Goal: Task Accomplishment & Management: Use online tool/utility

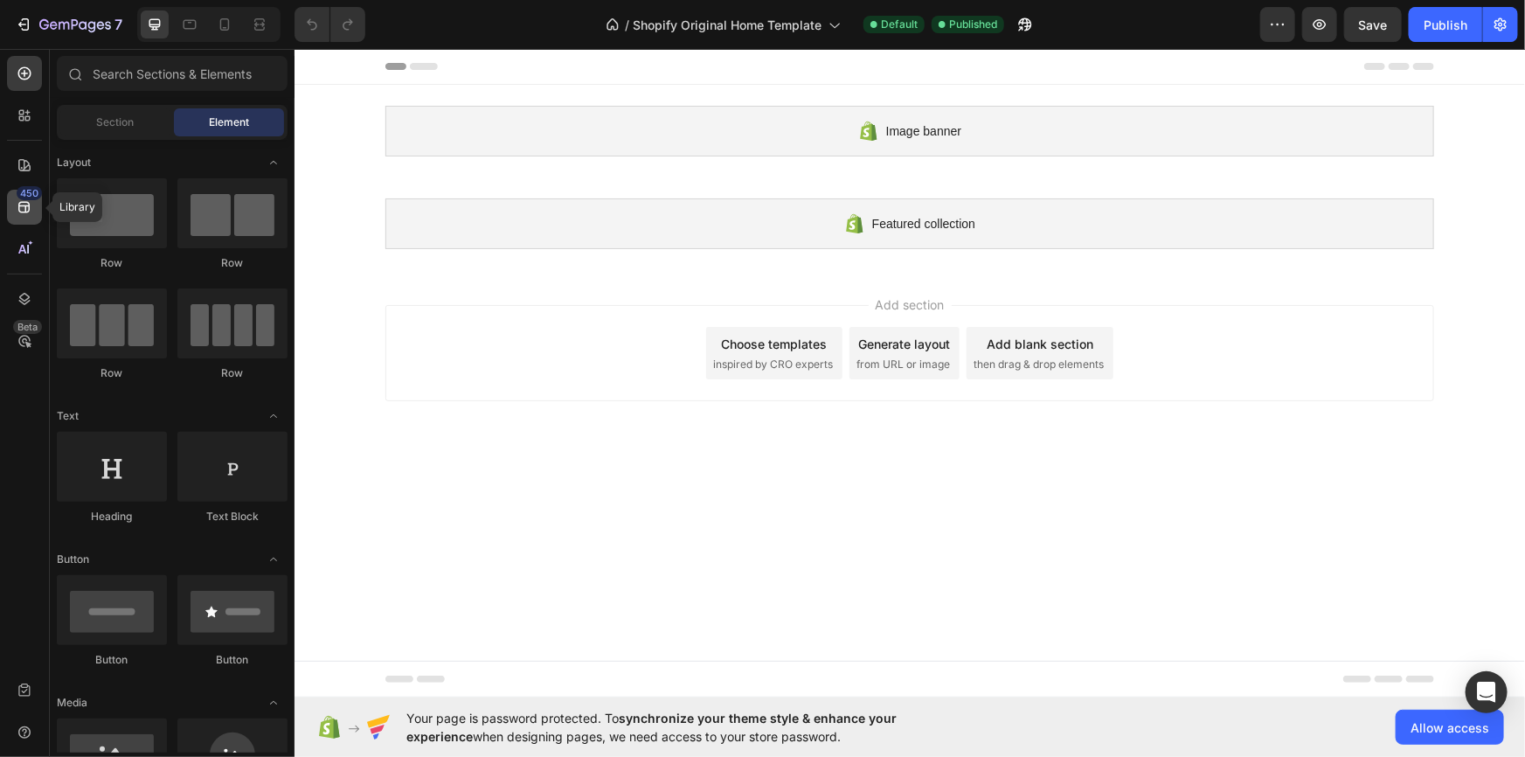
click at [31, 205] on icon at bounding box center [24, 206] width 17 height 17
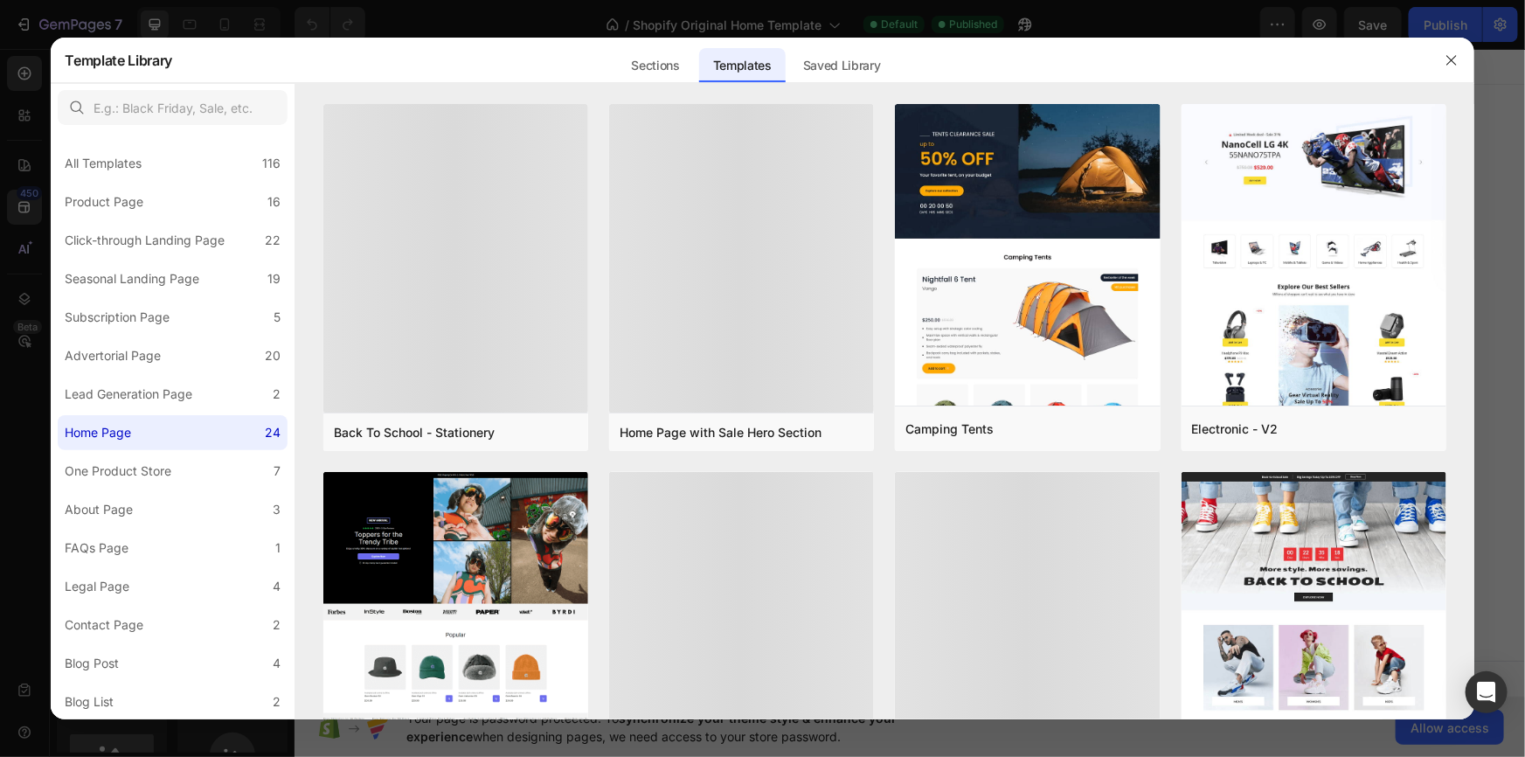
drag, startPoint x: 1151, startPoint y: 0, endPoint x: 1049, endPoint y: 56, distance: 116.6
click at [1049, 56] on div "Sections Templates Existing pages Saved Library Templates Saved Library" at bounding box center [755, 60] width 1166 height 45
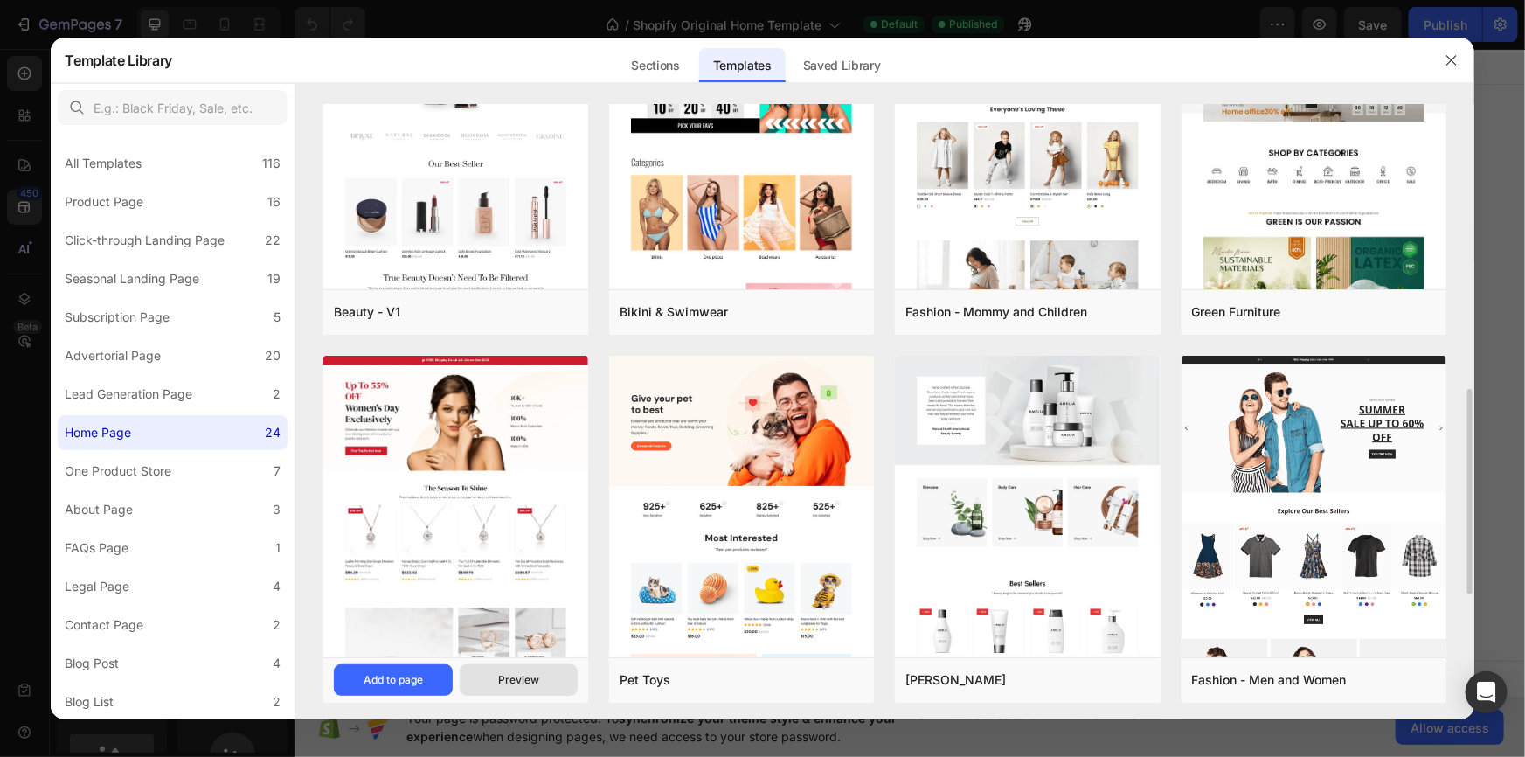
scroll to position [693, 0]
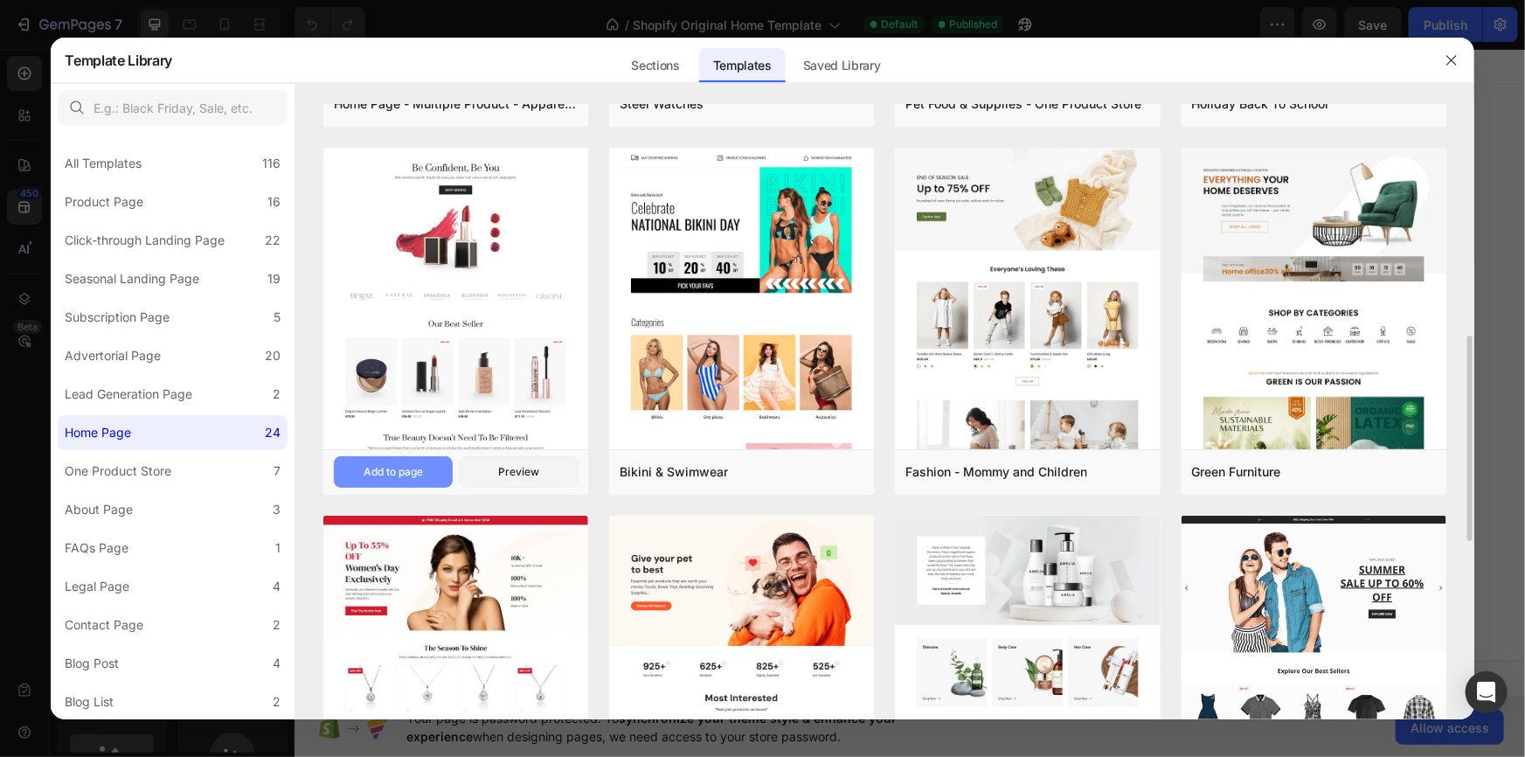
click at [398, 459] on button "Add to page" at bounding box center [393, 471] width 119 height 31
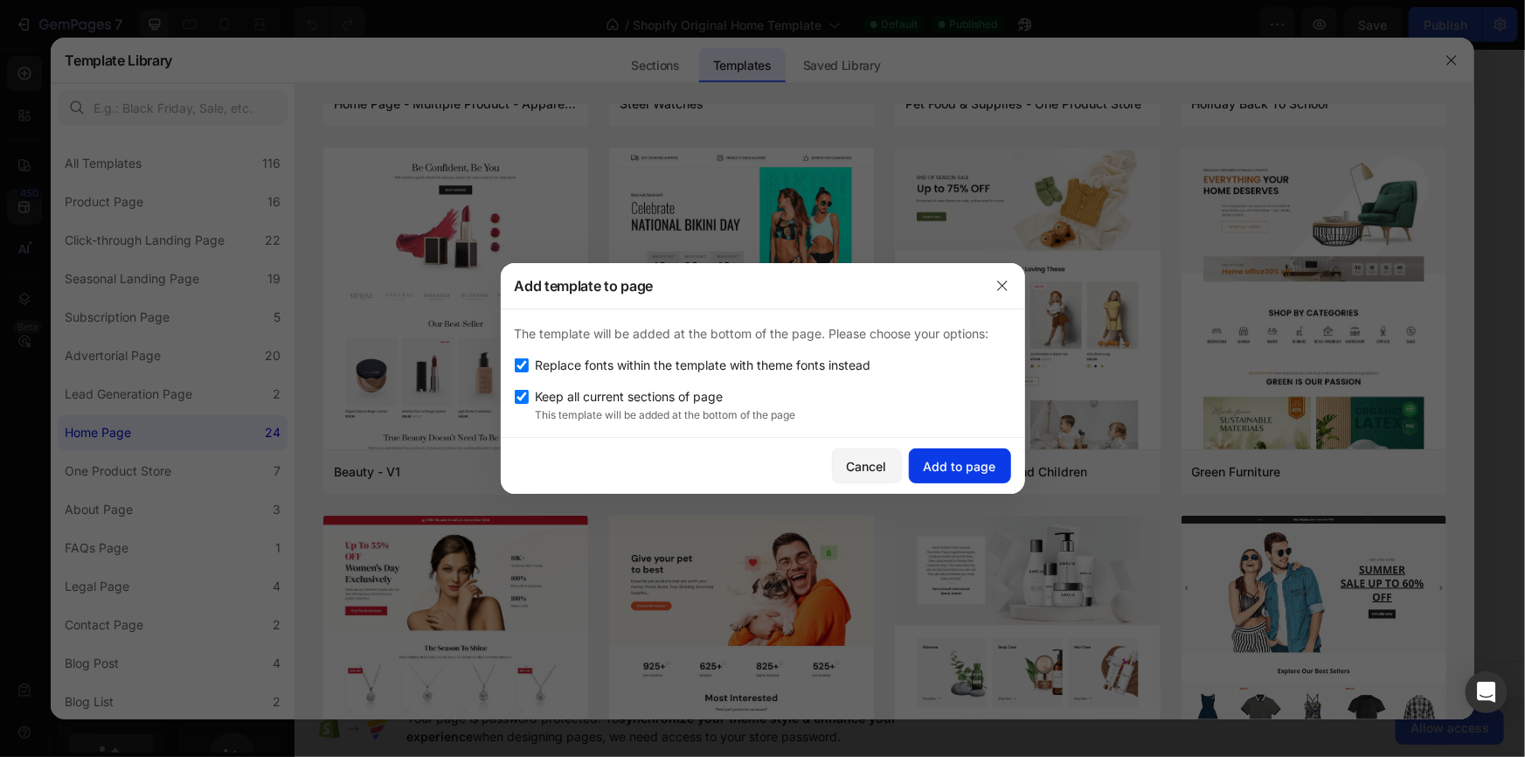
click at [961, 461] on div "Add to page" at bounding box center [960, 466] width 73 height 18
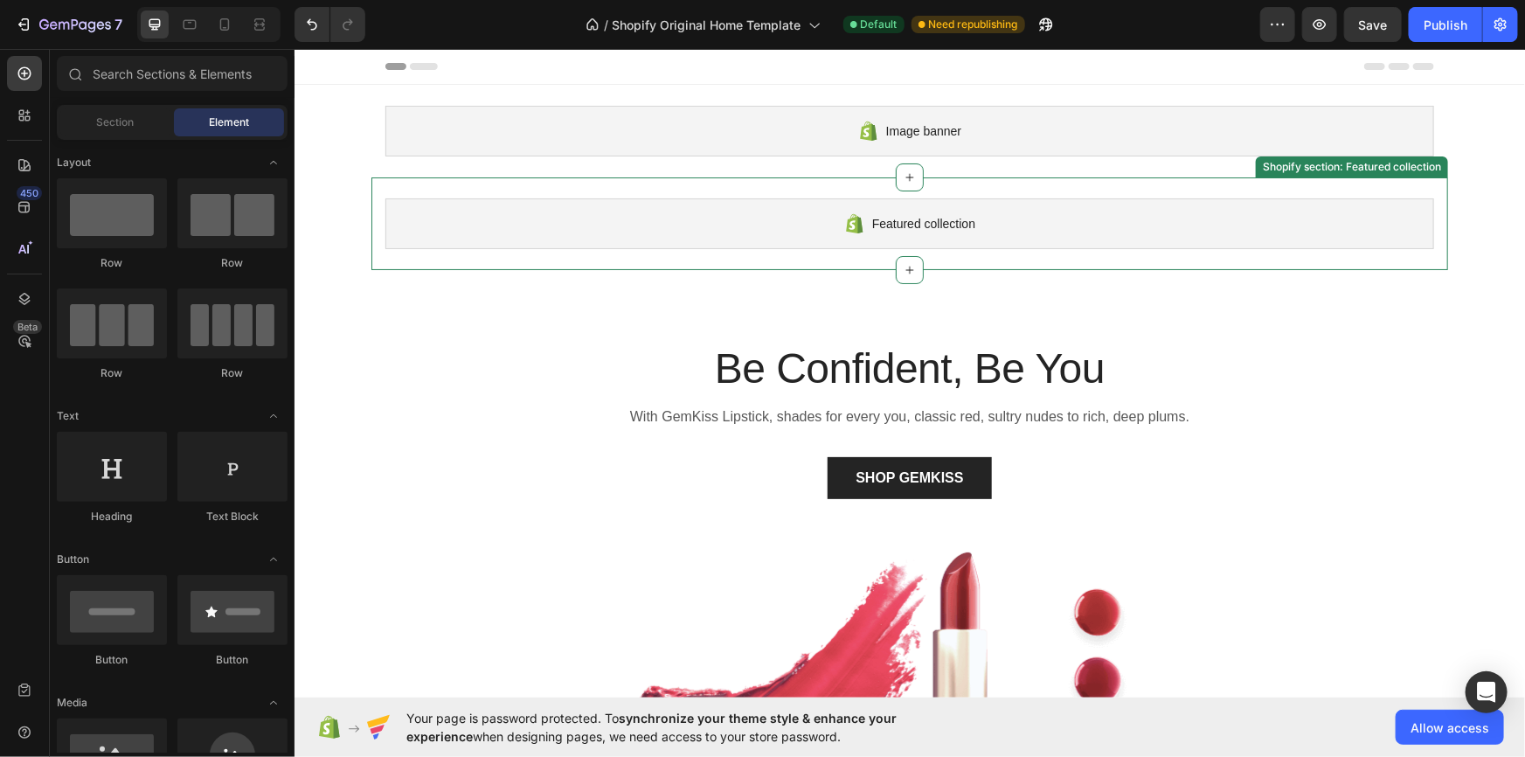
scroll to position [52, 0]
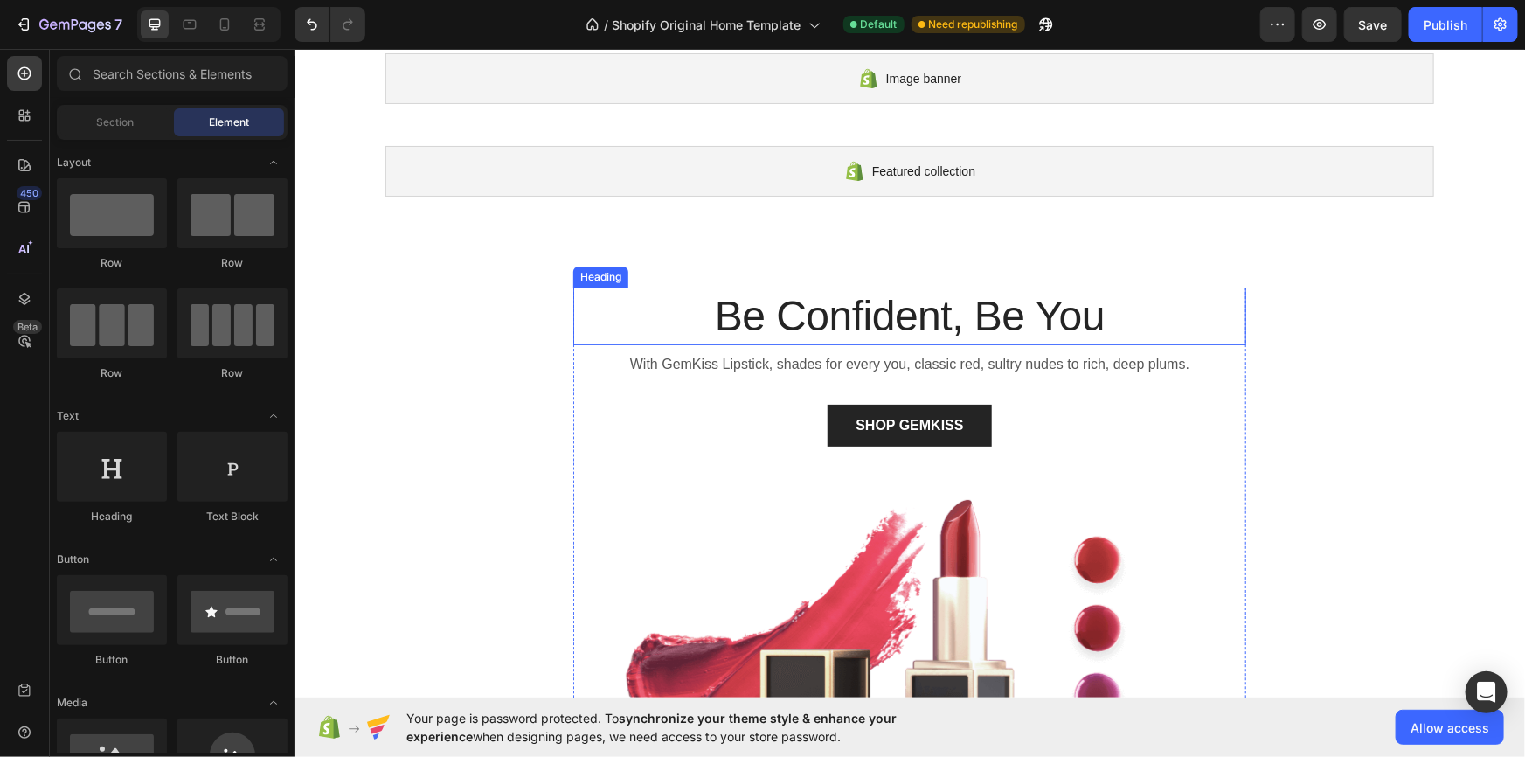
click at [774, 323] on p "Be Confident, Be You" at bounding box center [909, 315] width 670 height 54
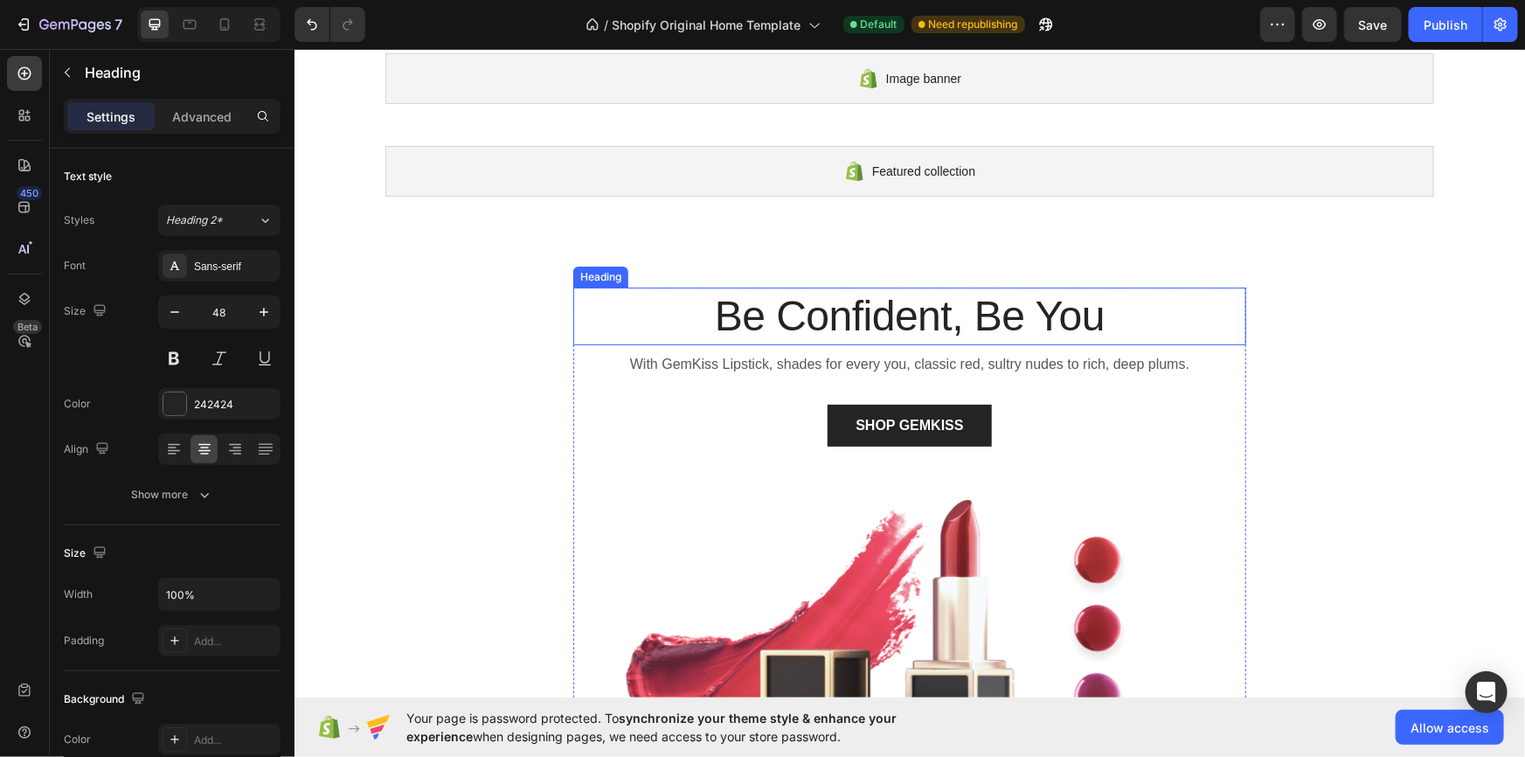
click at [774, 323] on p "Be Confident, Be You" at bounding box center [909, 315] width 670 height 54
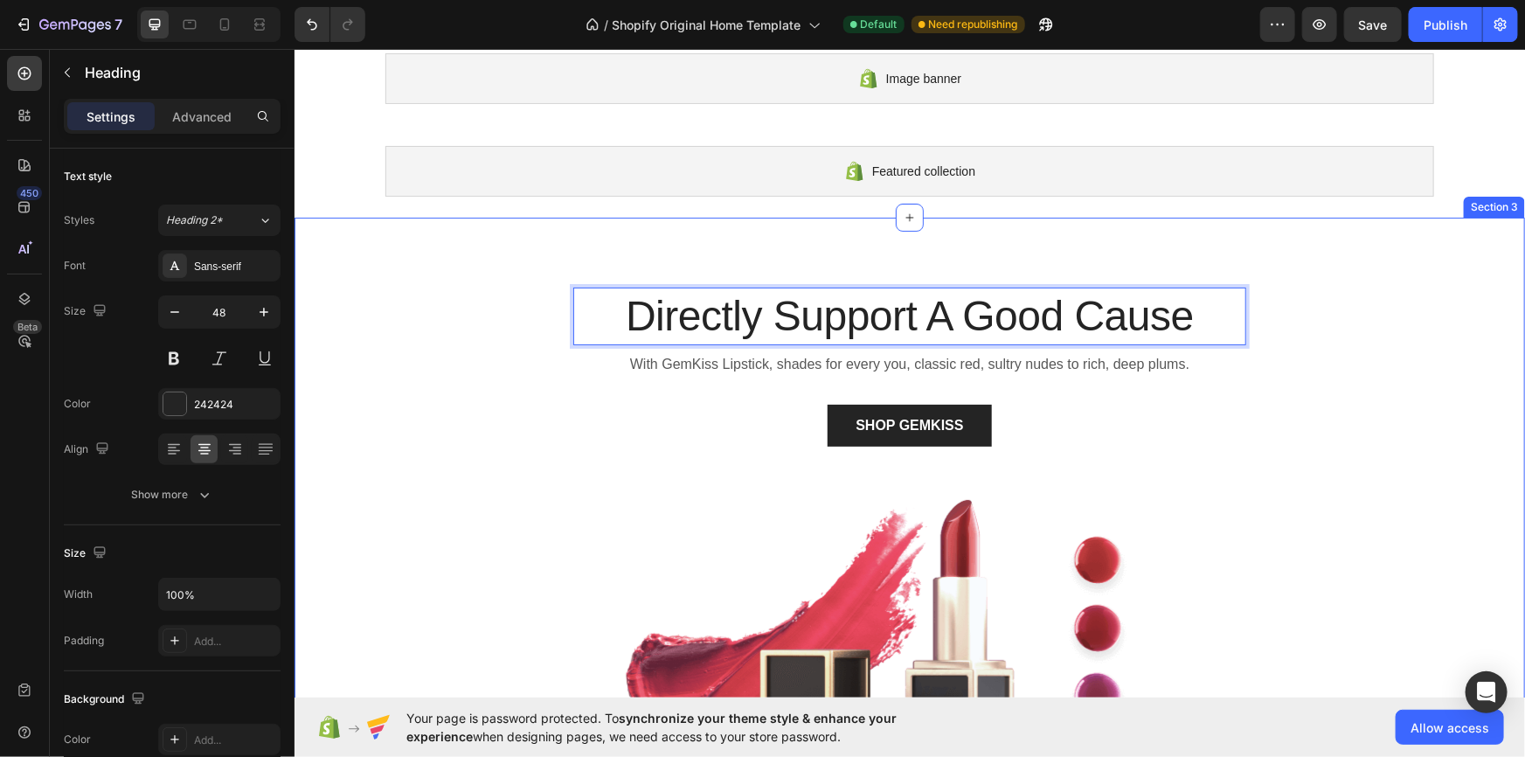
scroll to position [105, 0]
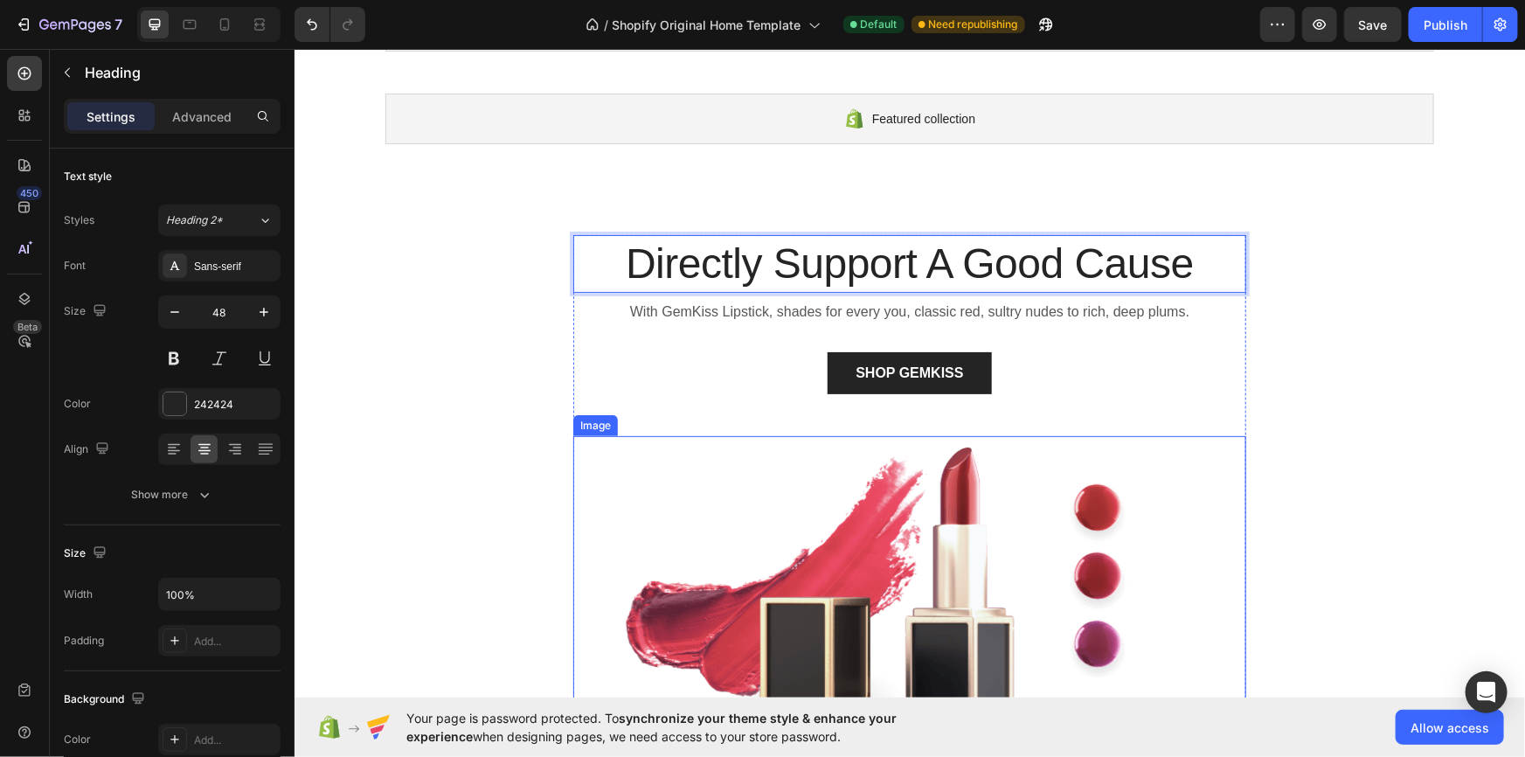
click at [758, 469] on img at bounding box center [909, 603] width 673 height 337
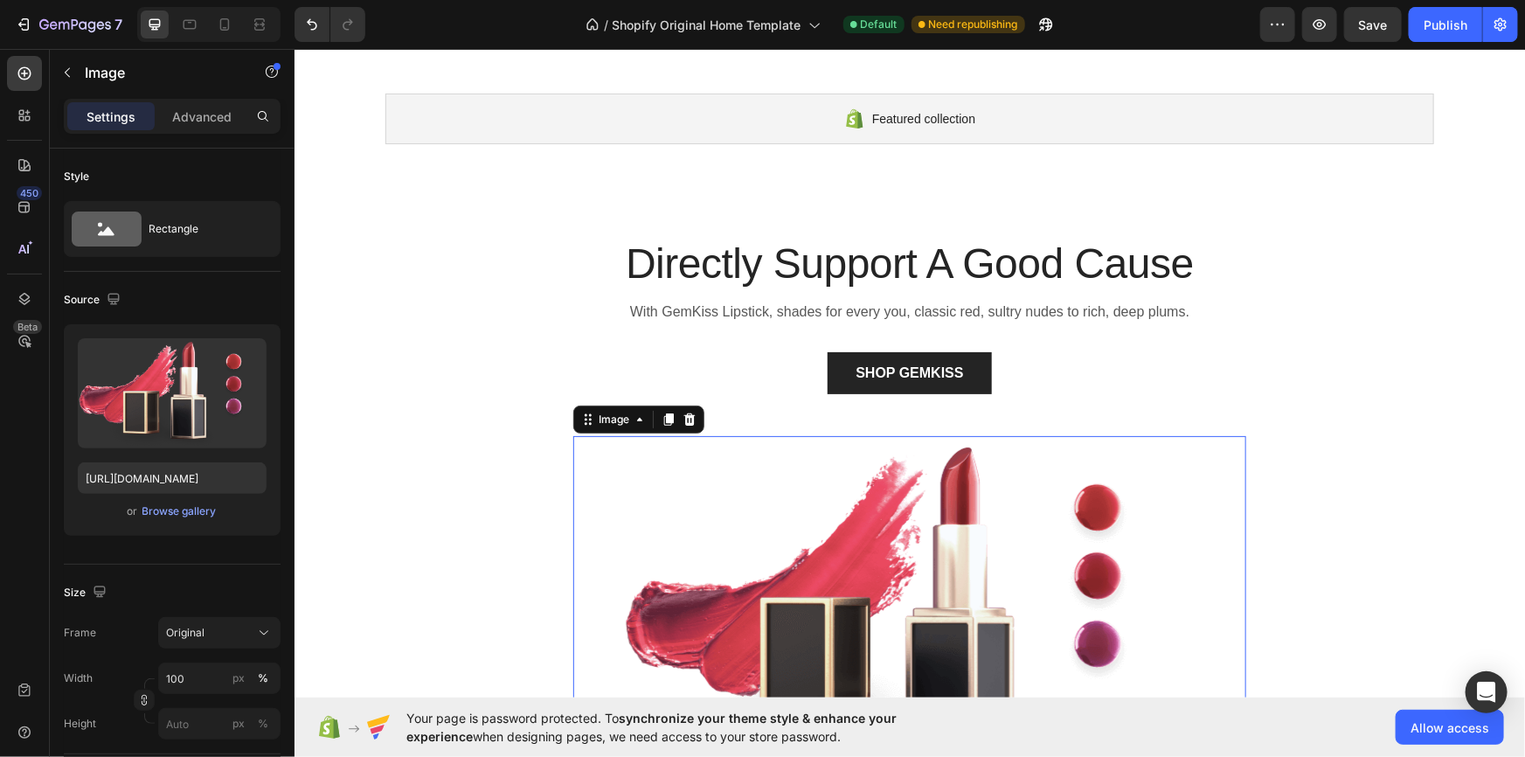
scroll to position [212, 0]
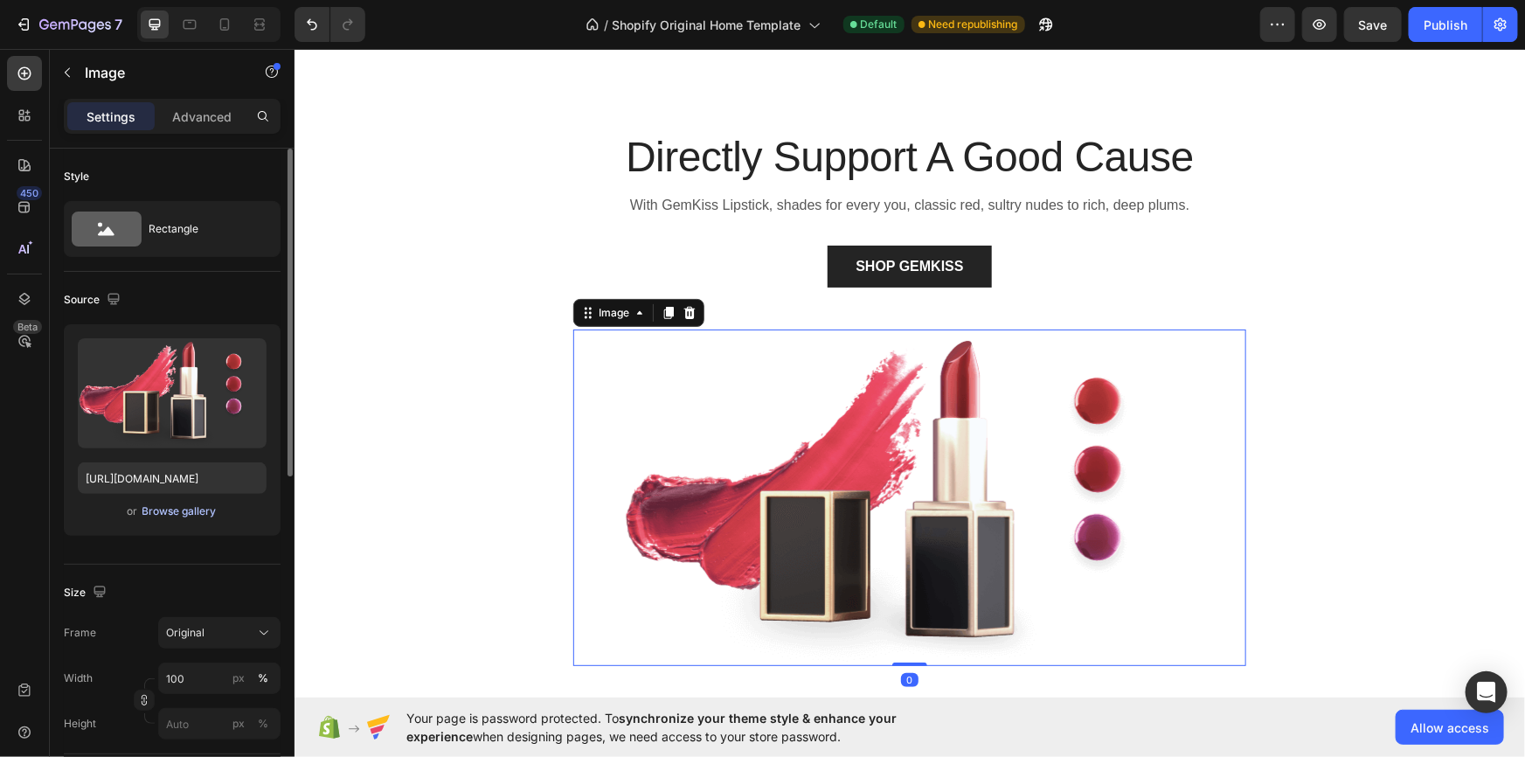
click at [148, 507] on div "Browse gallery" at bounding box center [179, 512] width 74 height 16
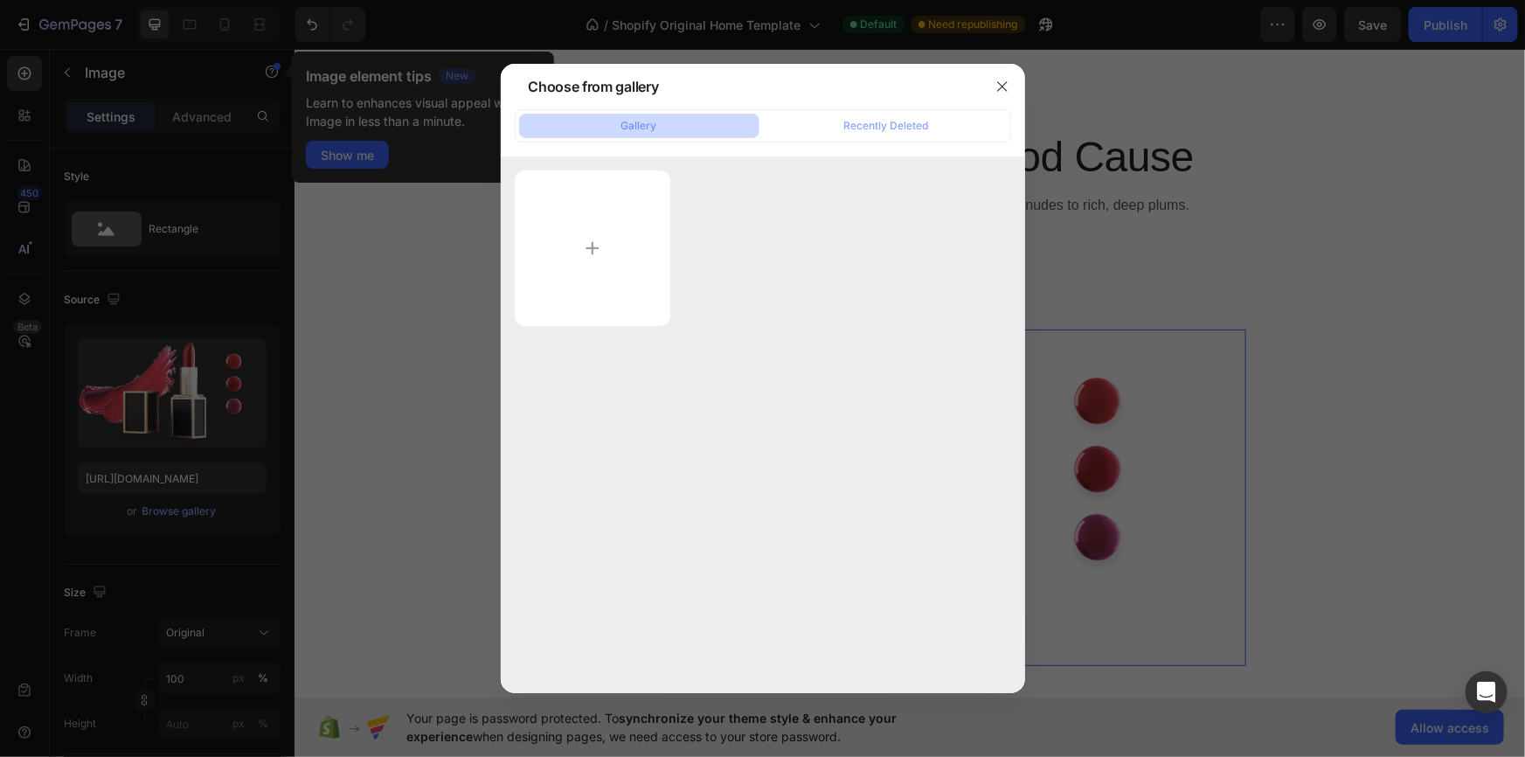
type input "C:\fakepath\76uygfjgj.PNG"
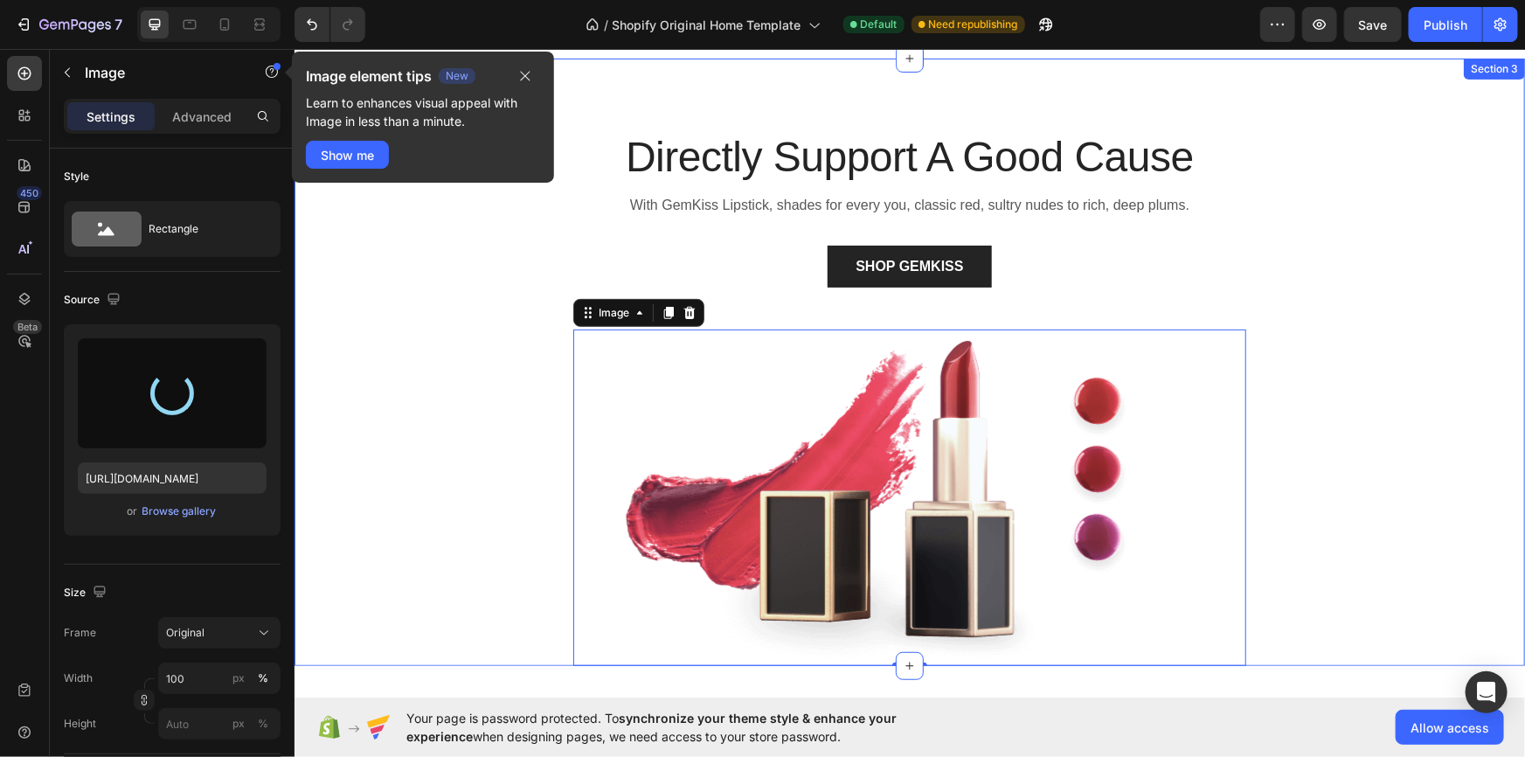
type input "[URL][DOMAIN_NAME]"
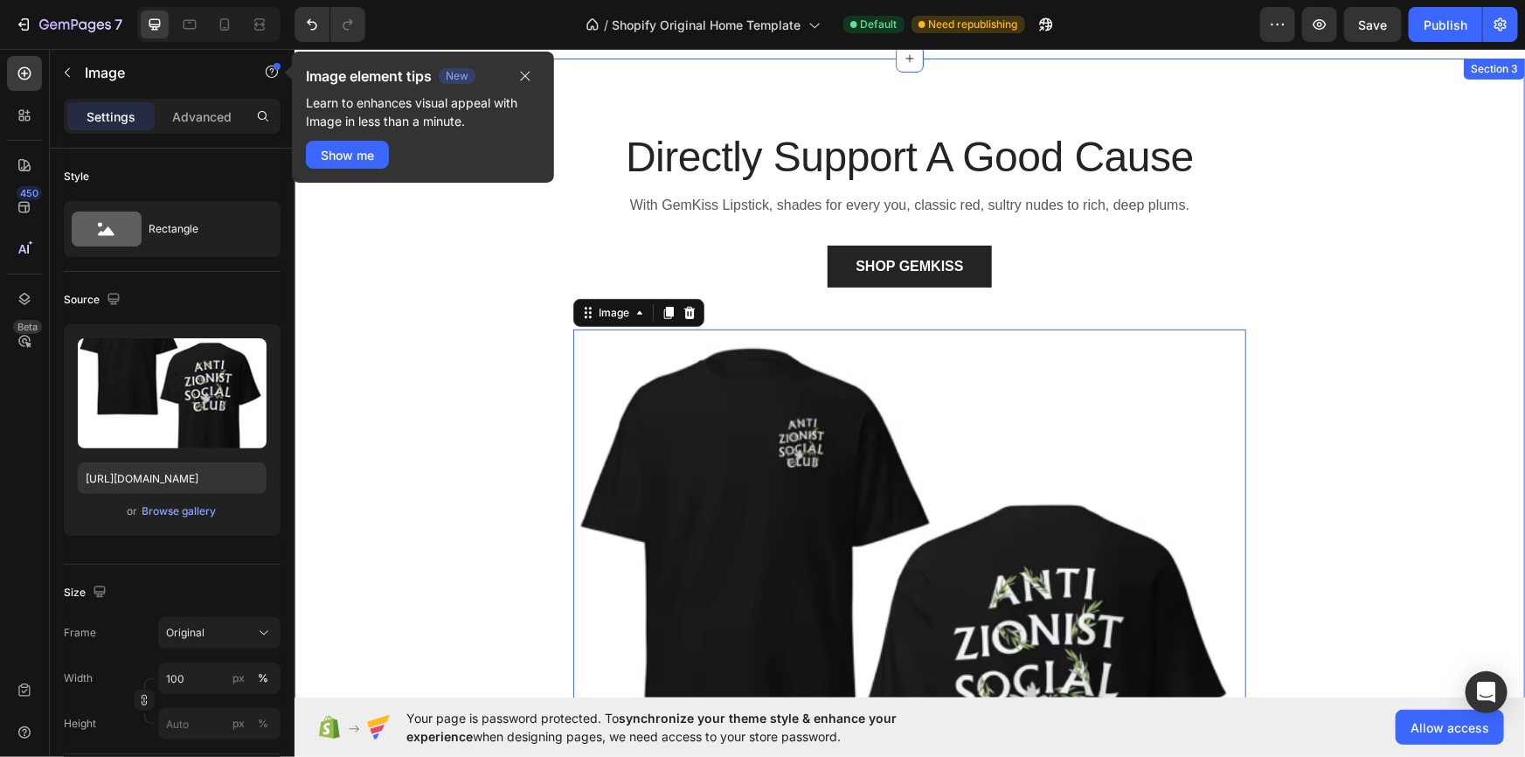
scroll to position [582, 0]
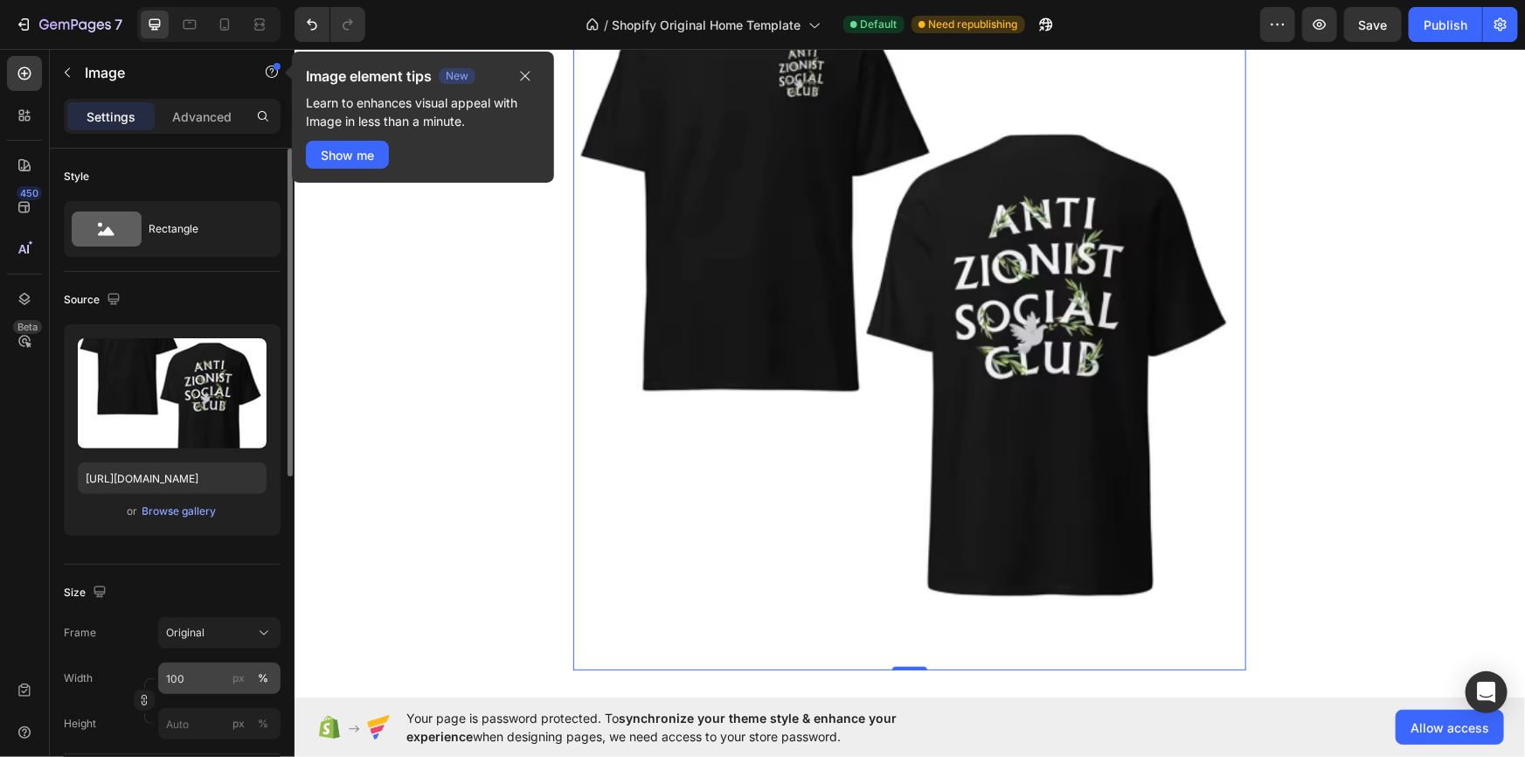
click at [267, 676] on div "%" at bounding box center [263, 678] width 10 height 16
drag, startPoint x: 261, startPoint y: 674, endPoint x: 267, endPoint y: 695, distance: 21.9
click at [267, 695] on div "Width 100 px % Height px %" at bounding box center [172, 701] width 217 height 77
click at [206, 677] on input "100" at bounding box center [219, 678] width 122 height 31
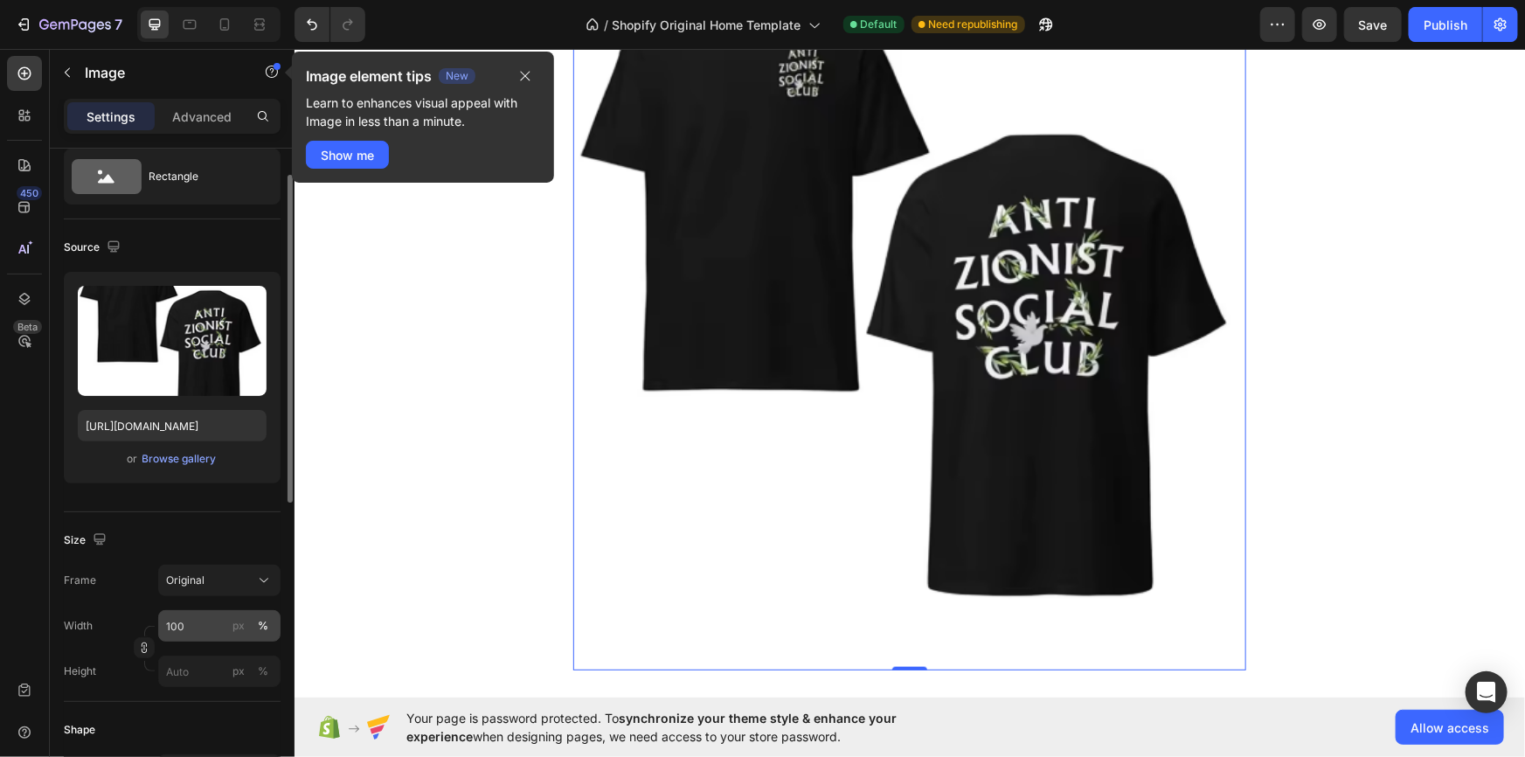
click at [262, 621] on div "%" at bounding box center [263, 626] width 10 height 16
click at [208, 587] on div "Original" at bounding box center [219, 580] width 107 height 17
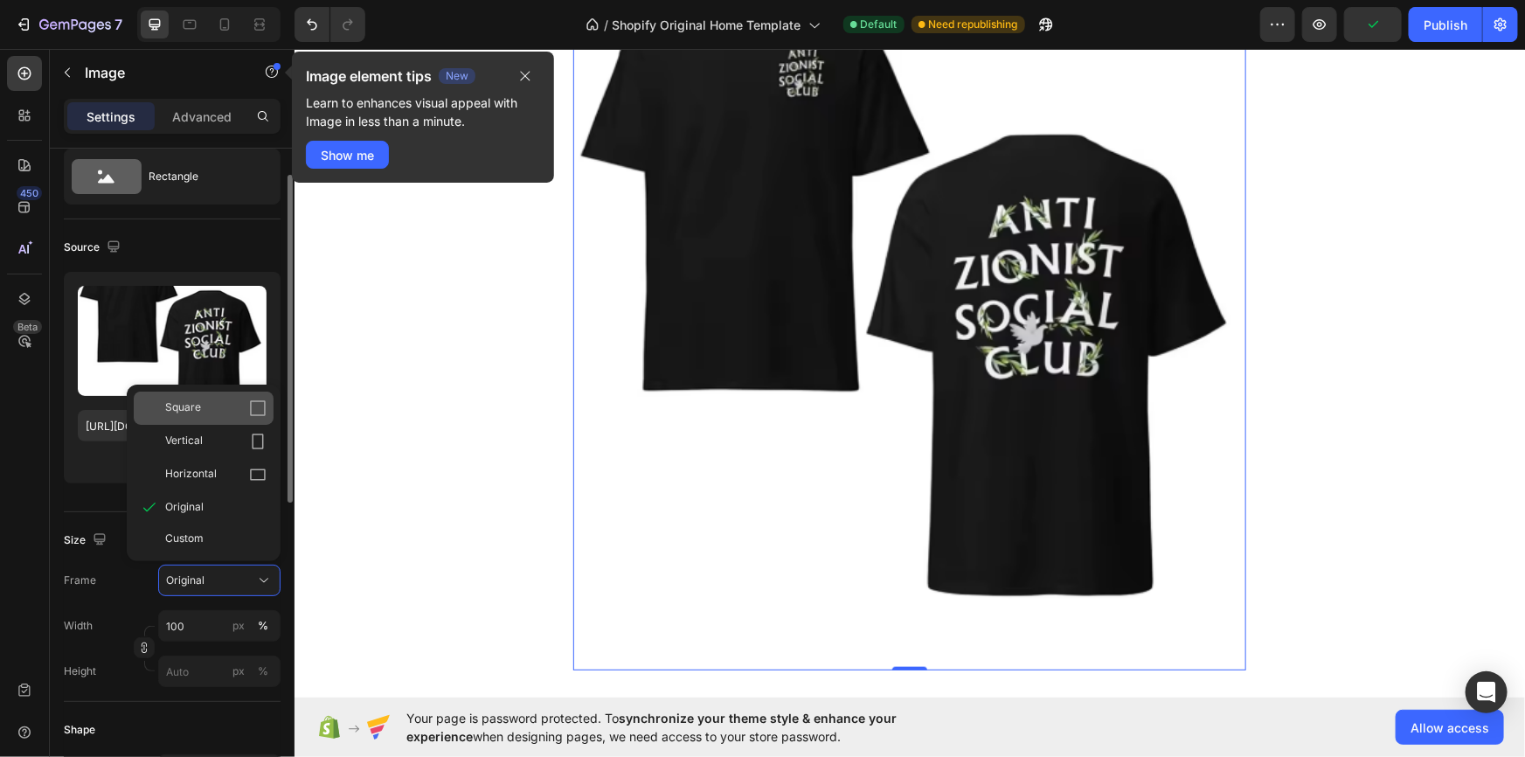
click at [163, 405] on div "Square" at bounding box center [204, 408] width 140 height 33
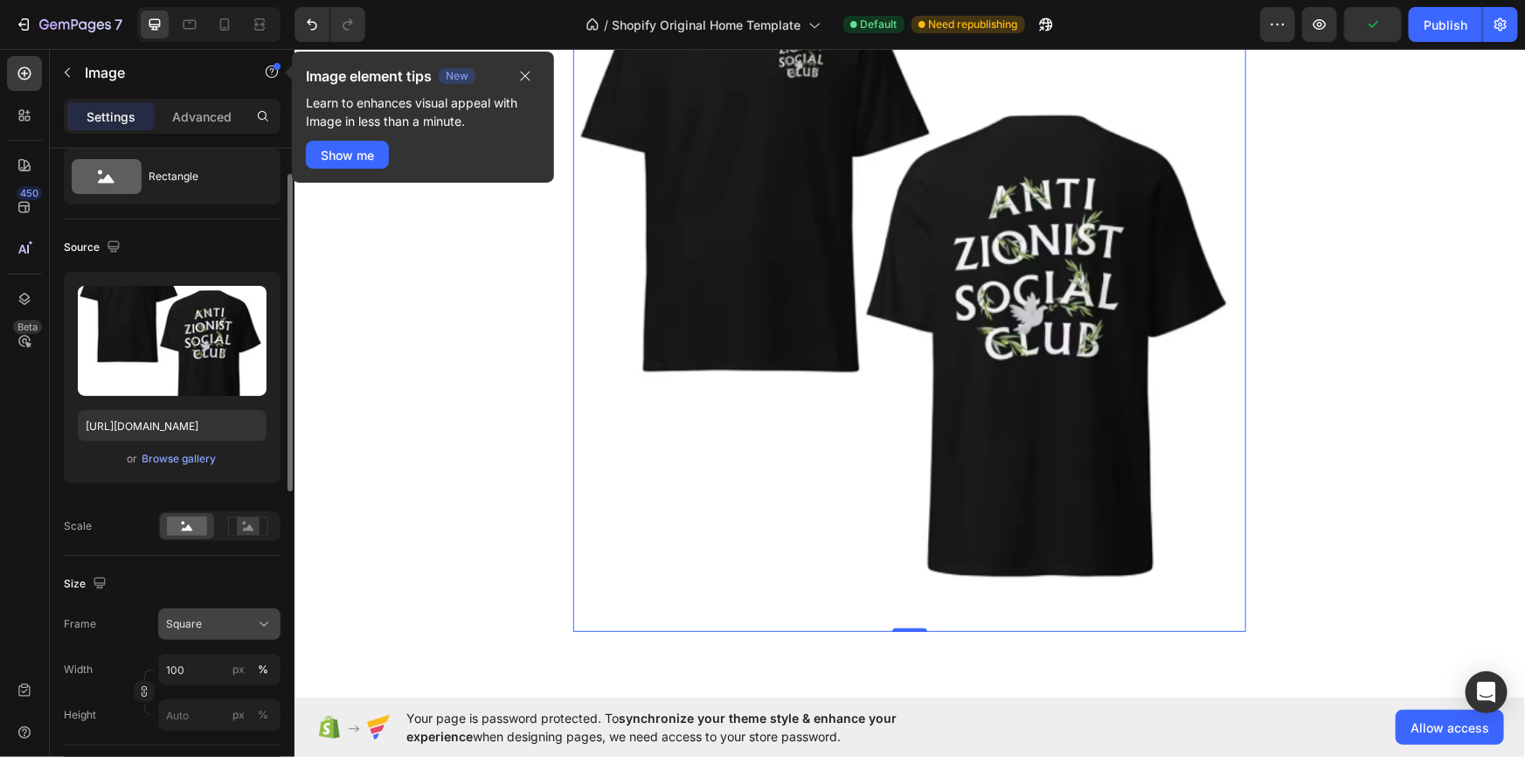
click at [224, 625] on div "Square" at bounding box center [209, 624] width 86 height 16
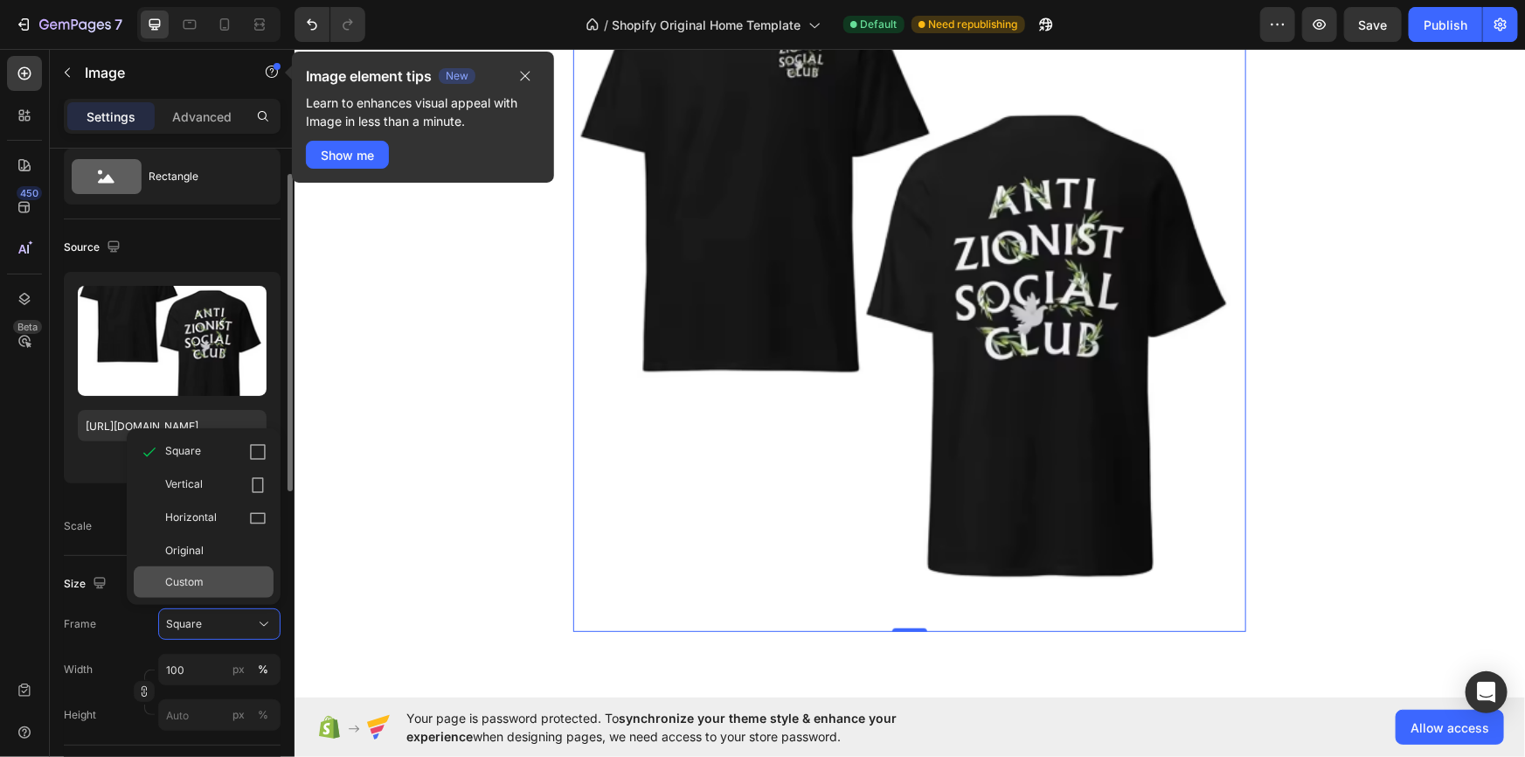
click at [191, 568] on div "Custom" at bounding box center [204, 581] width 140 height 31
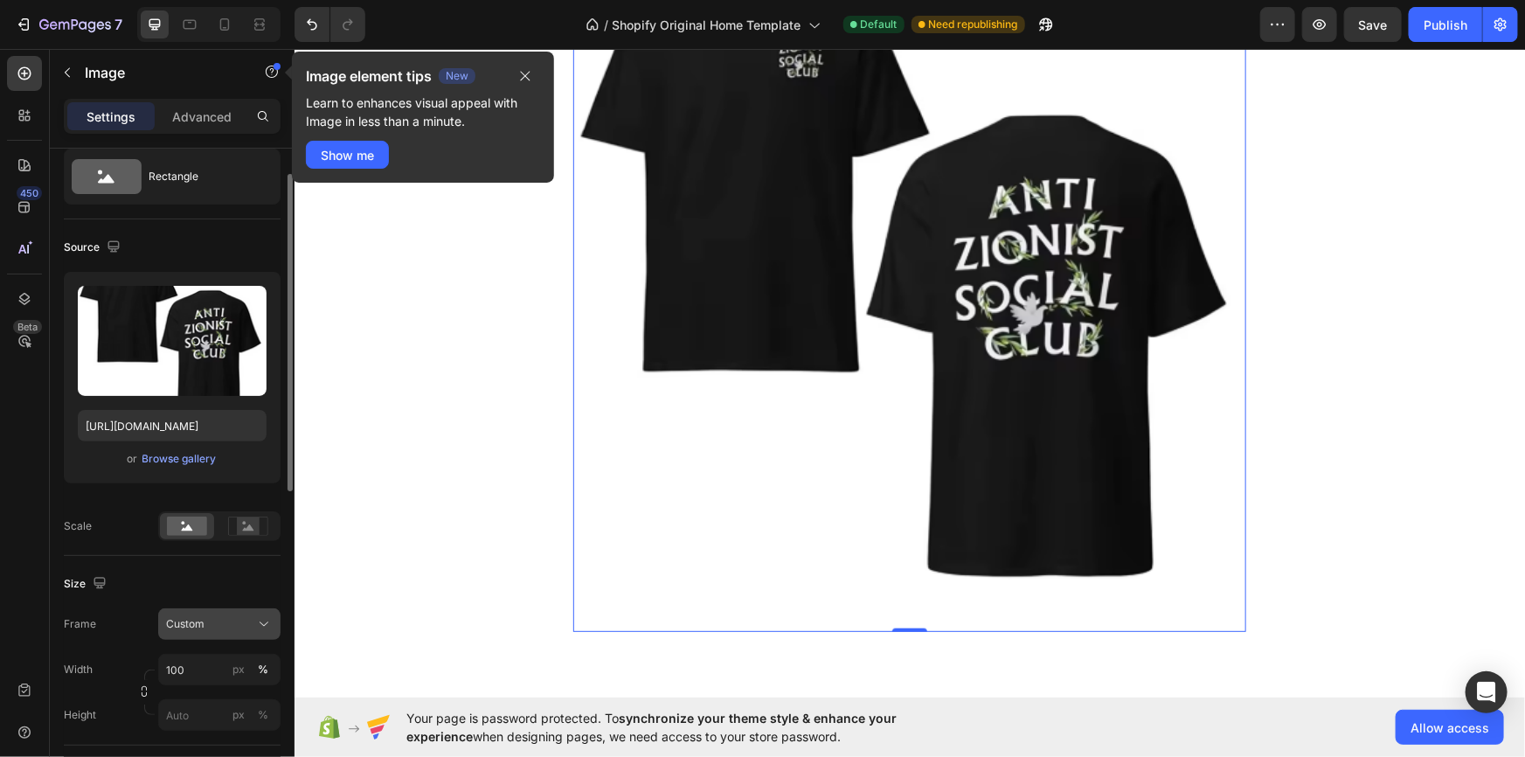
click at [200, 629] on span "Custom" at bounding box center [185, 624] width 38 height 16
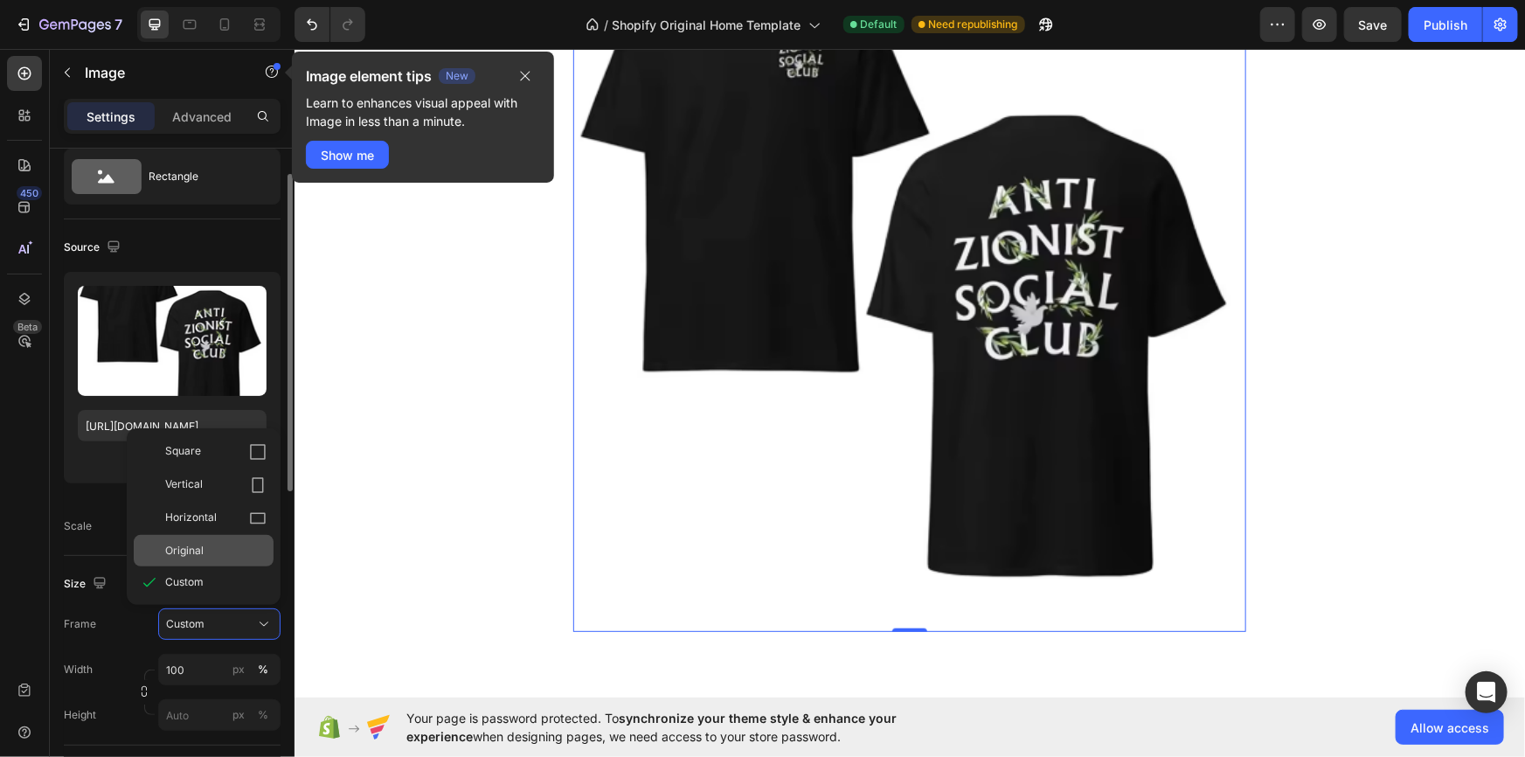
click at [185, 563] on div "Original" at bounding box center [204, 550] width 140 height 31
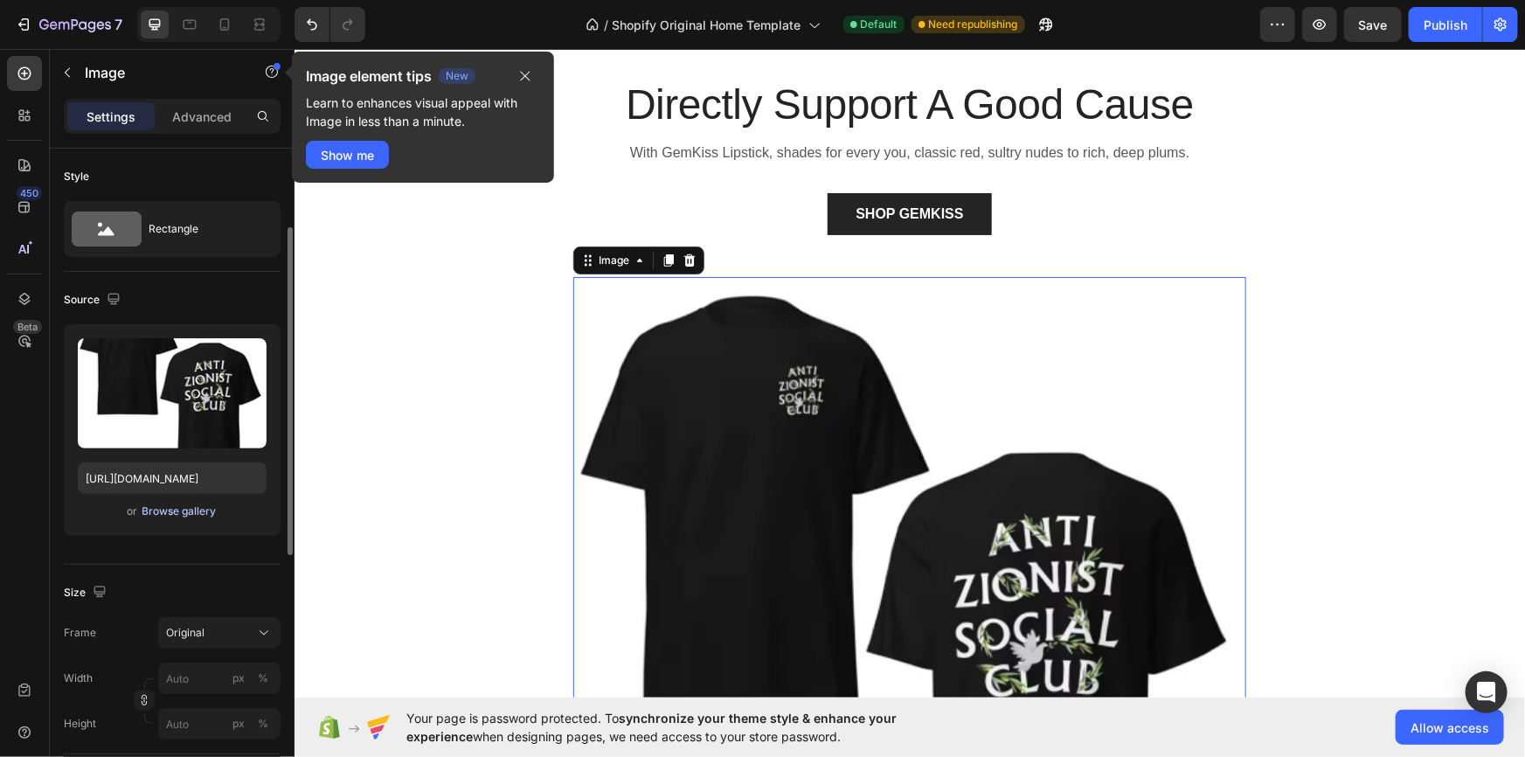
scroll to position [106, 0]
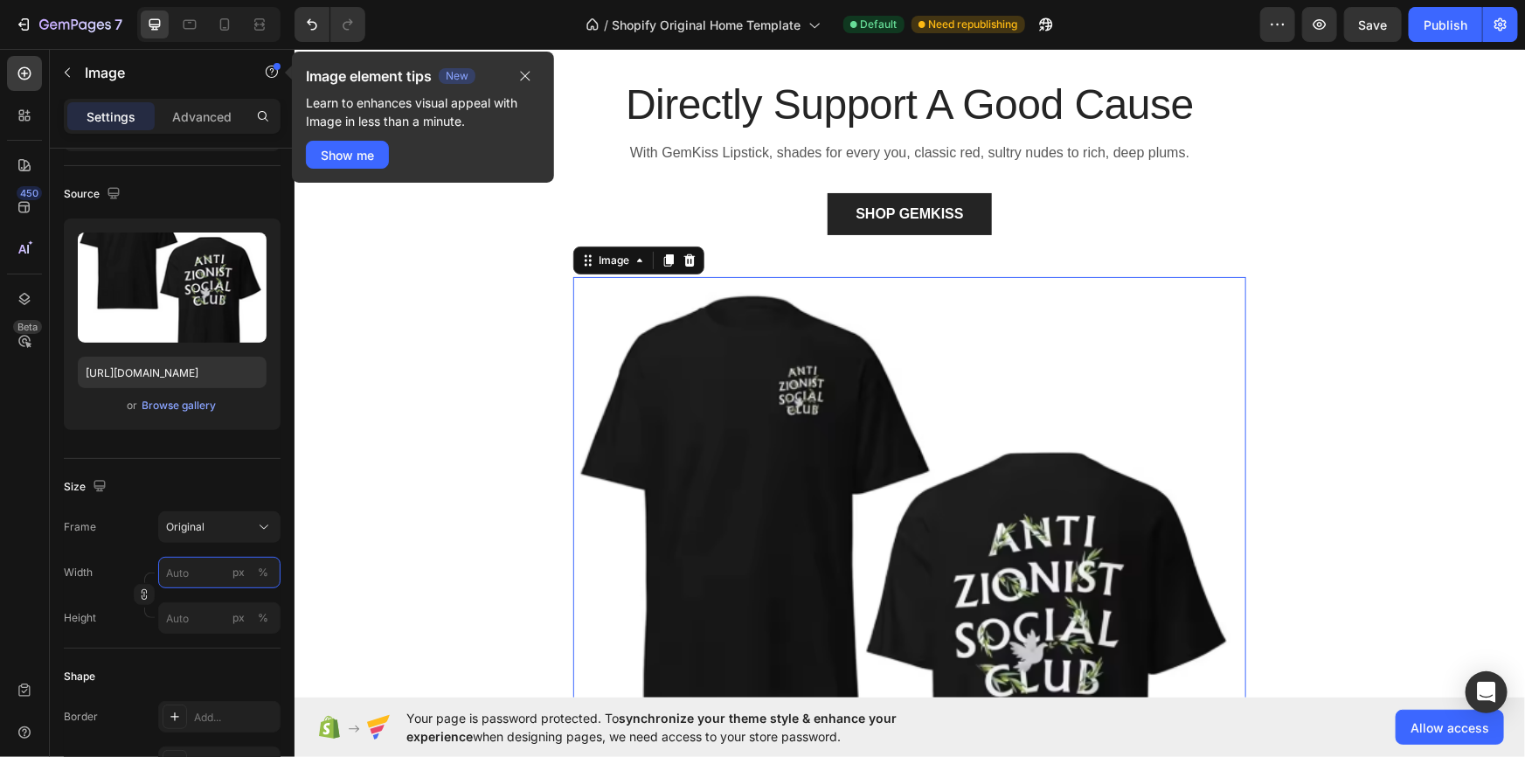
click at [183, 568] on input "px %" at bounding box center [219, 572] width 122 height 31
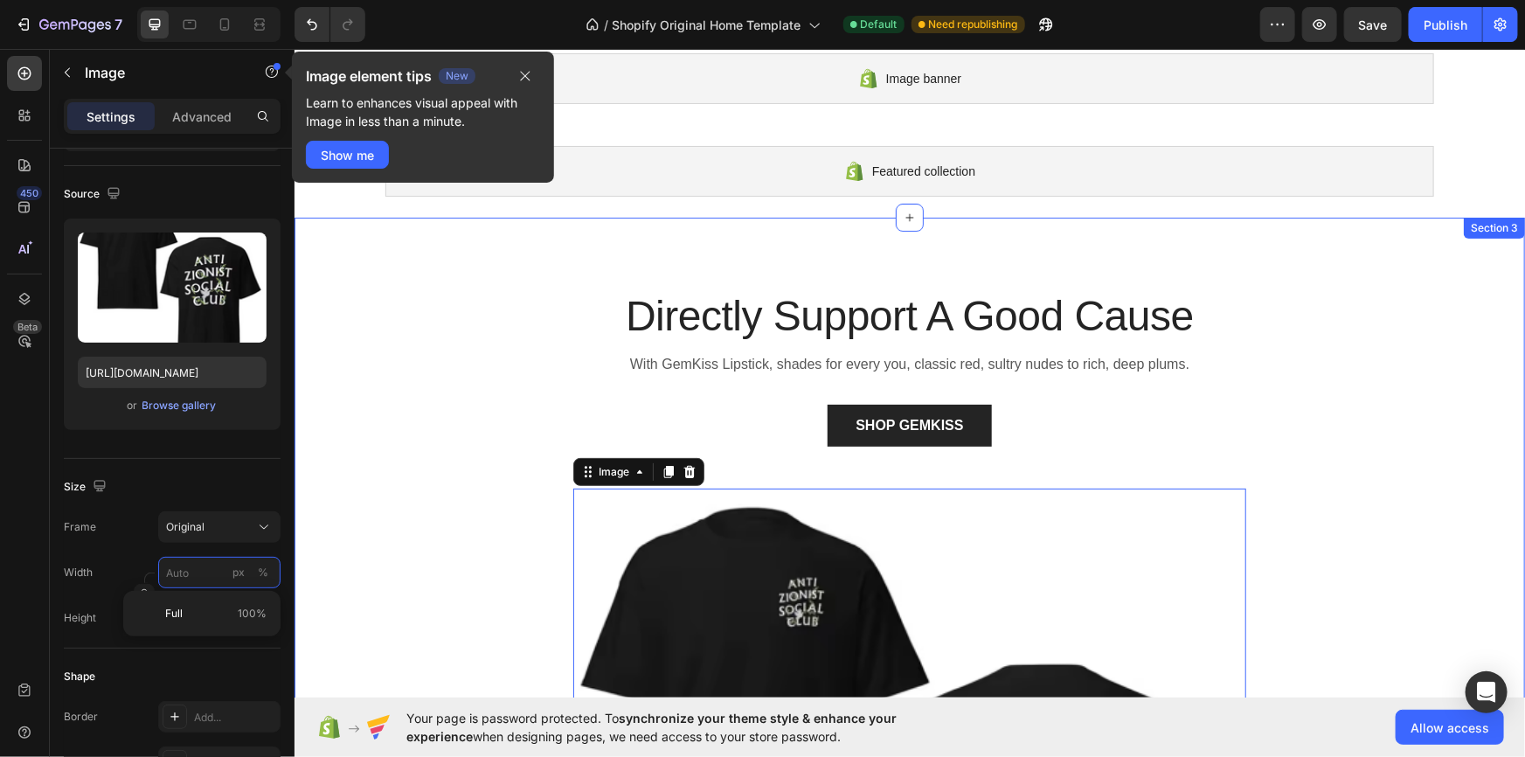
scroll to position [0, 0]
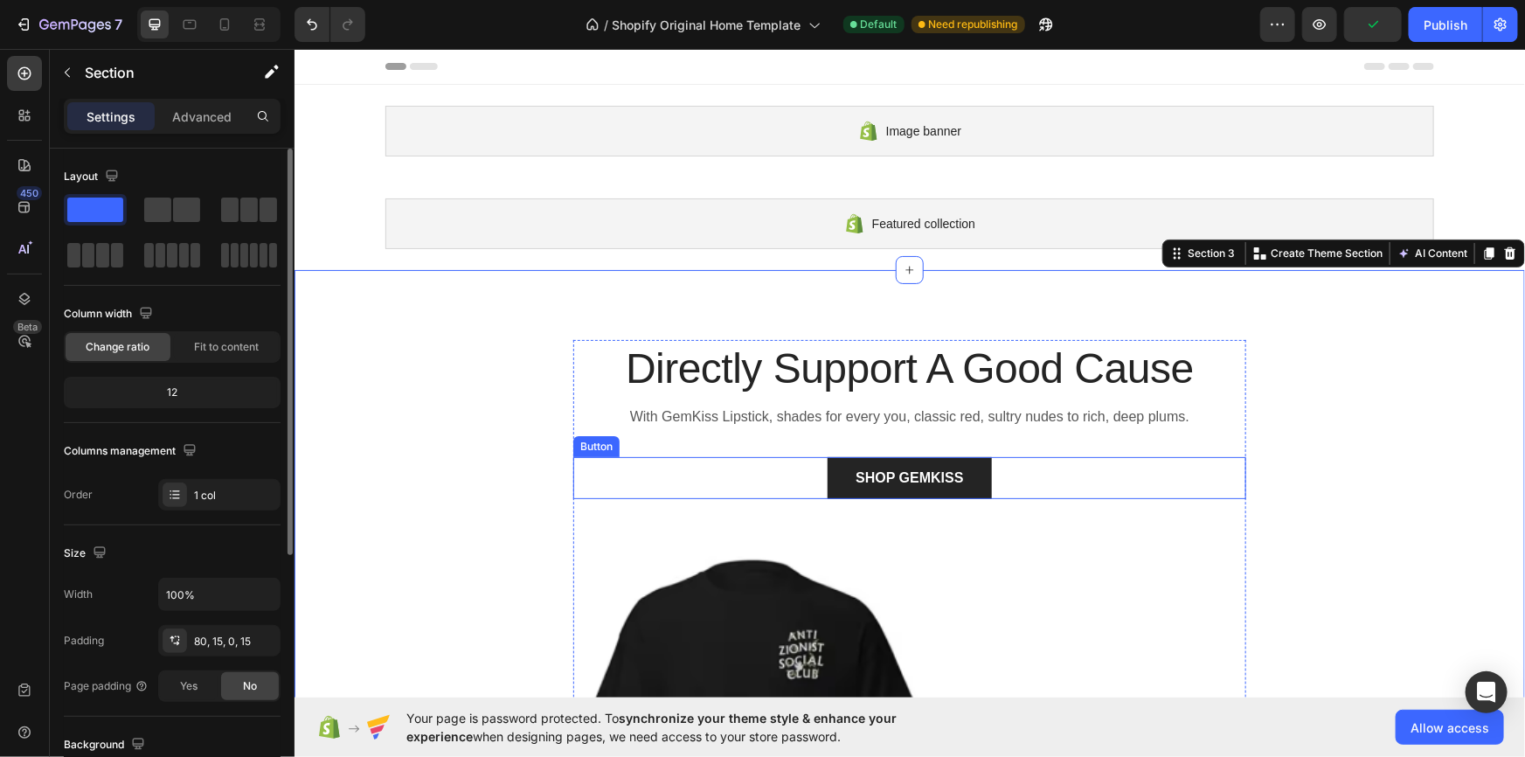
scroll to position [52, 0]
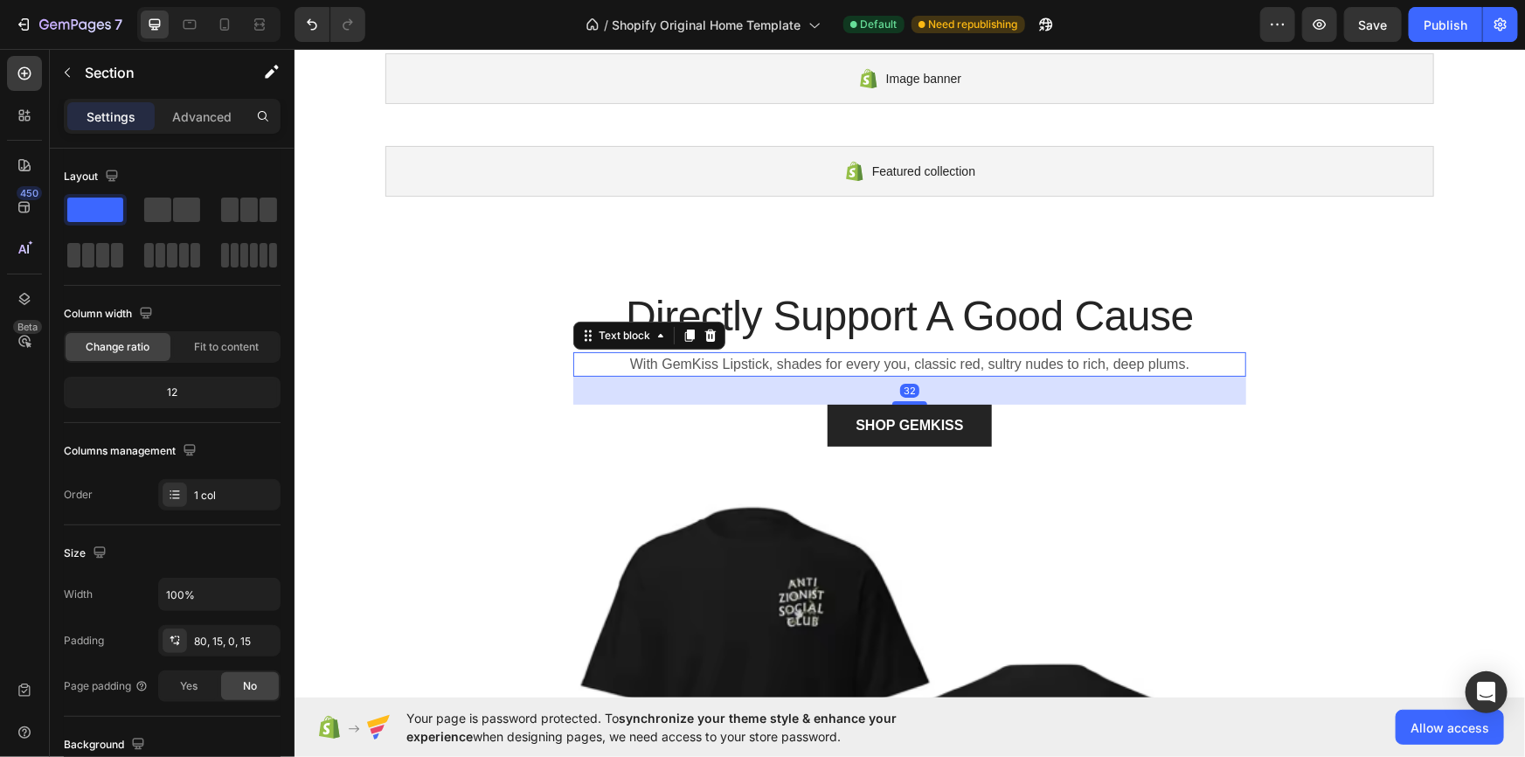
click at [692, 358] on p "With GemKiss Lipstick, shades for every you, classic red, sultry nudes to rich,…" at bounding box center [909, 363] width 670 height 21
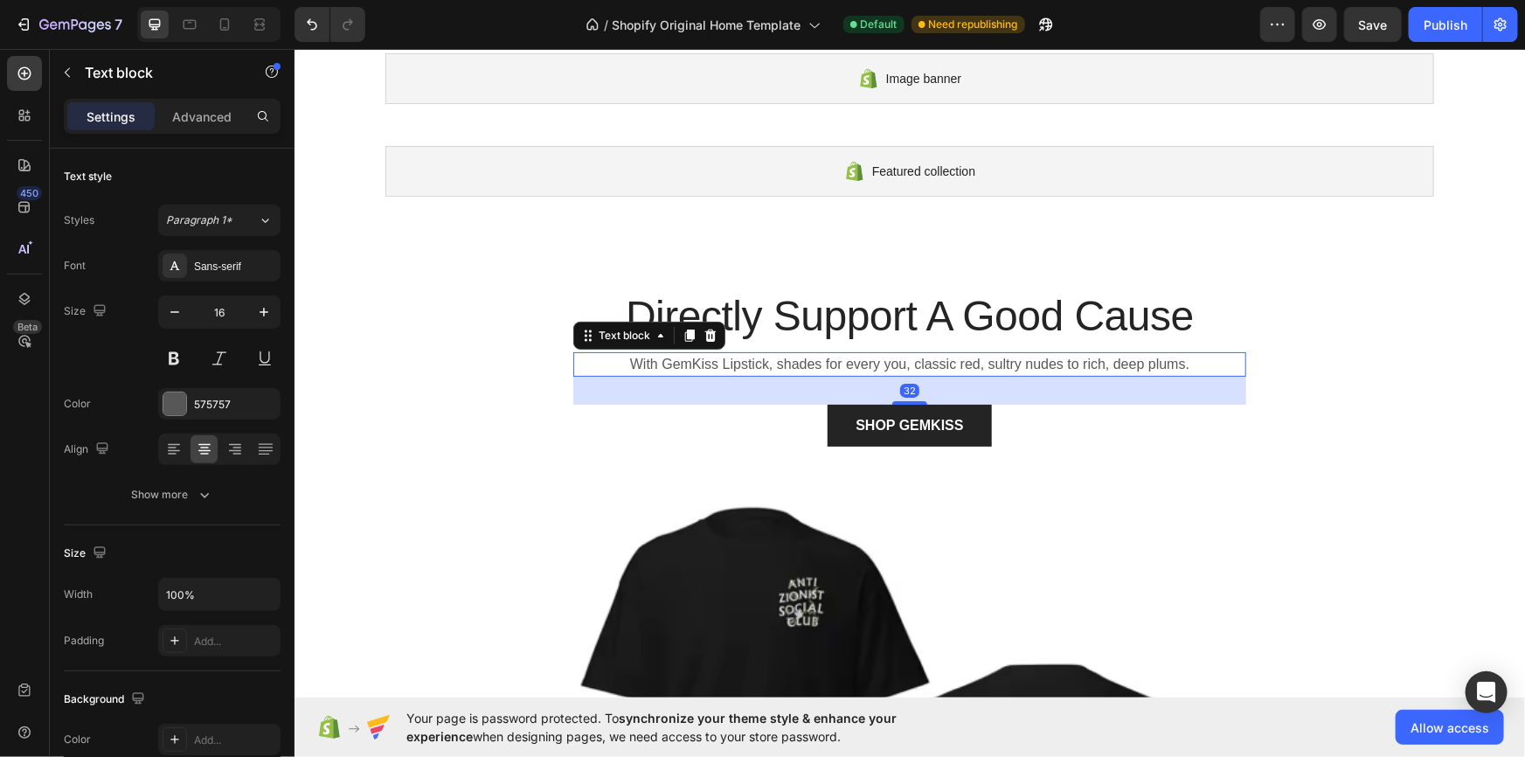
click at [692, 358] on p "With GemKiss Lipstick, shades for every you, classic red, sultry nudes to rich,…" at bounding box center [909, 363] width 670 height 21
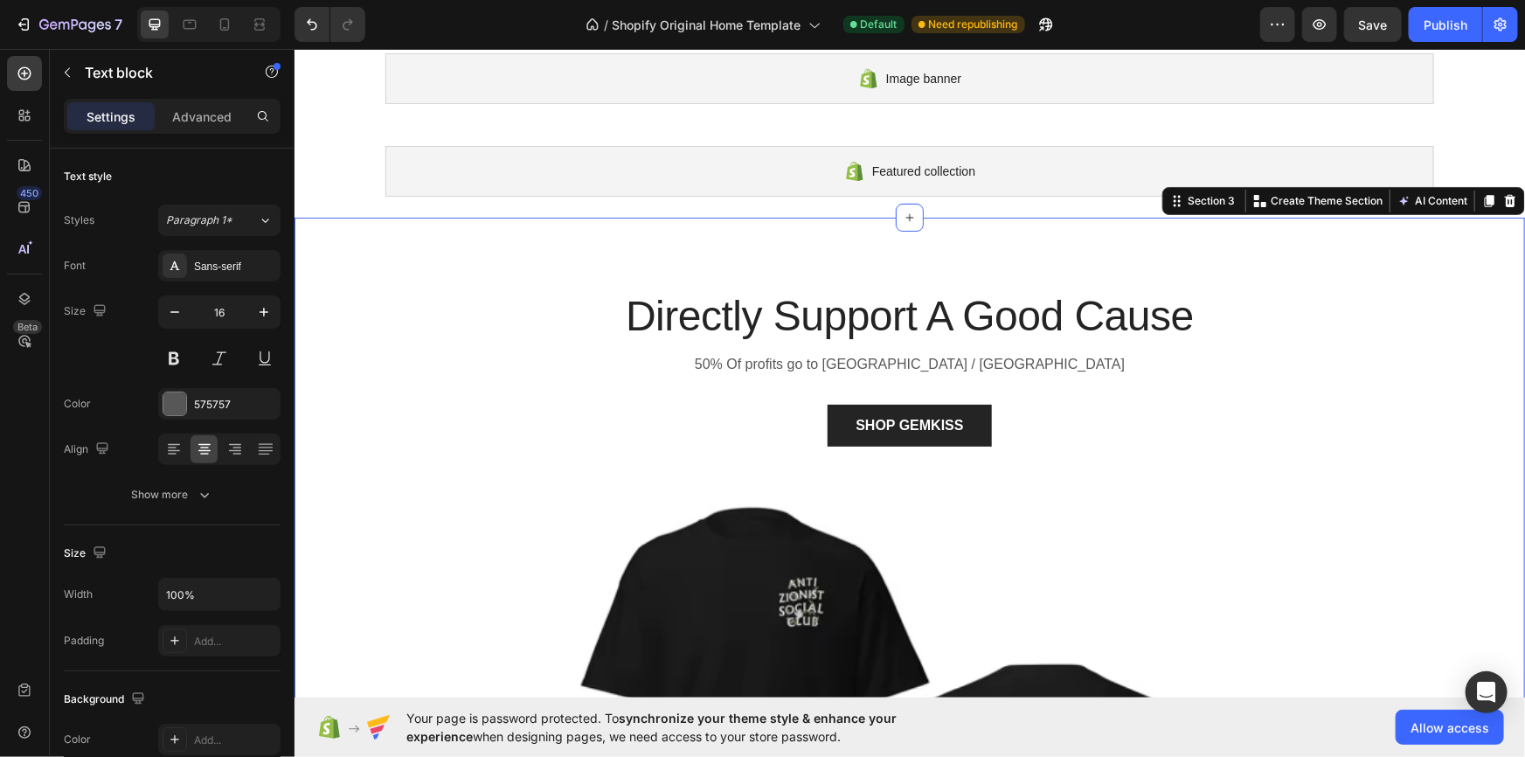
click at [1290, 274] on div "Directly Support A Good Cause Heading 50% Of profits go to [GEOGRAPHIC_DATA] / …" at bounding box center [909, 708] width 1231 height 983
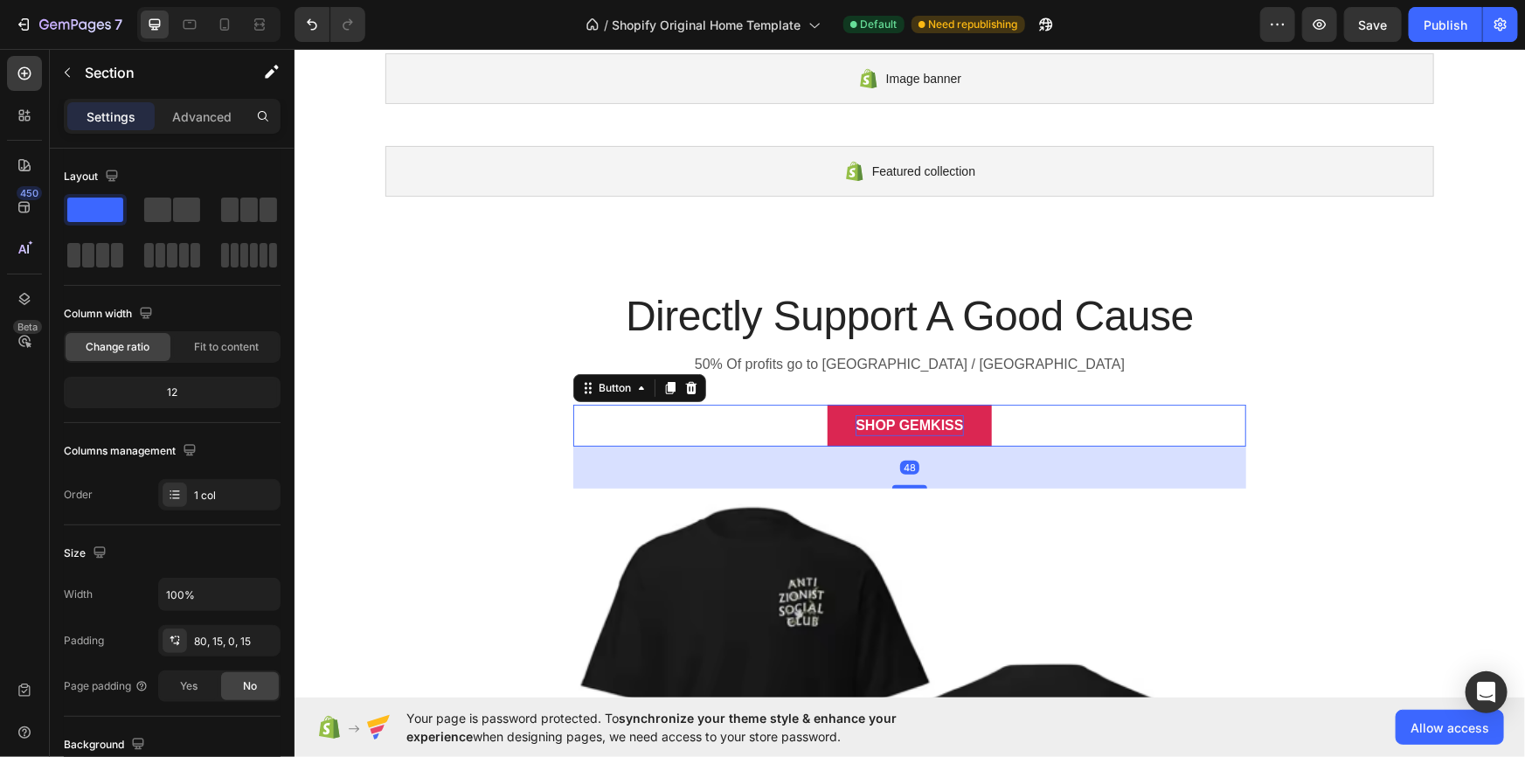
click at [952, 415] on div "SHOP GEMKISS" at bounding box center [909, 424] width 108 height 21
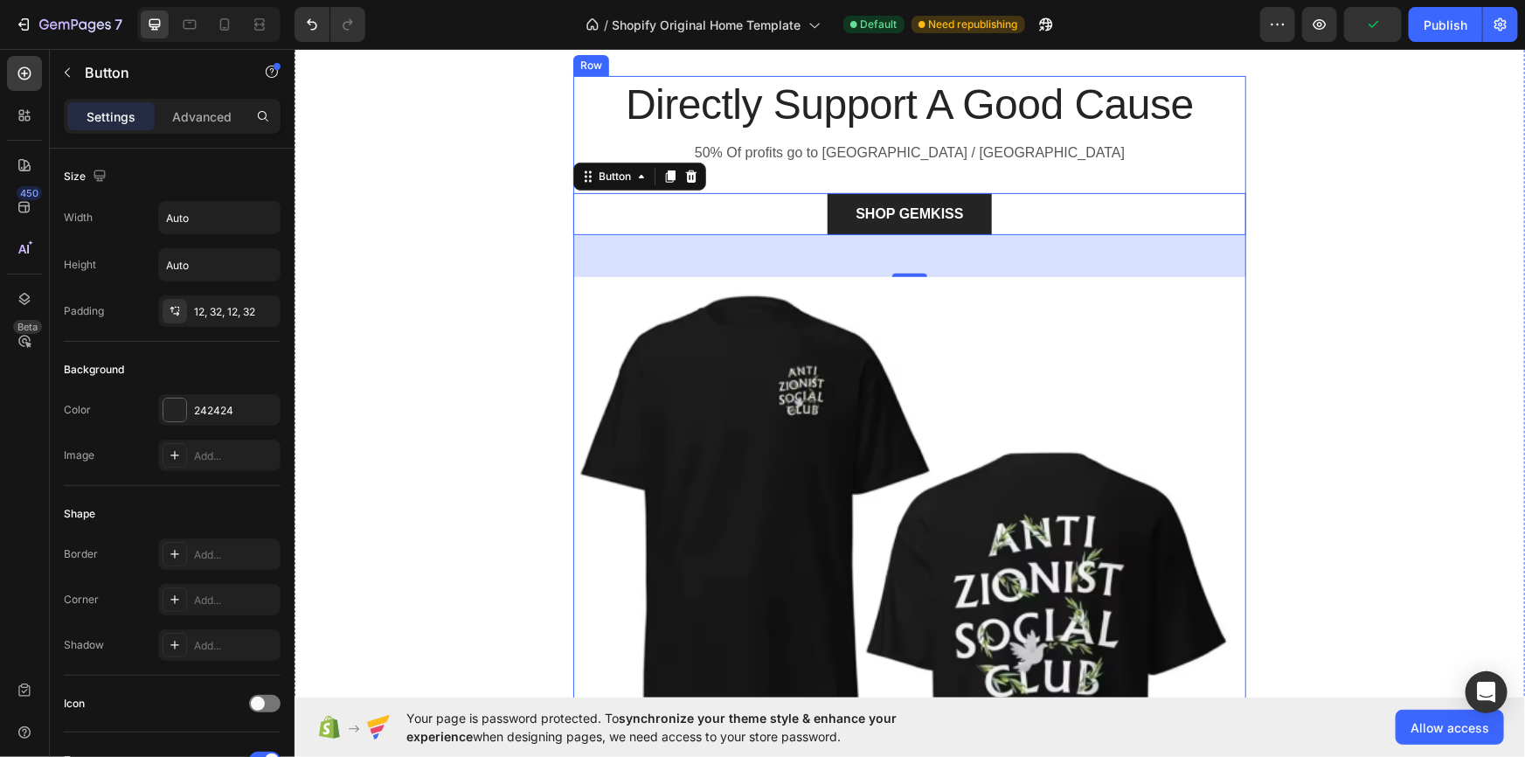
scroll to position [0, 0]
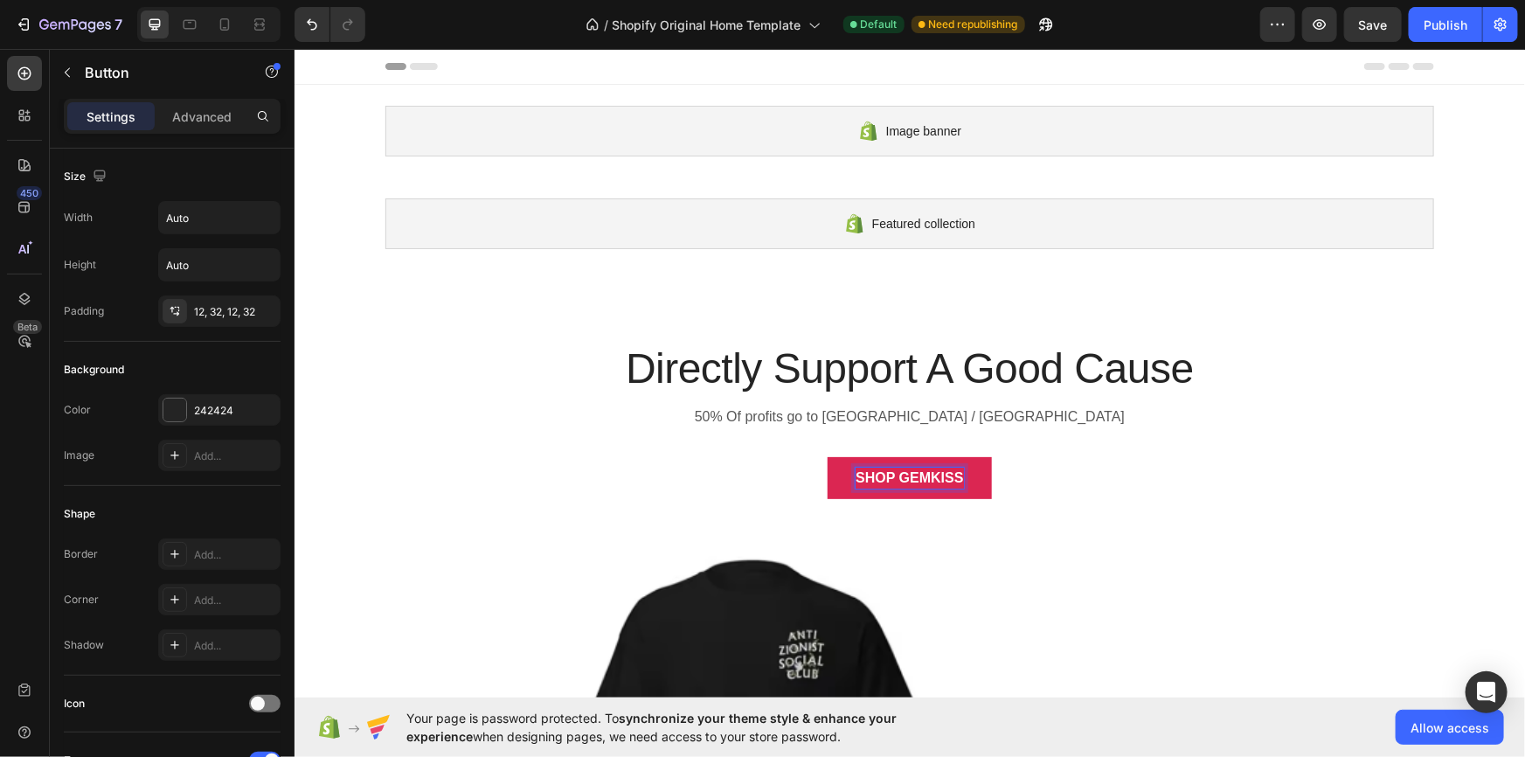
click at [913, 479] on div "SHOP GEMKISS" at bounding box center [909, 477] width 108 height 21
click at [965, 480] on button "SHOP GEMKISS" at bounding box center [908, 477] width 163 height 42
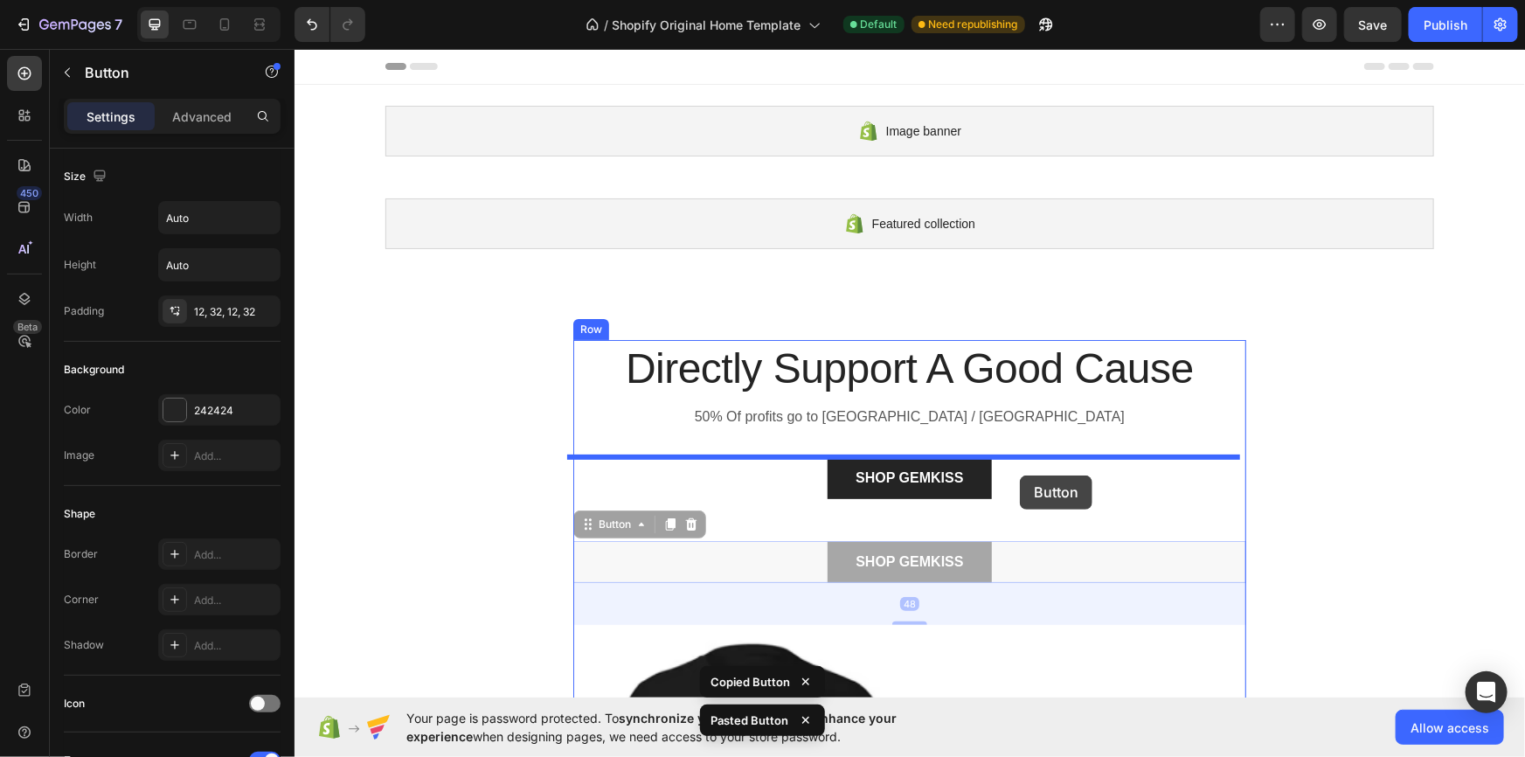
drag, startPoint x: 965, startPoint y: 560, endPoint x: 1019, endPoint y: 475, distance: 101.4
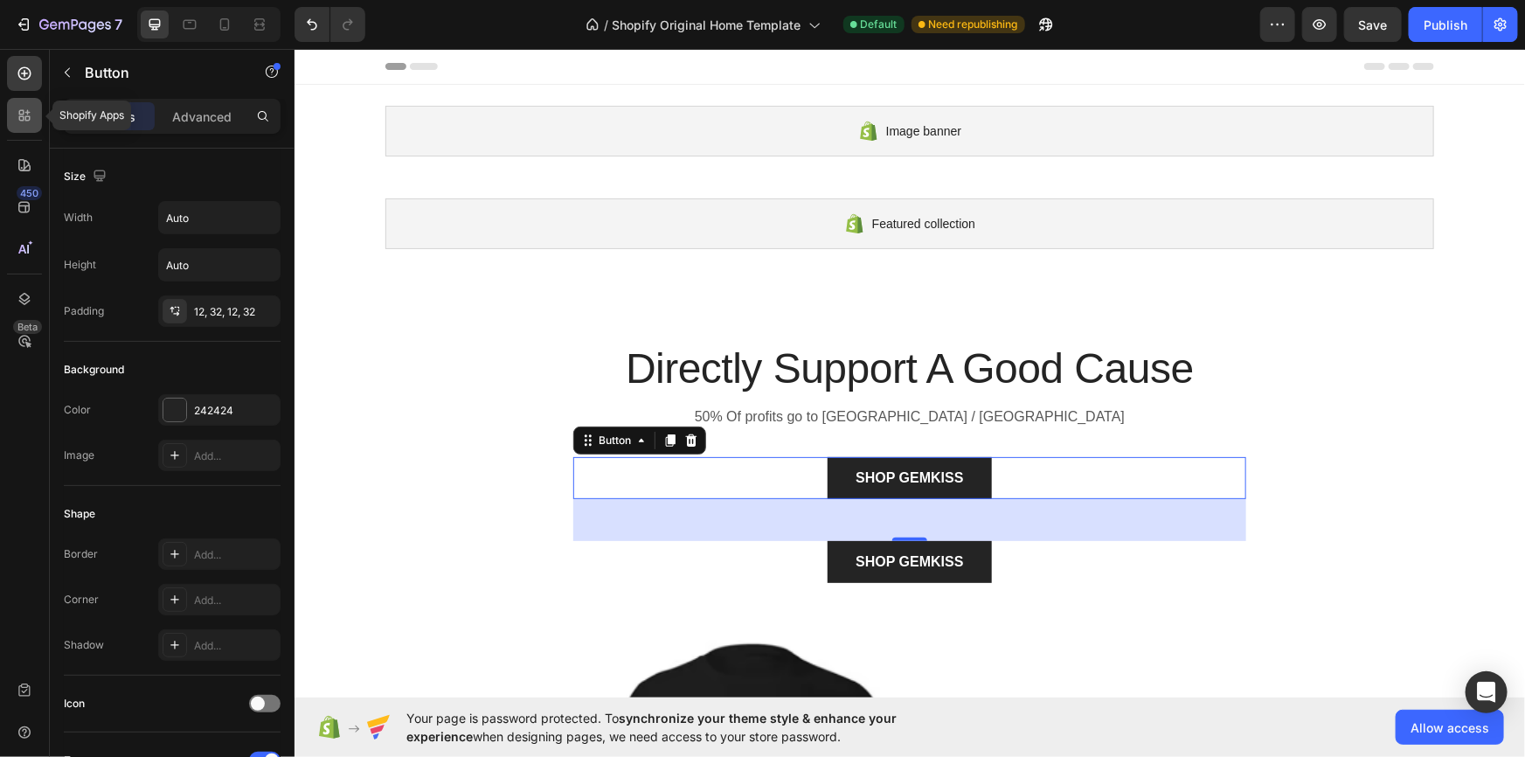
click at [23, 118] on icon at bounding box center [21, 118] width 5 height 5
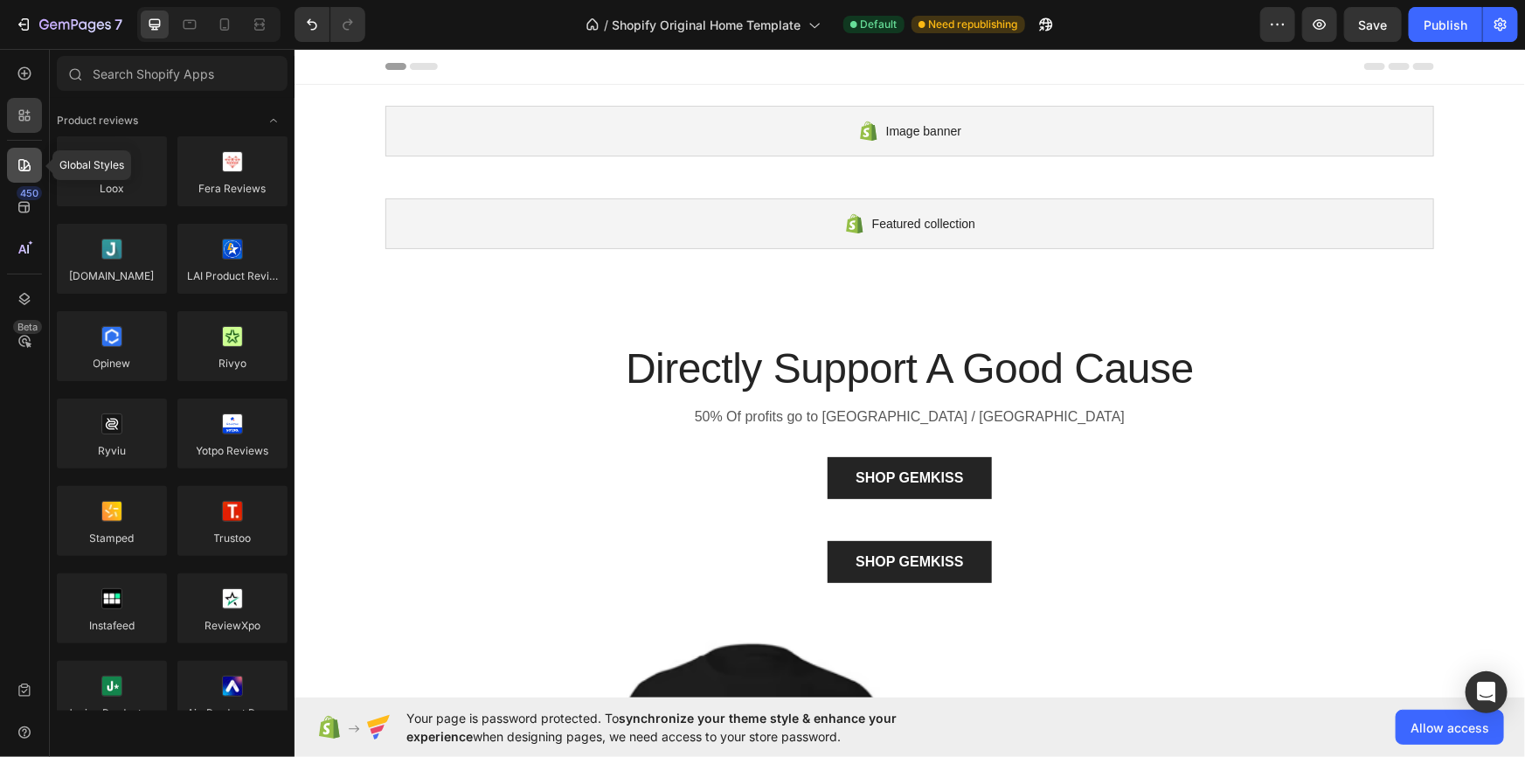
click at [31, 168] on icon at bounding box center [24, 164] width 17 height 17
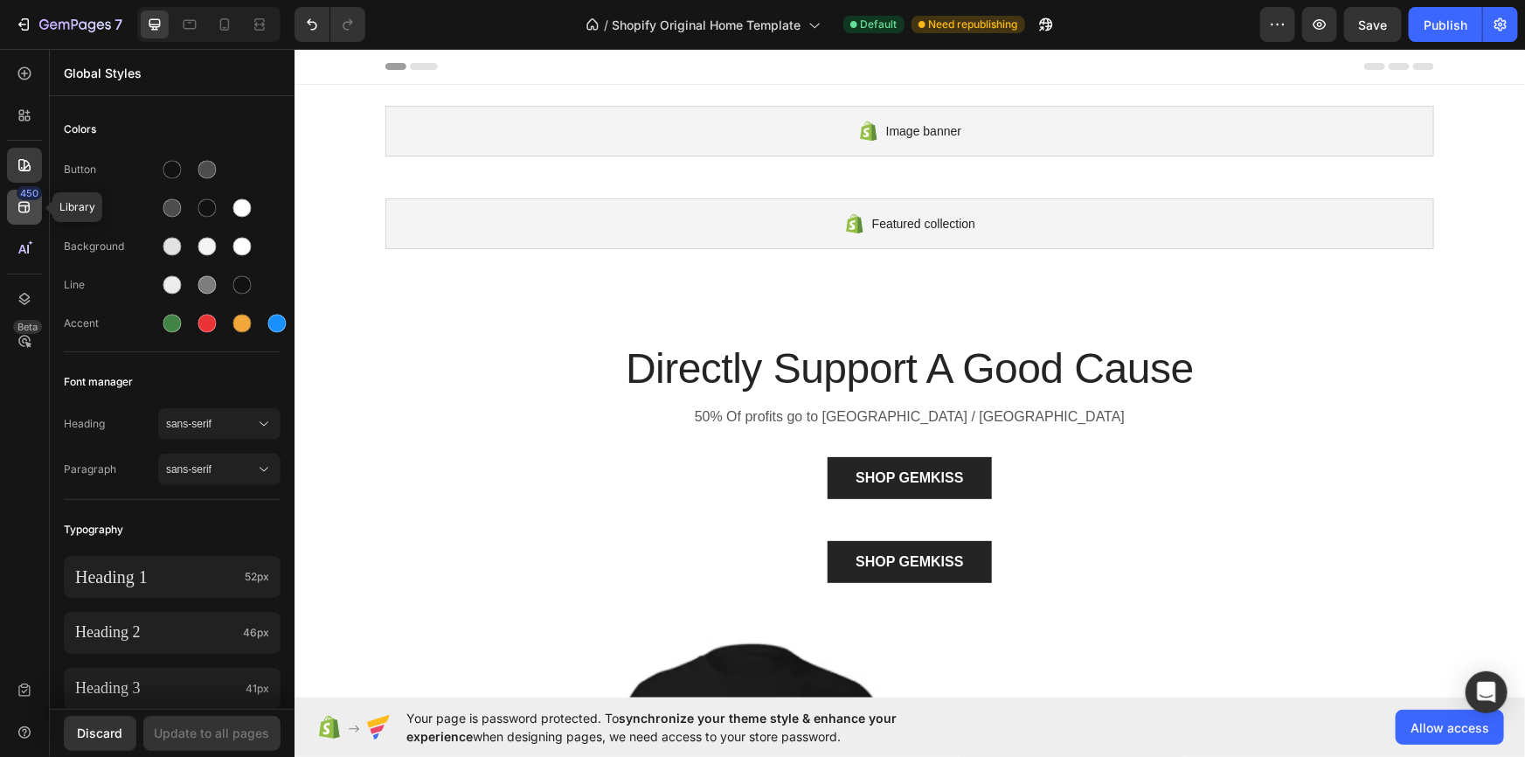
click at [29, 209] on icon at bounding box center [23, 207] width 11 height 11
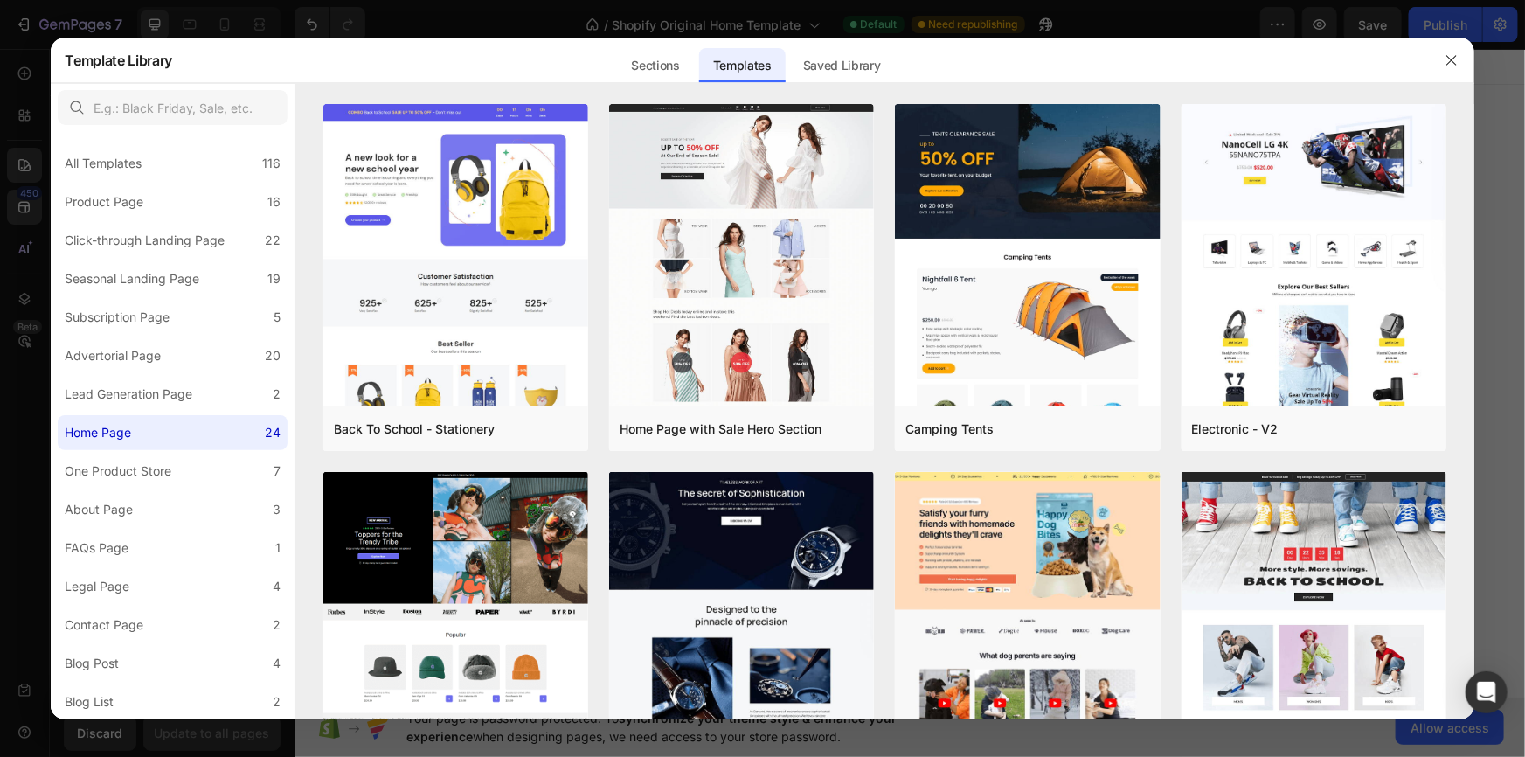
click at [12, 150] on div at bounding box center [762, 378] width 1525 height 757
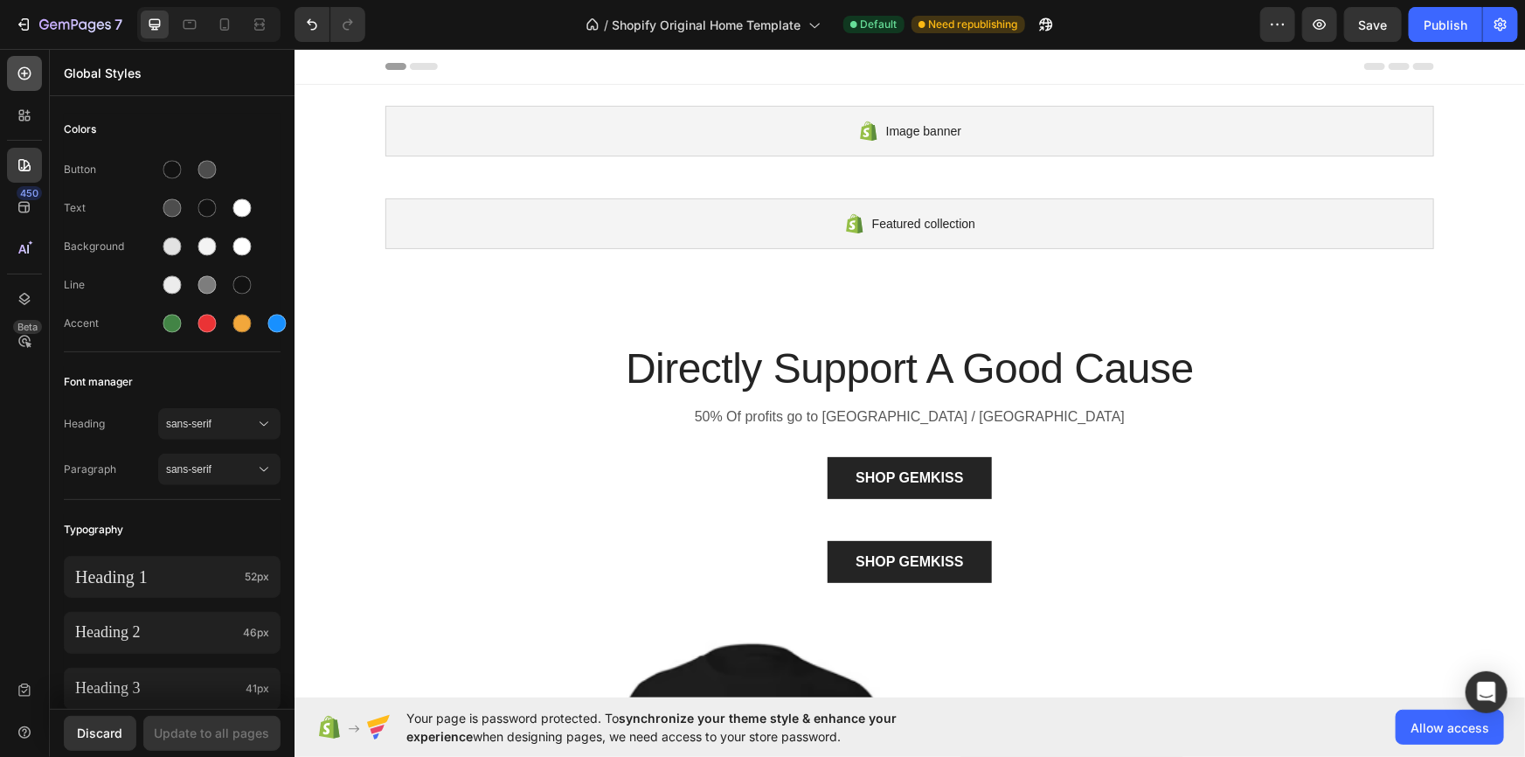
click at [30, 88] on div at bounding box center [24, 73] width 35 height 35
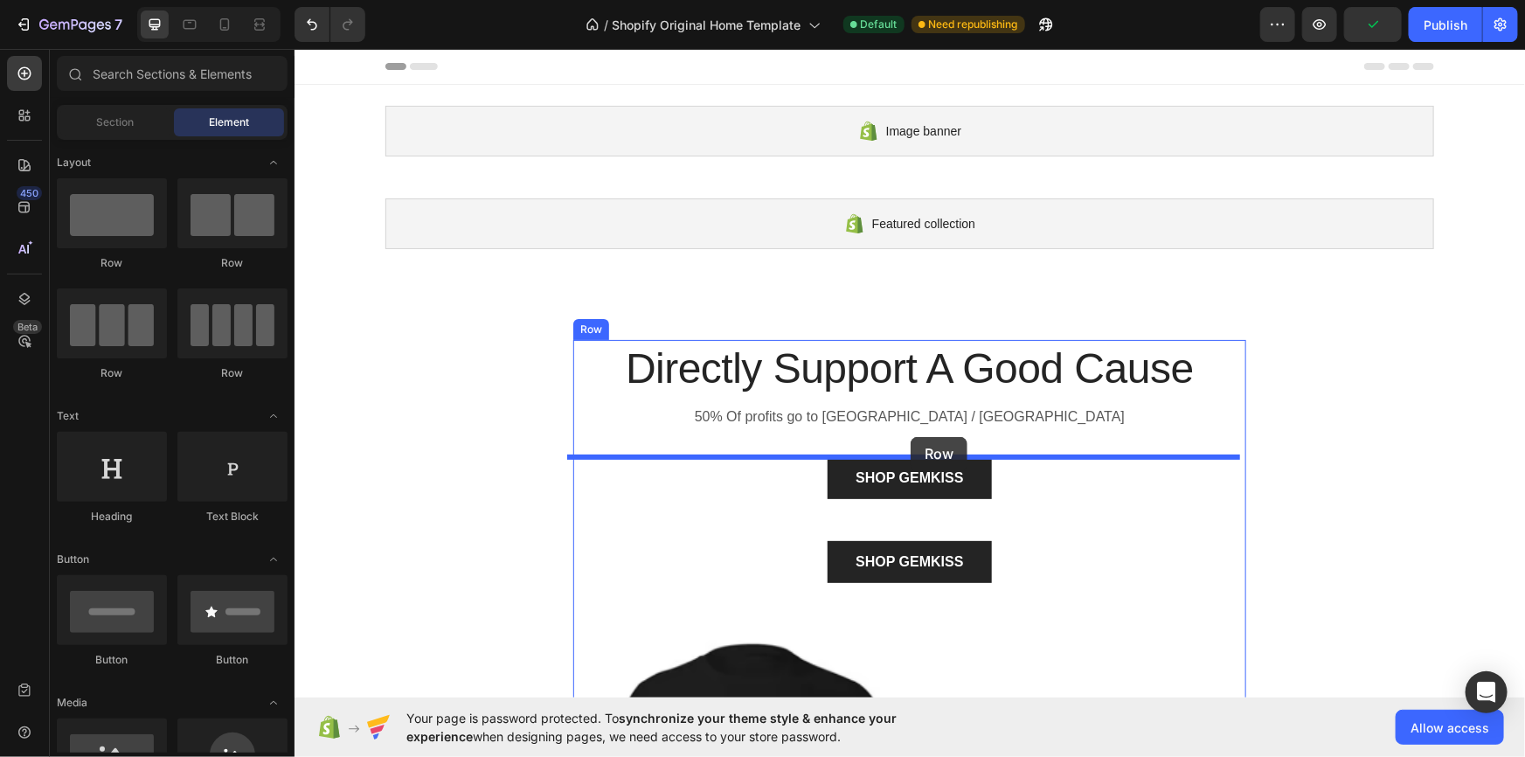
drag, startPoint x: 496, startPoint y: 275, endPoint x: 910, endPoint y: 436, distance: 444.5
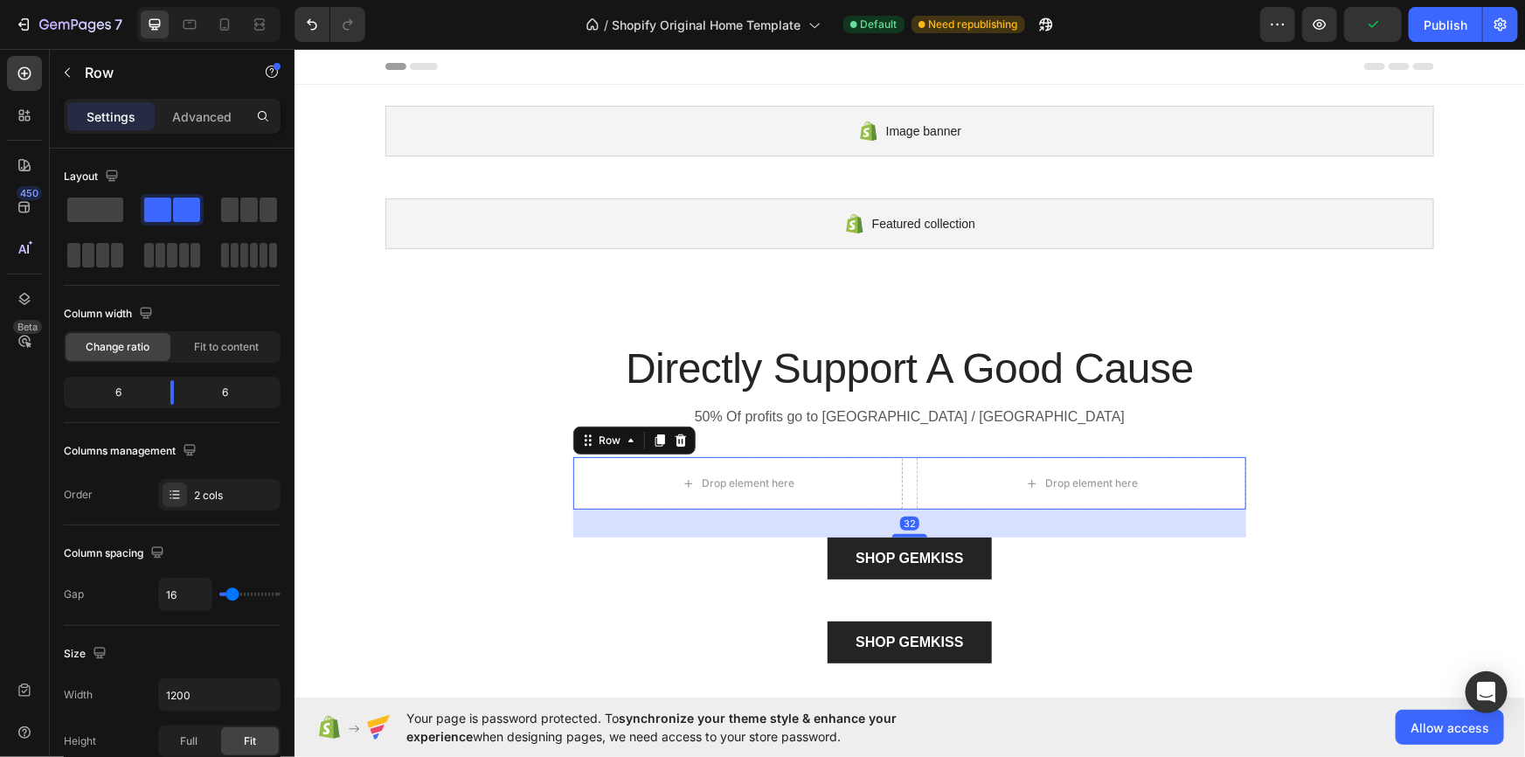
scroll to position [52, 0]
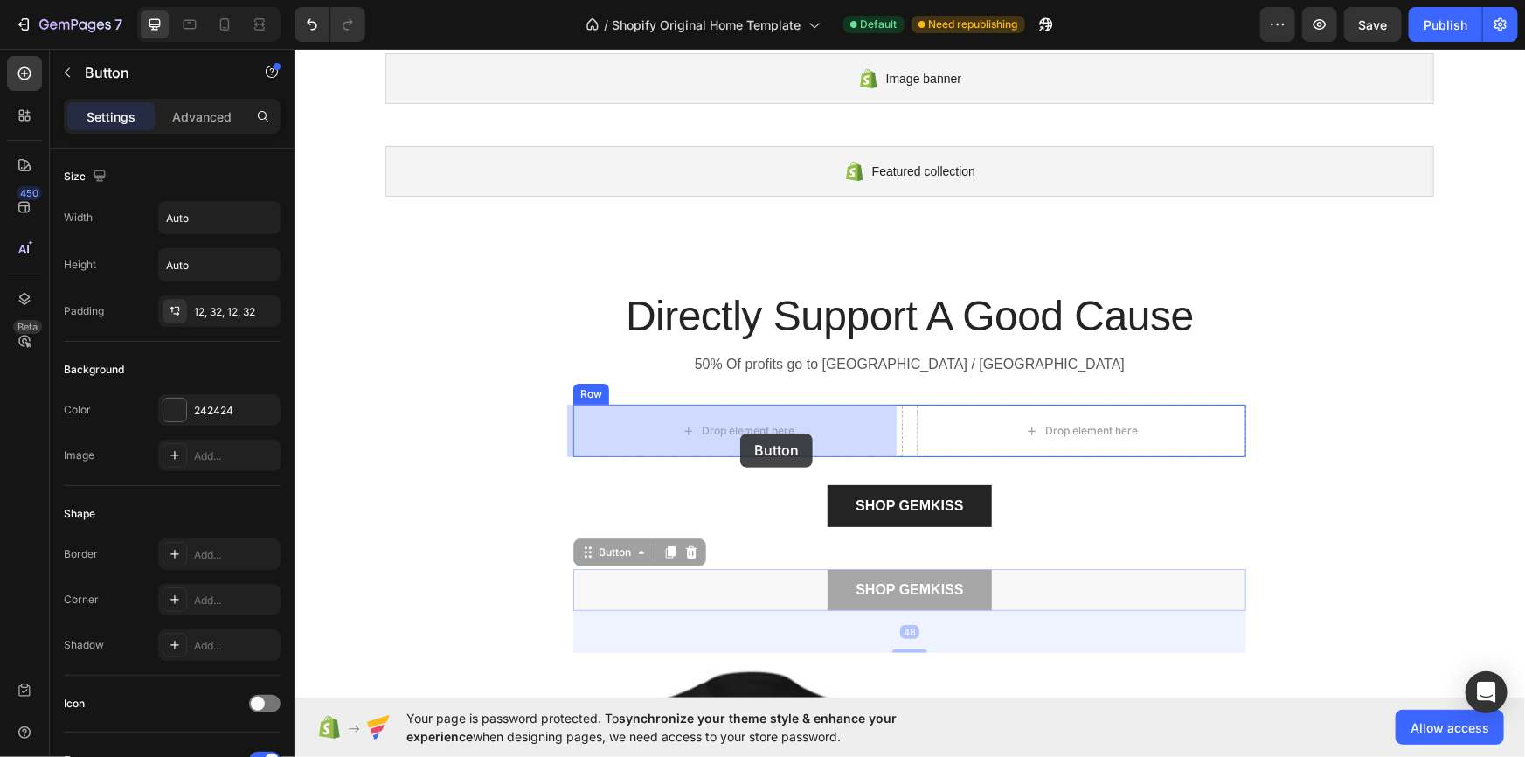
drag, startPoint x: 913, startPoint y: 574, endPoint x: 740, endPoint y: 433, distance: 224.3
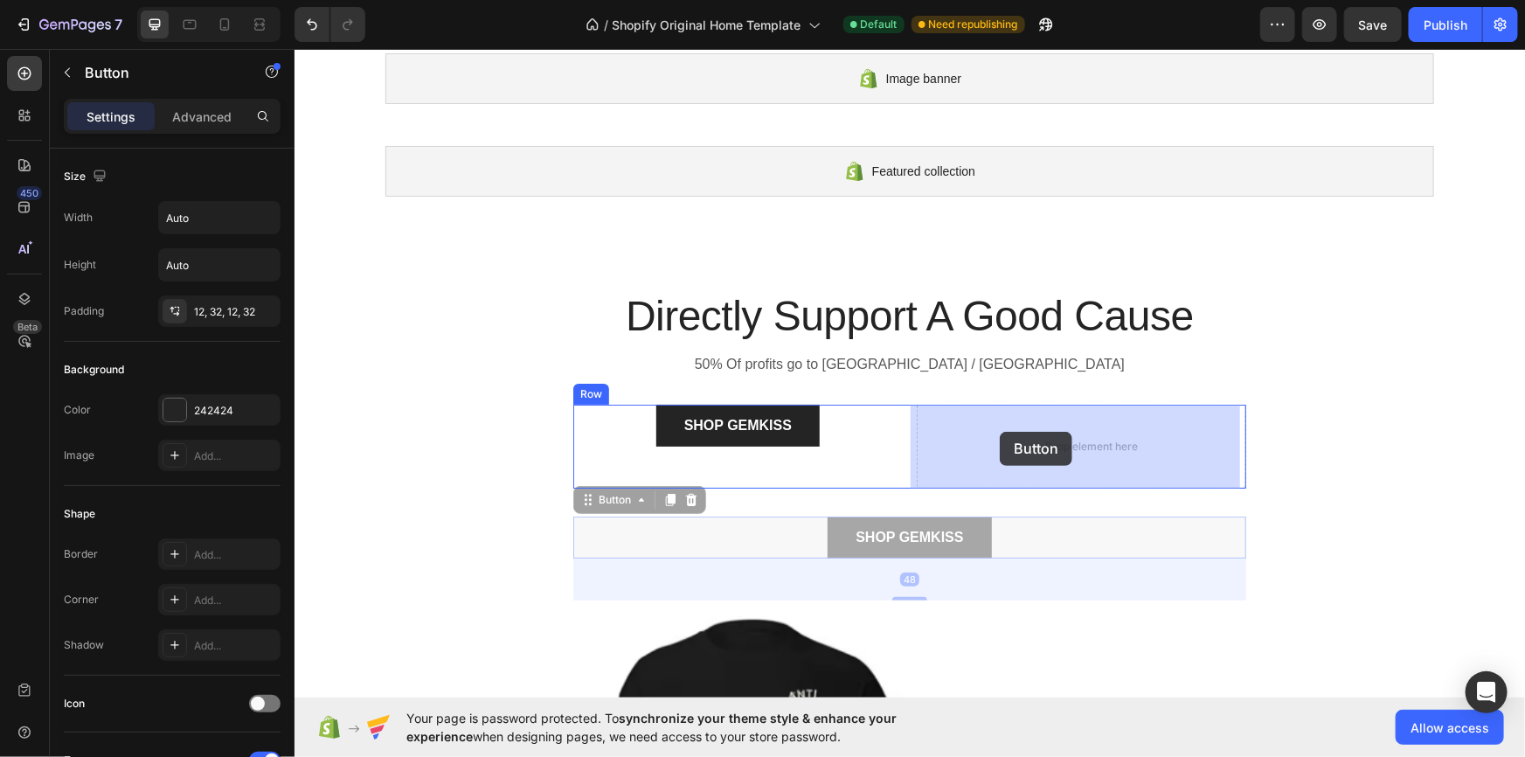
drag, startPoint x: 877, startPoint y: 529, endPoint x: 1000, endPoint y: 430, distance: 158.0
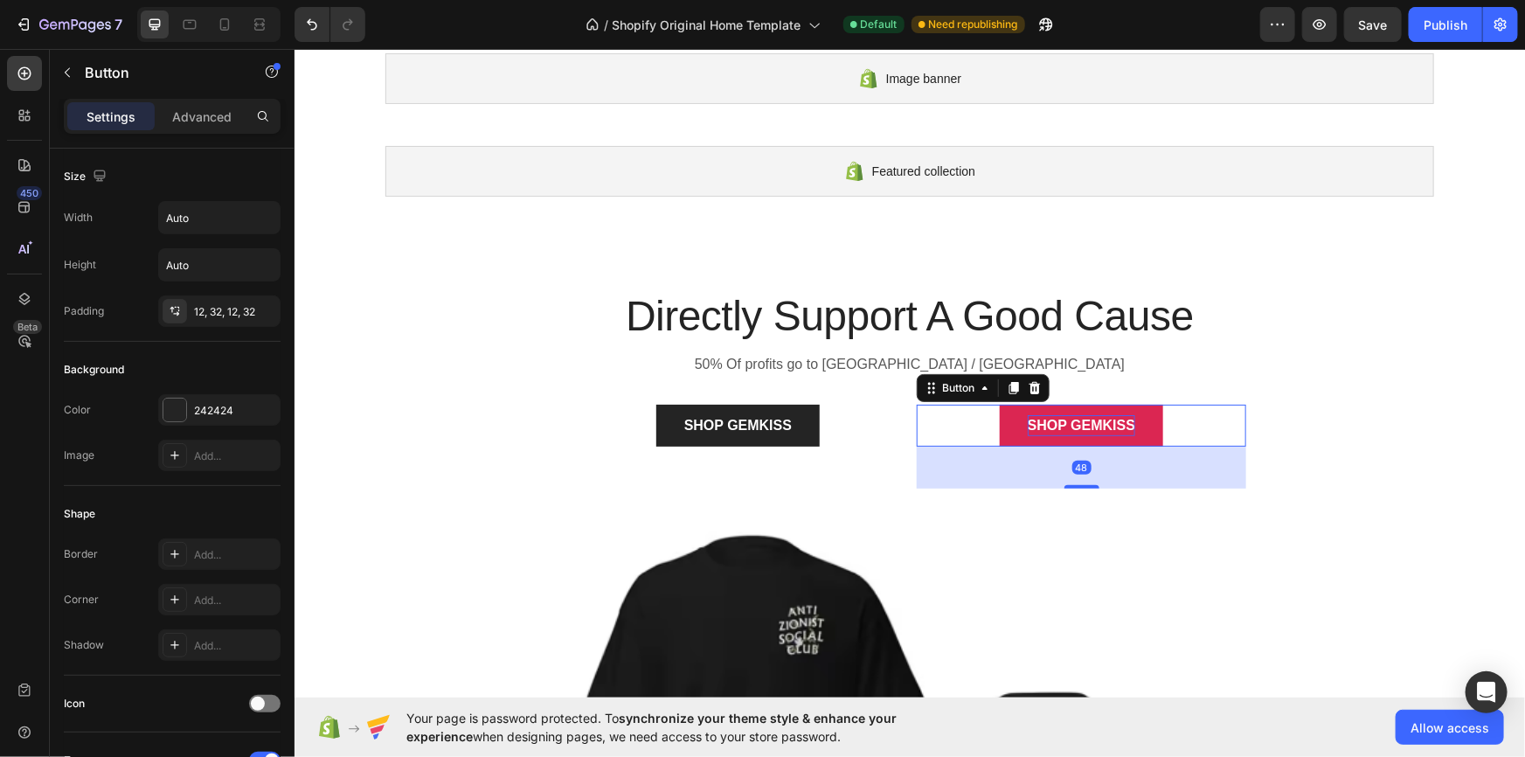
click at [1052, 424] on div "SHOP GEMKISS" at bounding box center [1081, 424] width 108 height 21
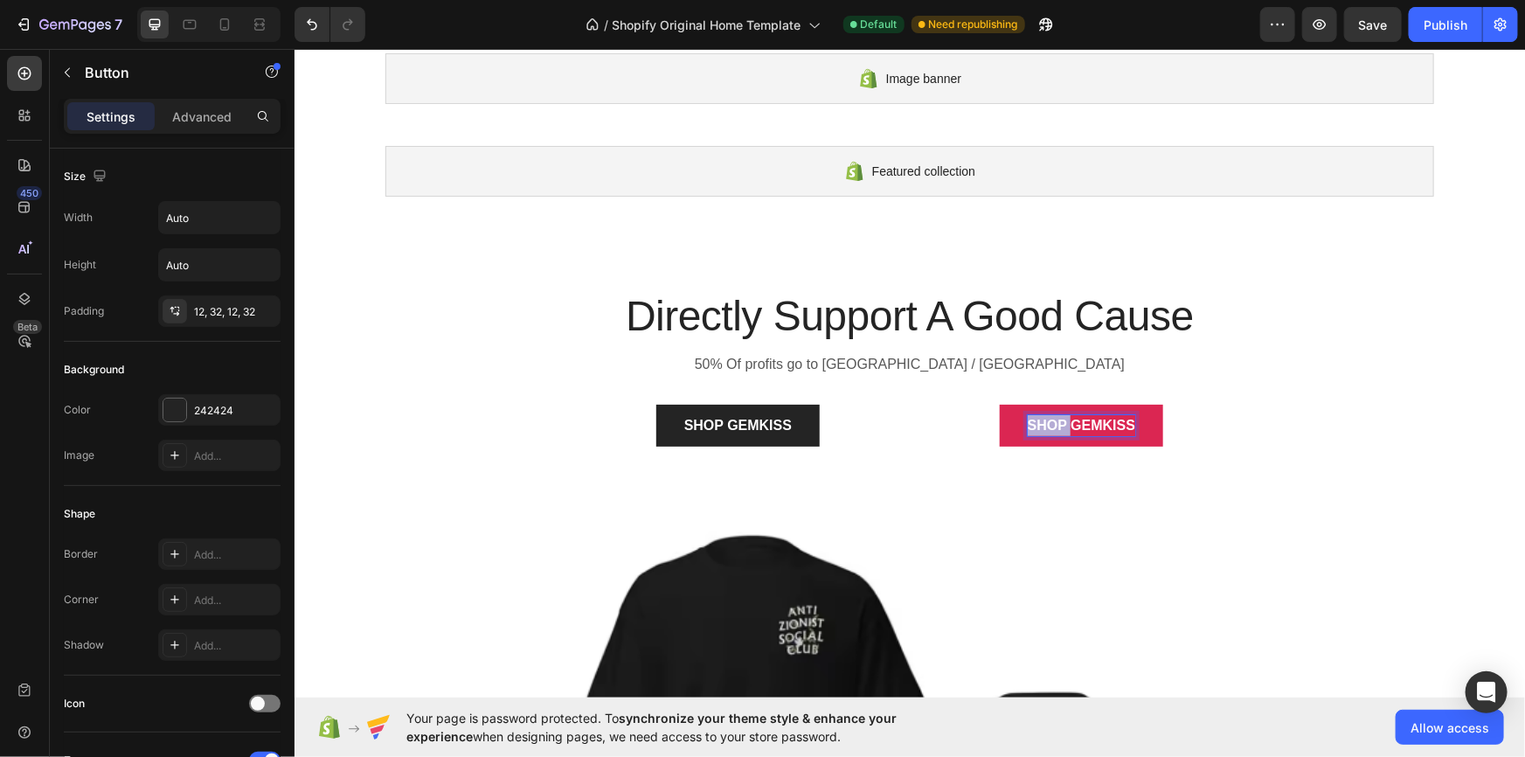
click at [1052, 424] on p "SHOP GEMKISS" at bounding box center [1081, 424] width 108 height 21
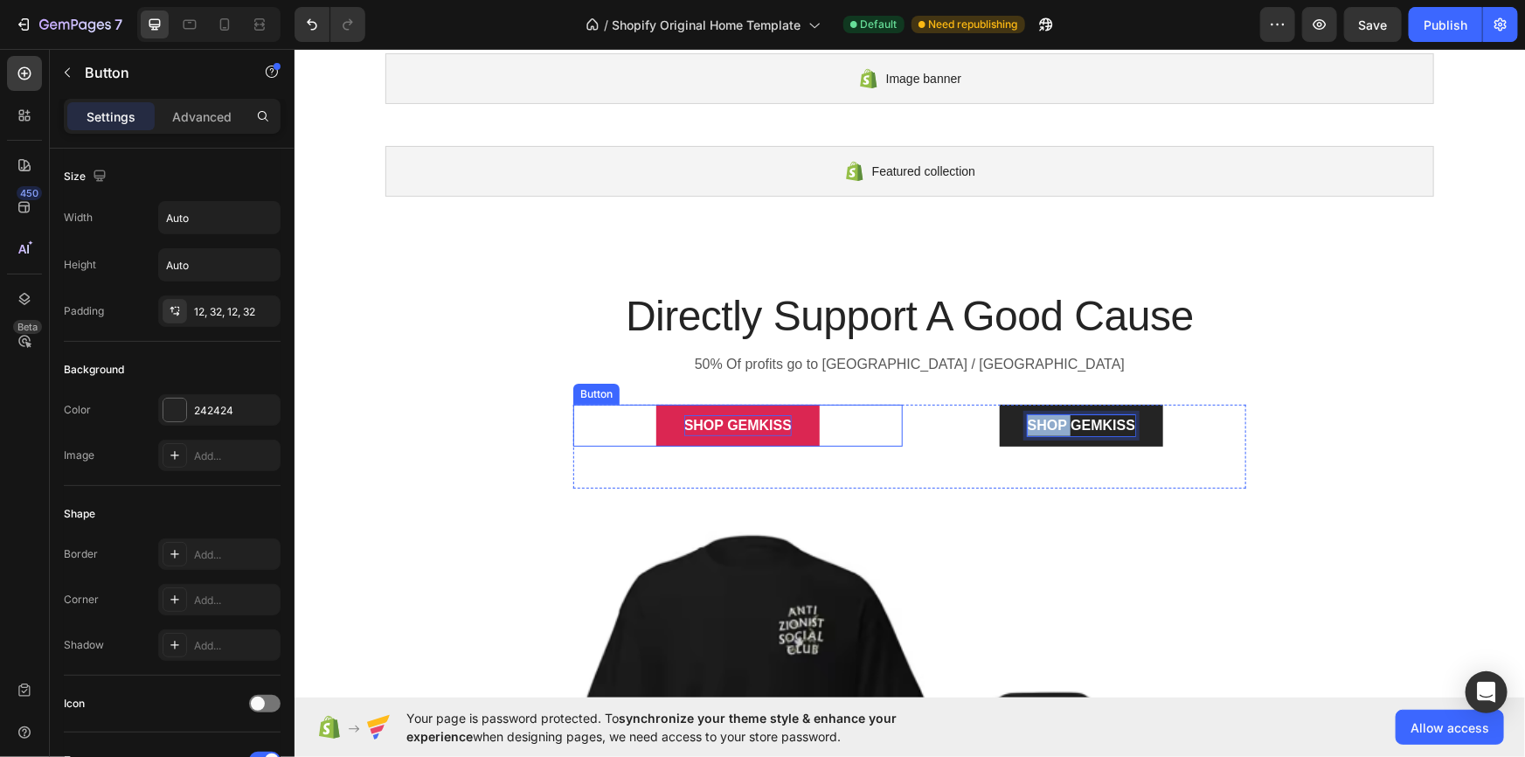
click at [711, 417] on div "SHOP GEMKISS" at bounding box center [738, 424] width 108 height 21
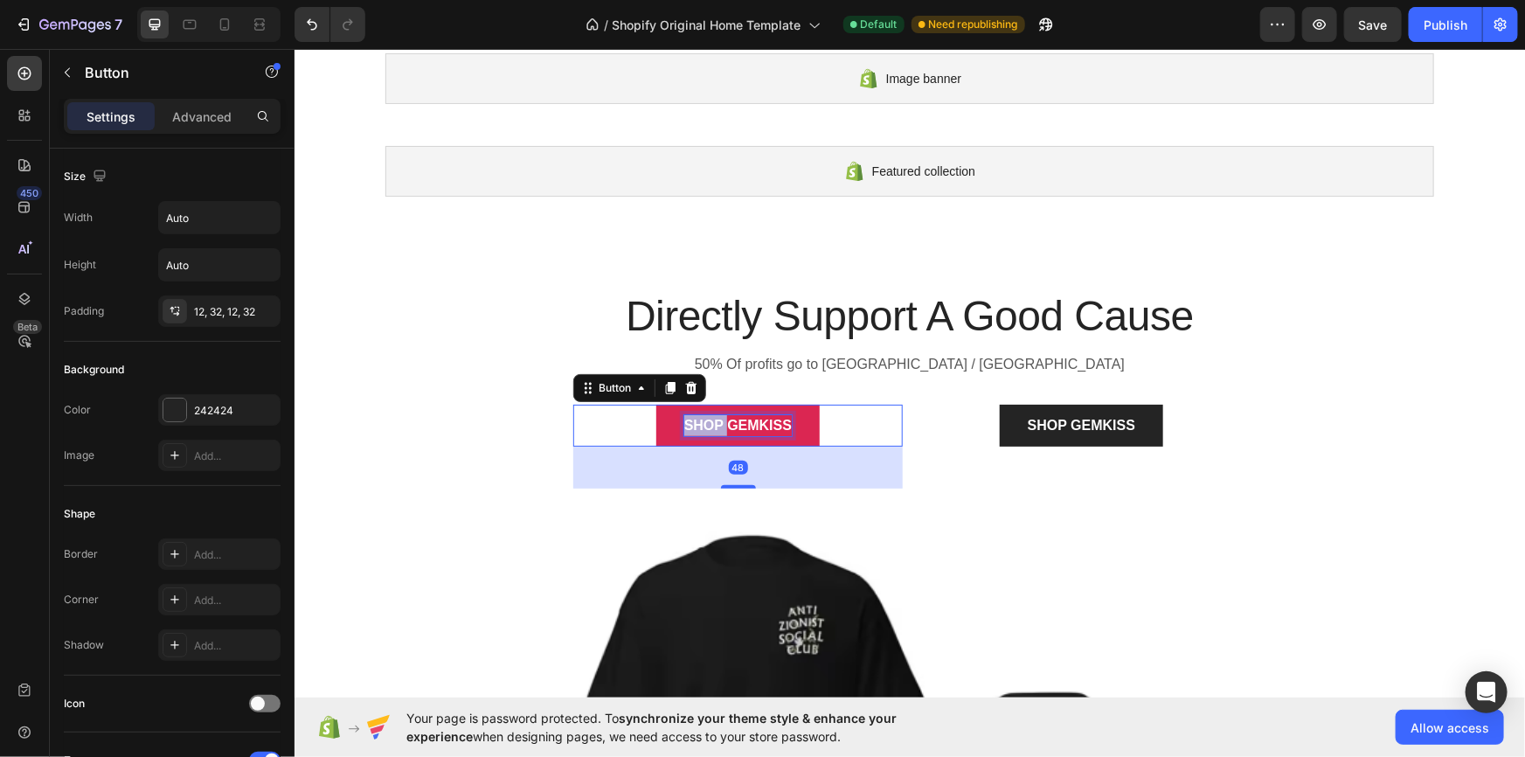
click at [711, 417] on div "SHOP GEMKISS" at bounding box center [738, 424] width 108 height 21
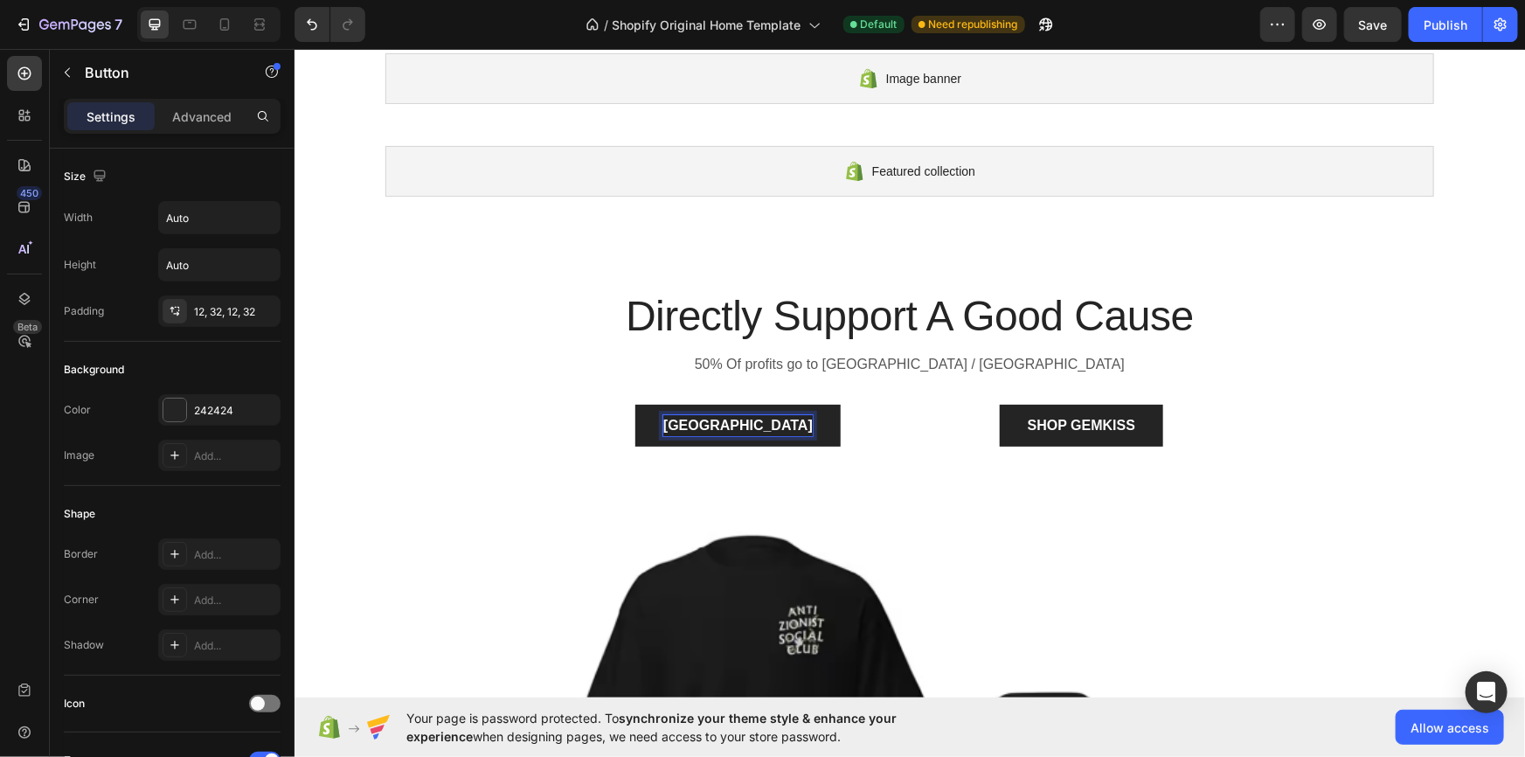
click at [635, 404] on button "[GEOGRAPHIC_DATA]" at bounding box center [737, 425] width 205 height 42
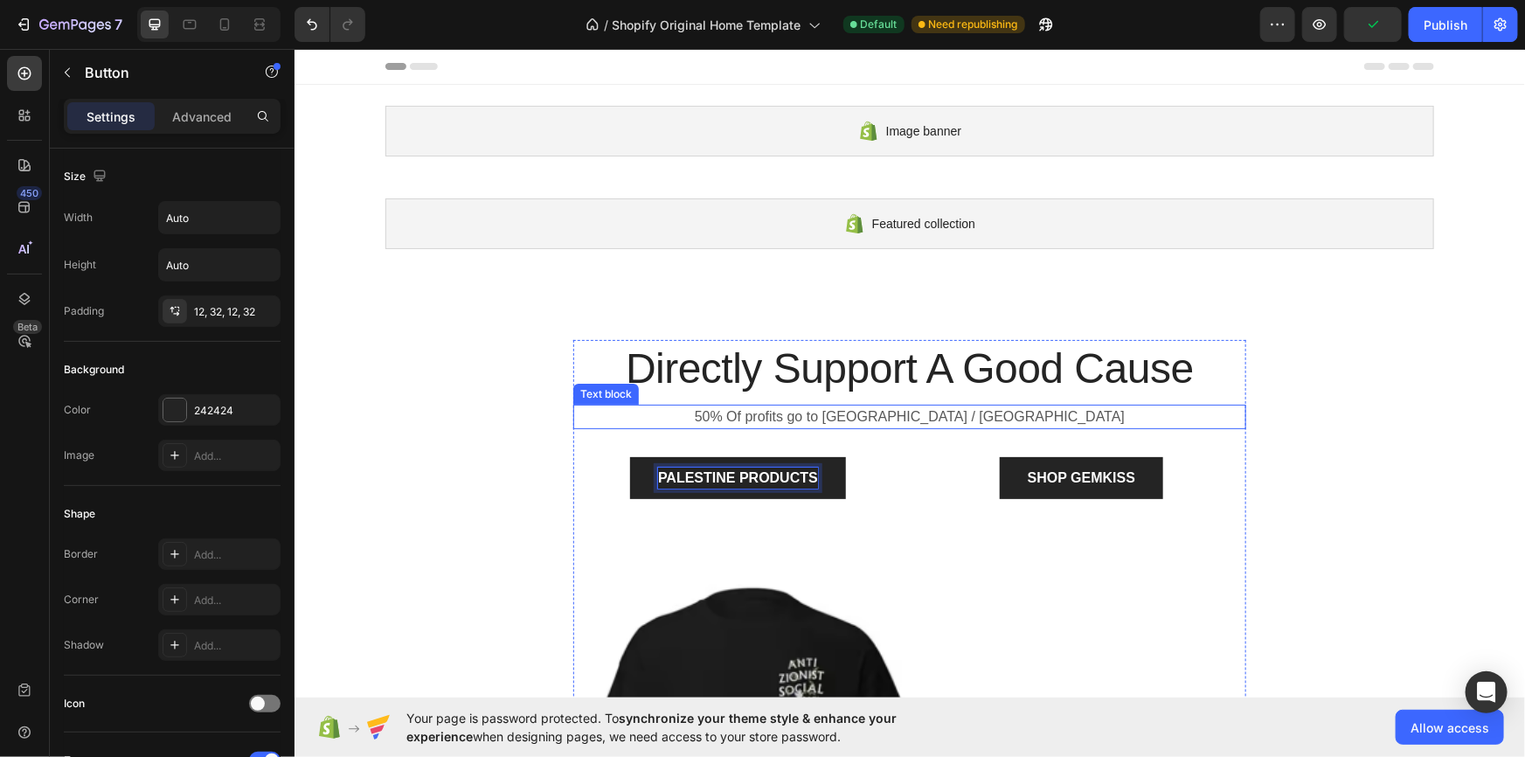
scroll to position [105, 0]
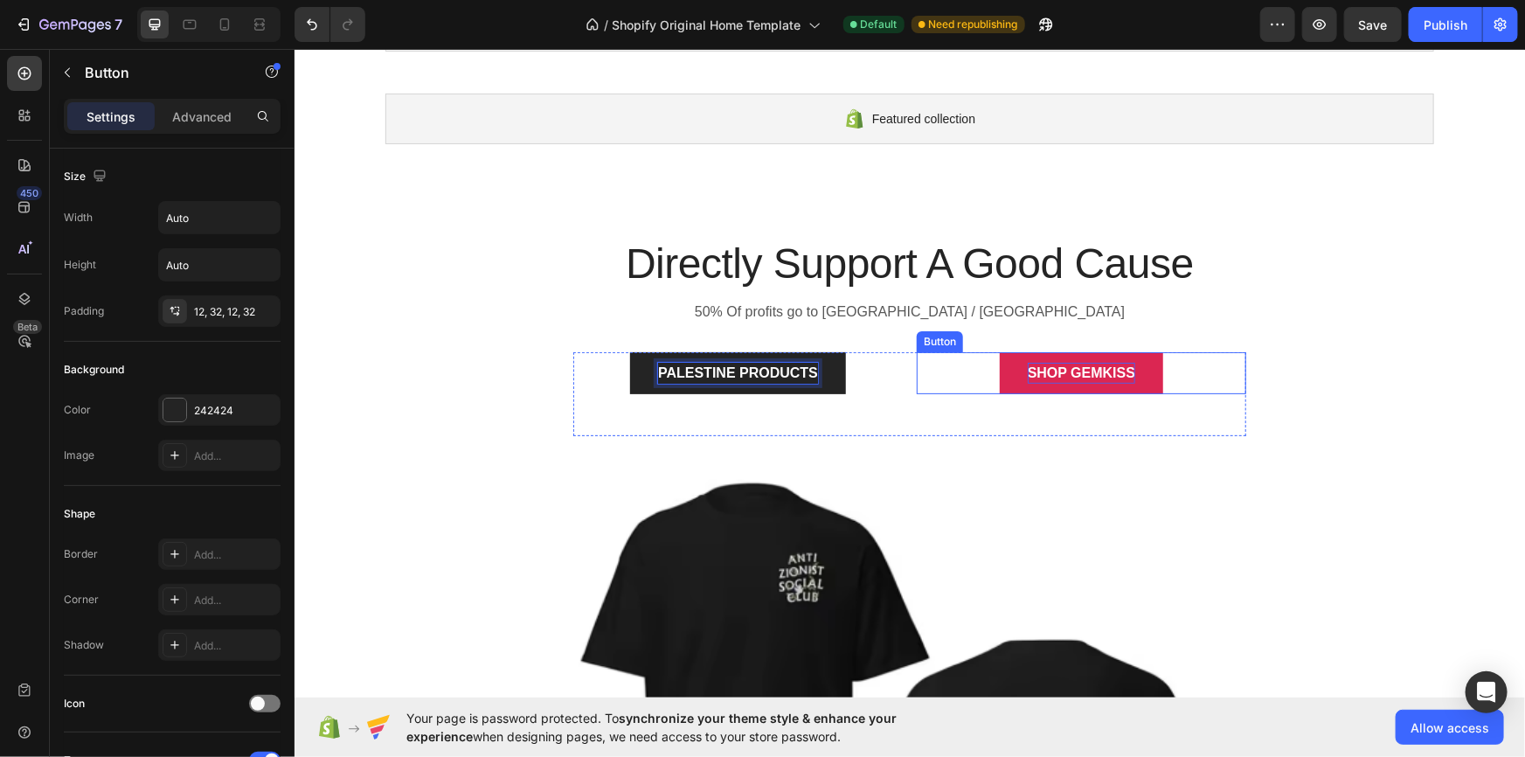
click at [1081, 366] on p "SHOP GEMKISS" at bounding box center [1081, 372] width 108 height 21
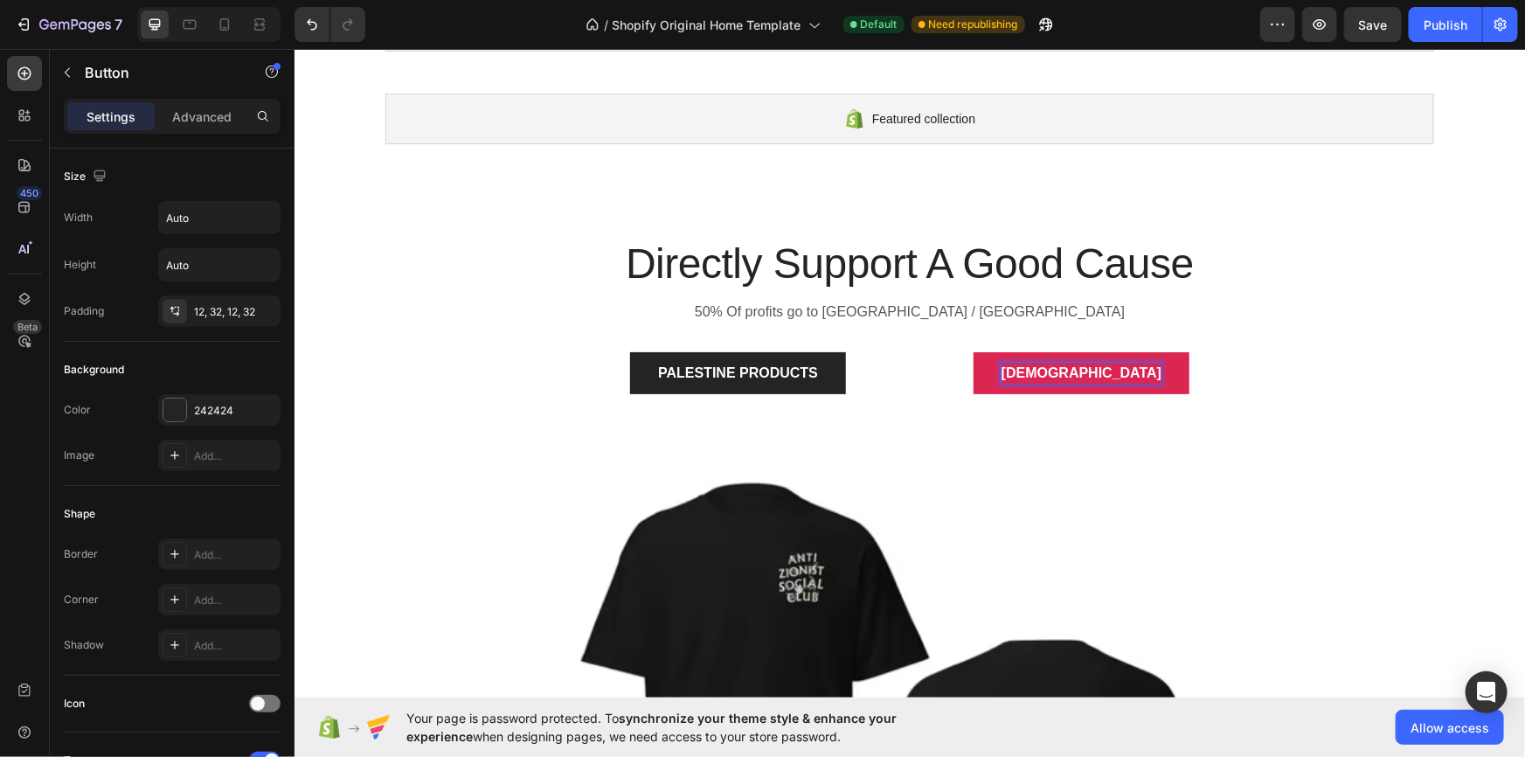
click at [973, 351] on button "[DEMOGRAPHIC_DATA]" at bounding box center [1081, 372] width 216 height 42
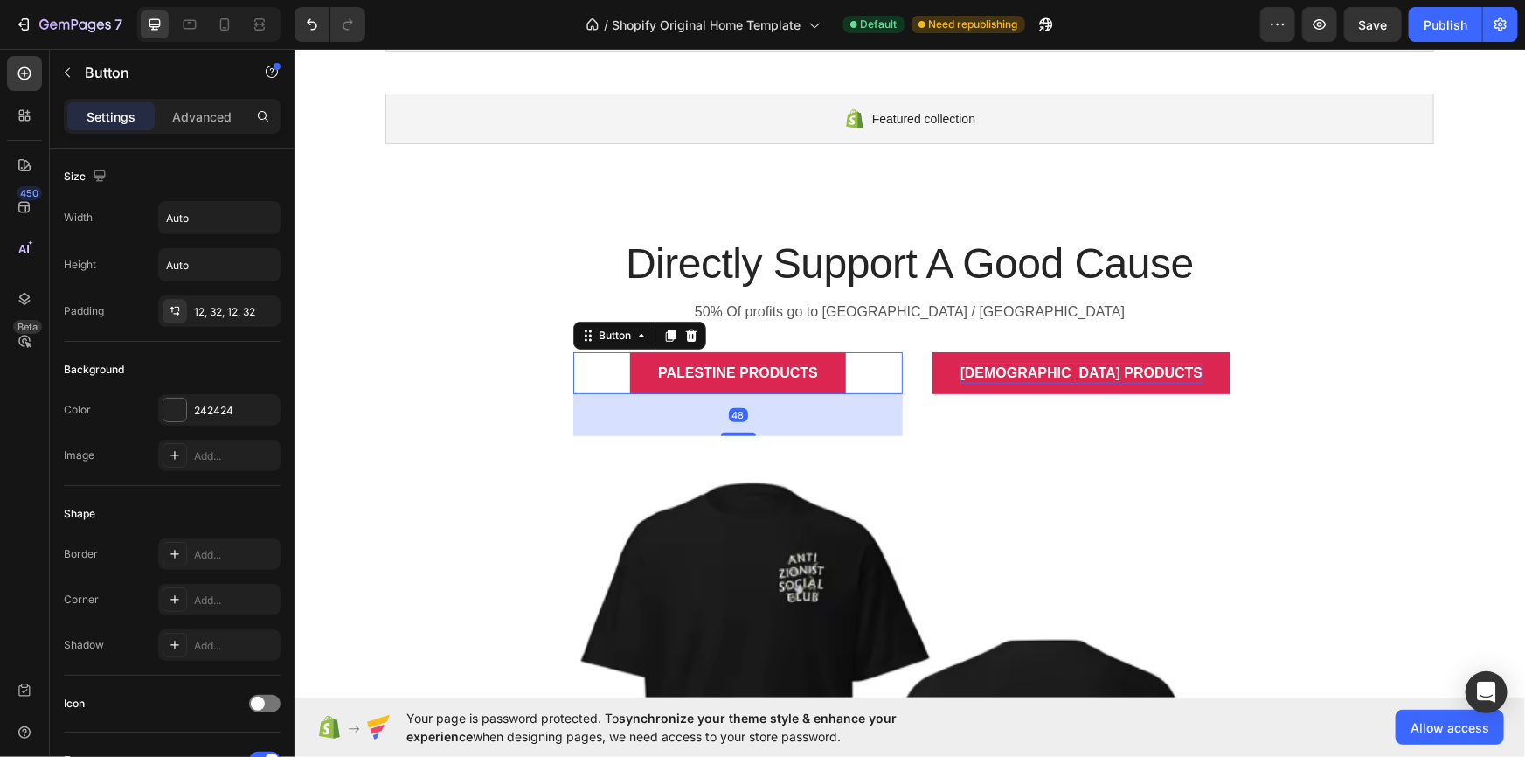
click at [630, 382] on button "Palestine Products" at bounding box center [737, 372] width 216 height 42
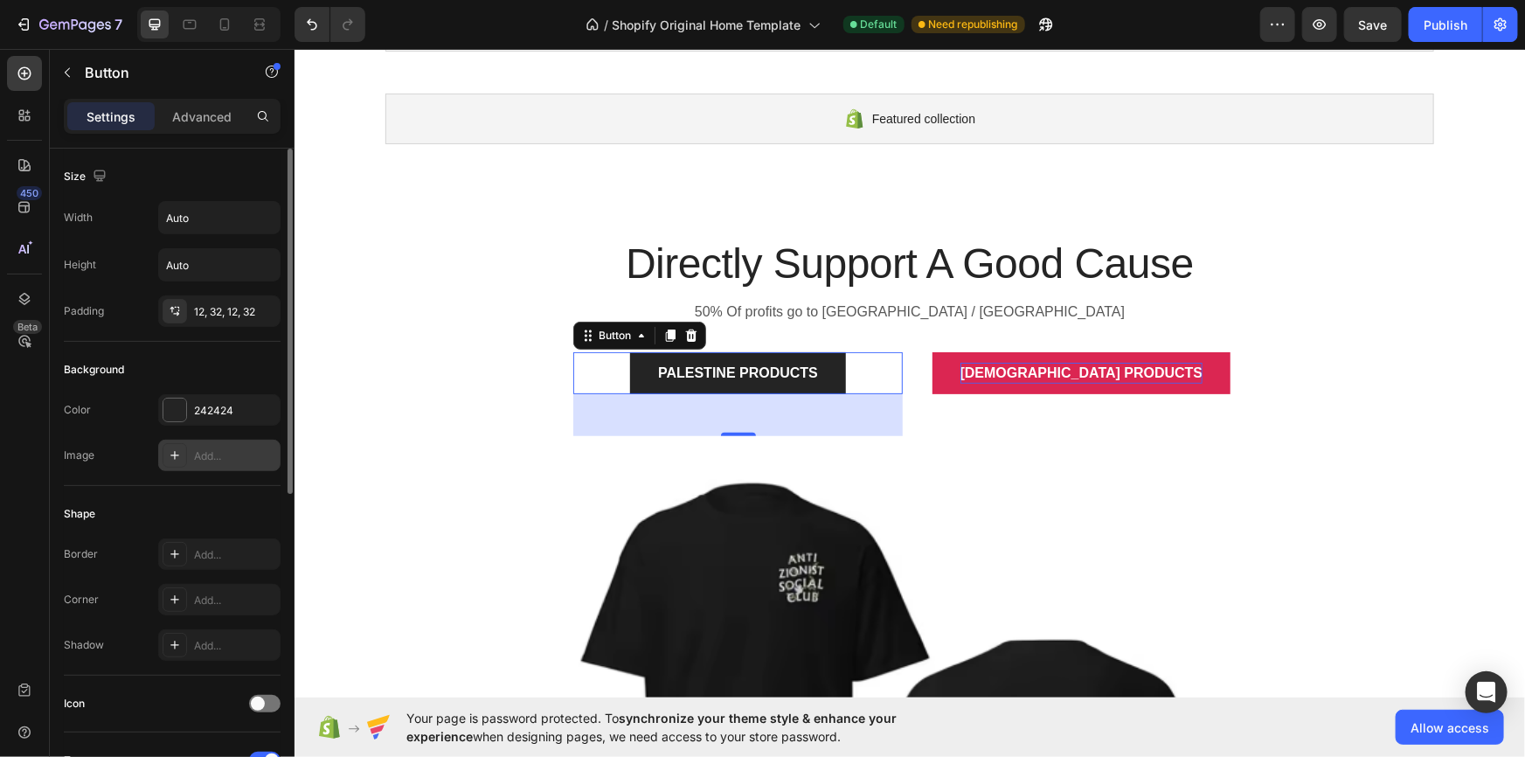
click at [207, 448] on div "Add..." at bounding box center [235, 456] width 82 height 16
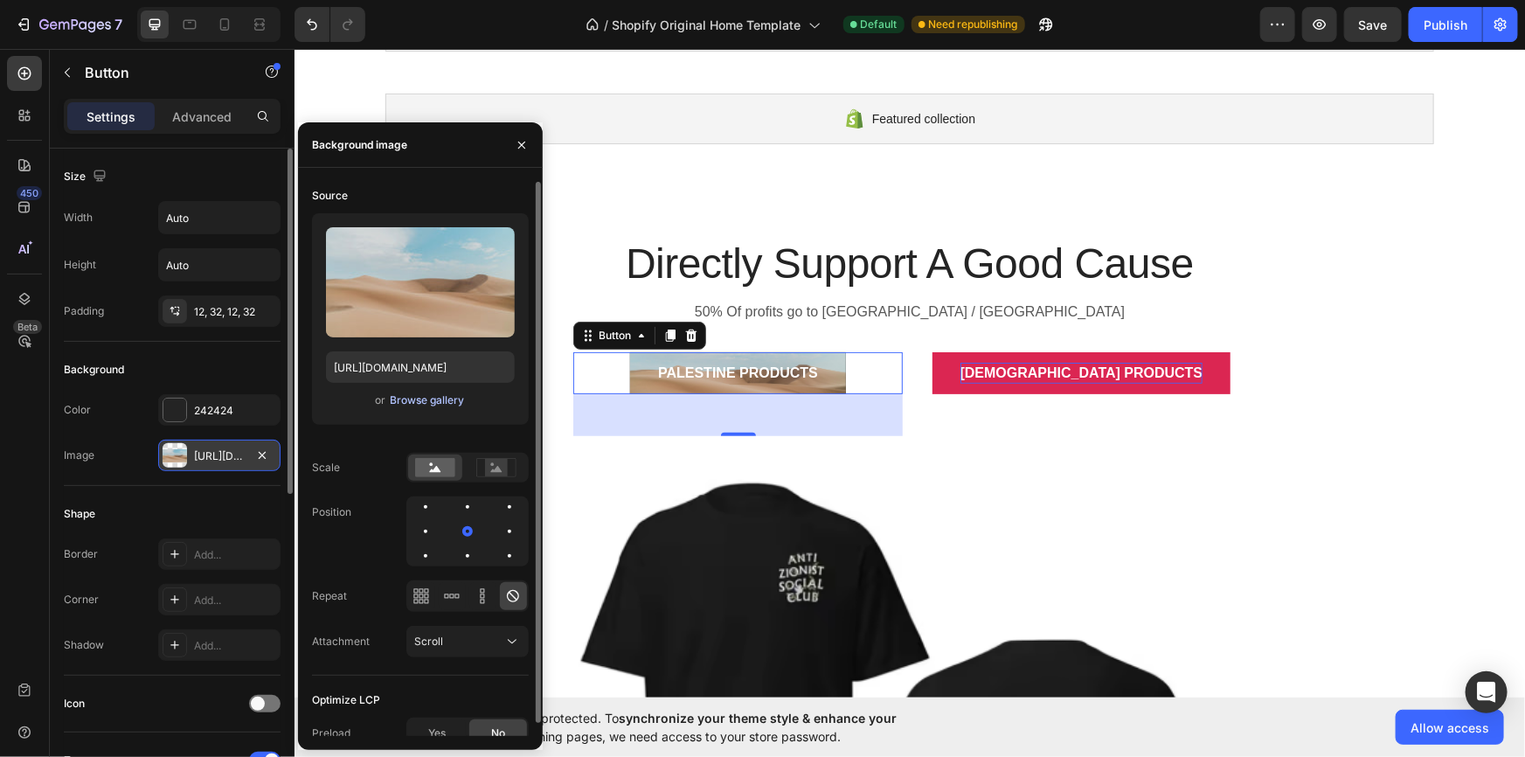
click at [402, 394] on div "Browse gallery" at bounding box center [427, 400] width 74 height 16
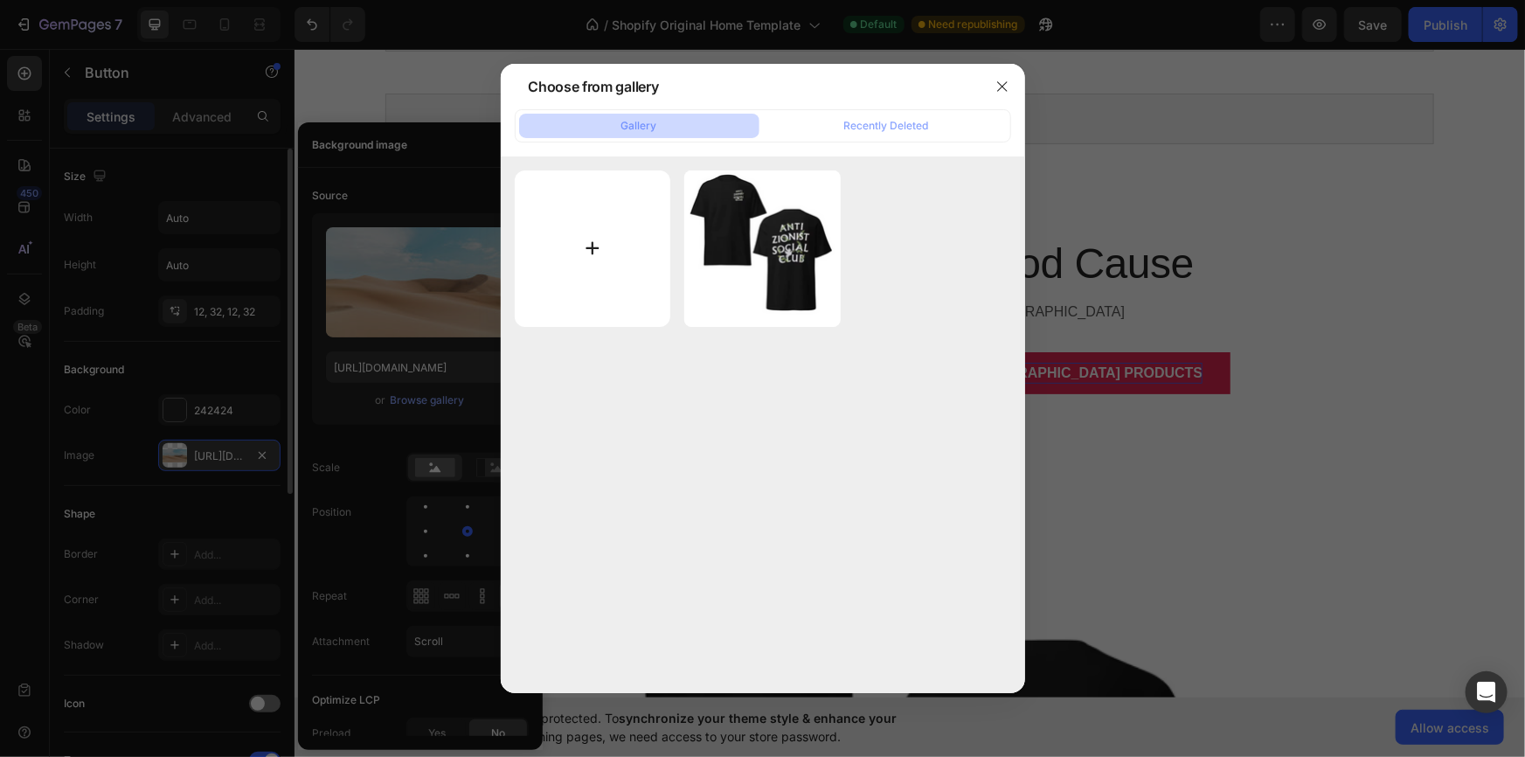
click at [560, 231] on input "file" at bounding box center [593, 248] width 156 height 156
type input "C:\fakepath\67utygfj.png"
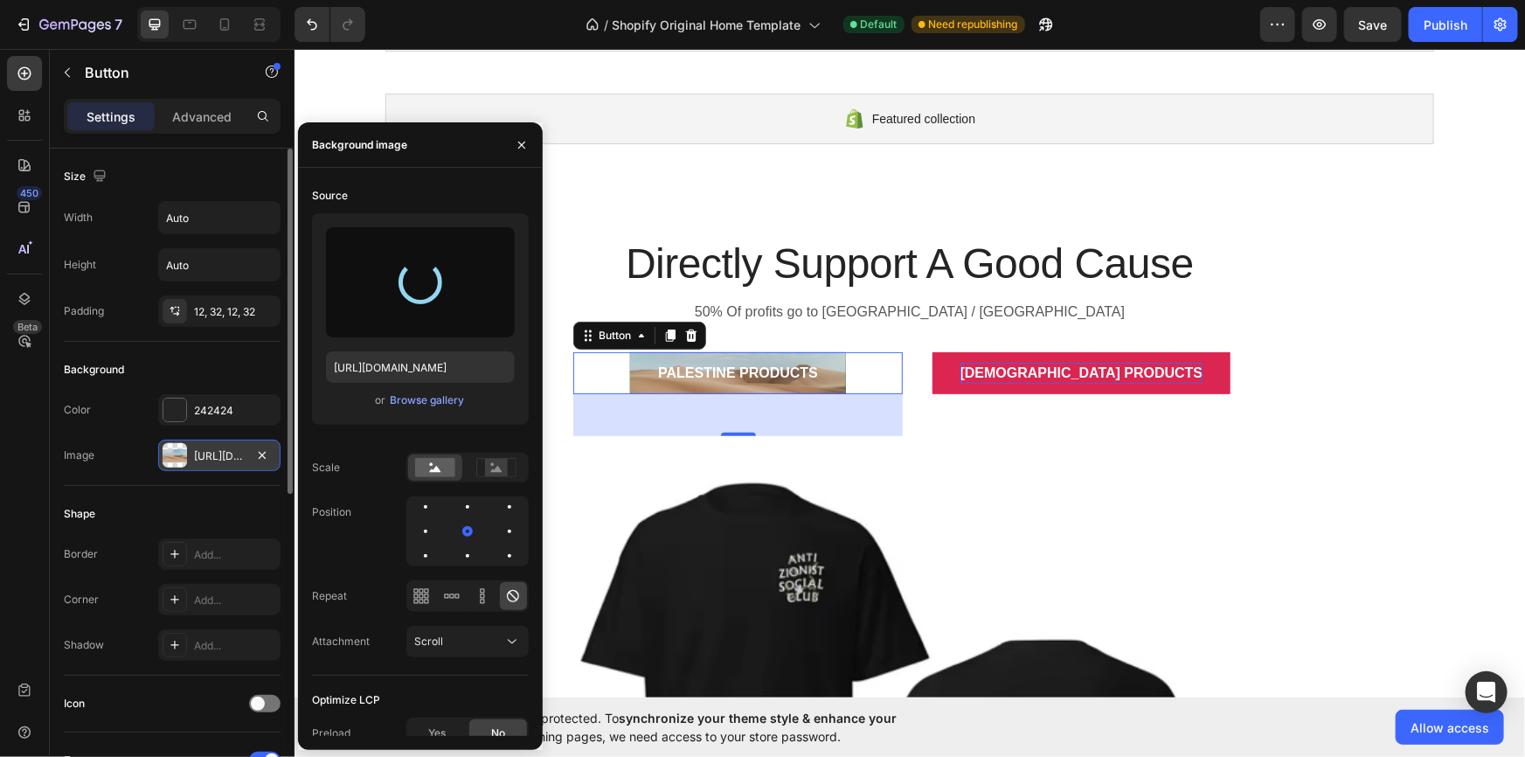
type input "[URL][DOMAIN_NAME]"
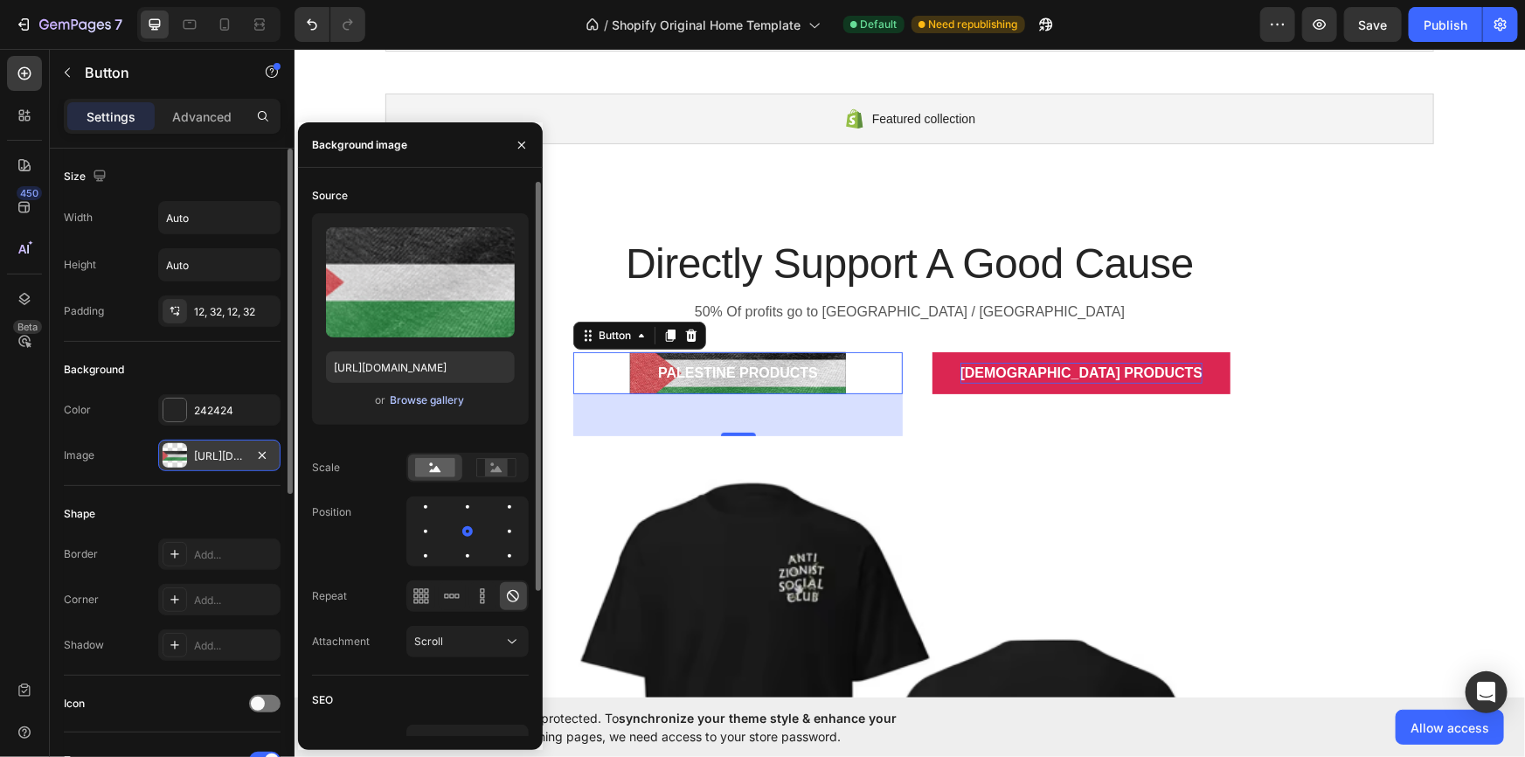
click at [429, 397] on div "Browse gallery" at bounding box center [427, 400] width 74 height 16
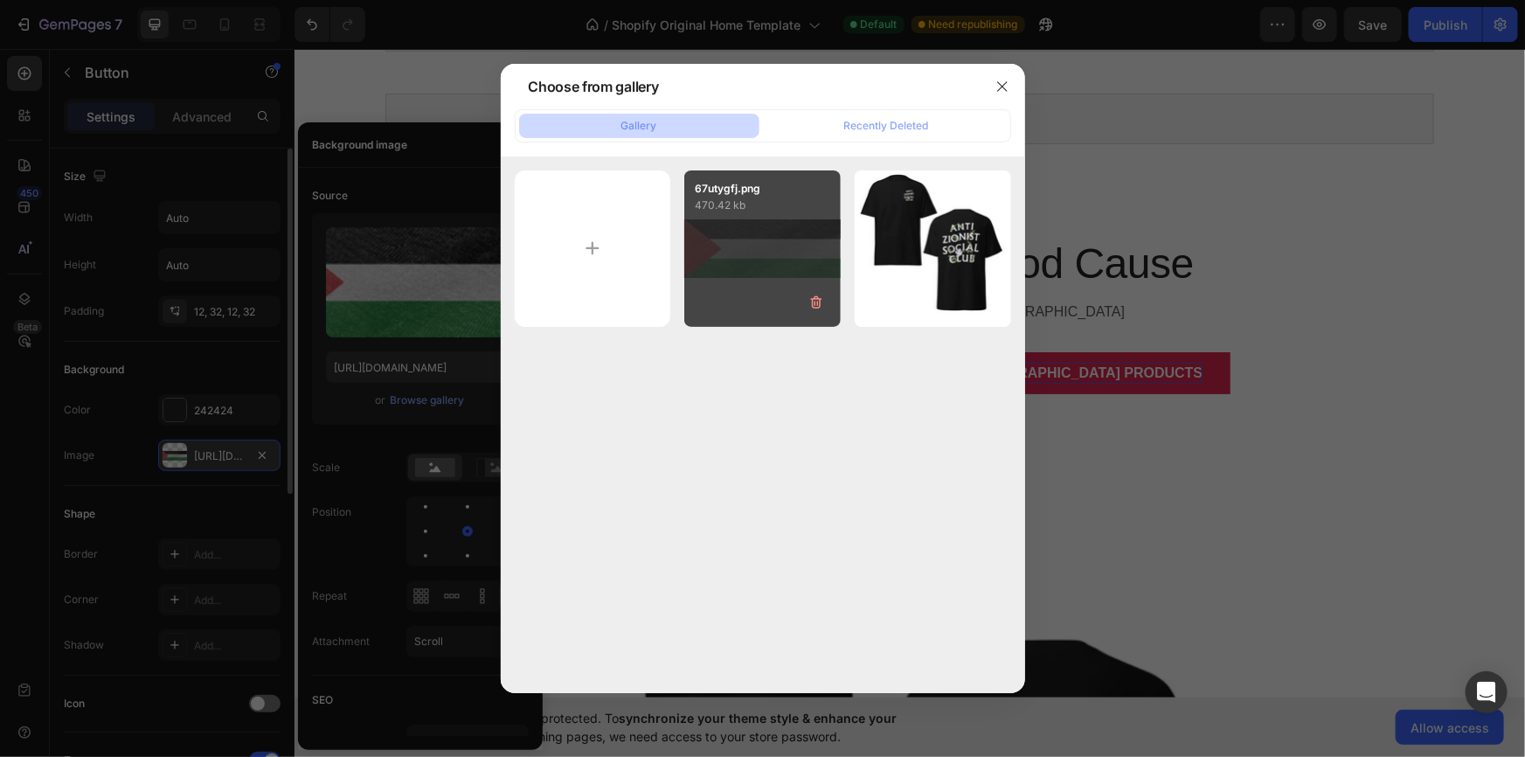
click at [719, 262] on div "67utygfj.png 470.42 kb" at bounding box center [762, 248] width 156 height 156
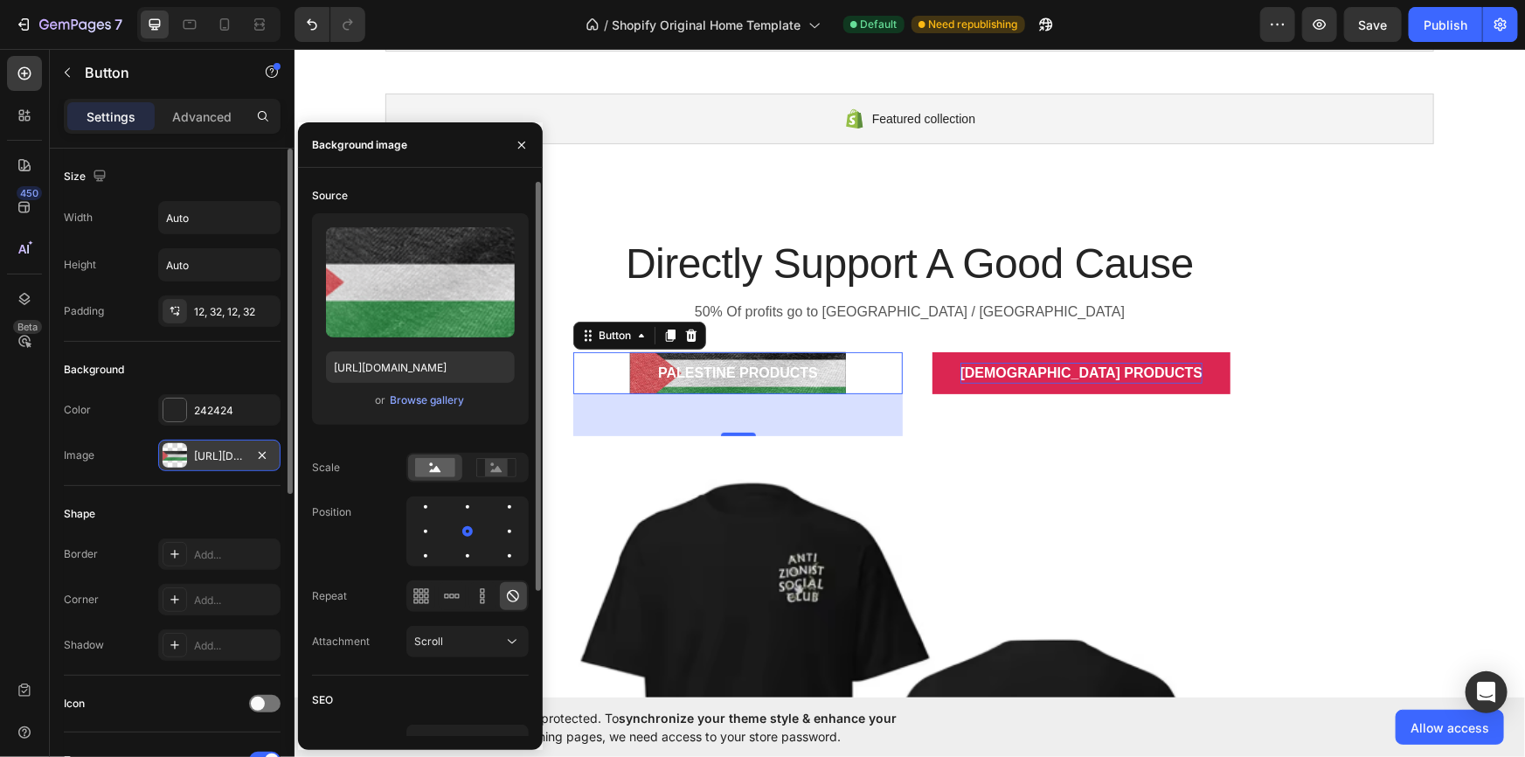
click at [440, 390] on div "or Browse gallery" at bounding box center [420, 400] width 189 height 21
click at [447, 401] on div "Browse gallery" at bounding box center [427, 400] width 74 height 16
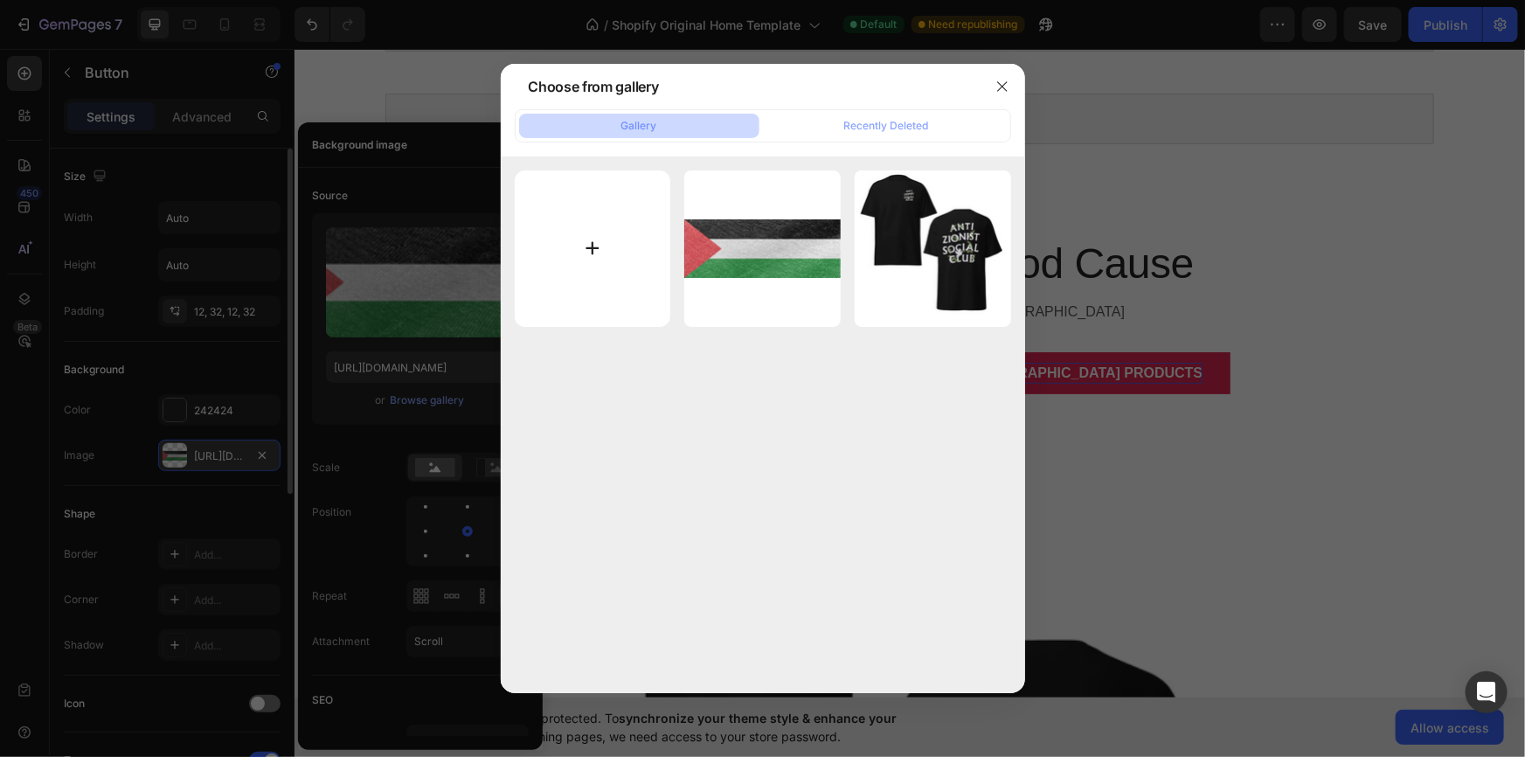
click at [610, 236] on input "file" at bounding box center [593, 248] width 156 height 156
type input "C:\fakepath\65tyrfgh.png"
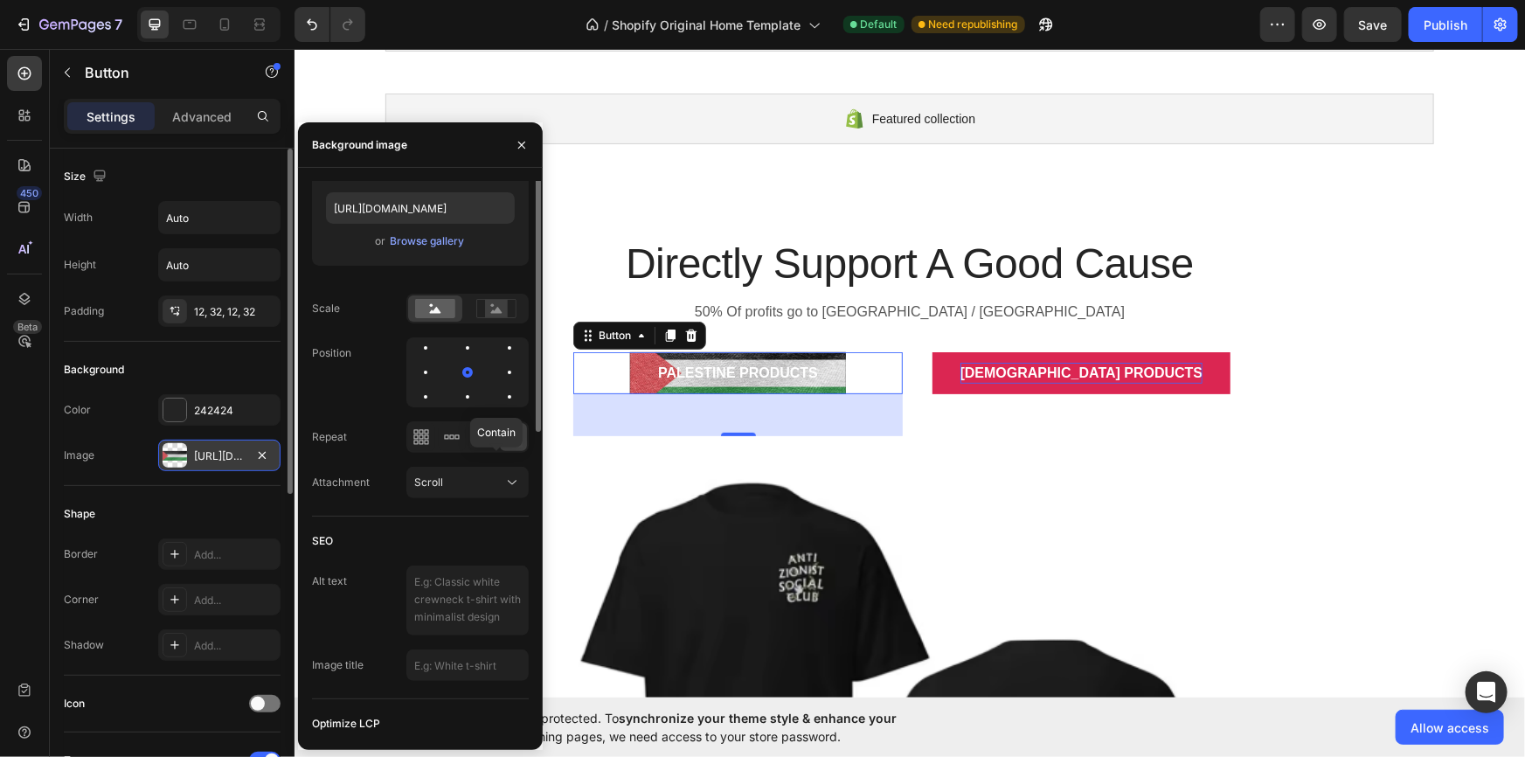
scroll to position [194, 0]
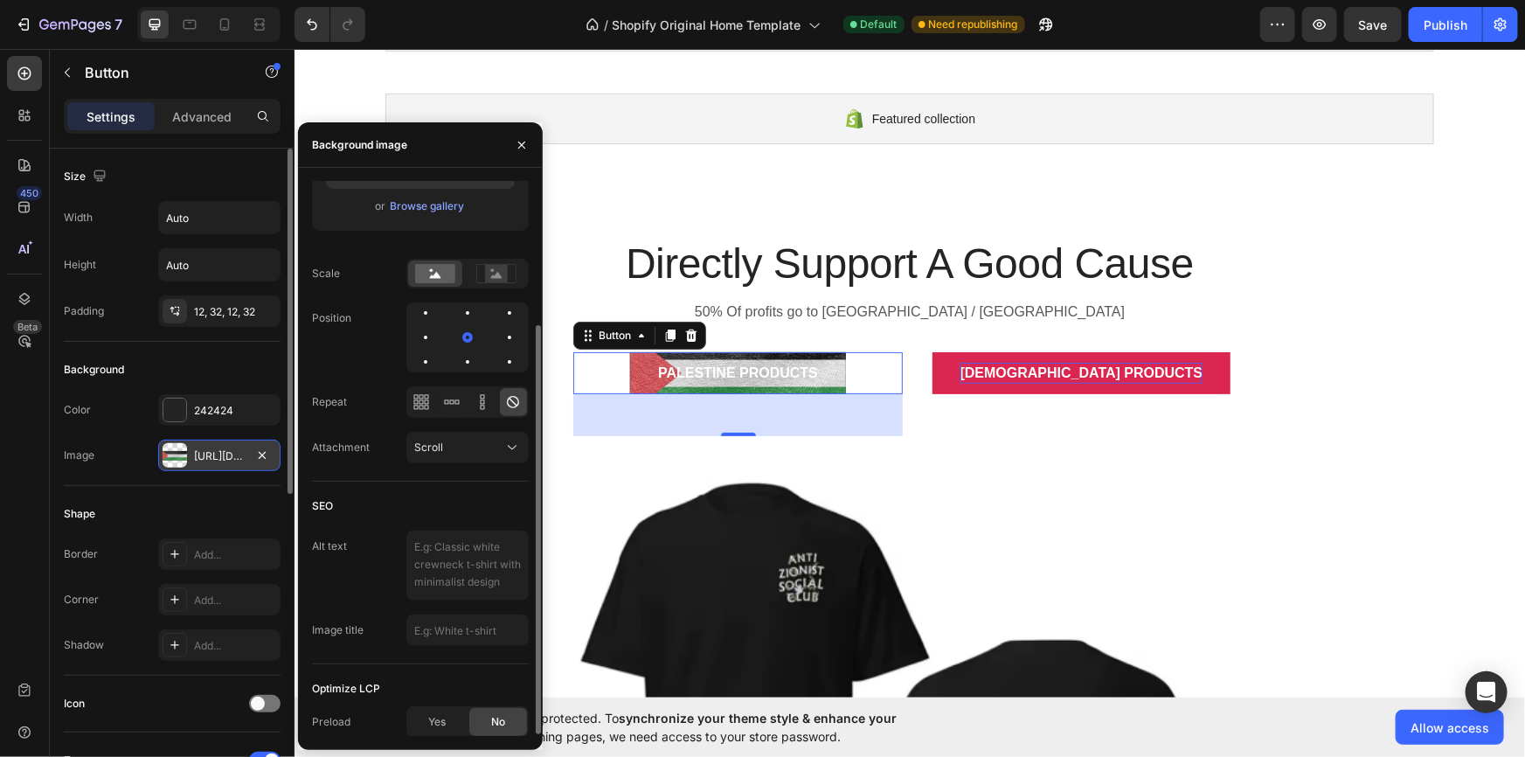
type input "[URL][DOMAIN_NAME]"
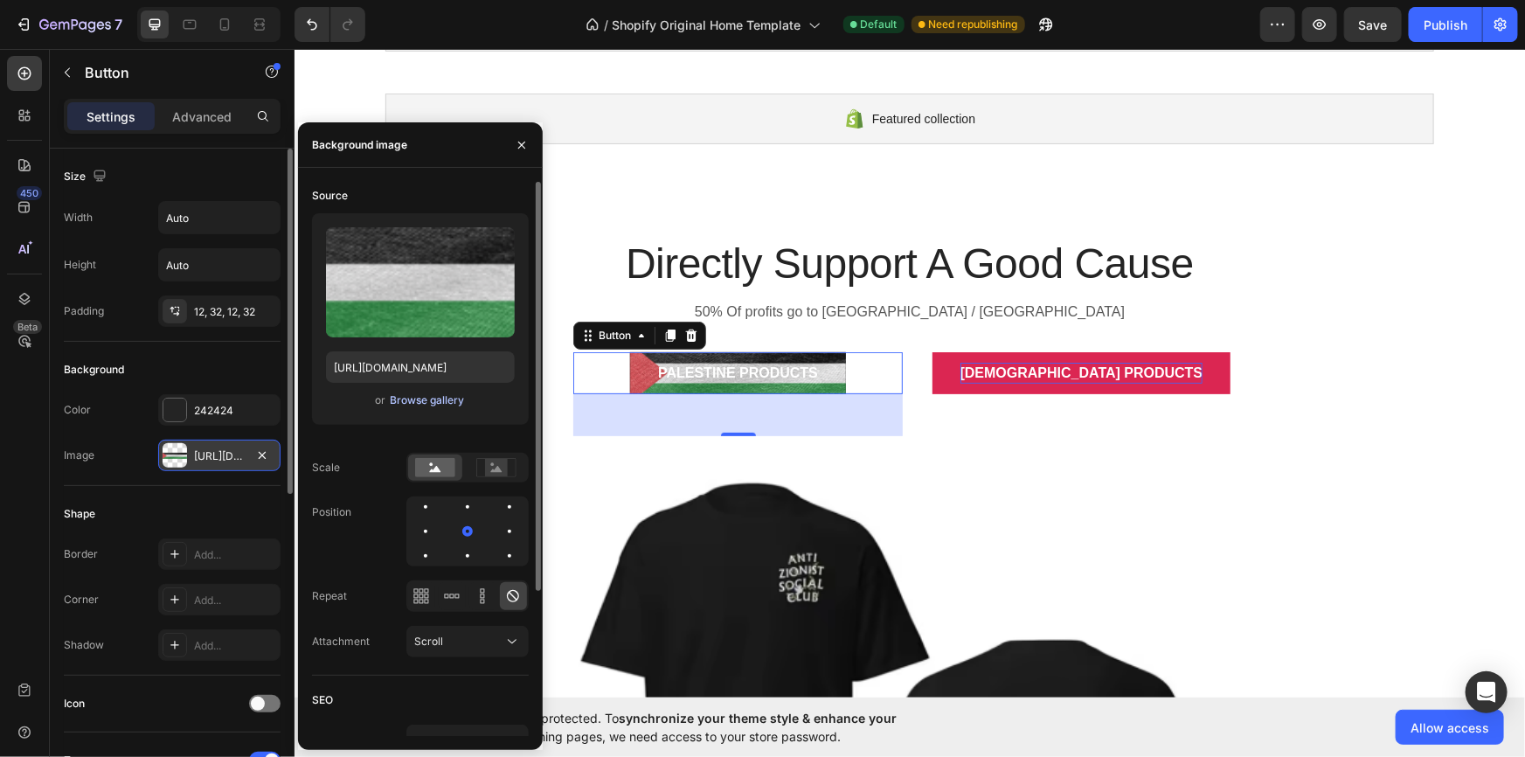
click at [406, 404] on div "Browse gallery" at bounding box center [427, 400] width 74 height 16
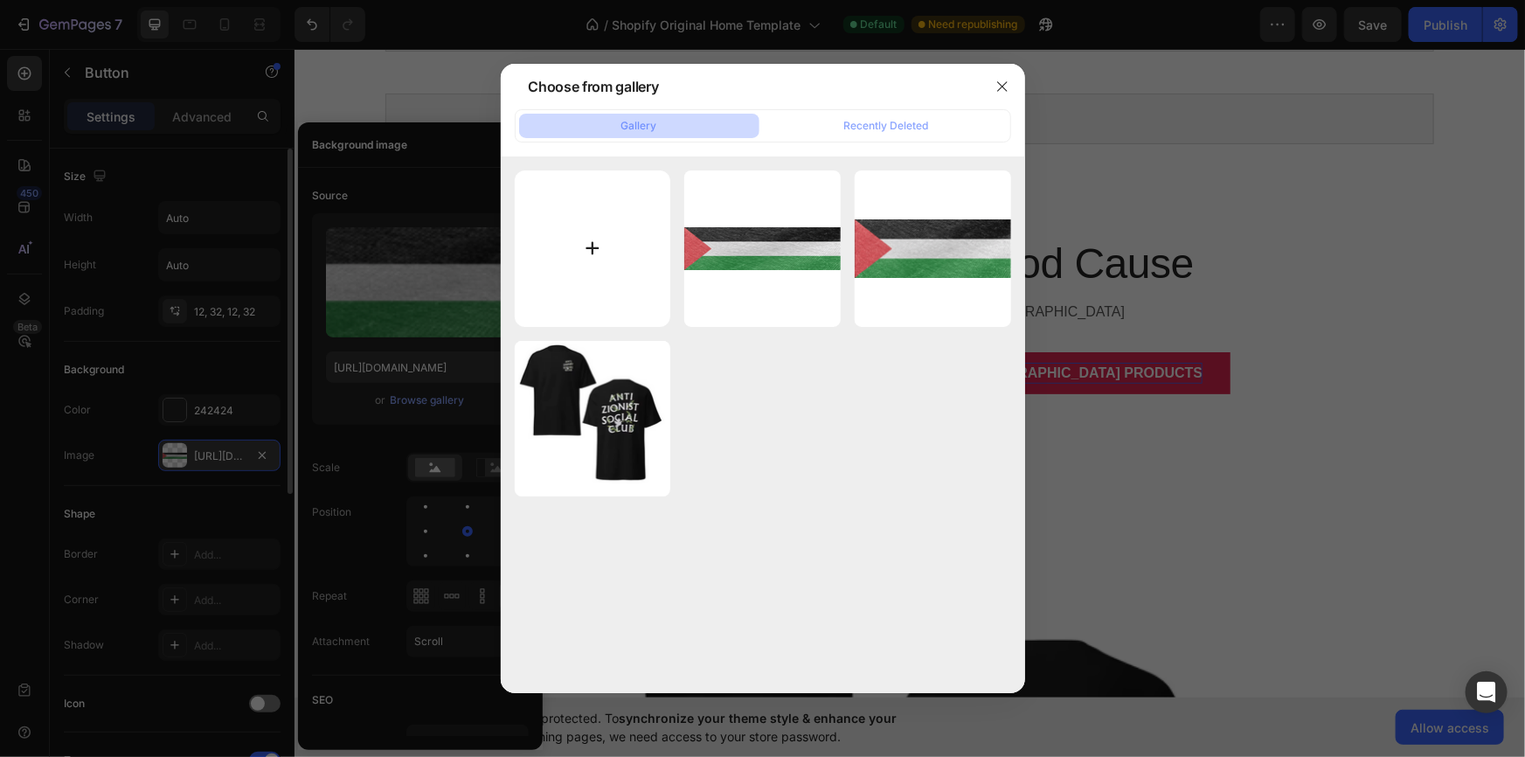
click at [594, 284] on input "file" at bounding box center [593, 248] width 156 height 156
type input "C:\fakepath\546ryfdhfhfgh.png"
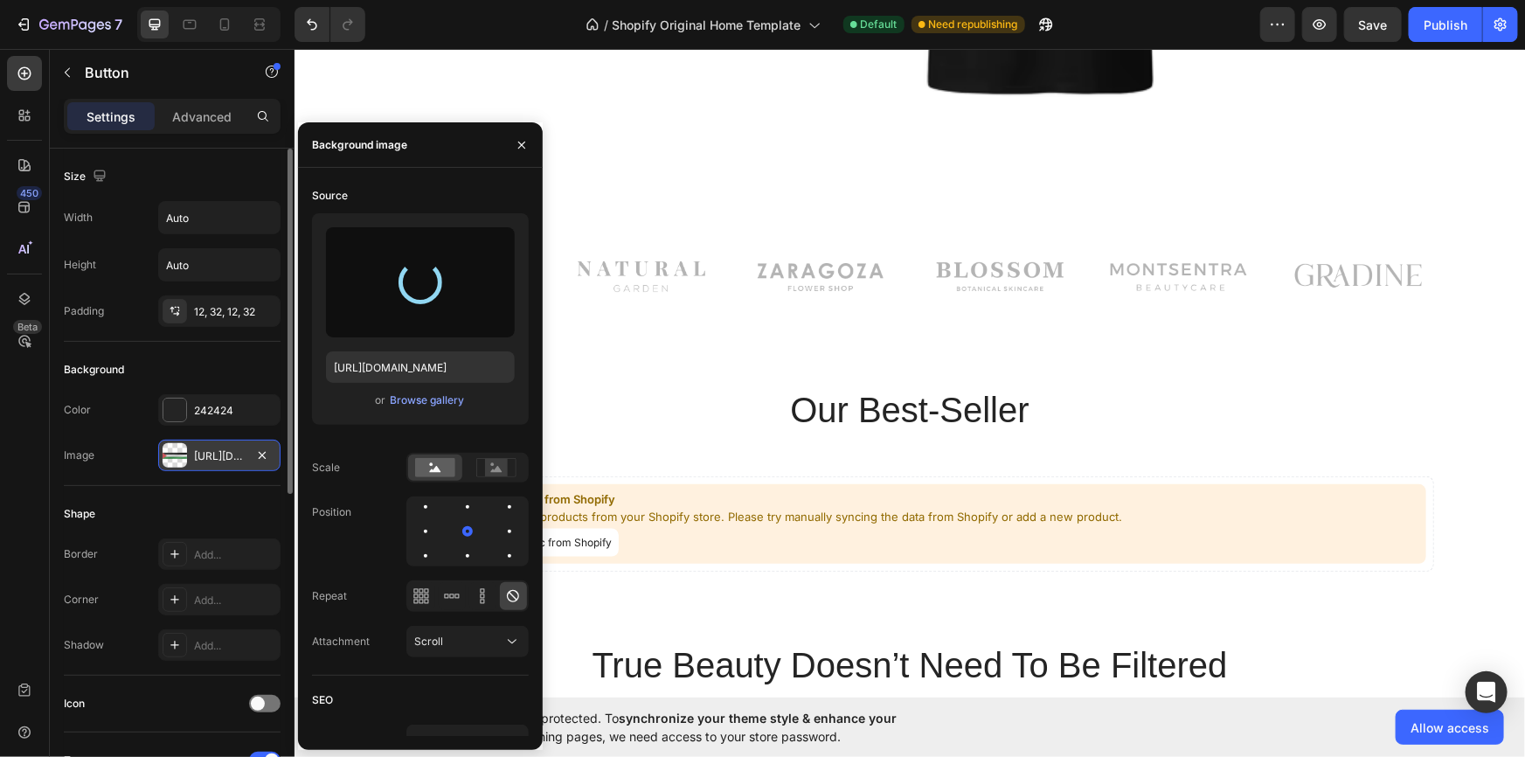
scroll to position [1165, 0]
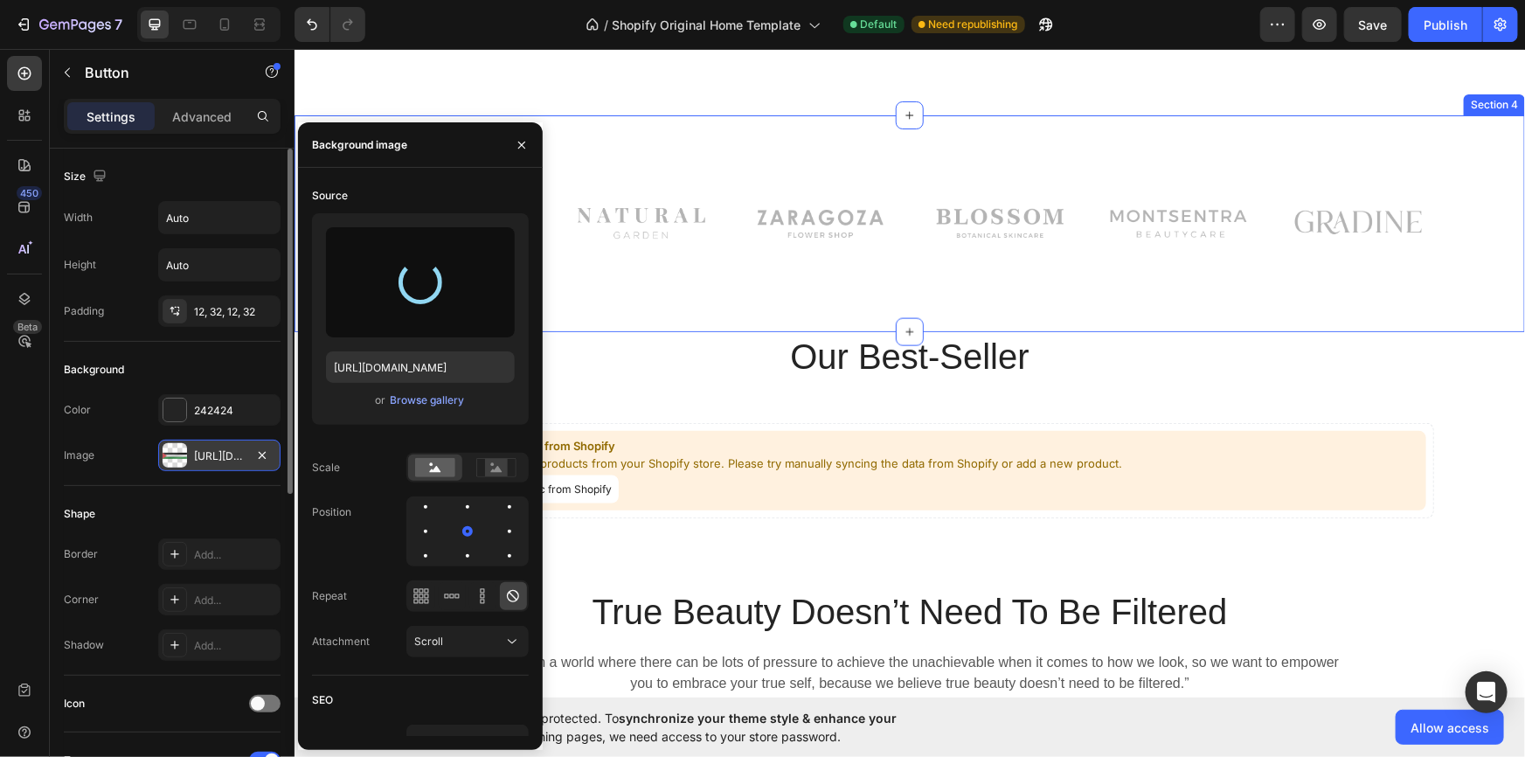
type input "[URL][DOMAIN_NAME]"
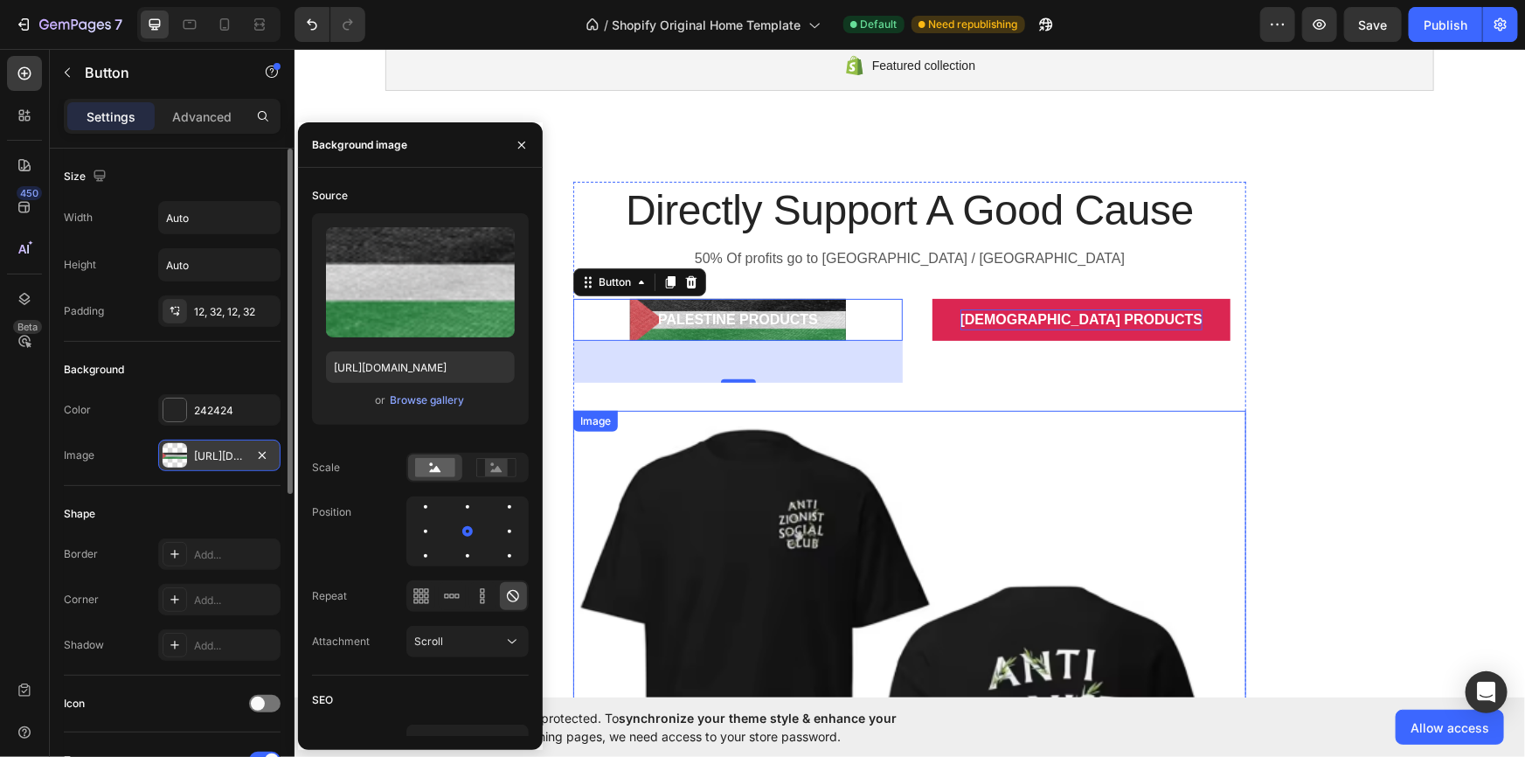
scroll to position [0, 0]
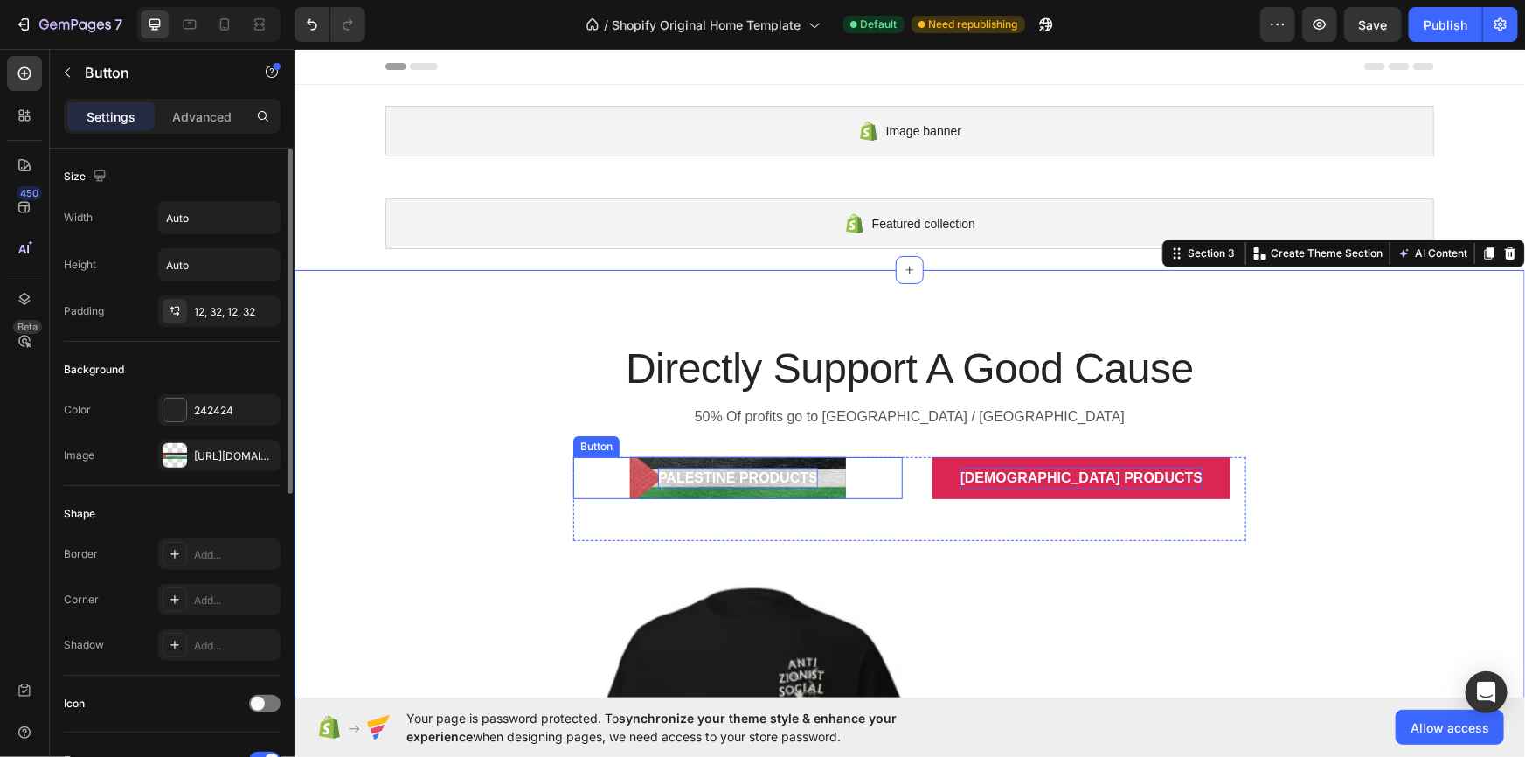
click at [740, 471] on p "Palestine Products" at bounding box center [737, 477] width 160 height 21
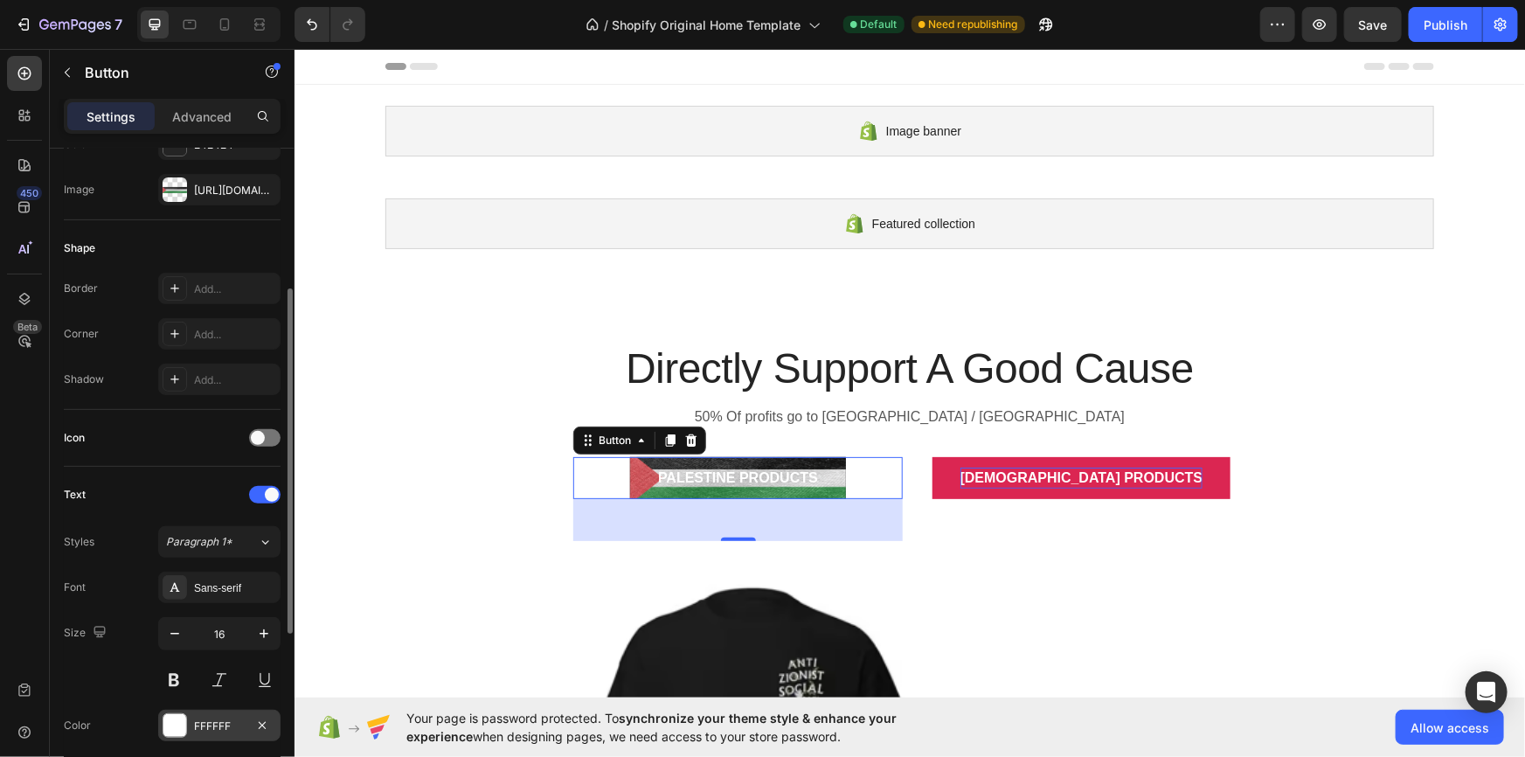
scroll to position [372, 0]
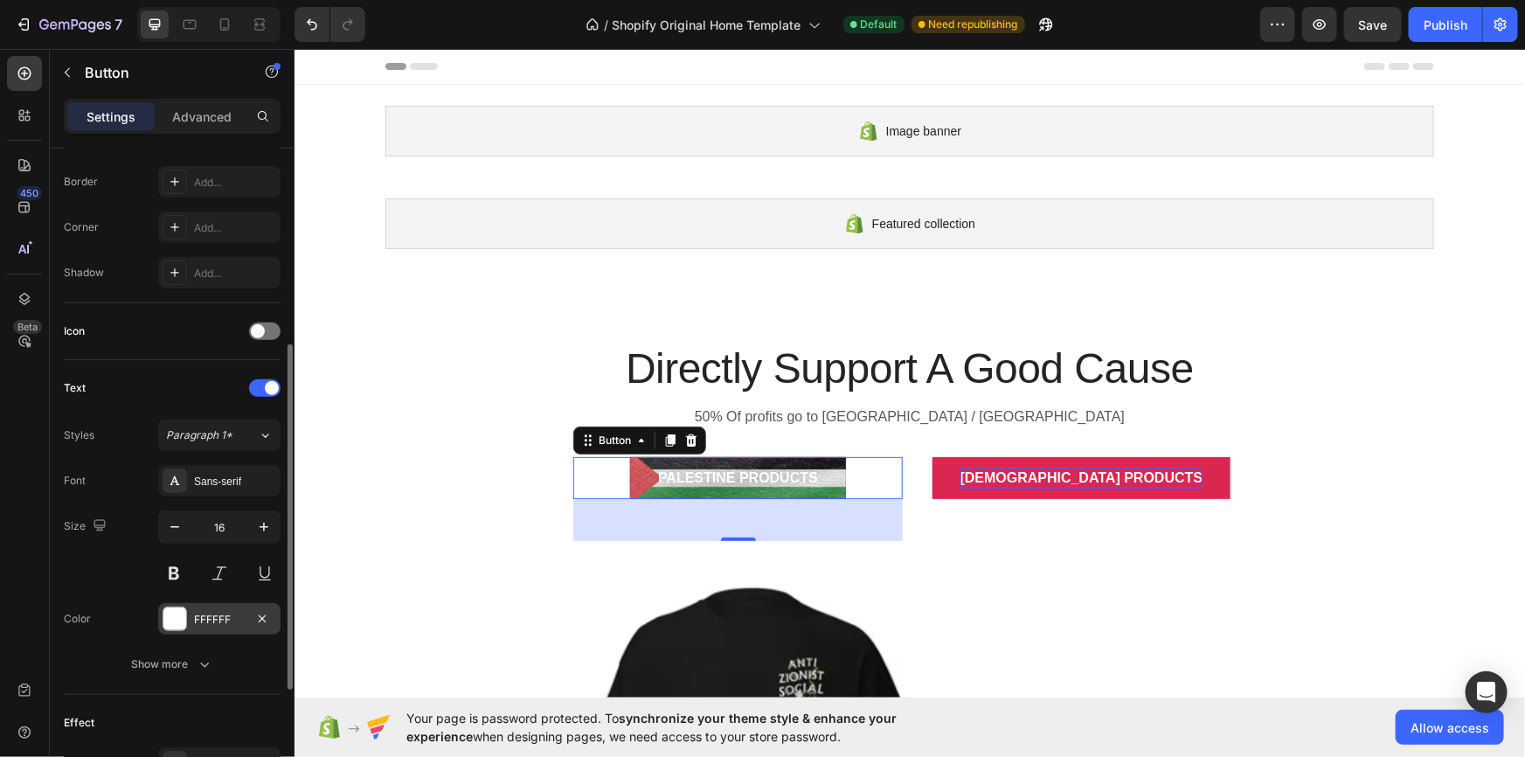
click at [190, 616] on div "FFFFFF" at bounding box center [219, 618] width 122 height 31
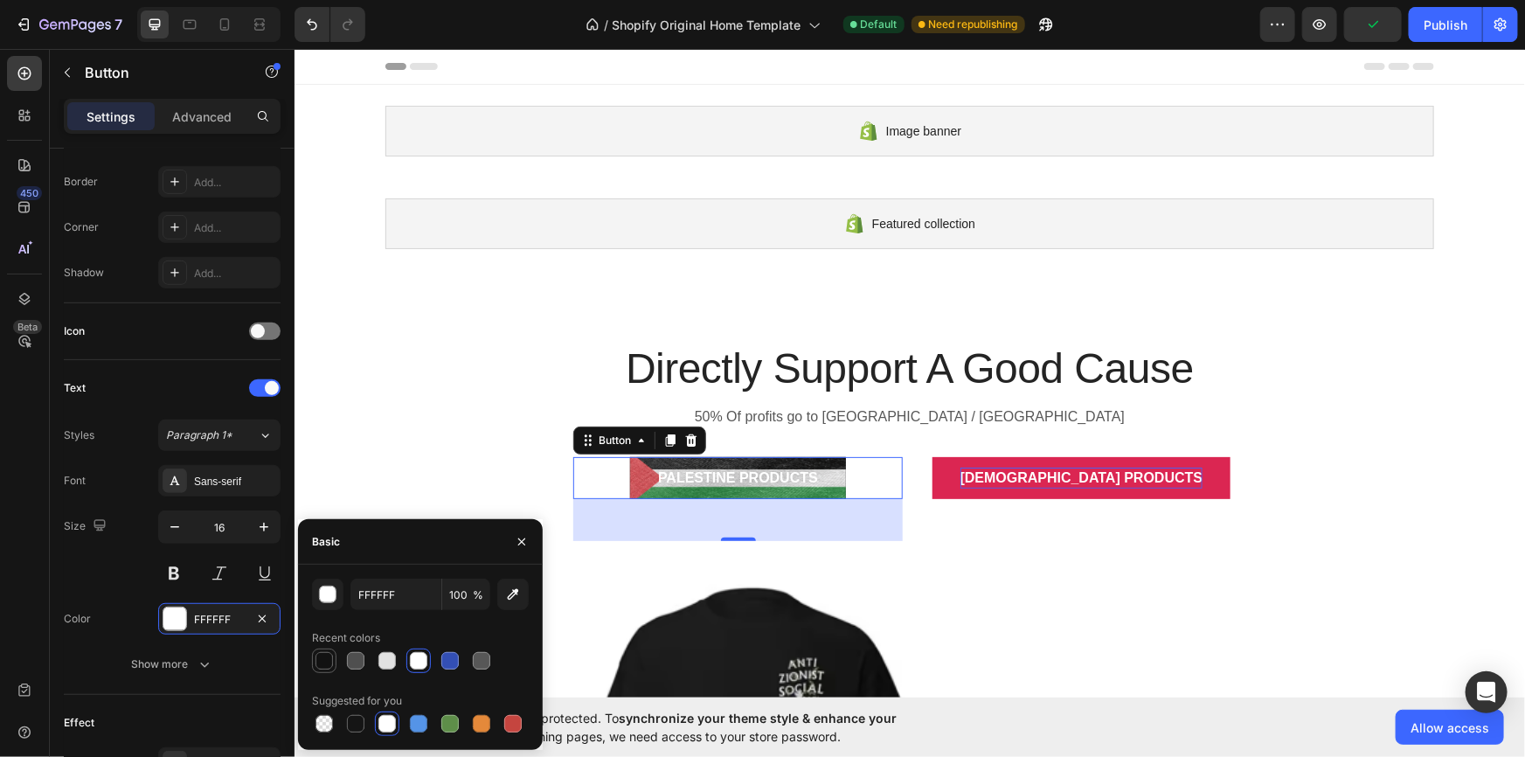
click at [318, 661] on div at bounding box center [324, 660] width 17 height 17
type input "121212"
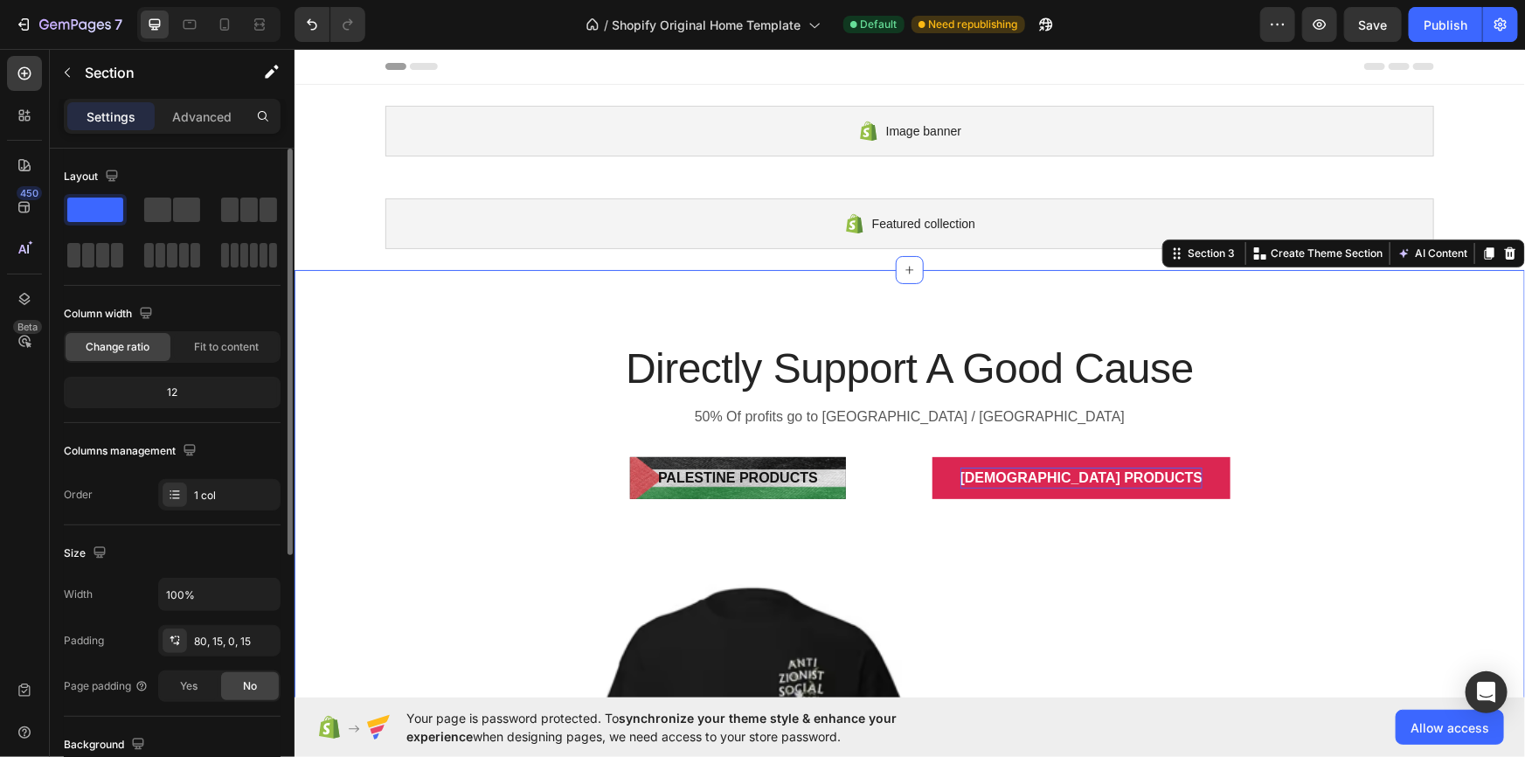
scroll to position [158, 0]
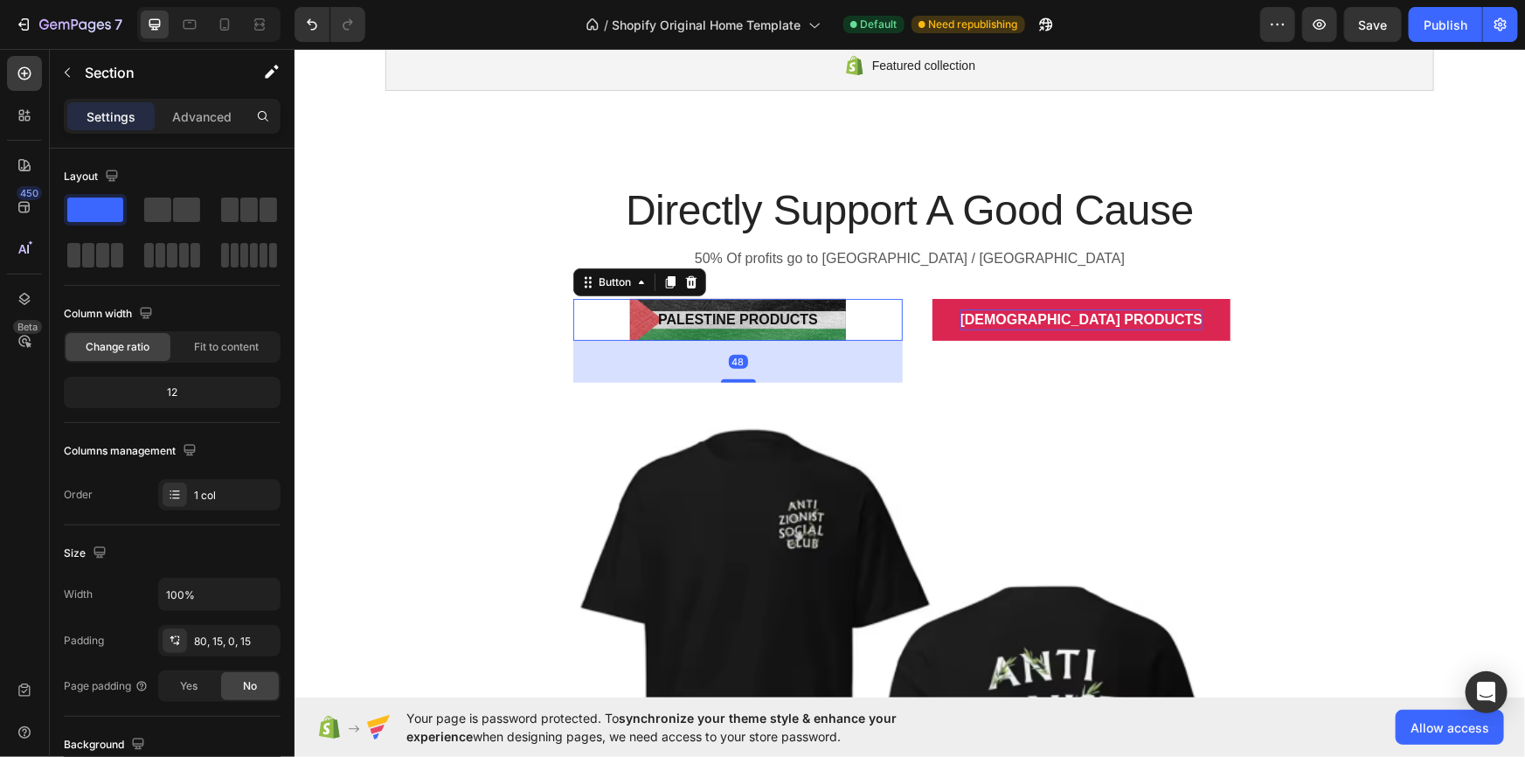
click at [695, 335] on button "Palestine Products" at bounding box center [737, 319] width 216 height 42
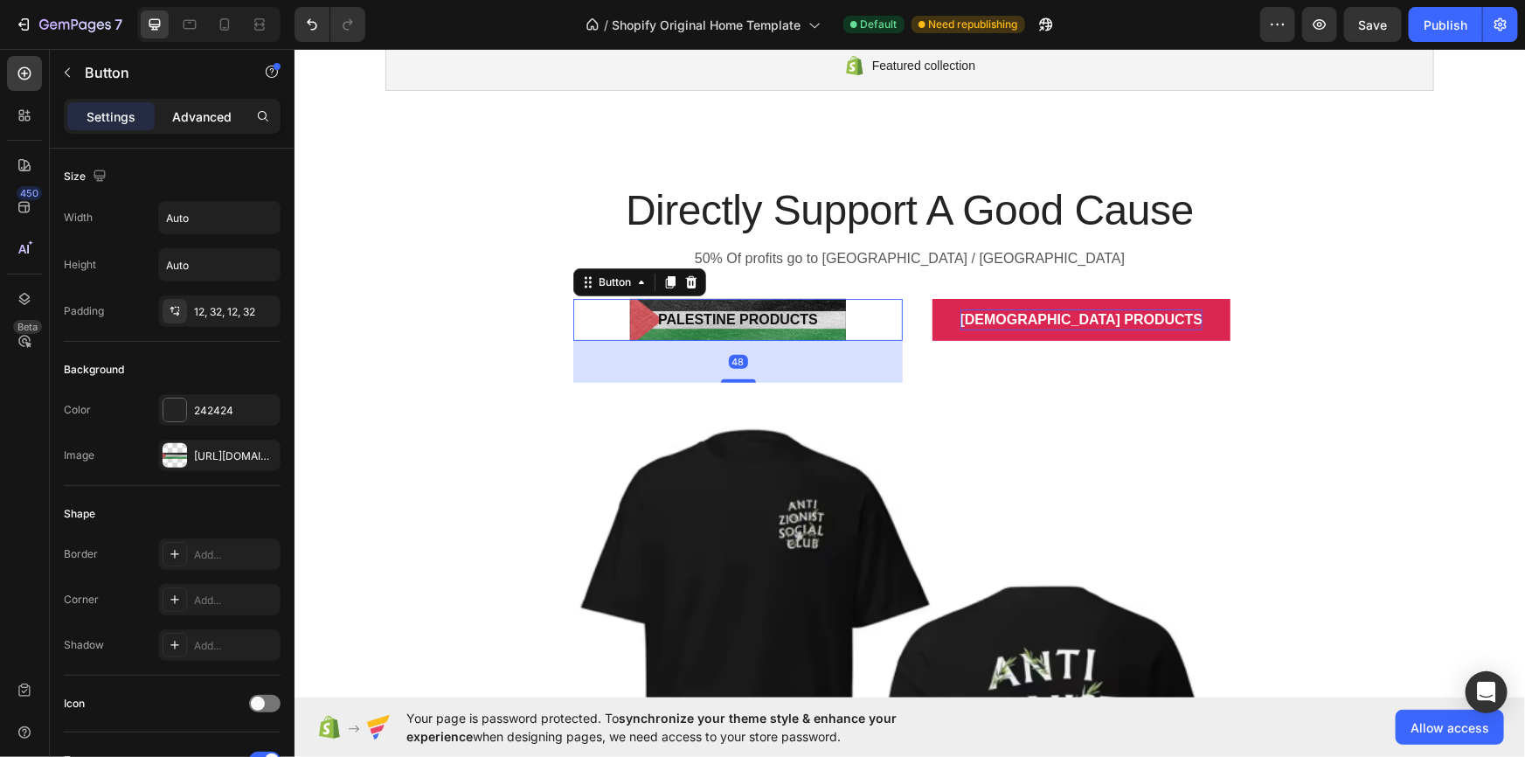
click at [211, 117] on p "Advanced" at bounding box center [201, 117] width 59 height 18
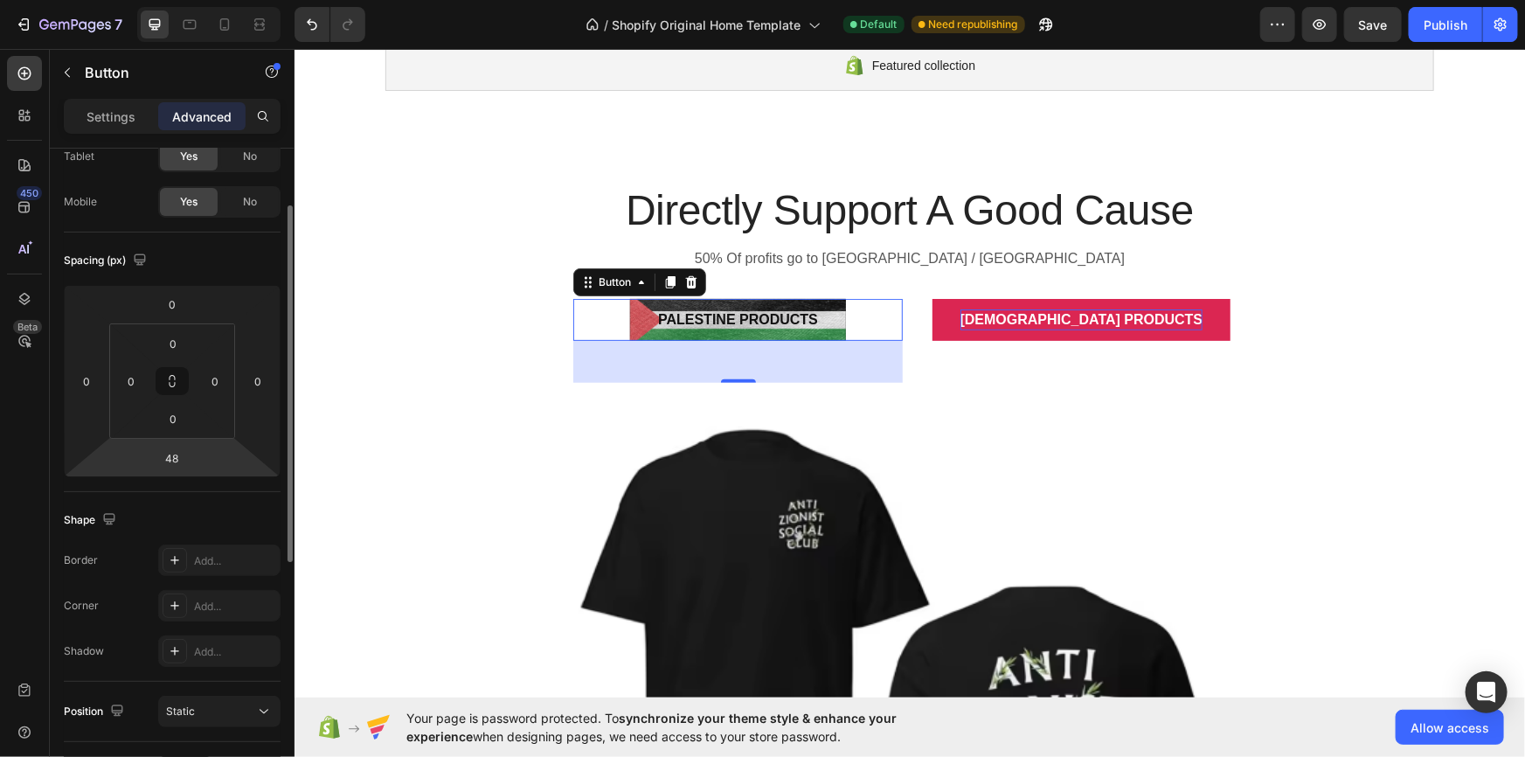
scroll to position [212, 0]
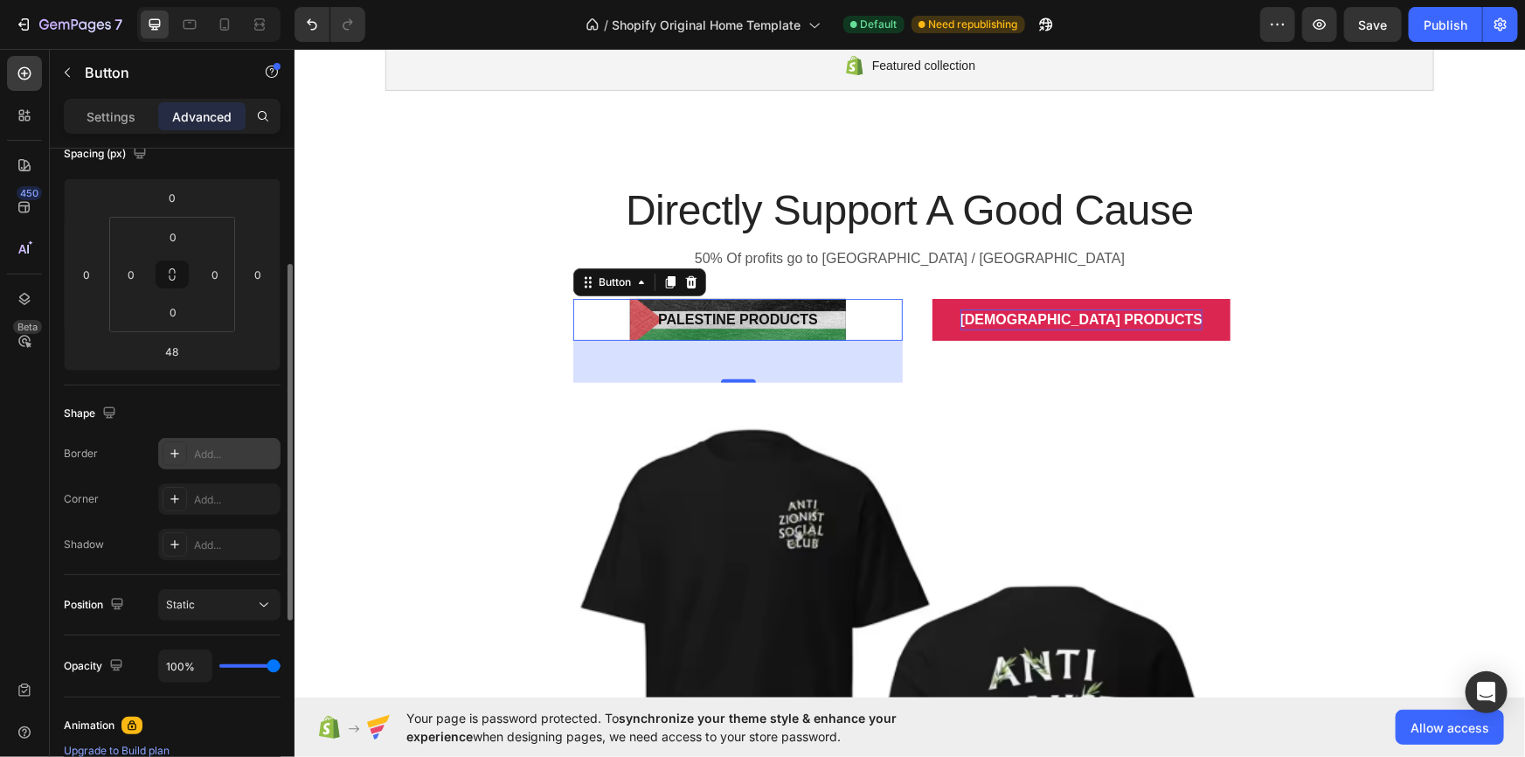
click at [210, 458] on div "Add..." at bounding box center [235, 455] width 82 height 16
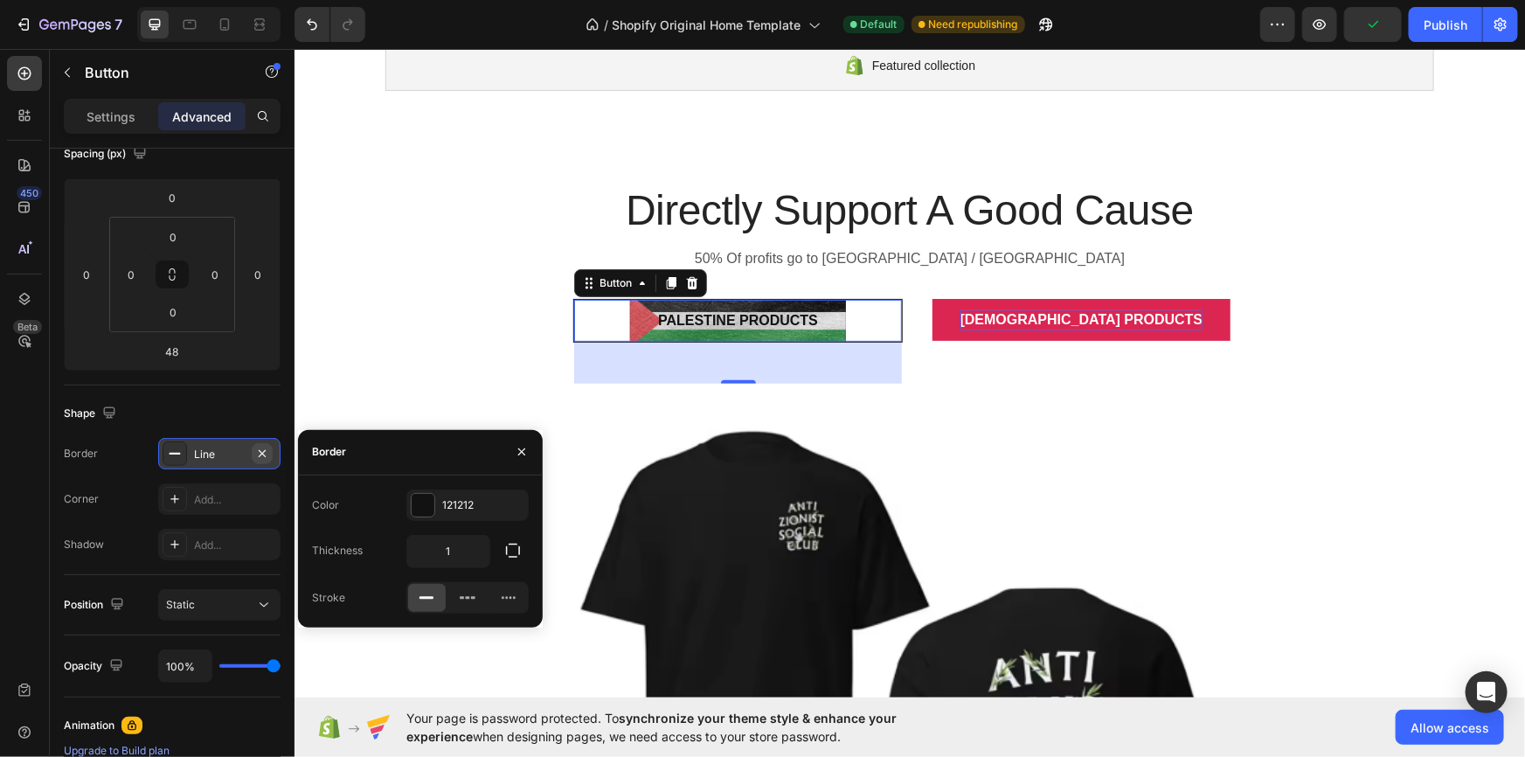
click at [268, 453] on icon "button" at bounding box center [262, 454] width 14 height 14
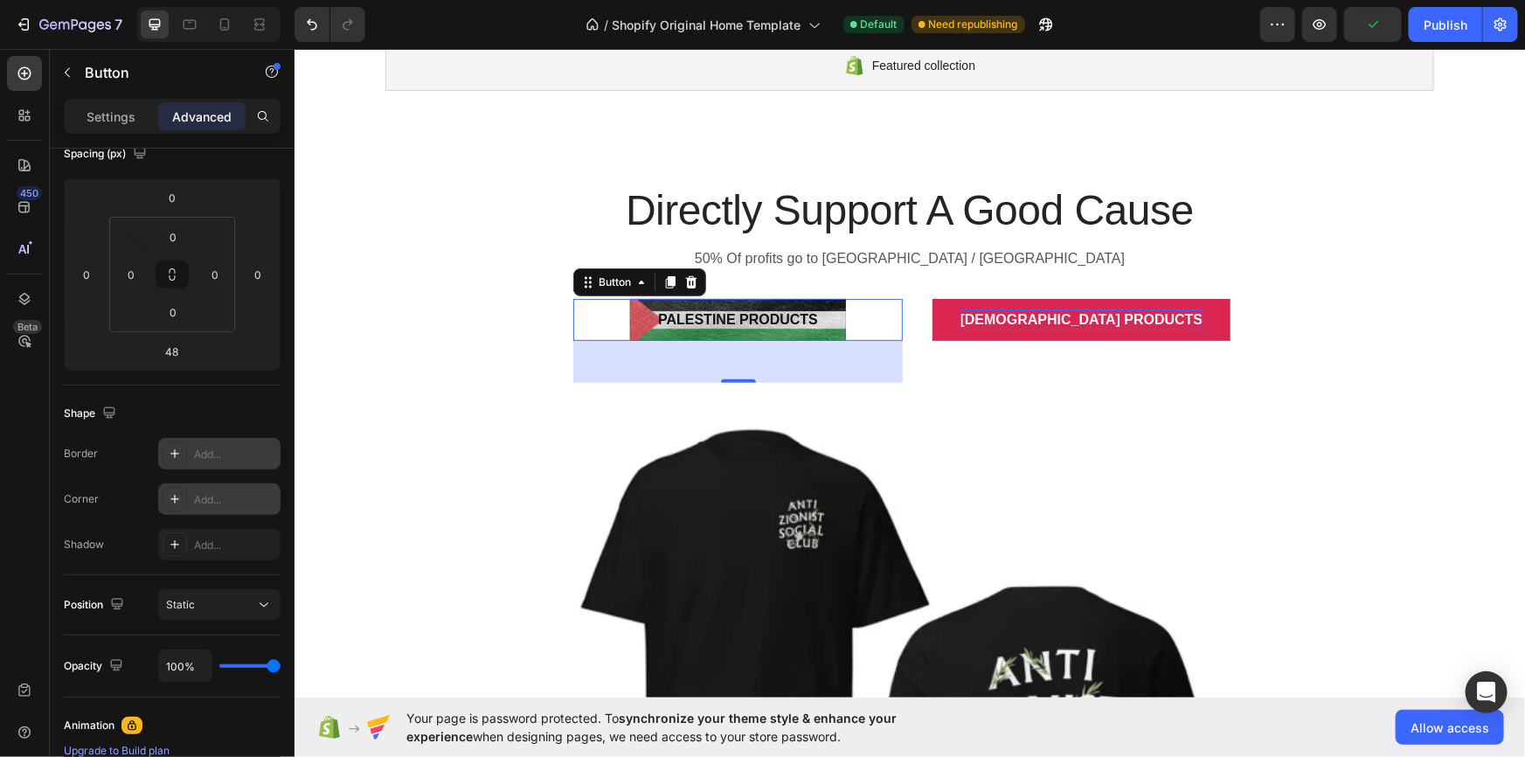
click at [229, 502] on div "Add..." at bounding box center [235, 500] width 82 height 16
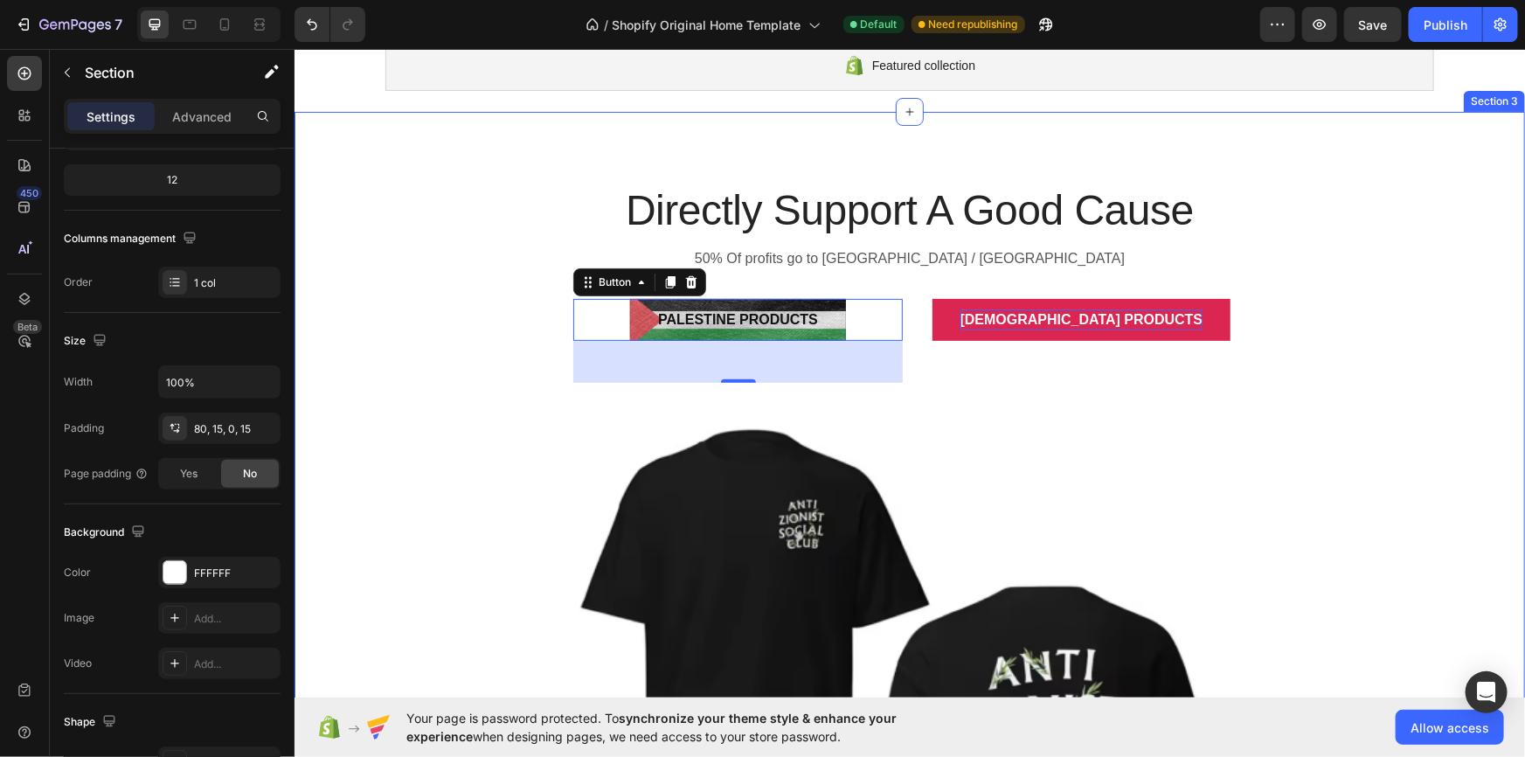
click at [502, 423] on div "Directly Support A Good Cause Heading 50% Of profits go to [GEOGRAPHIC_DATA] / …" at bounding box center [909, 651] width 1205 height 941
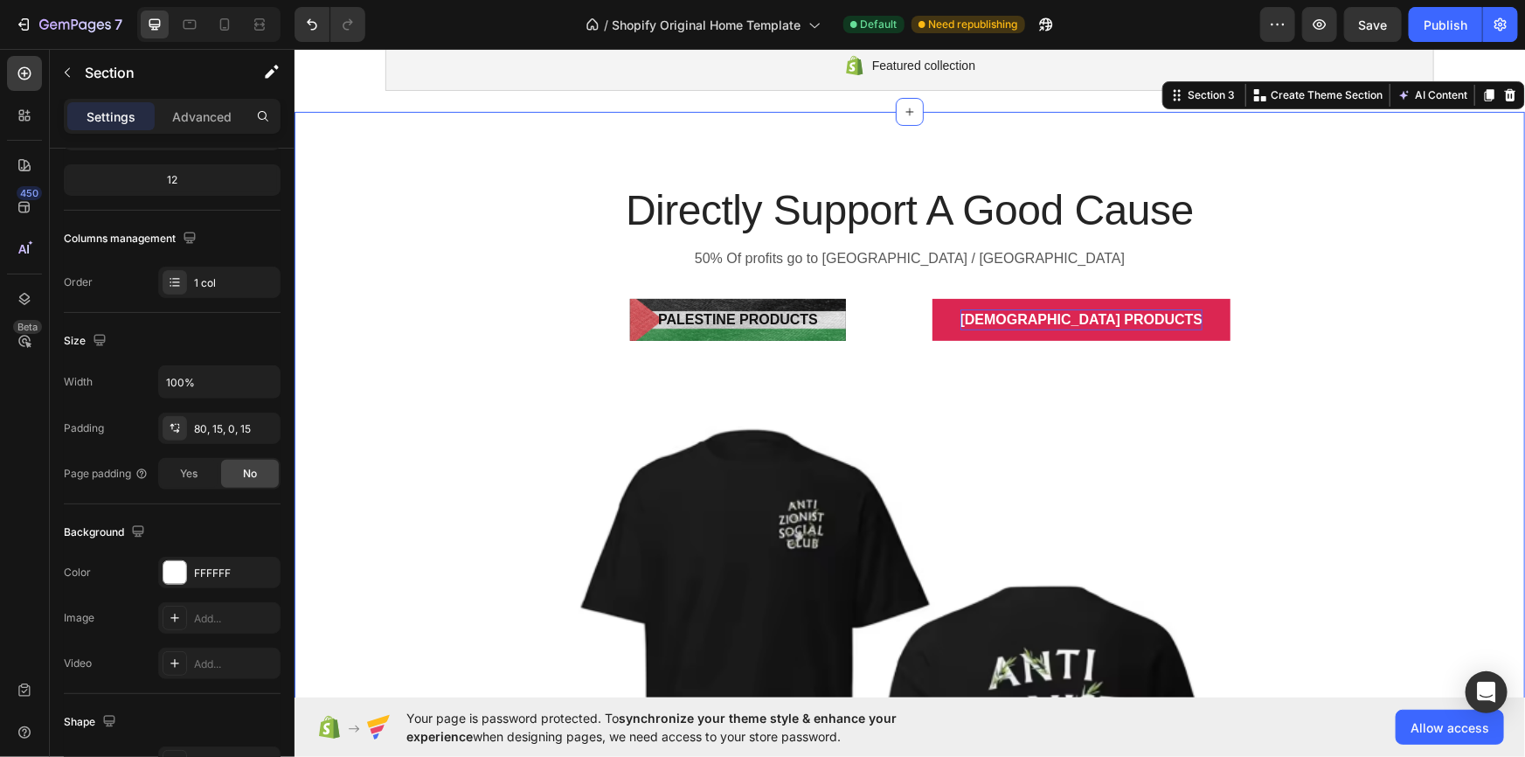
scroll to position [0, 0]
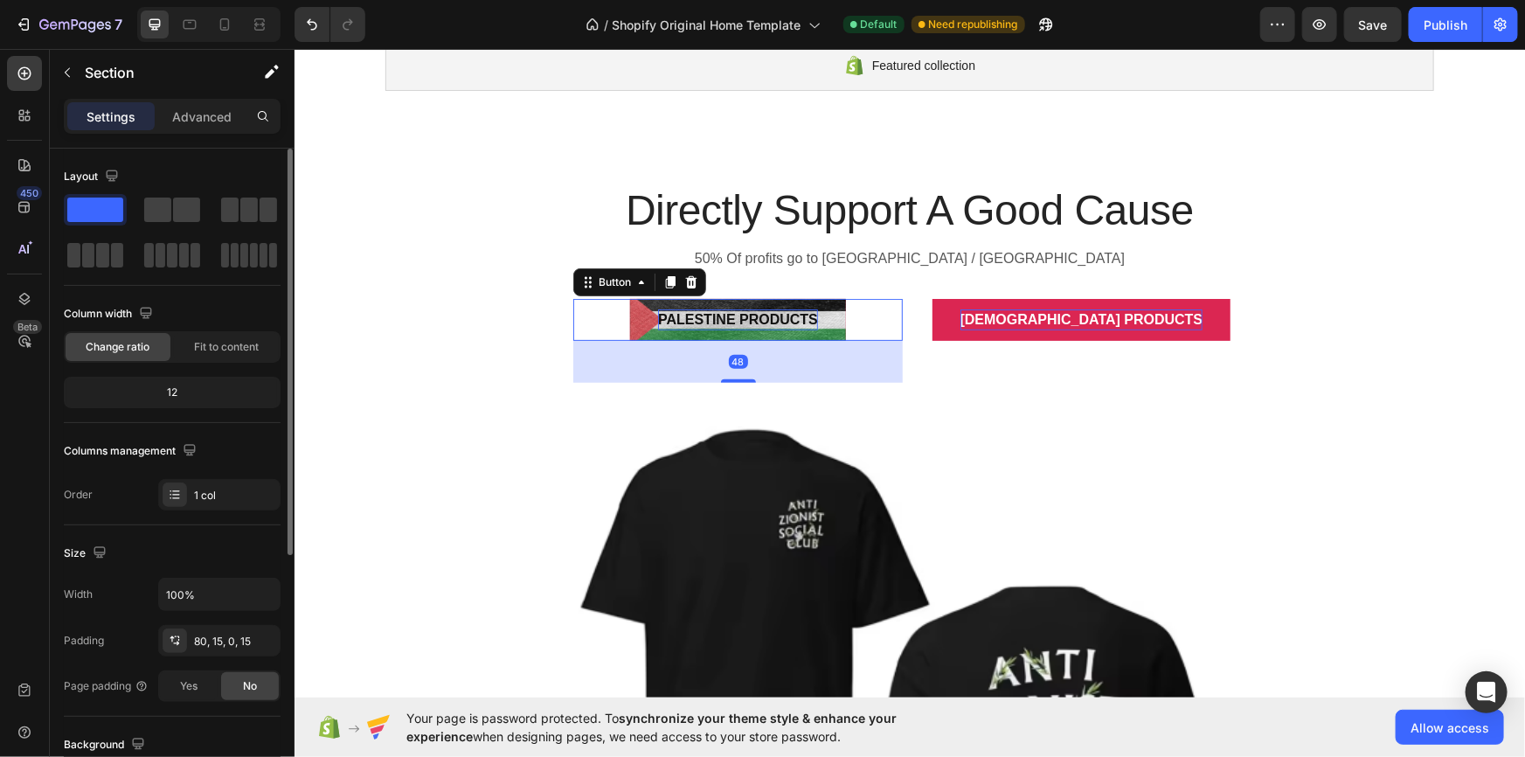
click at [677, 322] on p "Palestine Products" at bounding box center [737, 319] width 160 height 21
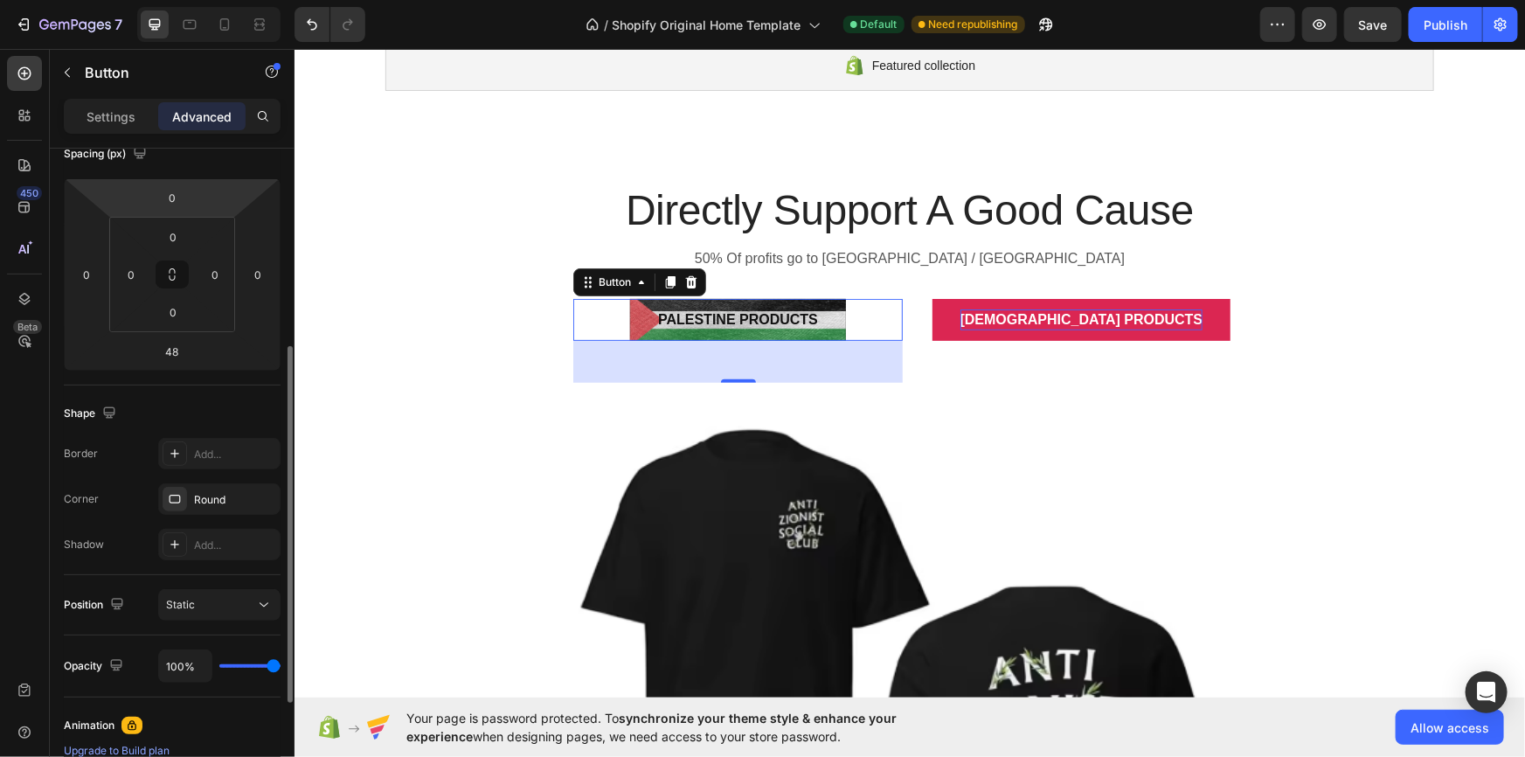
scroll to position [372, 0]
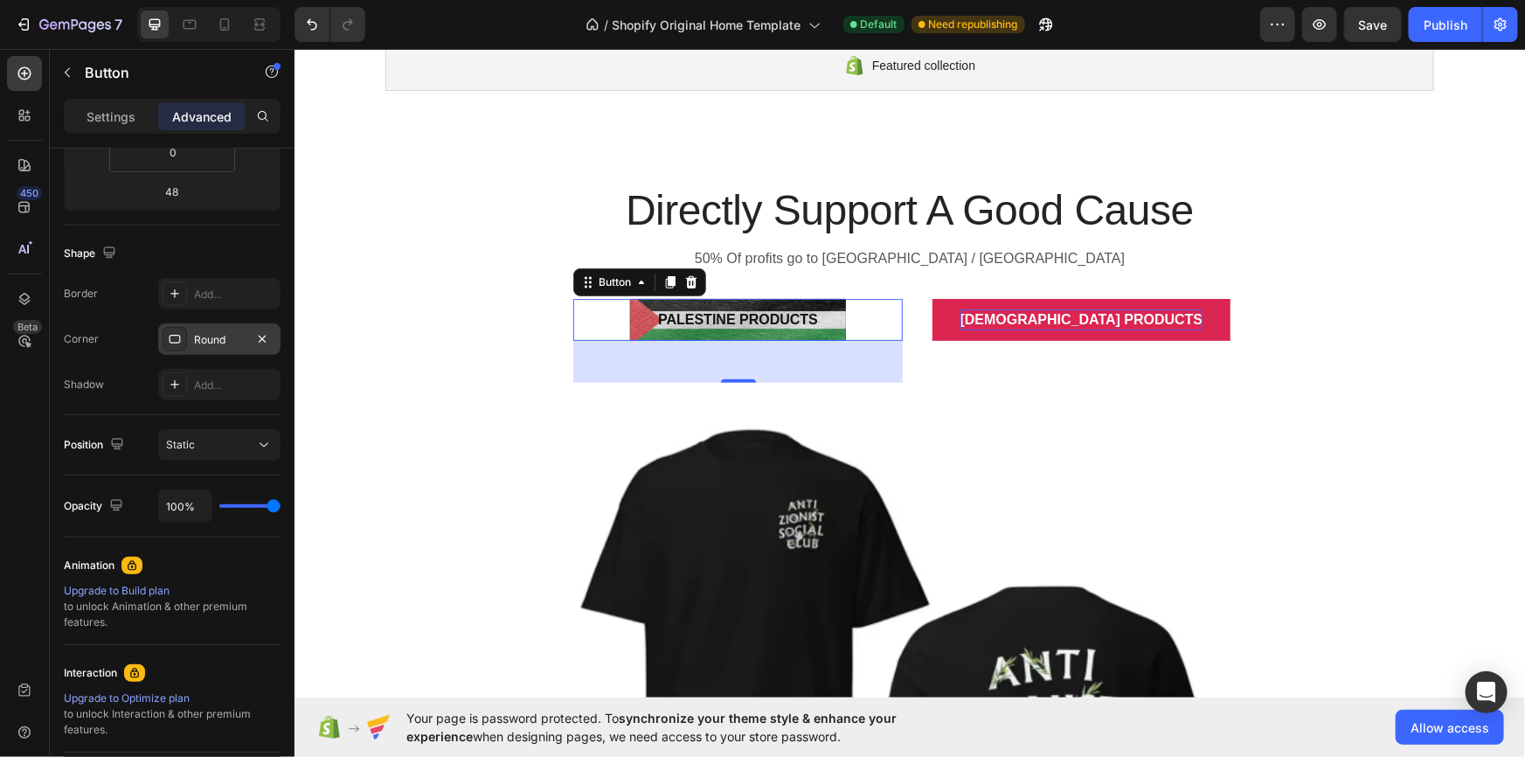
click at [212, 351] on div "Round" at bounding box center [219, 338] width 122 height 31
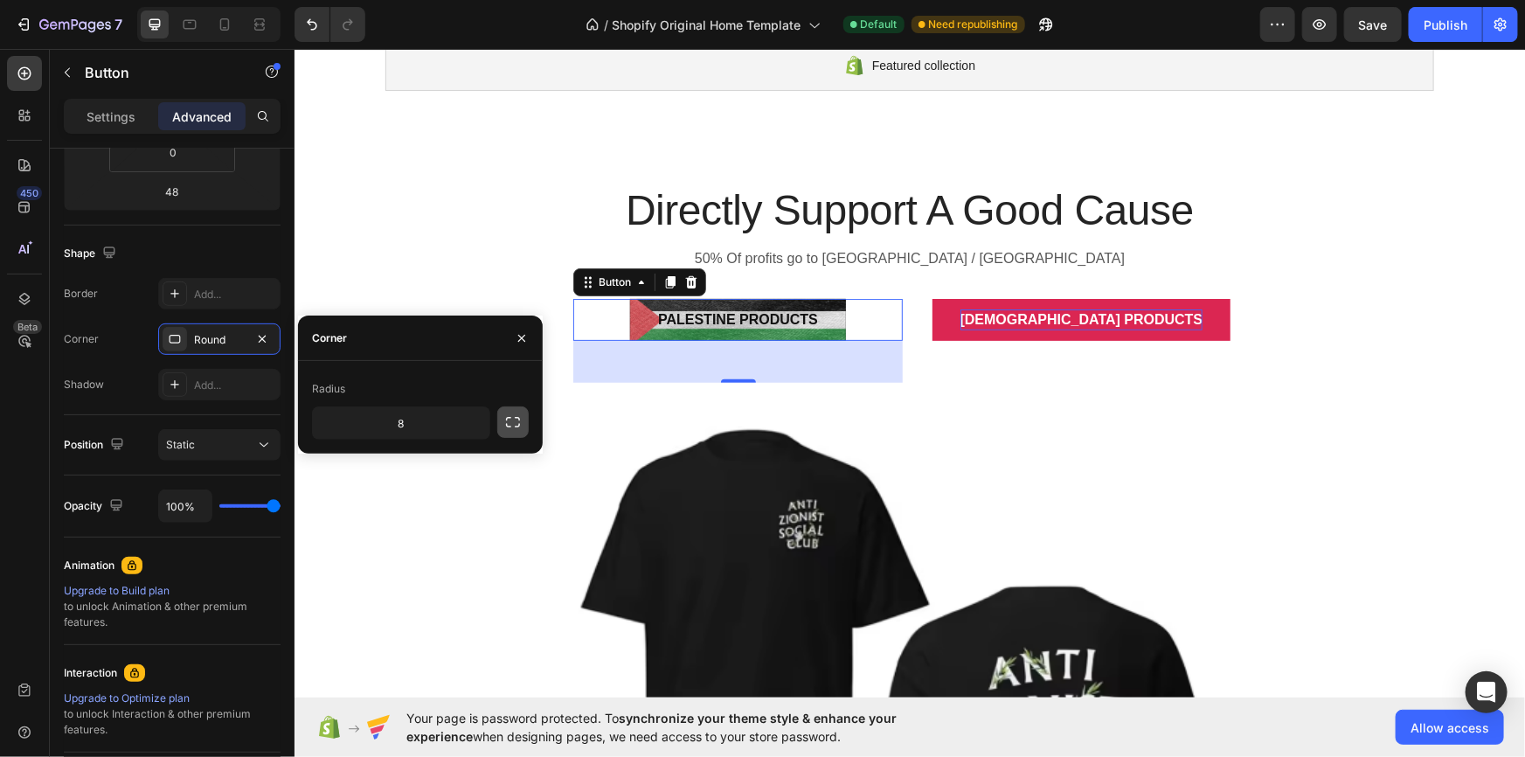
click at [507, 413] on icon "button" at bounding box center [512, 421] width 17 height 17
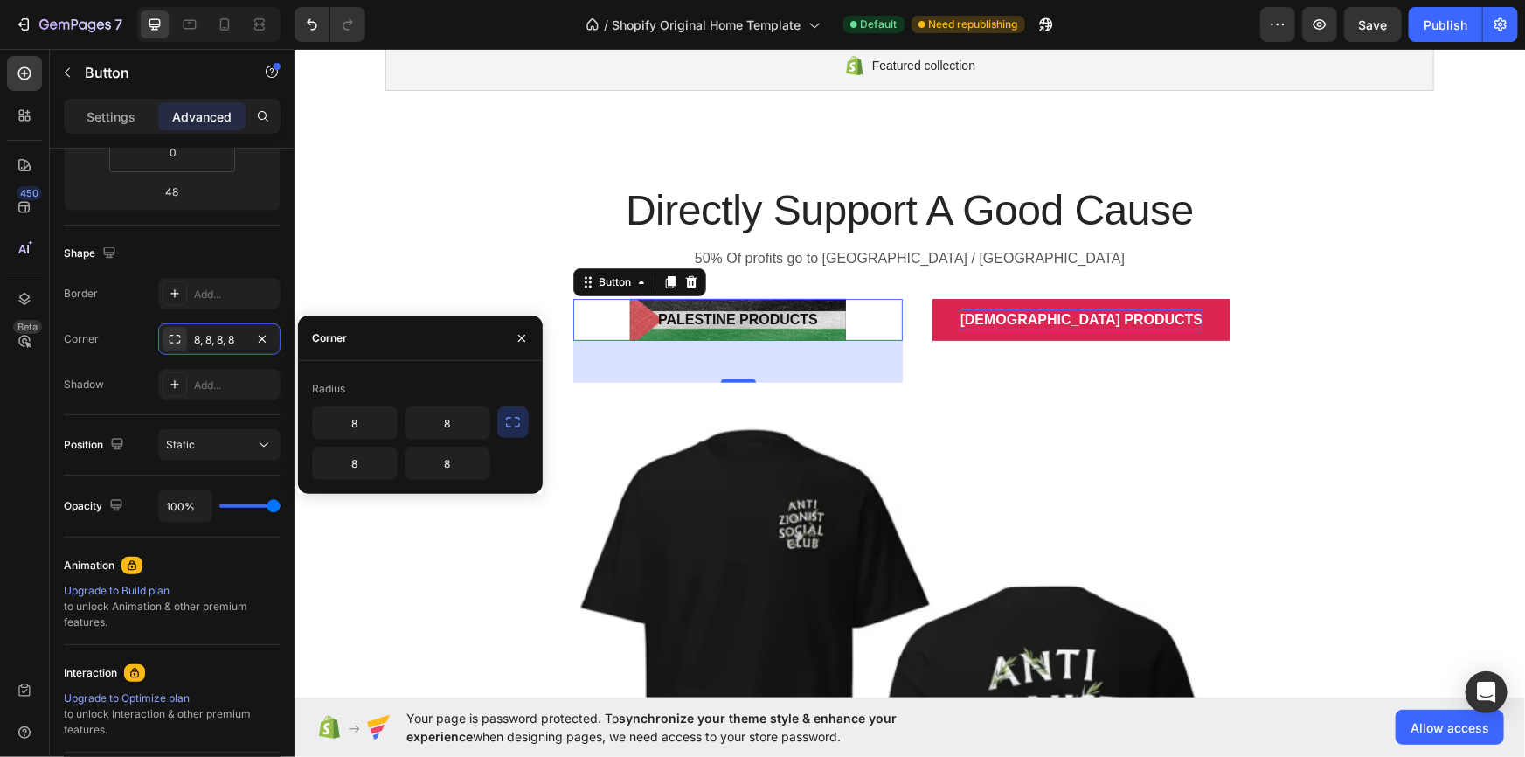
click at [507, 413] on icon "button" at bounding box center [512, 421] width 17 height 17
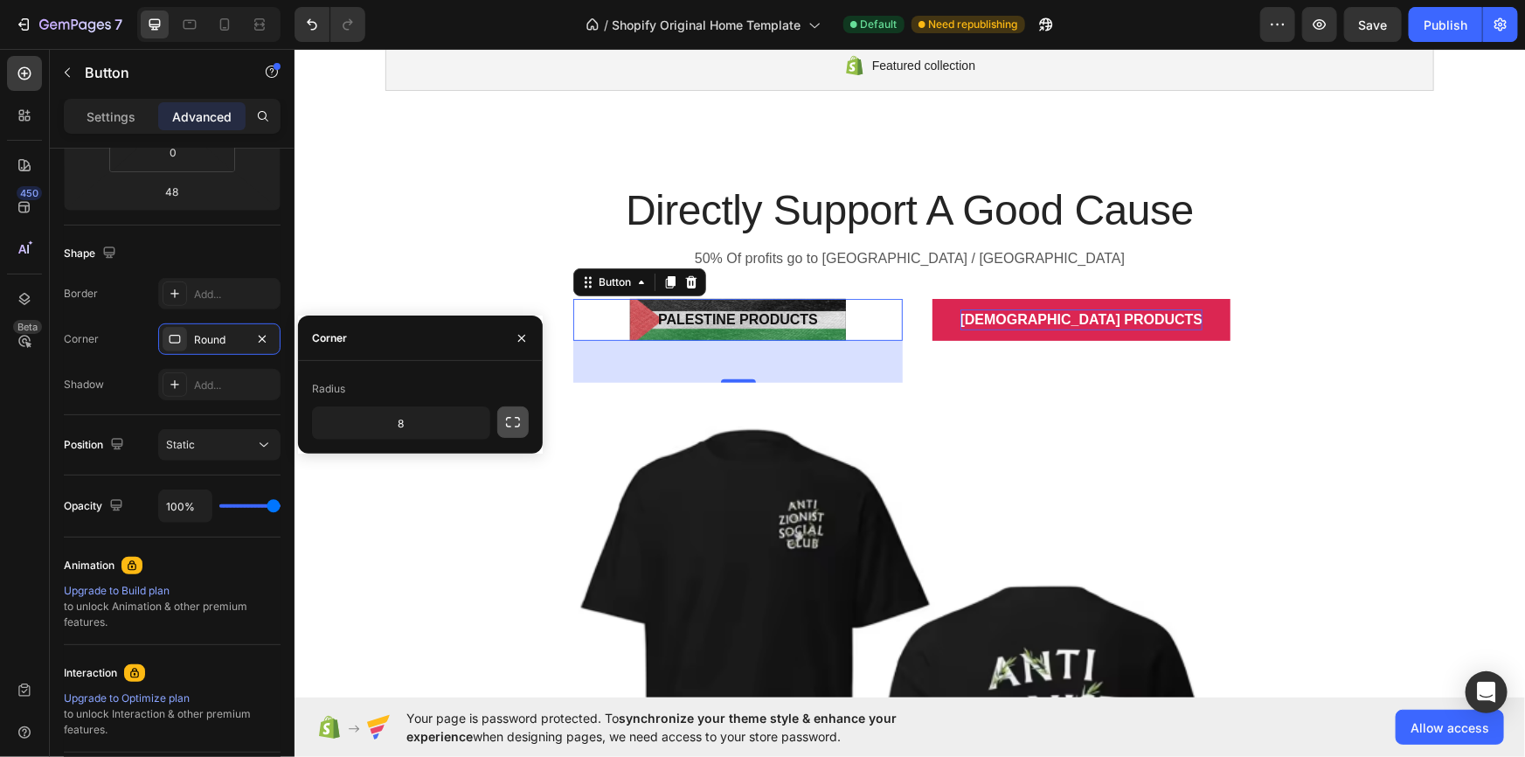
click at [507, 413] on icon "button" at bounding box center [512, 421] width 17 height 17
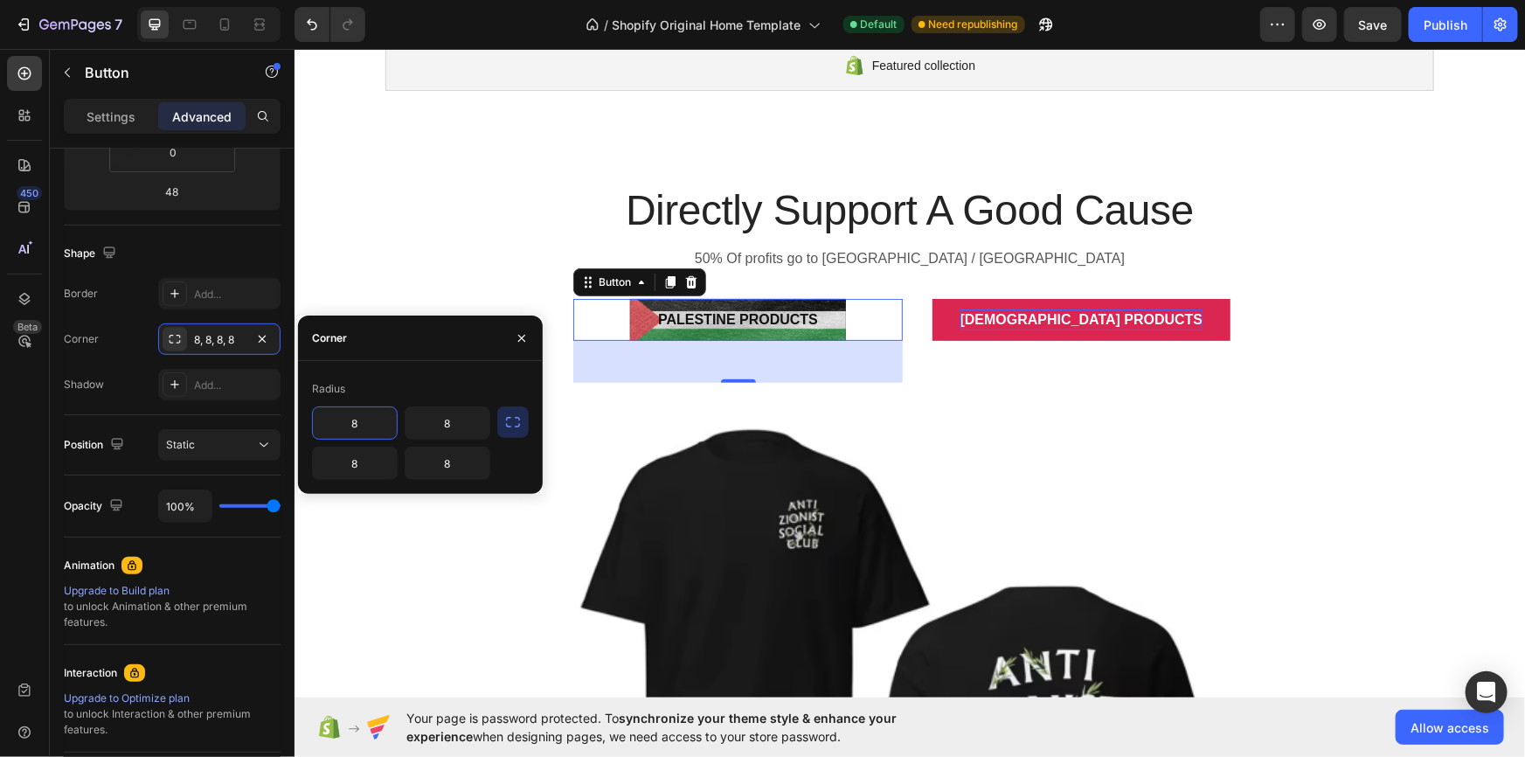
click at [366, 423] on input "8" at bounding box center [355, 422] width 84 height 31
type input "10"
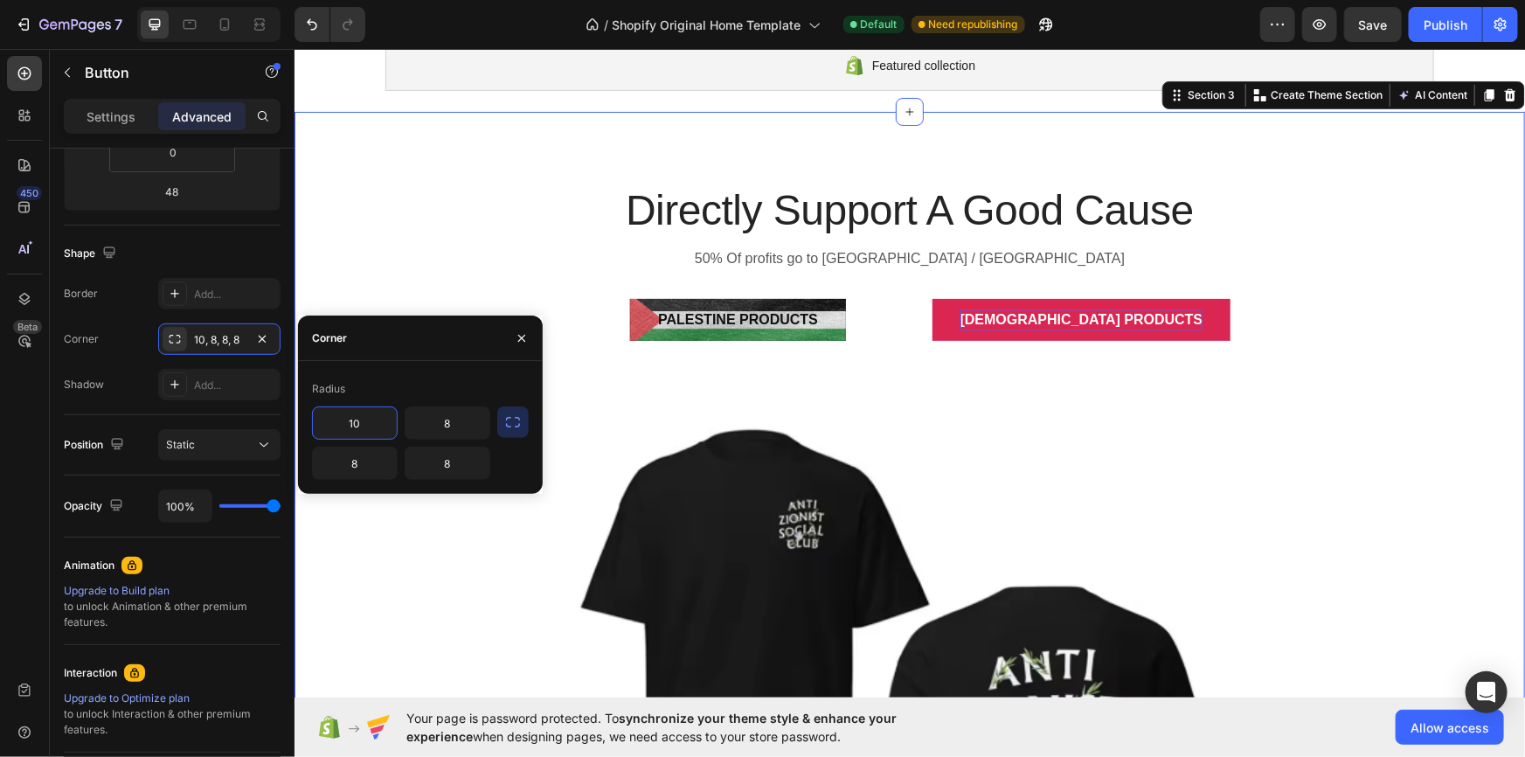
click at [448, 196] on div "Directly Support A Good Cause Heading 50% Of profits go to [GEOGRAPHIC_DATA] / …" at bounding box center [909, 651] width 1205 height 941
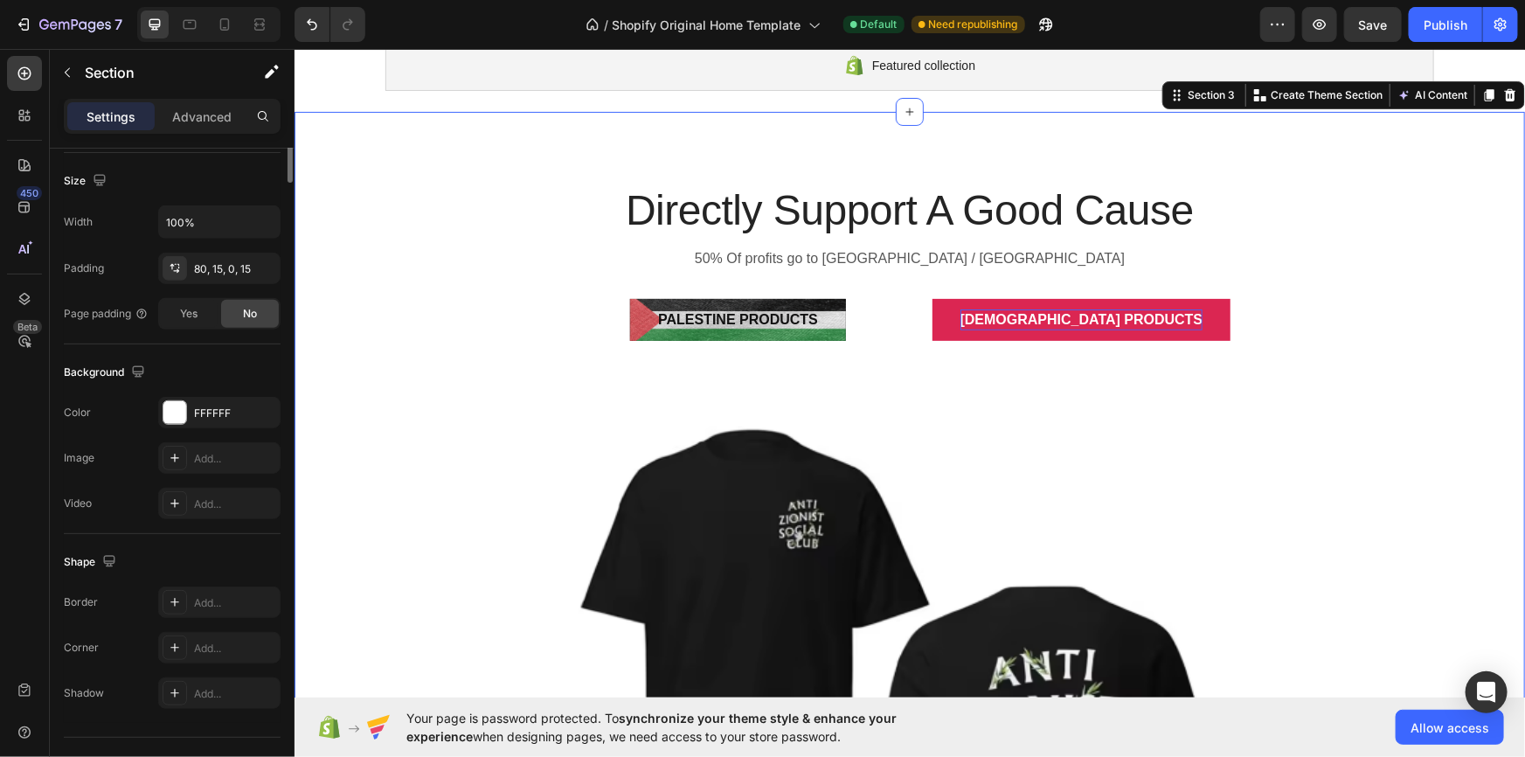
scroll to position [0, 0]
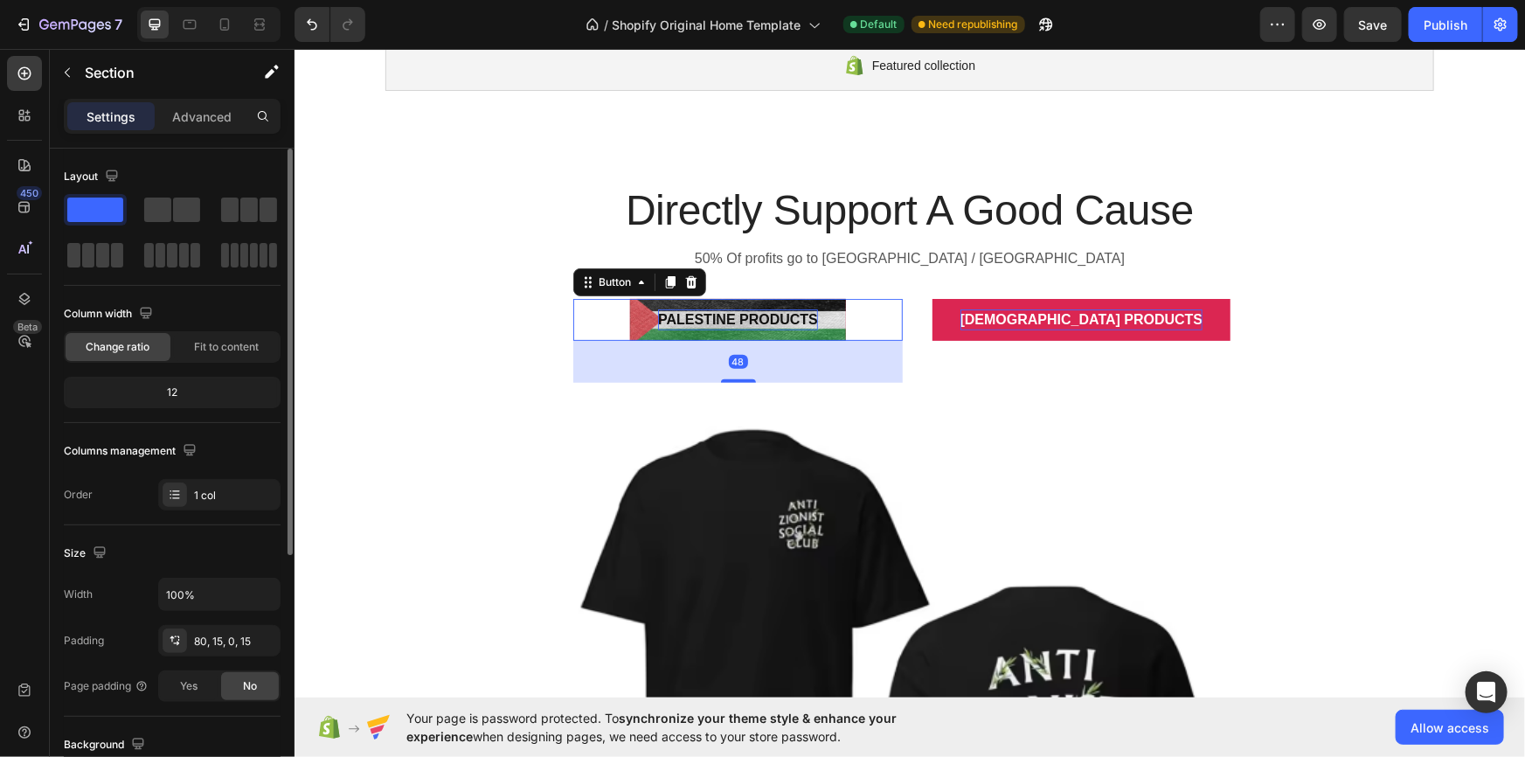
click at [690, 317] on p "Palestine Products" at bounding box center [737, 319] width 160 height 21
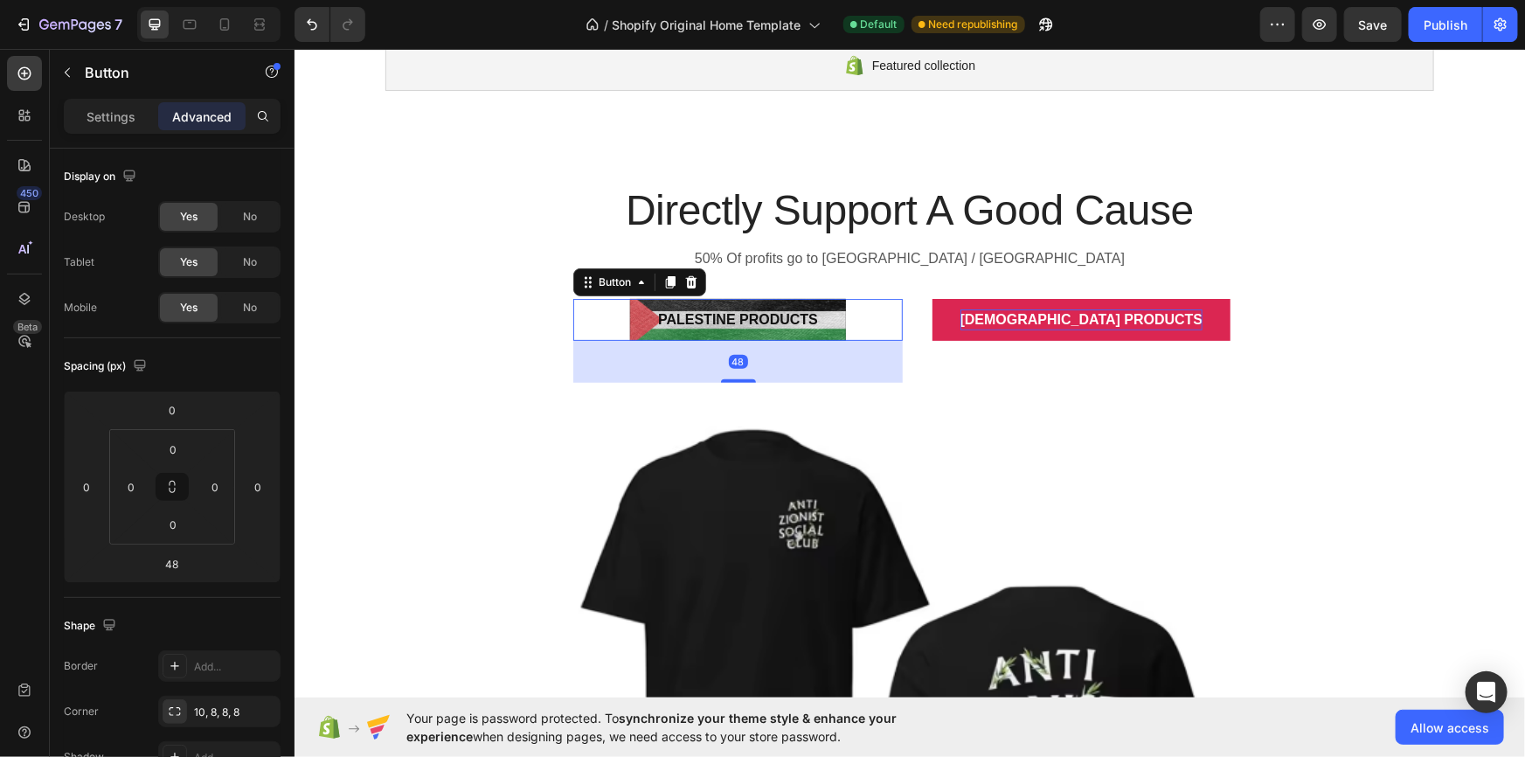
click at [217, 114] on p "Advanced" at bounding box center [201, 117] width 59 height 18
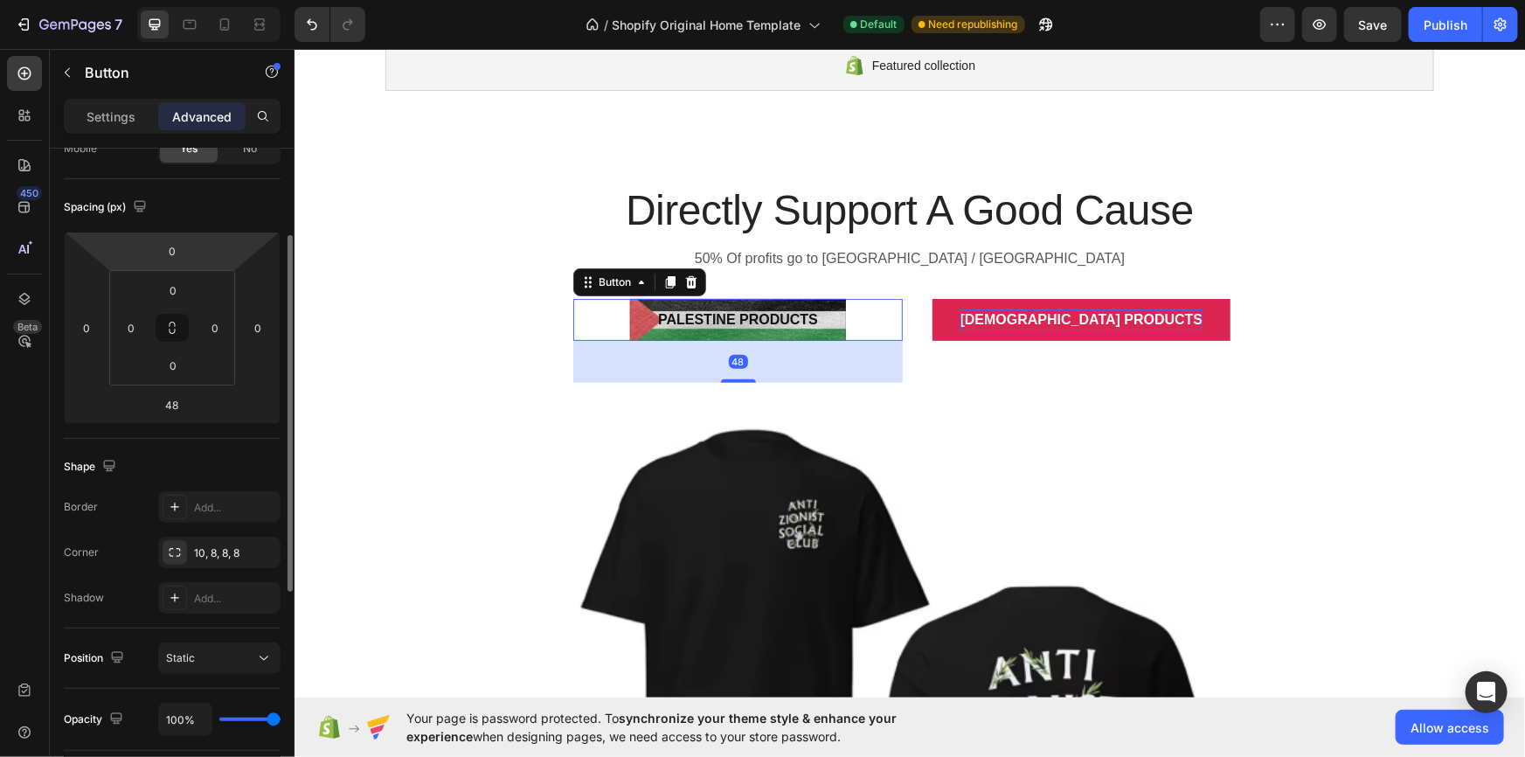
scroll to position [212, 0]
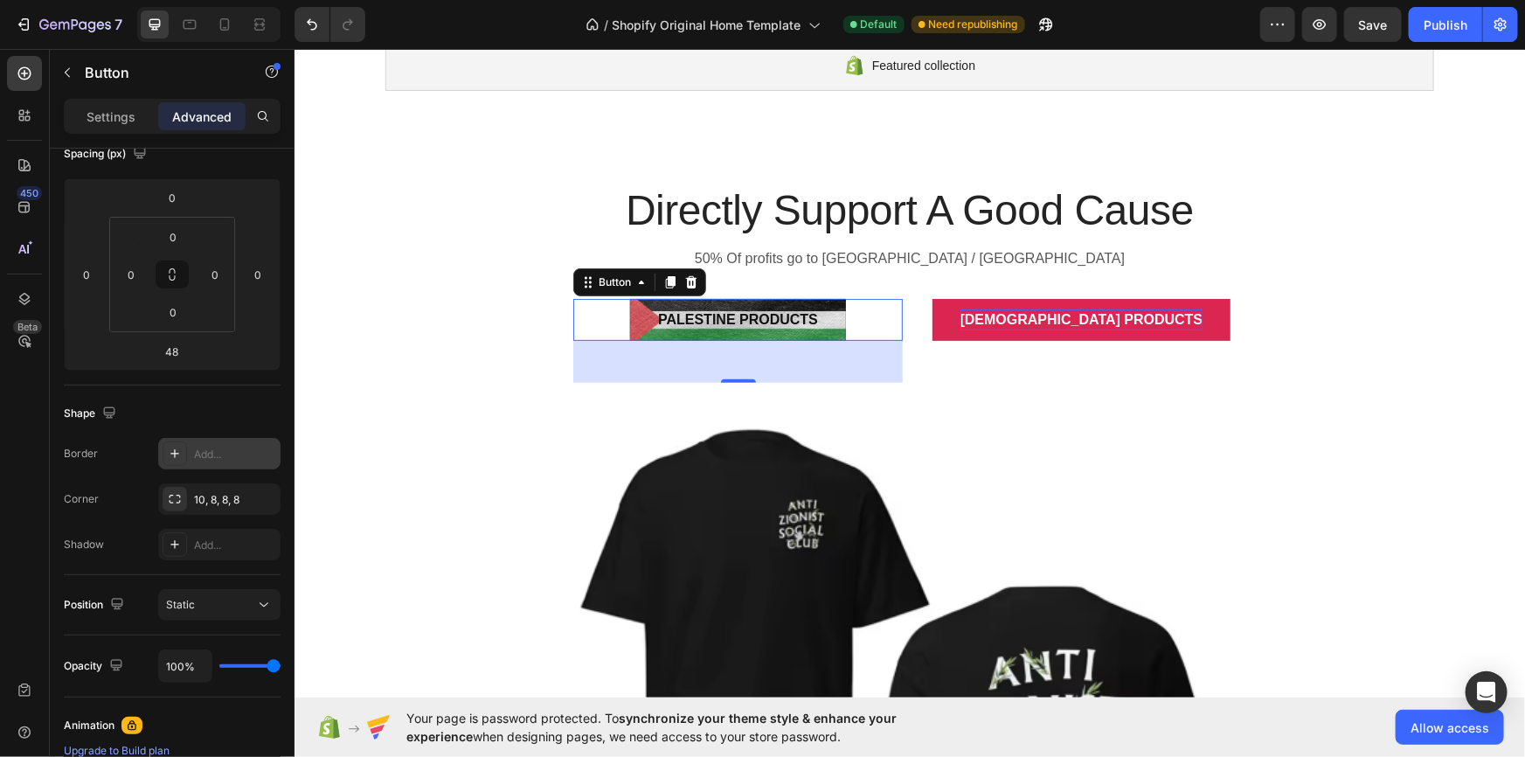
click at [189, 465] on div "Add..." at bounding box center [219, 453] width 122 height 31
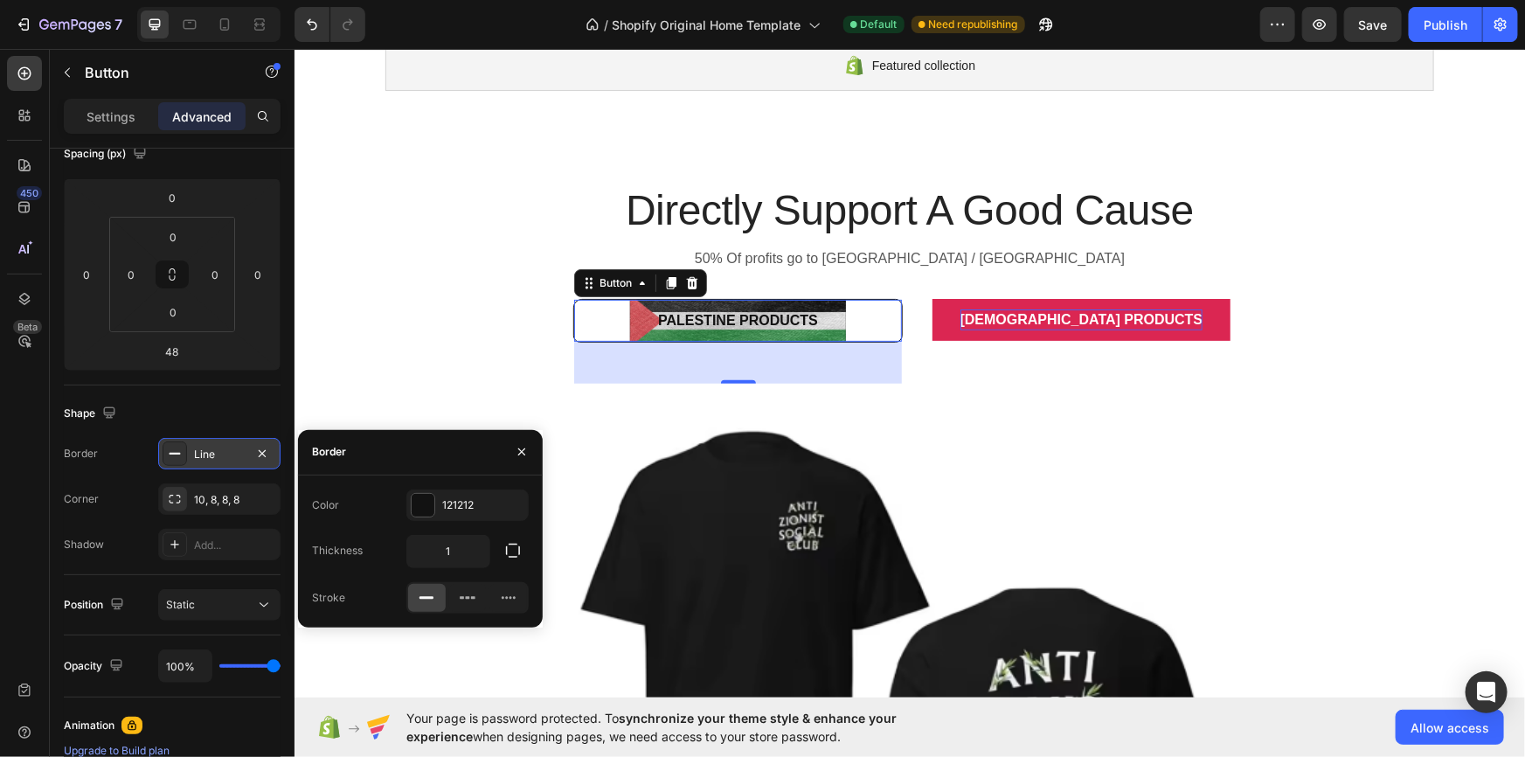
click at [205, 447] on div "Line" at bounding box center [219, 455] width 51 height 16
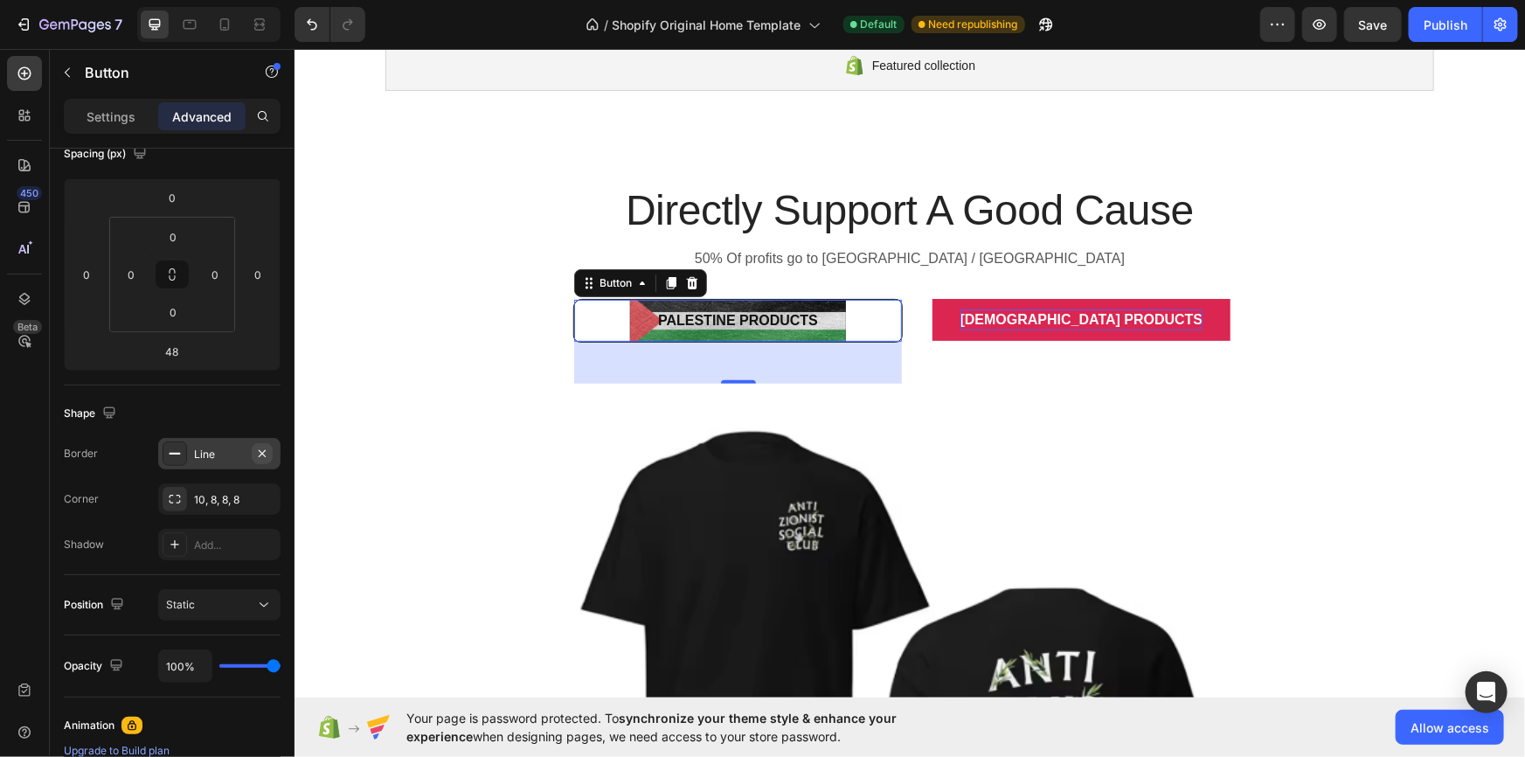
click at [262, 453] on icon "button" at bounding box center [262, 452] width 7 height 7
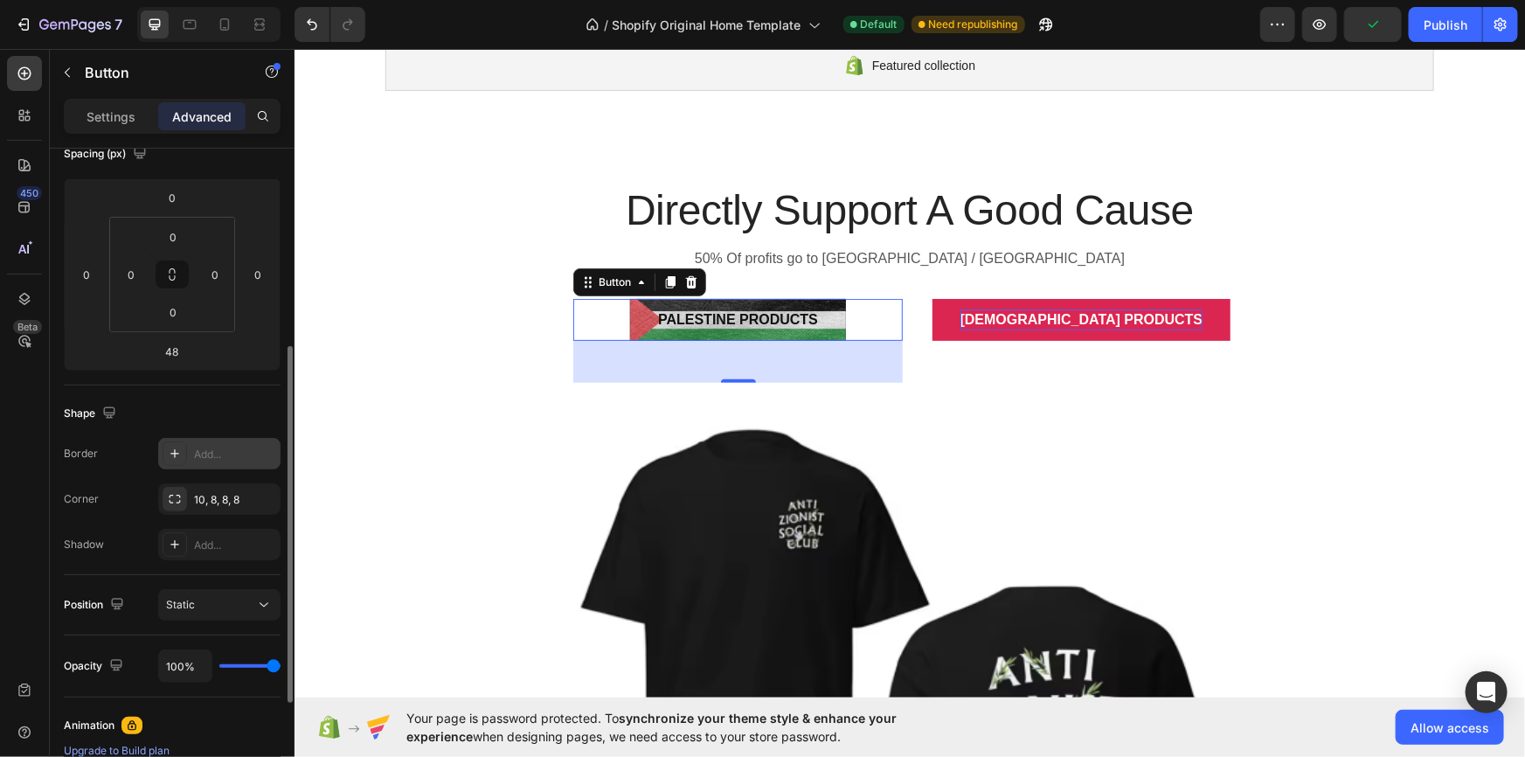
scroll to position [266, 0]
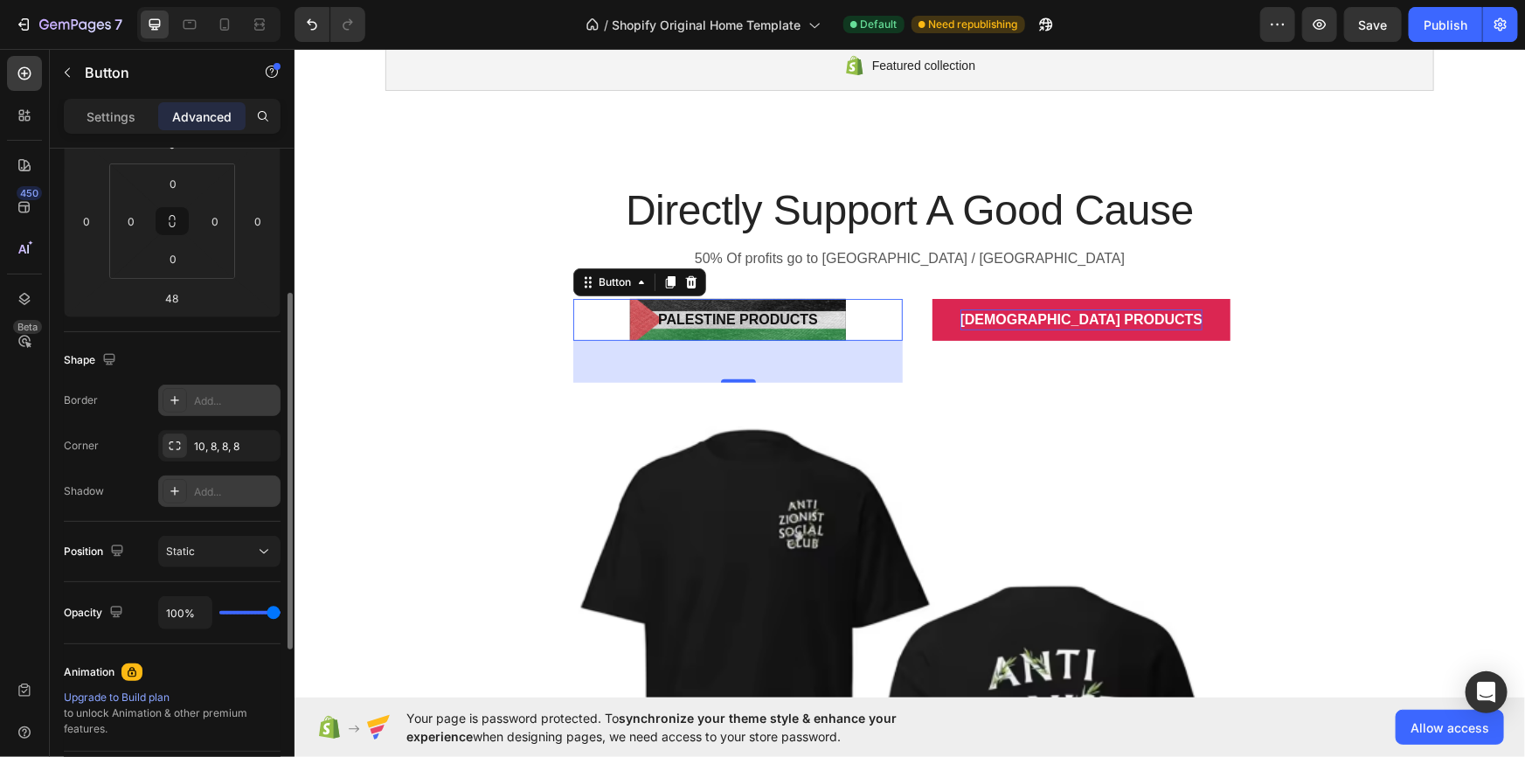
click at [206, 484] on div "Add..." at bounding box center [235, 492] width 82 height 16
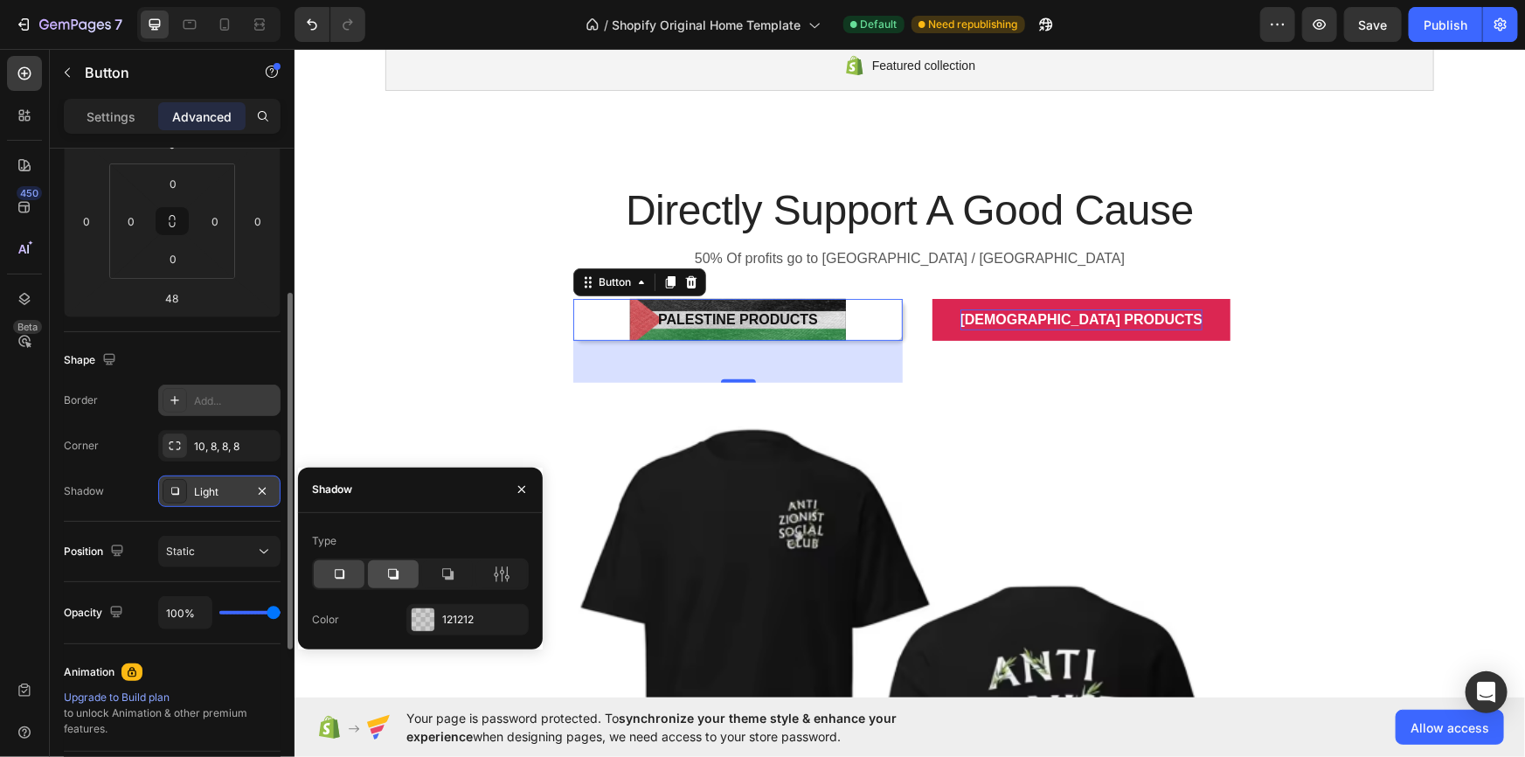
click at [382, 573] on div at bounding box center [393, 574] width 51 height 28
click at [495, 571] on icon at bounding box center [501, 574] width 17 height 17
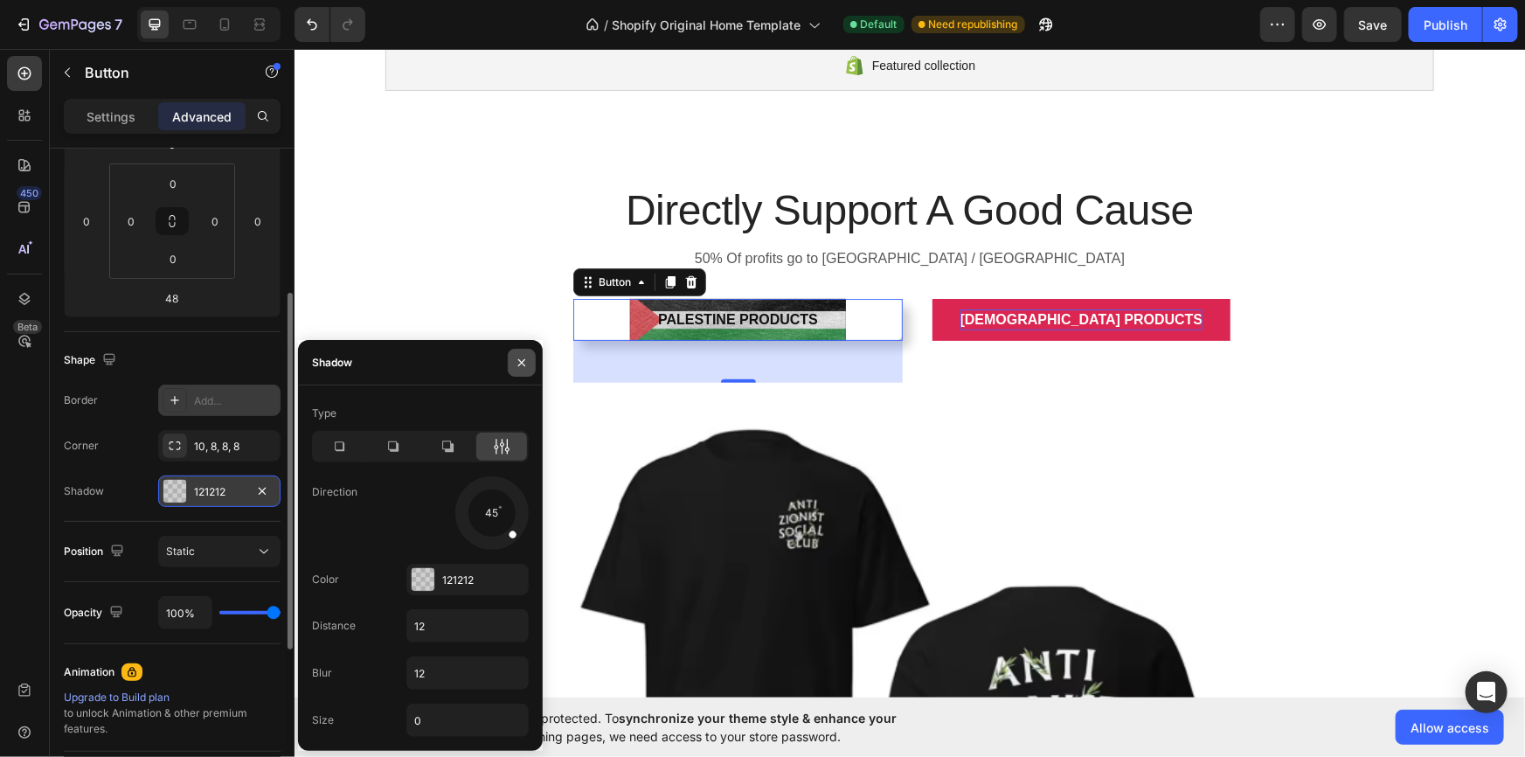
click at [524, 367] on icon "button" at bounding box center [522, 363] width 14 height 14
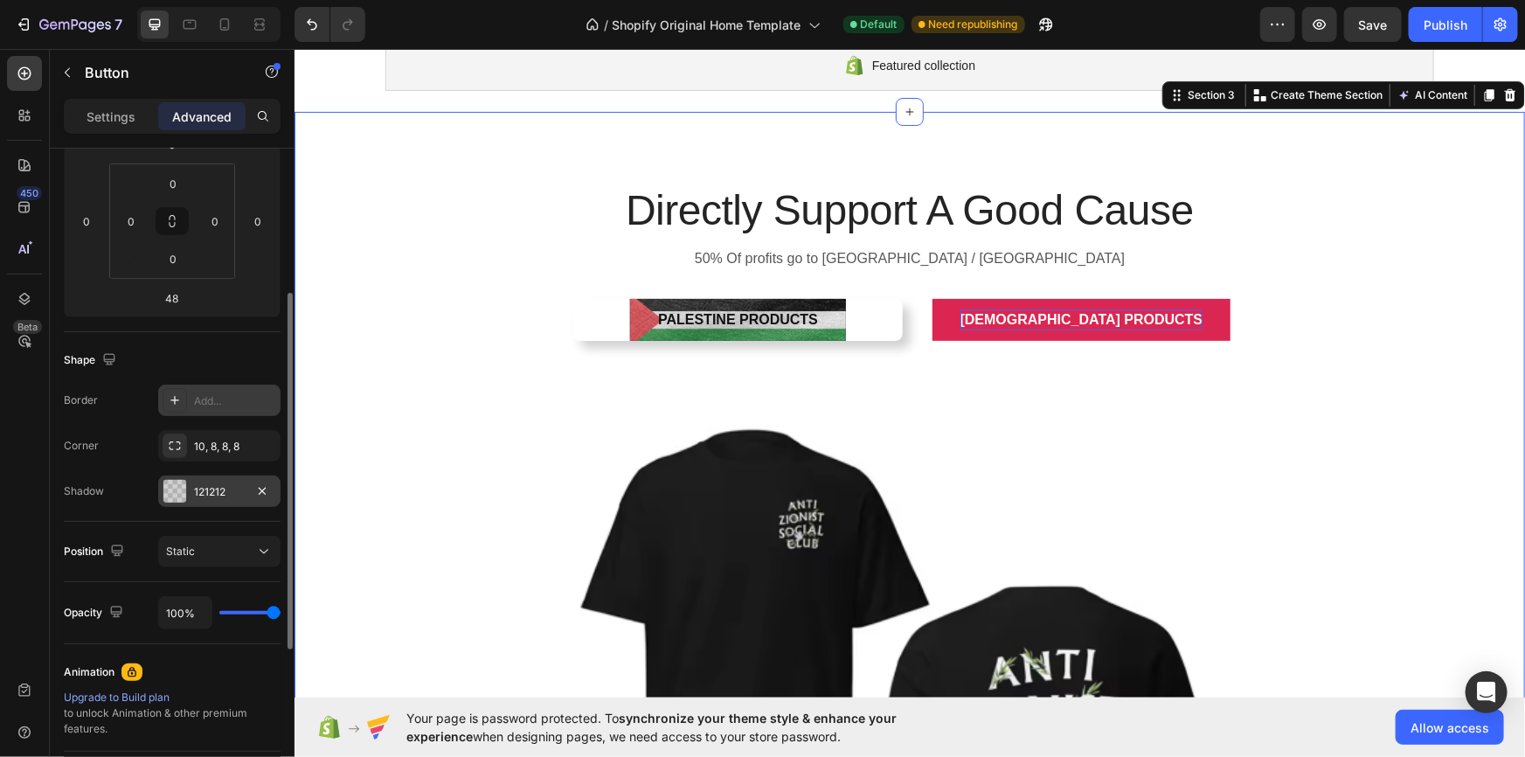
click at [517, 377] on div "Directly Support A Good Cause Heading 50% Of profits go to [GEOGRAPHIC_DATA] / …" at bounding box center [909, 651] width 1205 height 941
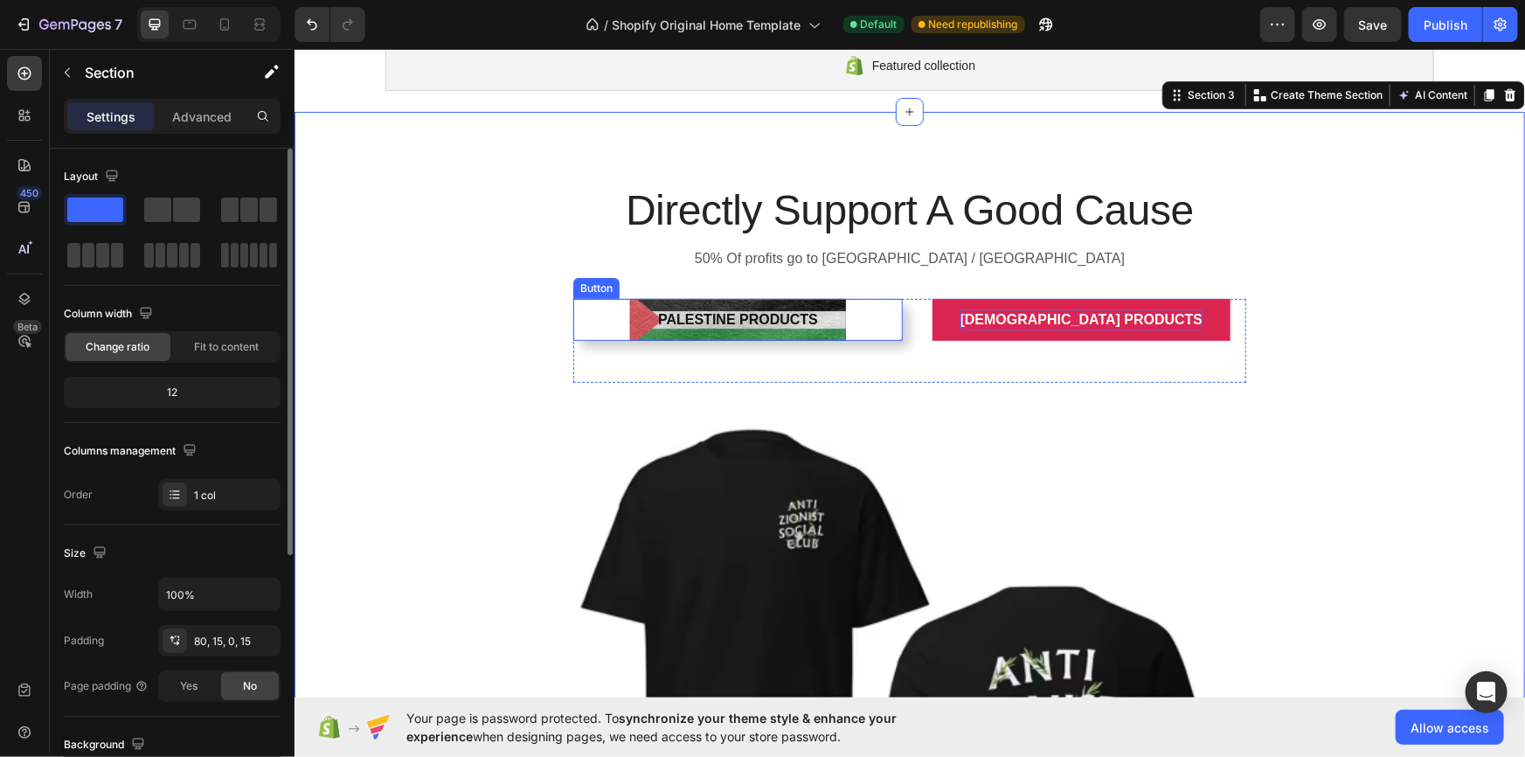
click at [583, 336] on div "Palestine Products Button" at bounding box center [738, 319] width 330 height 42
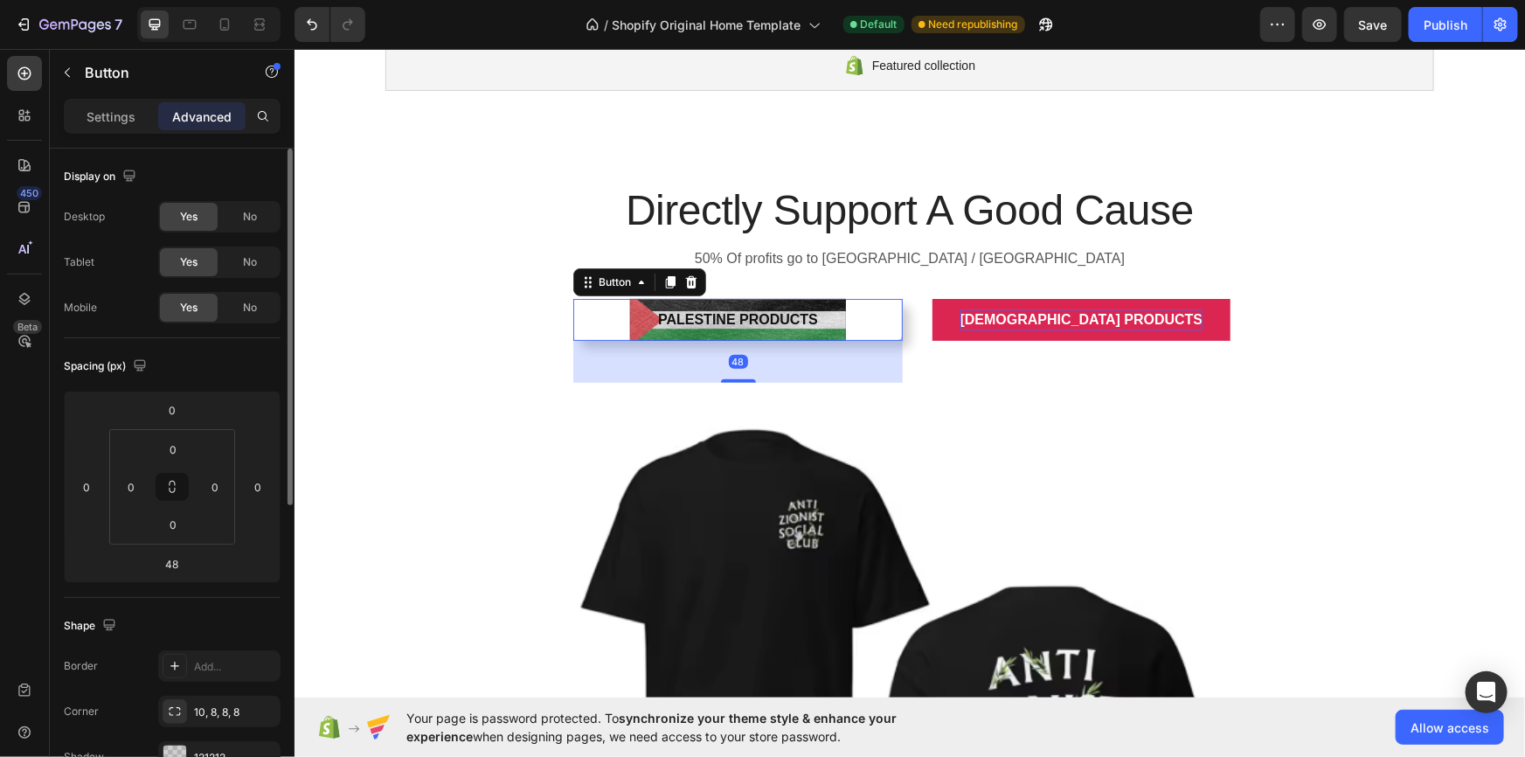
scroll to position [319, 0]
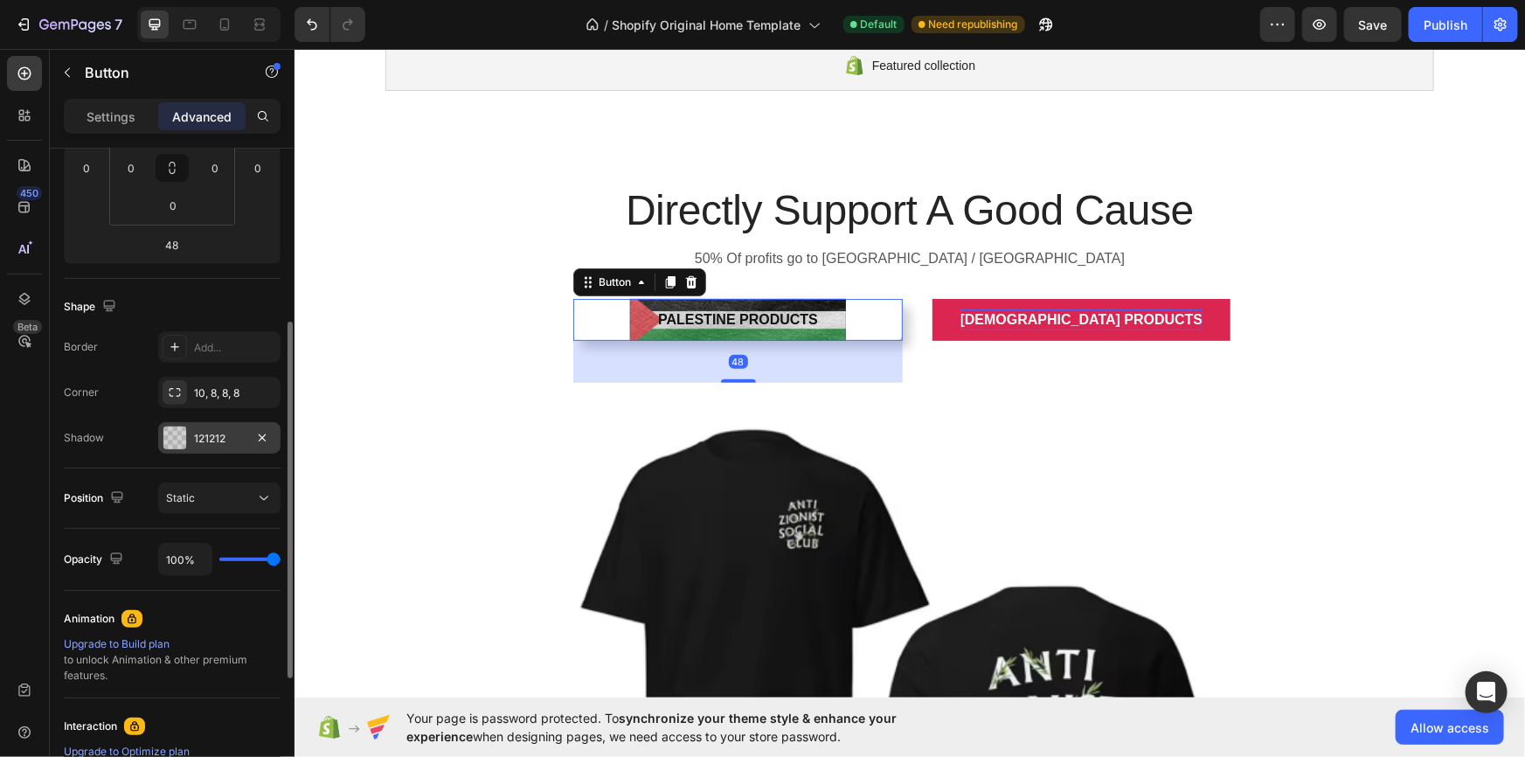
click at [217, 444] on div "121212" at bounding box center [219, 439] width 51 height 16
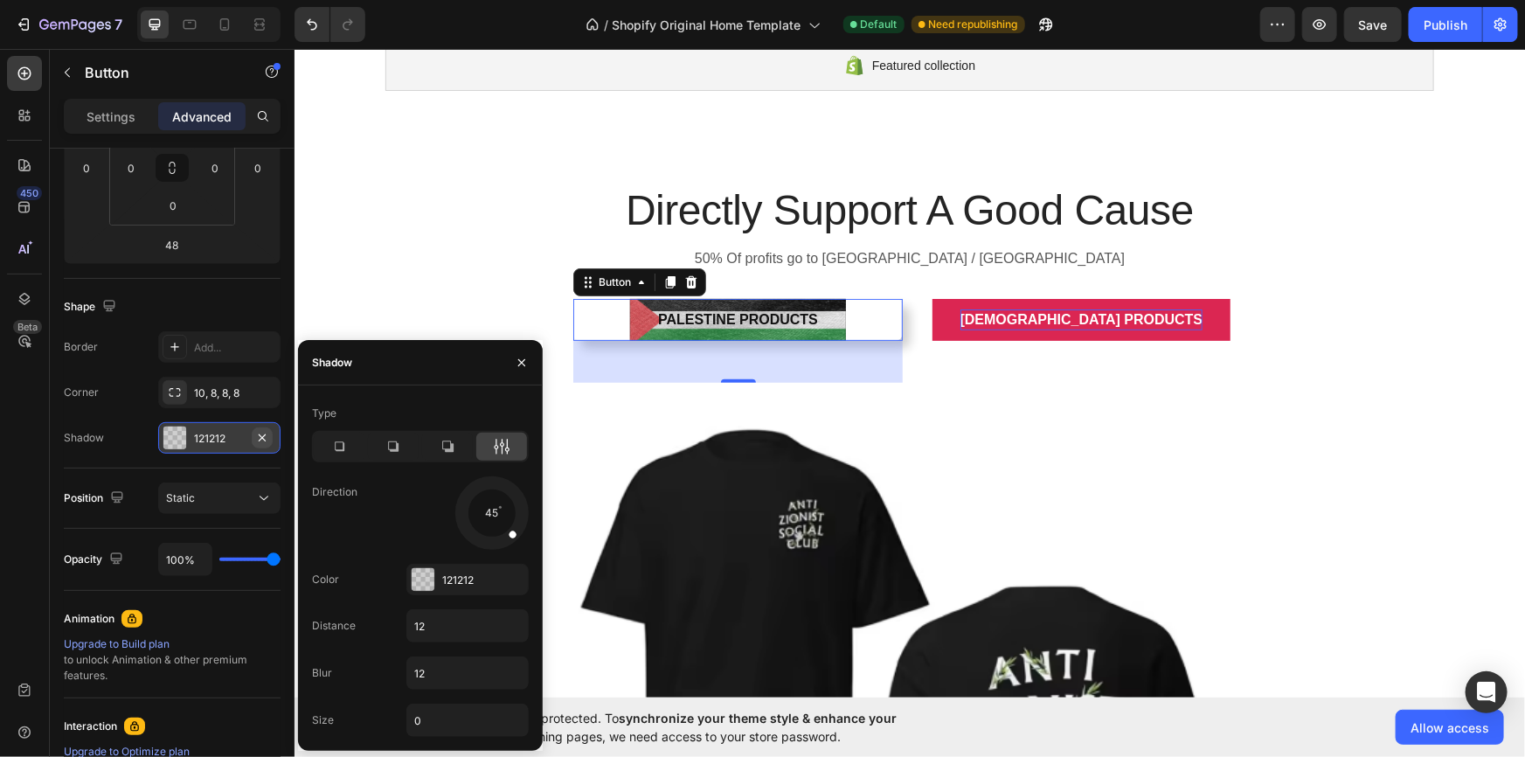
click at [262, 434] on icon "button" at bounding box center [262, 438] width 14 height 14
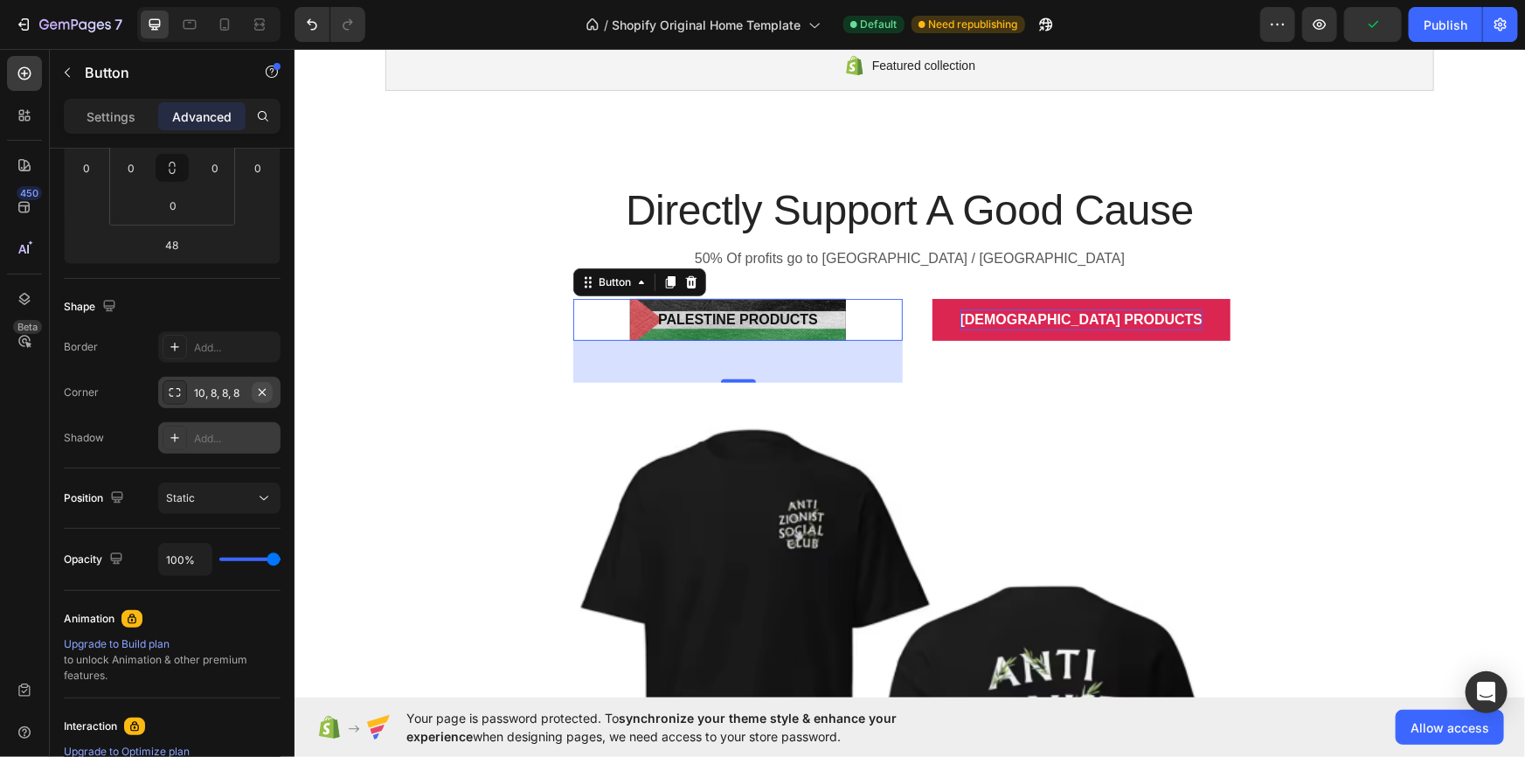
click at [262, 395] on icon "button" at bounding box center [262, 392] width 14 height 14
click at [129, 114] on p "Settings" at bounding box center [111, 117] width 49 height 18
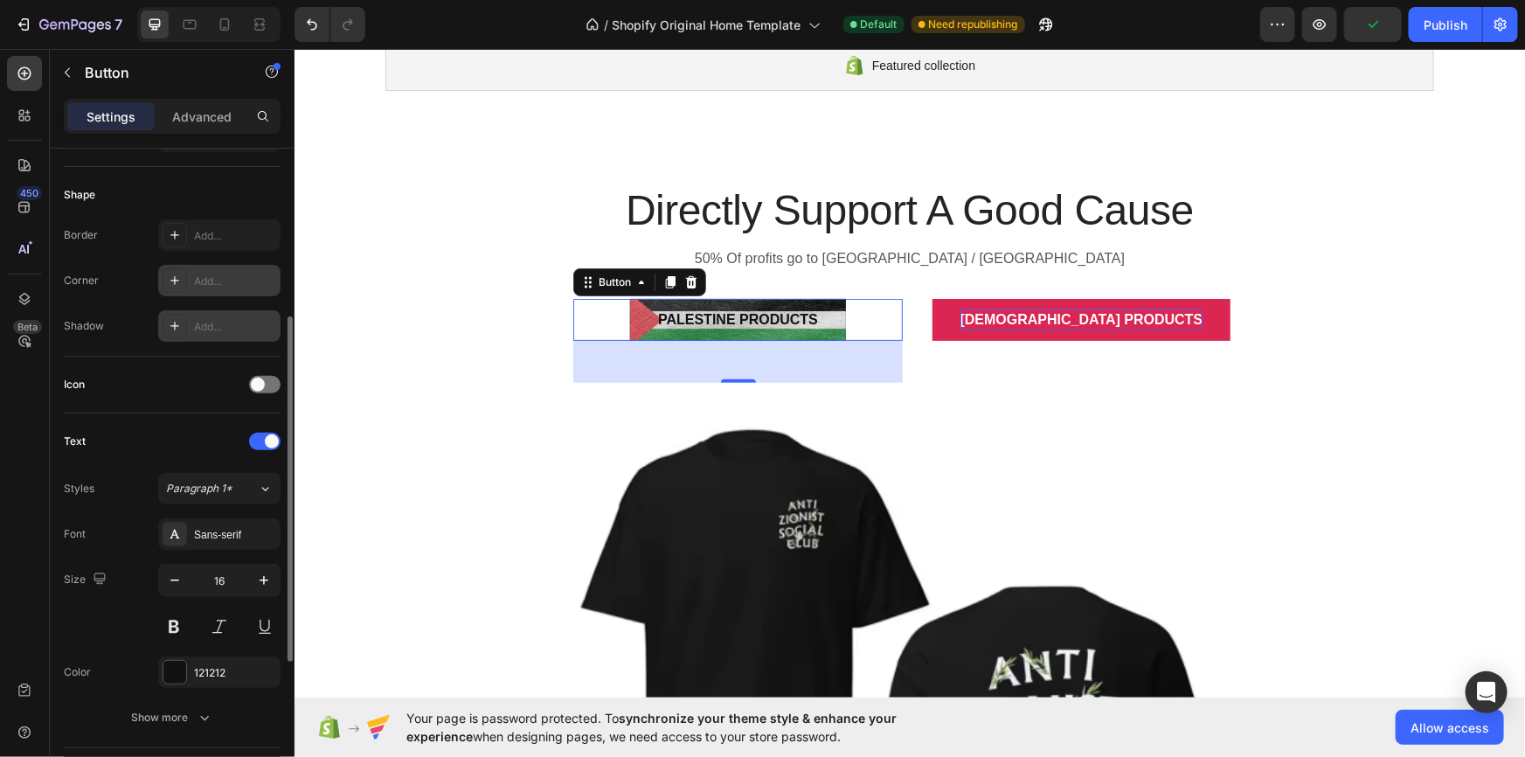
scroll to position [266, 0]
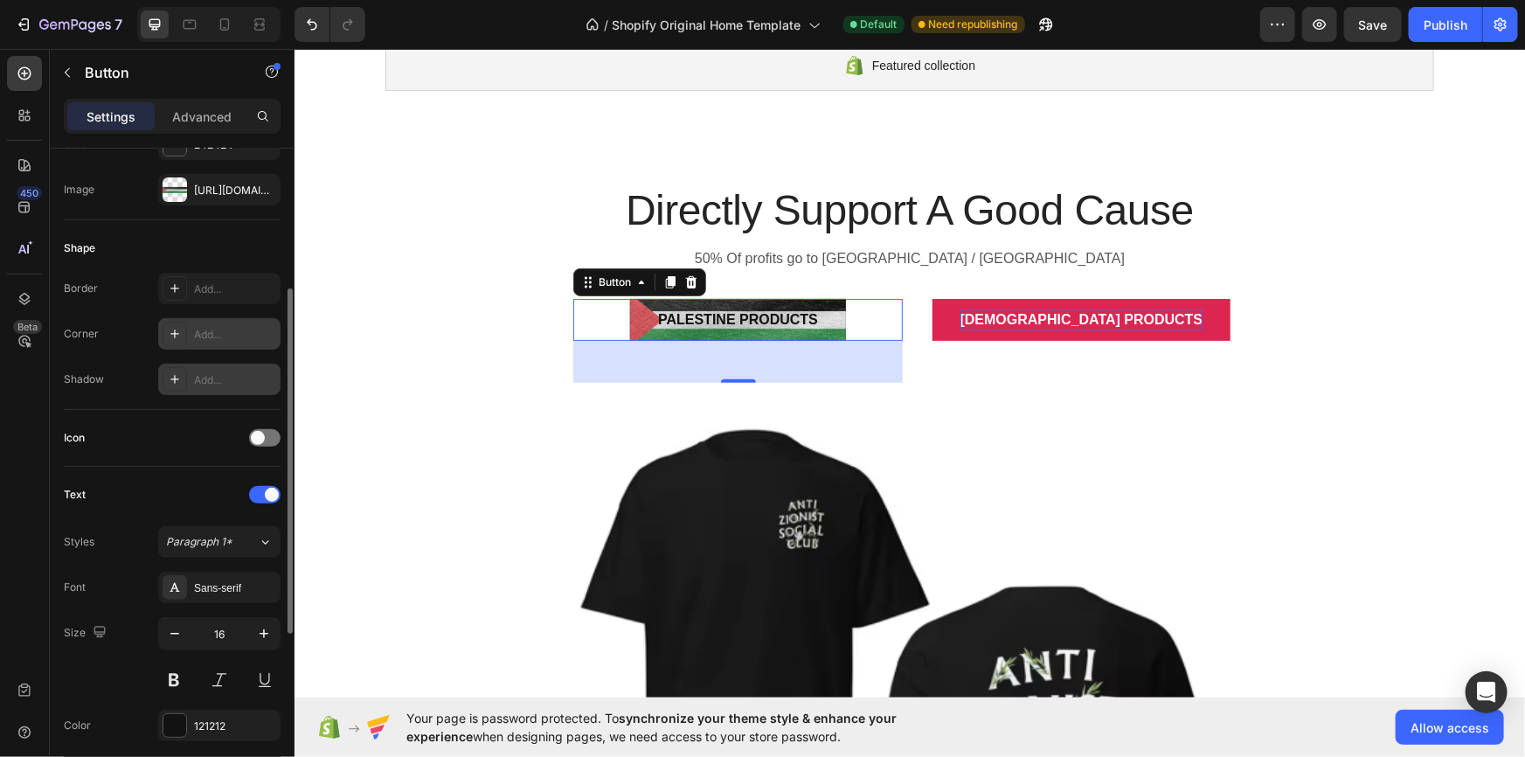
click at [200, 327] on div "Add..." at bounding box center [235, 335] width 82 height 16
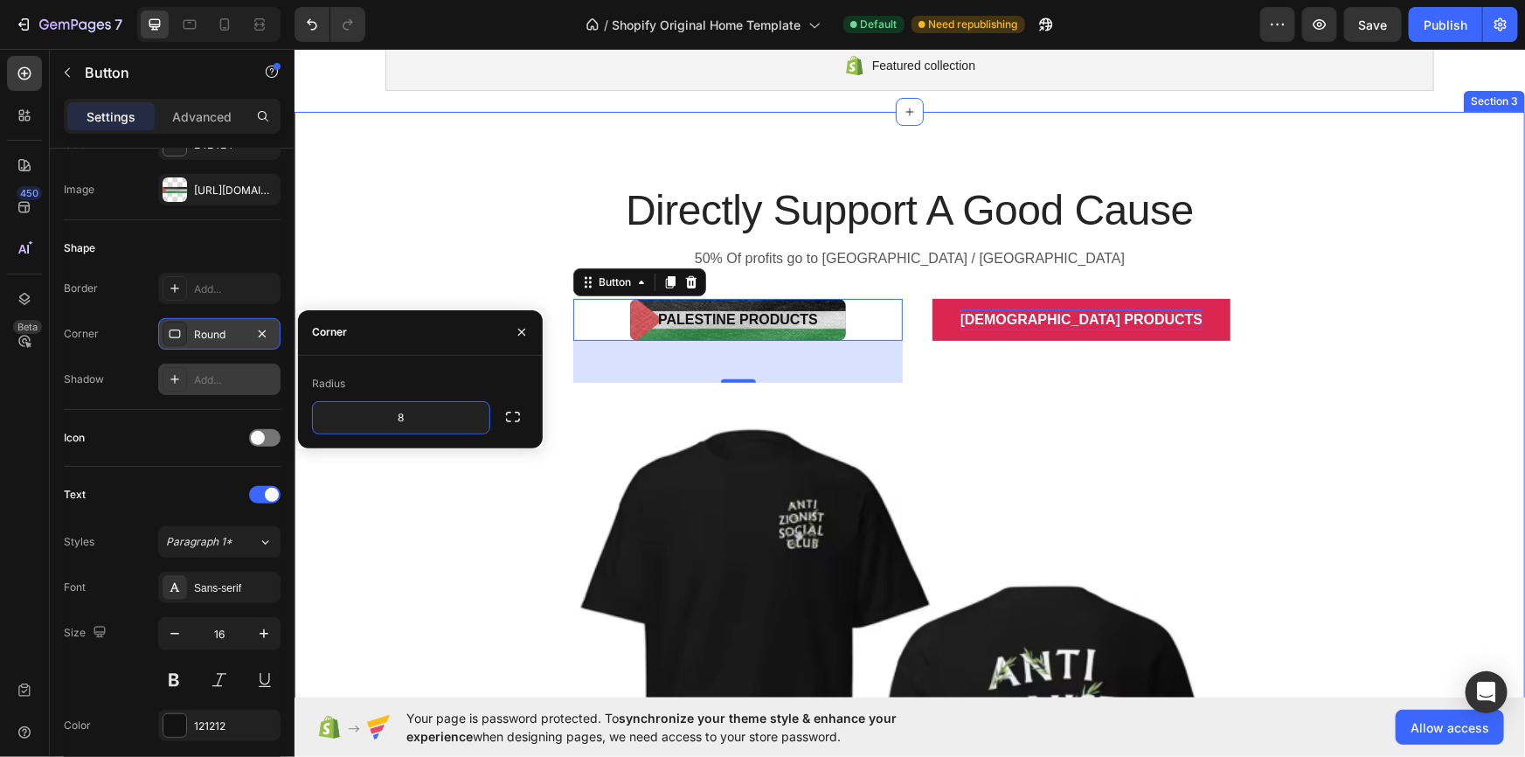
click at [469, 227] on div "Directly Support A Good Cause Heading 50% Of profits go to [GEOGRAPHIC_DATA] / …" at bounding box center [909, 651] width 1205 height 941
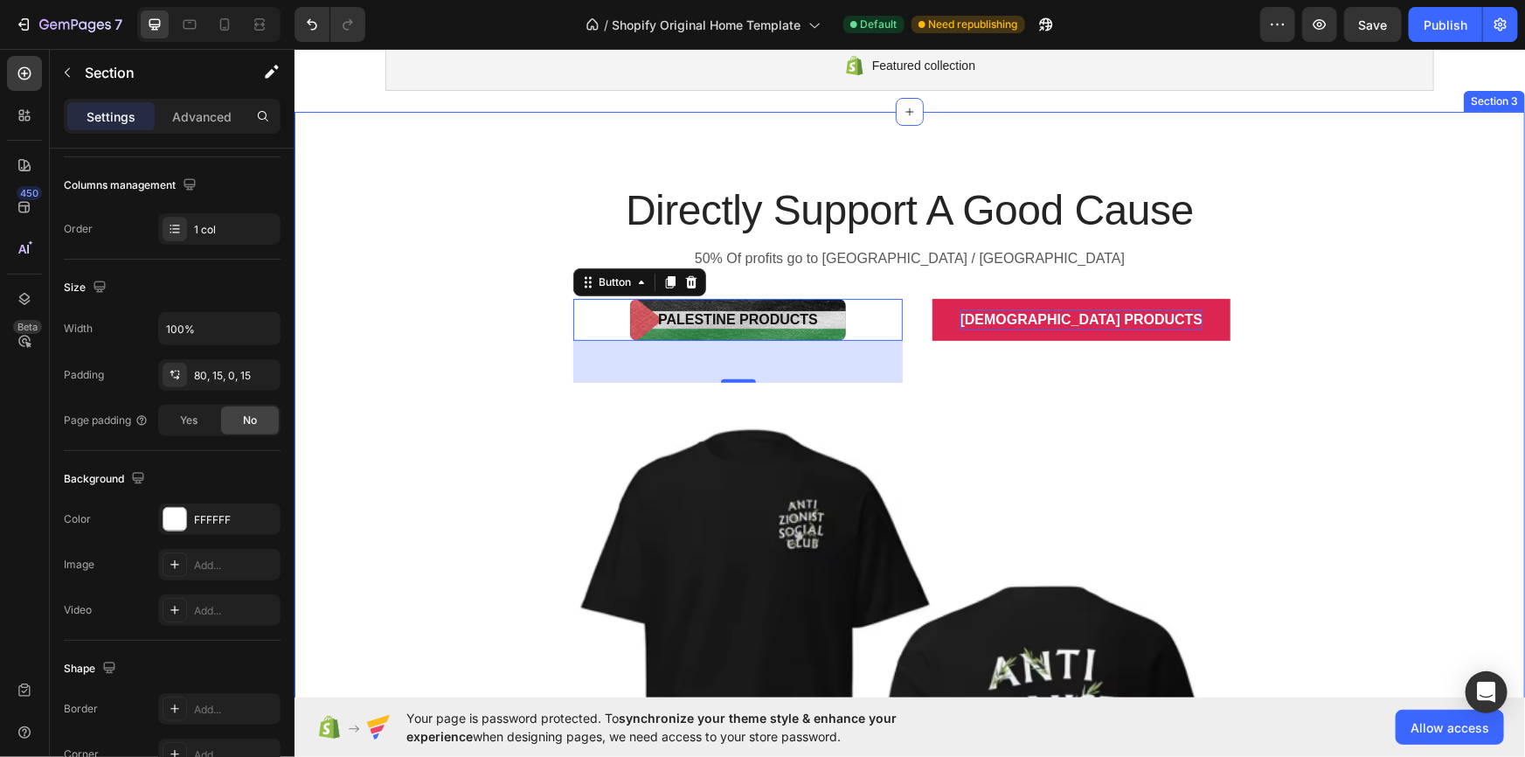
scroll to position [0, 0]
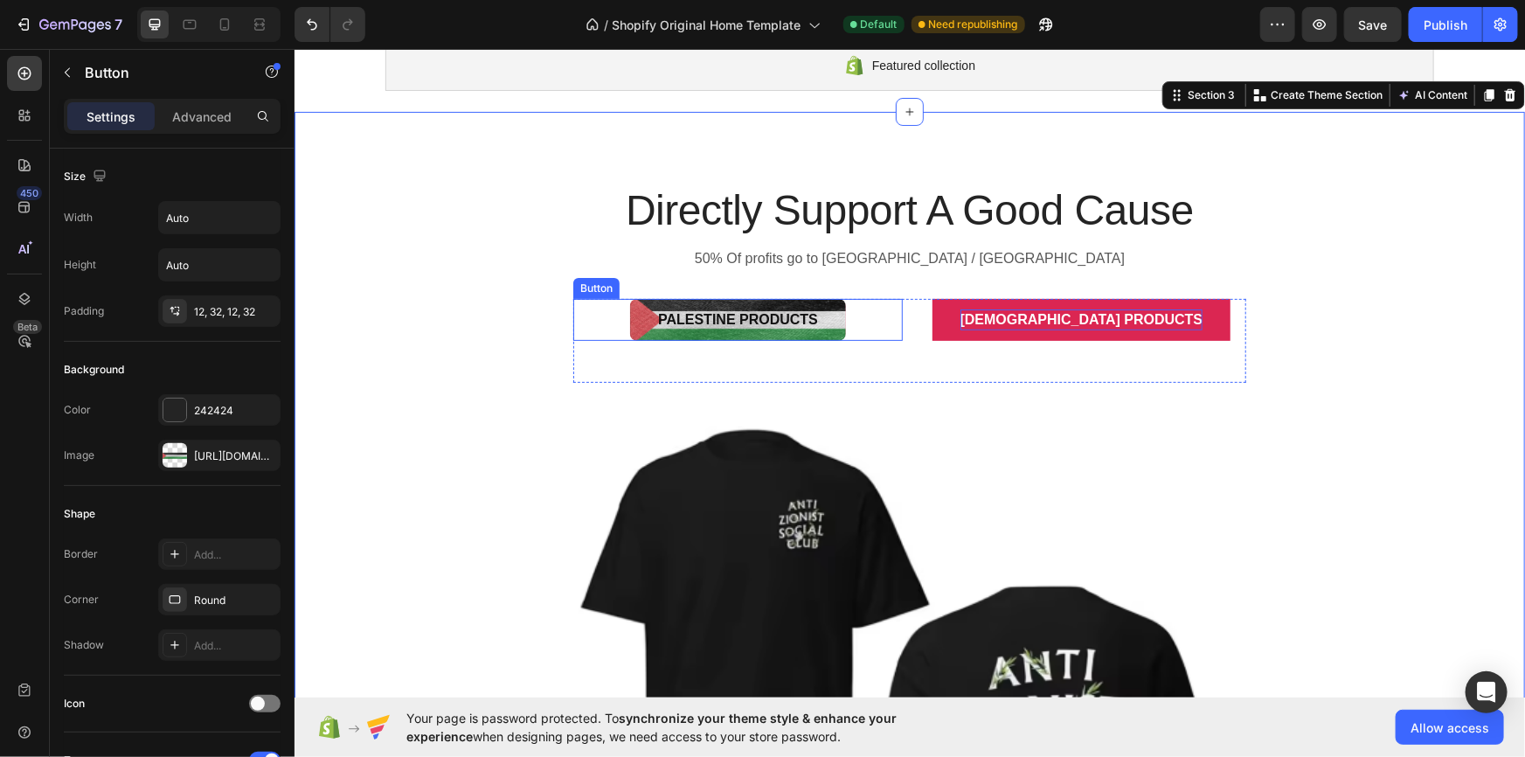
click at [824, 315] on button "Palestine Products" at bounding box center [737, 319] width 216 height 42
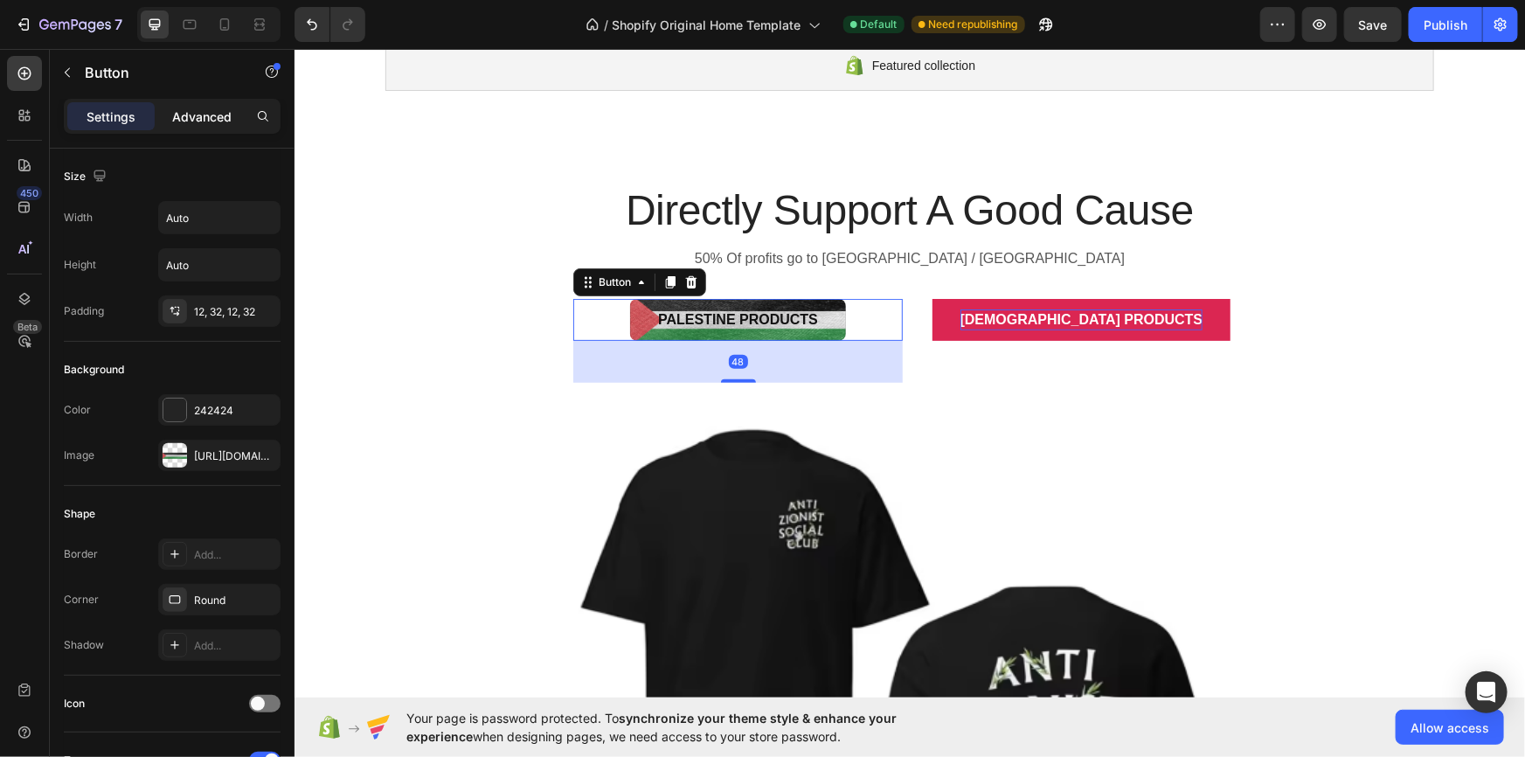
click at [200, 112] on p "Advanced" at bounding box center [201, 117] width 59 height 18
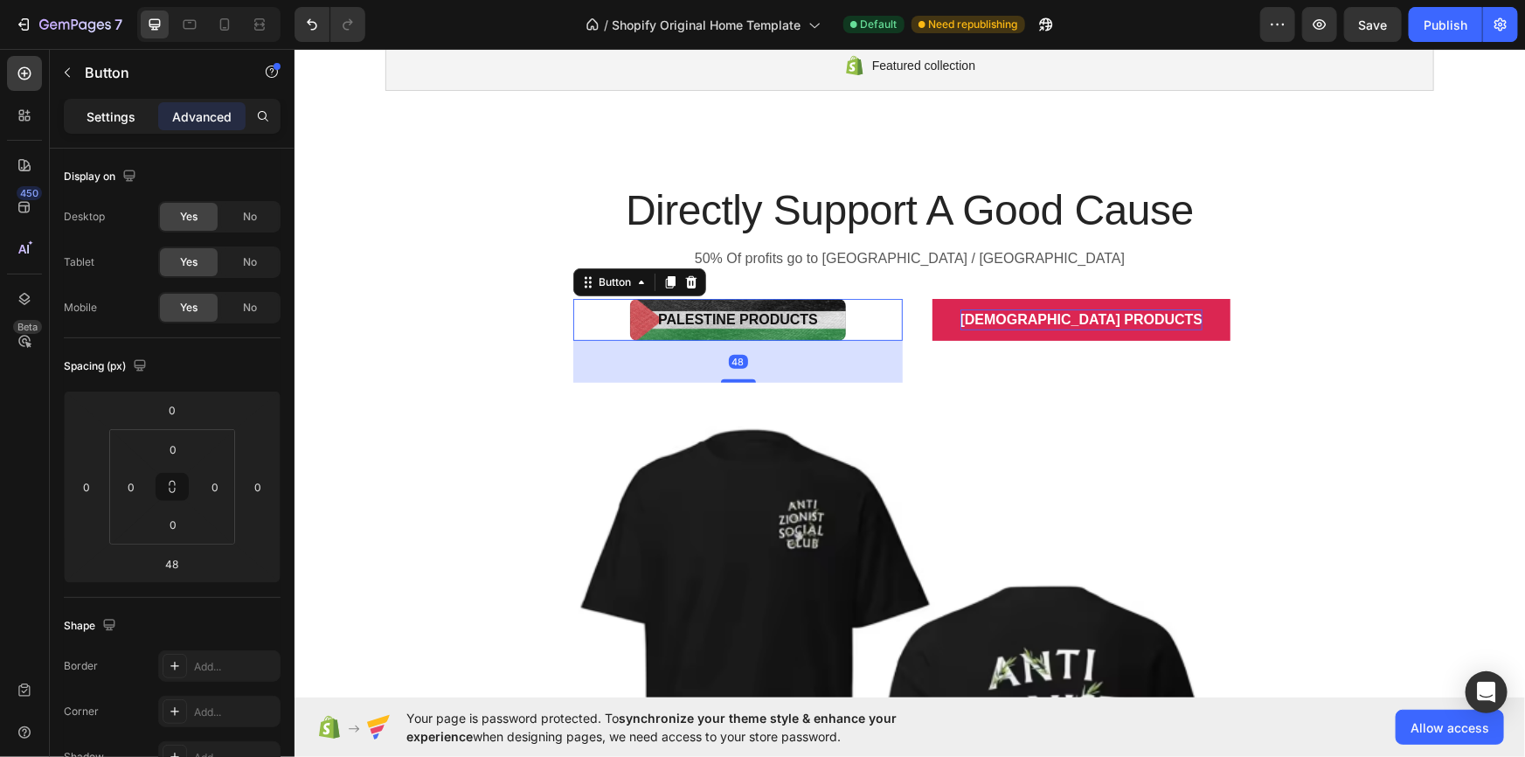
click at [106, 113] on p "Settings" at bounding box center [111, 117] width 49 height 18
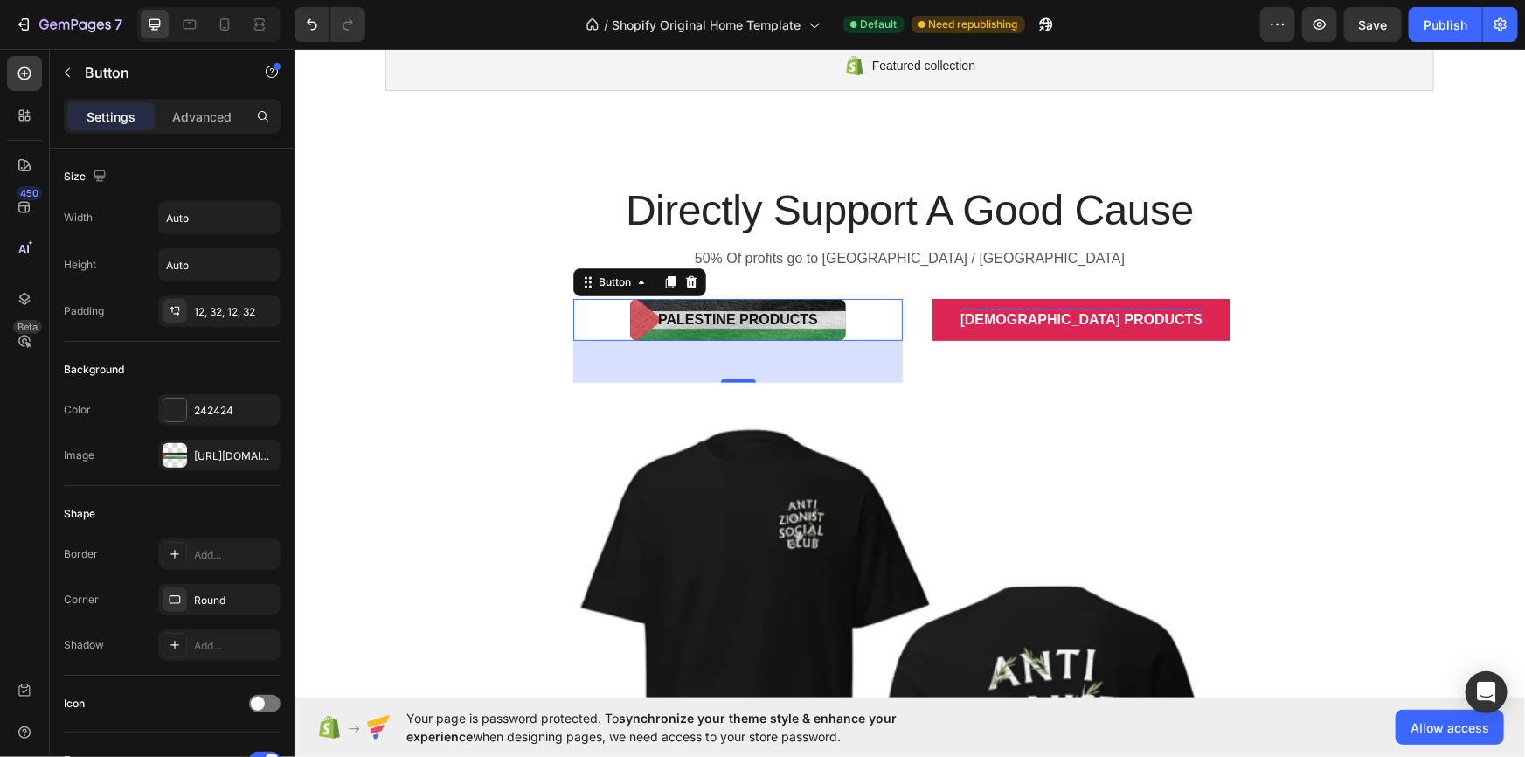
click at [218, 621] on div "Border Add... Corner Round Shadow Add..." at bounding box center [172, 599] width 217 height 122
click at [229, 635] on div "Add..." at bounding box center [219, 644] width 122 height 31
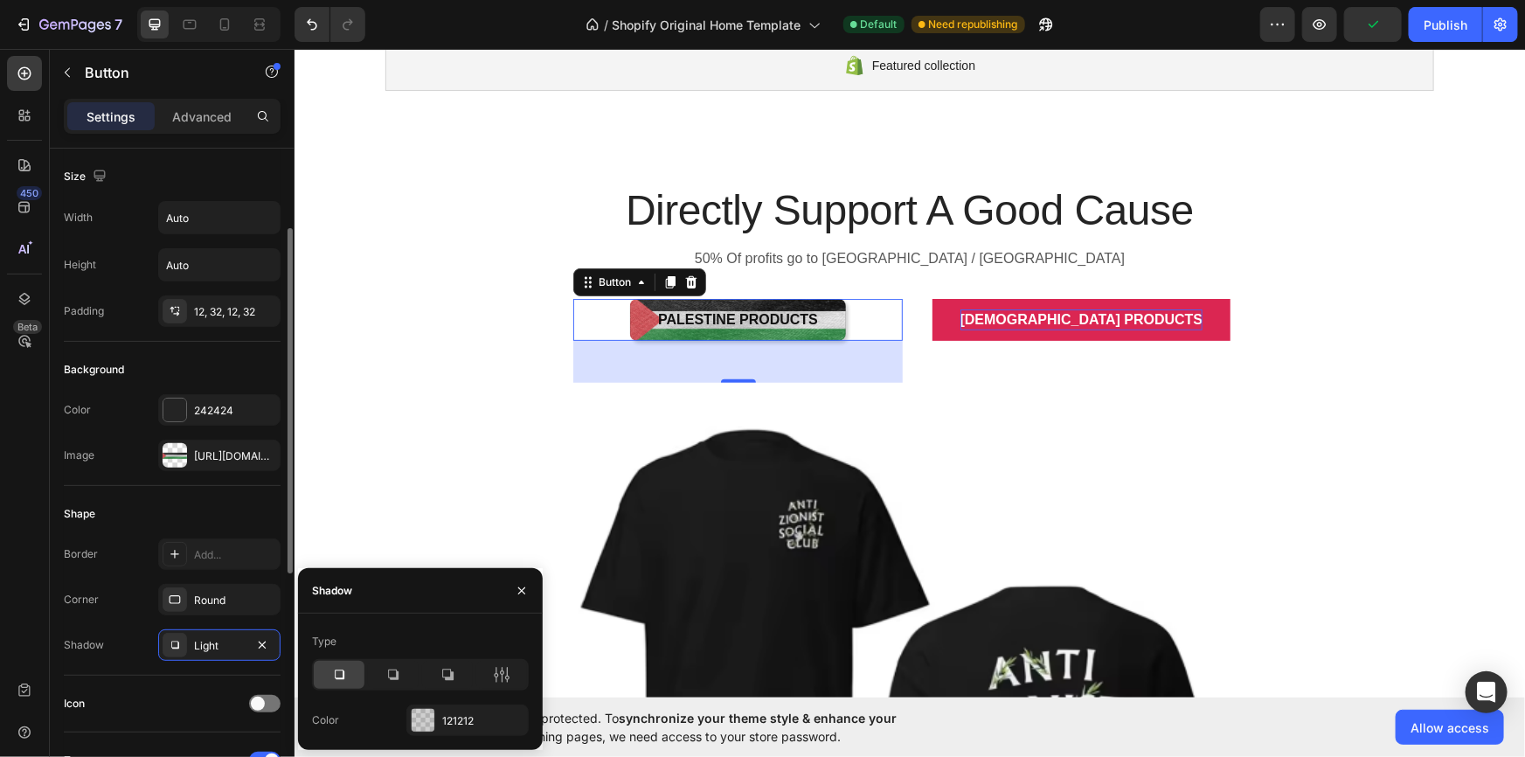
scroll to position [106, 0]
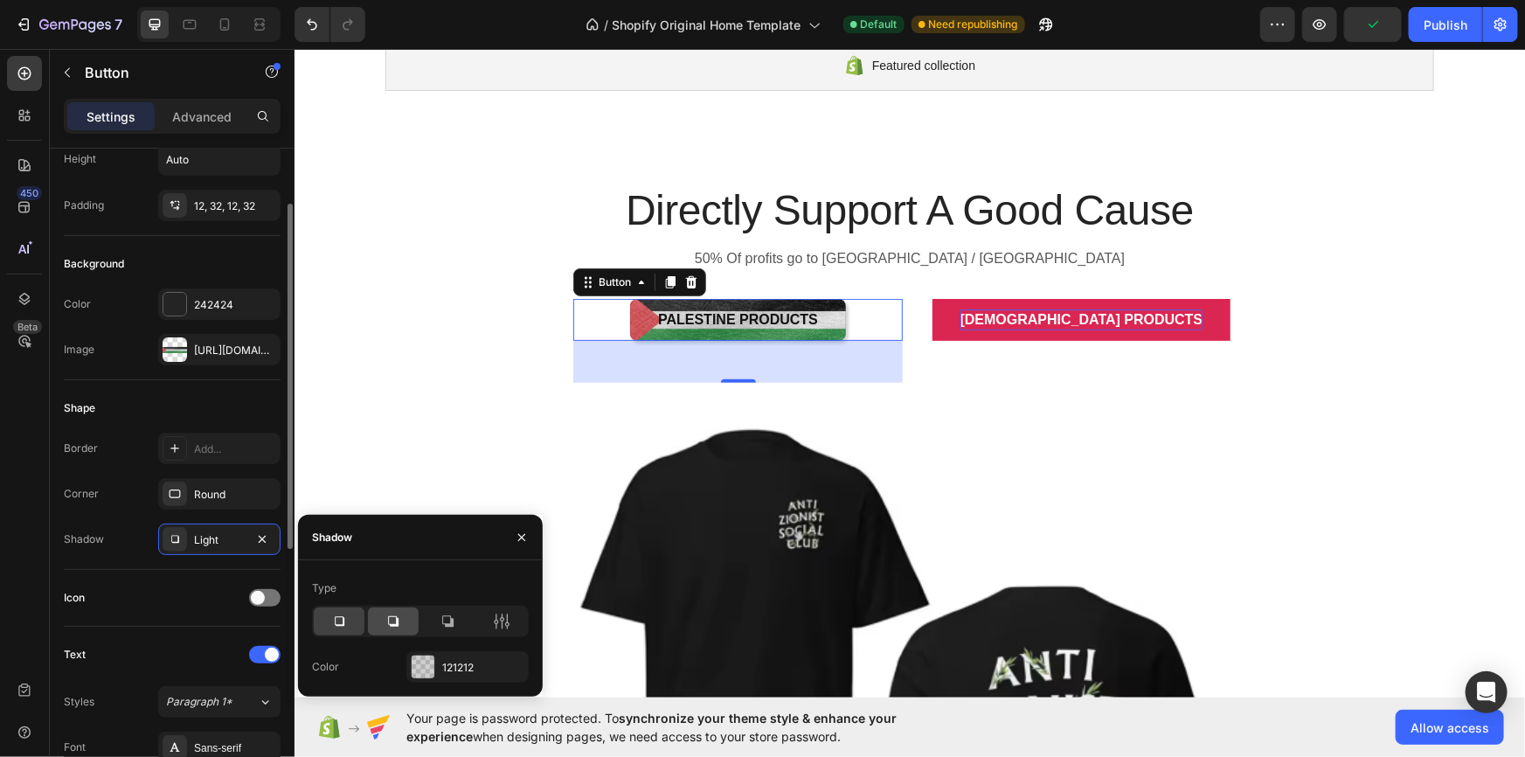
click at [397, 612] on div at bounding box center [393, 622] width 51 height 28
click at [449, 620] on icon at bounding box center [447, 621] width 17 height 17
click at [344, 620] on icon at bounding box center [338, 621] width 17 height 17
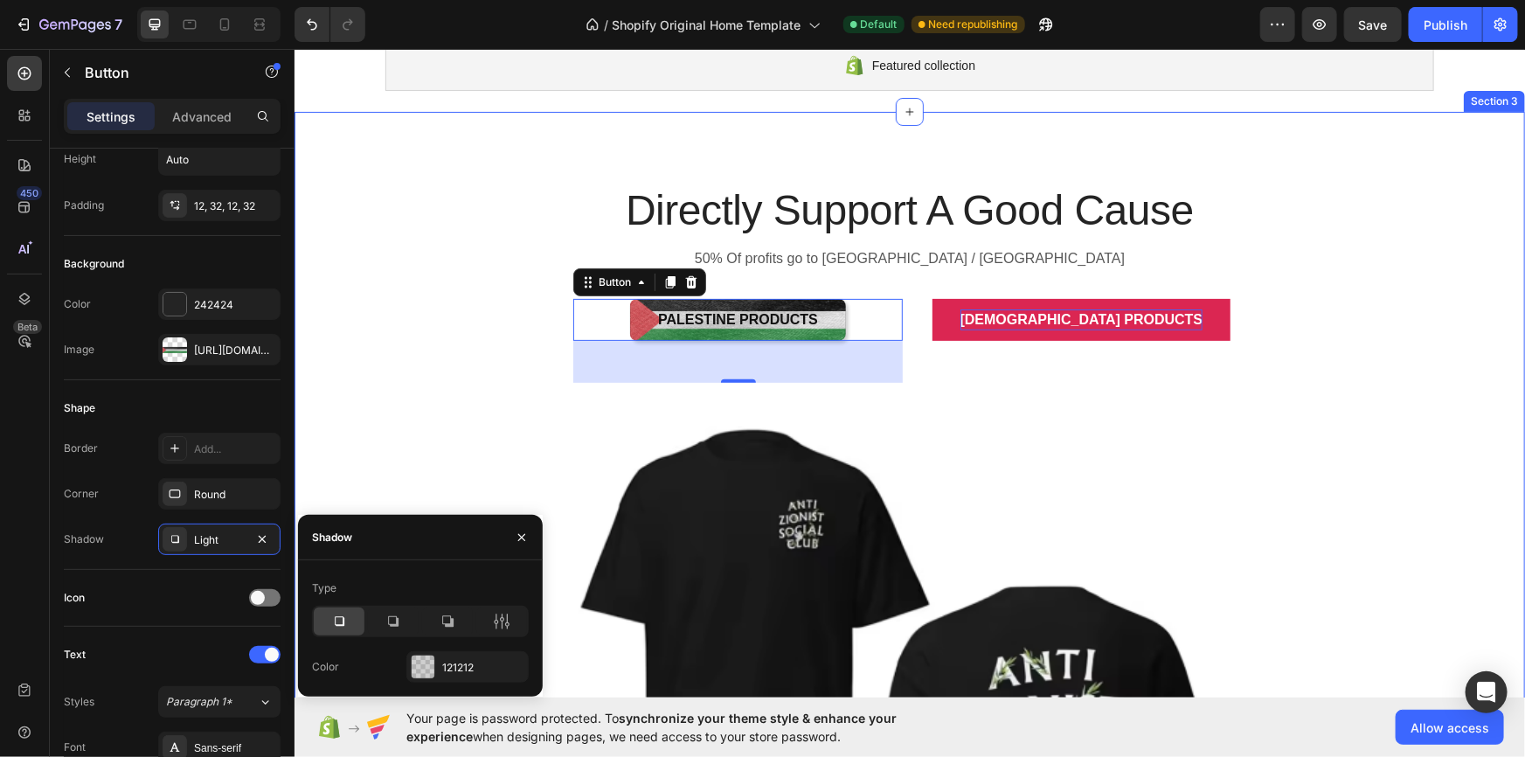
click at [422, 434] on div "Directly Support A Good Cause Heading 50% Of profits go to [GEOGRAPHIC_DATA] / …" at bounding box center [909, 651] width 1205 height 941
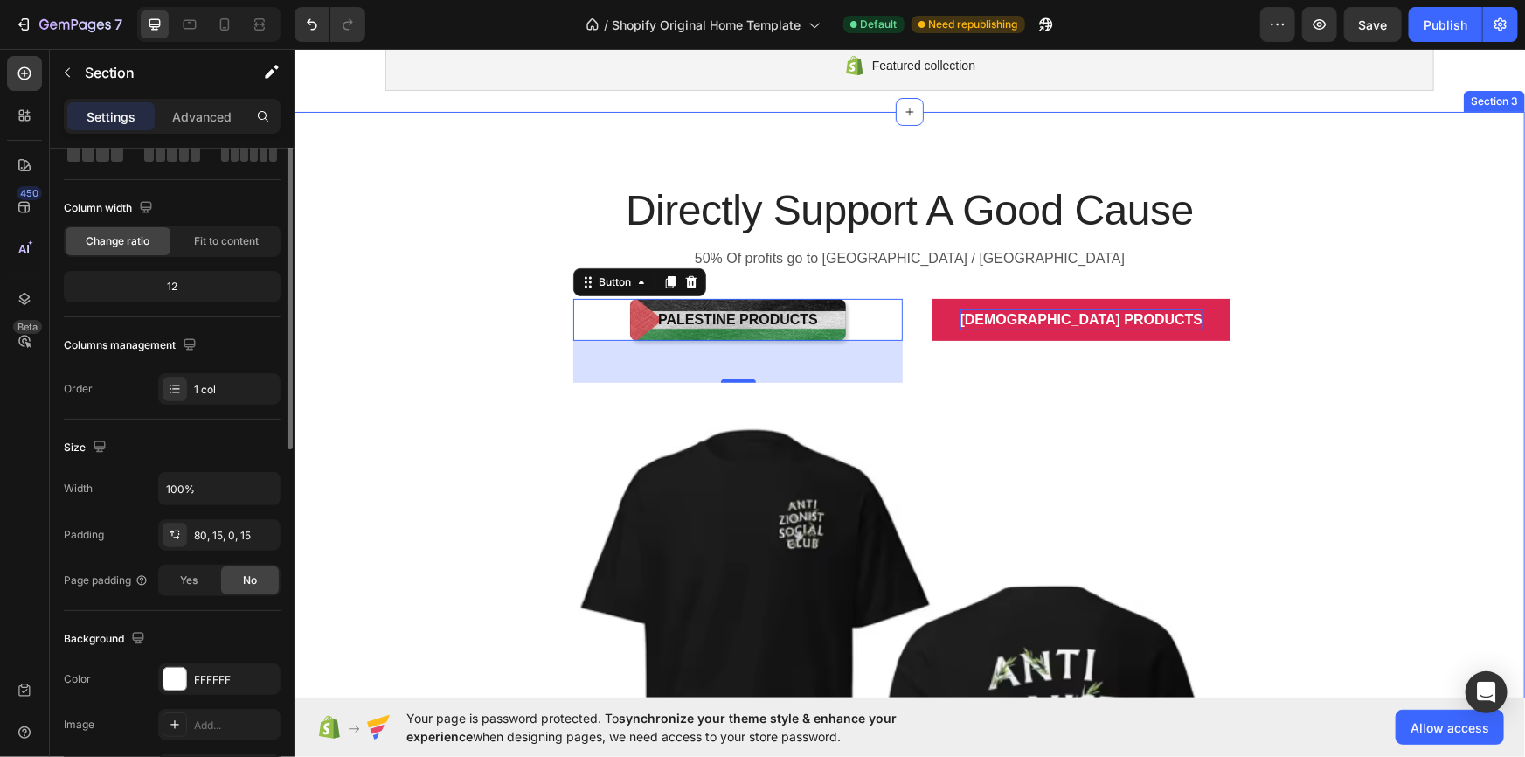
scroll to position [0, 0]
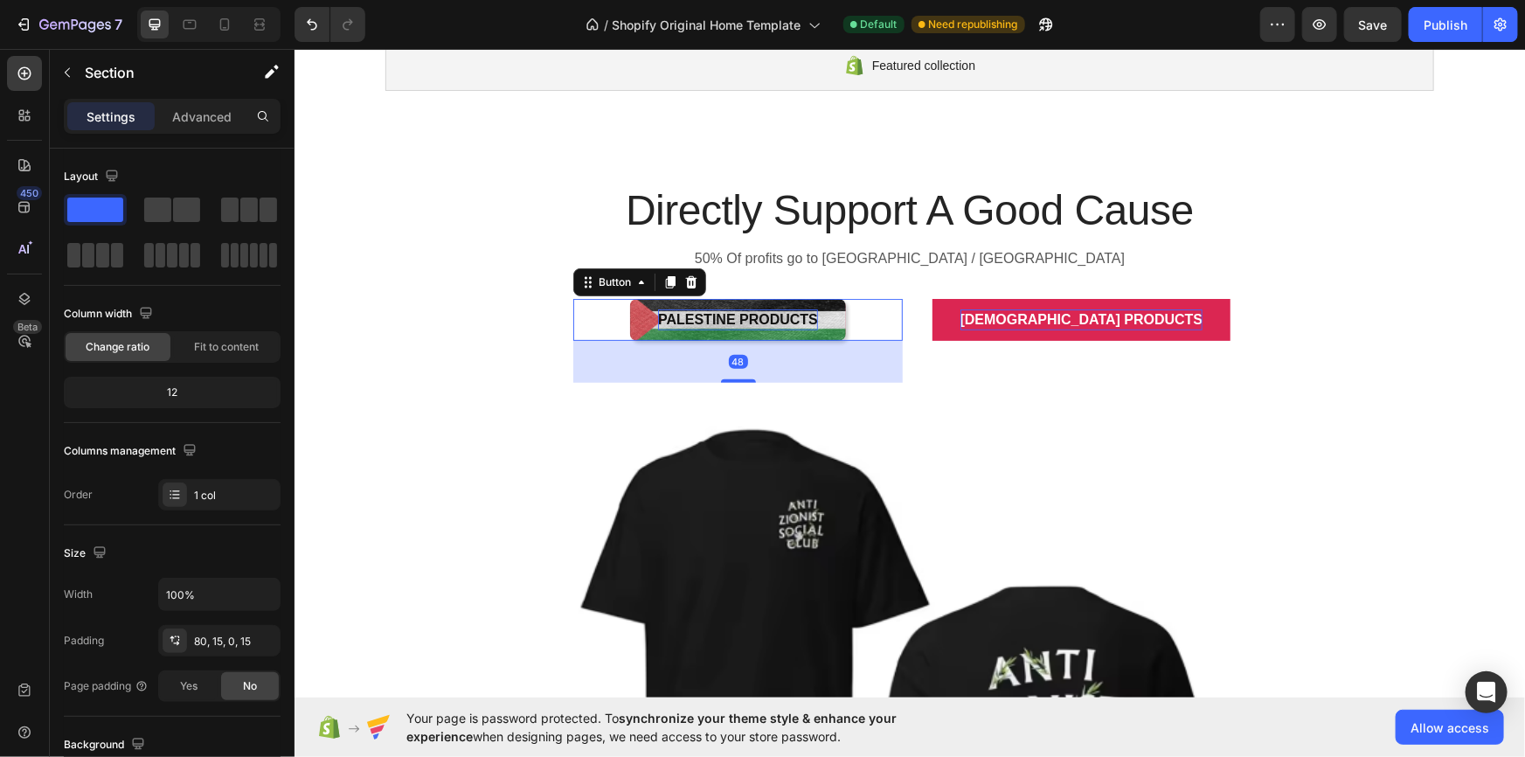
click at [681, 314] on p "Palestine Products" at bounding box center [737, 319] width 160 height 21
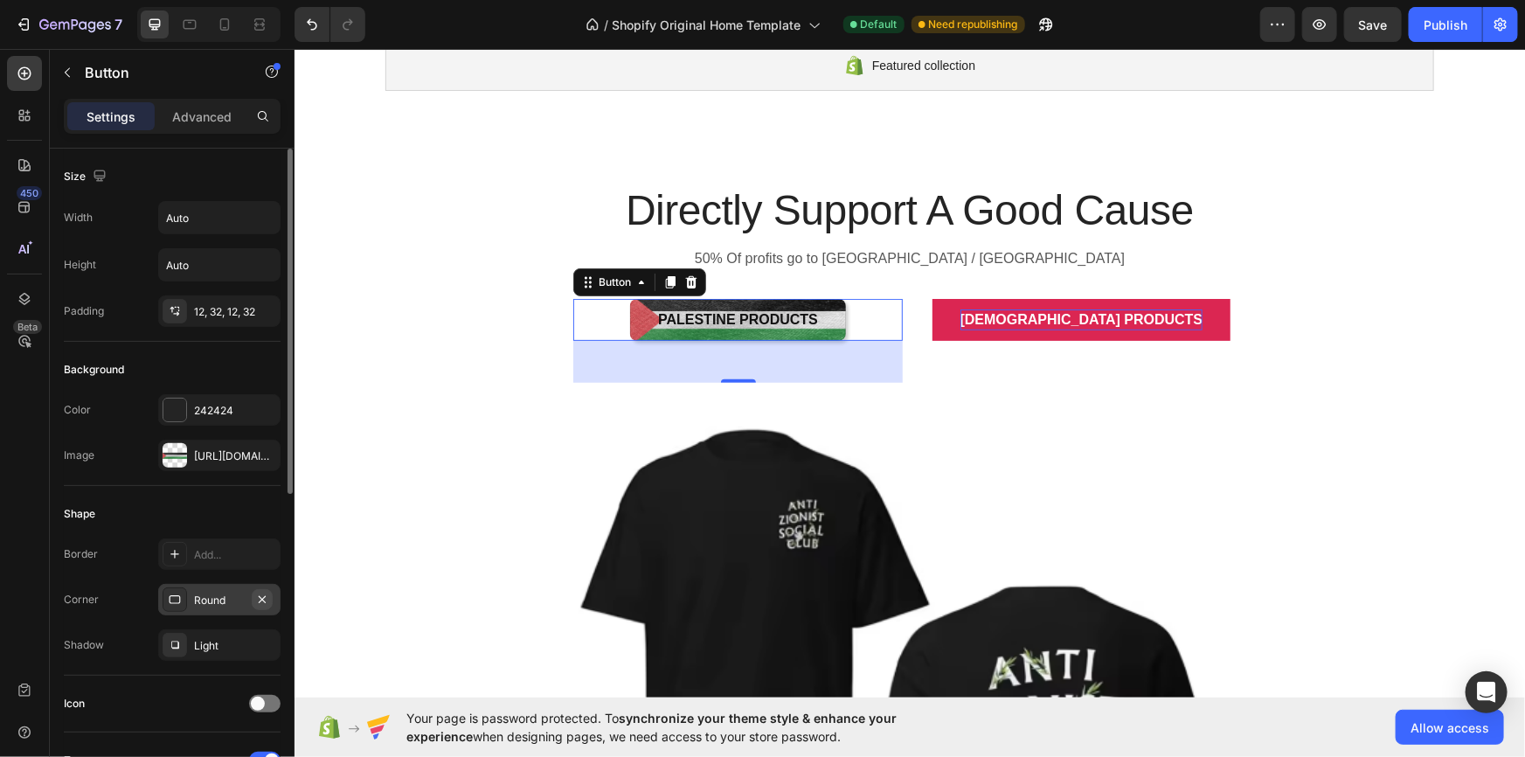
drag, startPoint x: 263, startPoint y: 601, endPoint x: 35, endPoint y: 515, distance: 243.7
click at [263, 601] on icon "button" at bounding box center [262, 600] width 14 height 14
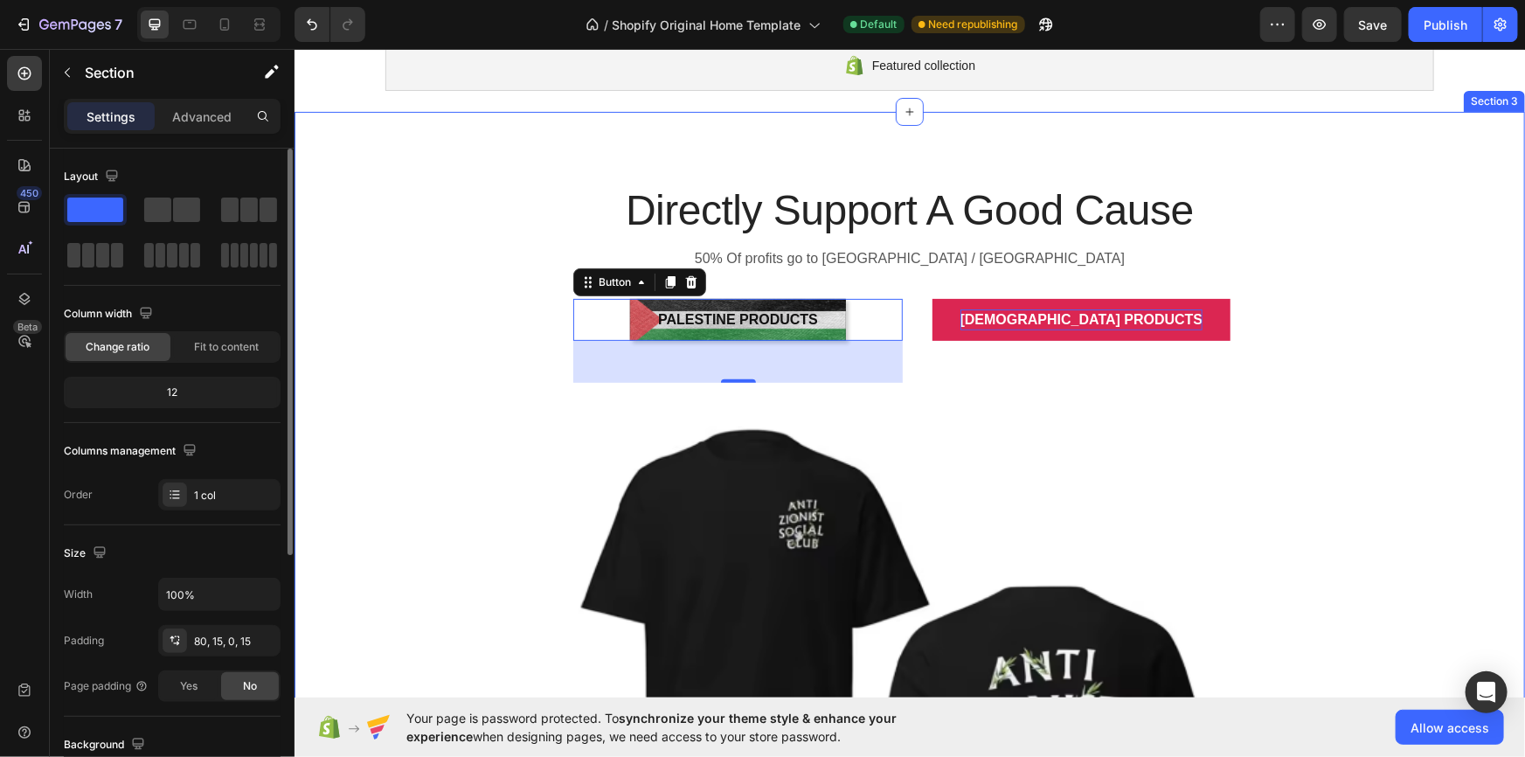
click at [452, 485] on div "Directly Support A Good Cause Heading 50% Of profits go to [GEOGRAPHIC_DATA] / …" at bounding box center [909, 651] width 1205 height 941
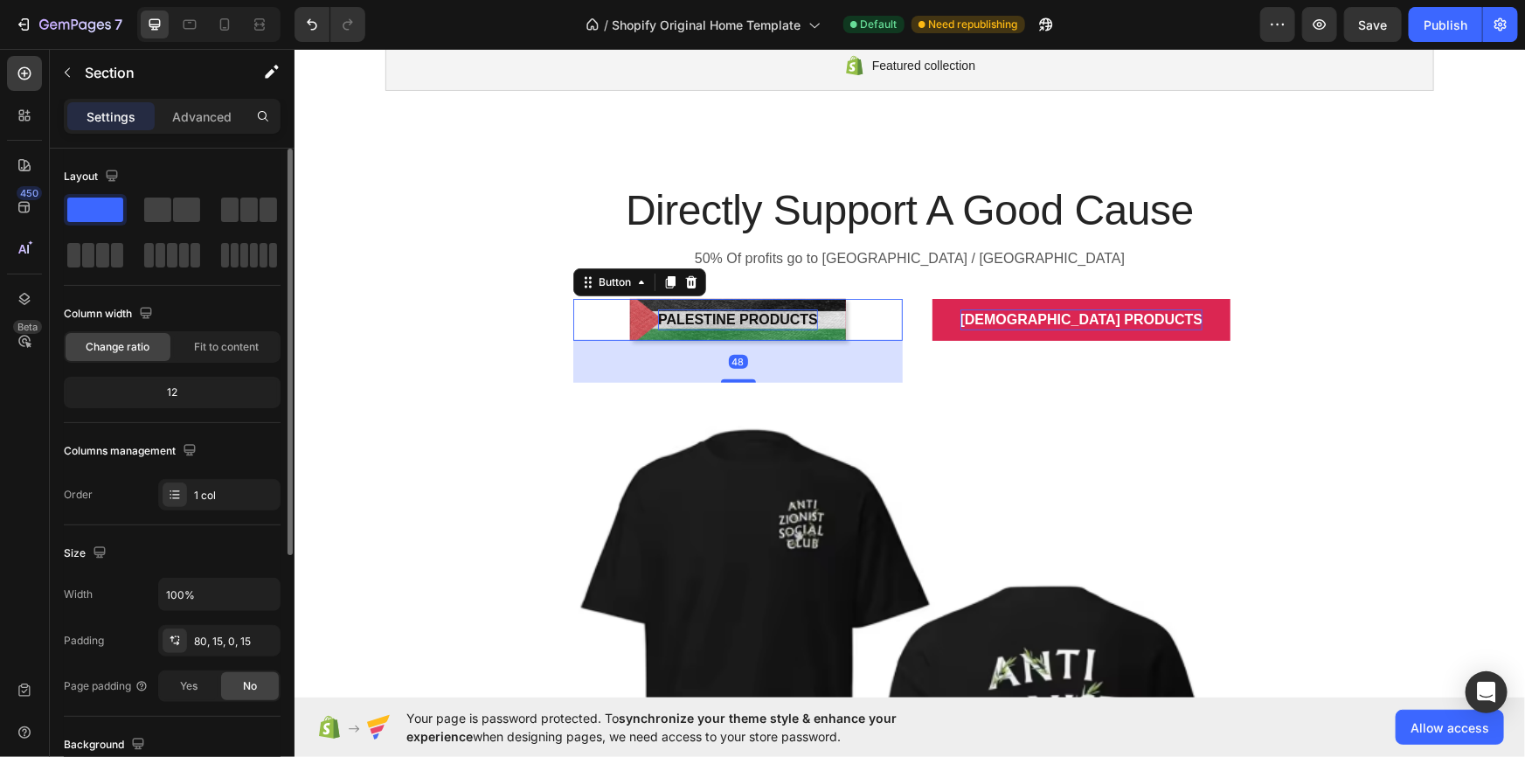
click at [664, 326] on p "Palestine Products" at bounding box center [737, 319] width 160 height 21
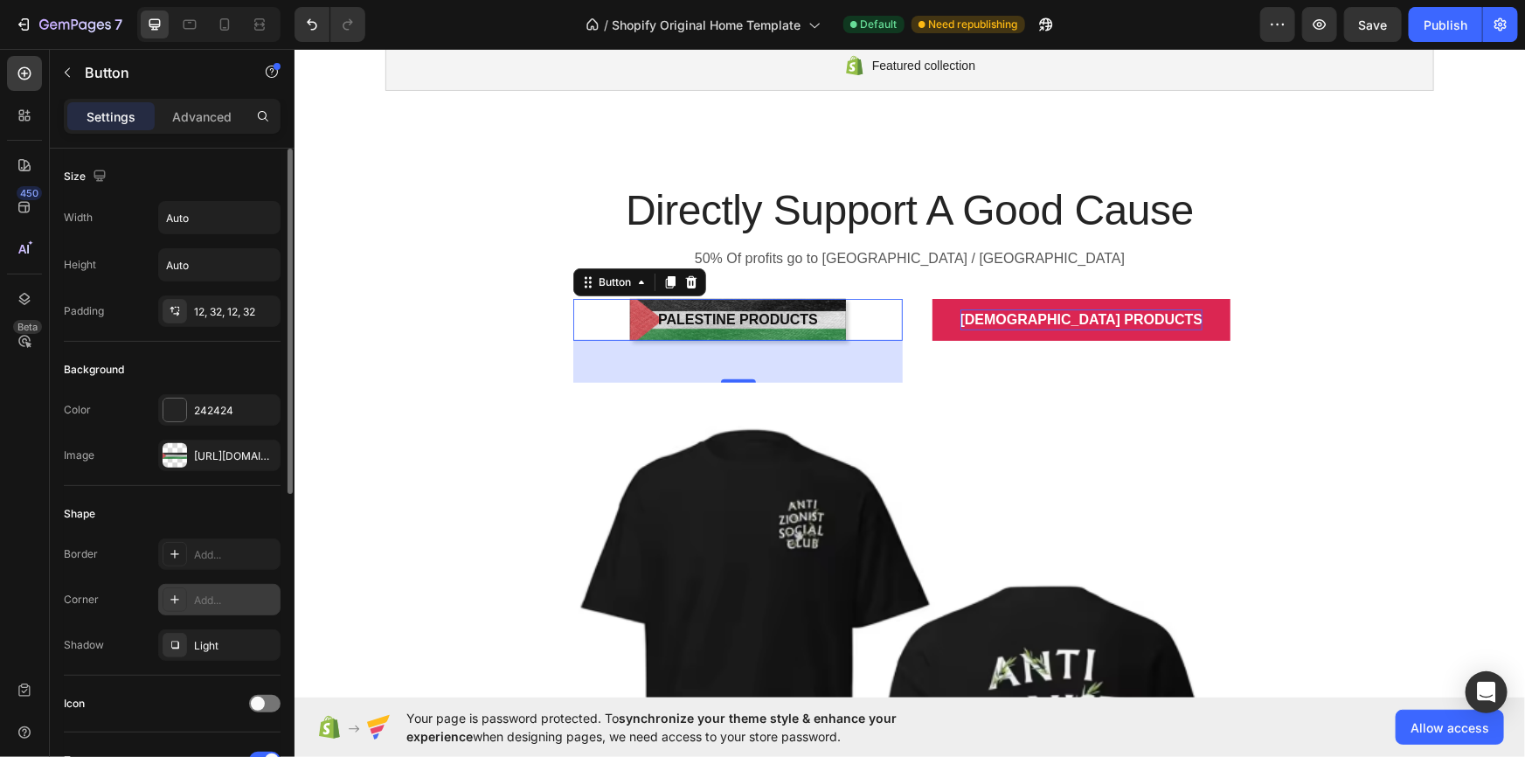
click at [192, 593] on div "Add..." at bounding box center [219, 599] width 122 height 31
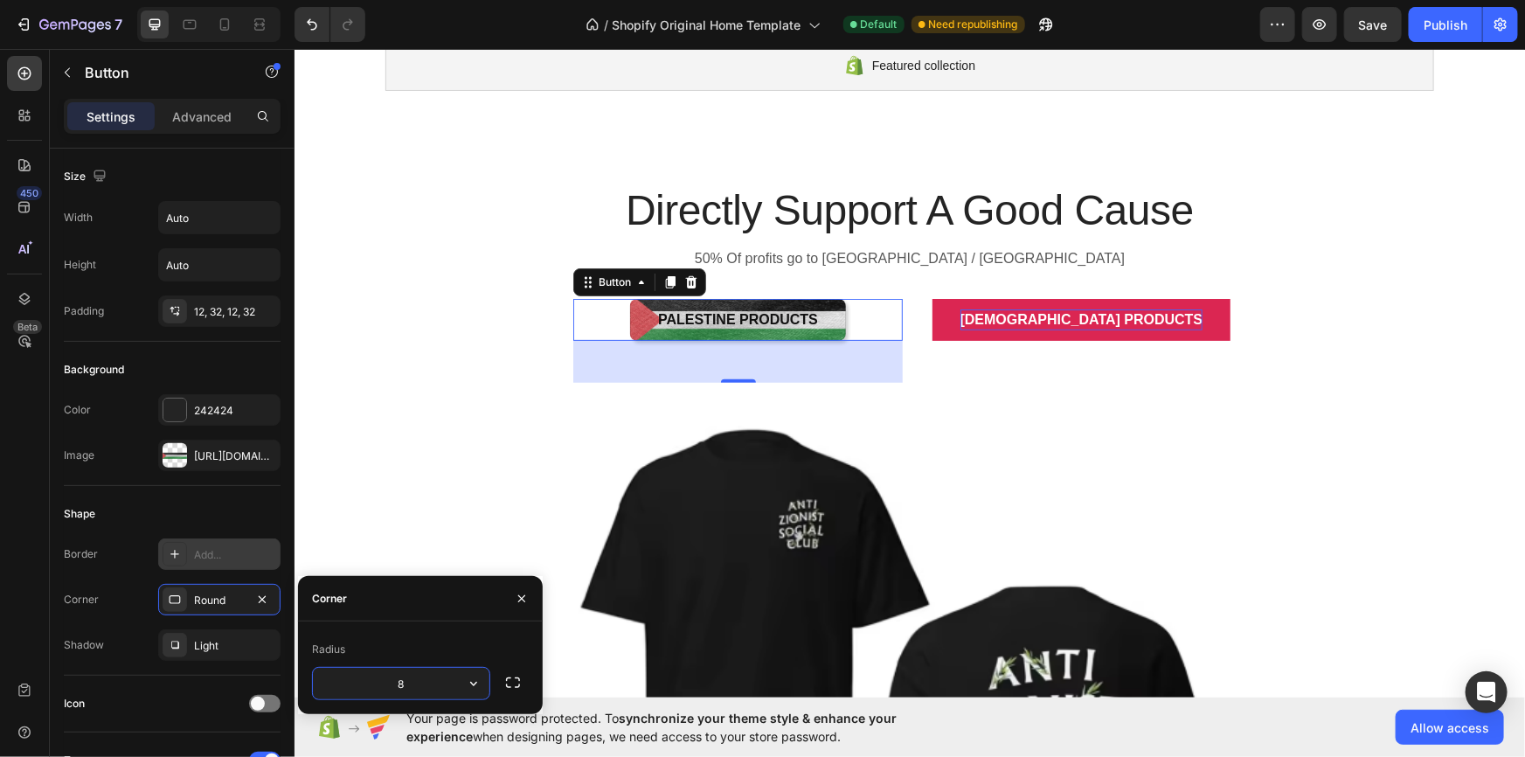
scroll to position [52, 0]
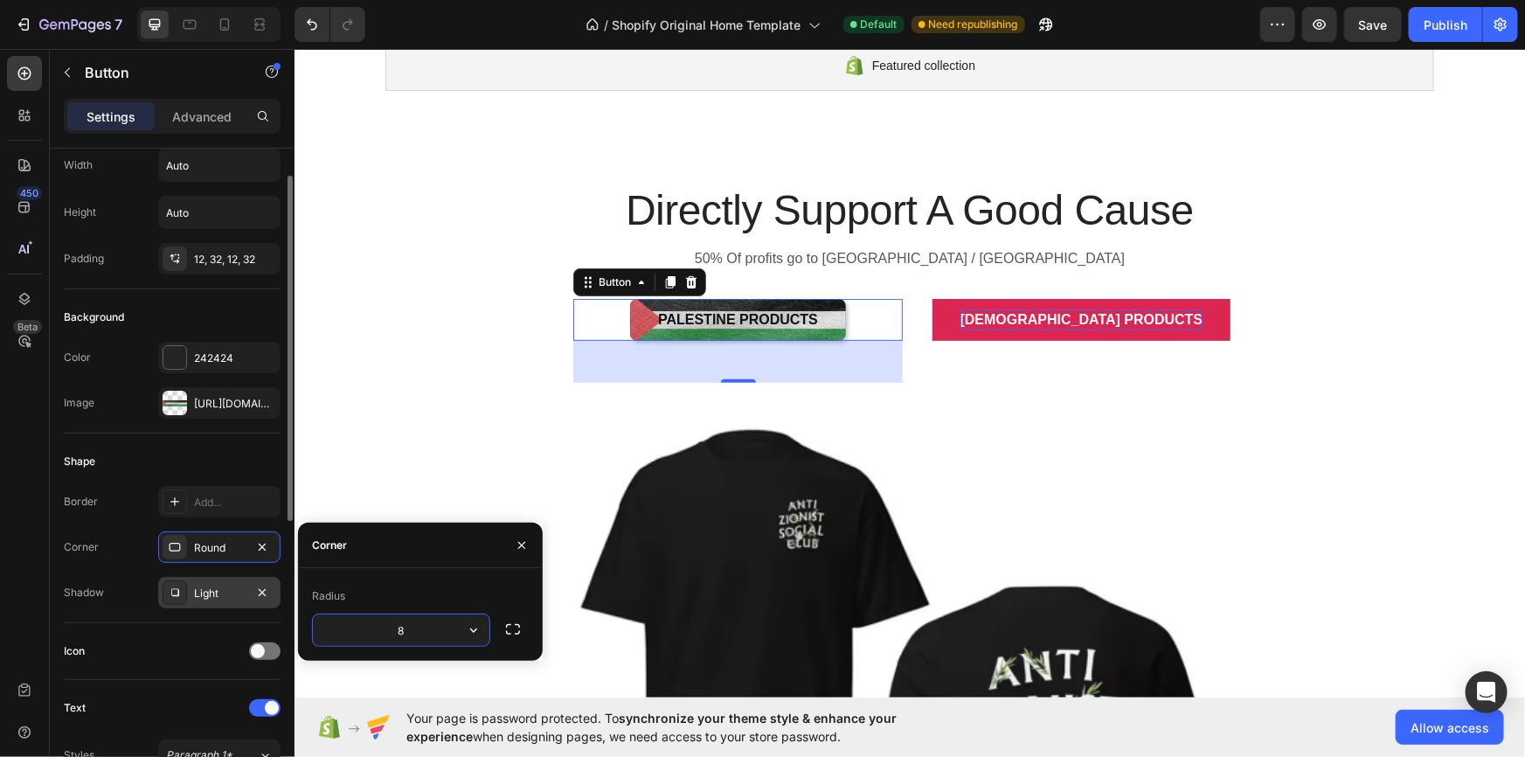
click at [202, 586] on div "Light" at bounding box center [219, 594] width 51 height 16
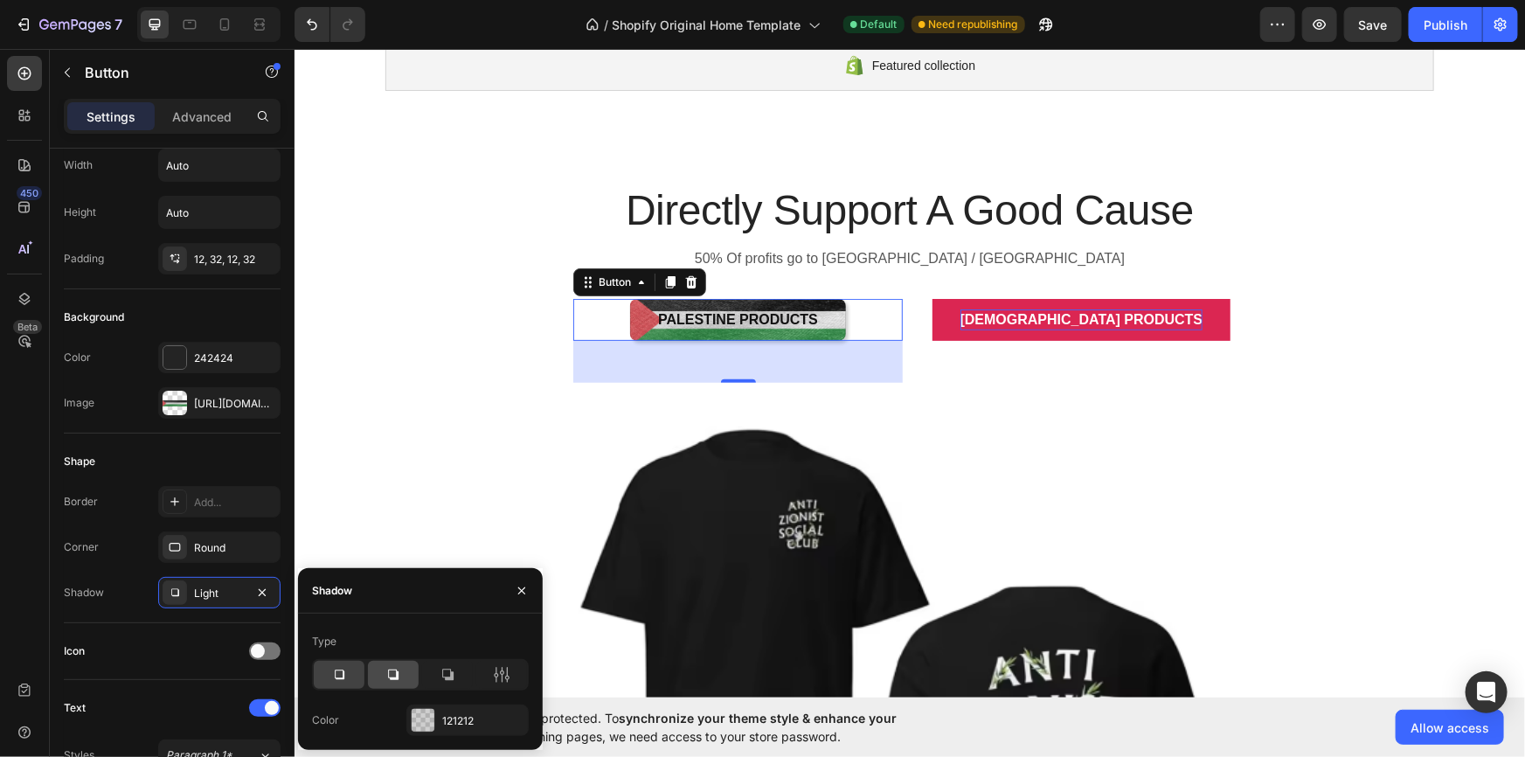
click at [386, 666] on icon at bounding box center [393, 674] width 17 height 17
click at [436, 670] on div at bounding box center [447, 675] width 51 height 28
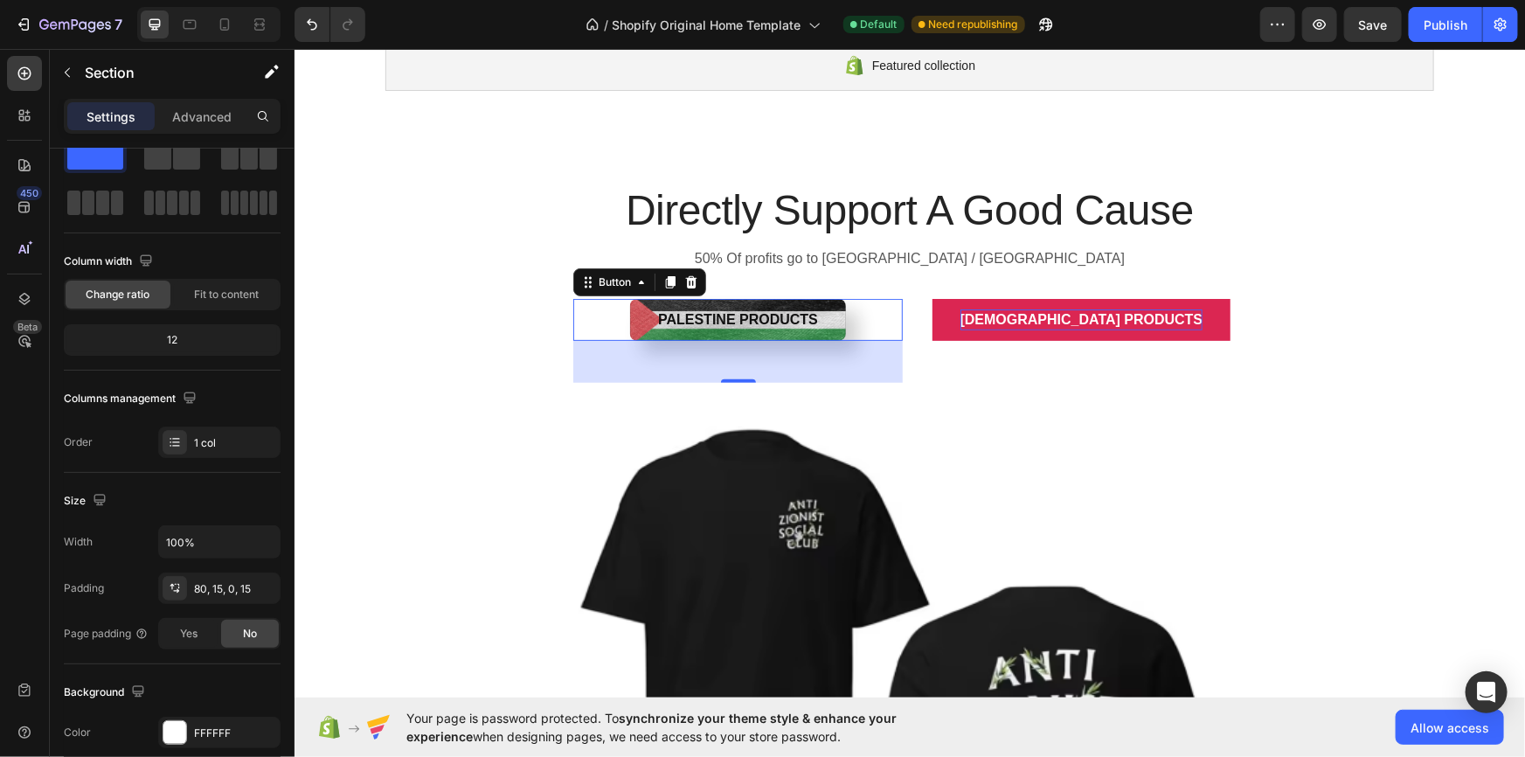
click at [488, 517] on div "Directly Support A Good Cause Heading 50% Of profits go to [GEOGRAPHIC_DATA] / …" at bounding box center [909, 651] width 1205 height 941
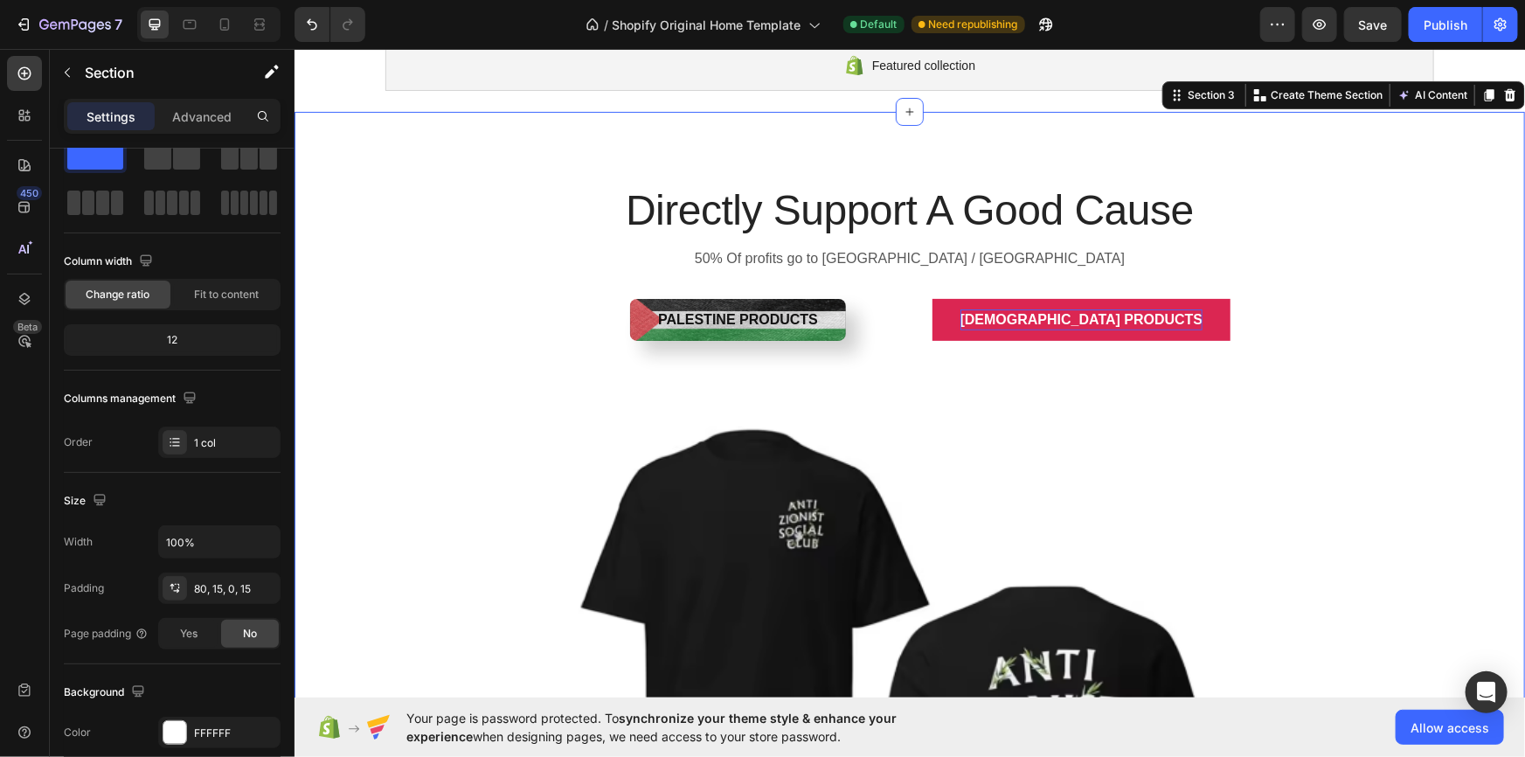
scroll to position [0, 0]
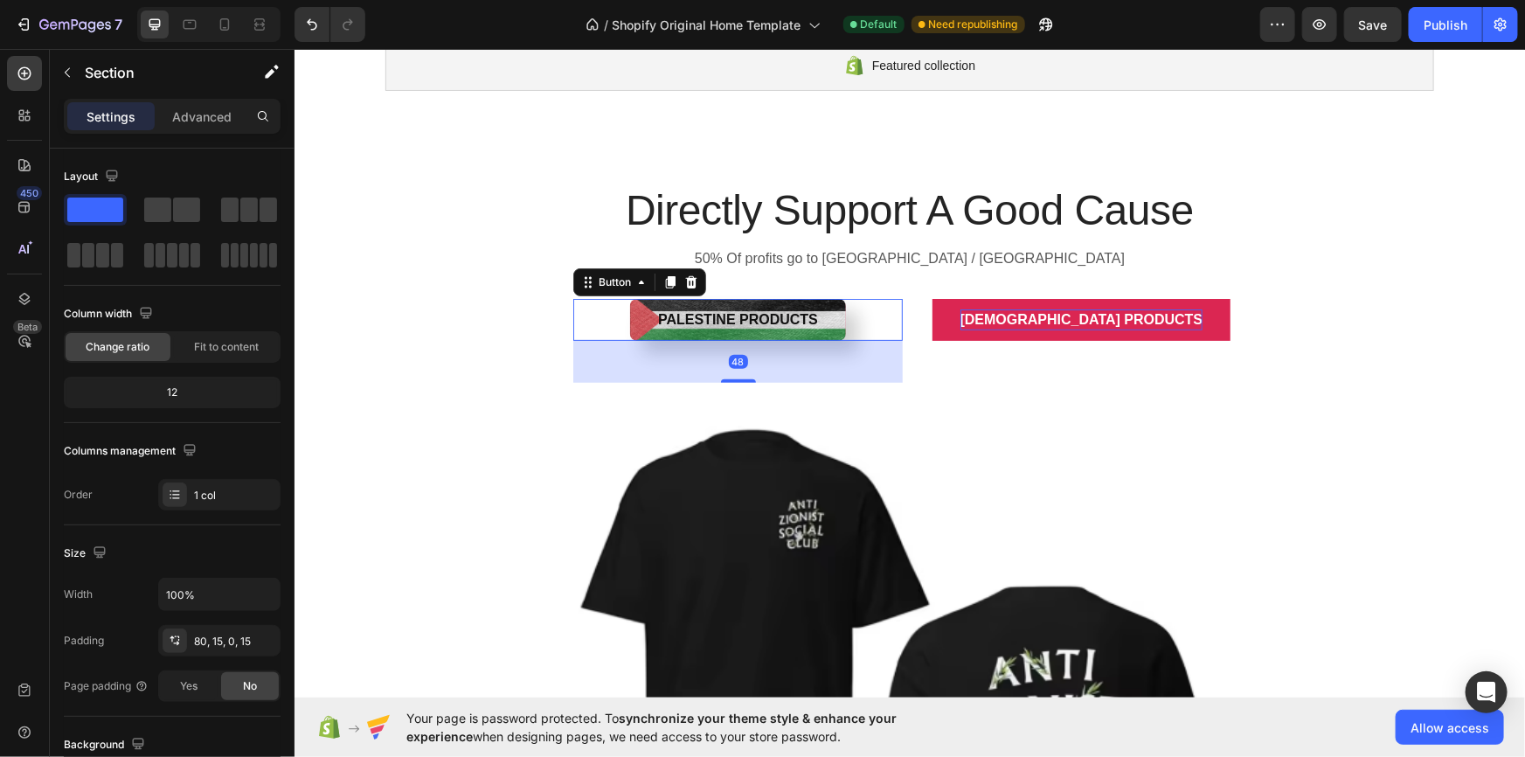
click at [647, 323] on button "Palestine Products" at bounding box center [737, 319] width 216 height 42
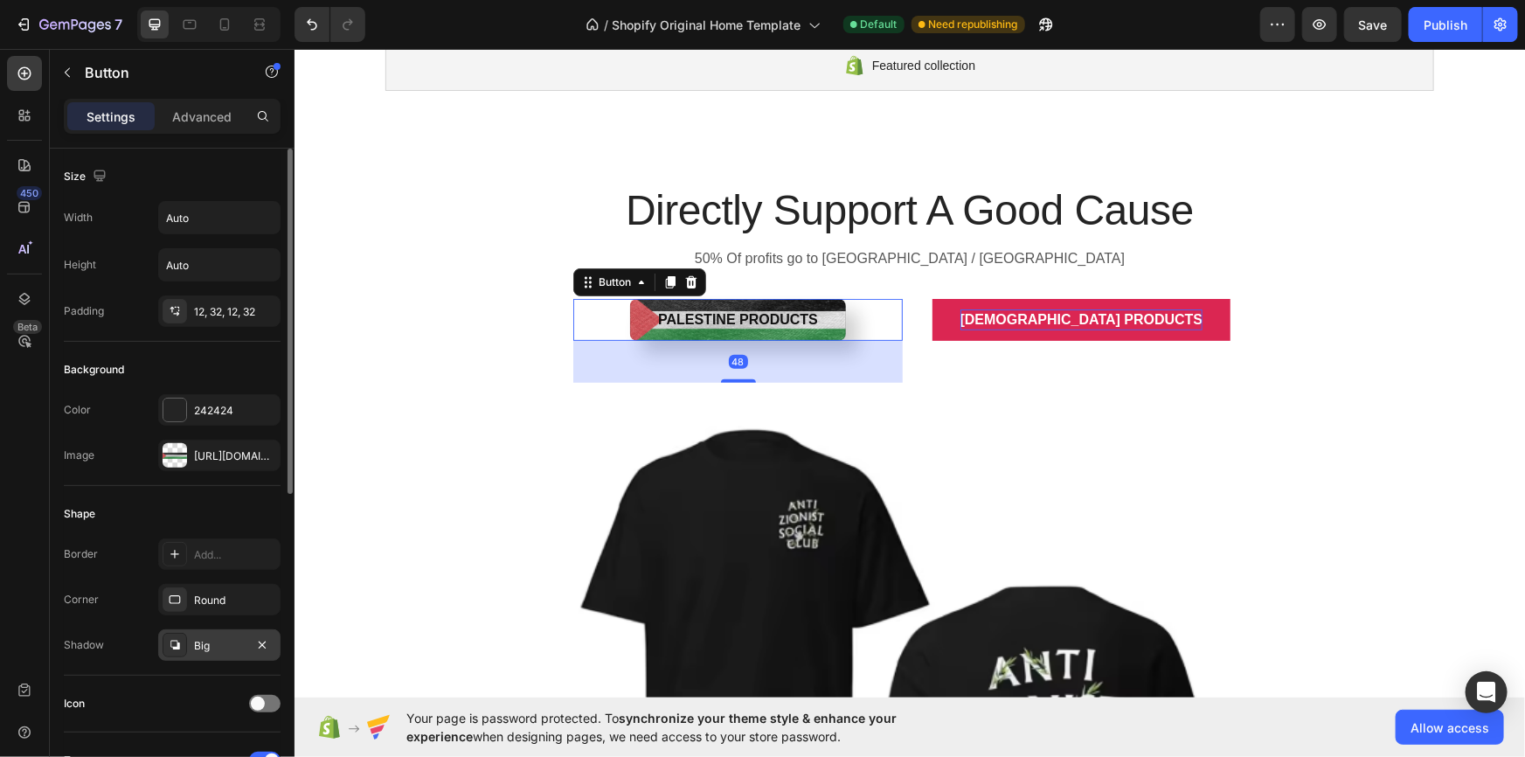
click at [233, 649] on div "Big" at bounding box center [219, 646] width 51 height 16
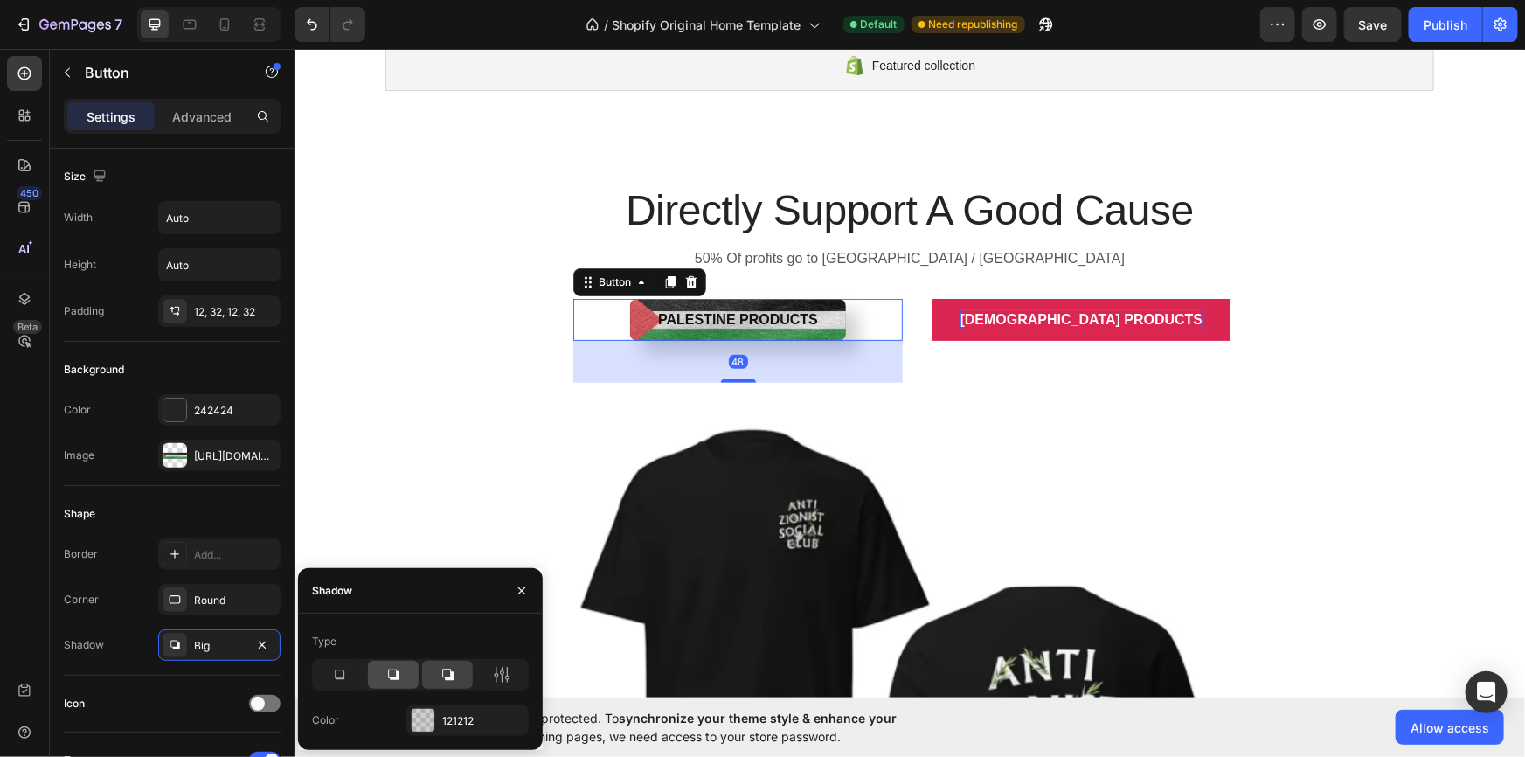
click at [385, 682] on icon at bounding box center [393, 674] width 17 height 17
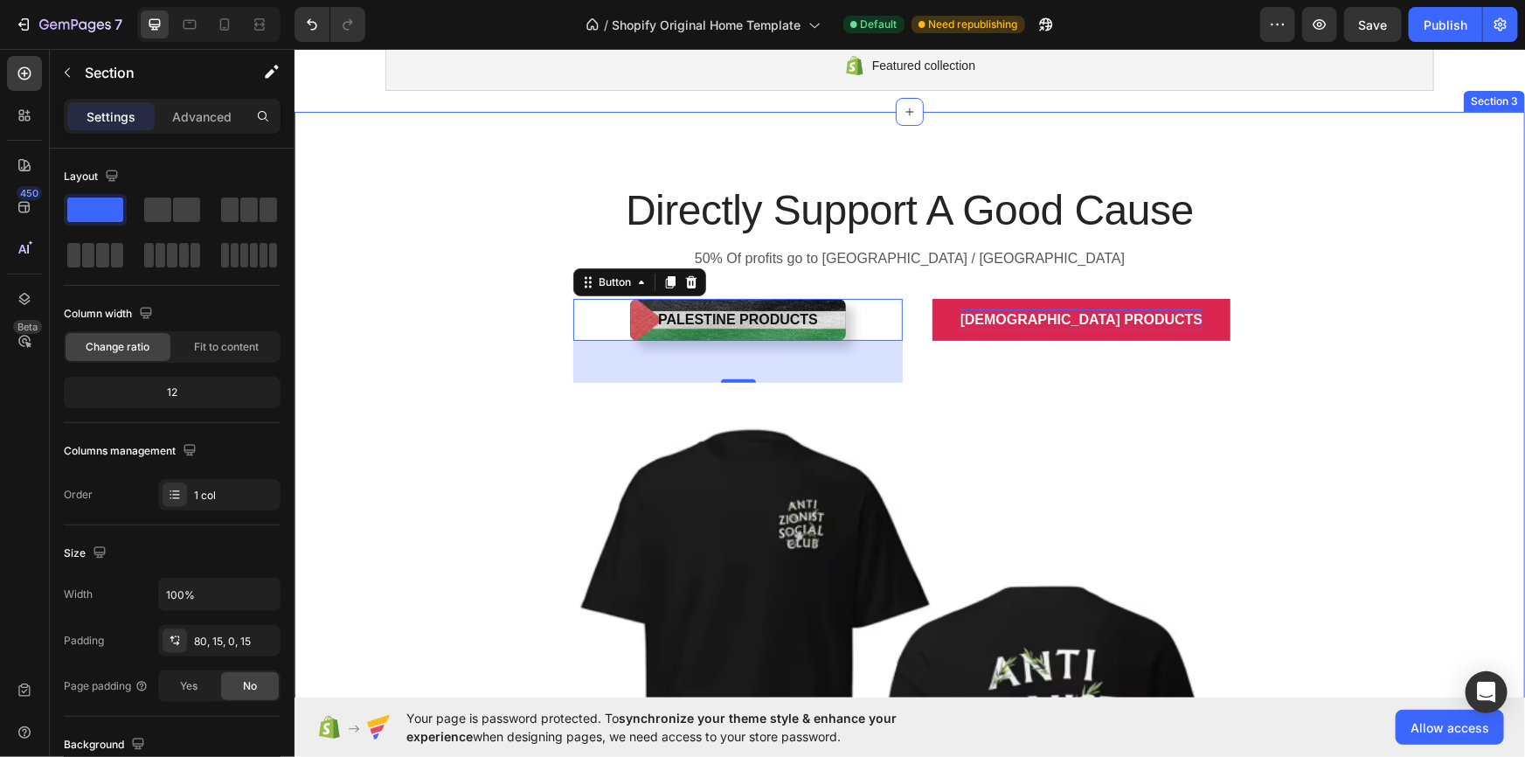
click at [415, 492] on div "Directly Support A Good Cause Heading 50% Of profits go to [GEOGRAPHIC_DATA] / …" at bounding box center [909, 651] width 1205 height 941
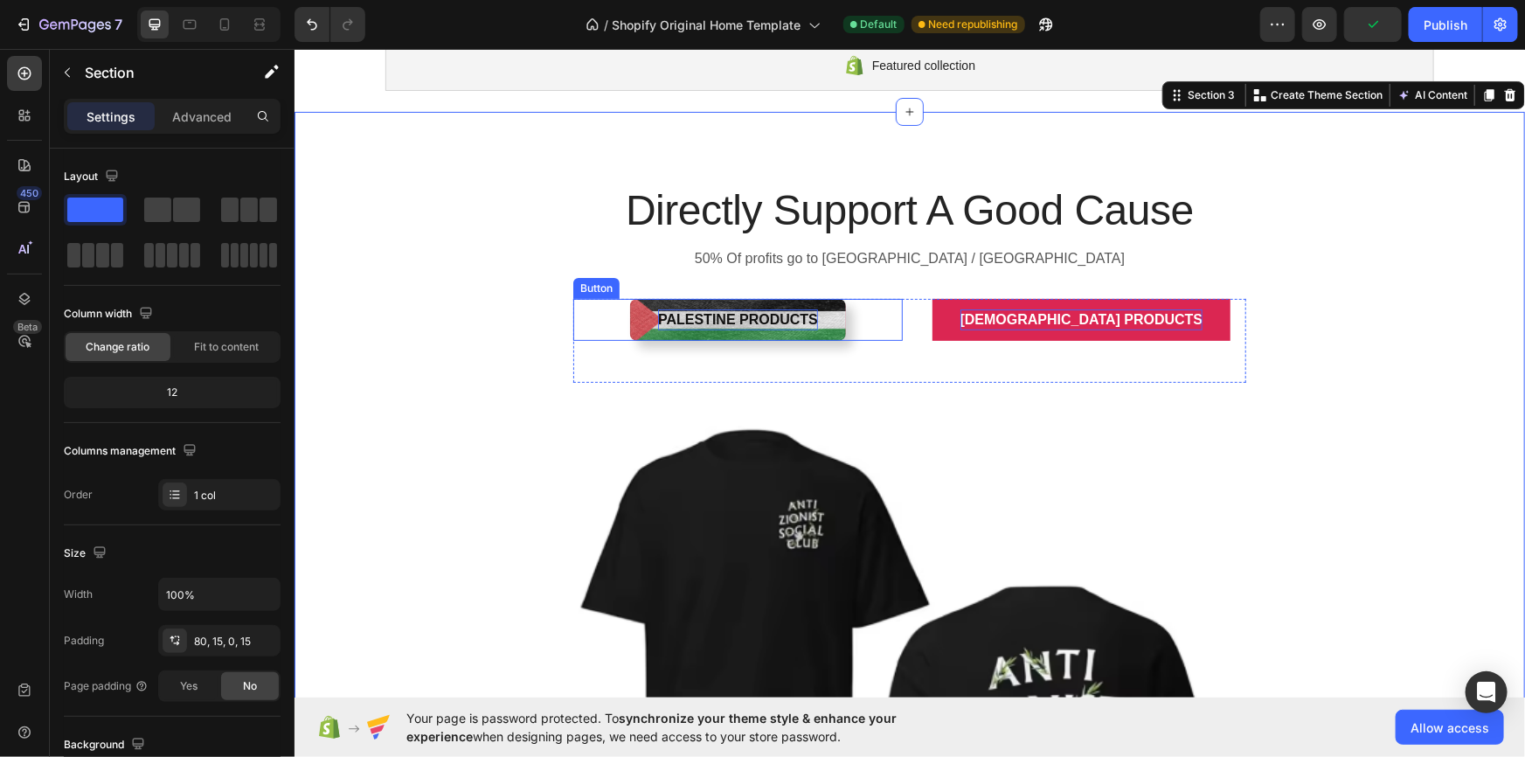
click at [670, 314] on p "Palestine Products" at bounding box center [737, 319] width 160 height 21
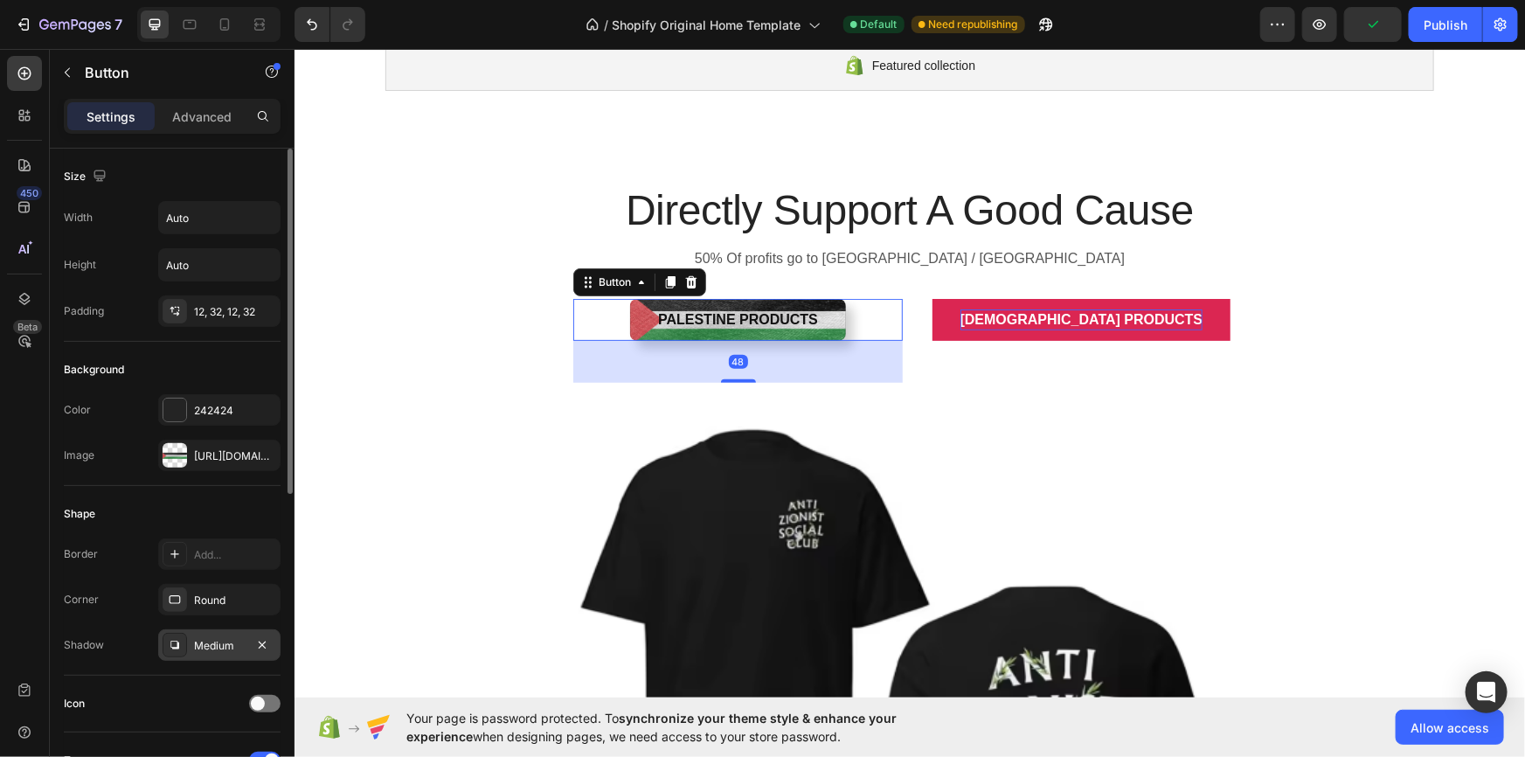
click at [220, 631] on div "Medium" at bounding box center [219, 644] width 122 height 31
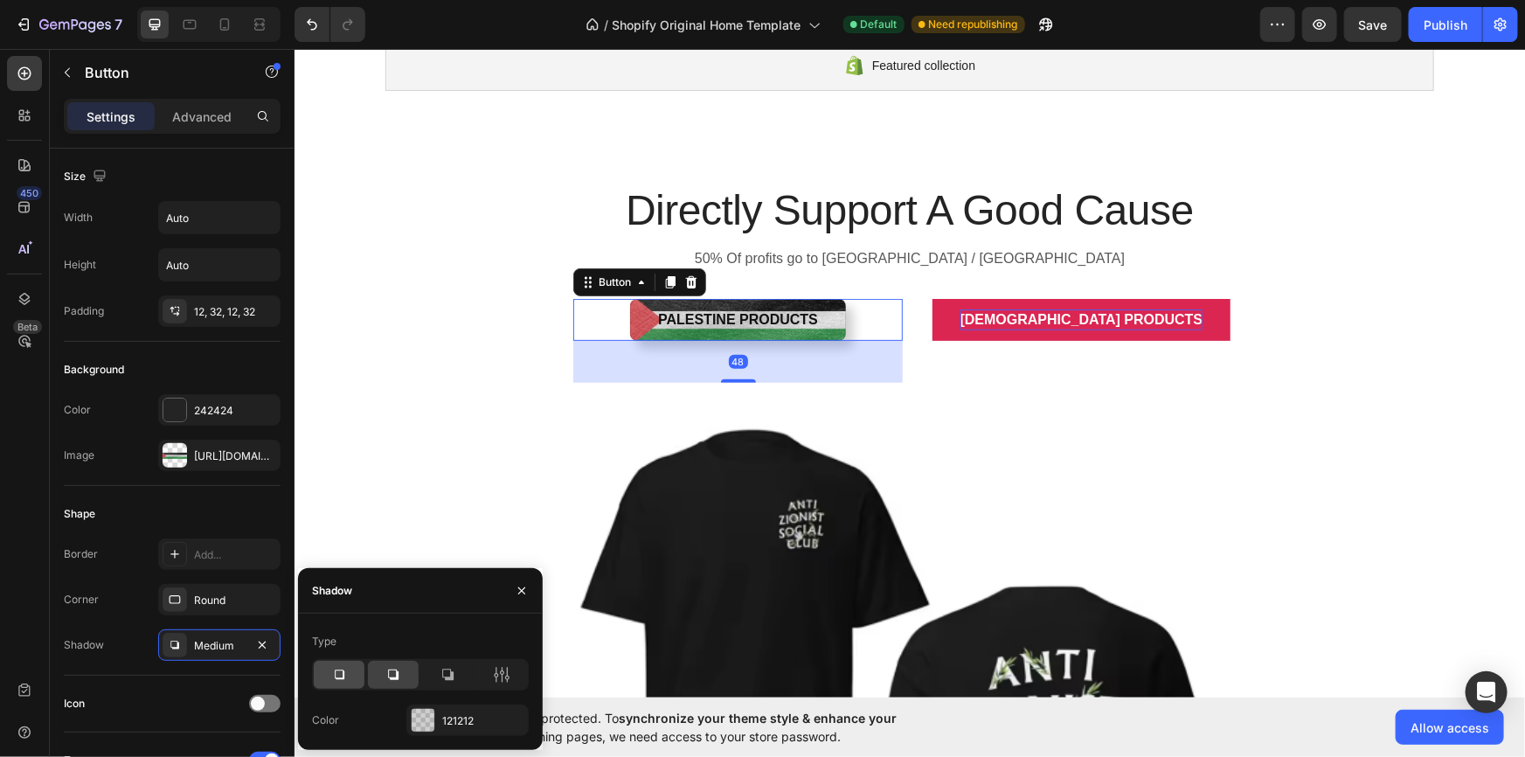
drag, startPoint x: 346, startPoint y: 673, endPoint x: 106, endPoint y: 448, distance: 329.0
click at [346, 673] on icon at bounding box center [338, 674] width 17 height 17
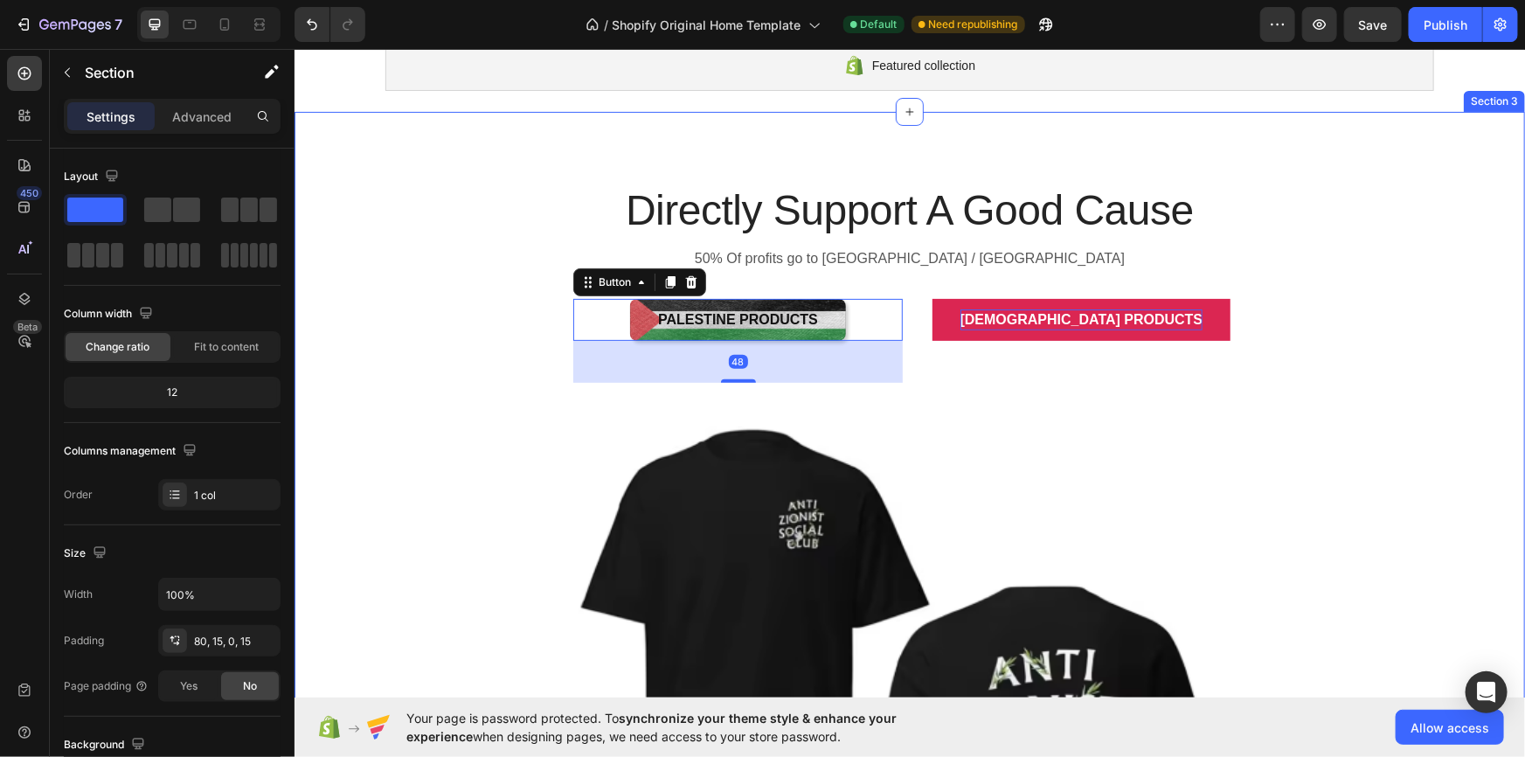
click at [402, 485] on div "Directly Support A Good Cause Heading 50% Of profits go to [GEOGRAPHIC_DATA] / …" at bounding box center [909, 651] width 1205 height 941
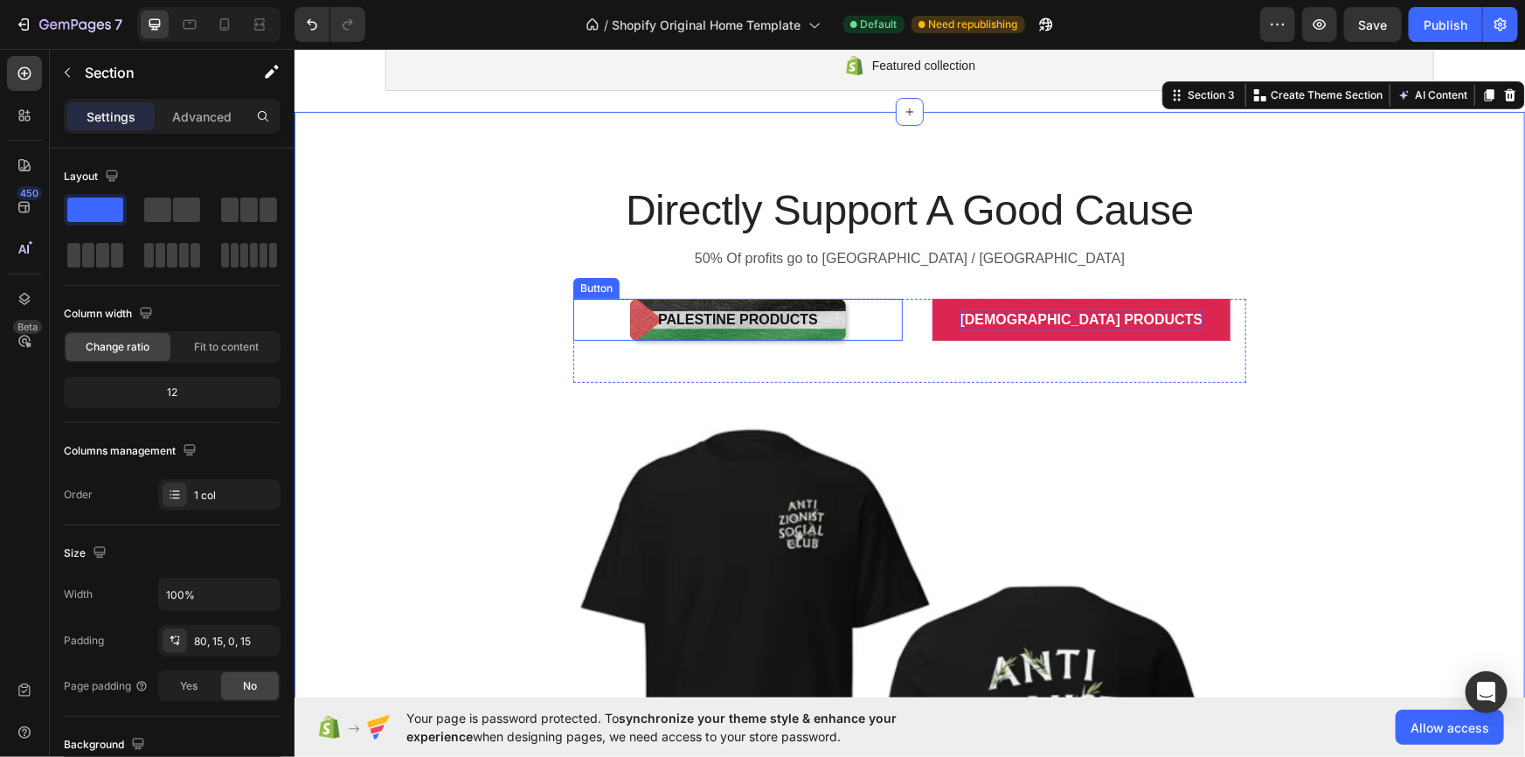
click at [670, 329] on button "Palestine Products" at bounding box center [737, 319] width 216 height 42
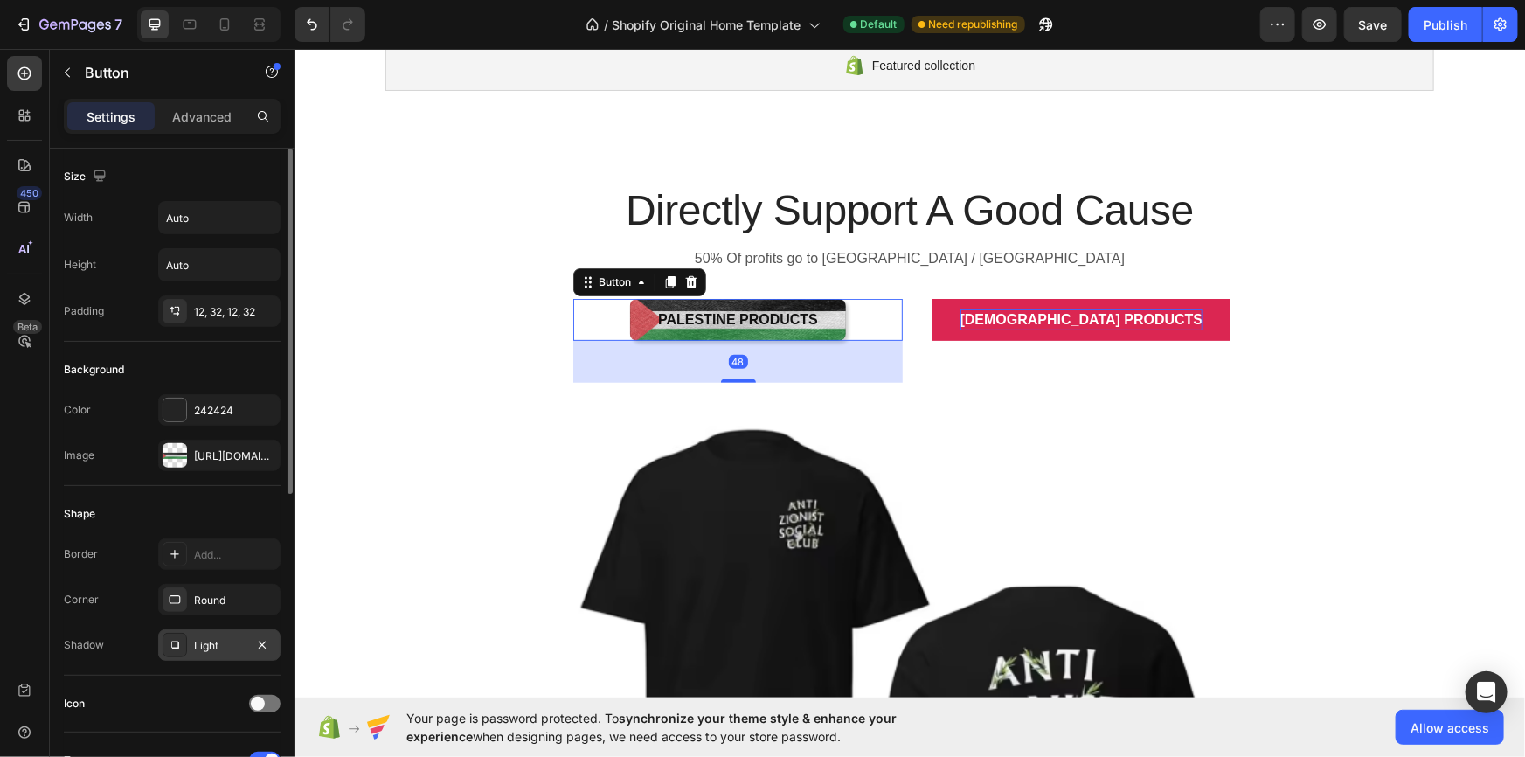
click at [226, 629] on div "Light" at bounding box center [219, 644] width 122 height 31
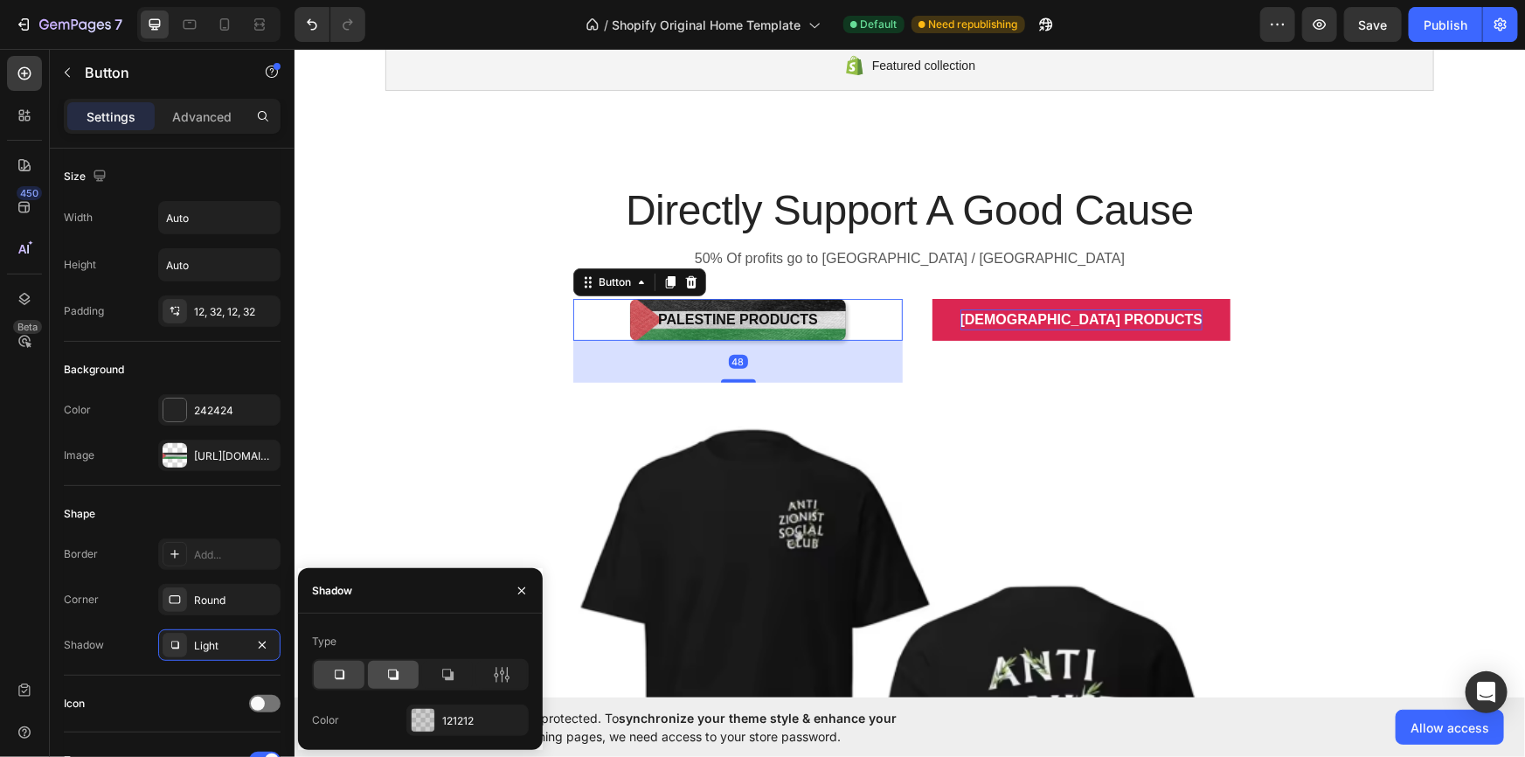
click at [398, 667] on icon at bounding box center [393, 674] width 17 height 17
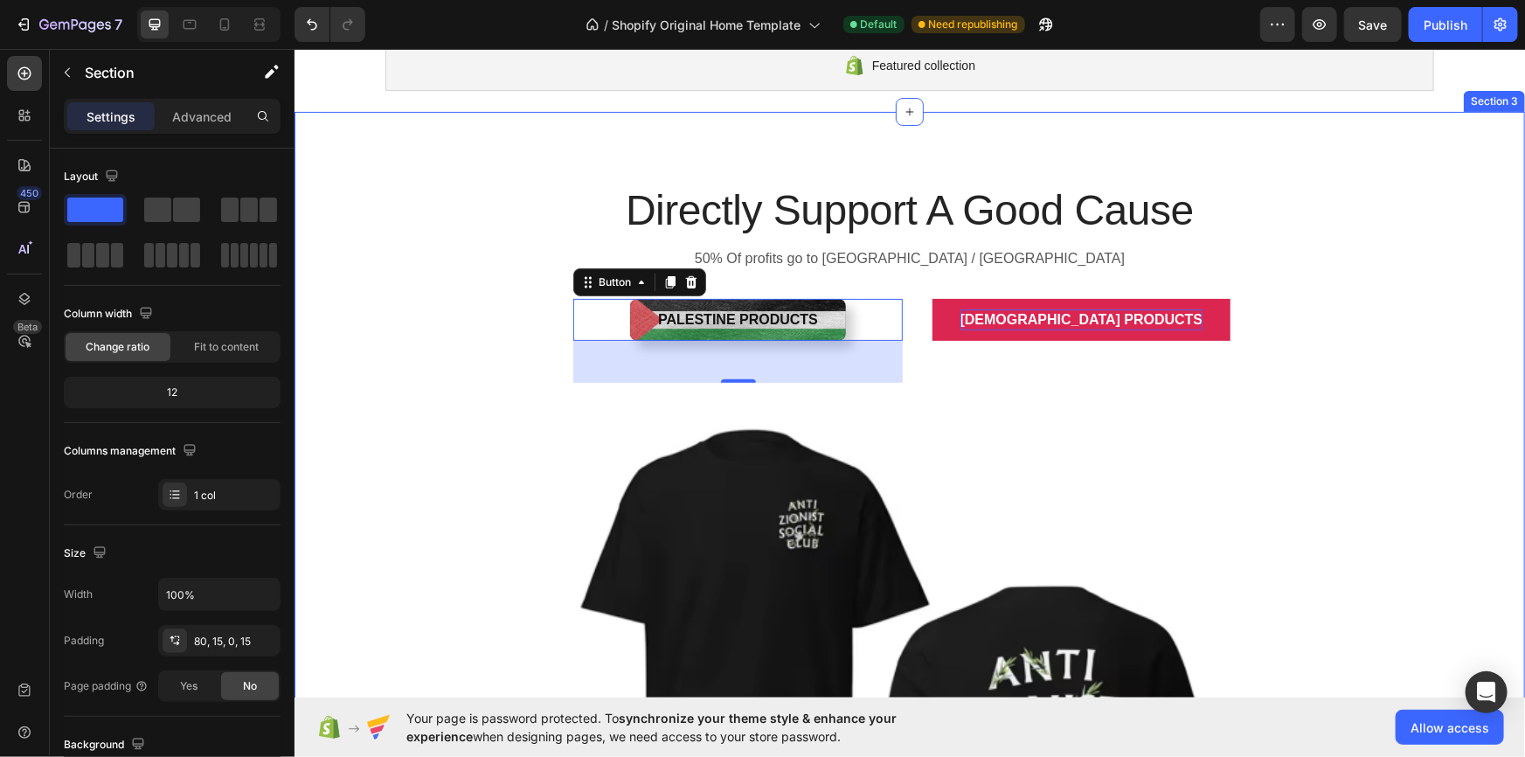
click at [427, 454] on div "Directly Support A Good Cause Heading 50% Of profits go to [GEOGRAPHIC_DATA] / …" at bounding box center [909, 651] width 1205 height 941
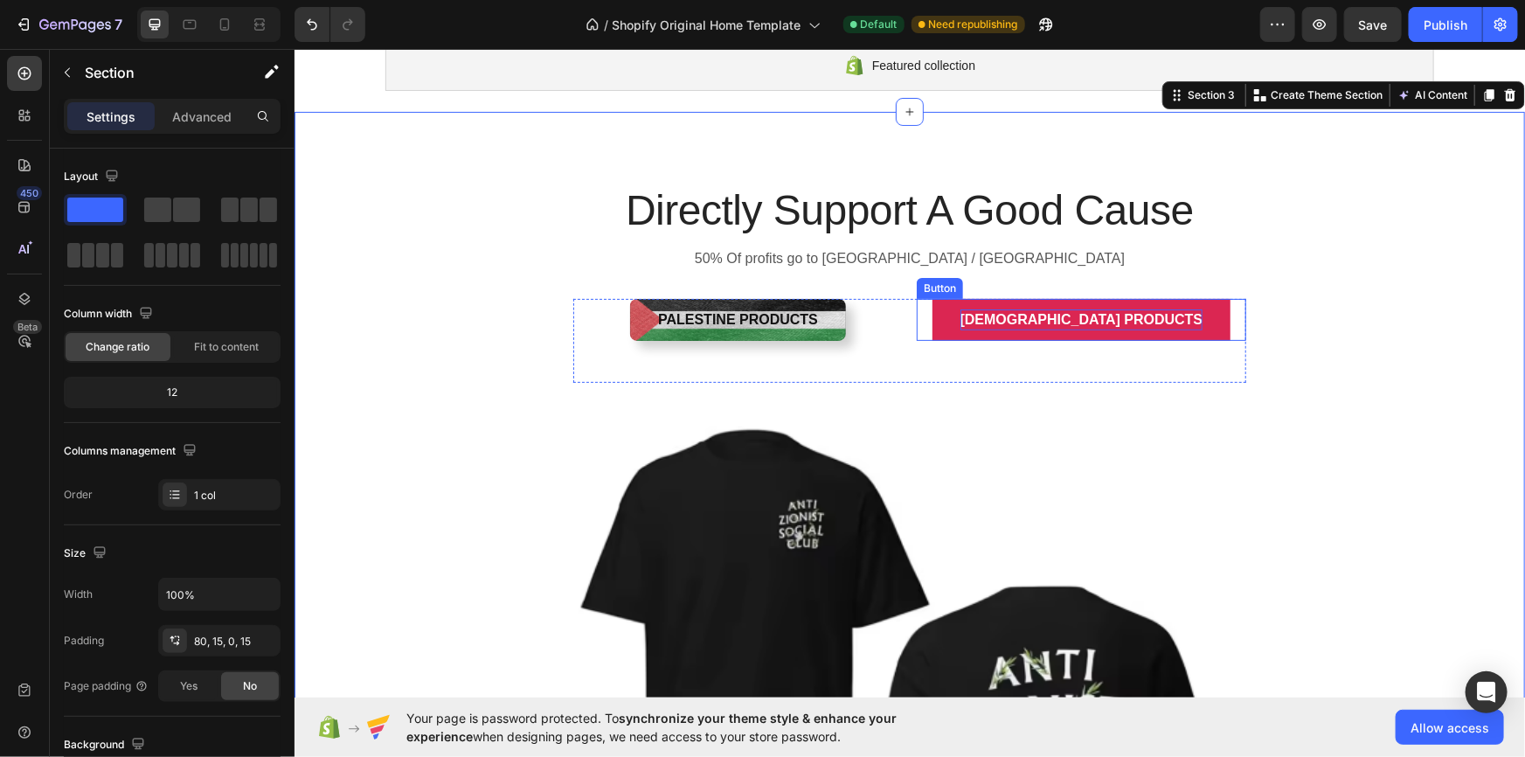
click at [1158, 317] on button "[DEMOGRAPHIC_DATA] Products" at bounding box center [1081, 319] width 299 height 42
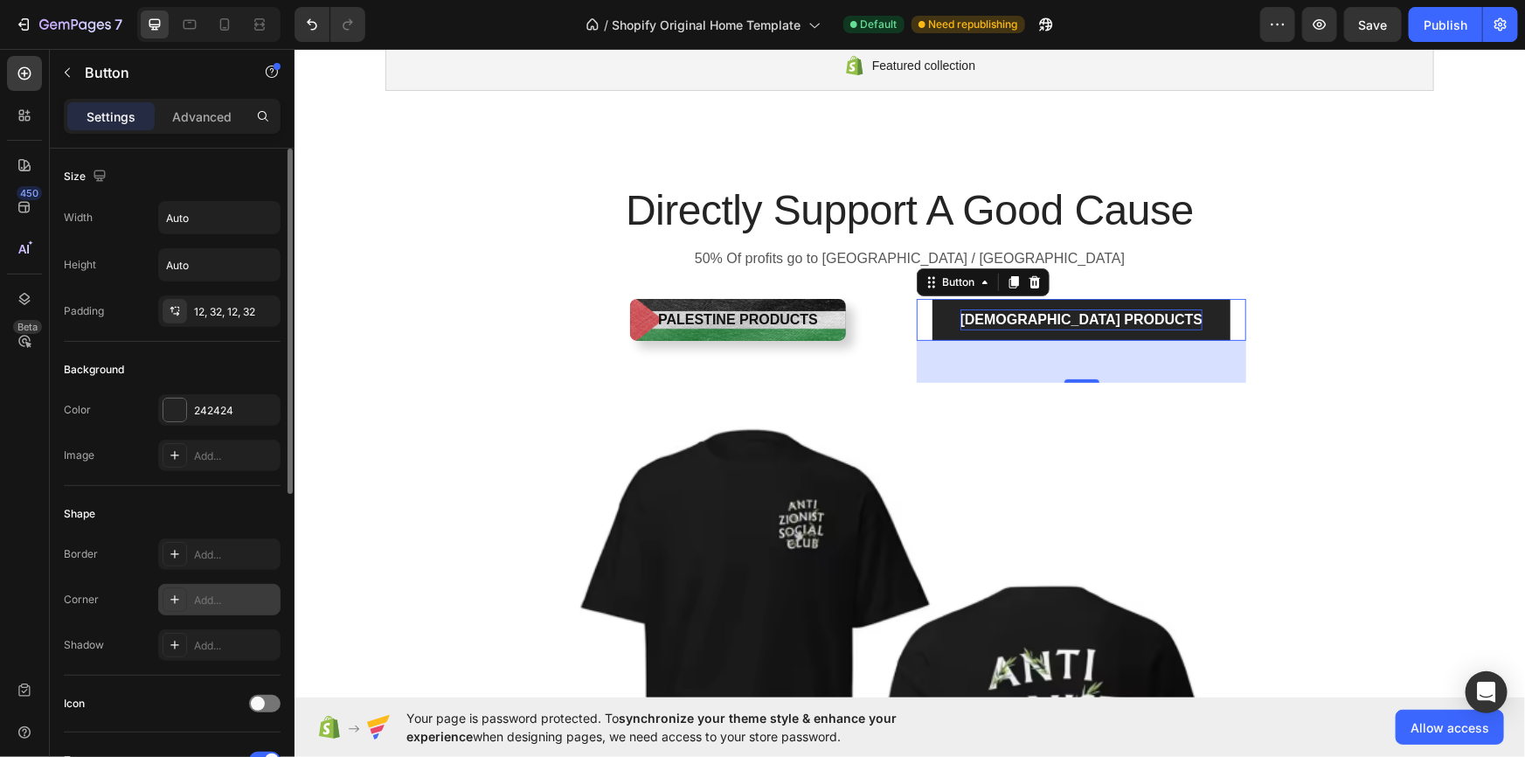
click at [191, 594] on div "Add..." at bounding box center [219, 599] width 122 height 31
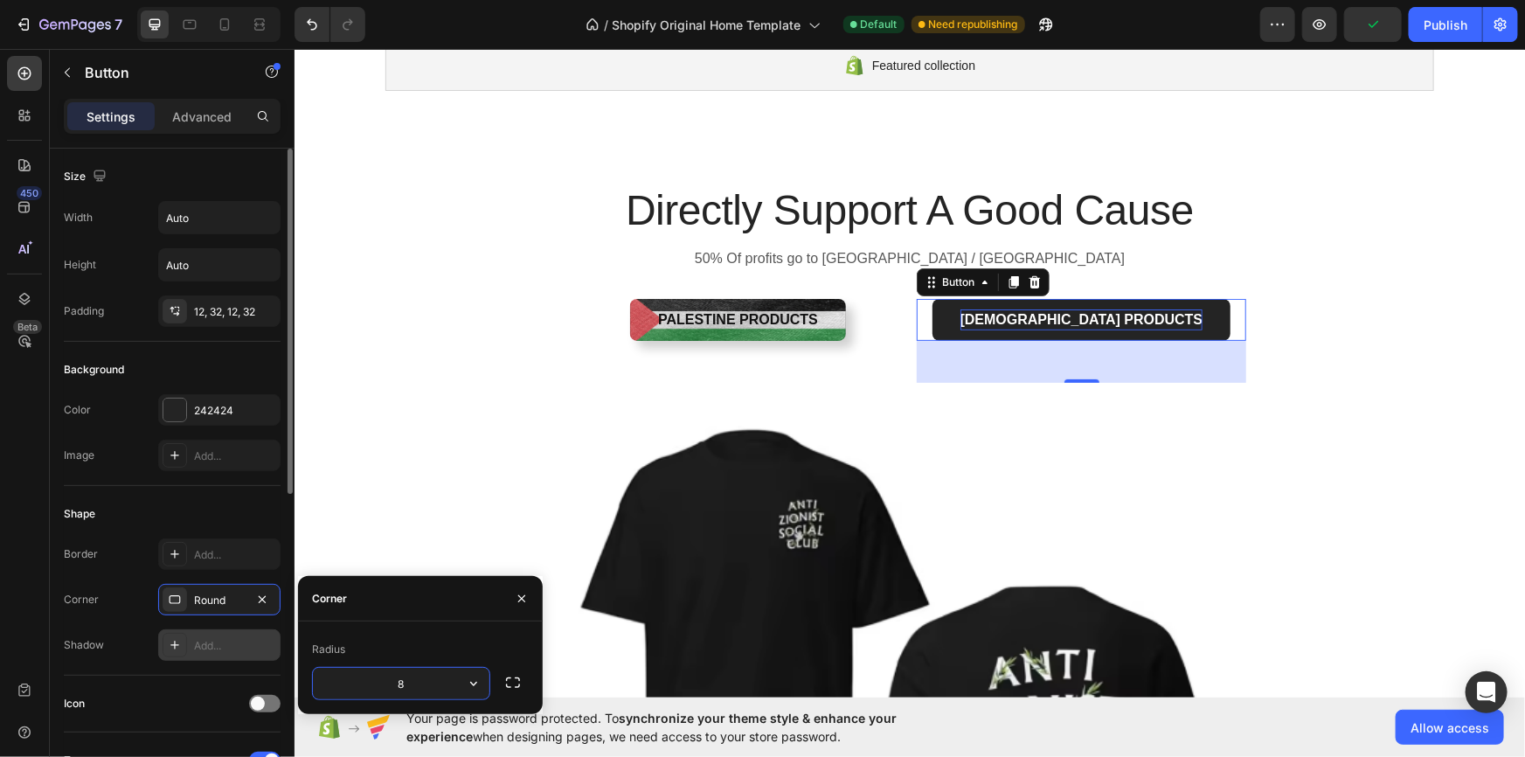
click at [197, 645] on div "Add..." at bounding box center [235, 646] width 82 height 16
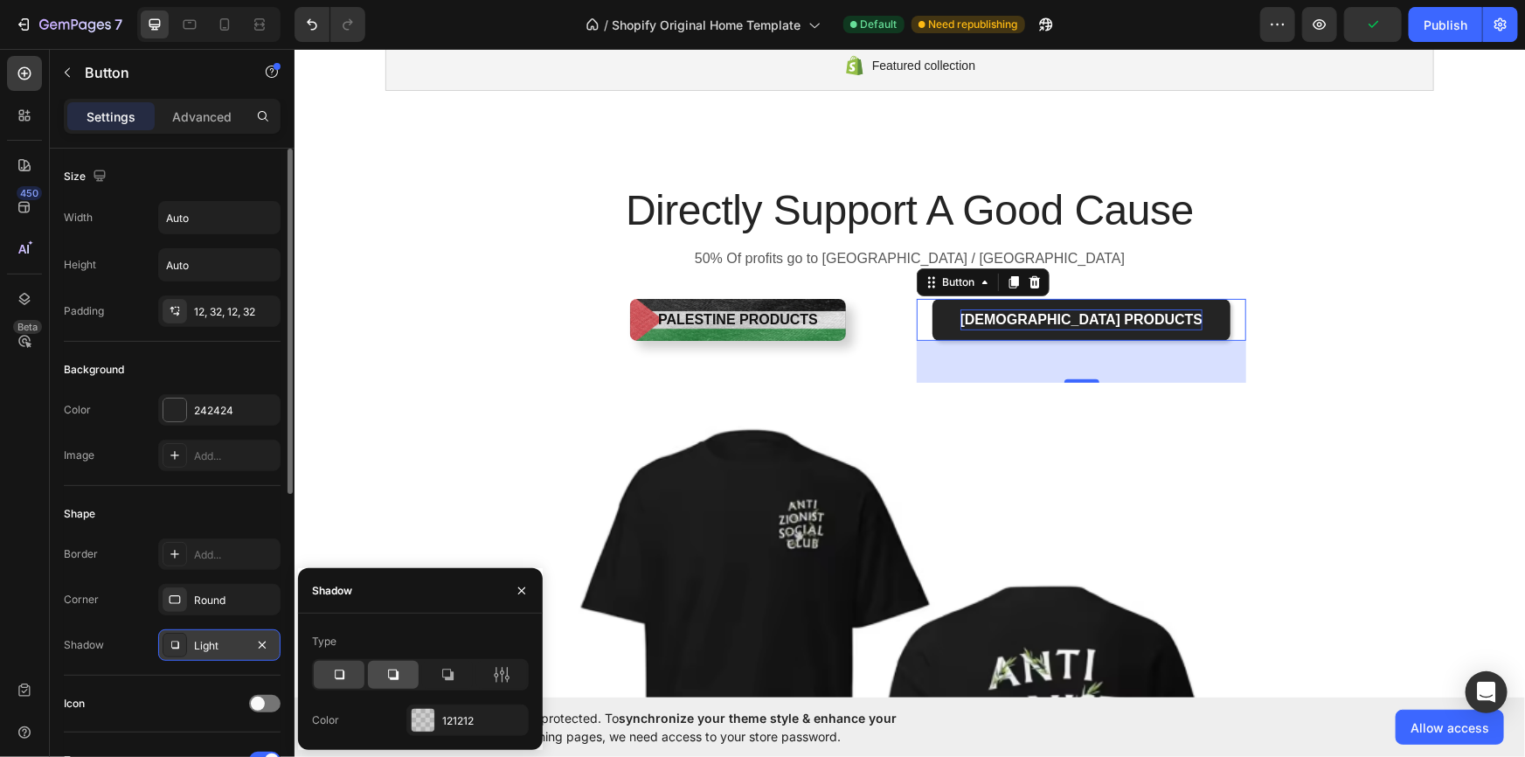
click at [392, 675] on icon at bounding box center [393, 674] width 17 height 17
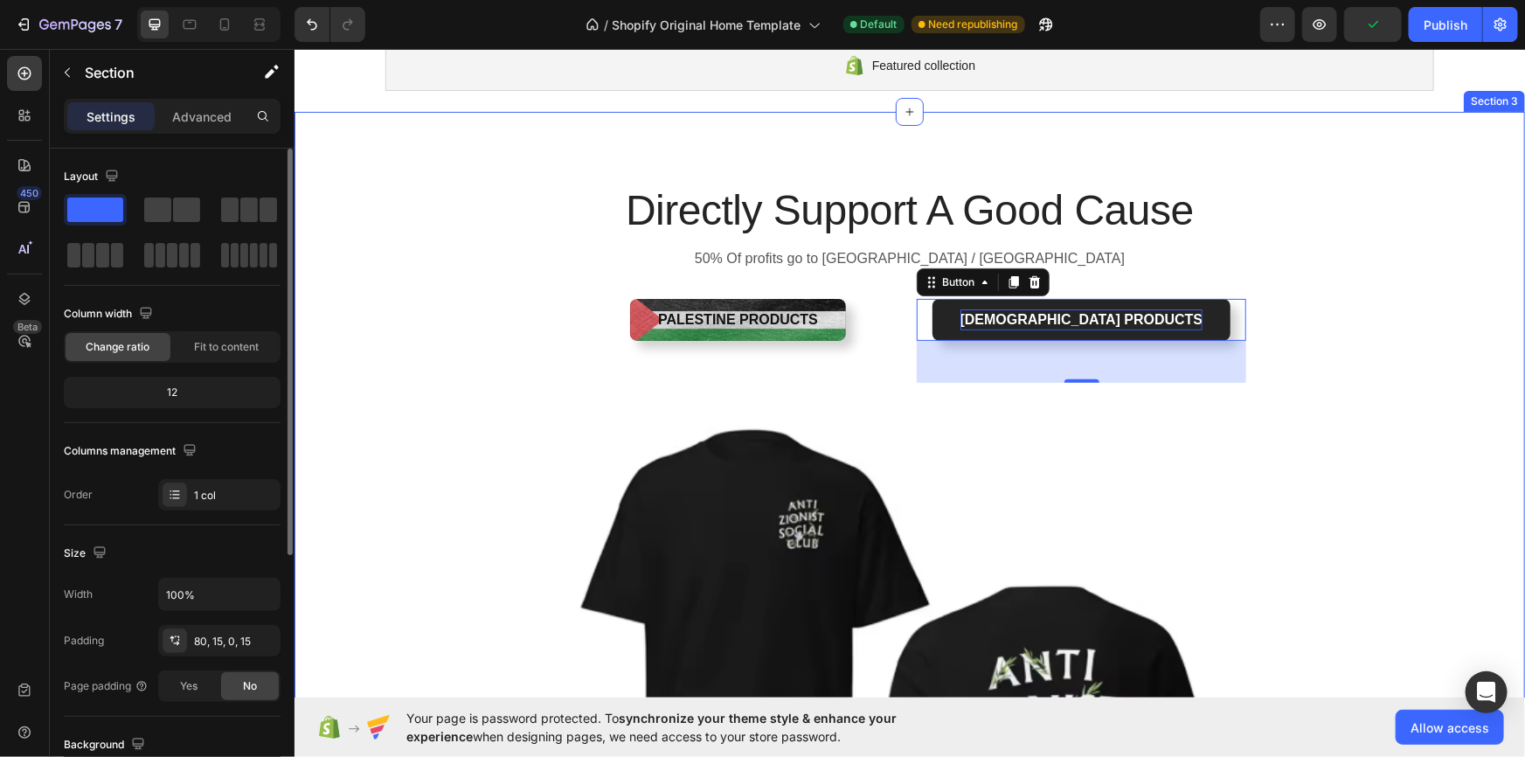
click at [400, 471] on div "Directly Support A Good Cause Heading 50% Of profits go to [GEOGRAPHIC_DATA] / …" at bounding box center [909, 651] width 1205 height 941
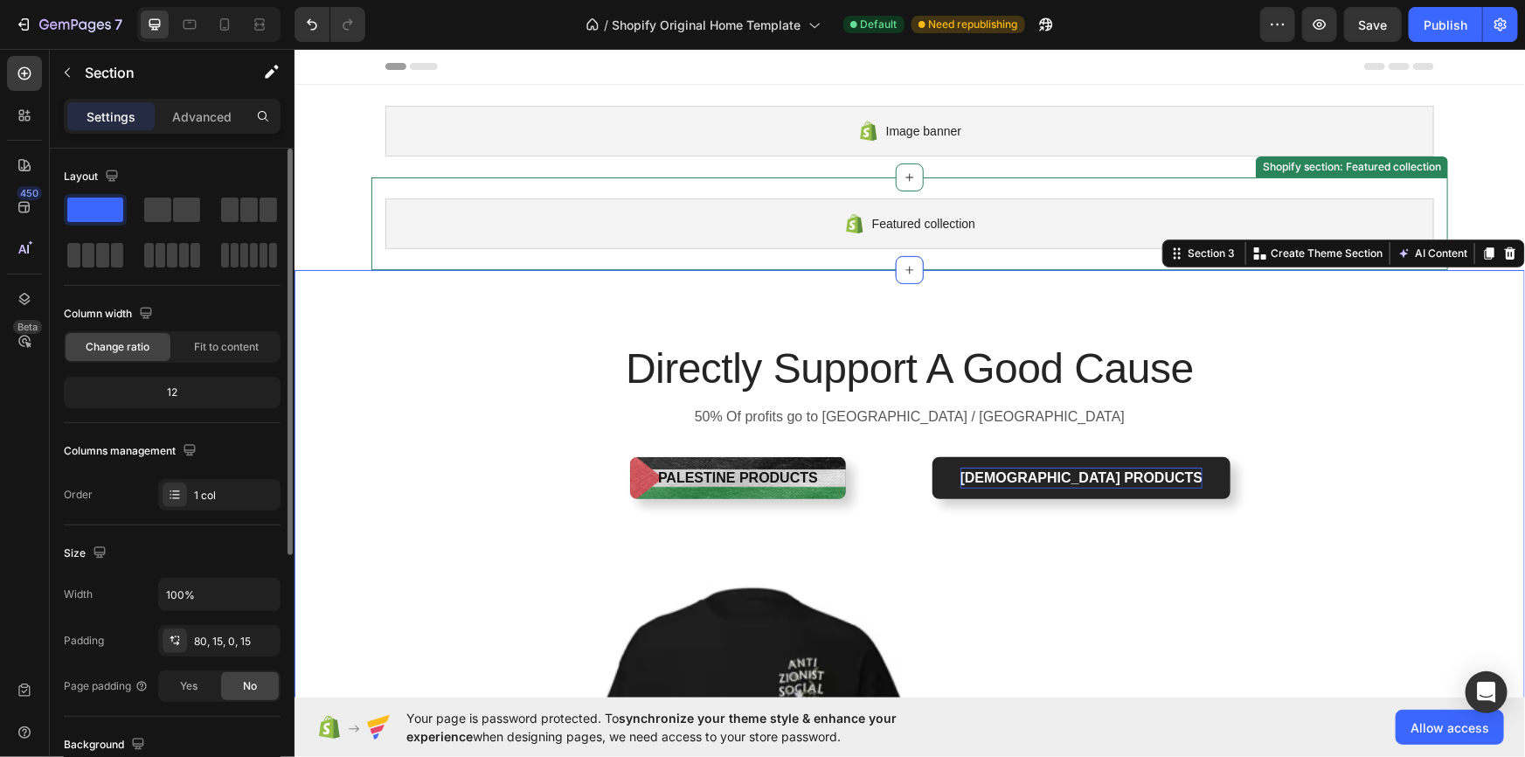
scroll to position [371, 0]
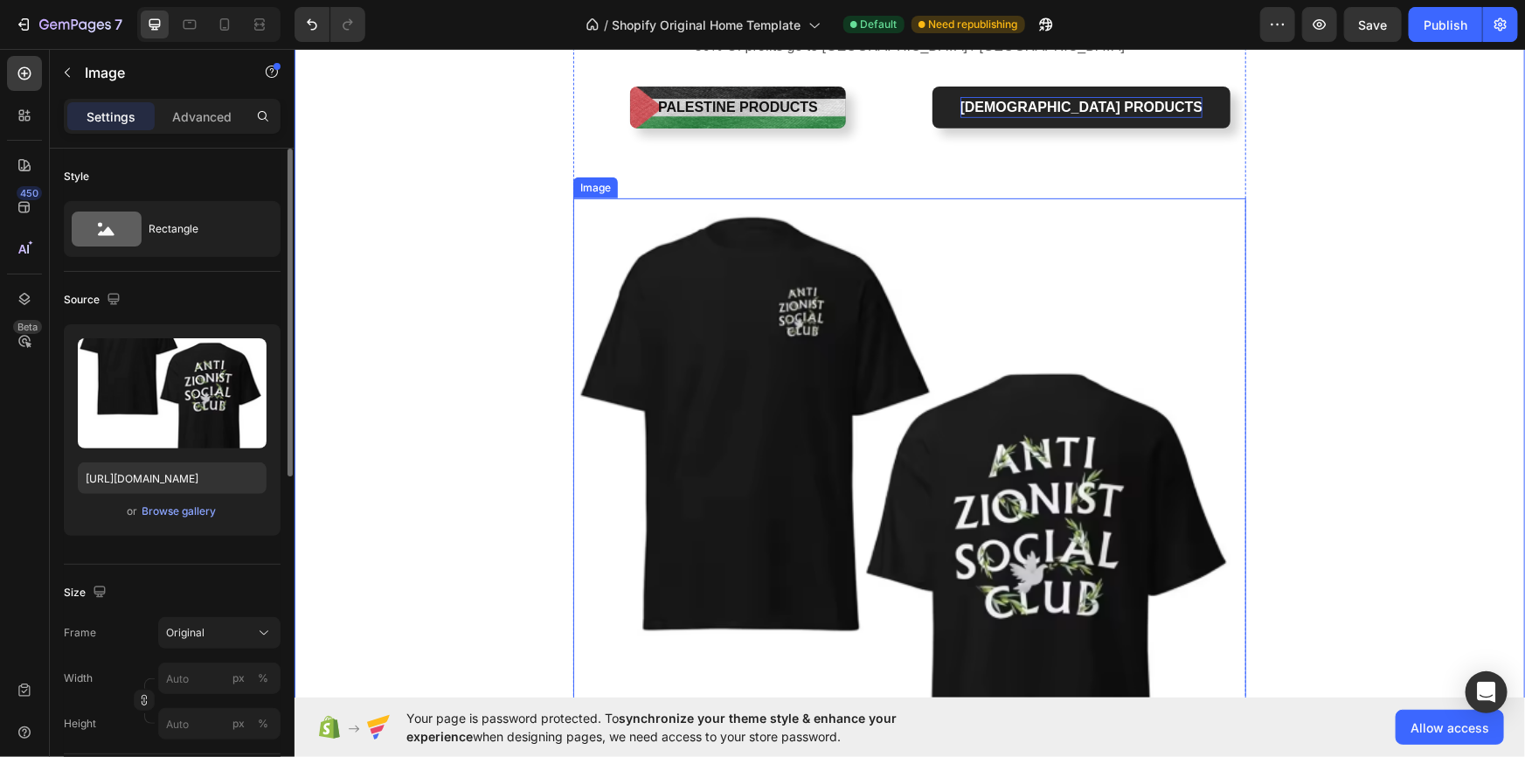
click at [817, 383] on img at bounding box center [909, 554] width 673 height 712
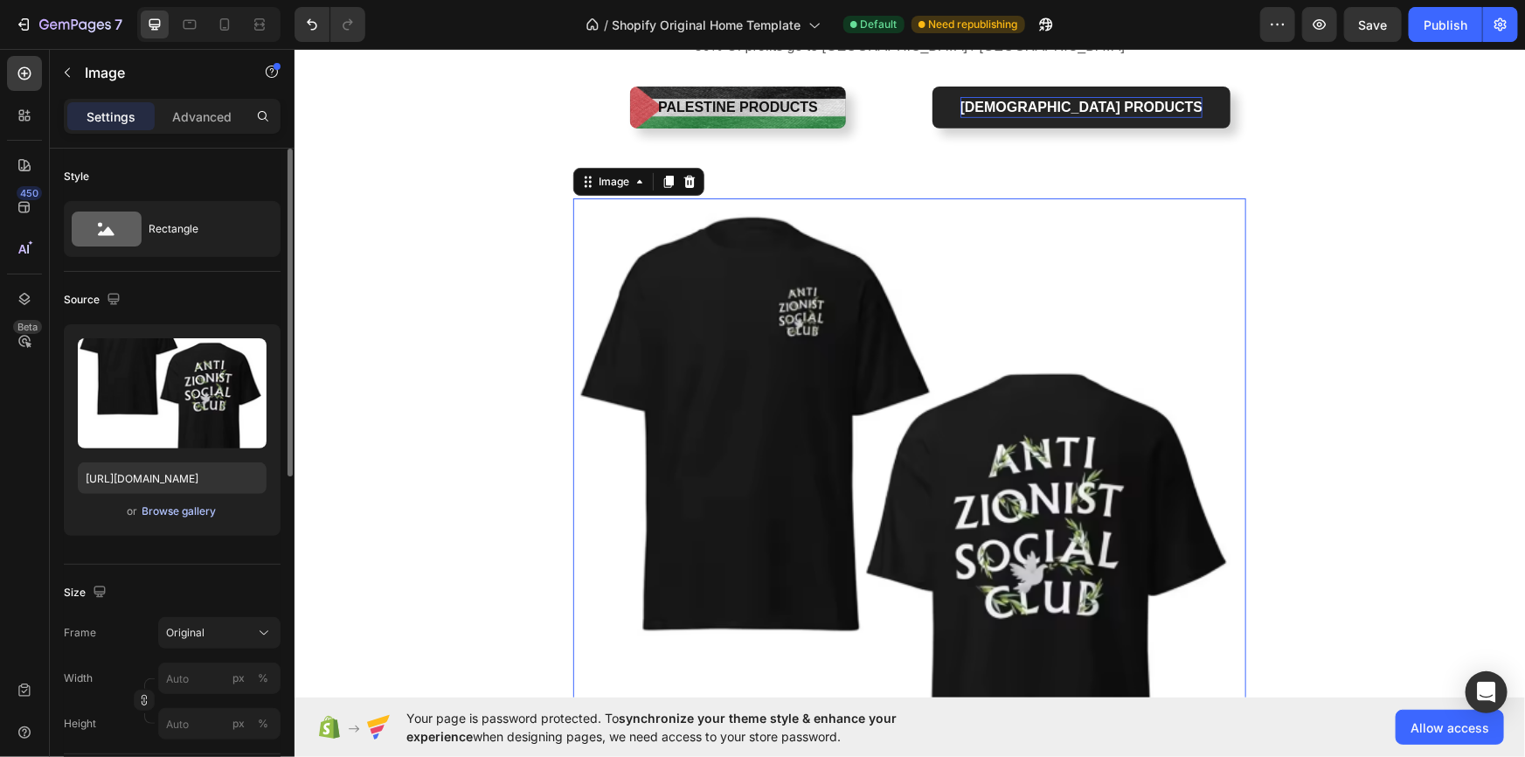
click at [184, 509] on div "Browse gallery" at bounding box center [179, 512] width 74 height 16
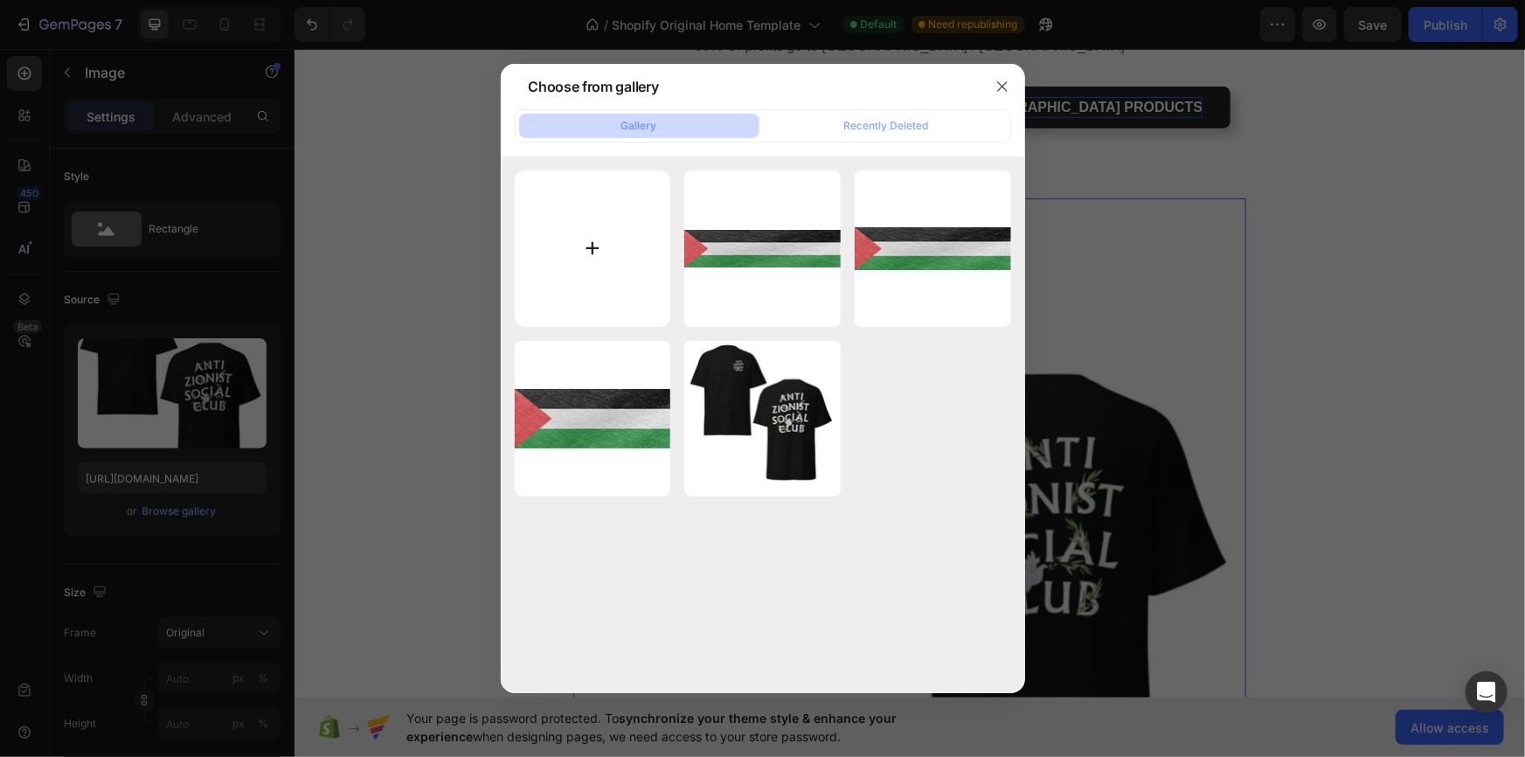
click at [545, 237] on input "file" at bounding box center [593, 248] width 156 height 156
type input "C:\fakepath\76uygfjgj (1).png"
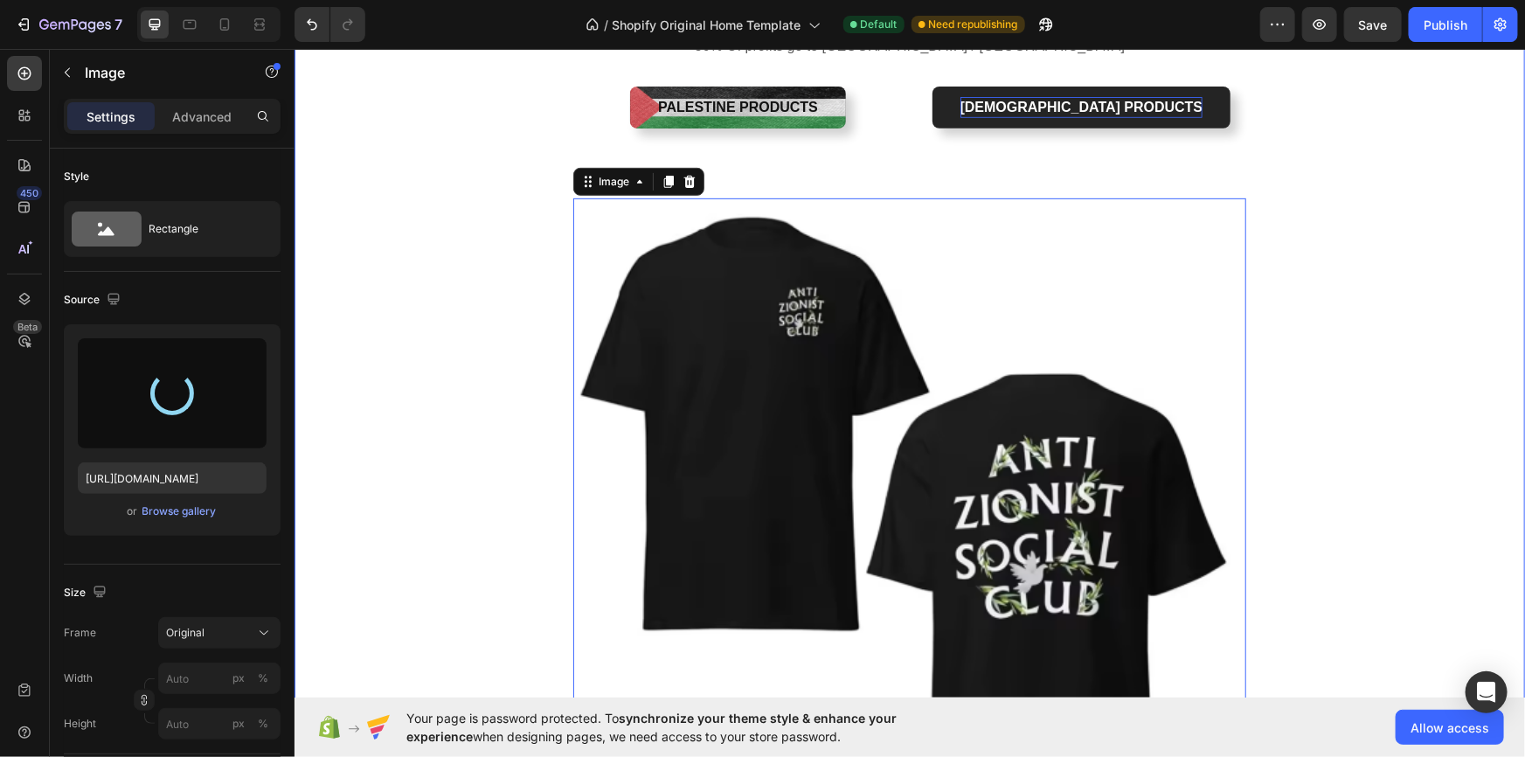
type input "[URL][DOMAIN_NAME]"
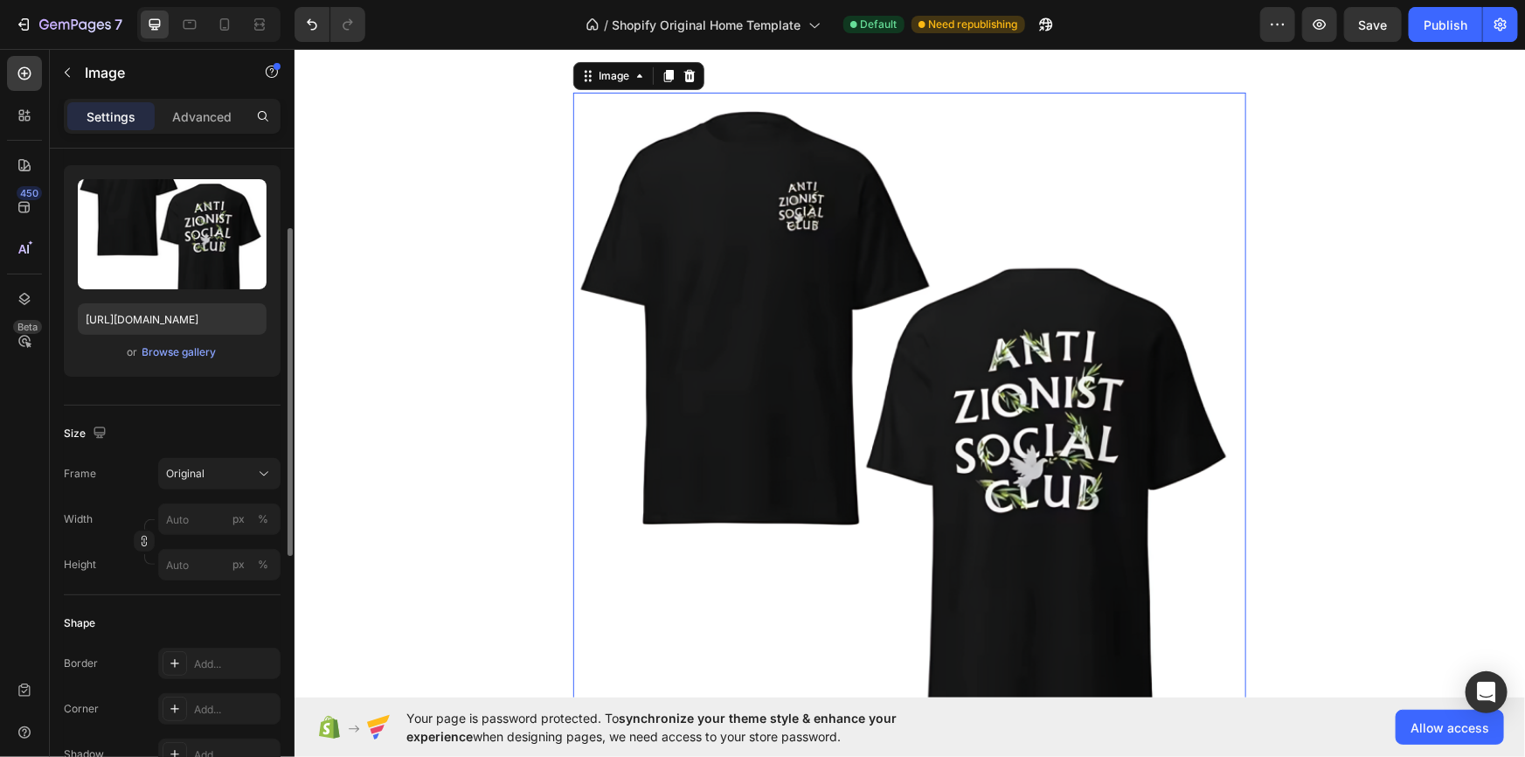
scroll to position [266, 0]
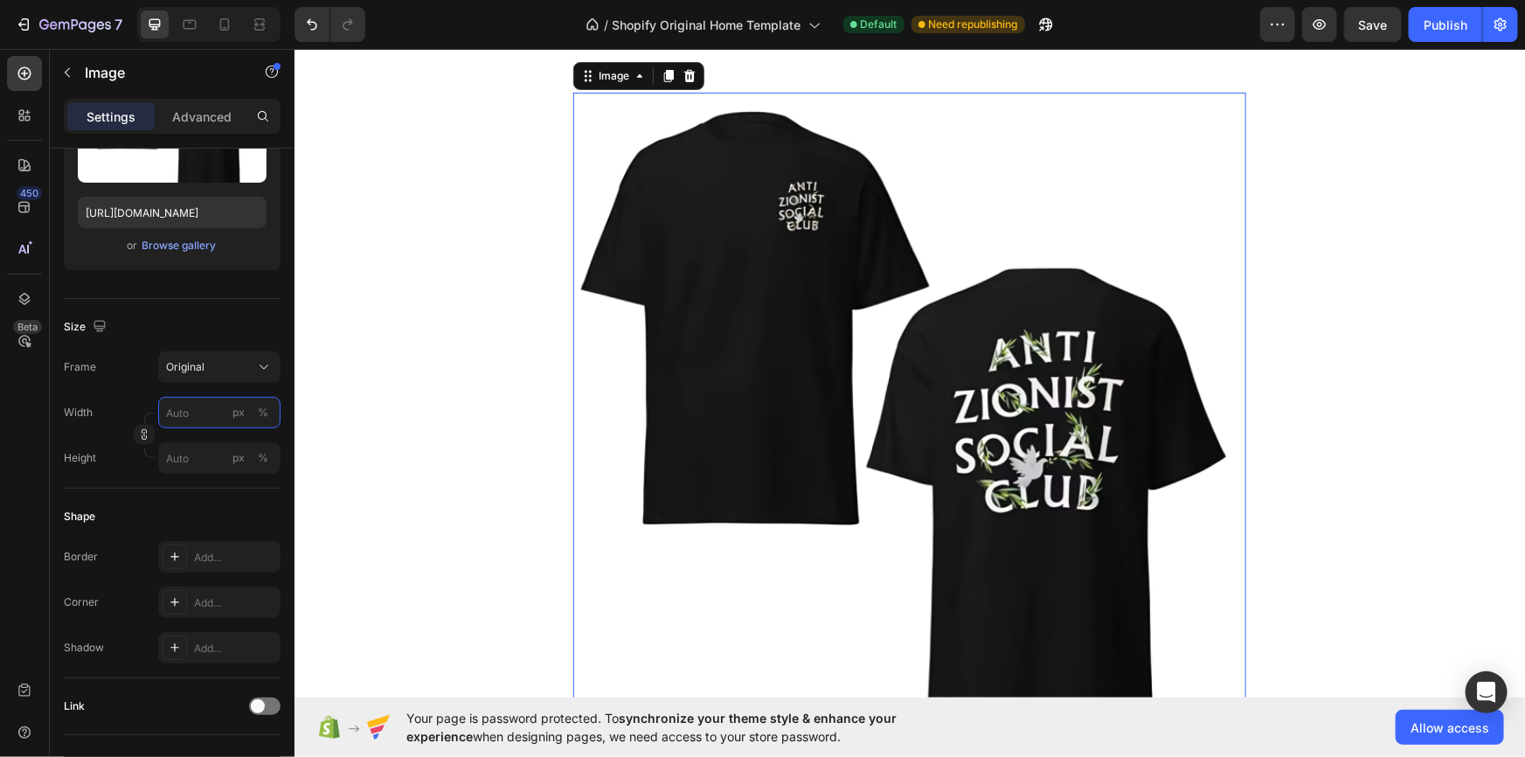
click at [226, 410] on input "px %" at bounding box center [219, 412] width 122 height 31
click at [179, 444] on div "Full 100%" at bounding box center [201, 453] width 143 height 31
type input "100"
click at [216, 455] on input "px %" at bounding box center [219, 457] width 122 height 31
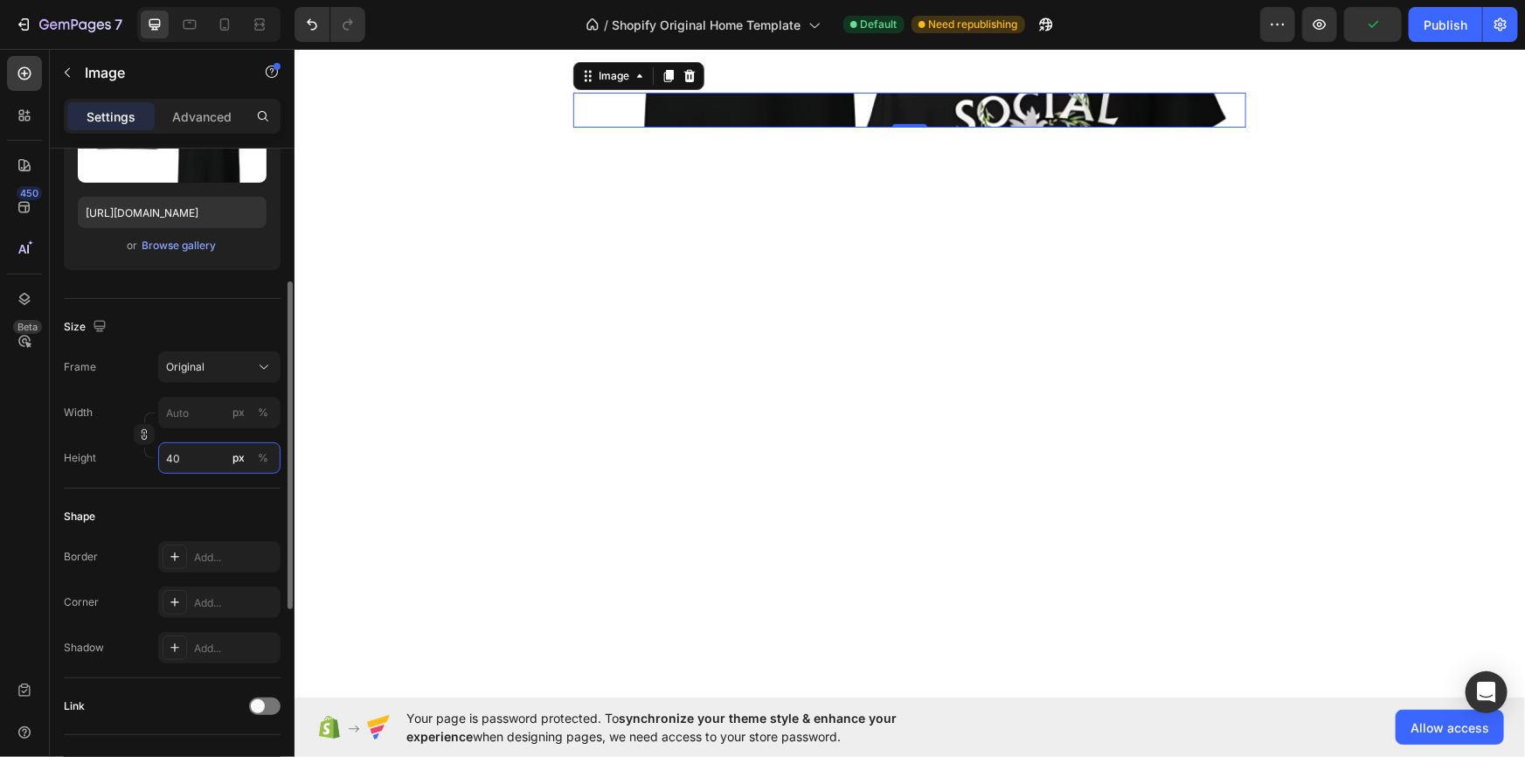
type input "4"
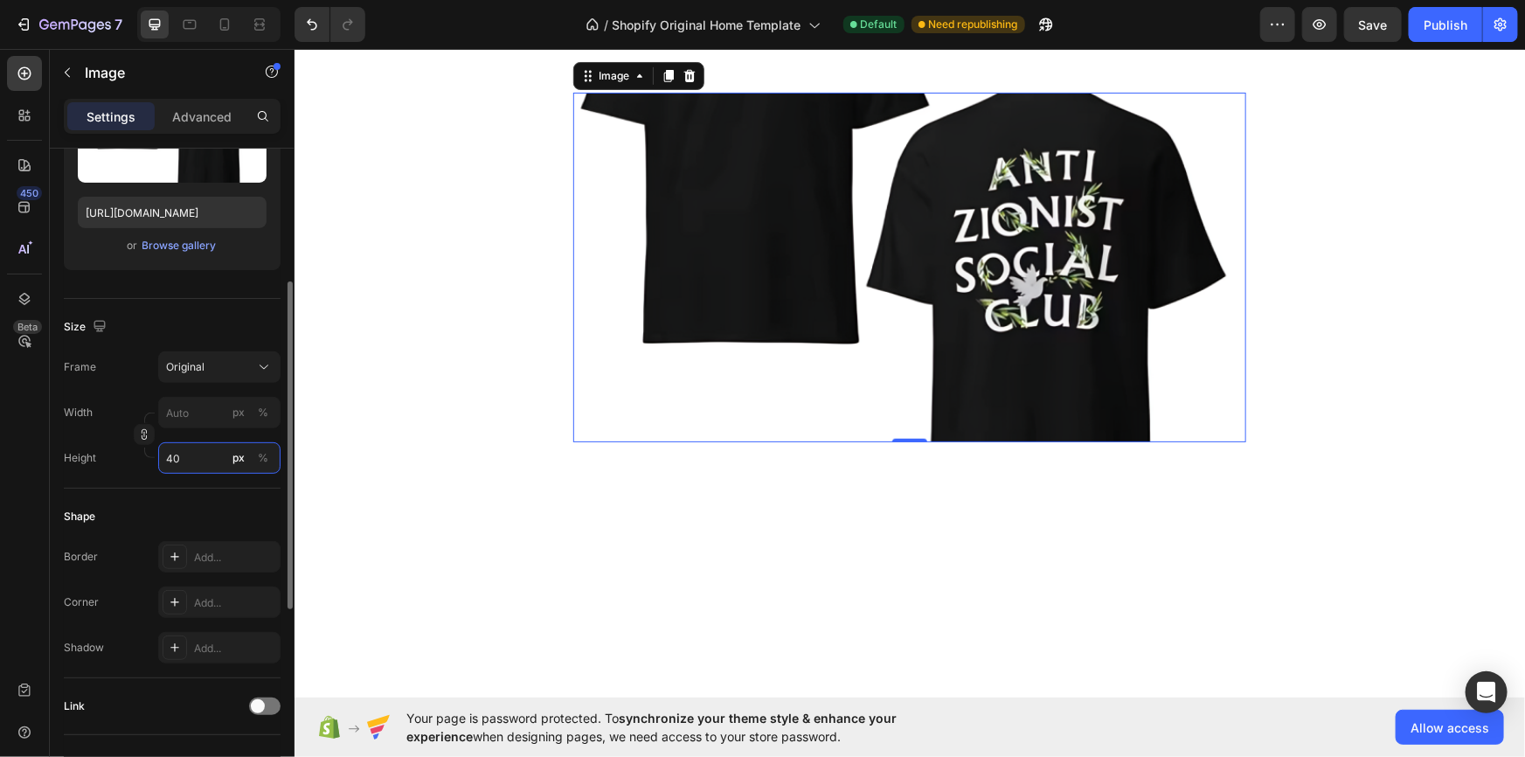
type input "4"
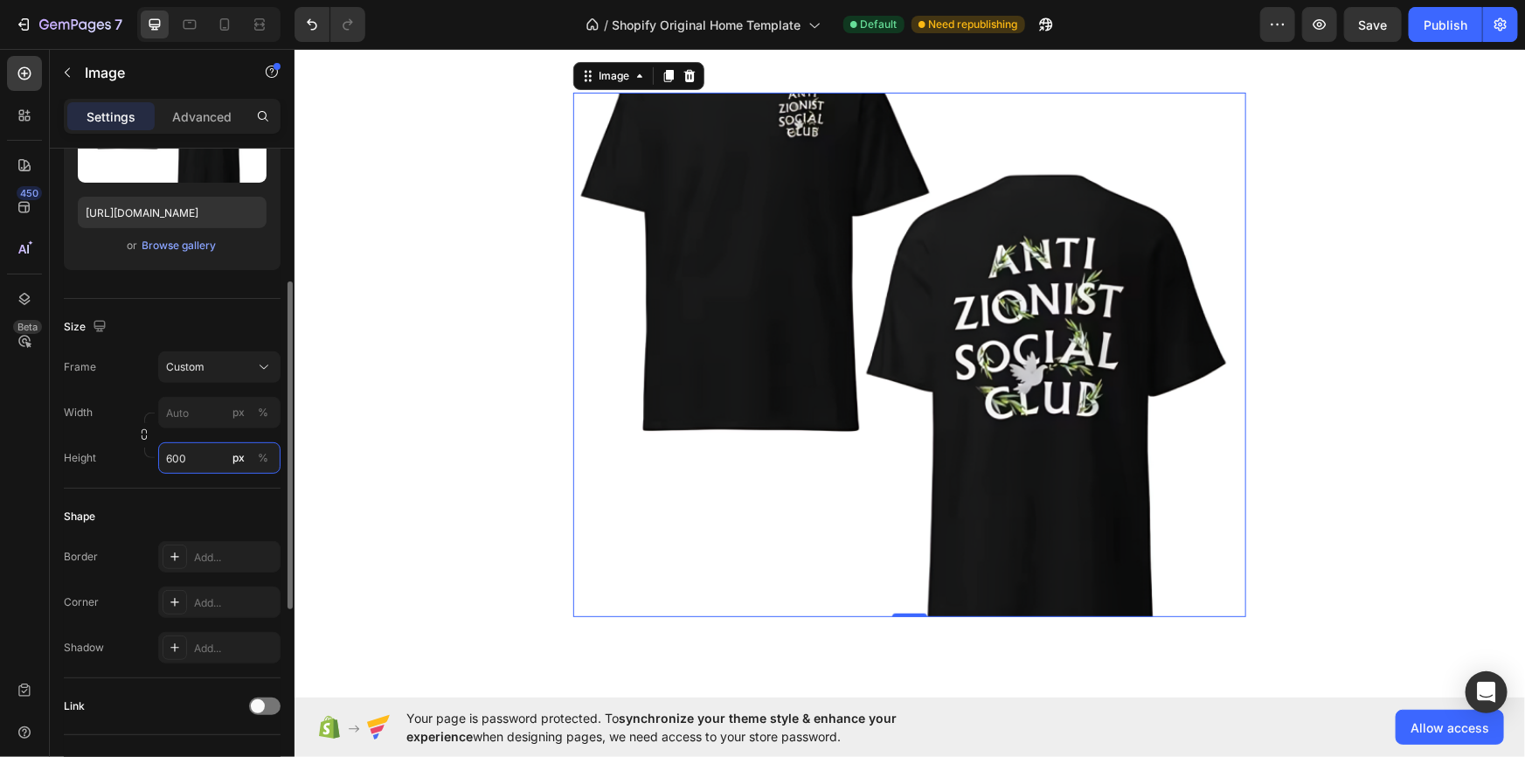
type input "4"
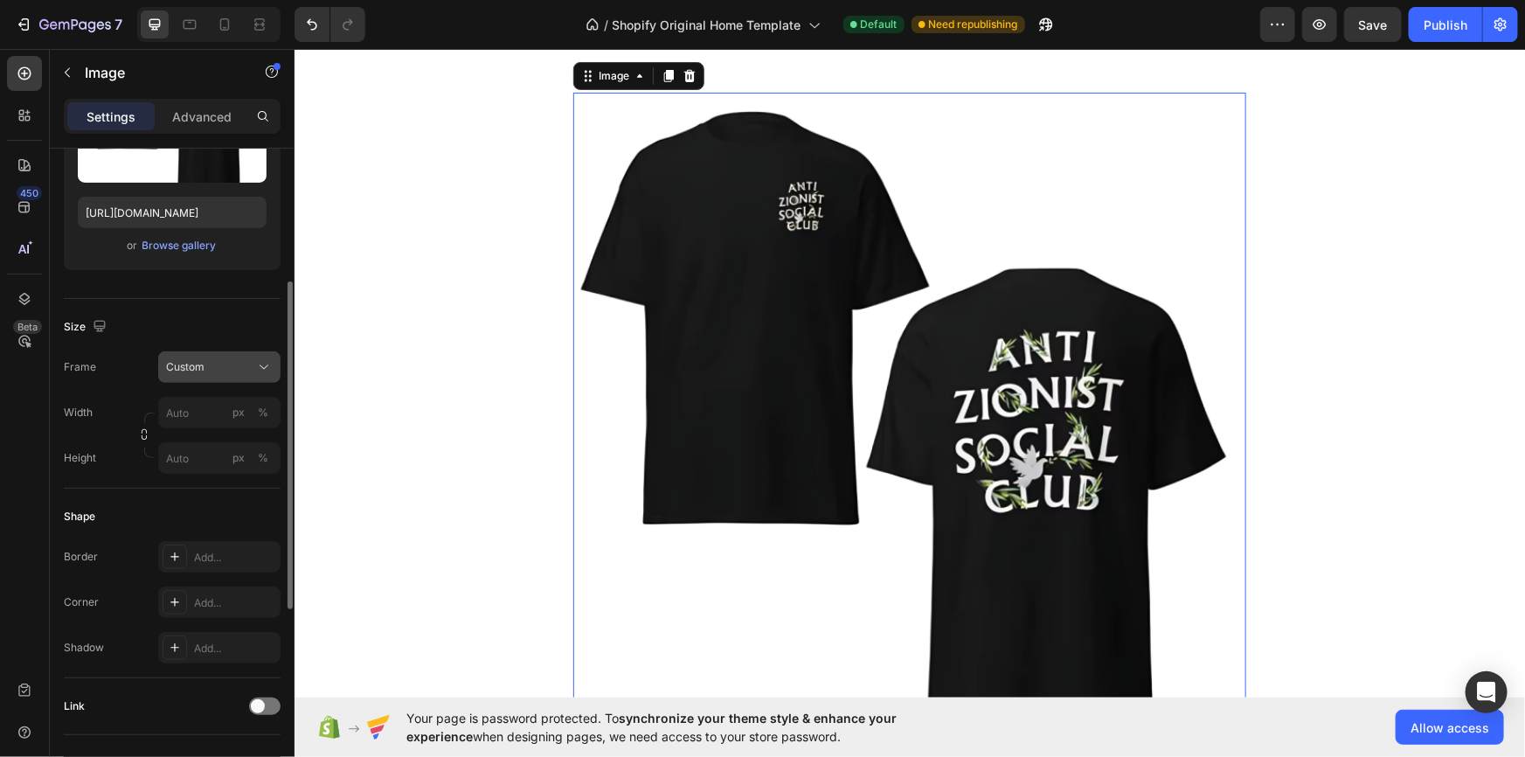
click at [225, 371] on div "Custom" at bounding box center [209, 367] width 86 height 16
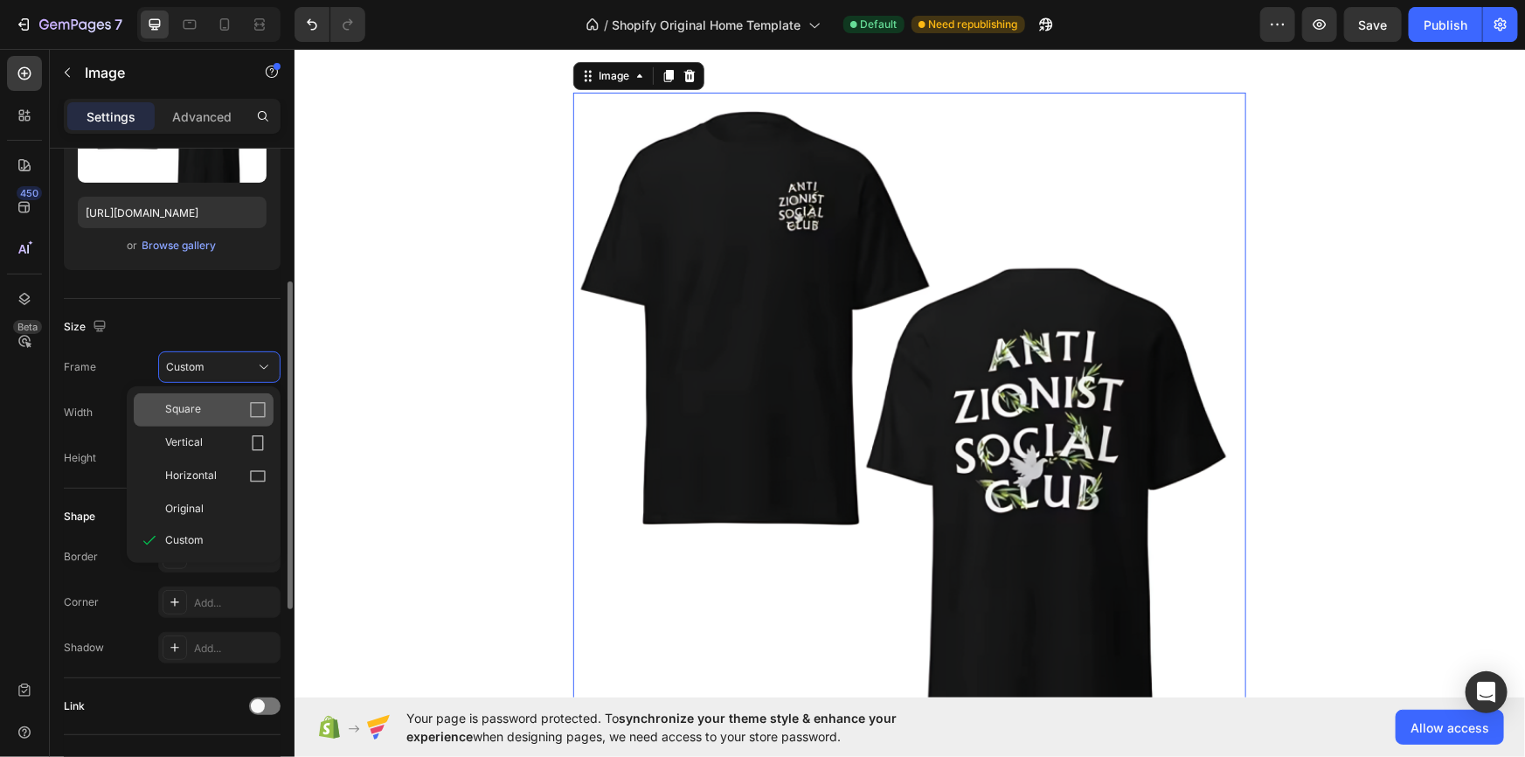
click at [210, 407] on div "Square" at bounding box center [215, 409] width 101 height 17
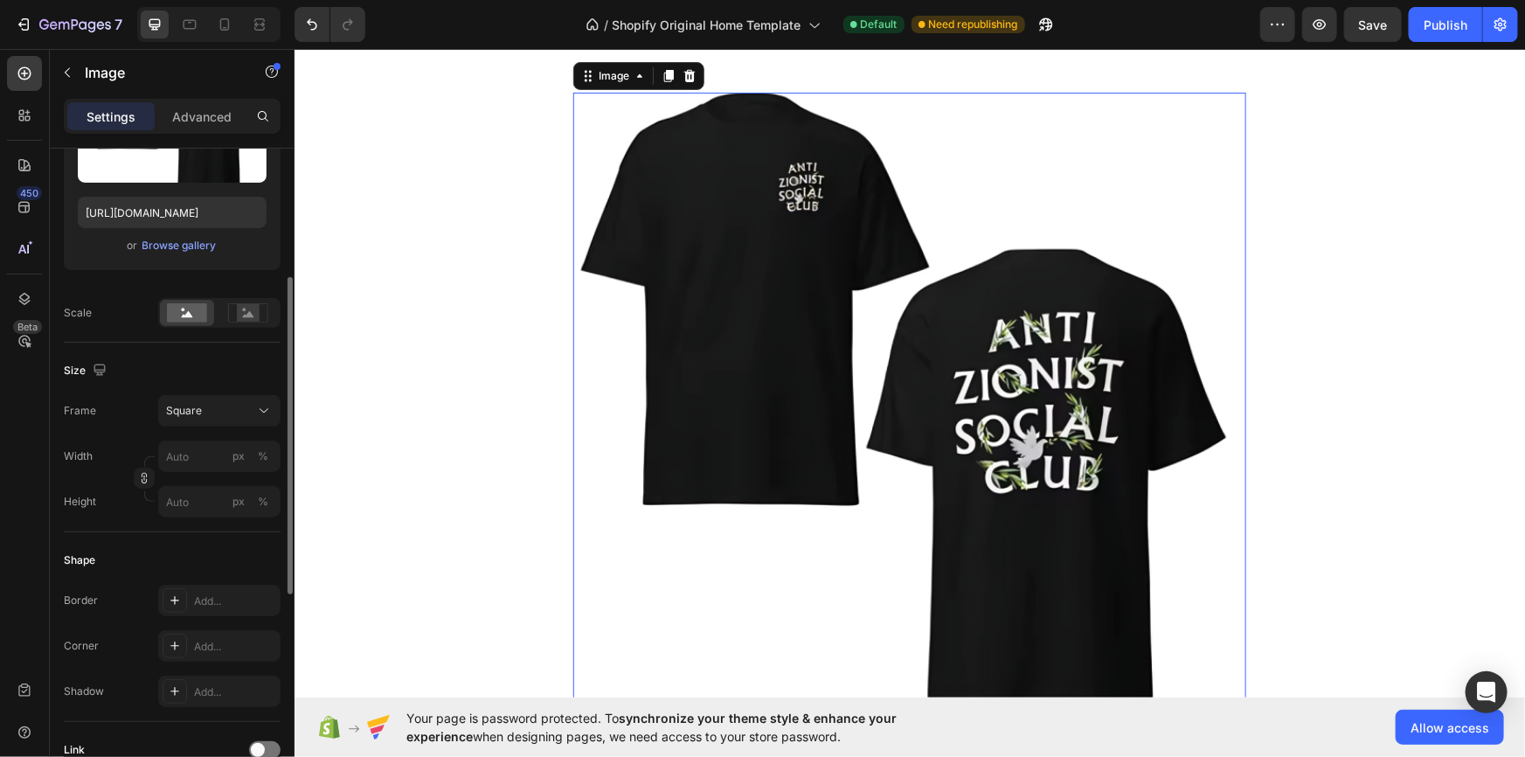
drag, startPoint x: 204, startPoint y: 383, endPoint x: 212, endPoint y: 392, distance: 12.4
click at [203, 383] on div "Size" at bounding box center [172, 371] width 217 height 28
click at [214, 398] on button "Square" at bounding box center [219, 410] width 122 height 31
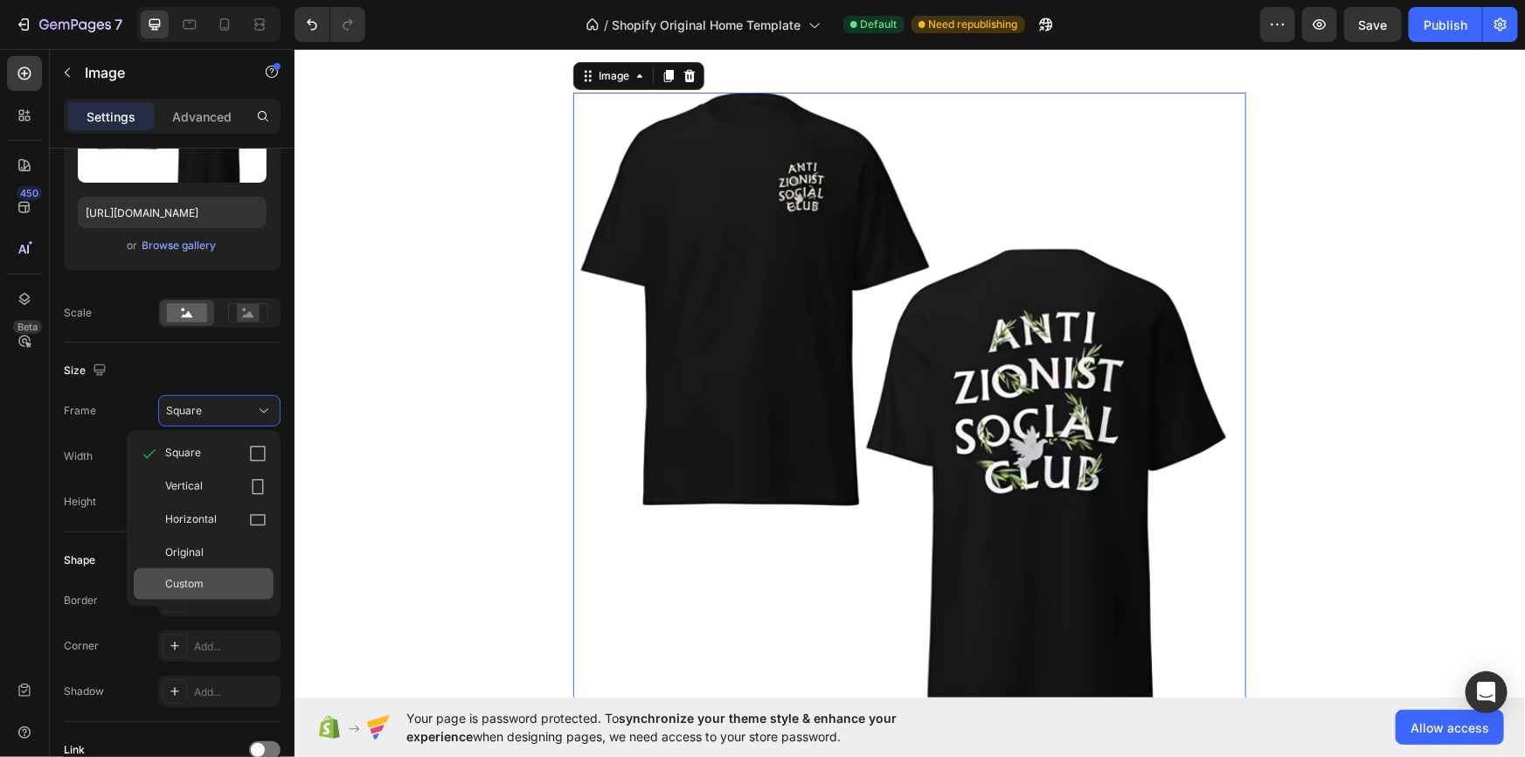
click at [215, 580] on div "Custom" at bounding box center [215, 584] width 101 height 16
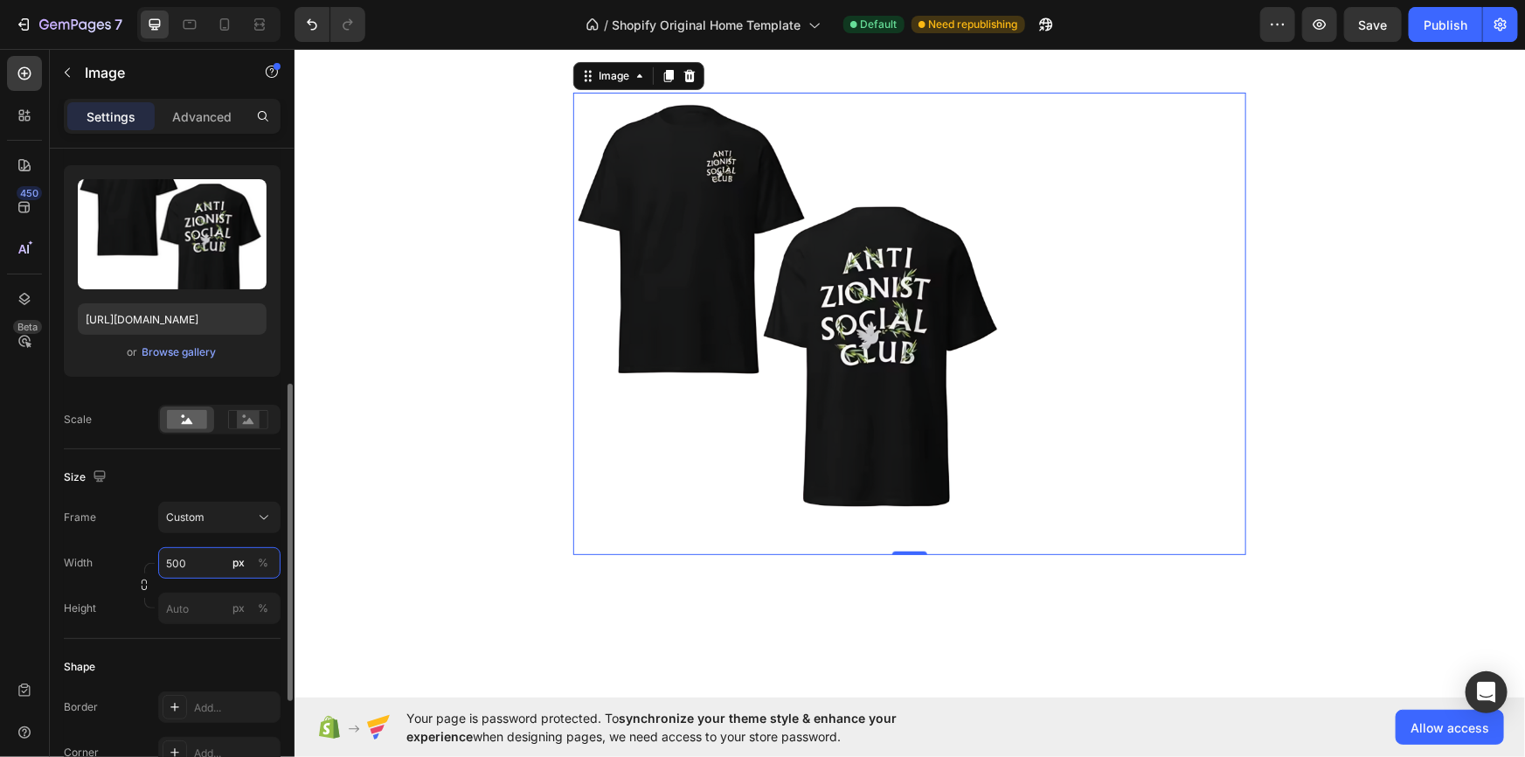
scroll to position [106, 0]
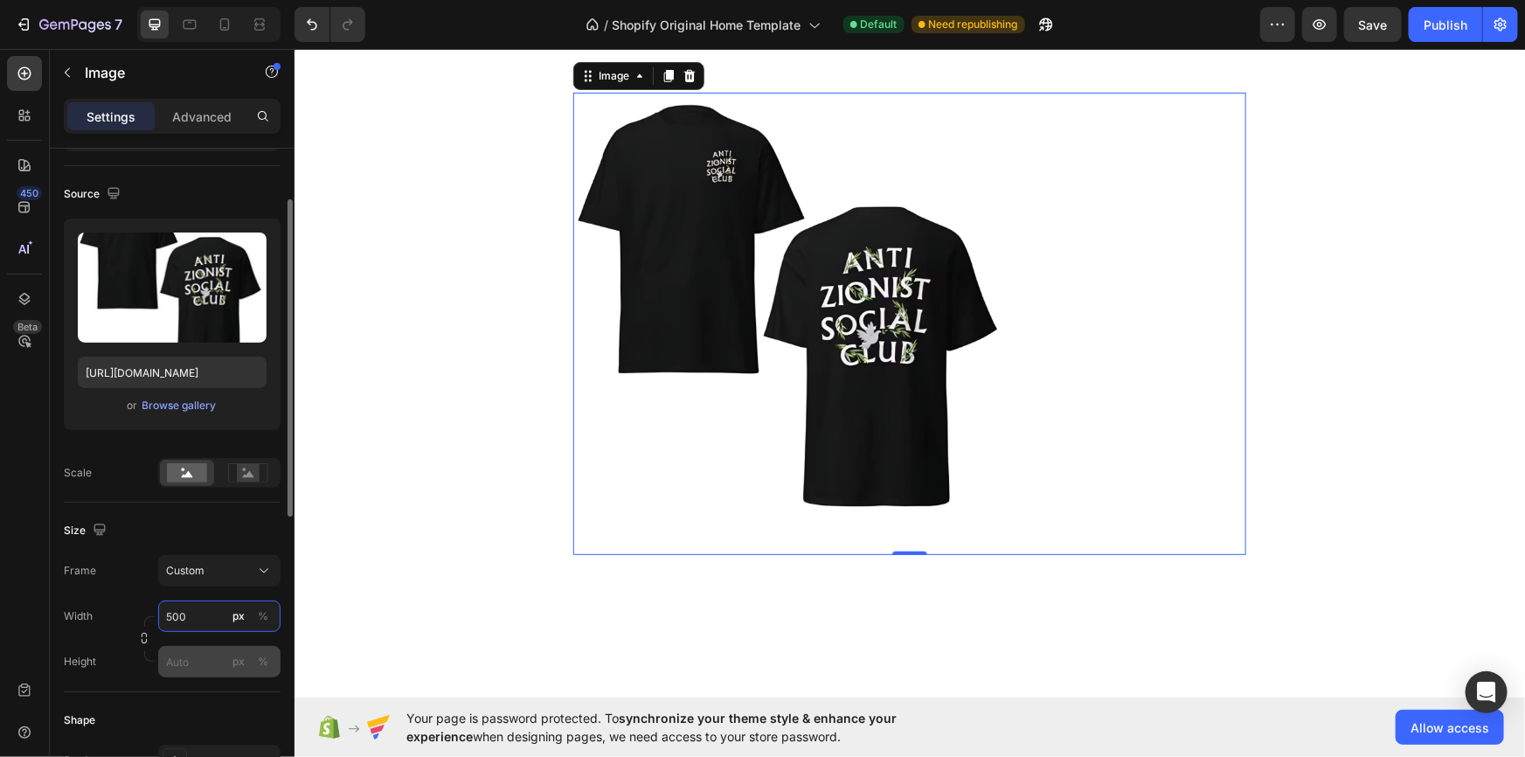
type input "500"
click at [194, 664] on input "px %" at bounding box center [219, 661] width 122 height 31
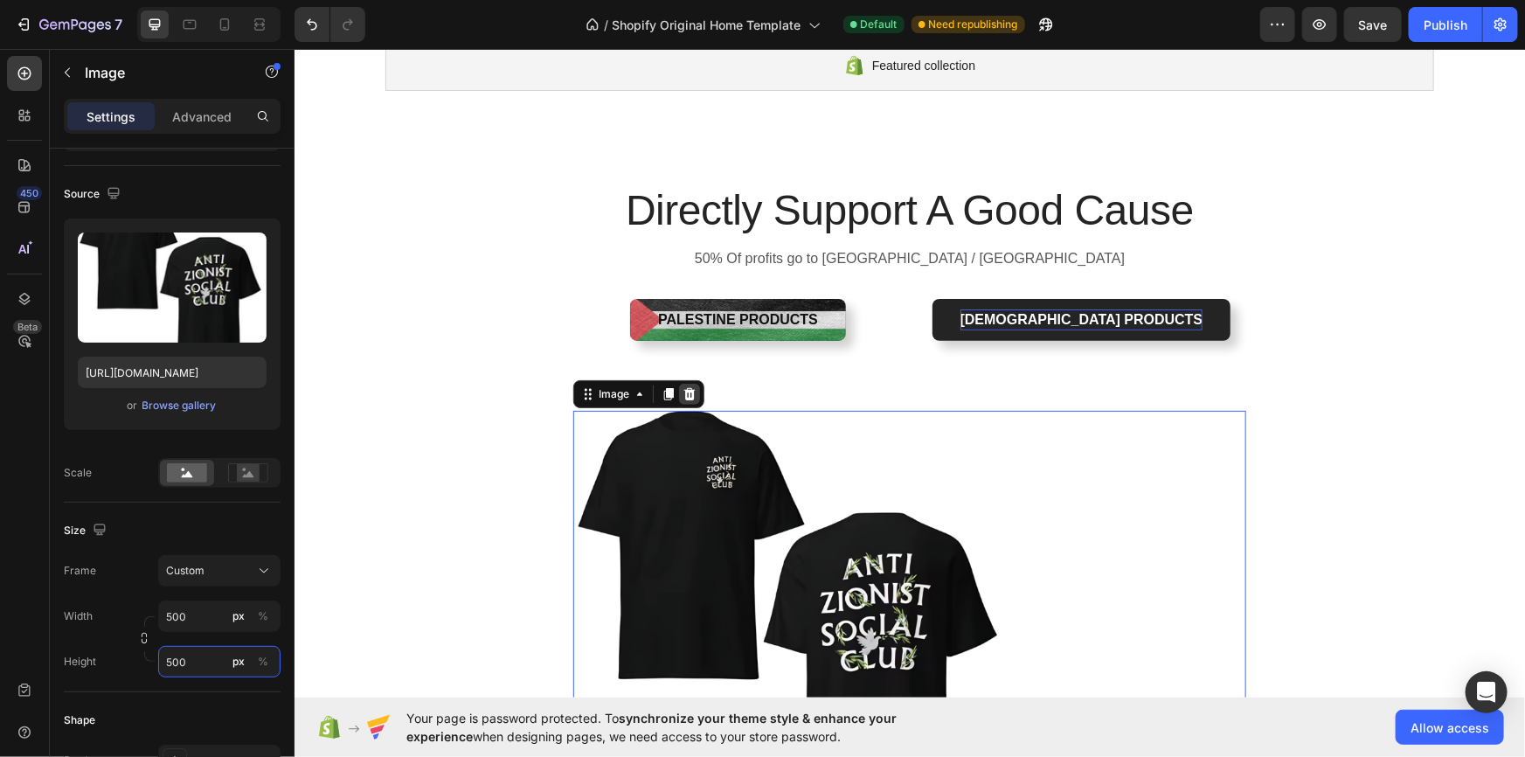
scroll to position [371, 0]
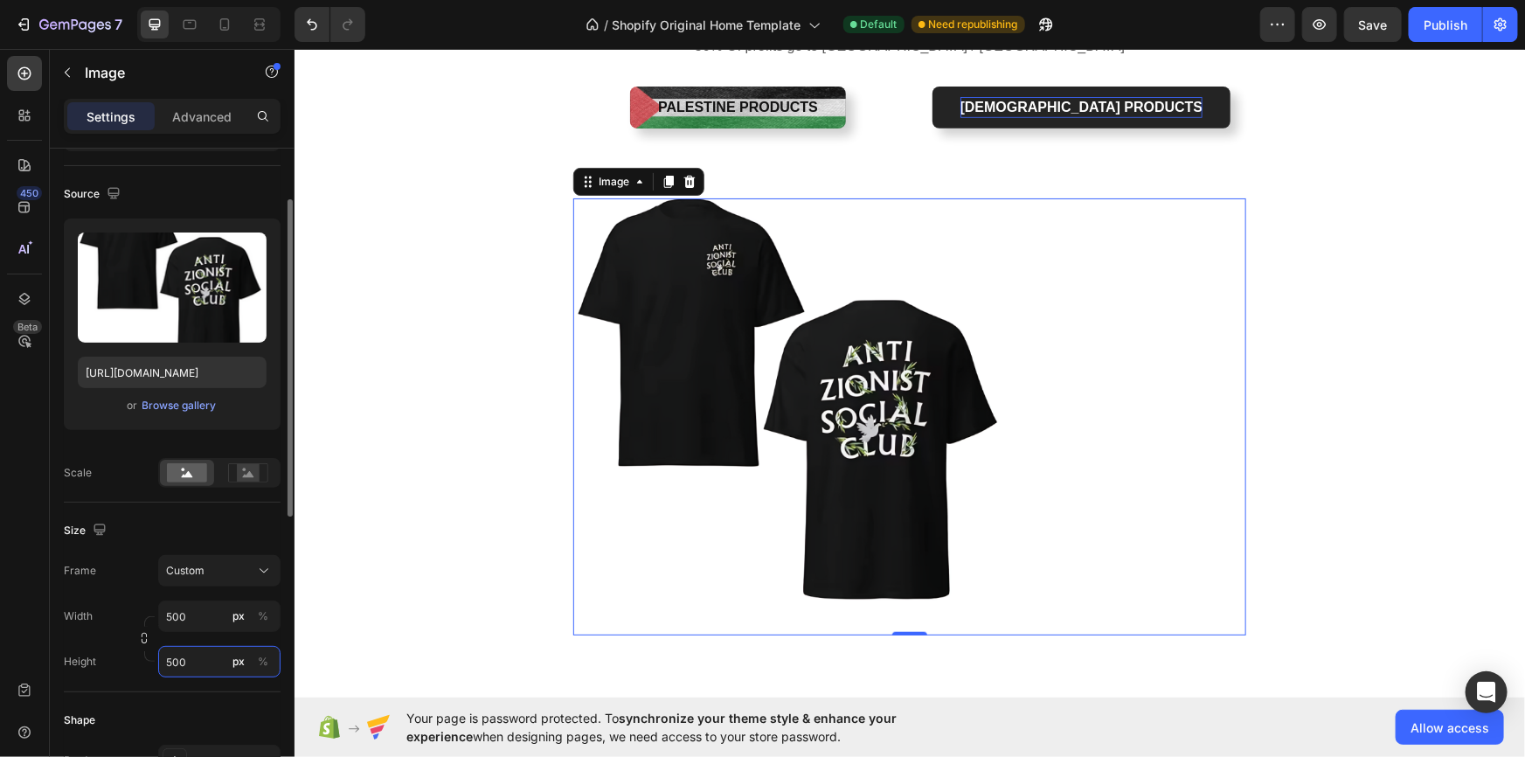
drag, startPoint x: 198, startPoint y: 661, endPoint x: 172, endPoint y: 665, distance: 26.6
click at [172, 665] on input "500" at bounding box center [219, 661] width 122 height 31
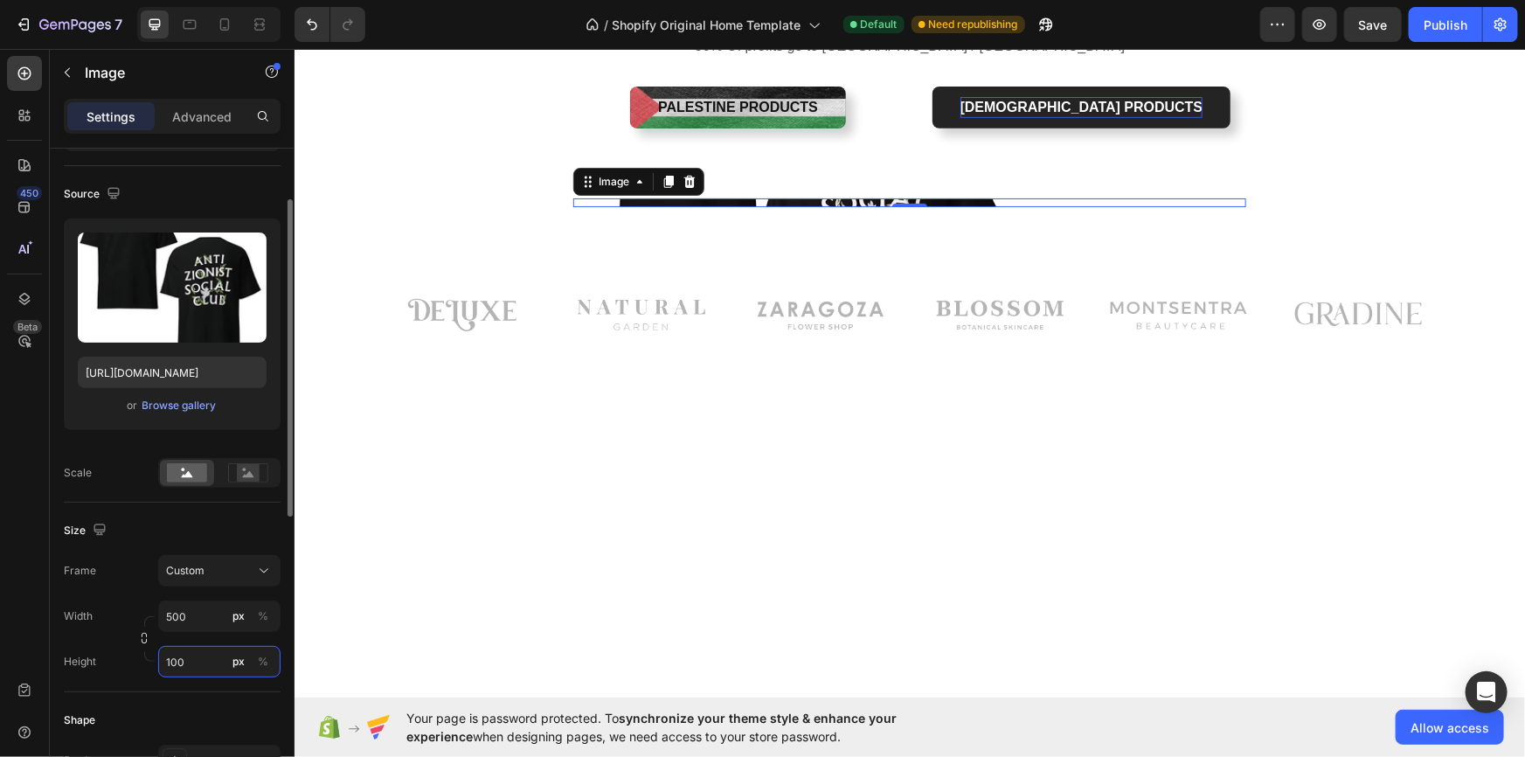
type input "1000"
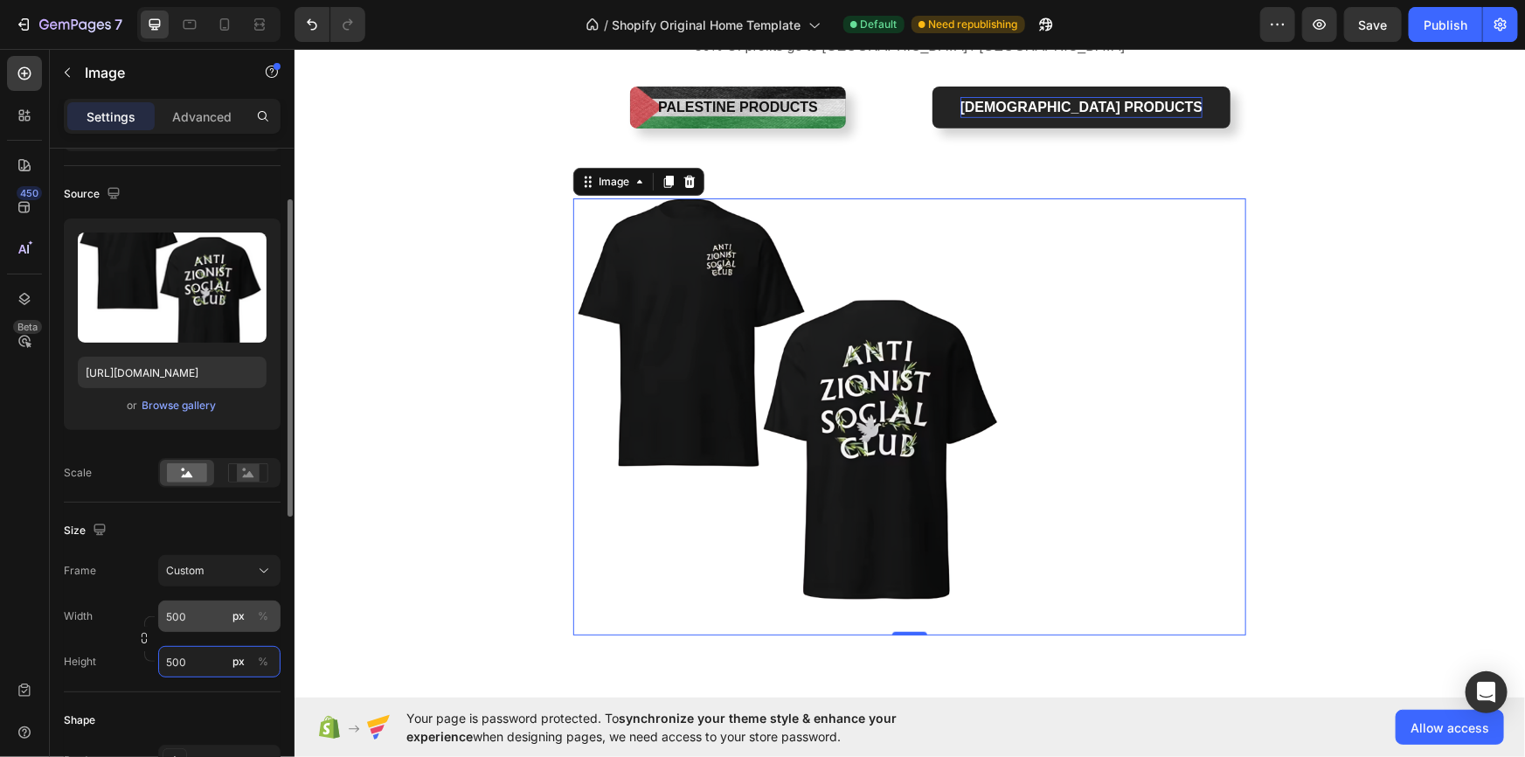
type input "500"
click at [213, 619] on input "500" at bounding box center [219, 616] width 122 height 31
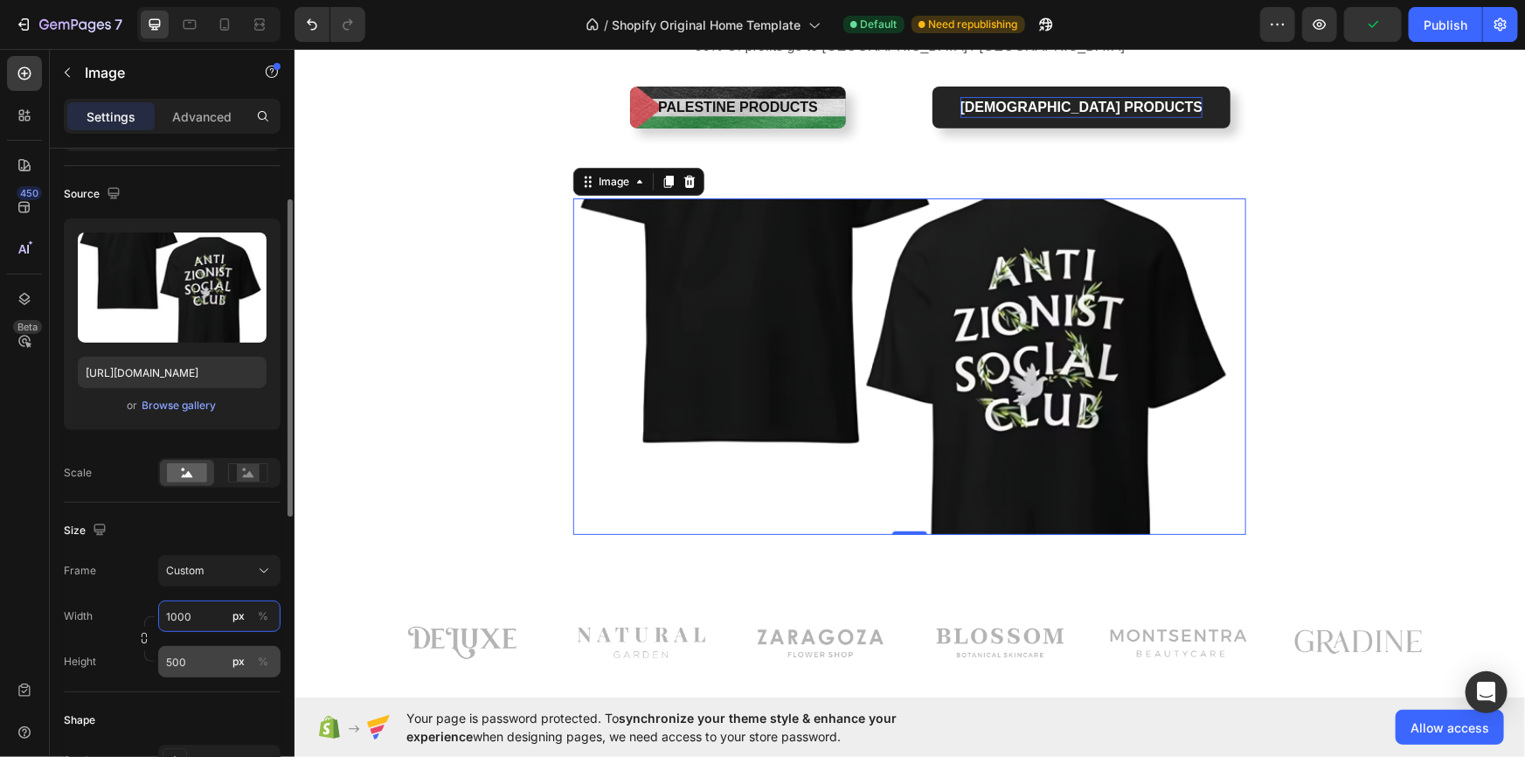
type input "1000"
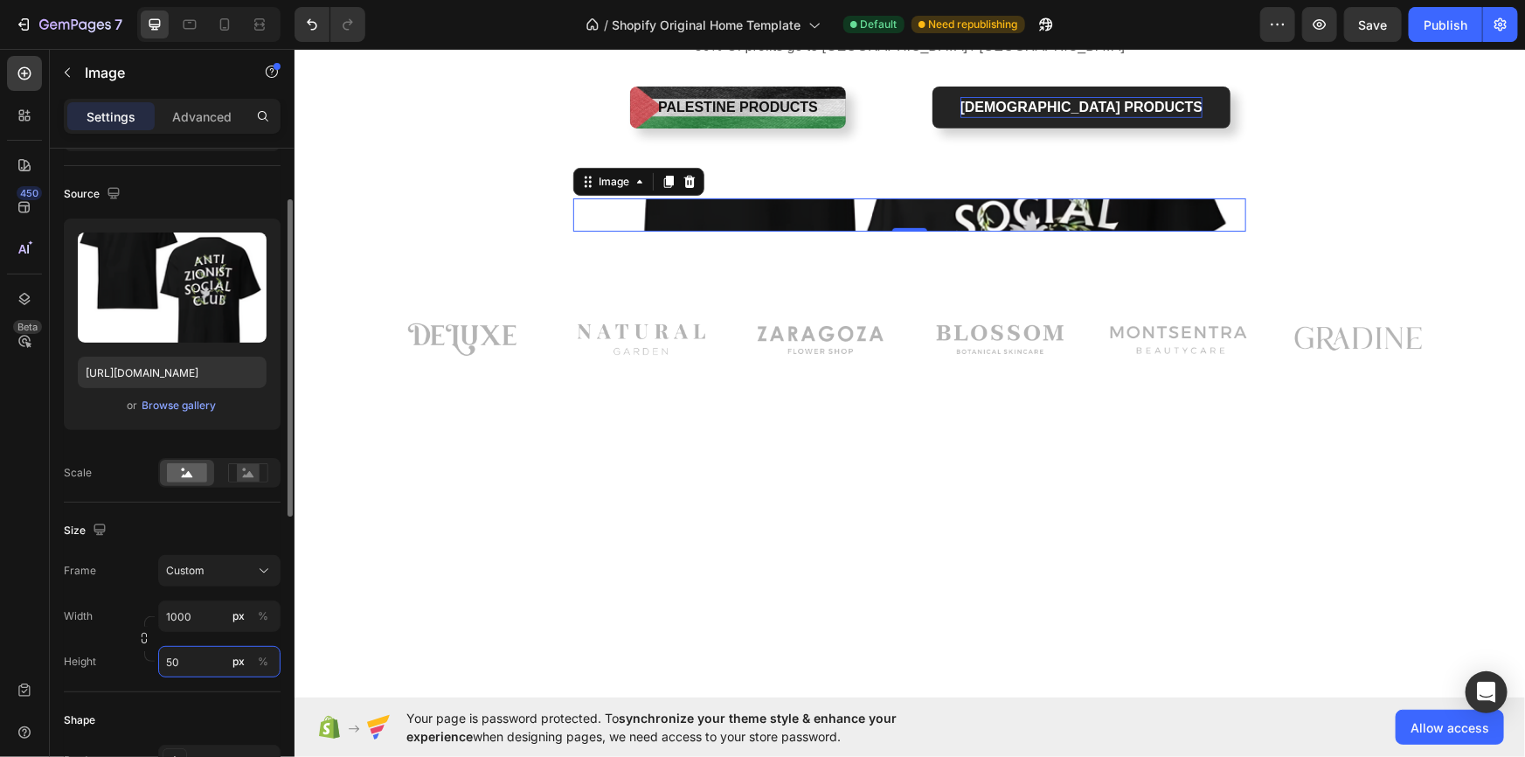
type input "5"
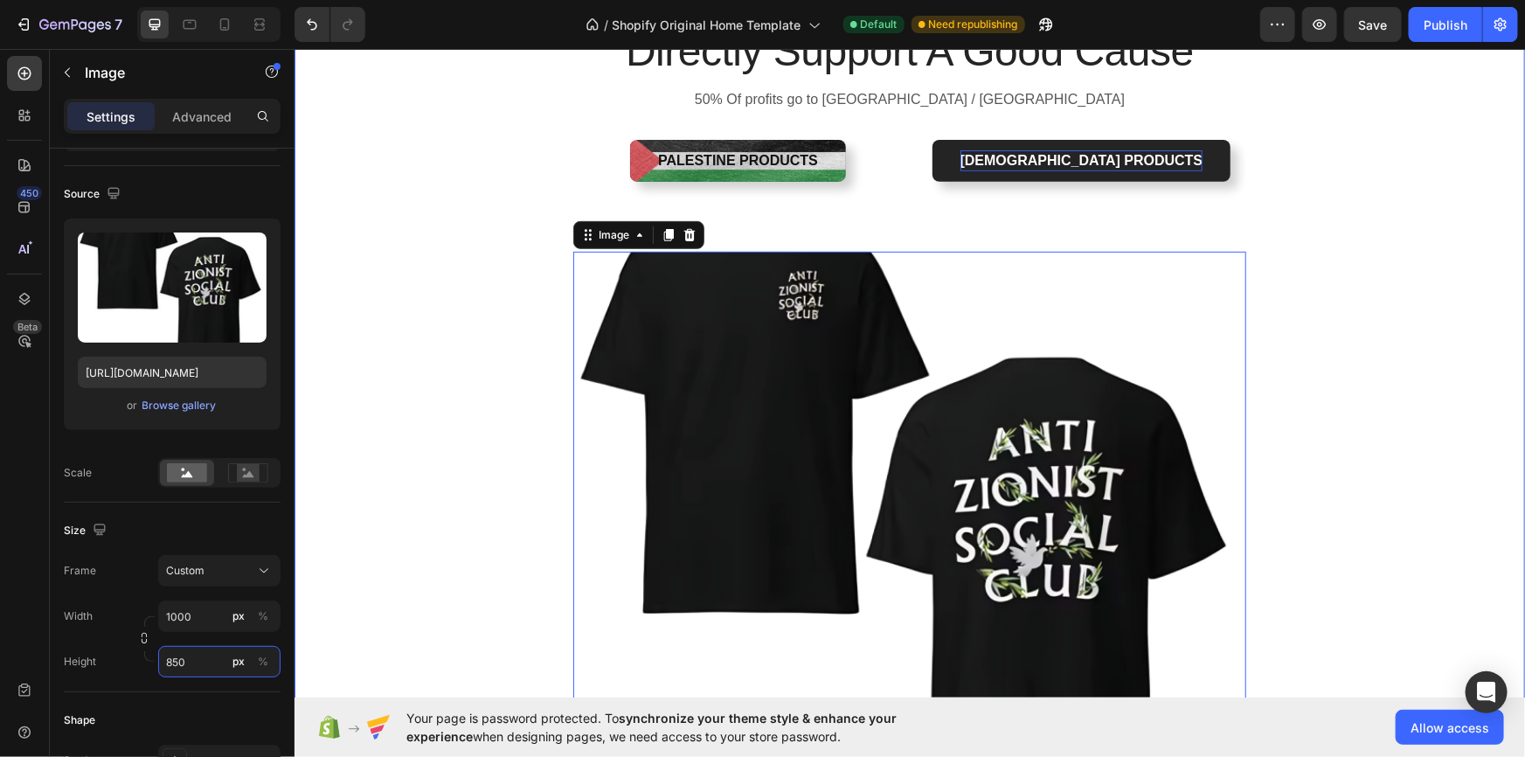
scroll to position [476, 0]
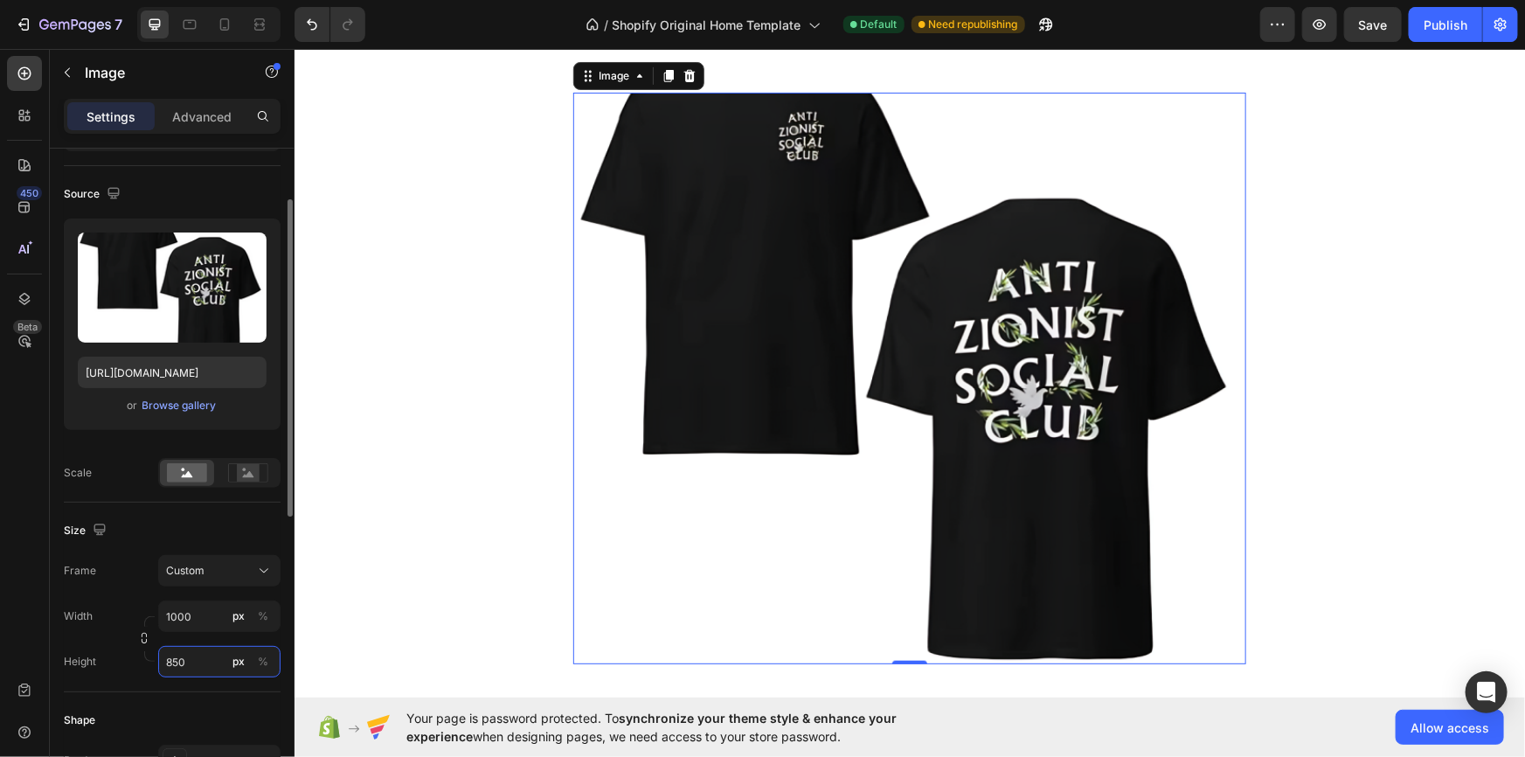
click at [200, 661] on input "850" at bounding box center [219, 661] width 122 height 31
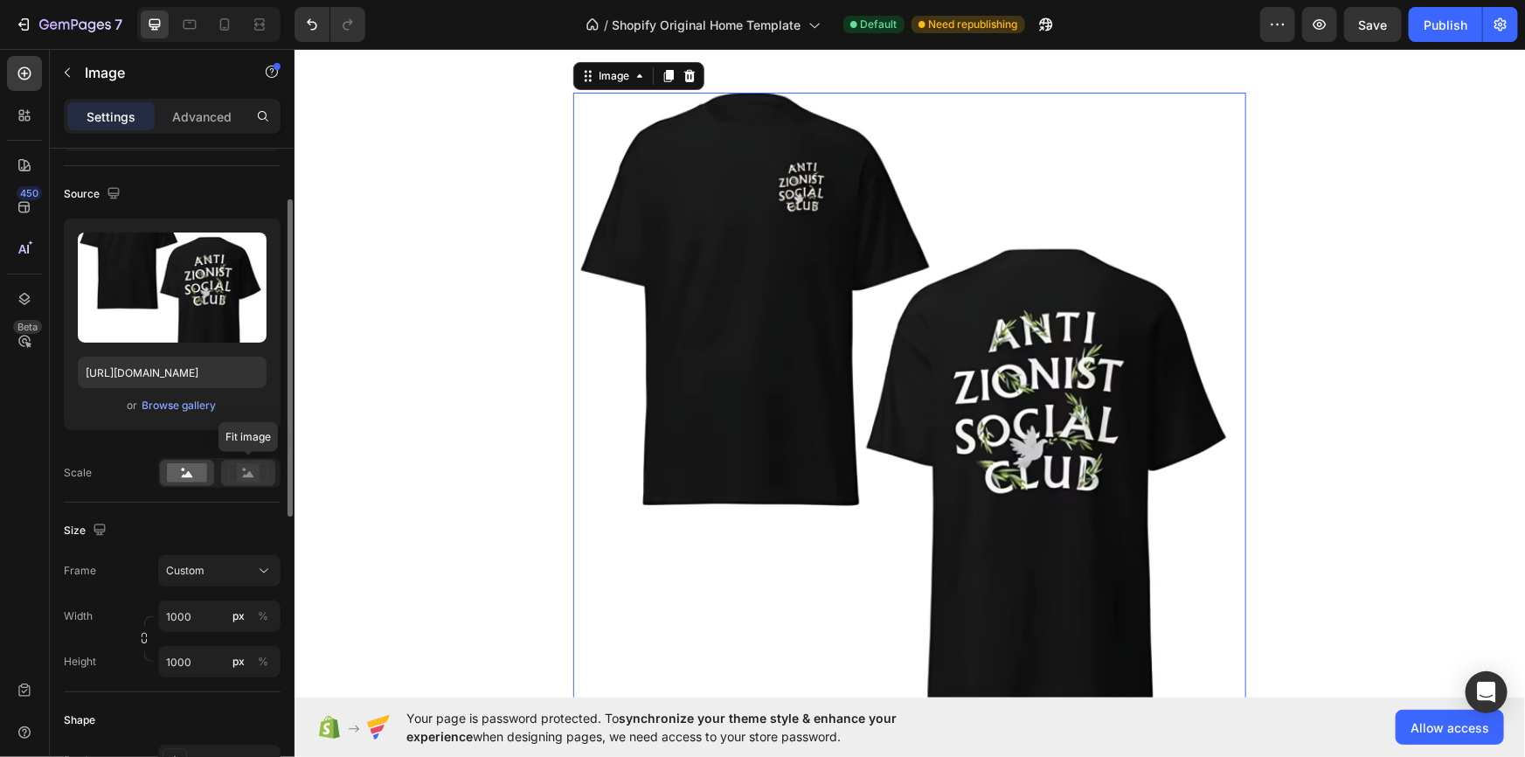
click at [269, 476] on div at bounding box center [248, 473] width 54 height 26
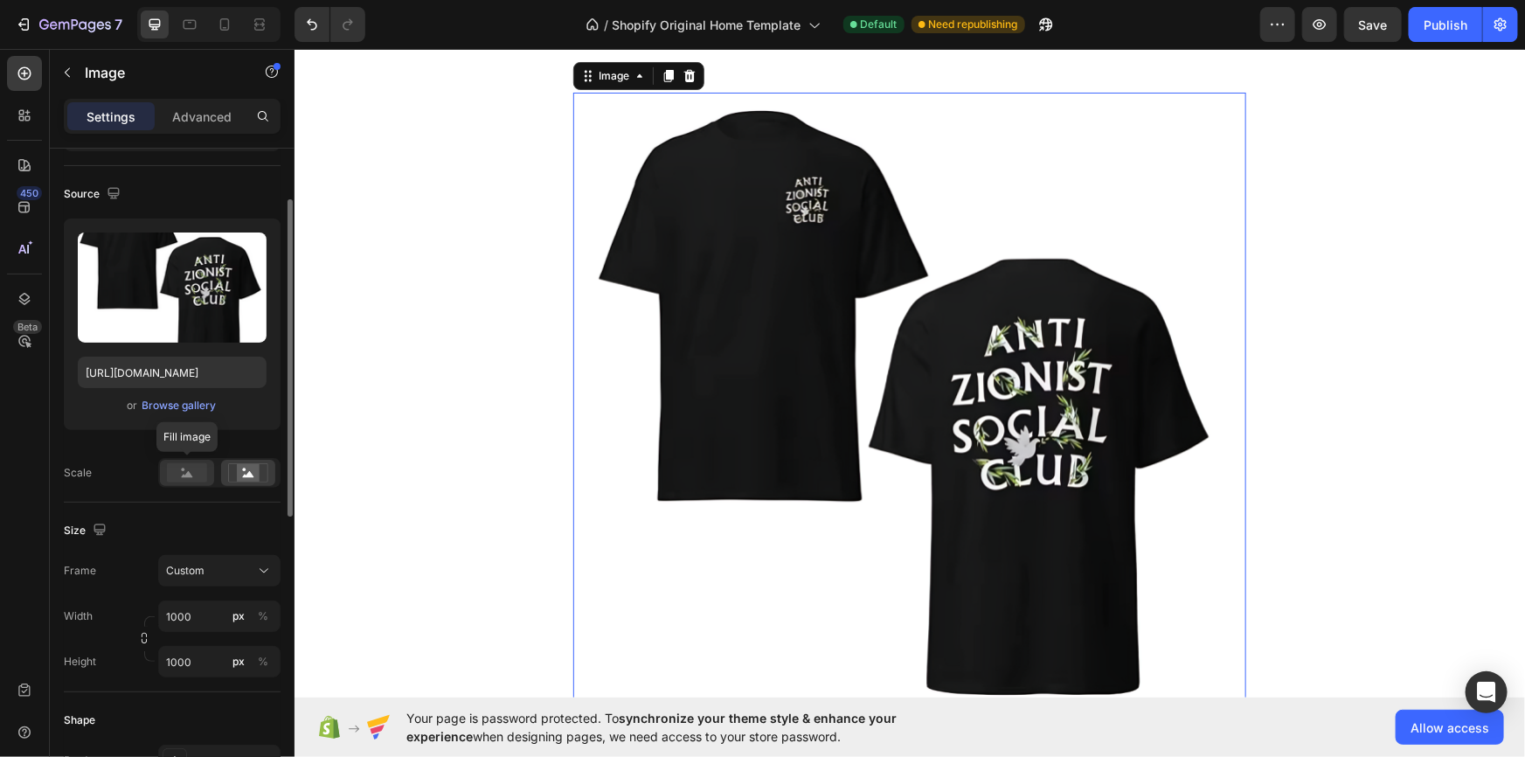
click at [181, 473] on rect at bounding box center [187, 472] width 40 height 19
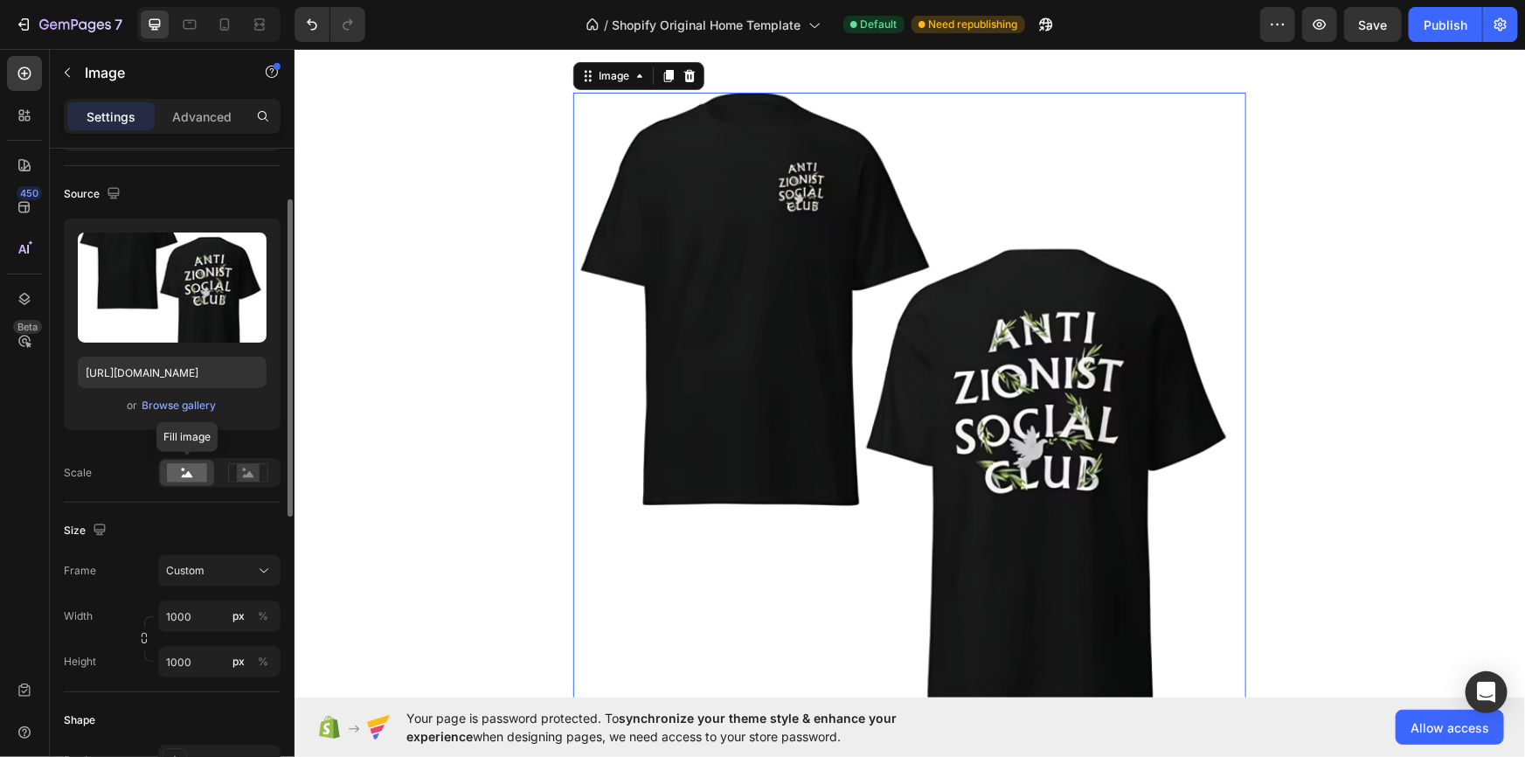
click at [219, 469] on div "Fill image" at bounding box center [219, 473] width 122 height 30
click at [252, 478] on rect at bounding box center [248, 472] width 23 height 17
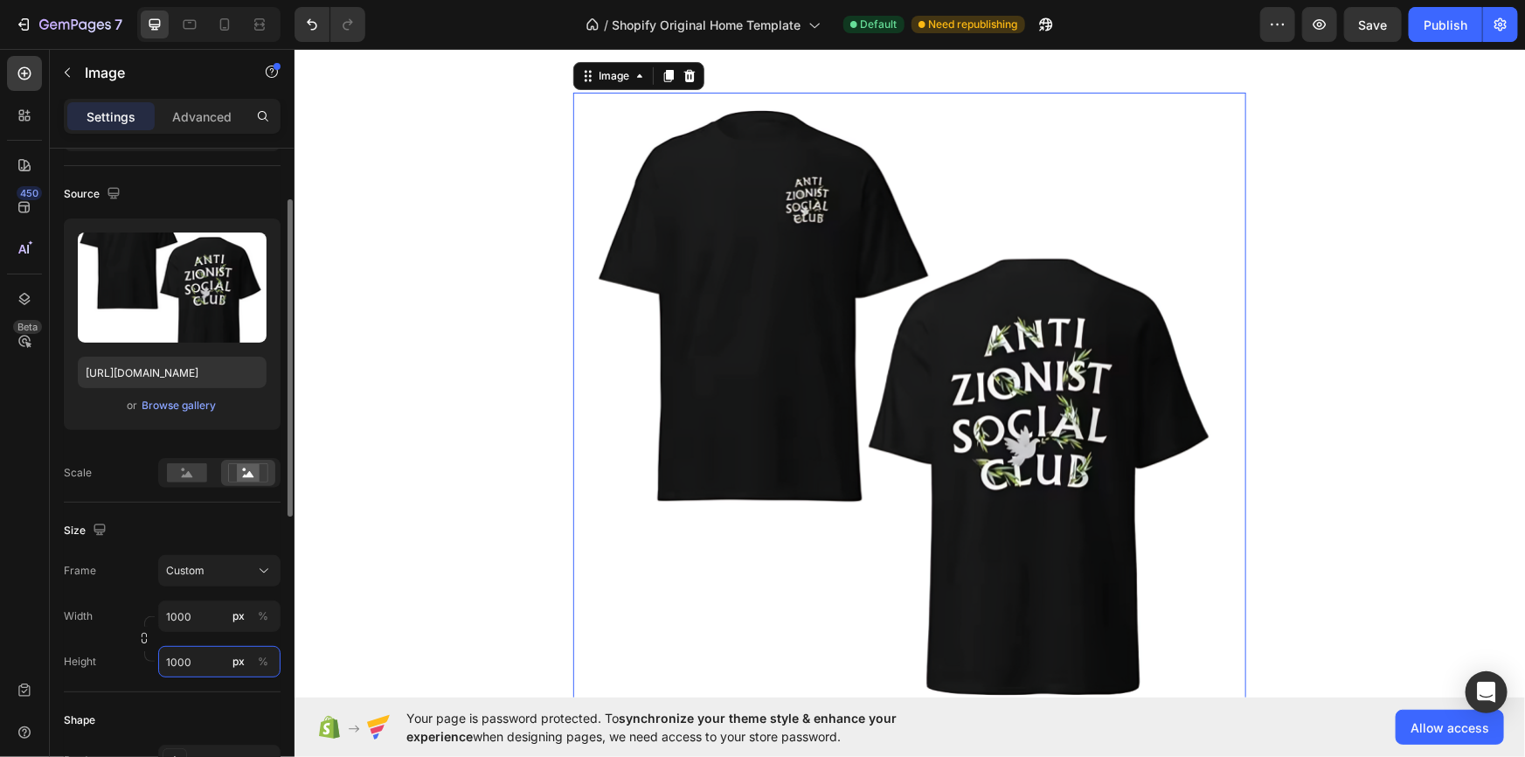
click at [203, 653] on input "1000" at bounding box center [219, 661] width 122 height 31
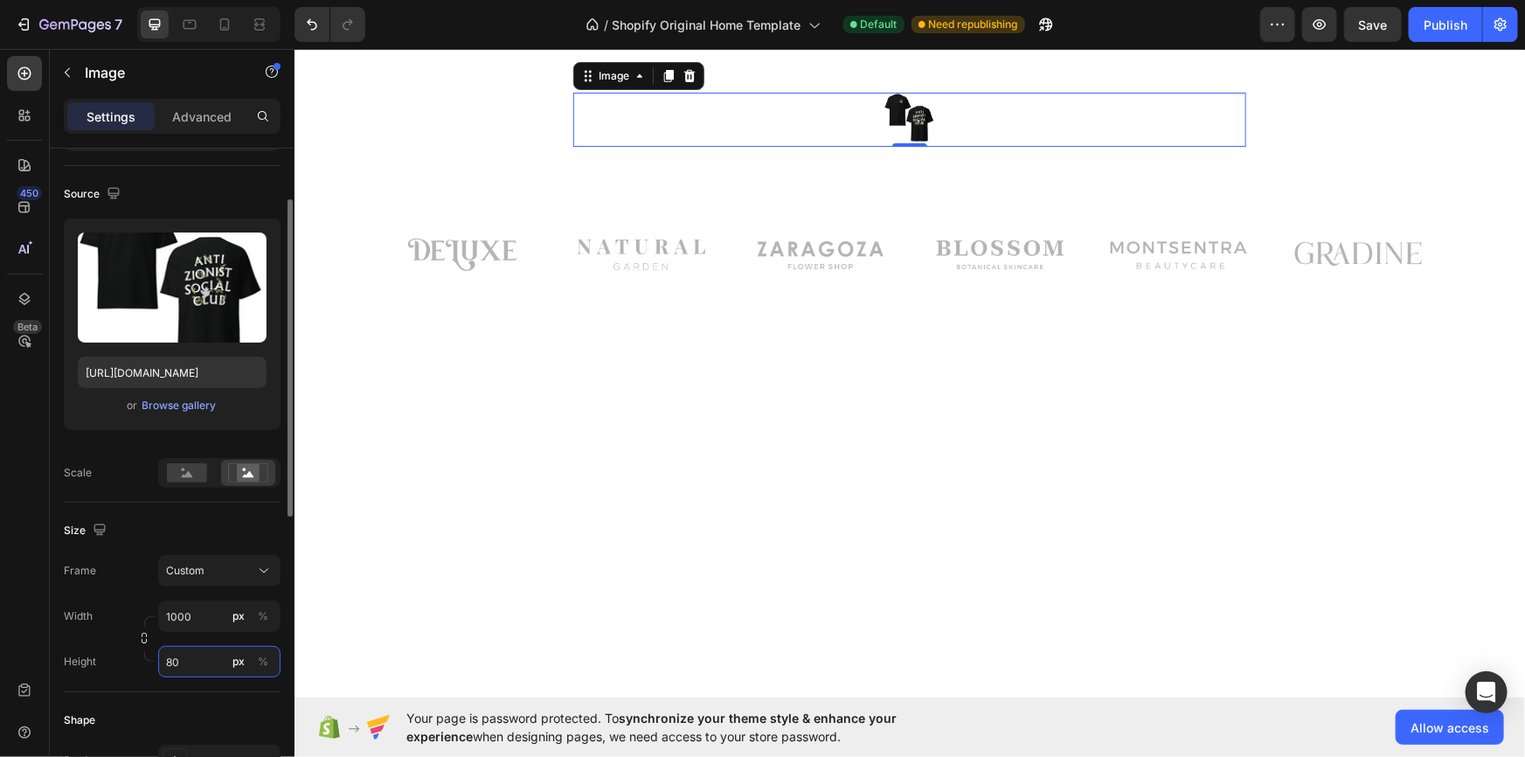
type input "800"
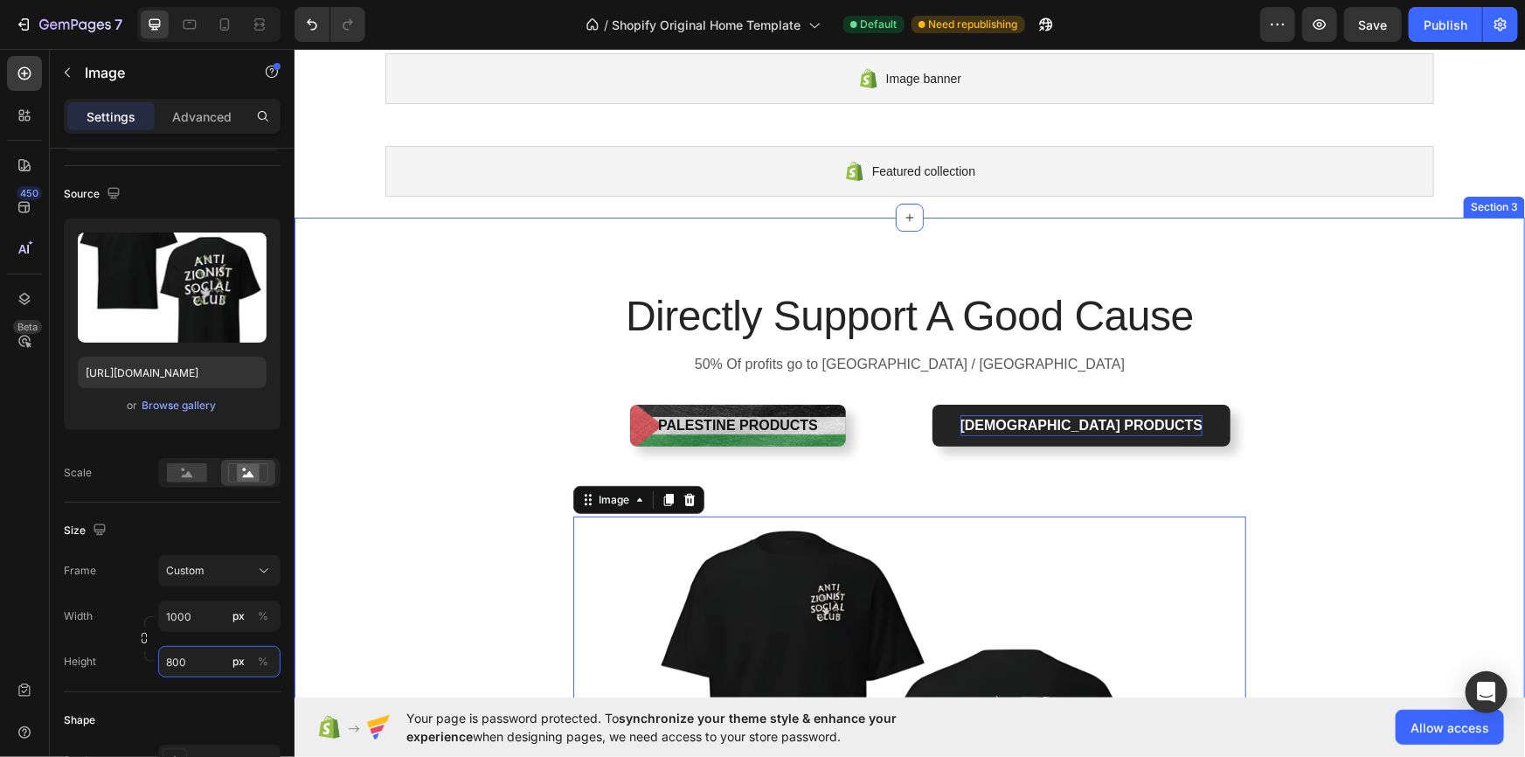
scroll to position [105, 0]
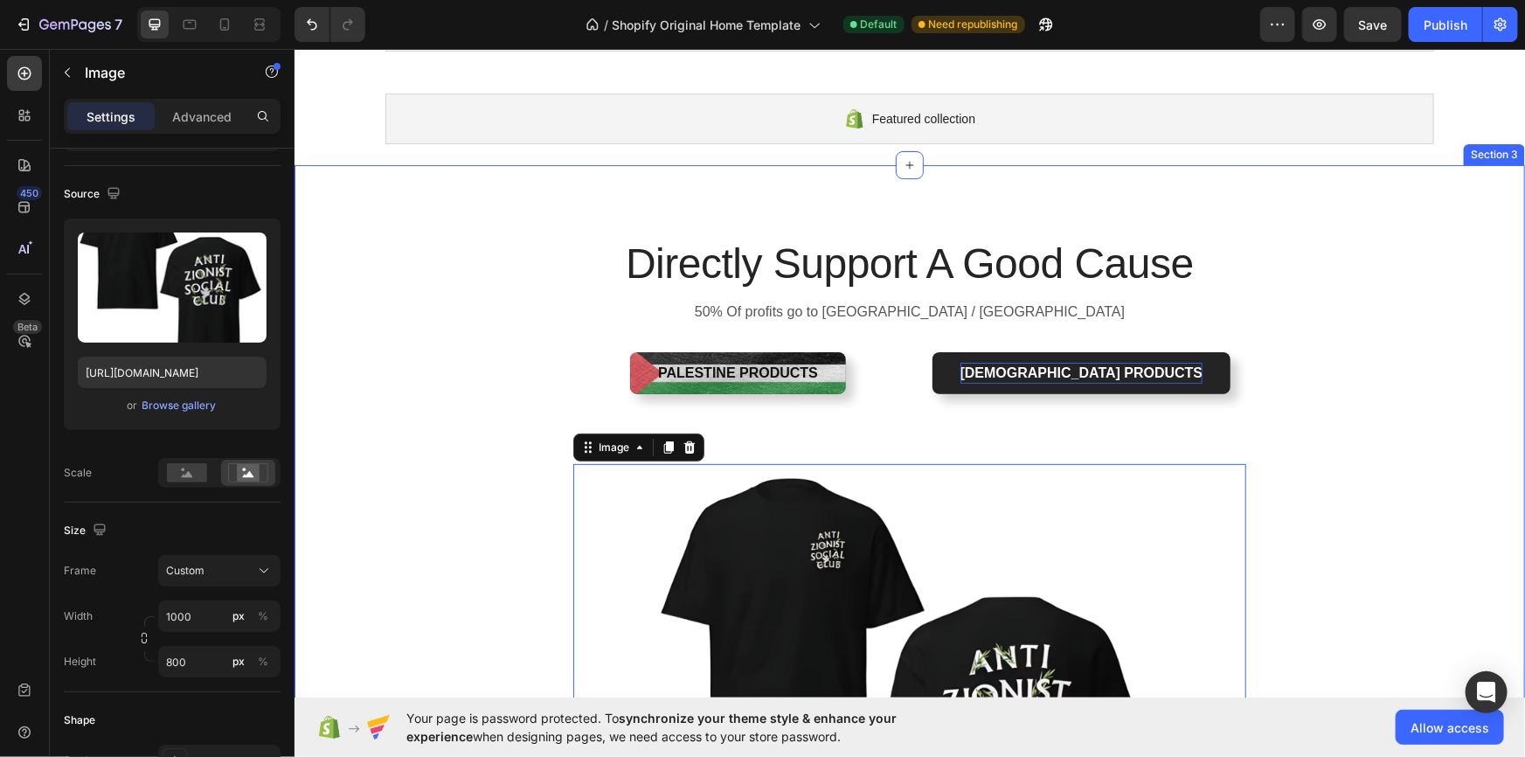
click at [486, 475] on div "Directly Support A Good Cause Heading 50% Of profits go to [GEOGRAPHIC_DATA] / …" at bounding box center [909, 618] width 1205 height 768
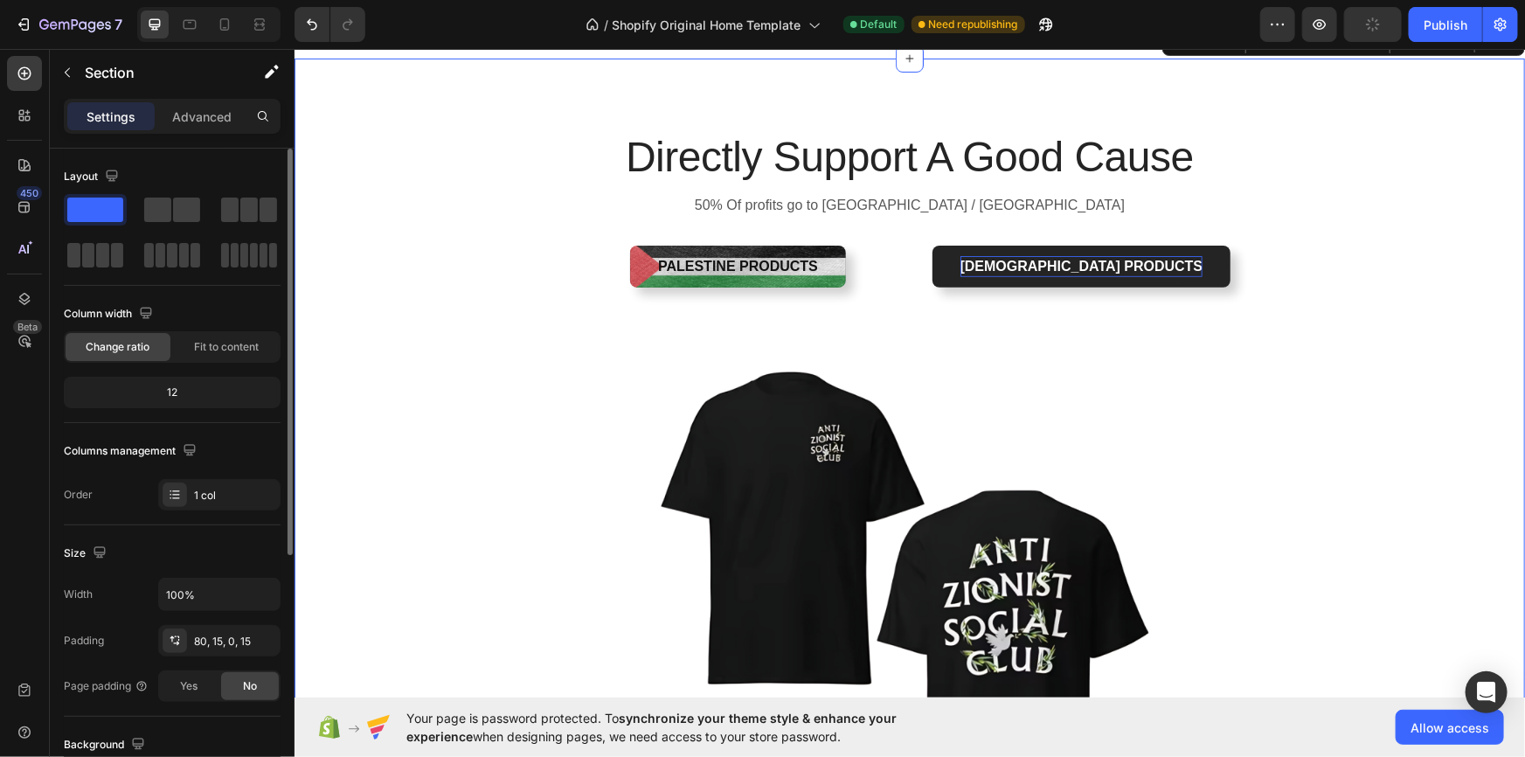
scroll to position [158, 0]
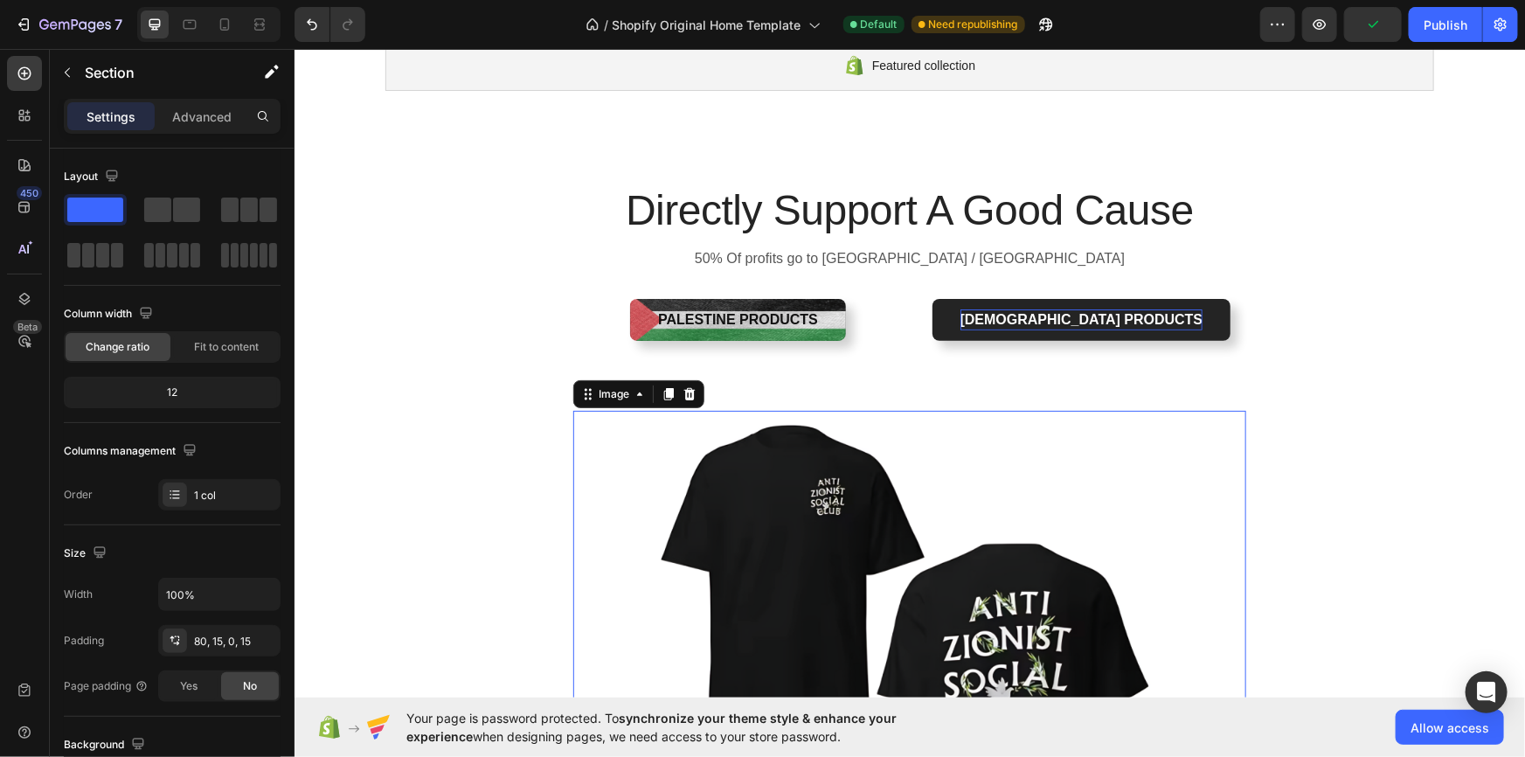
click at [816, 421] on img at bounding box center [909, 679] width 673 height 538
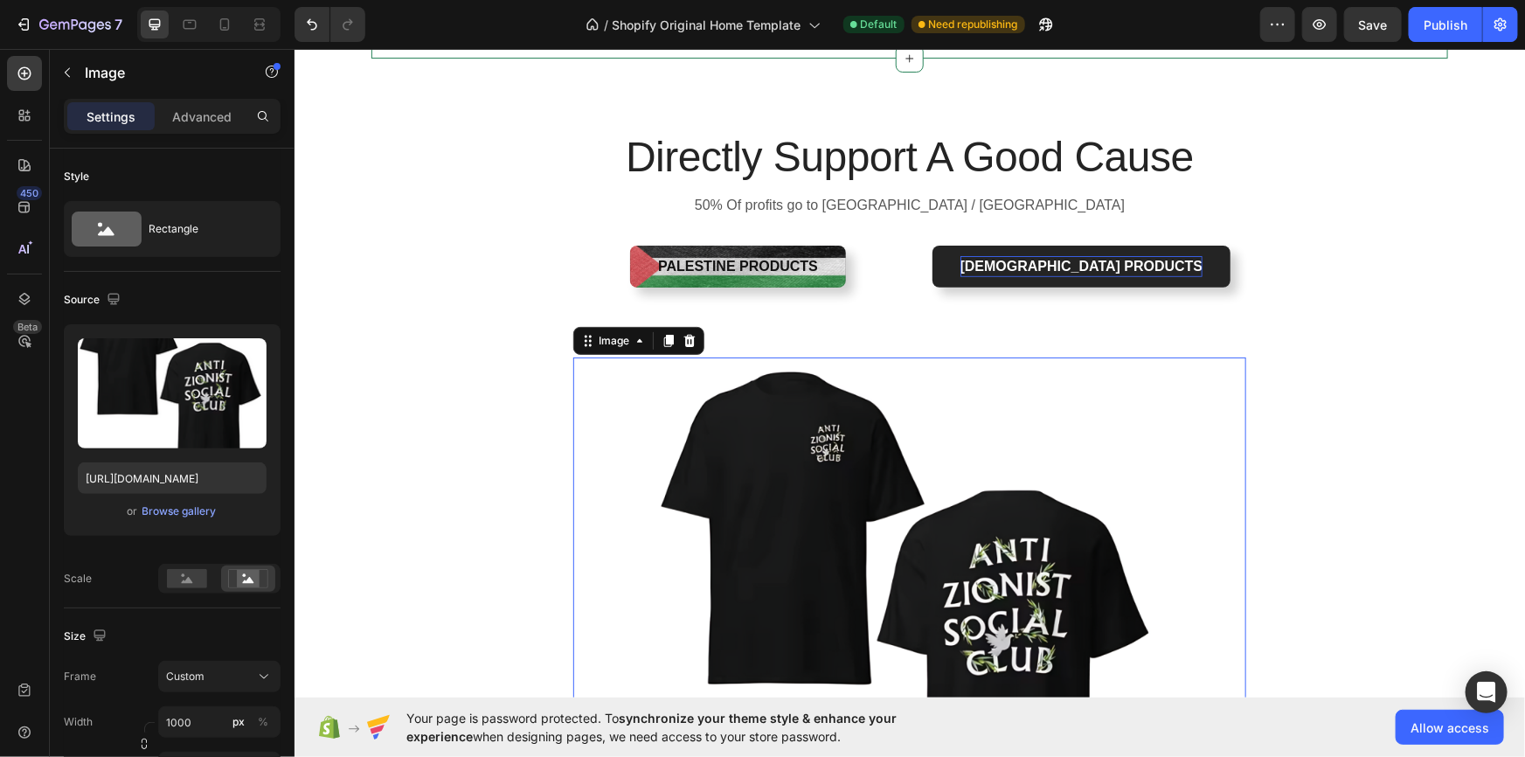
scroll to position [0, 0]
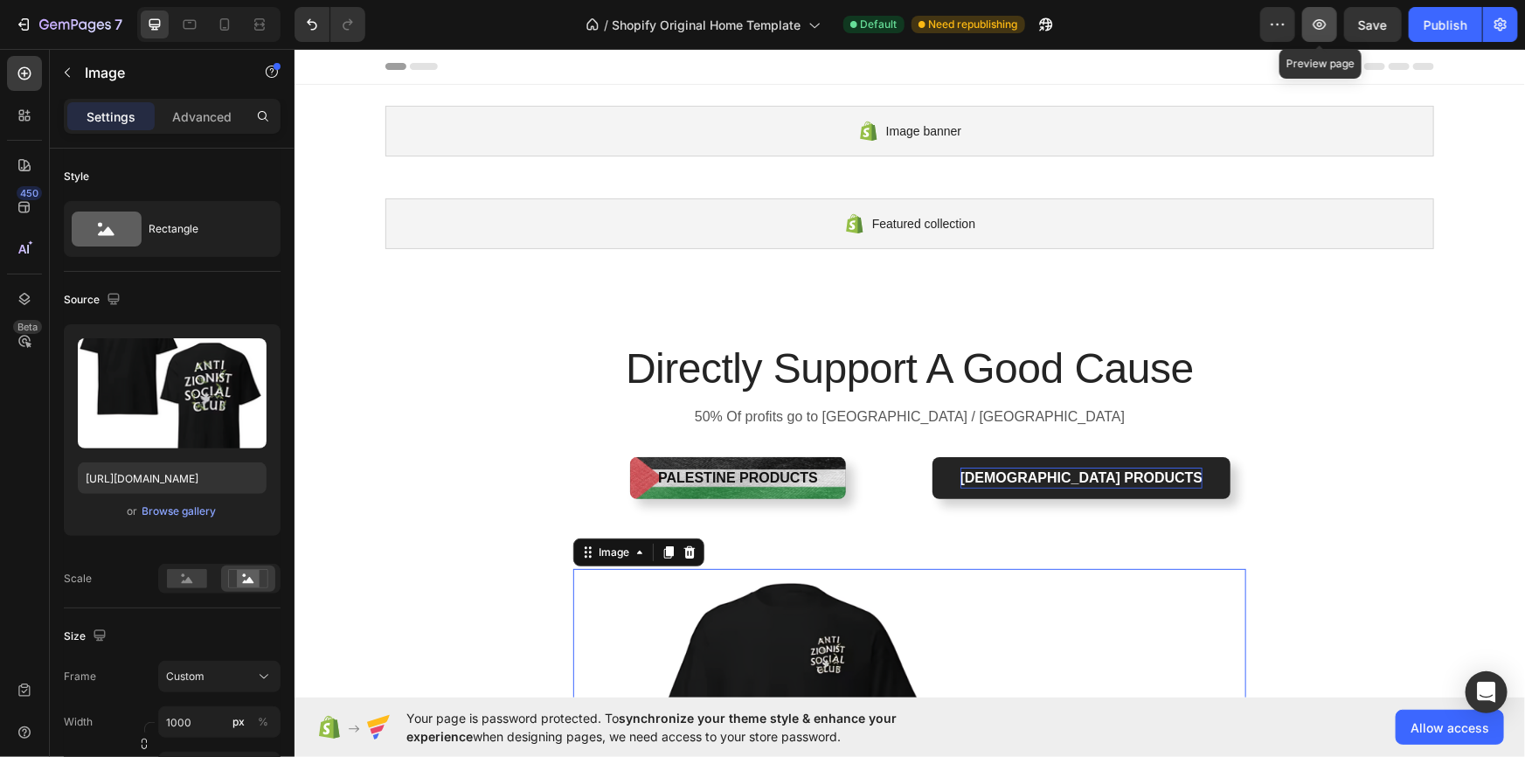
click at [1313, 31] on icon "button" at bounding box center [1319, 24] width 17 height 17
click at [1434, 23] on div "Publish" at bounding box center [1446, 25] width 44 height 18
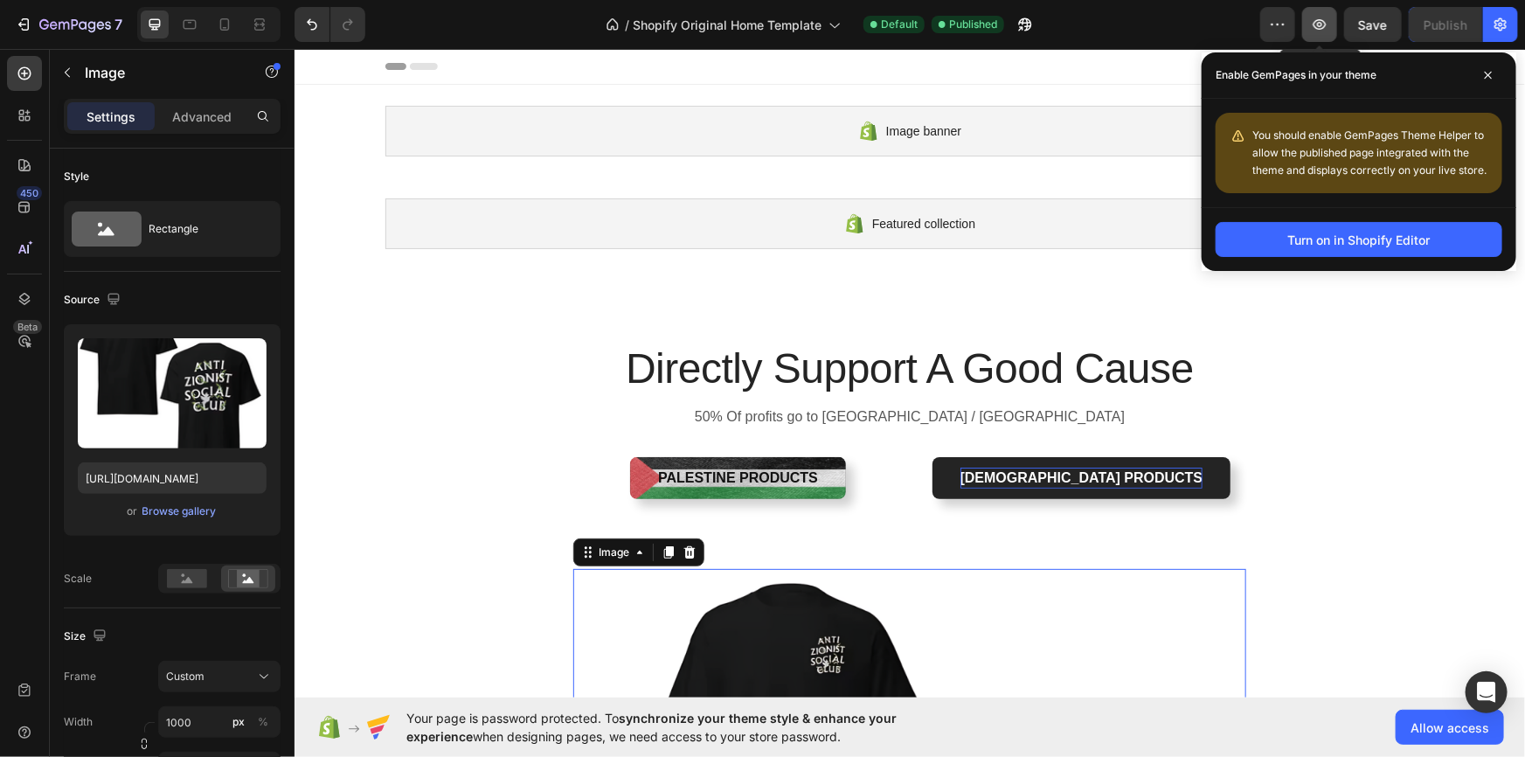
click at [1330, 24] on button "button" at bounding box center [1319, 24] width 35 height 35
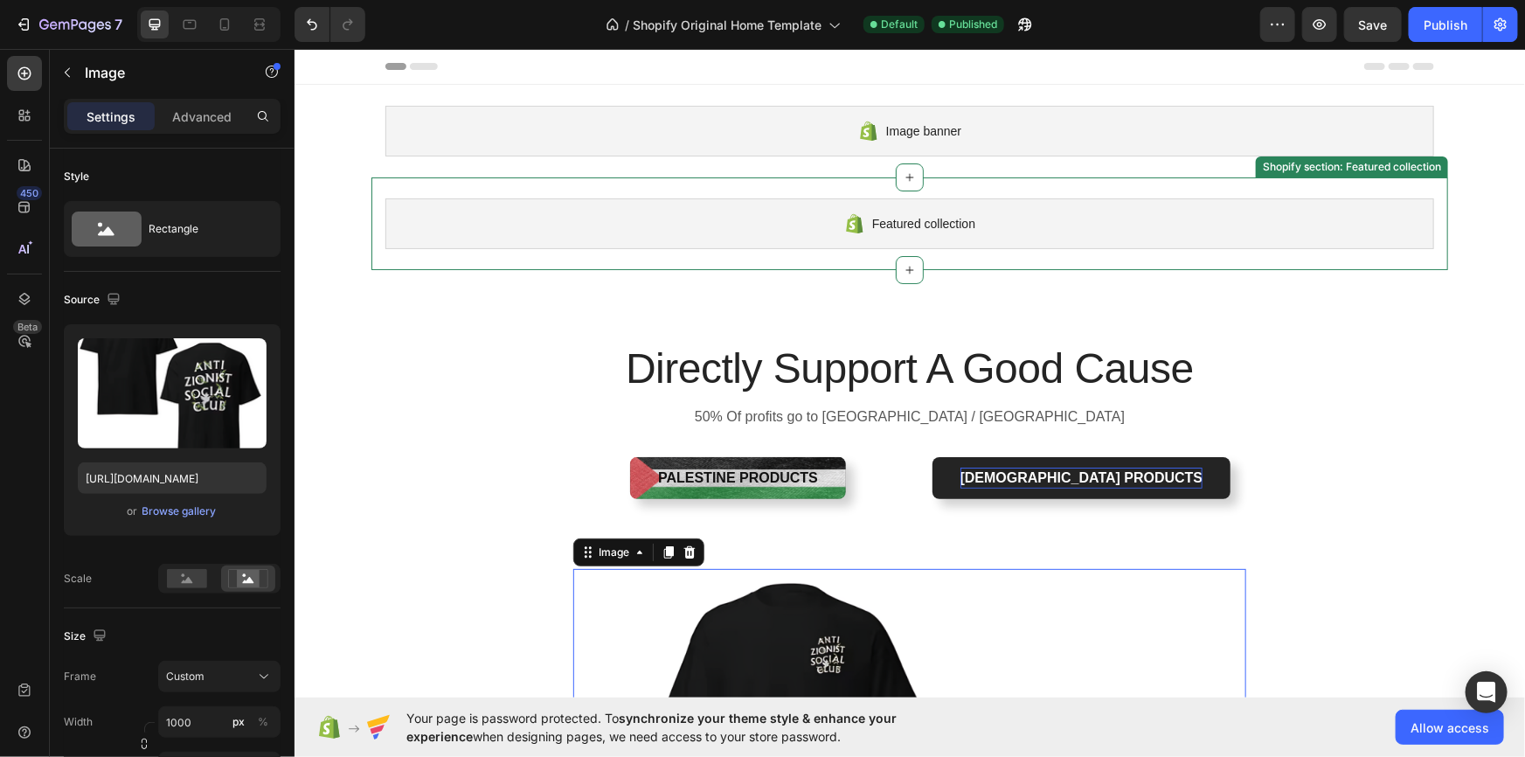
click at [706, 231] on div "Featured collection" at bounding box center [909, 223] width 1049 height 51
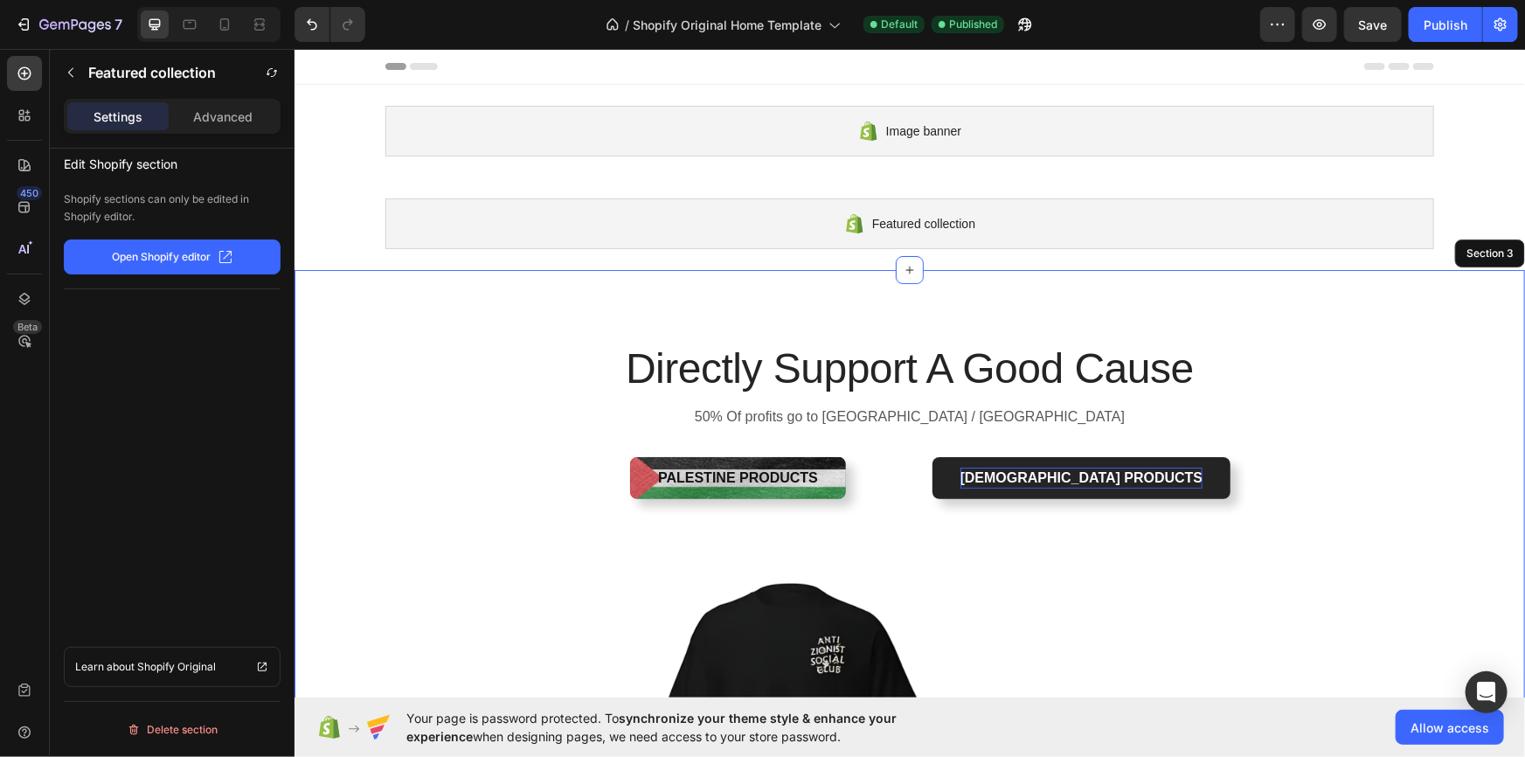
click at [572, 307] on div "Directly Support A Good Cause Heading 50% Of profits go to [GEOGRAPHIC_DATA] / …" at bounding box center [909, 687] width 1231 height 837
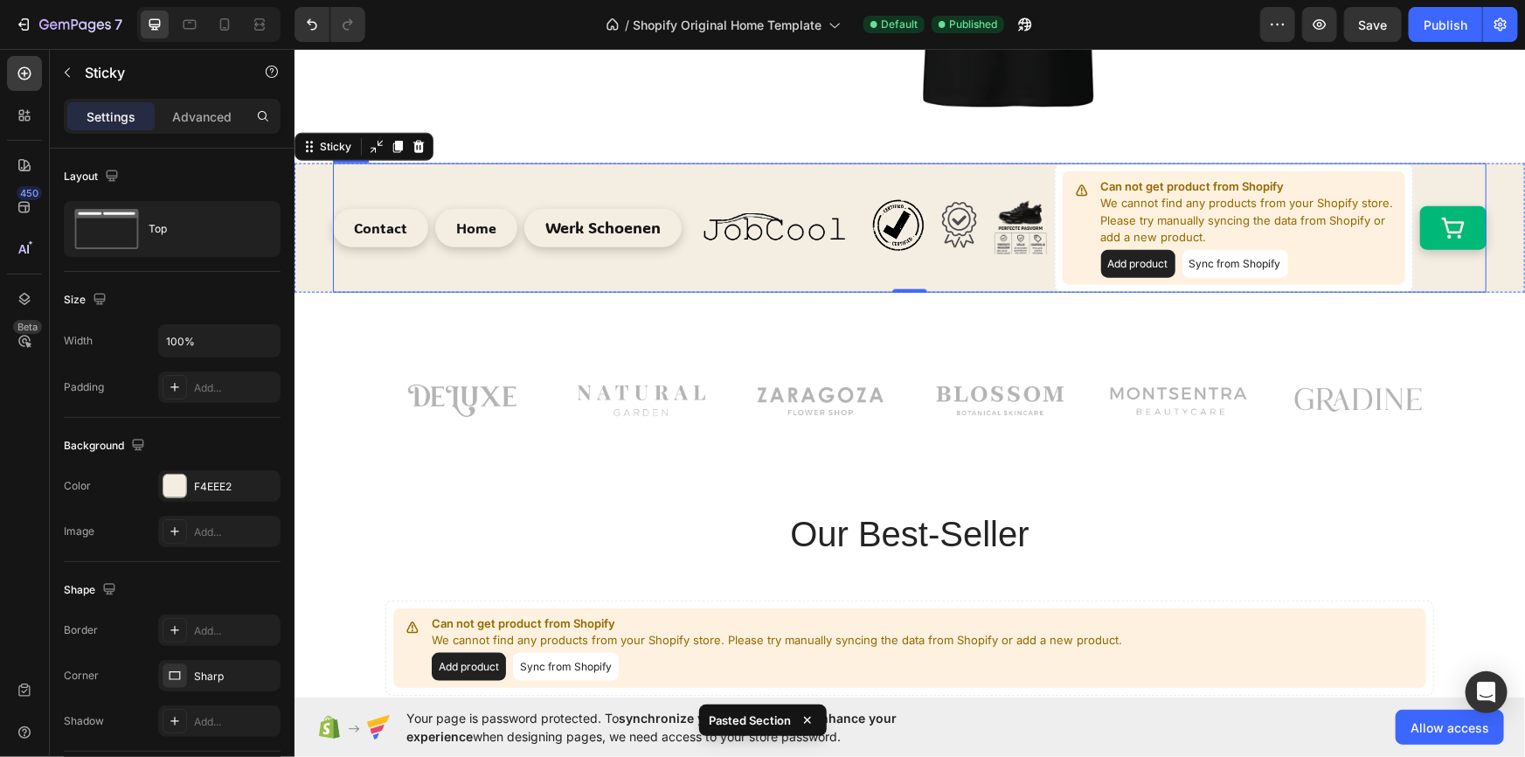
scroll to position [838, 0]
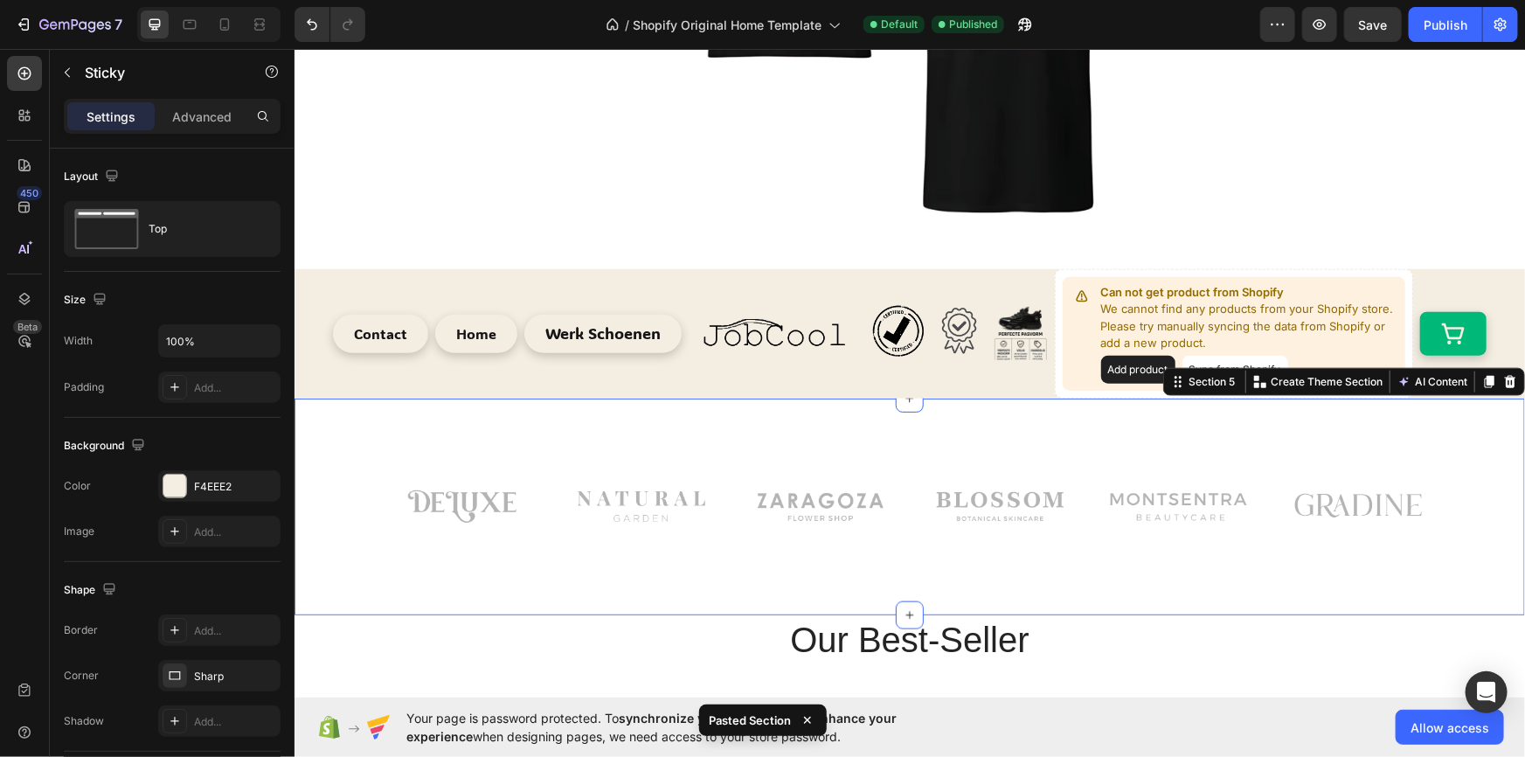
click at [703, 421] on div "Image Image Image Row Image Image Image Row Row Section 5 You can create reusab…" at bounding box center [909, 506] width 1231 height 217
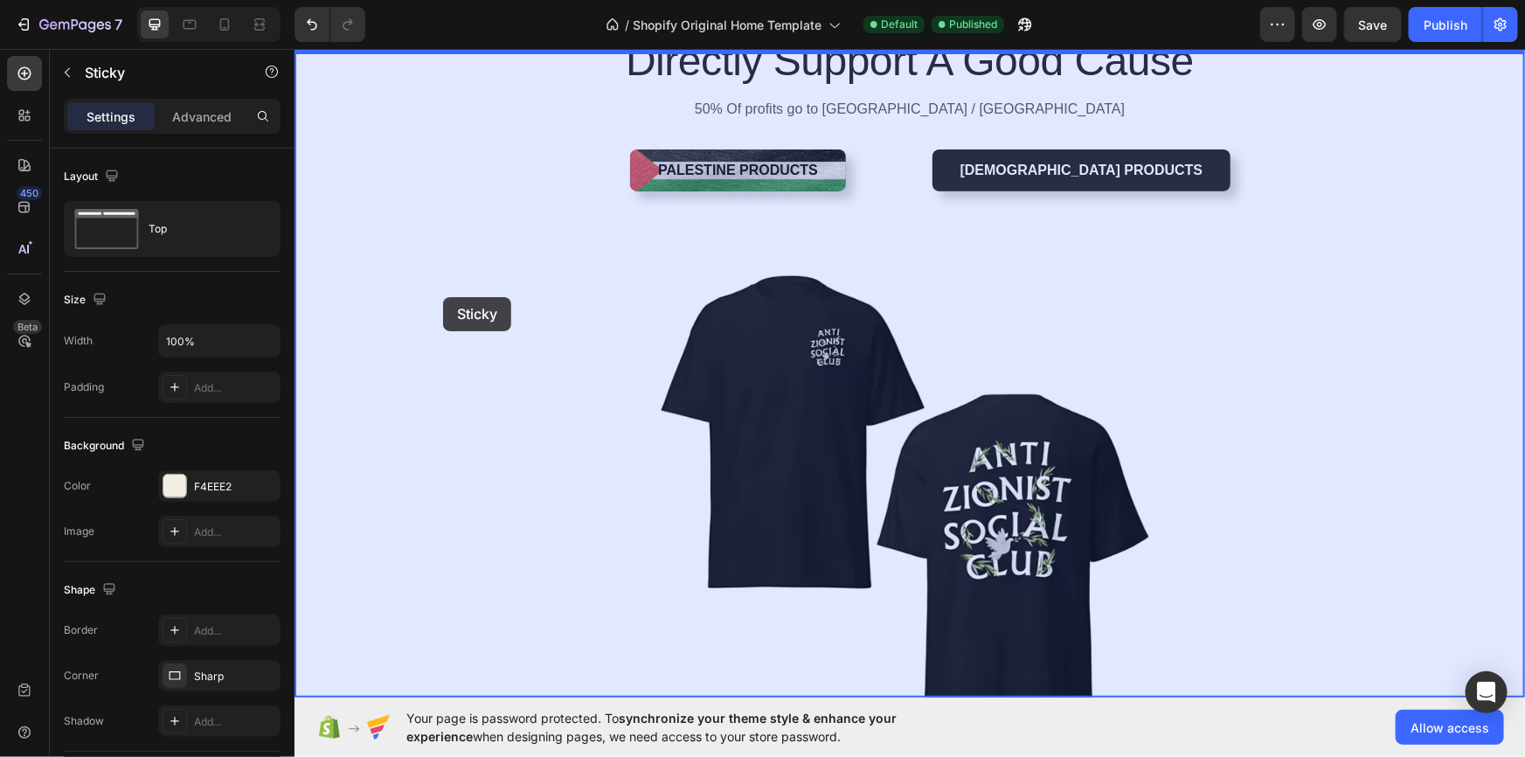
scroll to position [0, 0]
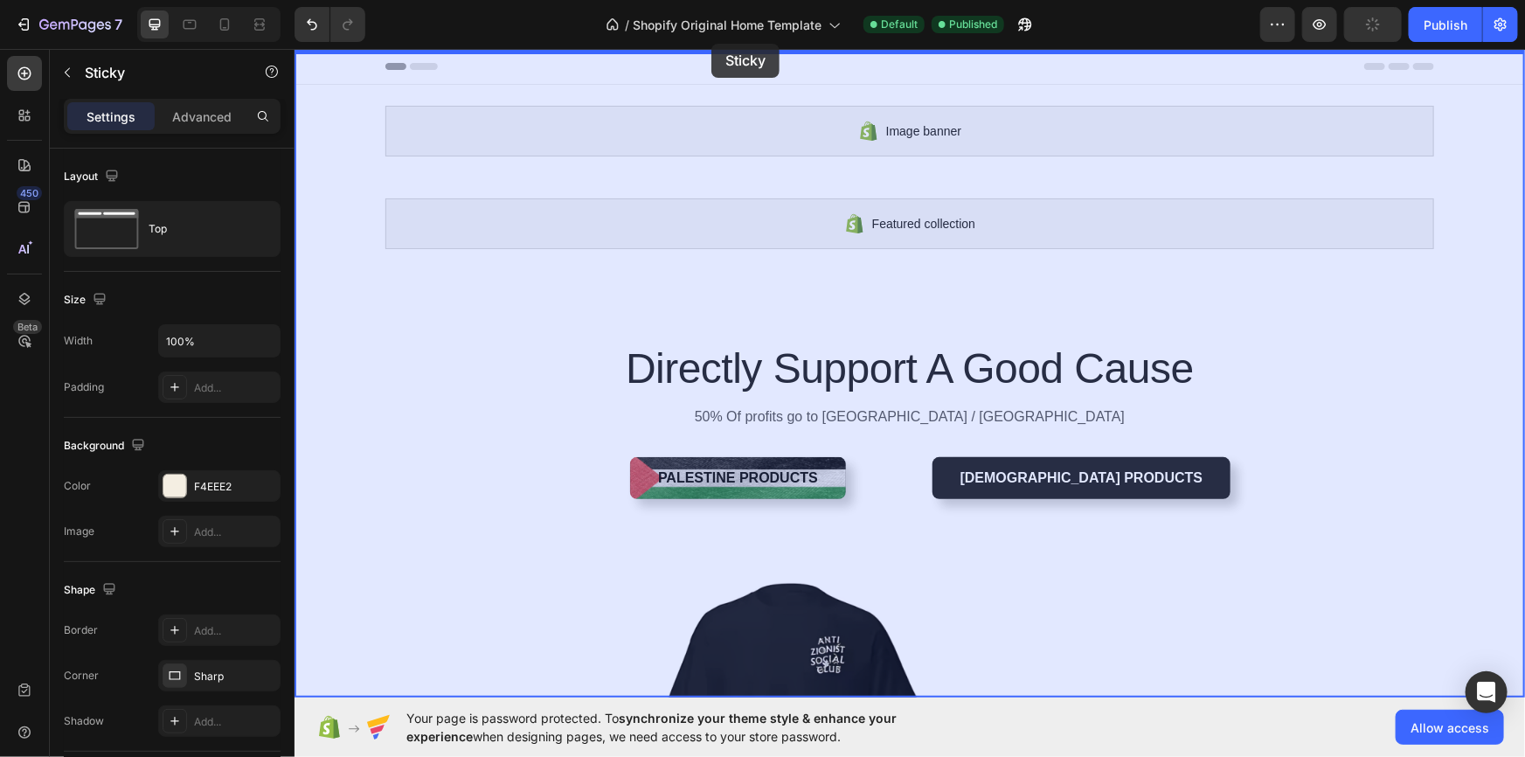
drag, startPoint x: 309, startPoint y: 405, endPoint x: 1005, endPoint y: 92, distance: 763.8
drag, startPoint x: 320, startPoint y: 440, endPoint x: 601, endPoint y: 52, distance: 478.2
drag, startPoint x: 307, startPoint y: 453, endPoint x: 840, endPoint y: 94, distance: 643.0
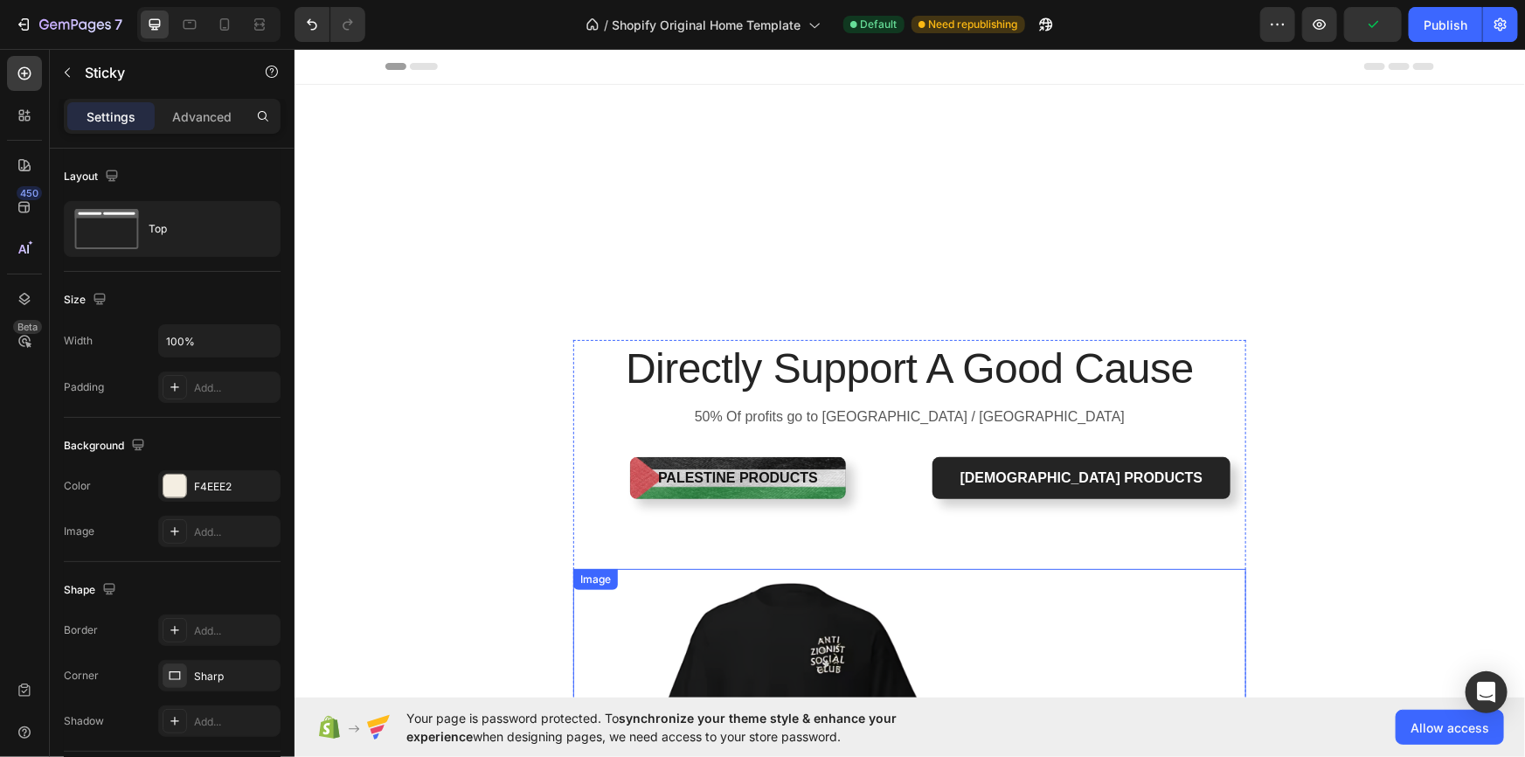
scroll to position [530, 0]
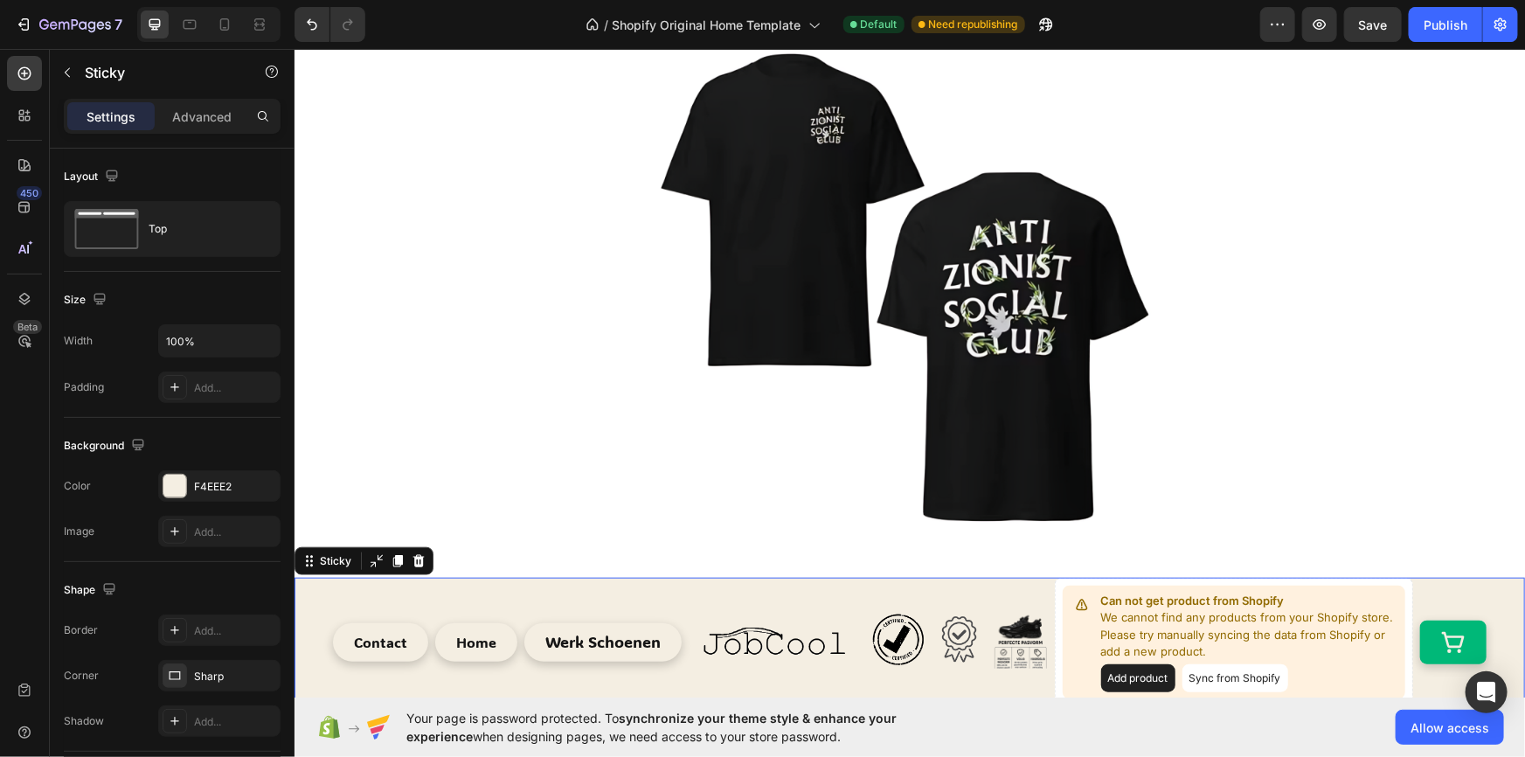
click at [313, 592] on div "Contact Button Home Button Werk Schoenen Button Image Image Image Image Row Row…" at bounding box center [909, 641] width 1231 height 129
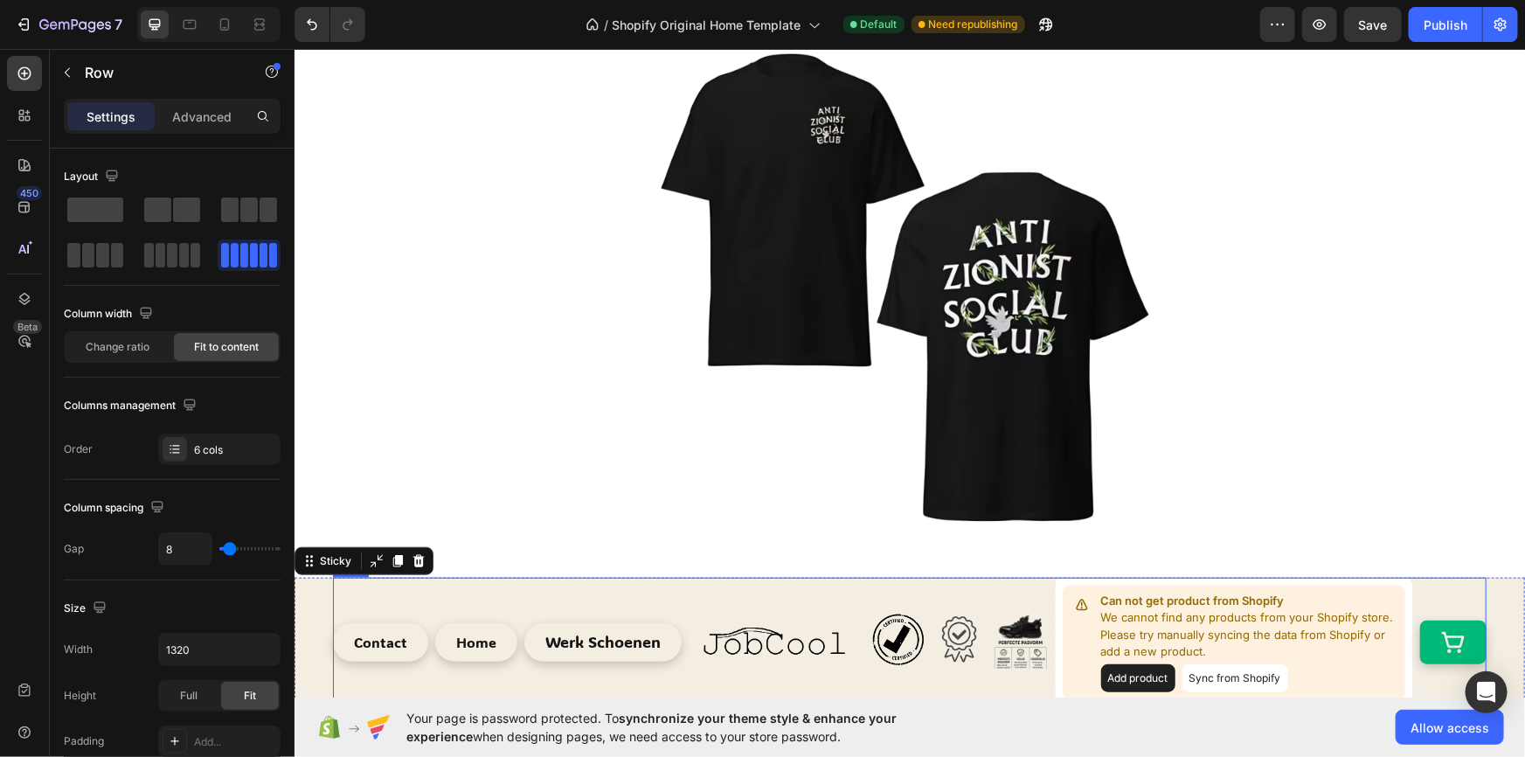
click at [384, 588] on div "Contact Button" at bounding box center [379, 641] width 95 height 129
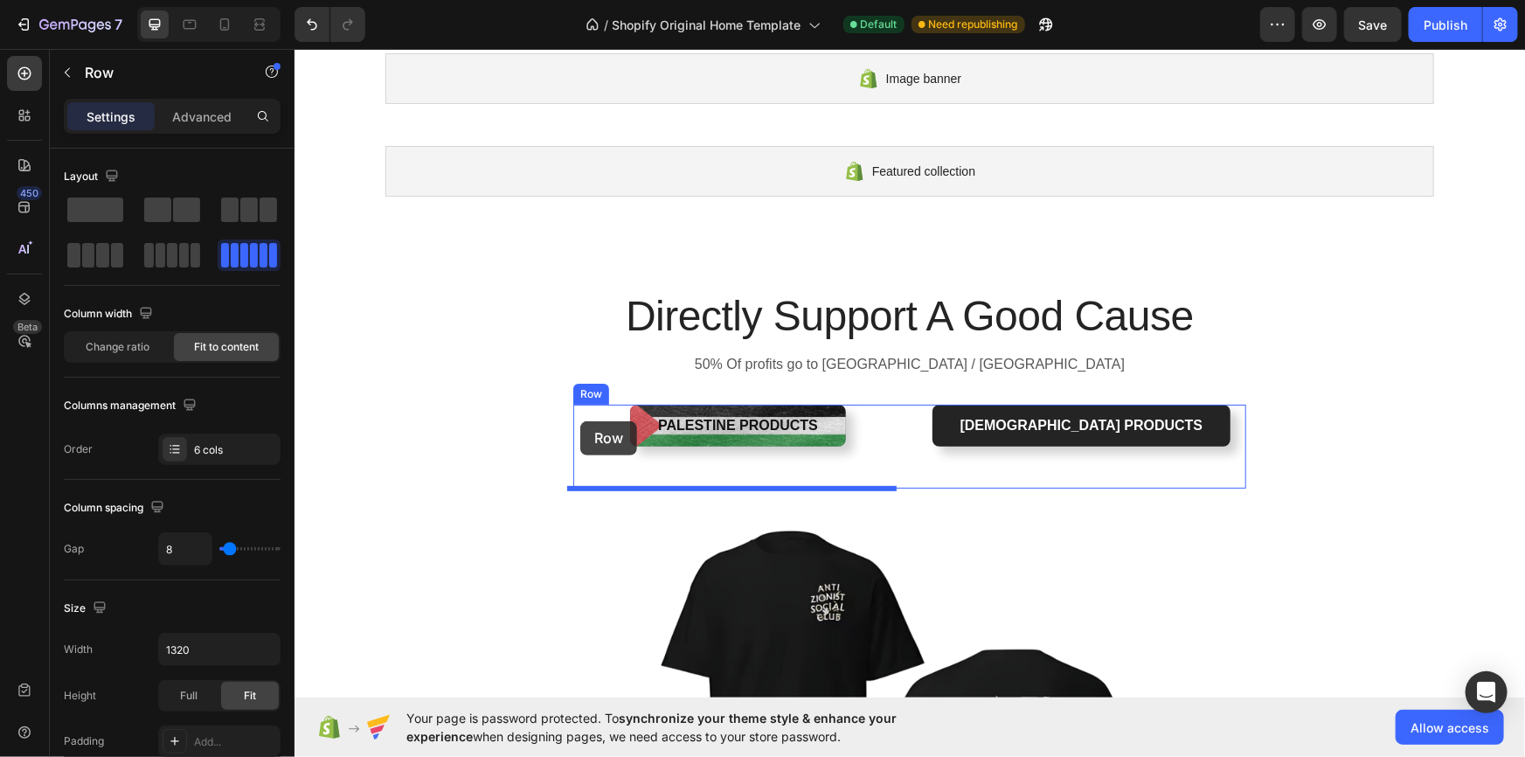
scroll to position [0, 0]
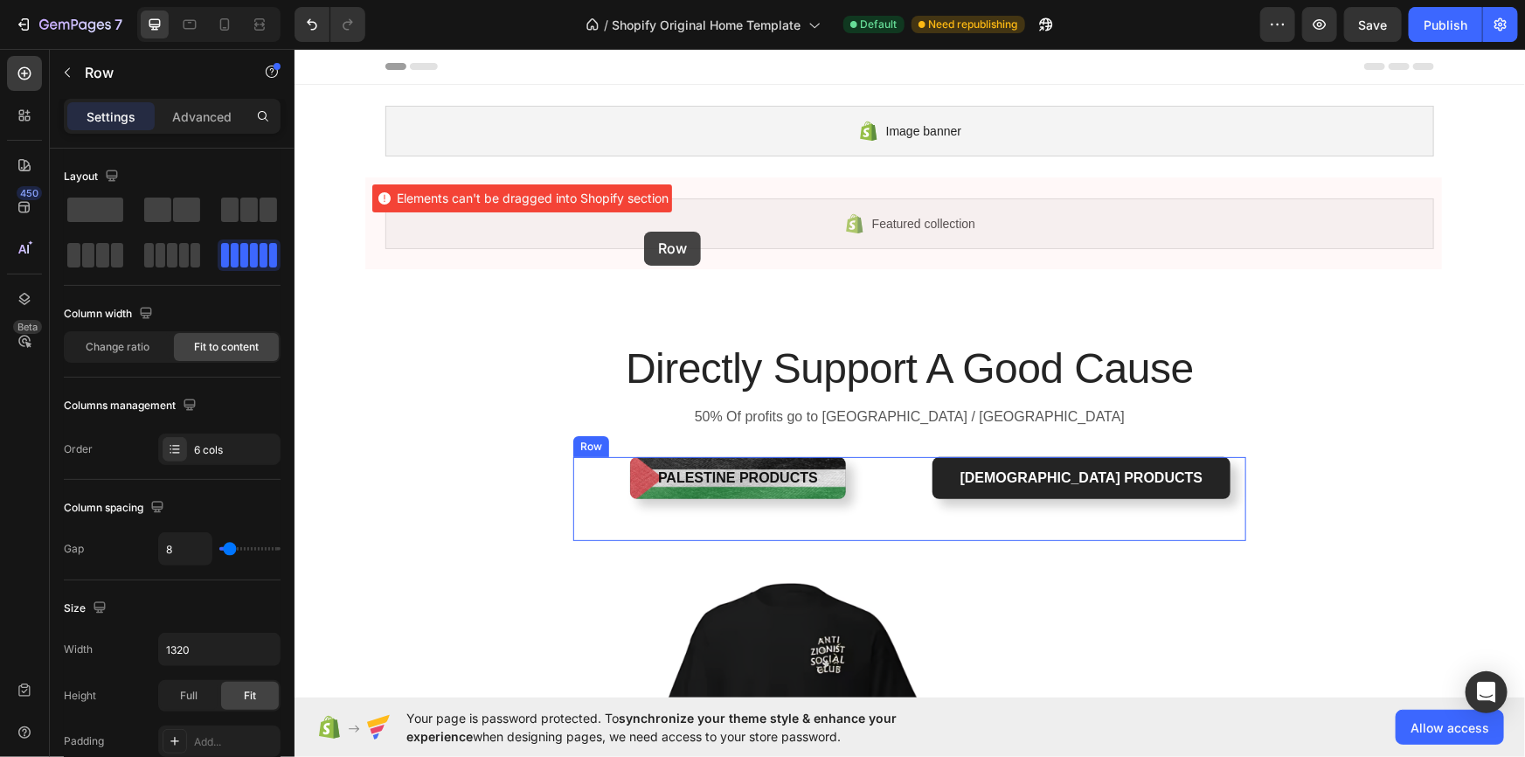
drag, startPoint x: 384, startPoint y: 588, endPoint x: 643, endPoint y: 231, distance: 441.8
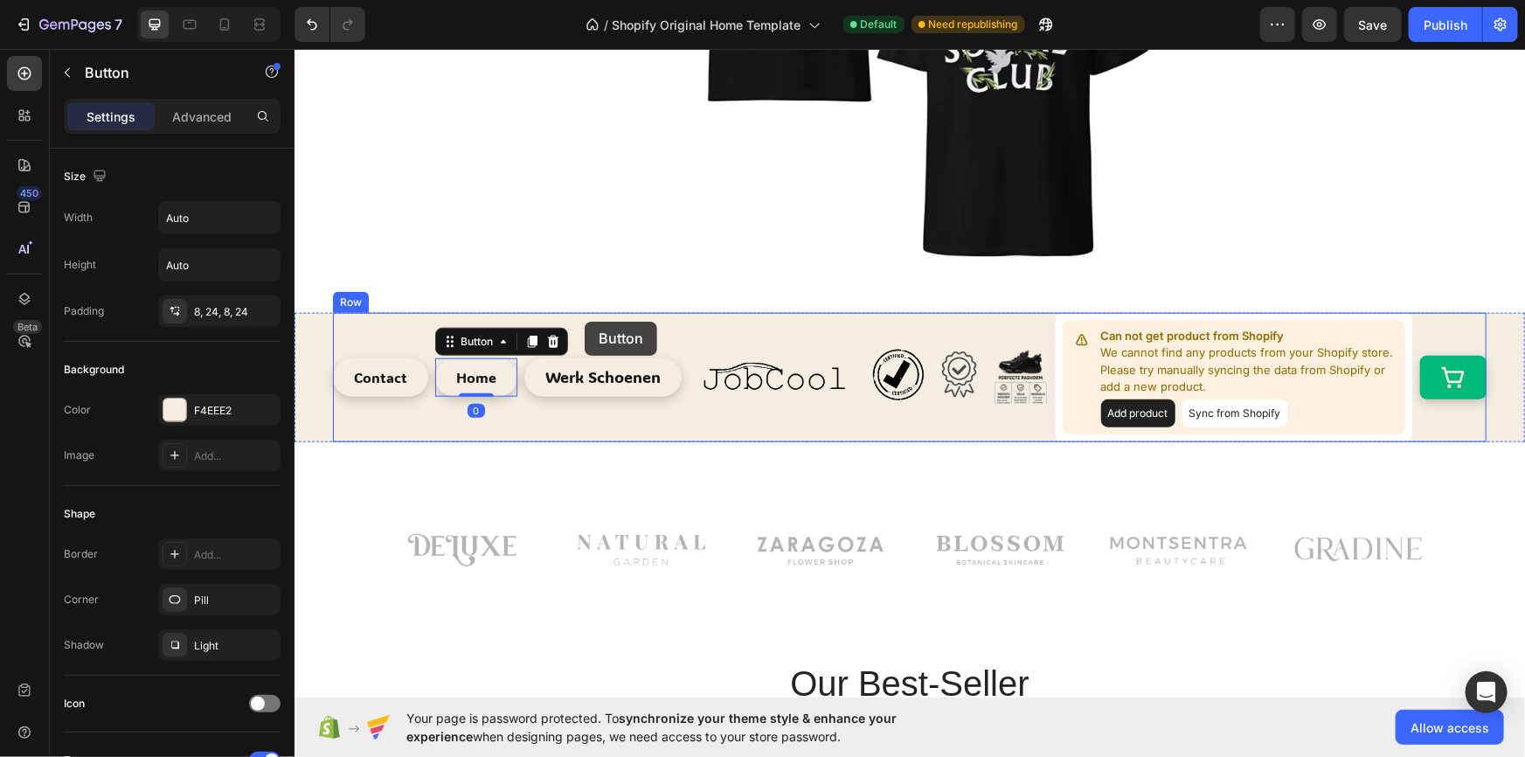
scroll to position [689, 0]
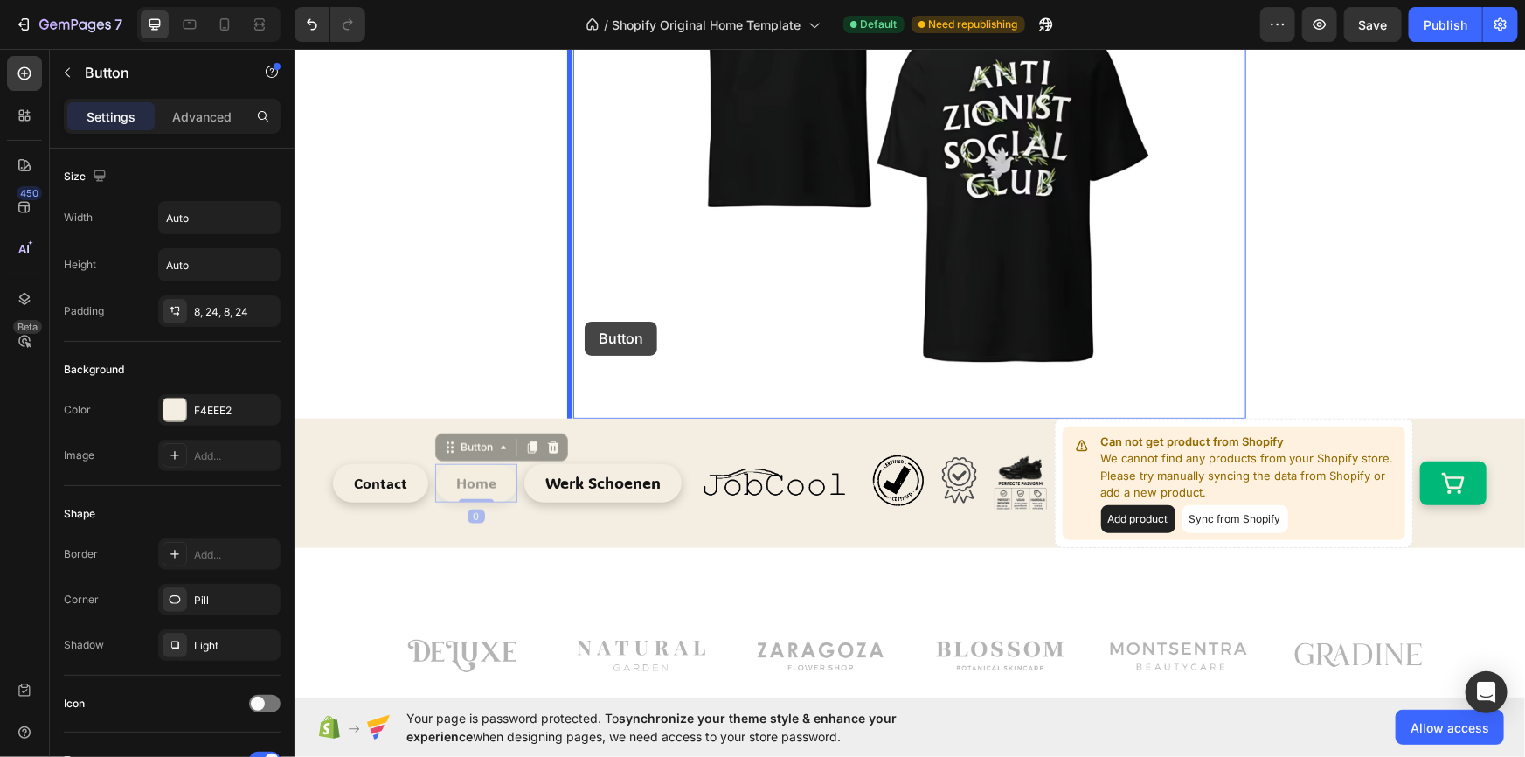
drag, startPoint x: 442, startPoint y: 339, endPoint x: 587, endPoint y: 321, distance: 145.4
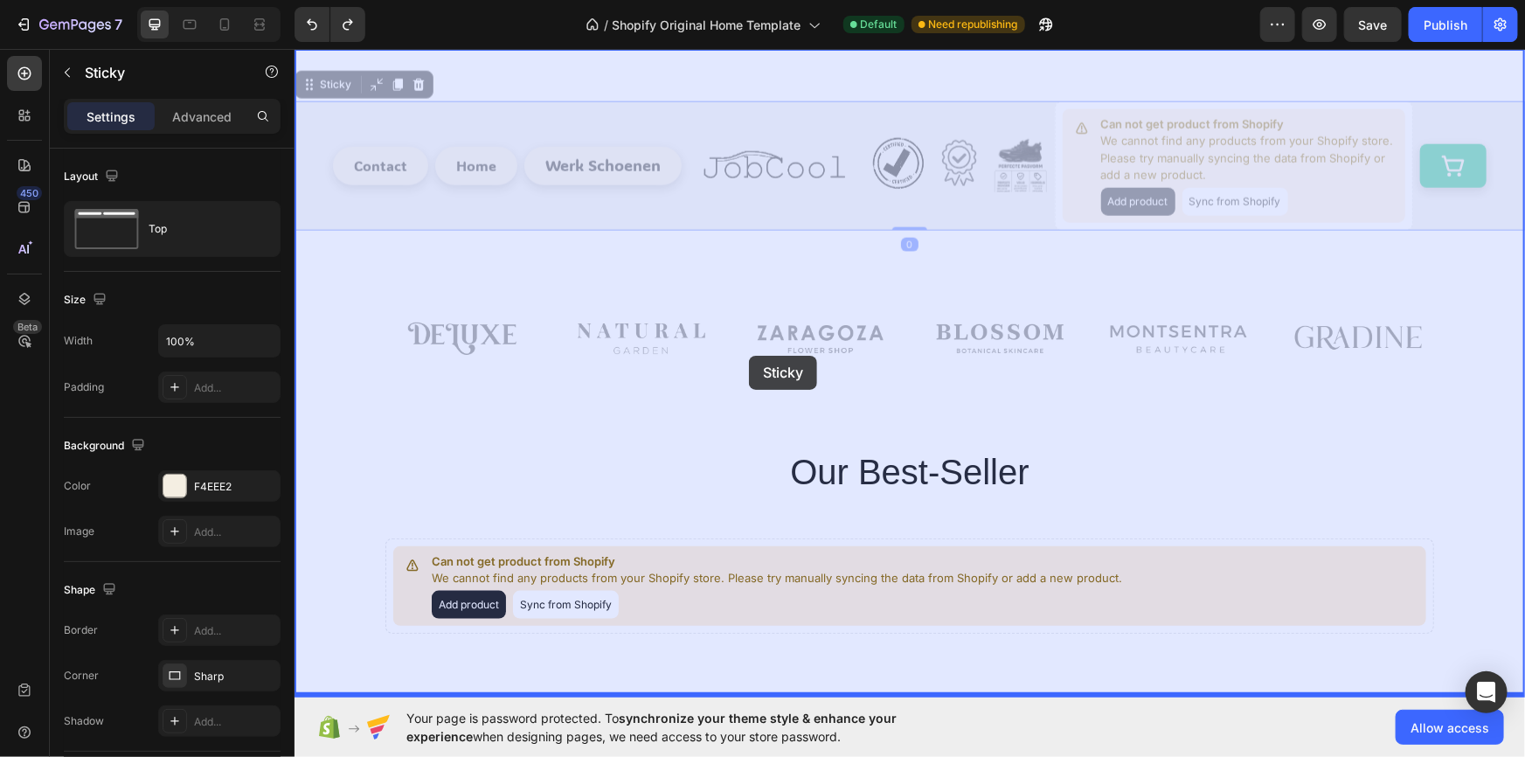
scroll to position [582, 0]
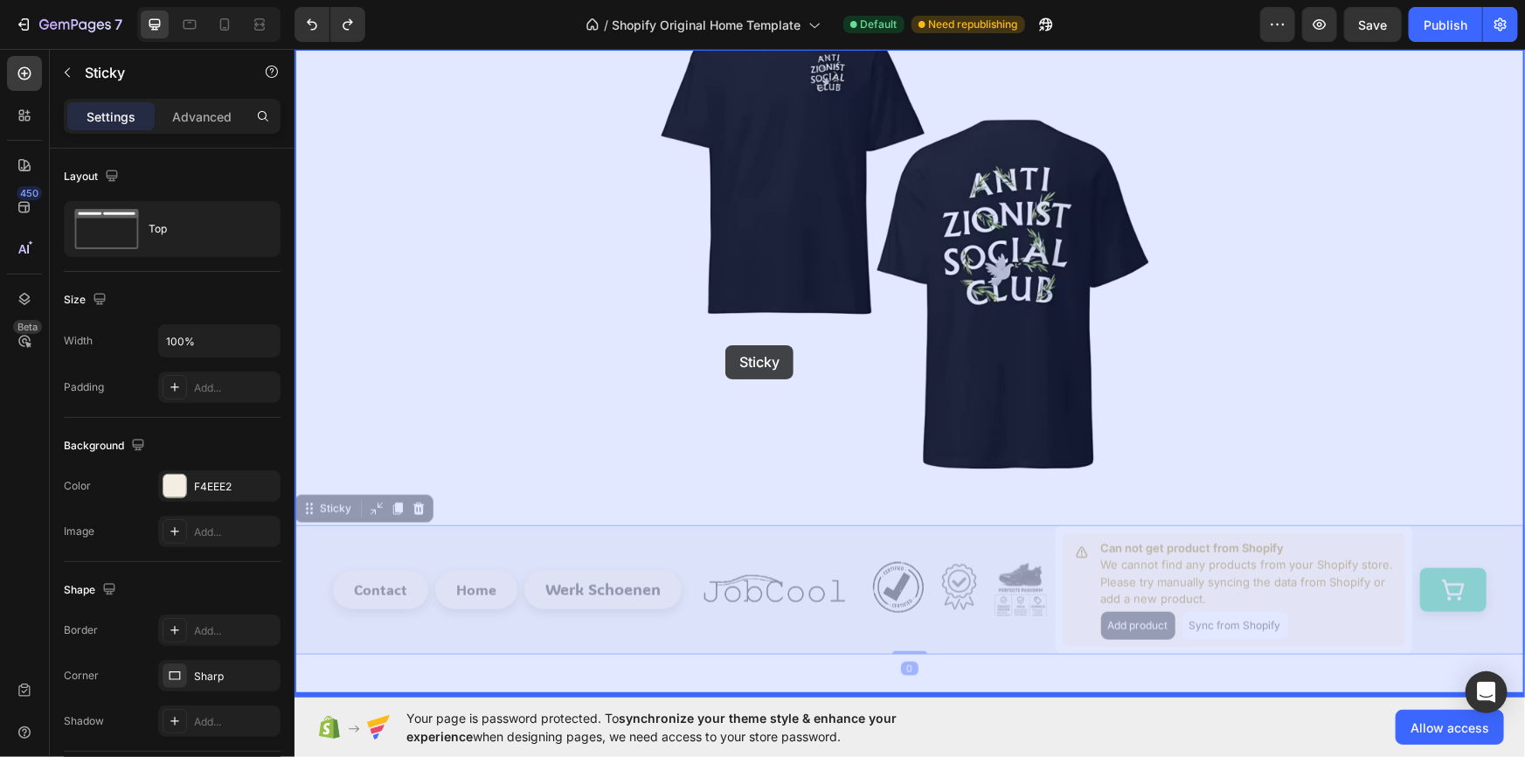
drag, startPoint x: 316, startPoint y: 543, endPoint x: 715, endPoint y: 349, distance: 444.1
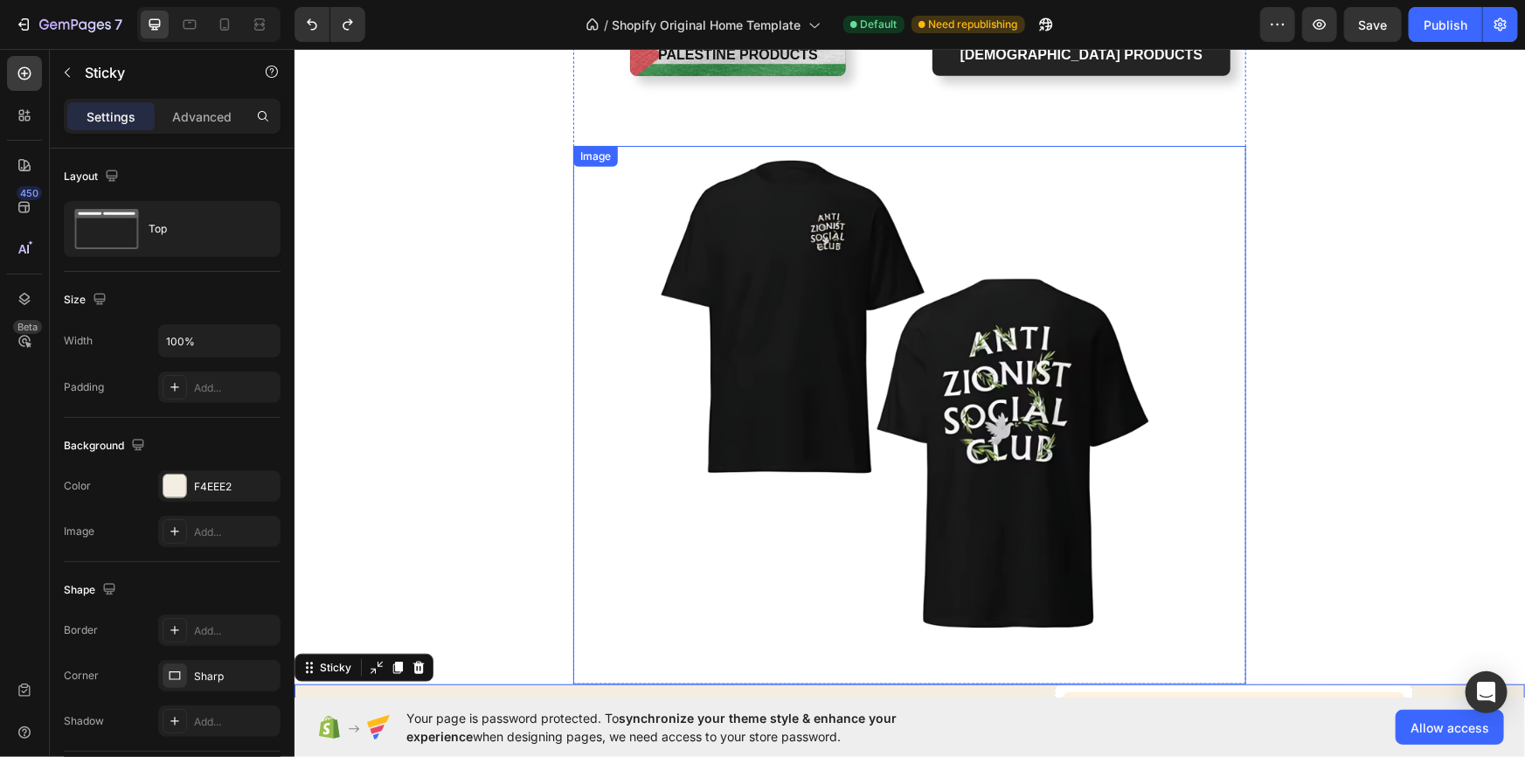
scroll to position [636, 0]
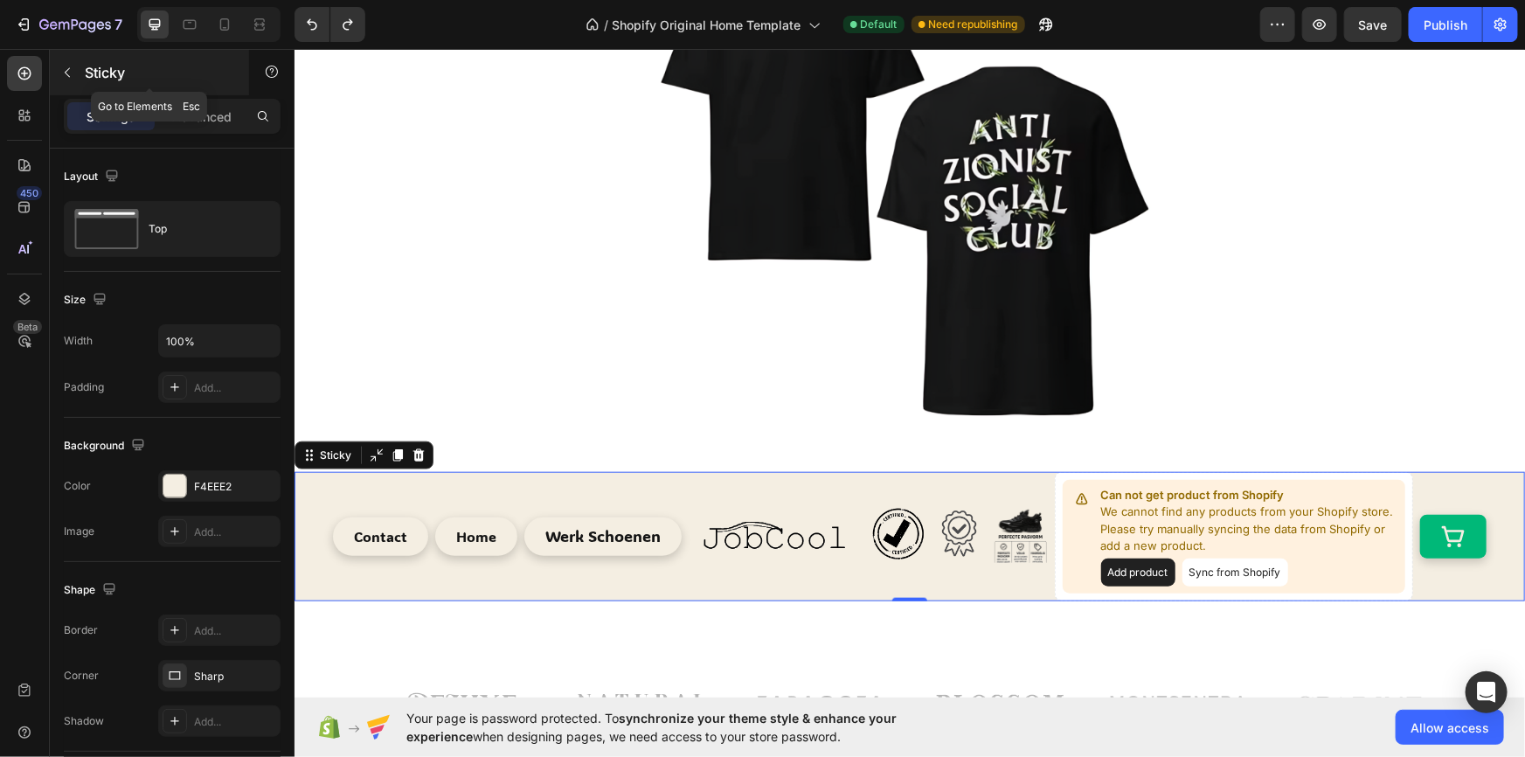
click at [85, 73] on p "Sticky" at bounding box center [159, 72] width 149 height 21
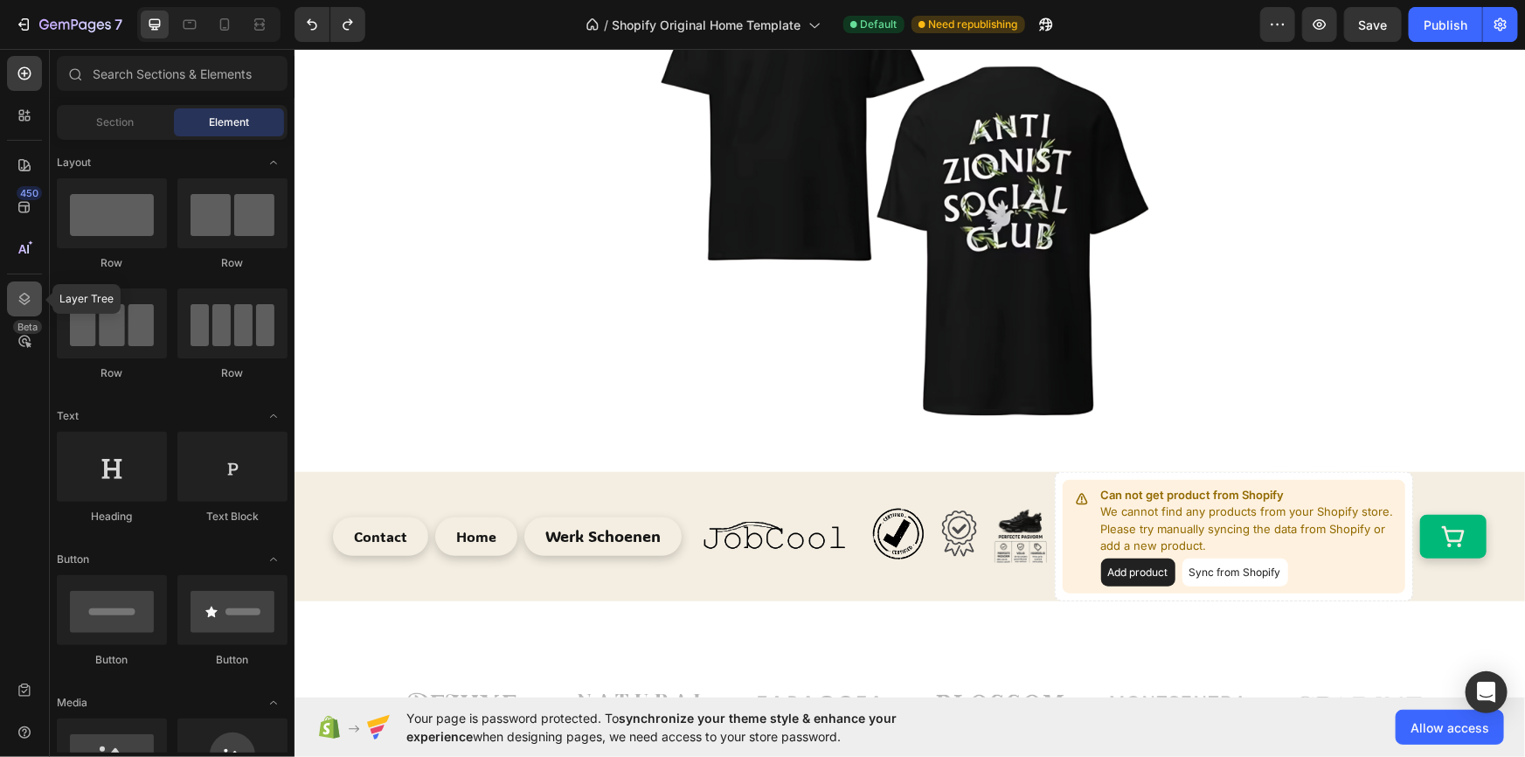
click at [19, 295] on icon at bounding box center [24, 298] width 17 height 17
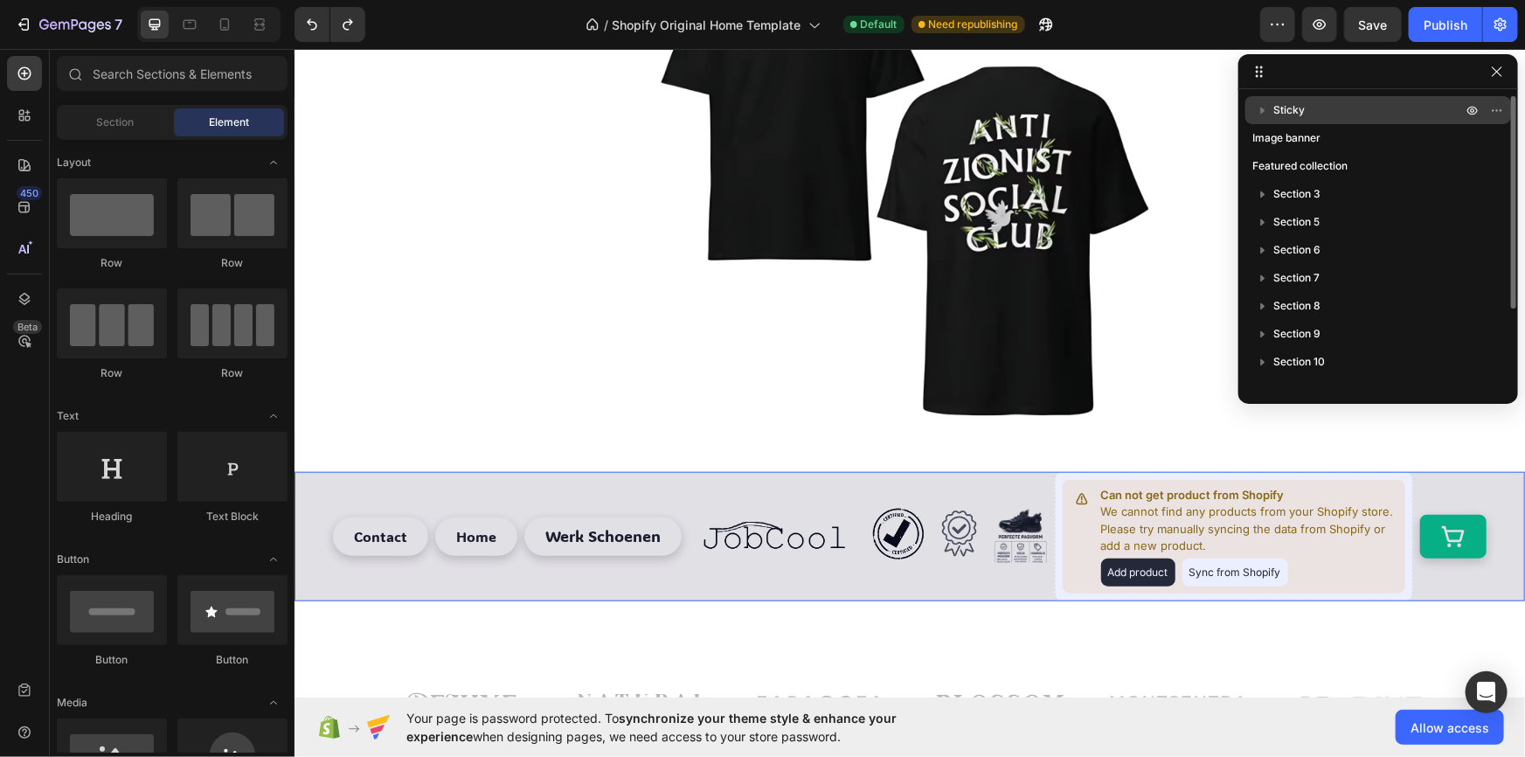
click at [1284, 122] on div "Sticky" at bounding box center [1379, 110] width 252 height 28
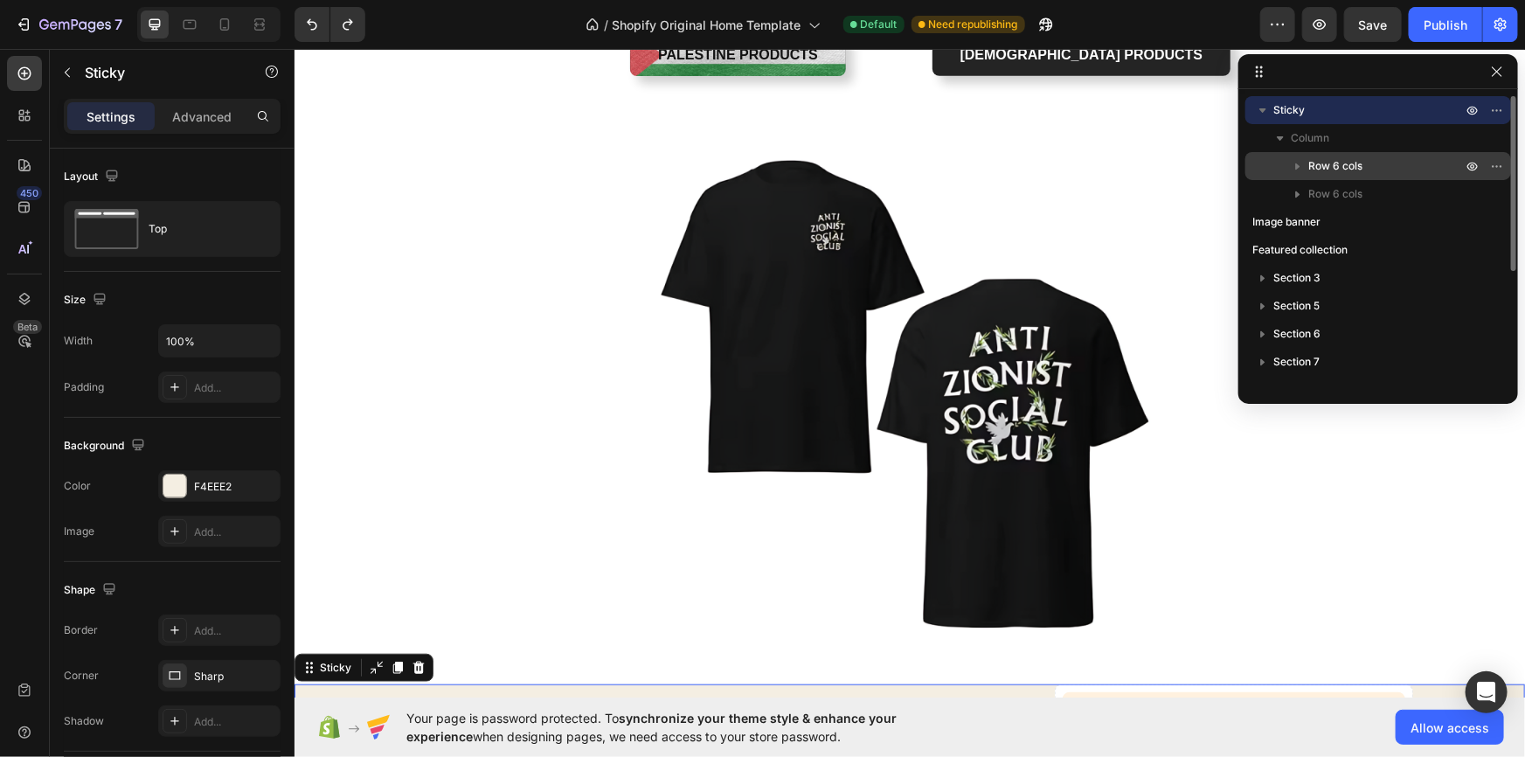
scroll to position [264, 0]
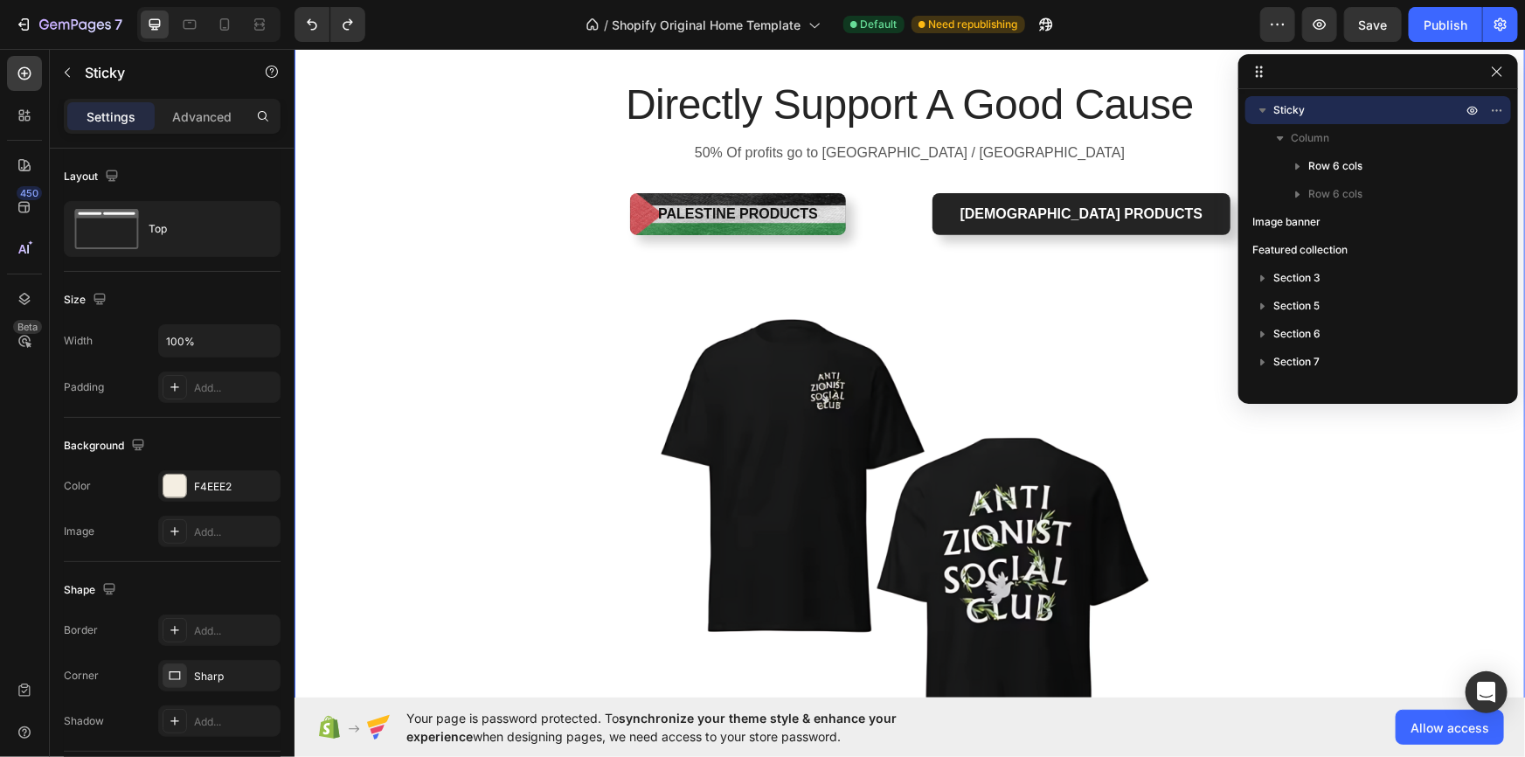
click at [472, 254] on div "Directly Support A Good Cause Heading 50% Of profits go to [GEOGRAPHIC_DATA] / …" at bounding box center [909, 459] width 1205 height 768
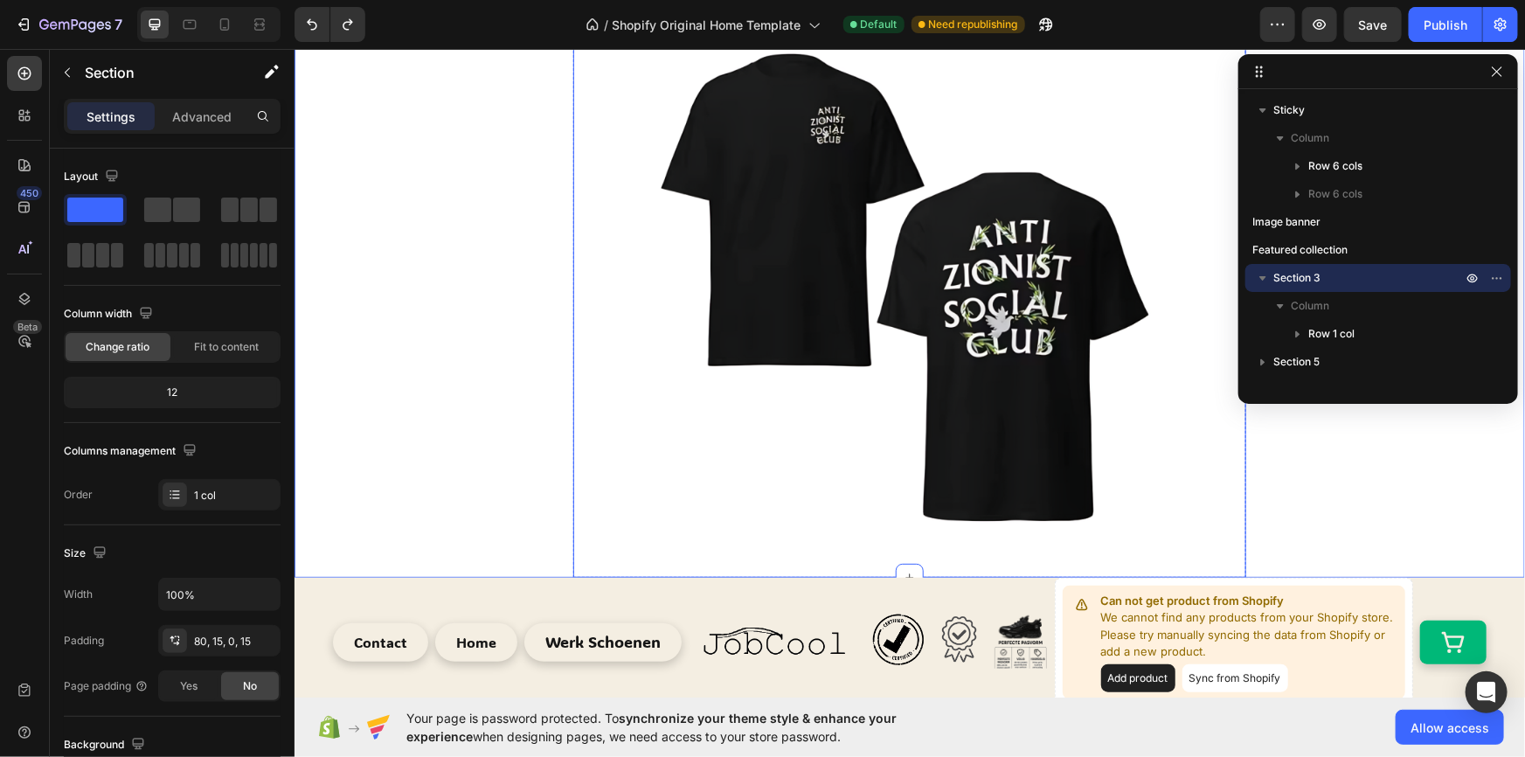
scroll to position [689, 0]
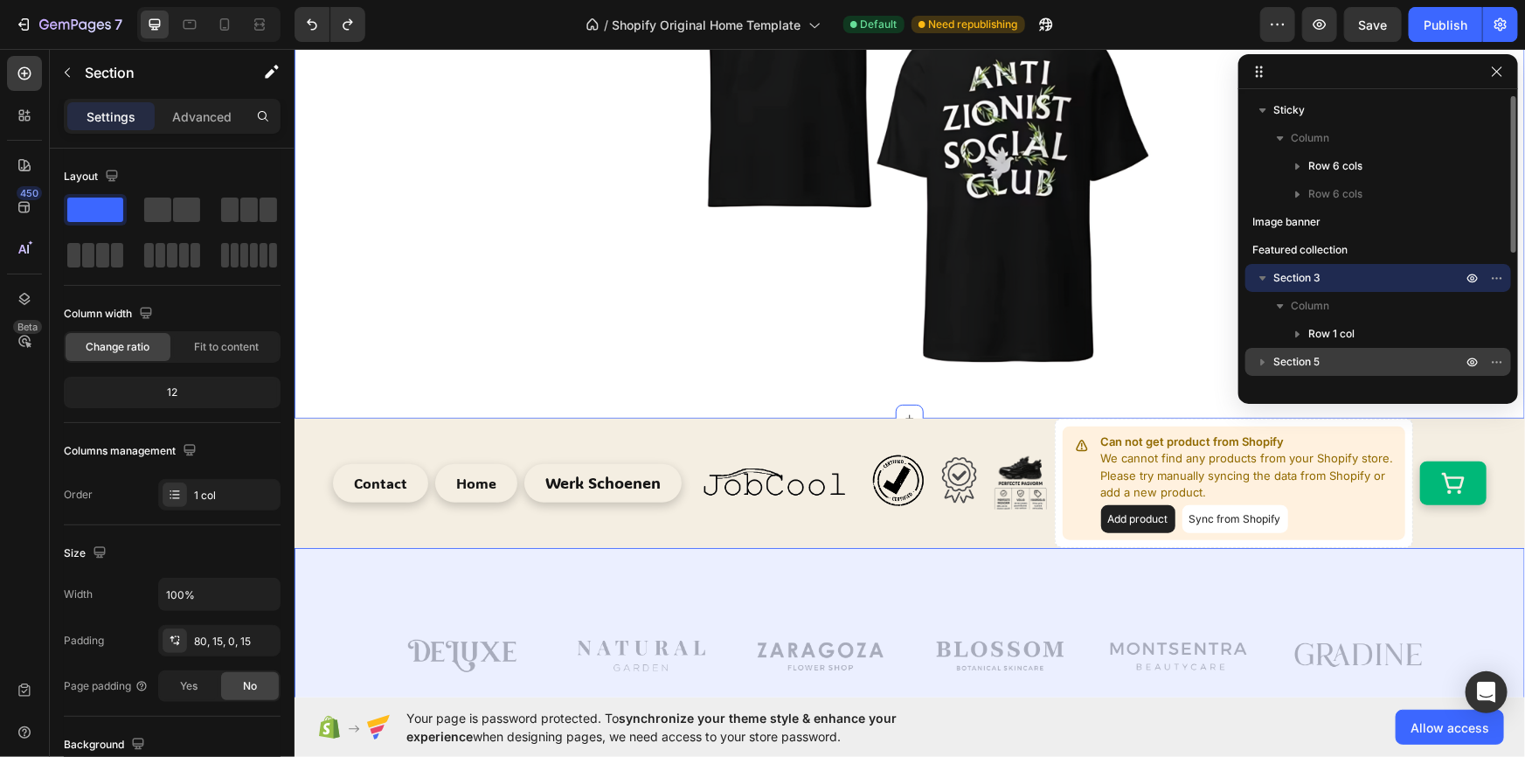
drag, startPoint x: 1351, startPoint y: 277, endPoint x: 1352, endPoint y: 368, distance: 90.9
click at [1352, 368] on div "Sticky Column Row 6 cols Row 6 cols Image banner Featured collection Section 3 …" at bounding box center [1379, 240] width 280 height 288
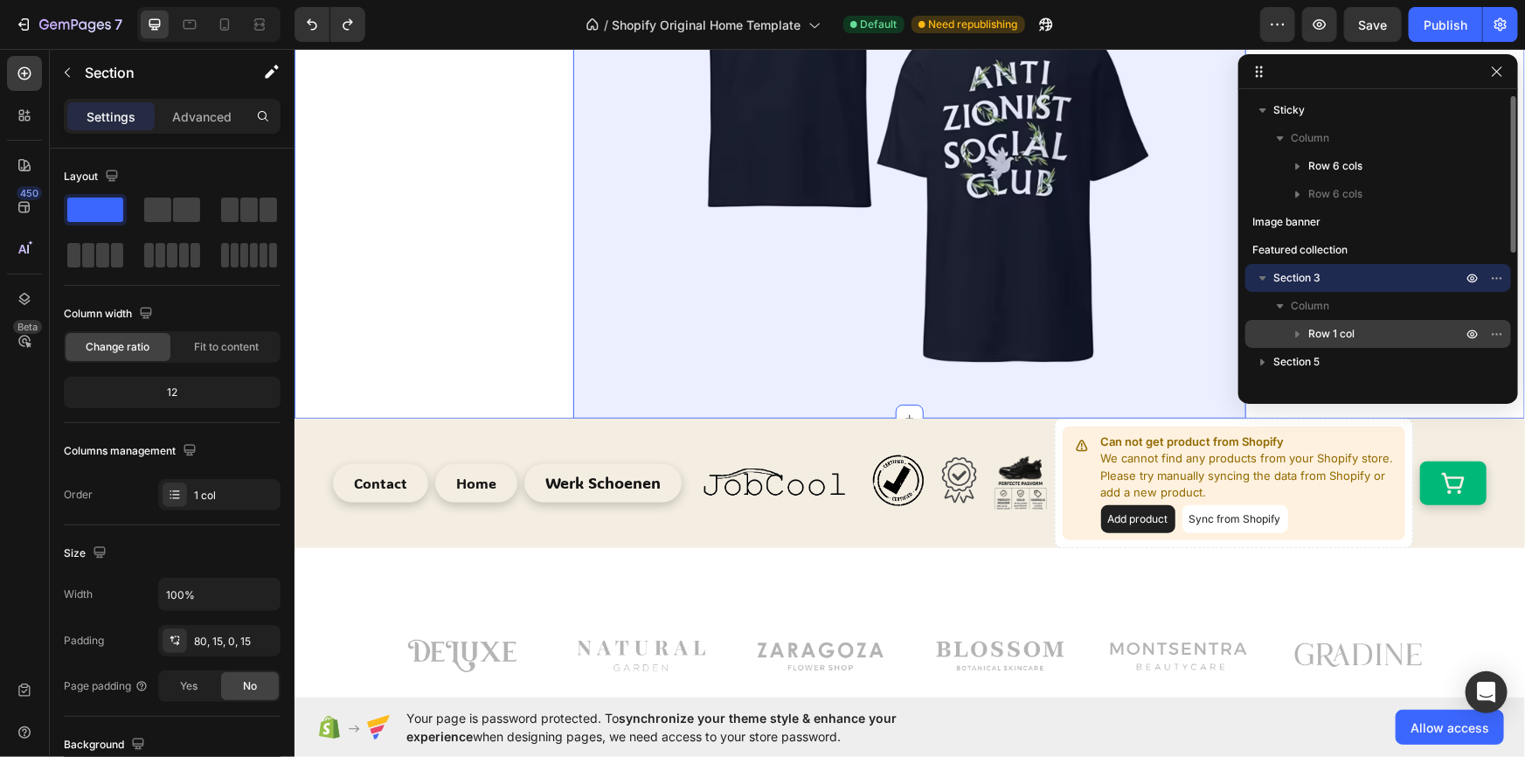
drag, startPoint x: 1315, startPoint y: 337, endPoint x: 1418, endPoint y: 338, distance: 103.2
click at [1418, 338] on p "Row 1 col" at bounding box center [1387, 333] width 157 height 17
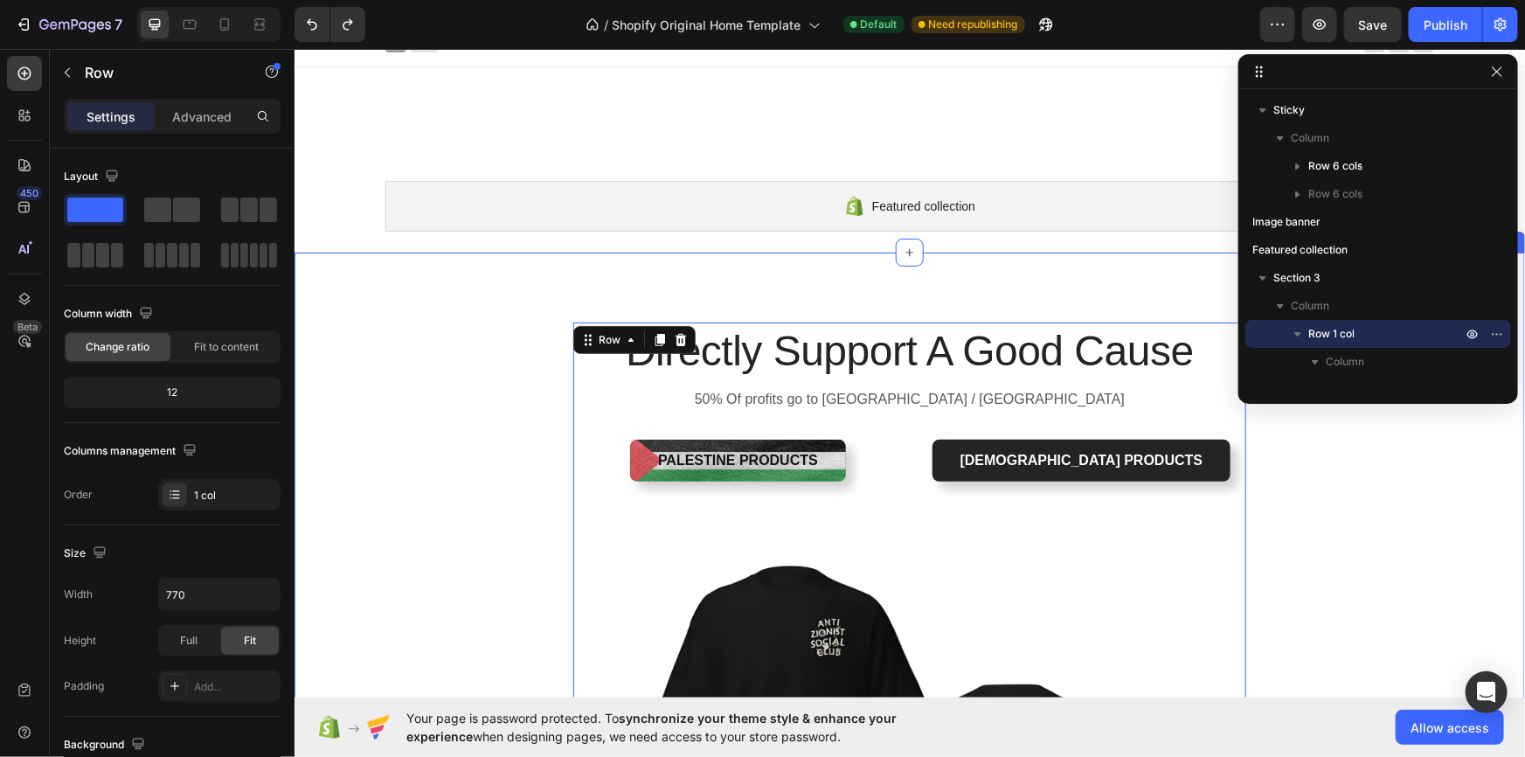
scroll to position [600, 0]
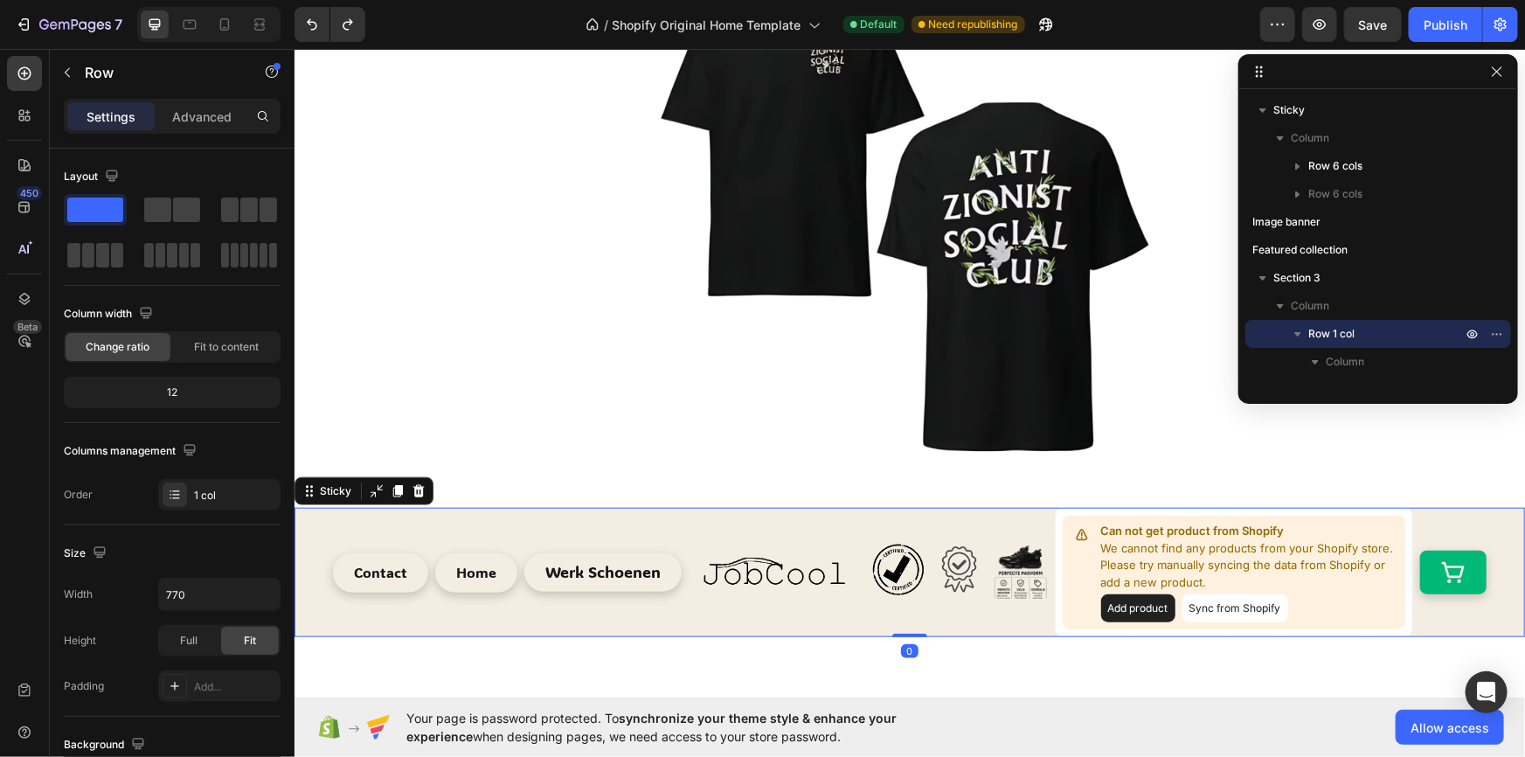
click at [308, 538] on div "Contact Button Home Button Werk Schoenen Button Image Image Image Image Row Row…" at bounding box center [909, 571] width 1231 height 129
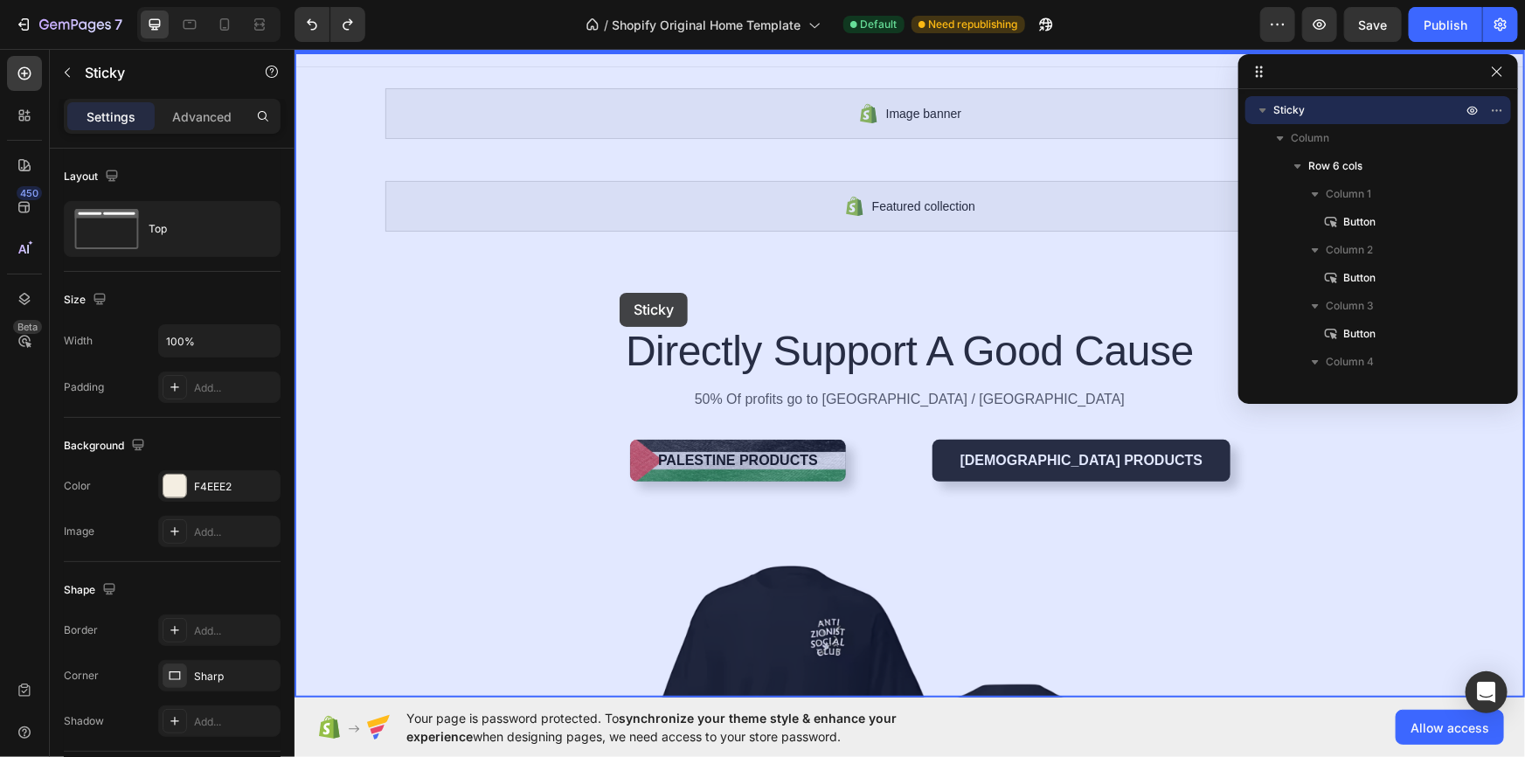
scroll to position [0, 0]
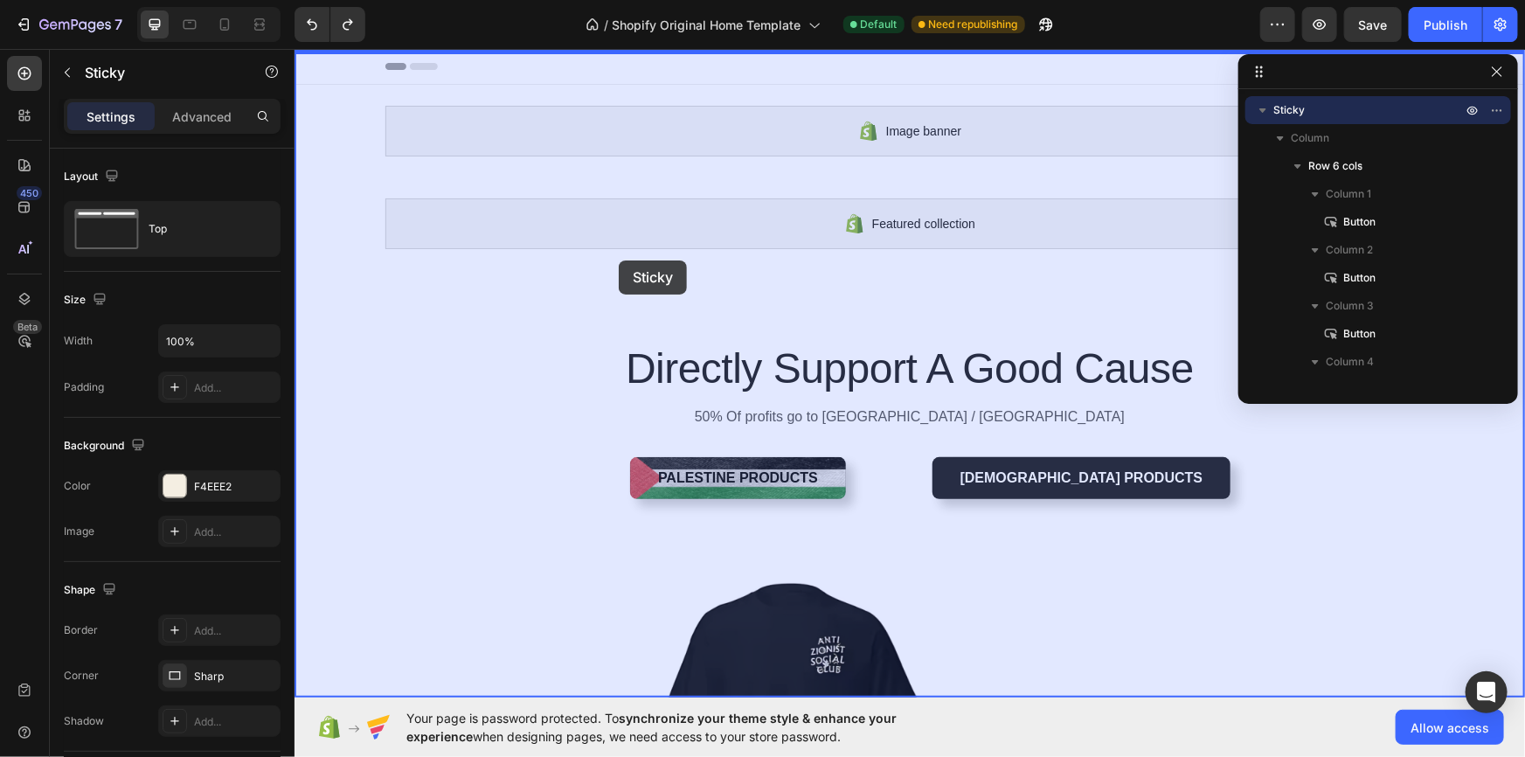
drag, startPoint x: 308, startPoint y: 538, endPoint x: 618, endPoint y: 260, distance: 416.6
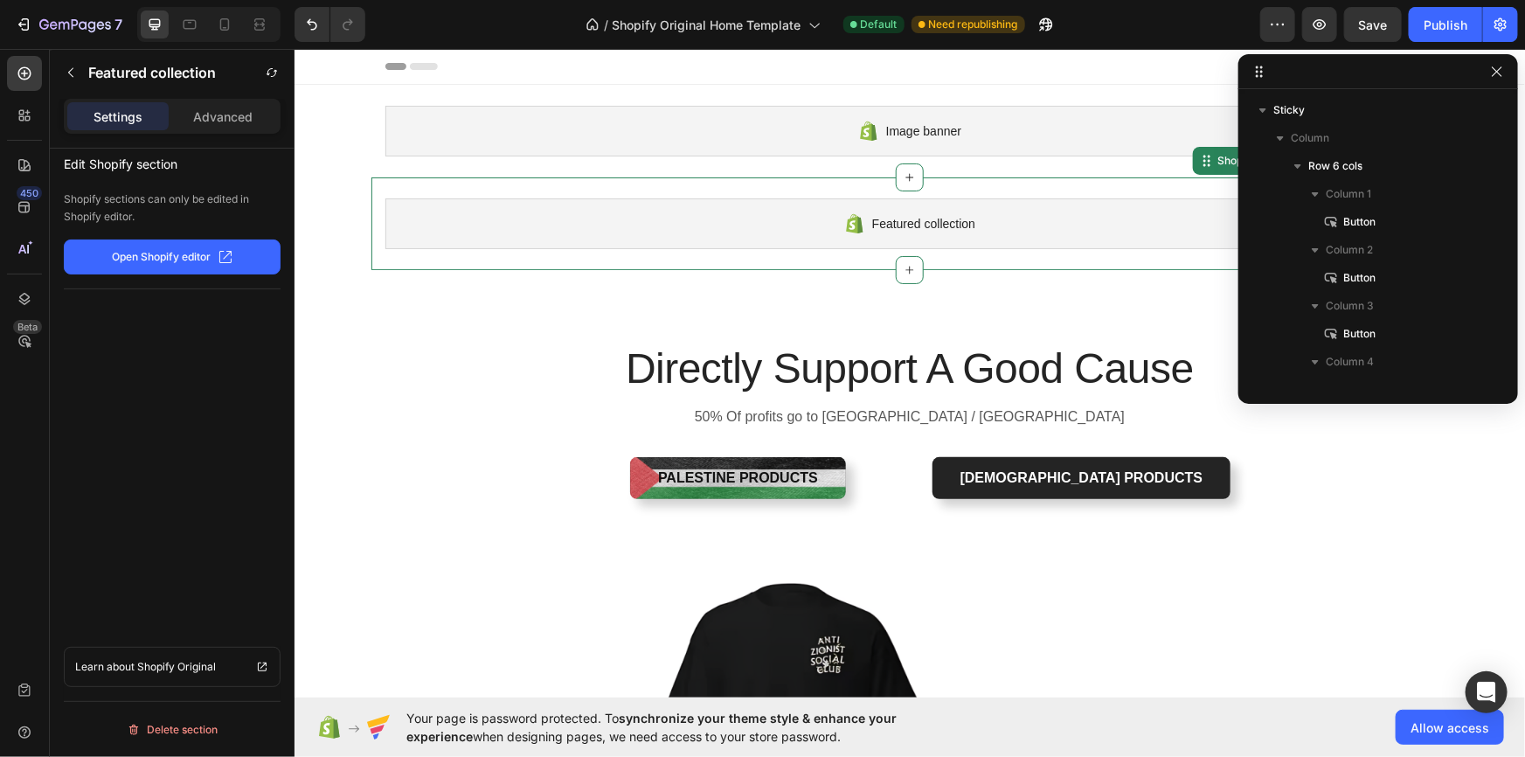
click at [385, 218] on div "Featured collection" at bounding box center [909, 223] width 1049 height 51
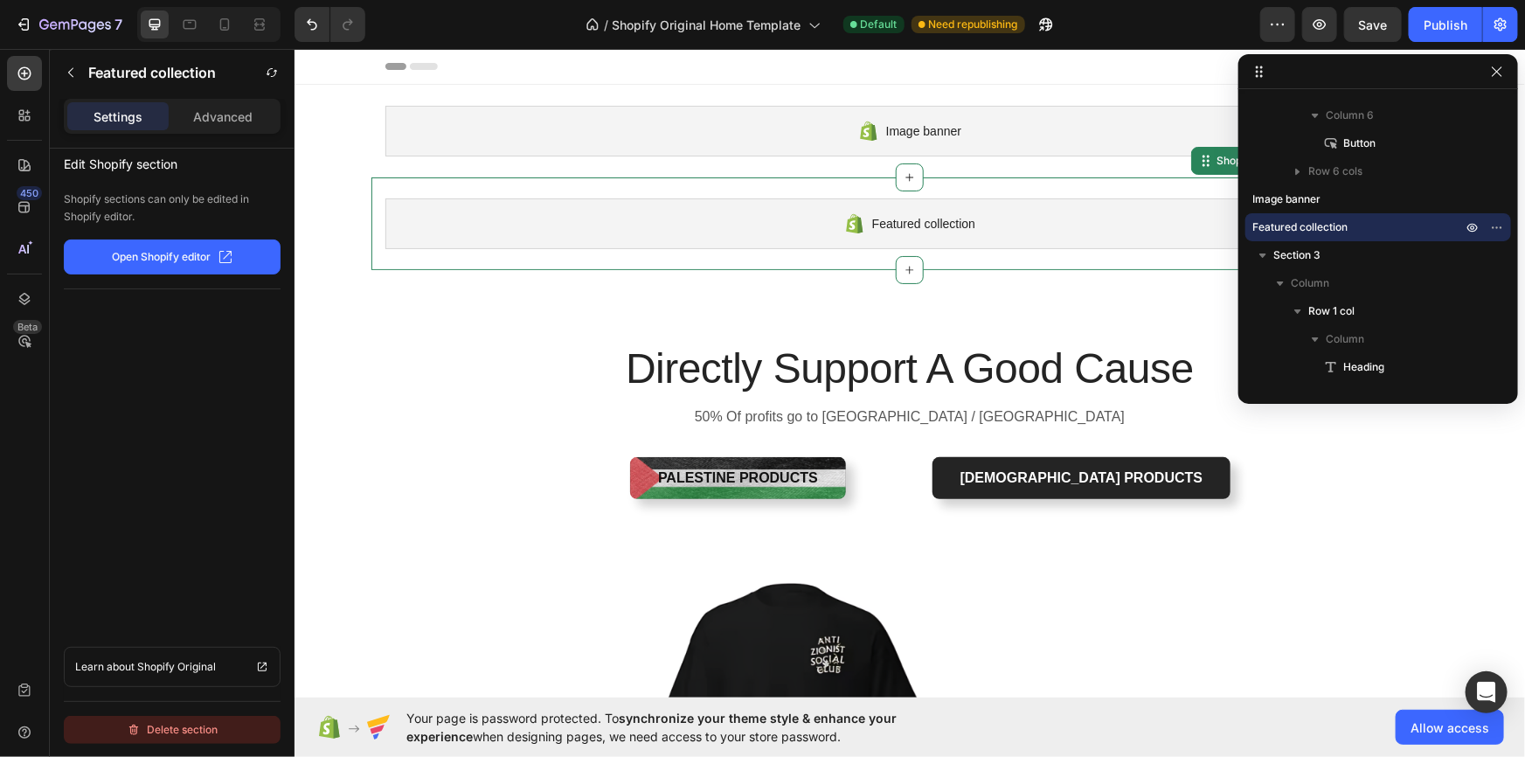
click at [189, 727] on div "Delete section" at bounding box center [173, 729] width 92 height 21
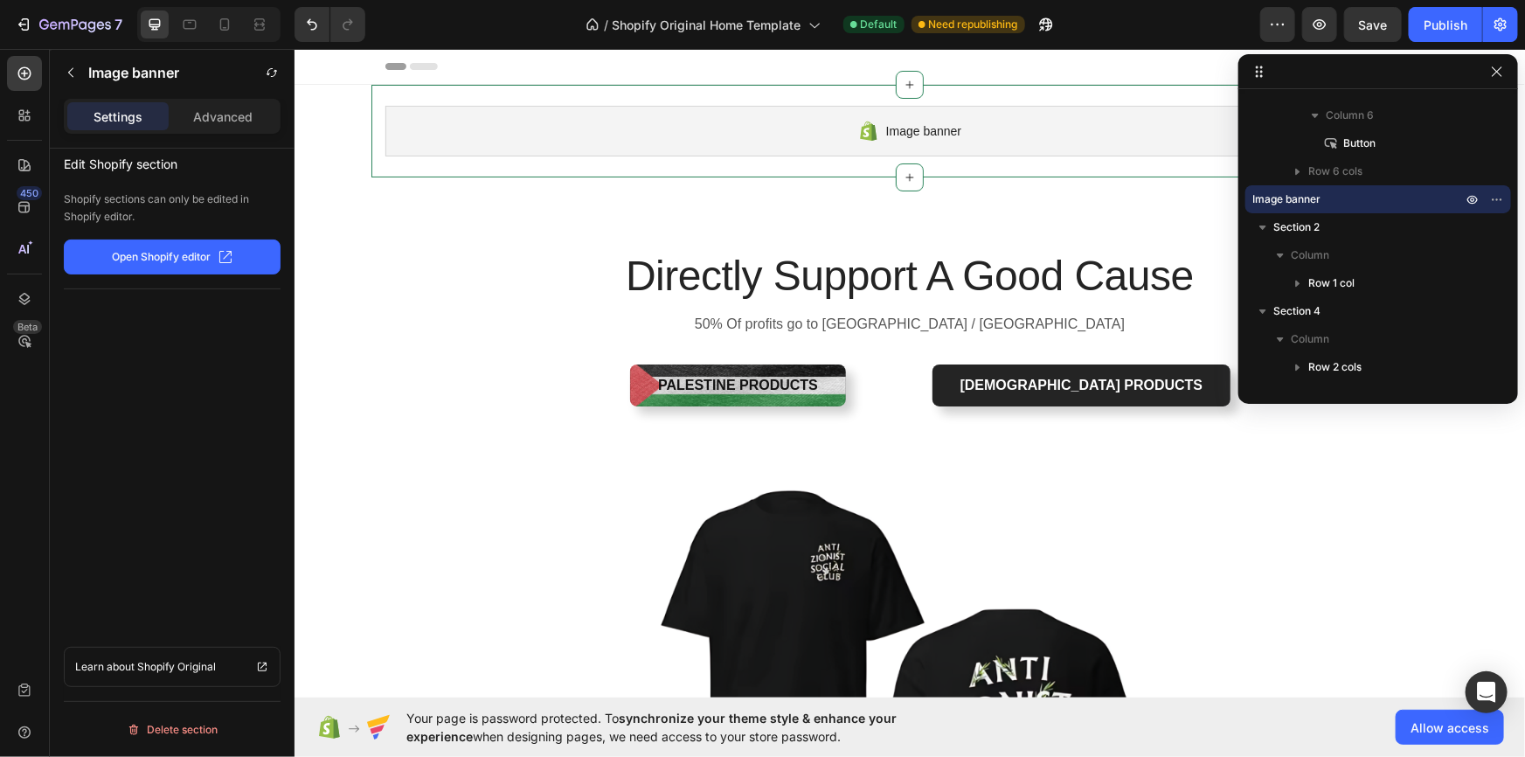
click at [682, 157] on div "Image banner Shopify section: Image banner" at bounding box center [909, 130] width 1077 height 93
click at [184, 720] on div "Delete section" at bounding box center [173, 729] width 92 height 21
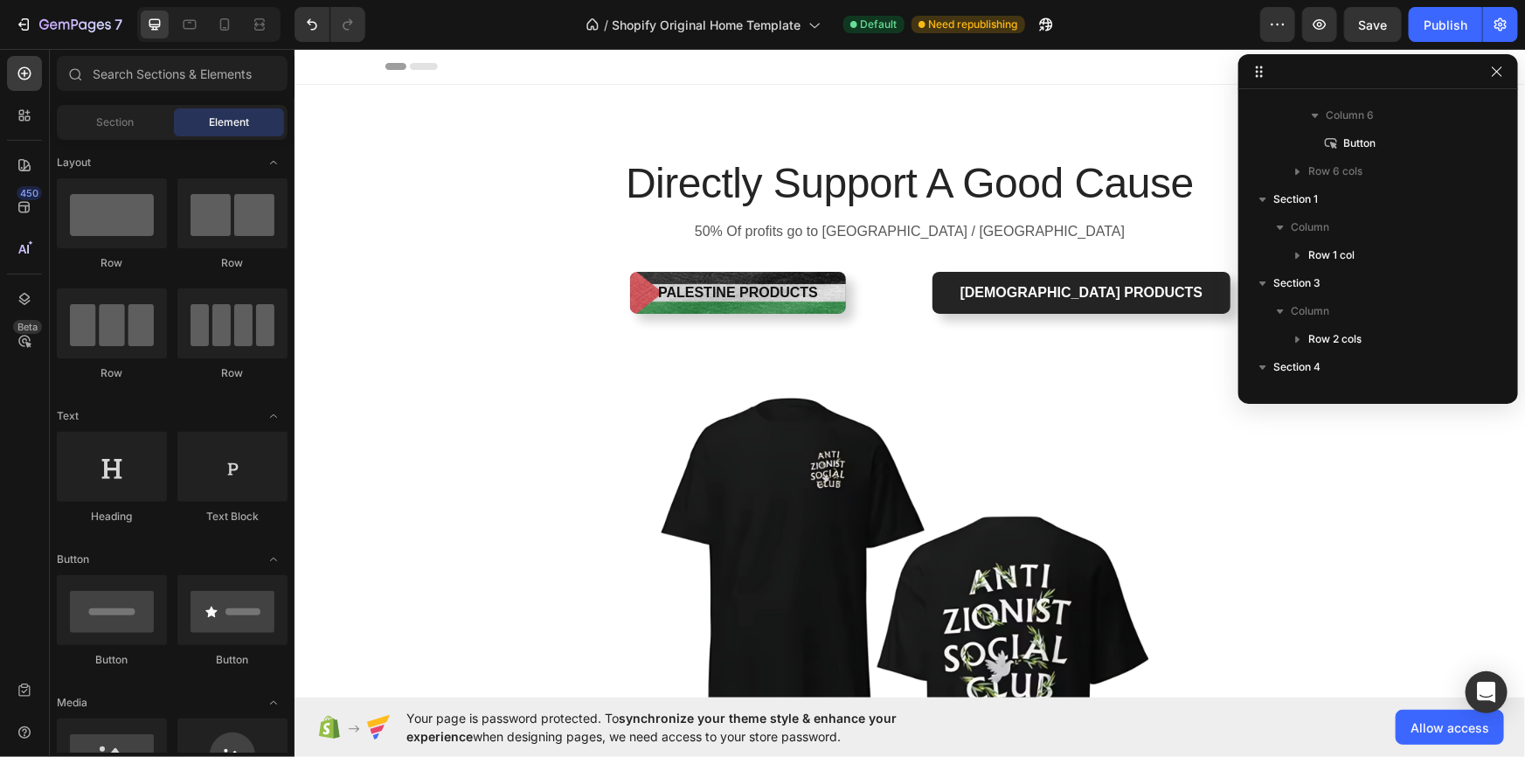
click at [643, 79] on div at bounding box center [909, 65] width 1049 height 35
click at [1493, 73] on icon "button" at bounding box center [1497, 72] width 14 height 14
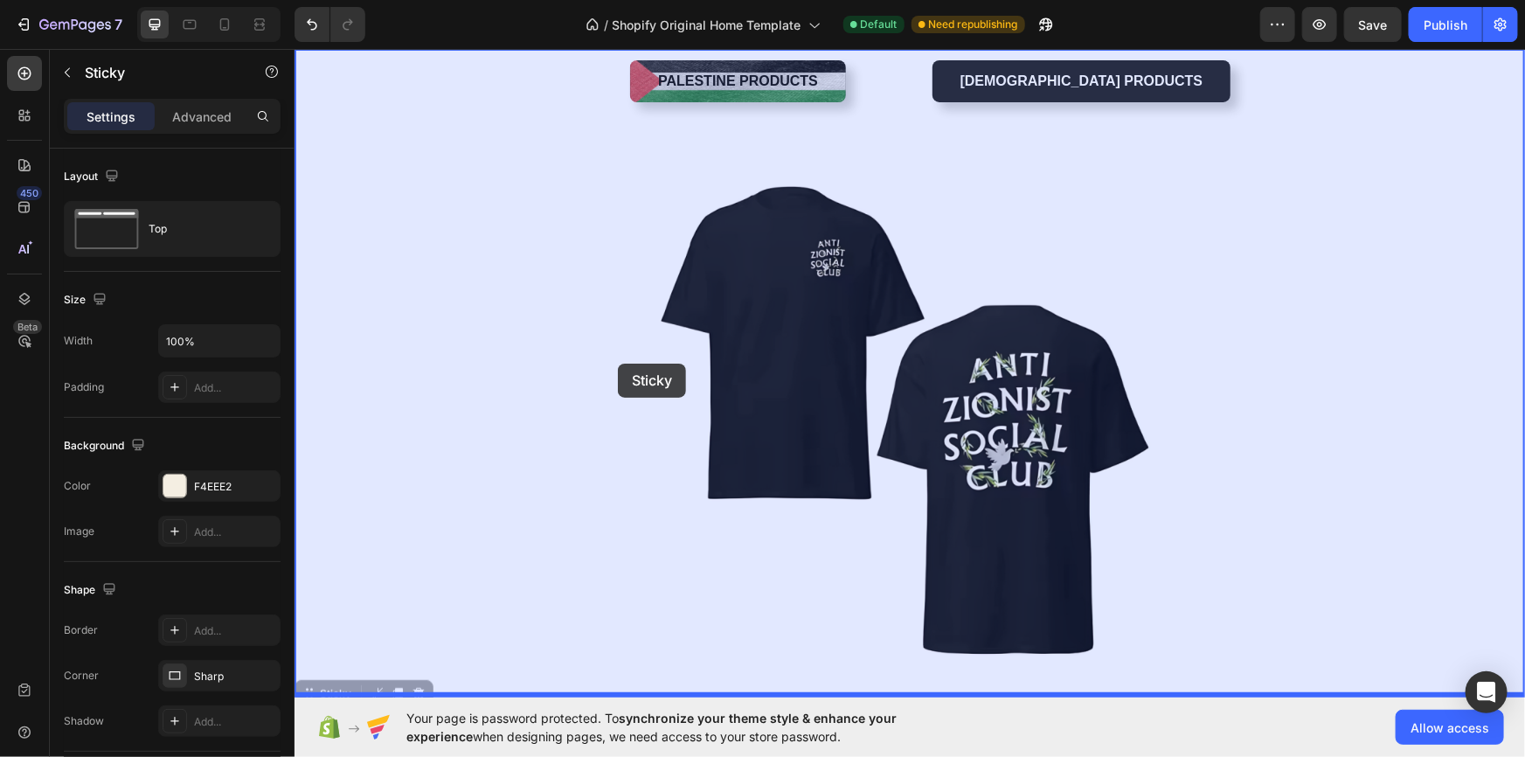
scroll to position [0, 0]
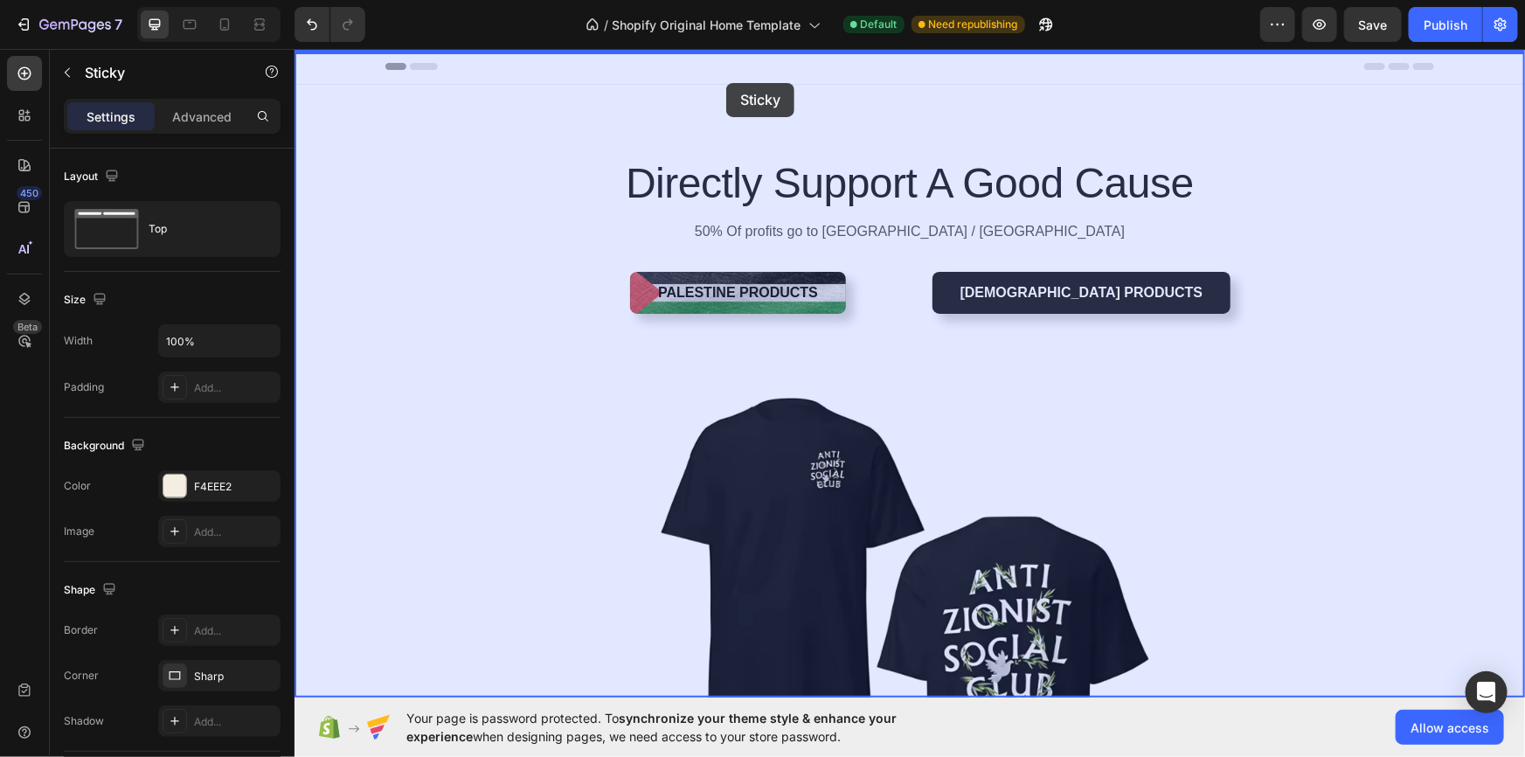
drag, startPoint x: 318, startPoint y: 532, endPoint x: 726, endPoint y: 81, distance: 607.8
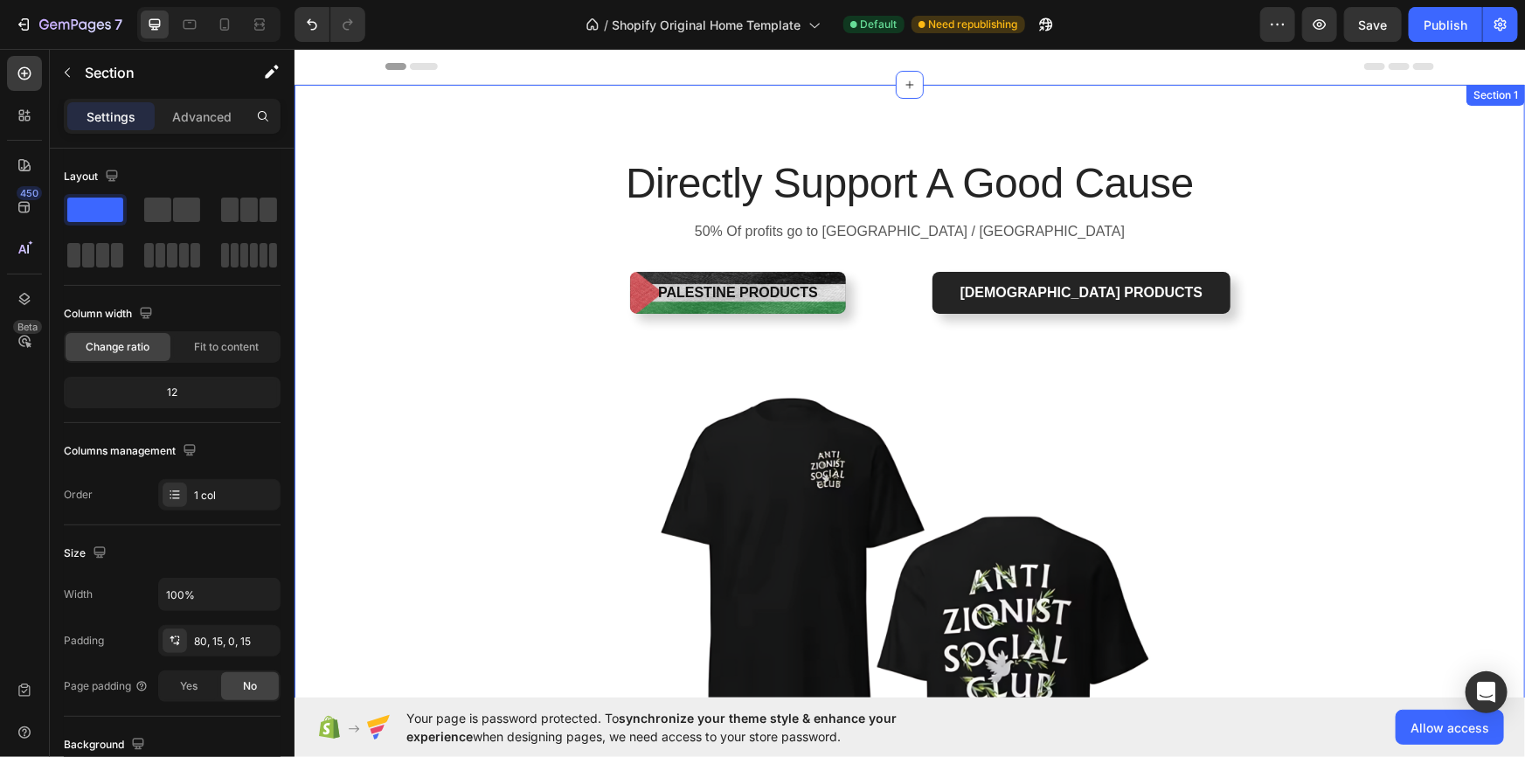
click at [487, 104] on div "Directly Support A Good Cause Heading 50% Of profits go to [GEOGRAPHIC_DATA] / …" at bounding box center [909, 502] width 1231 height 837
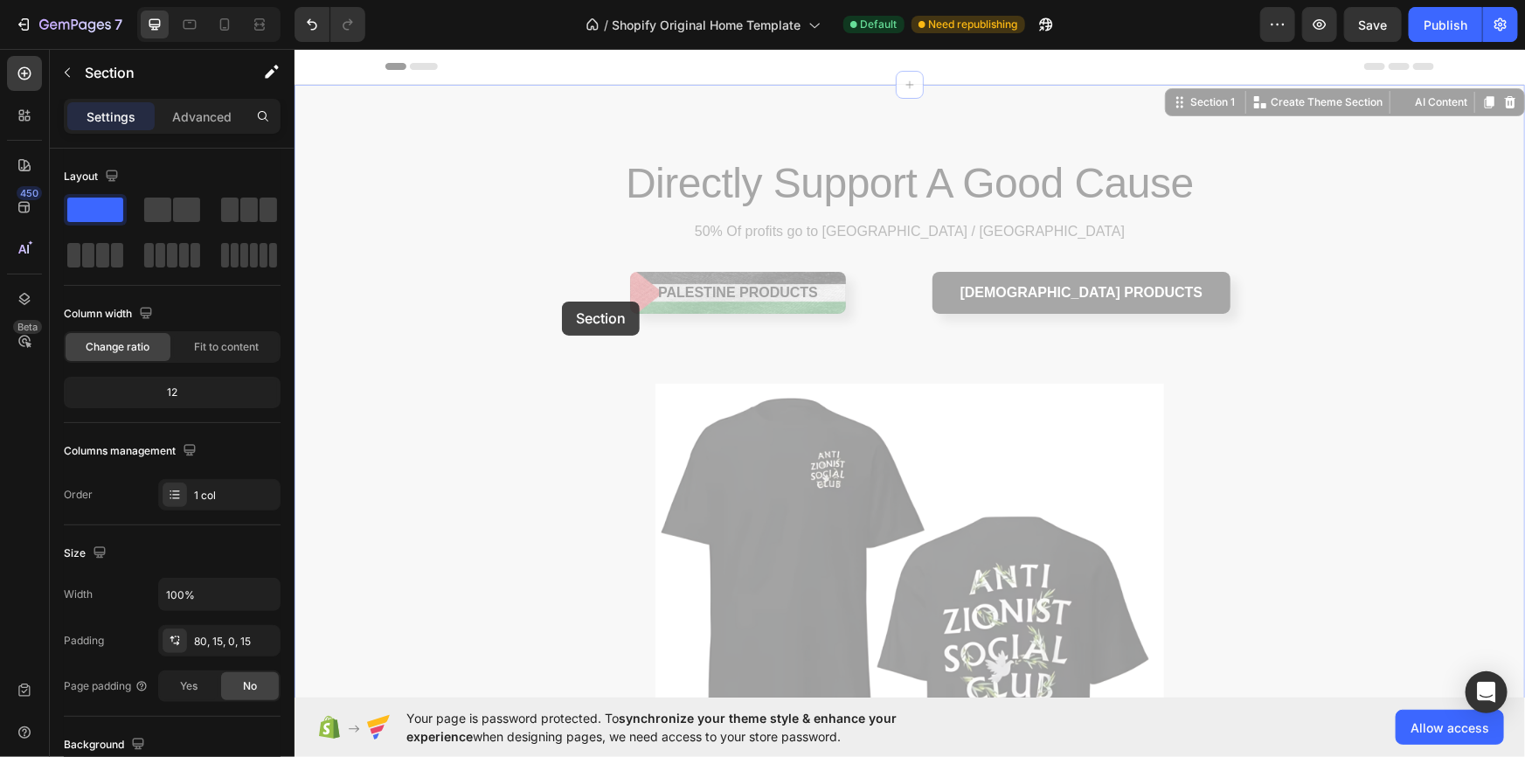
scroll to position [582, 0]
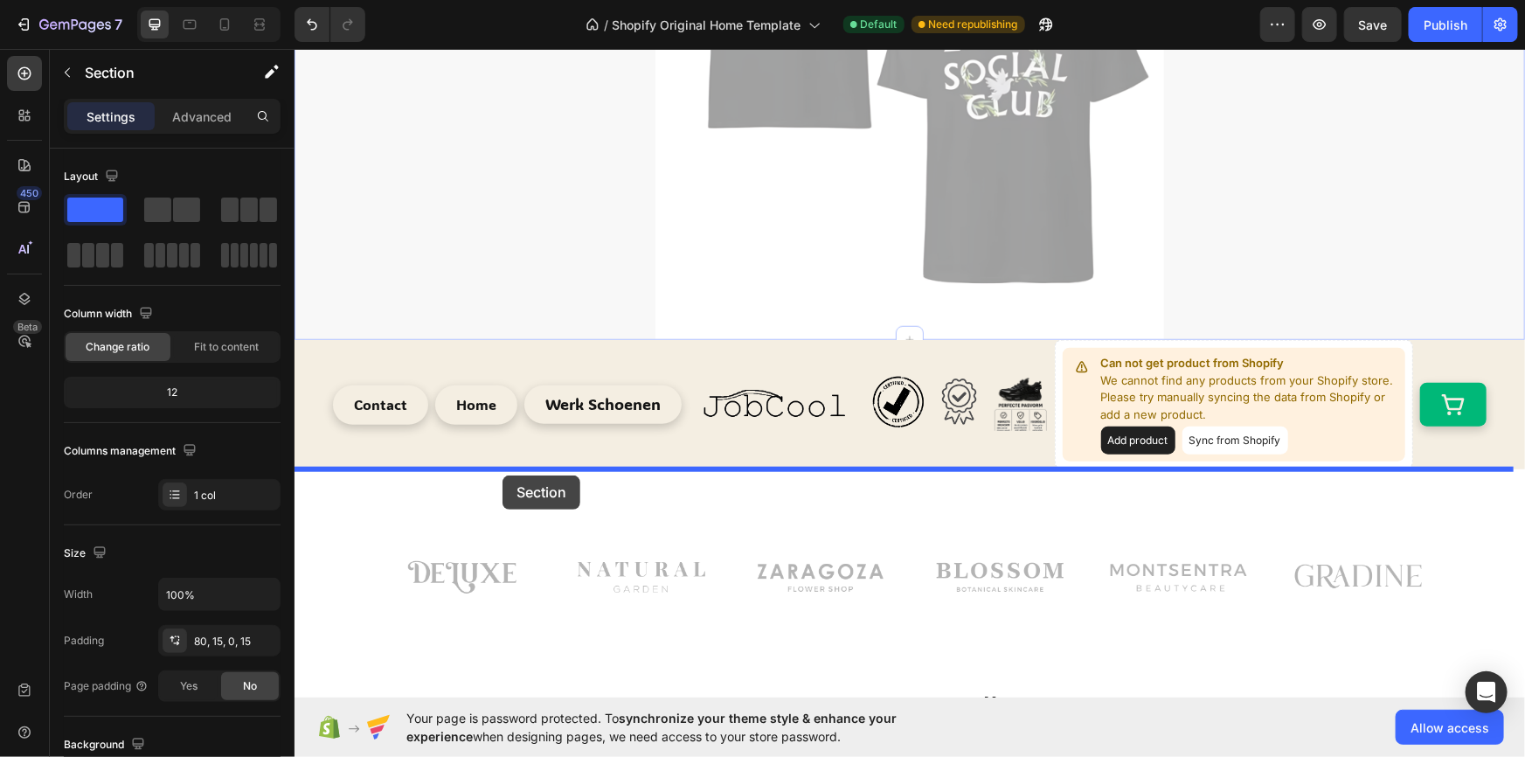
drag, startPoint x: 504, startPoint y: 103, endPoint x: 502, endPoint y: 475, distance: 371.5
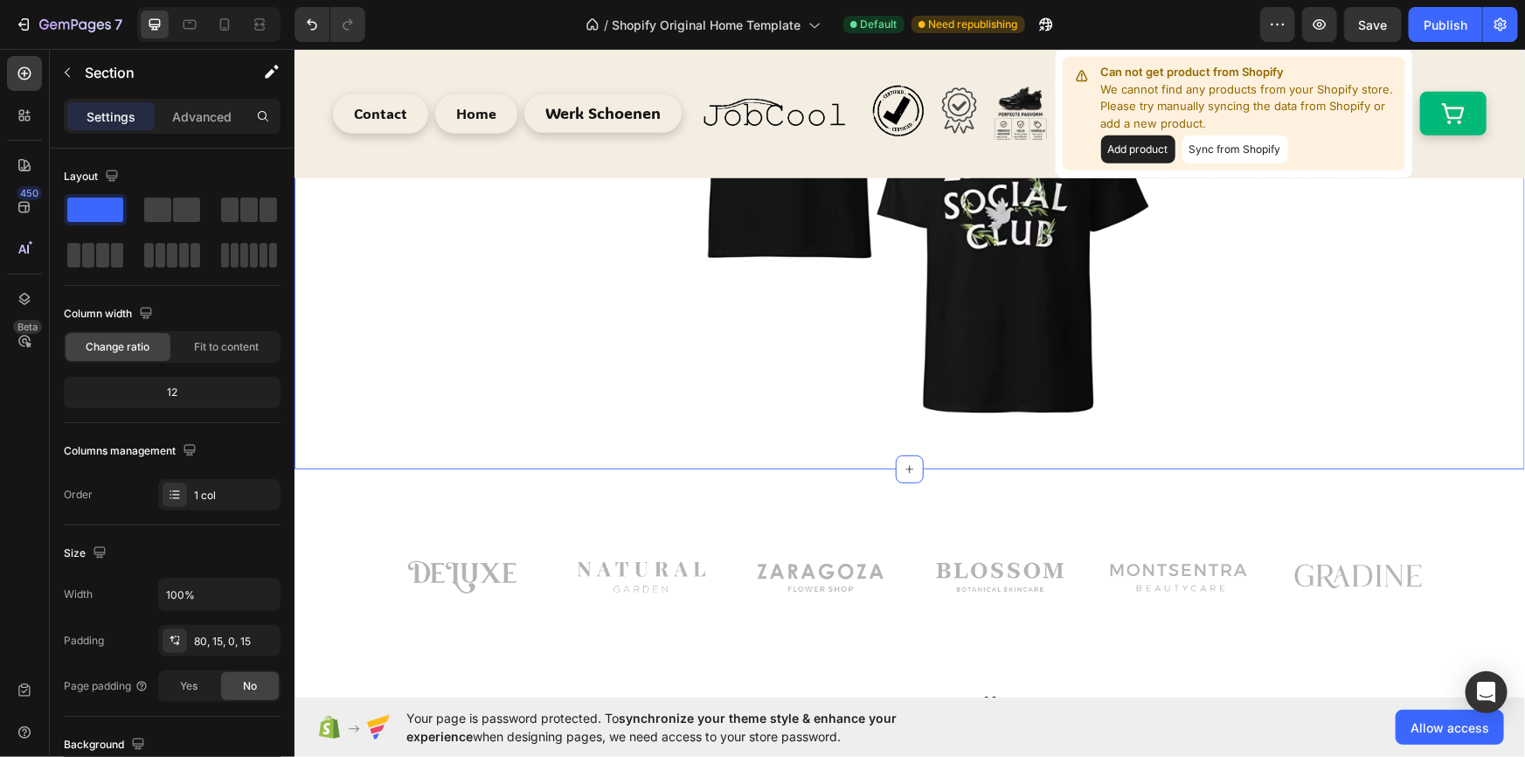
scroll to position [0, 0]
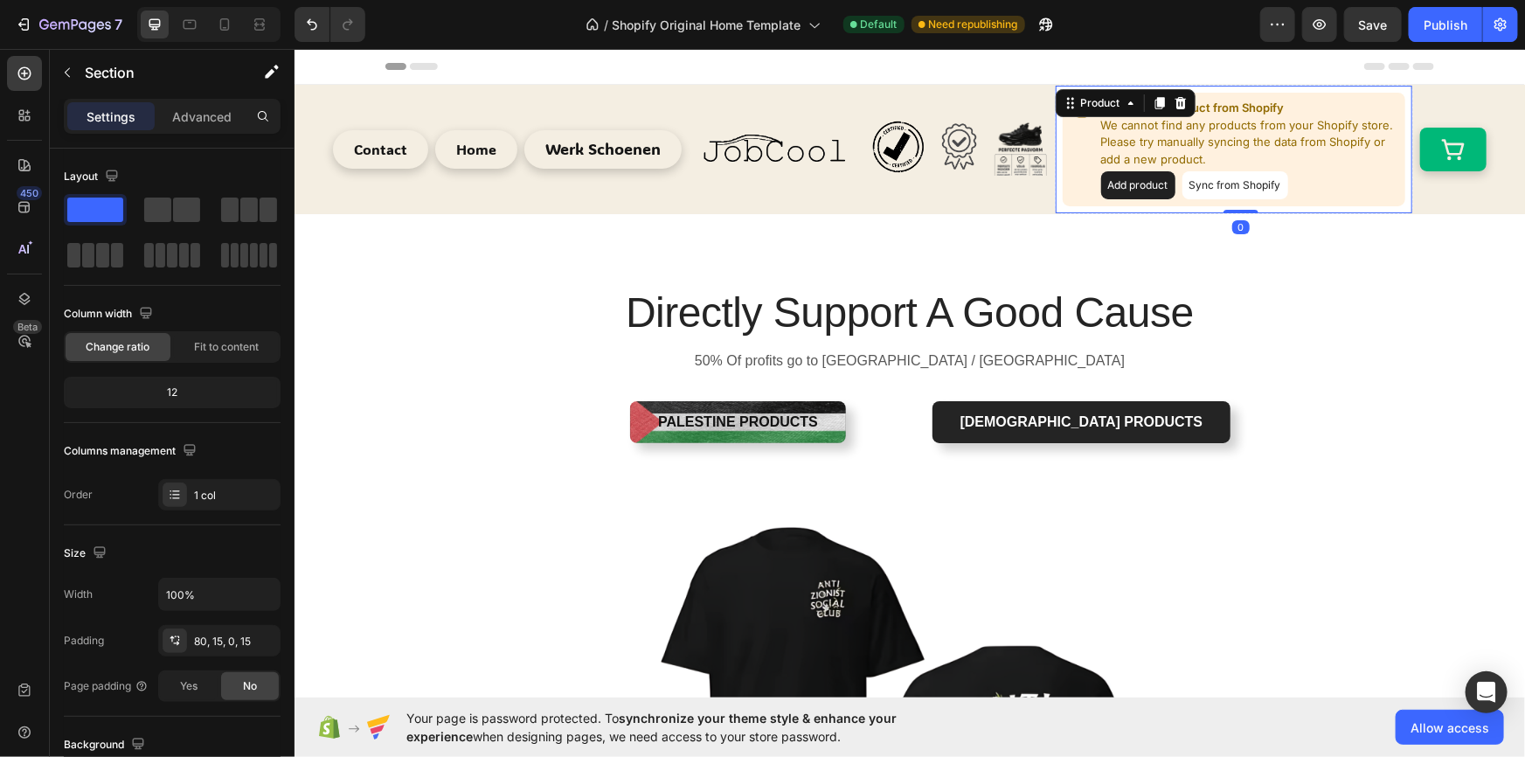
click at [1330, 116] on p "We cannot find any products from your Shopify store. Please try manually syncin…" at bounding box center [1250, 142] width 298 height 52
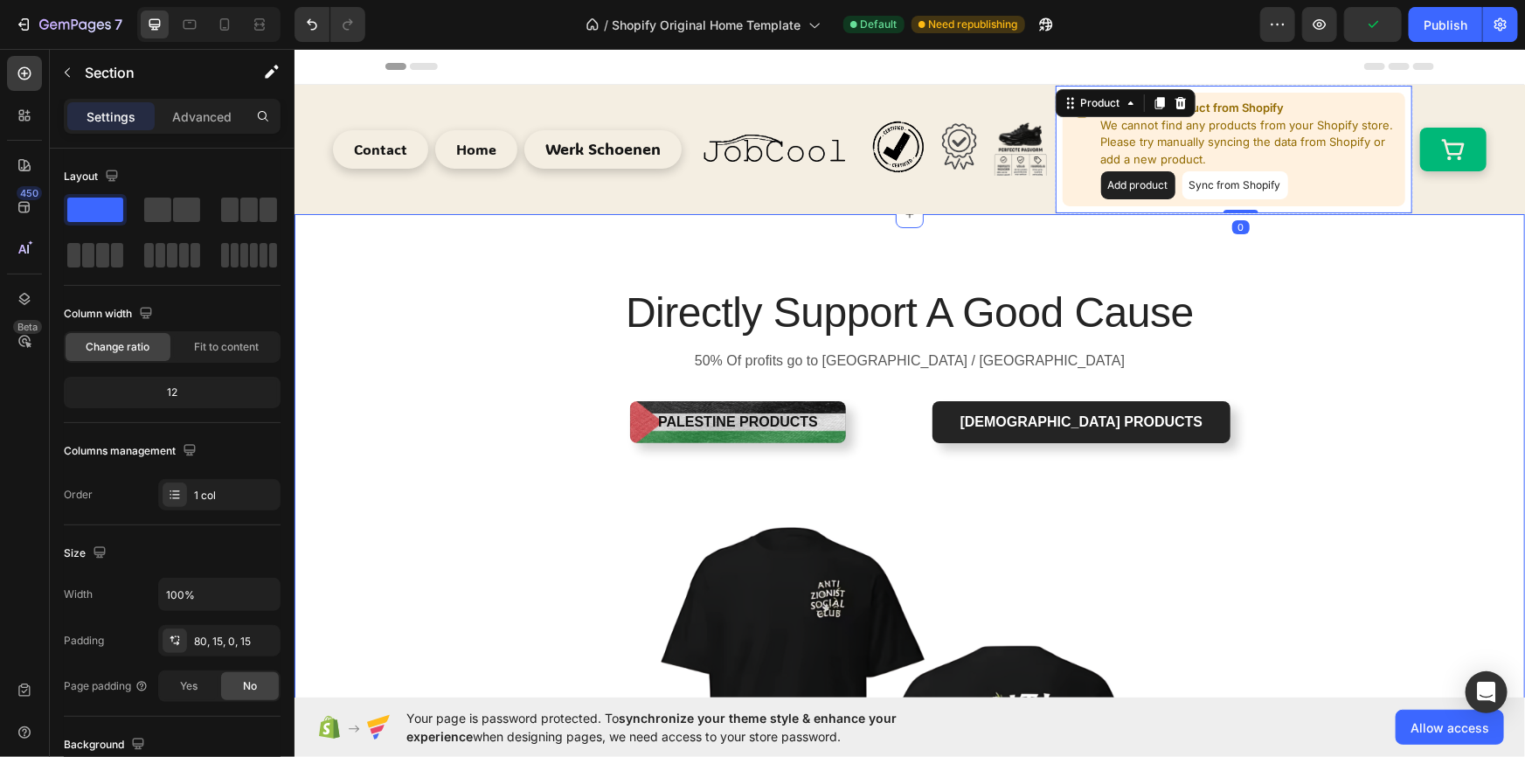
click at [1302, 296] on div "Directly Support A Good Cause Heading 50% Of profits go to [GEOGRAPHIC_DATA] / …" at bounding box center [909, 667] width 1205 height 768
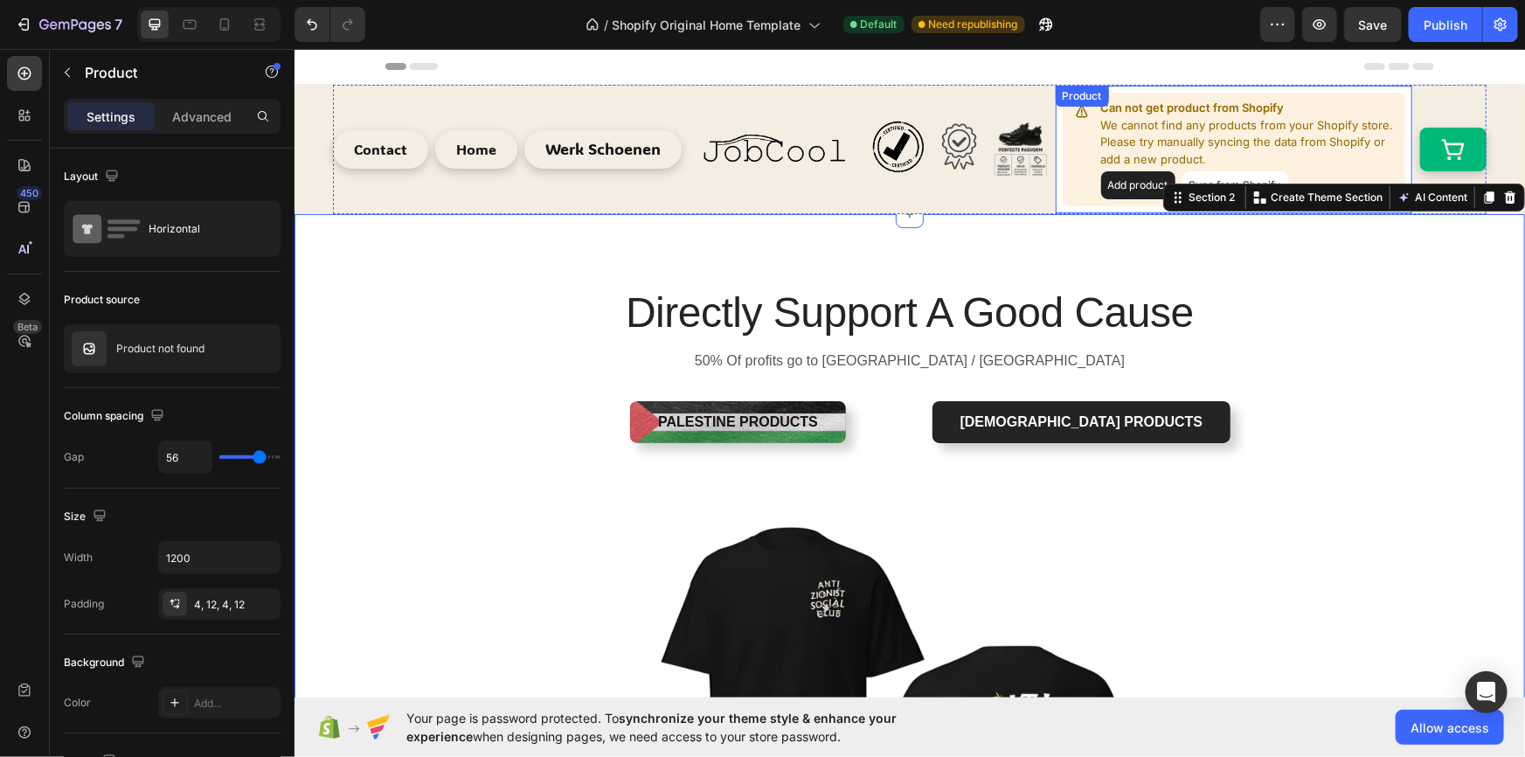
click at [1263, 131] on p "We cannot find any products from your Shopify store. Please try manually syncin…" at bounding box center [1250, 142] width 298 height 52
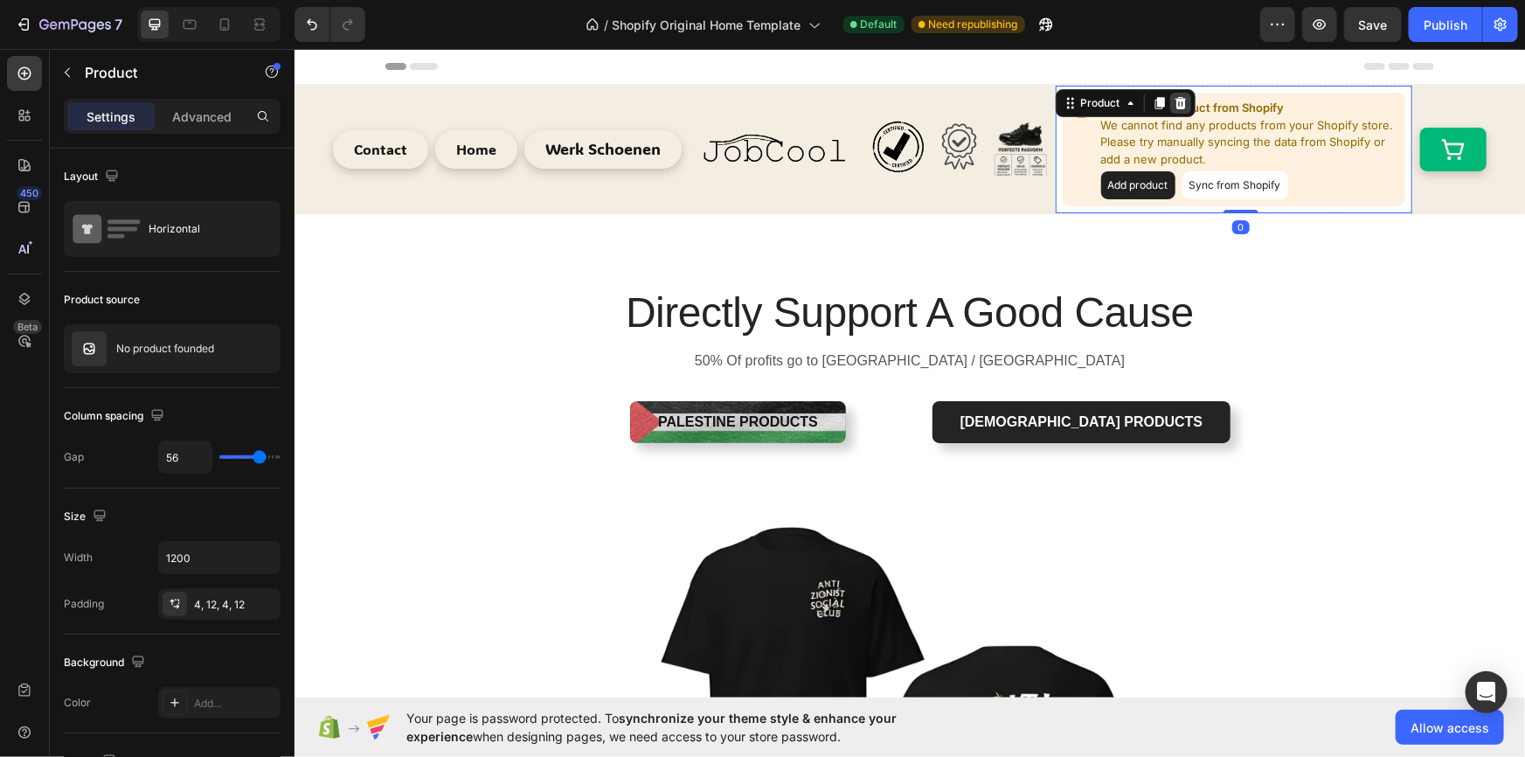
click at [1177, 101] on icon at bounding box center [1179, 102] width 11 height 12
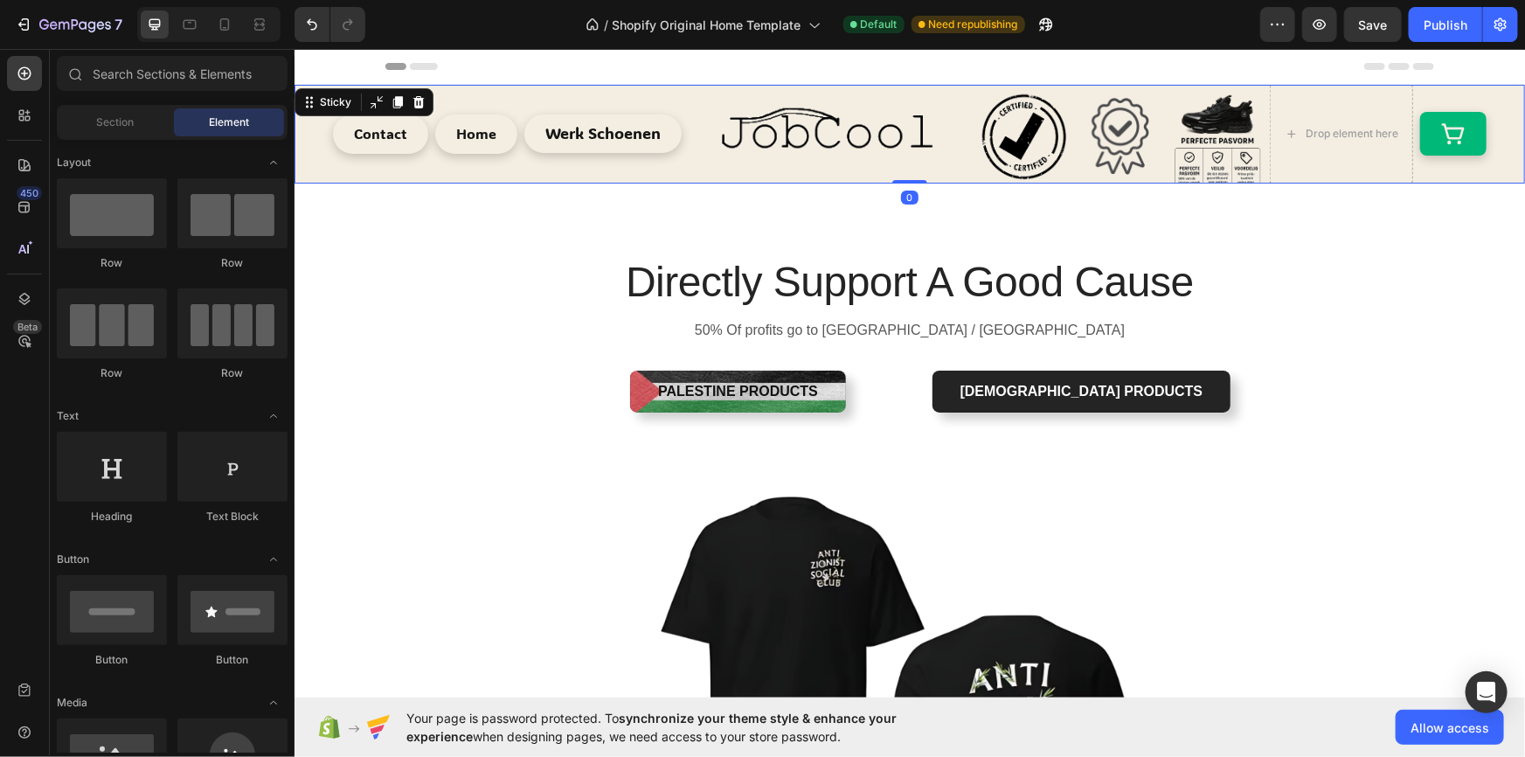
click at [314, 162] on div "Contact Button Home Button Werk Schoenen Button Image Image Image Image Row Row…" at bounding box center [909, 133] width 1231 height 99
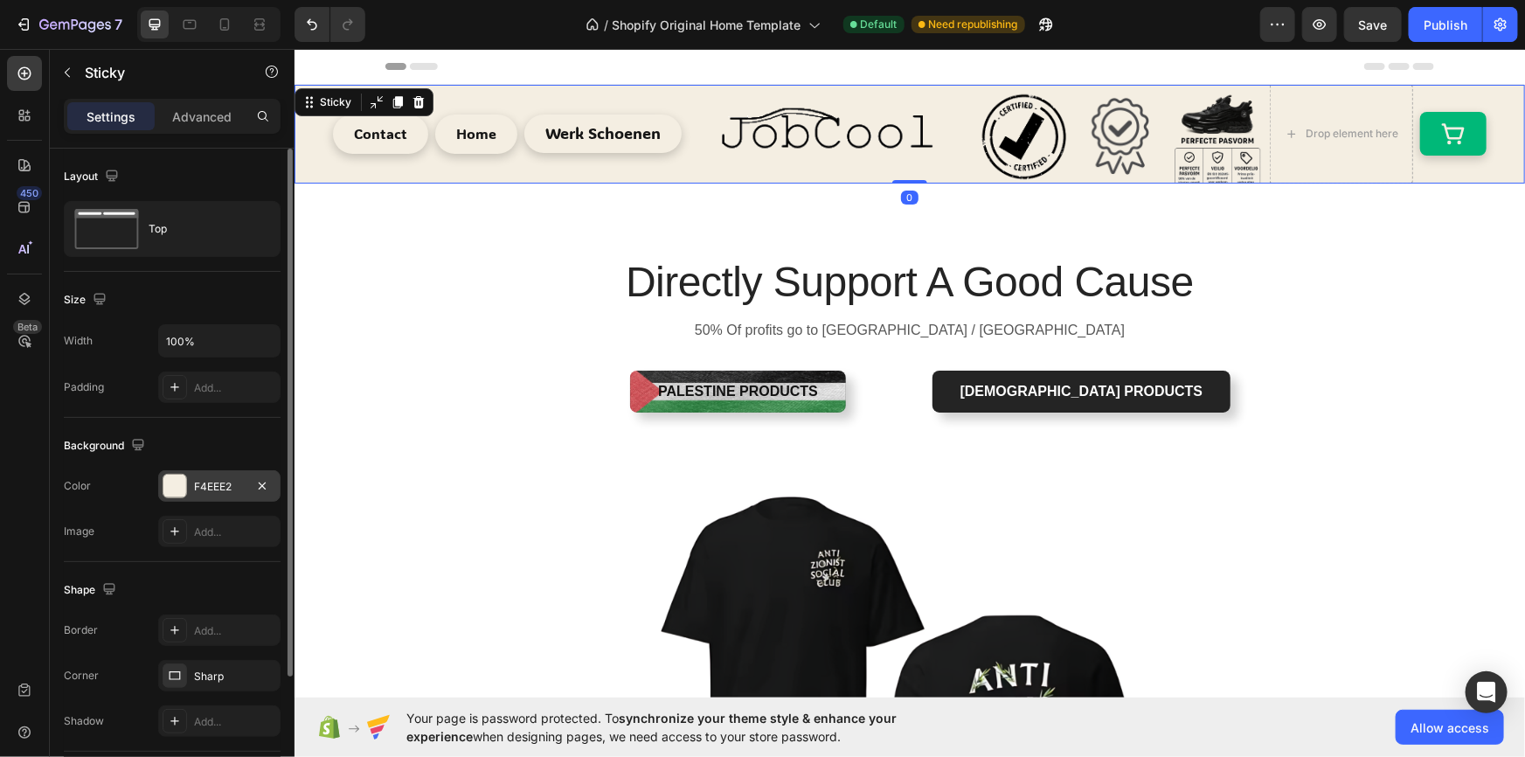
click at [232, 483] on div "F4EEE2" at bounding box center [219, 487] width 51 height 16
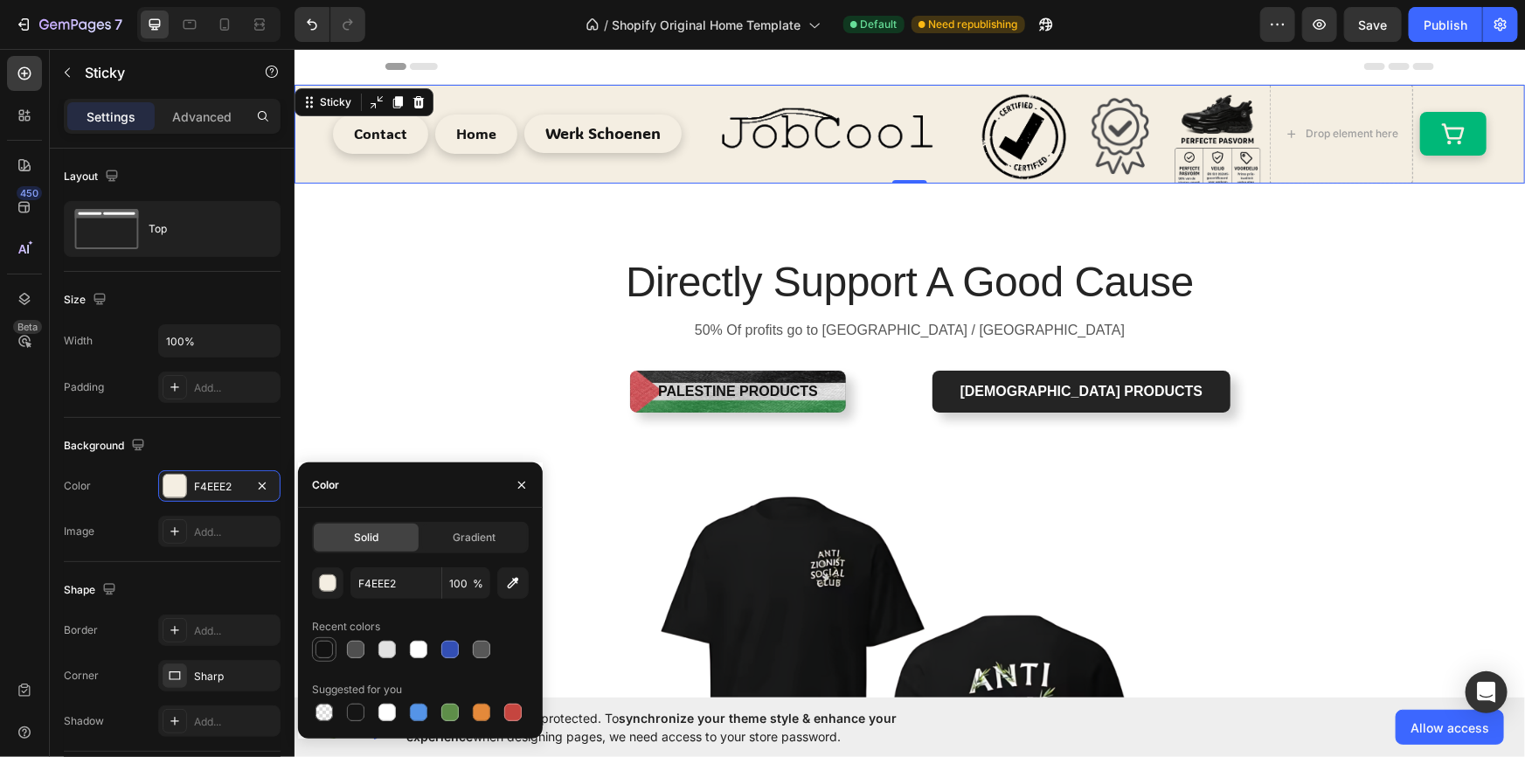
click at [323, 641] on div at bounding box center [324, 649] width 17 height 17
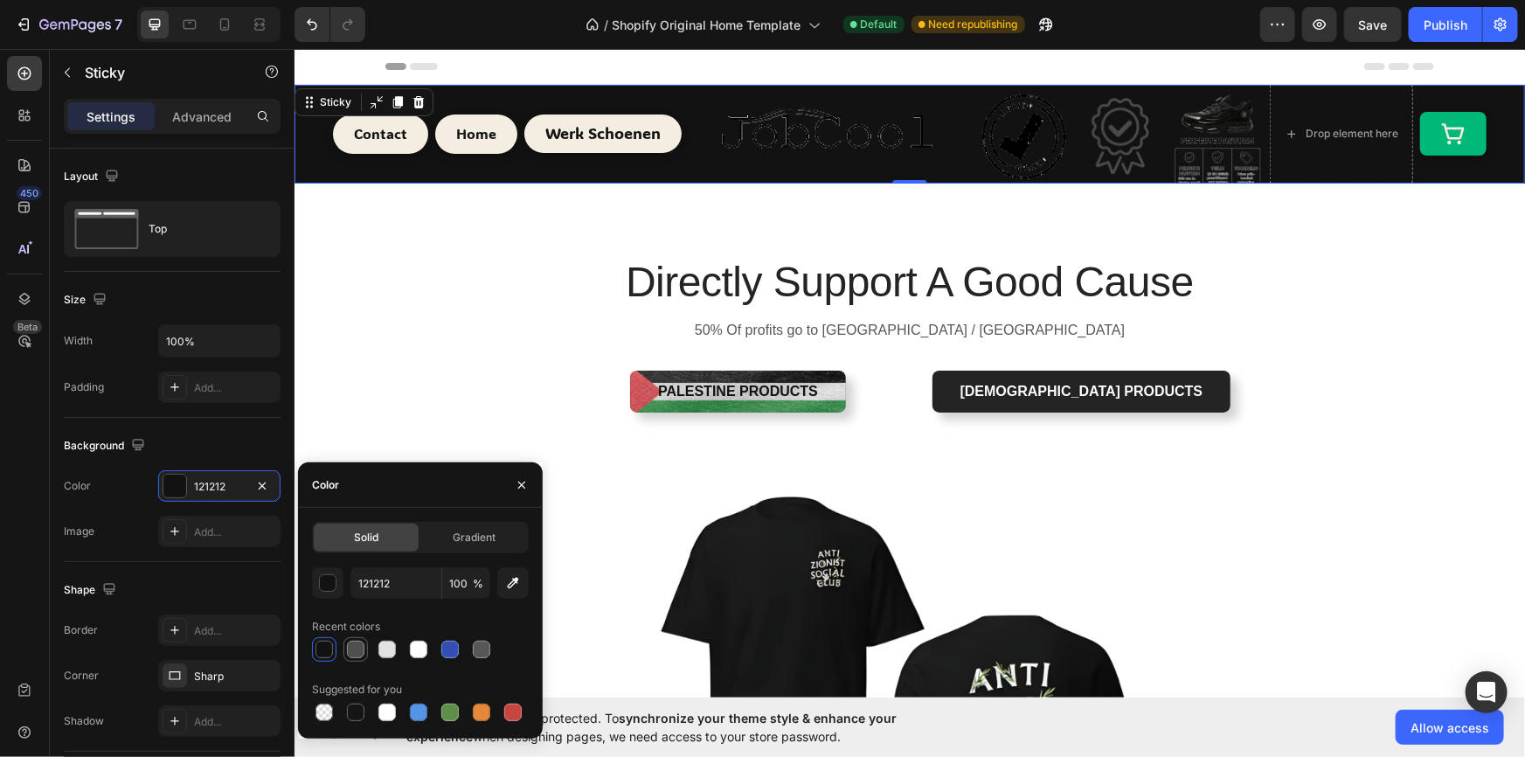
click at [351, 661] on div at bounding box center [356, 649] width 24 height 24
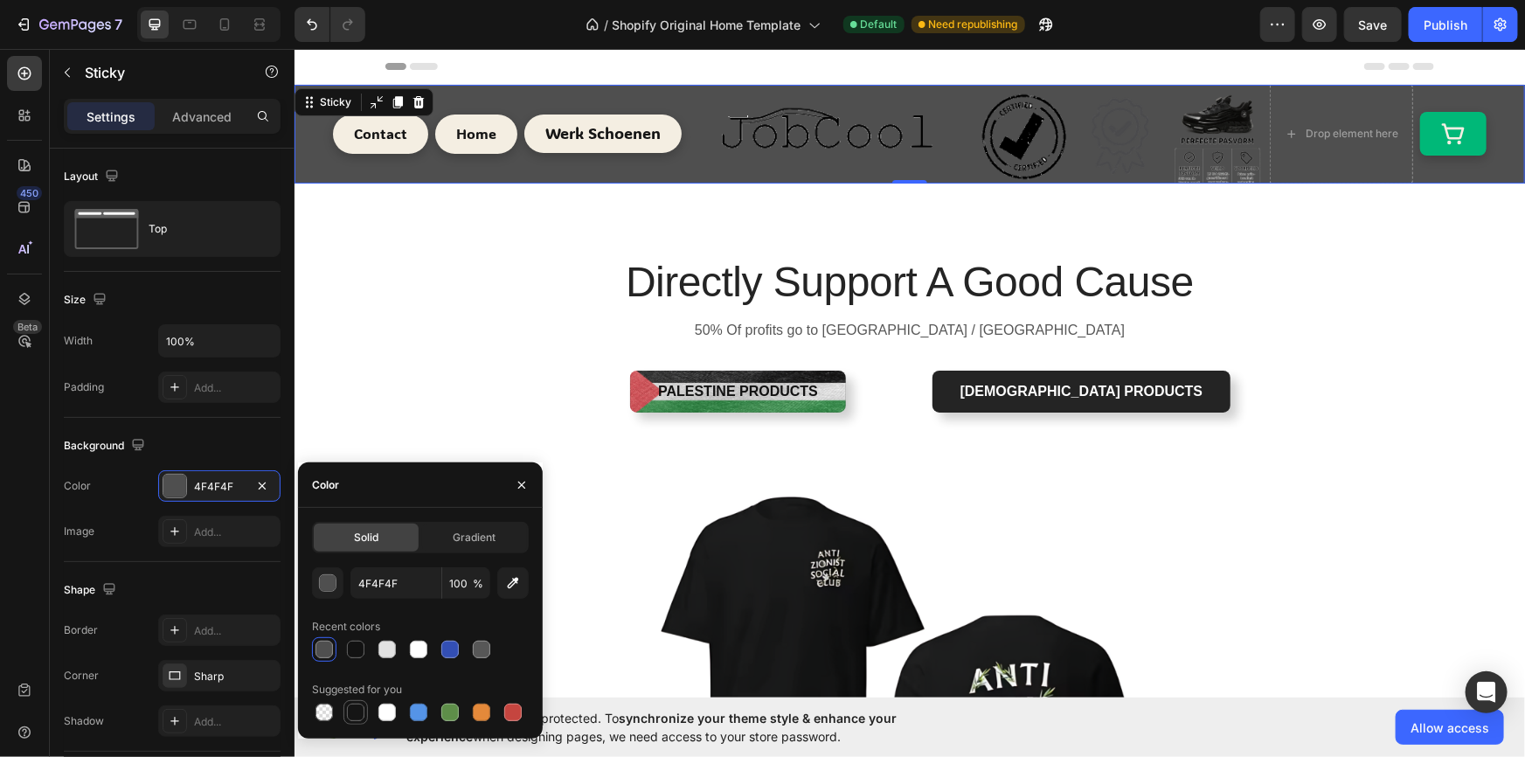
click at [364, 718] on div at bounding box center [355, 712] width 21 height 21
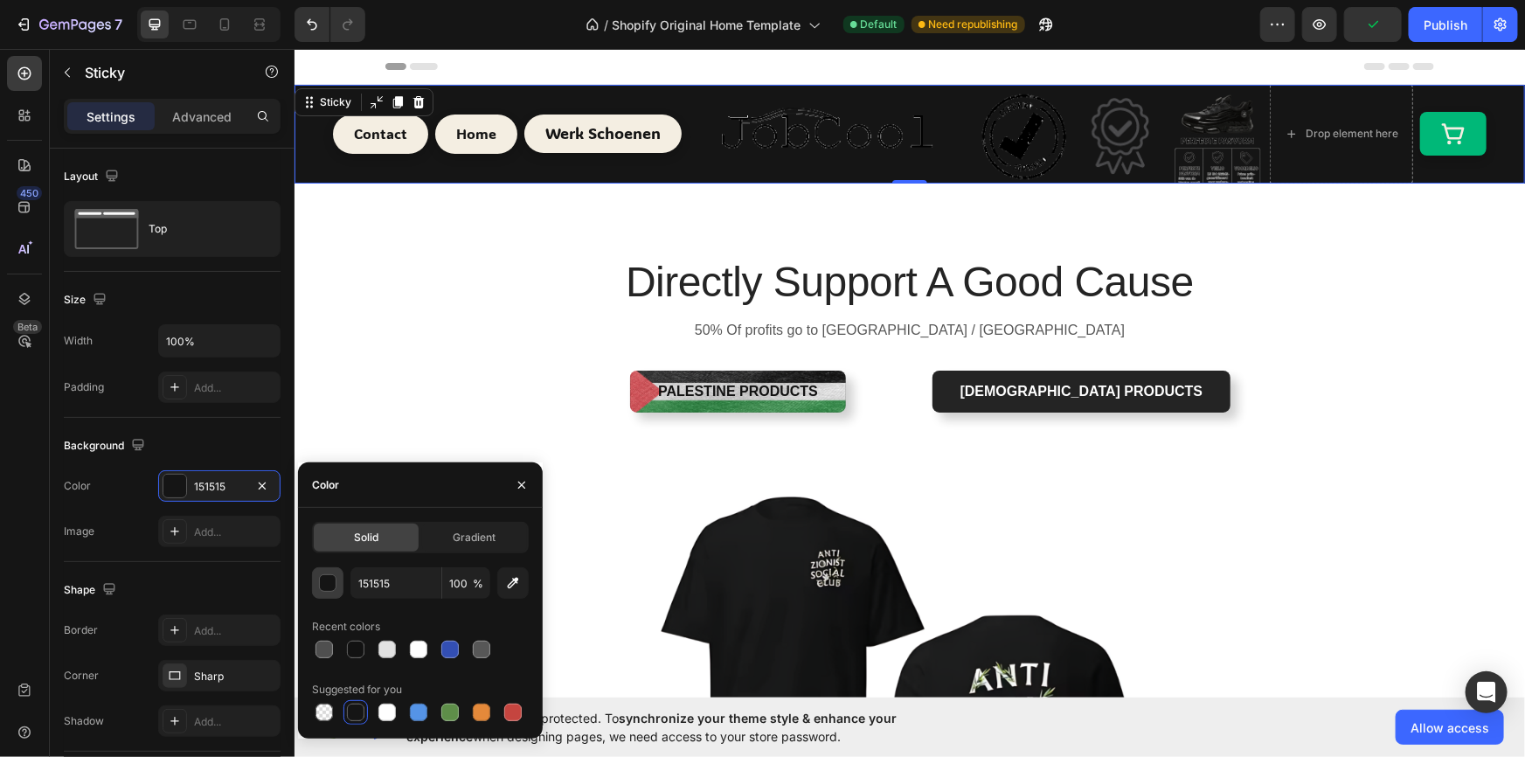
click at [325, 577] on div "button" at bounding box center [328, 583] width 17 height 17
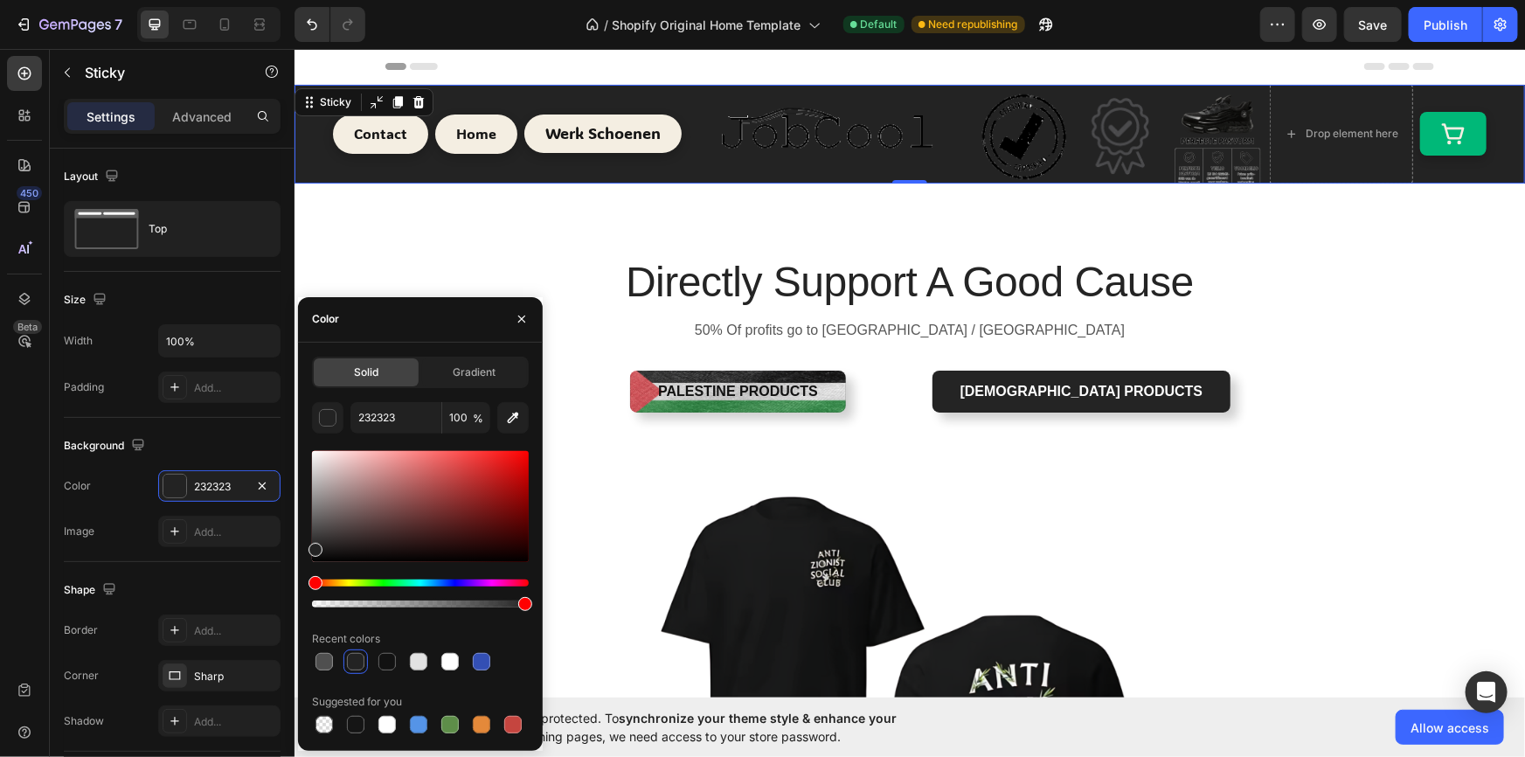
drag, startPoint x: 316, startPoint y: 551, endPoint x: 306, endPoint y: 545, distance: 11.0
click at [306, 545] on div "Solid Gradient 232323 100 % Recent colors Suggested for you" at bounding box center [420, 547] width 245 height 380
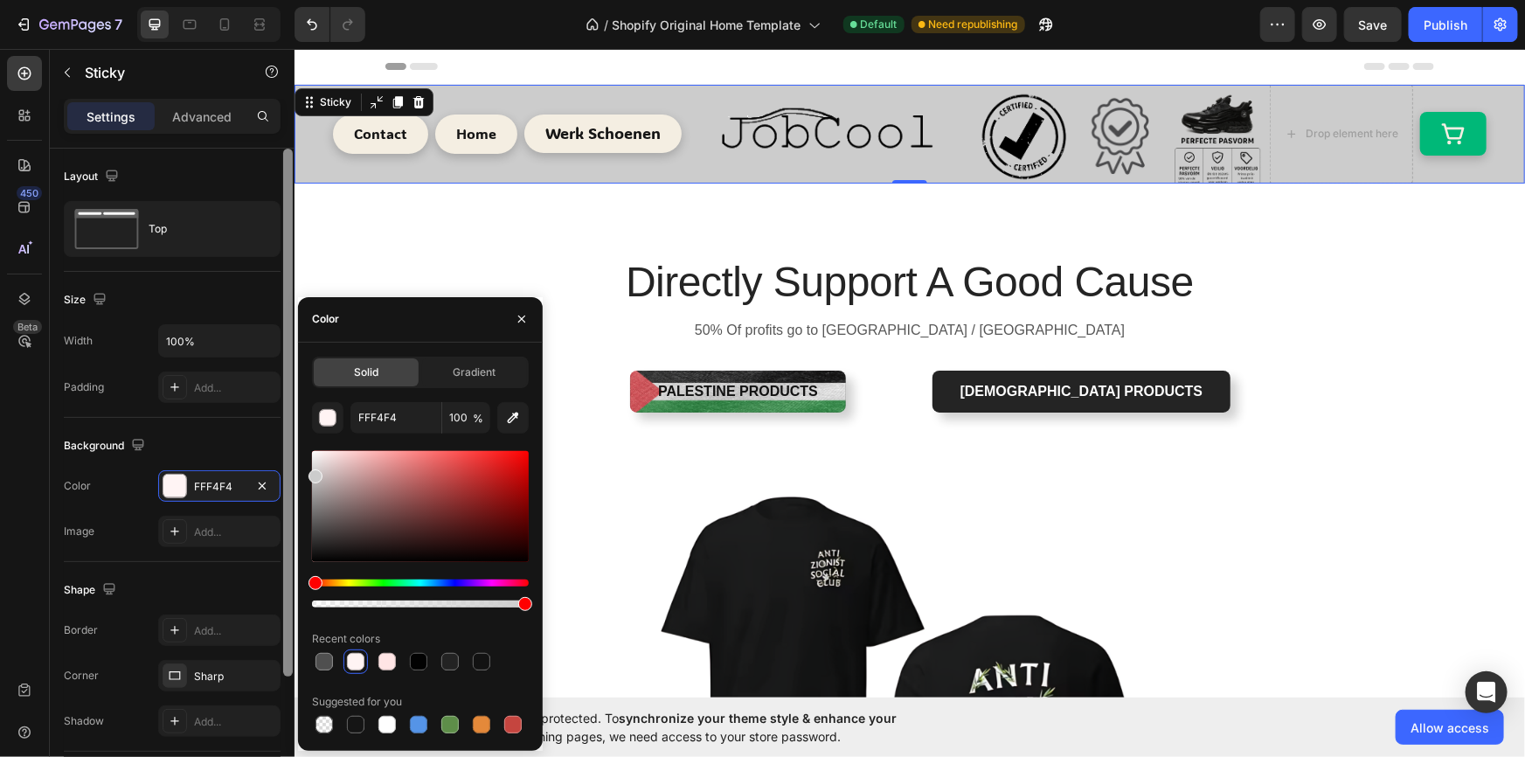
type input "CCCCCC"
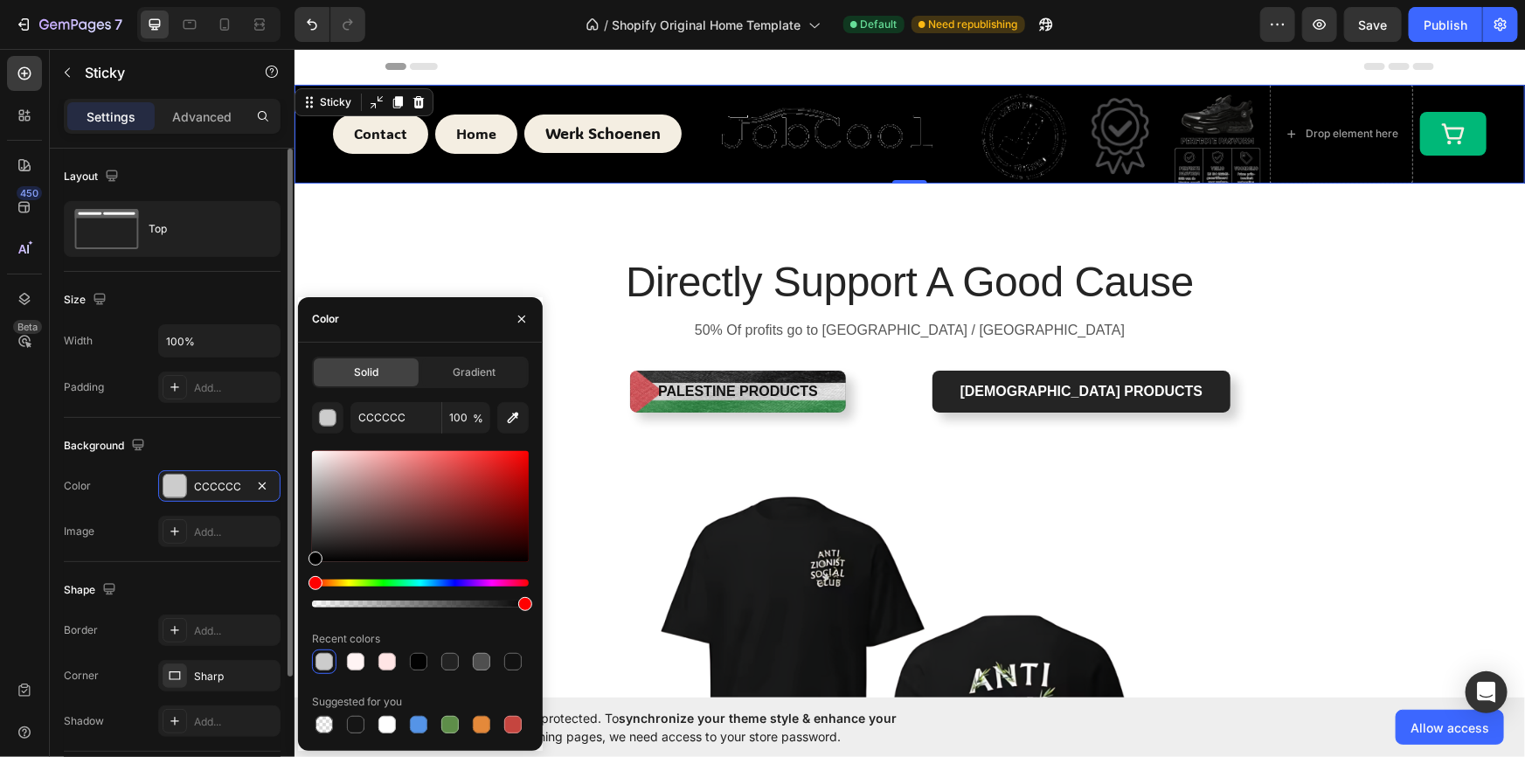
drag, startPoint x: 316, startPoint y: 553, endPoint x: 279, endPoint y: 568, distance: 39.6
click at [279, 568] on div "450 Beta Sections(18) Elements(83) Section Element Hero Section Product Detail …" at bounding box center [147, 403] width 295 height 708
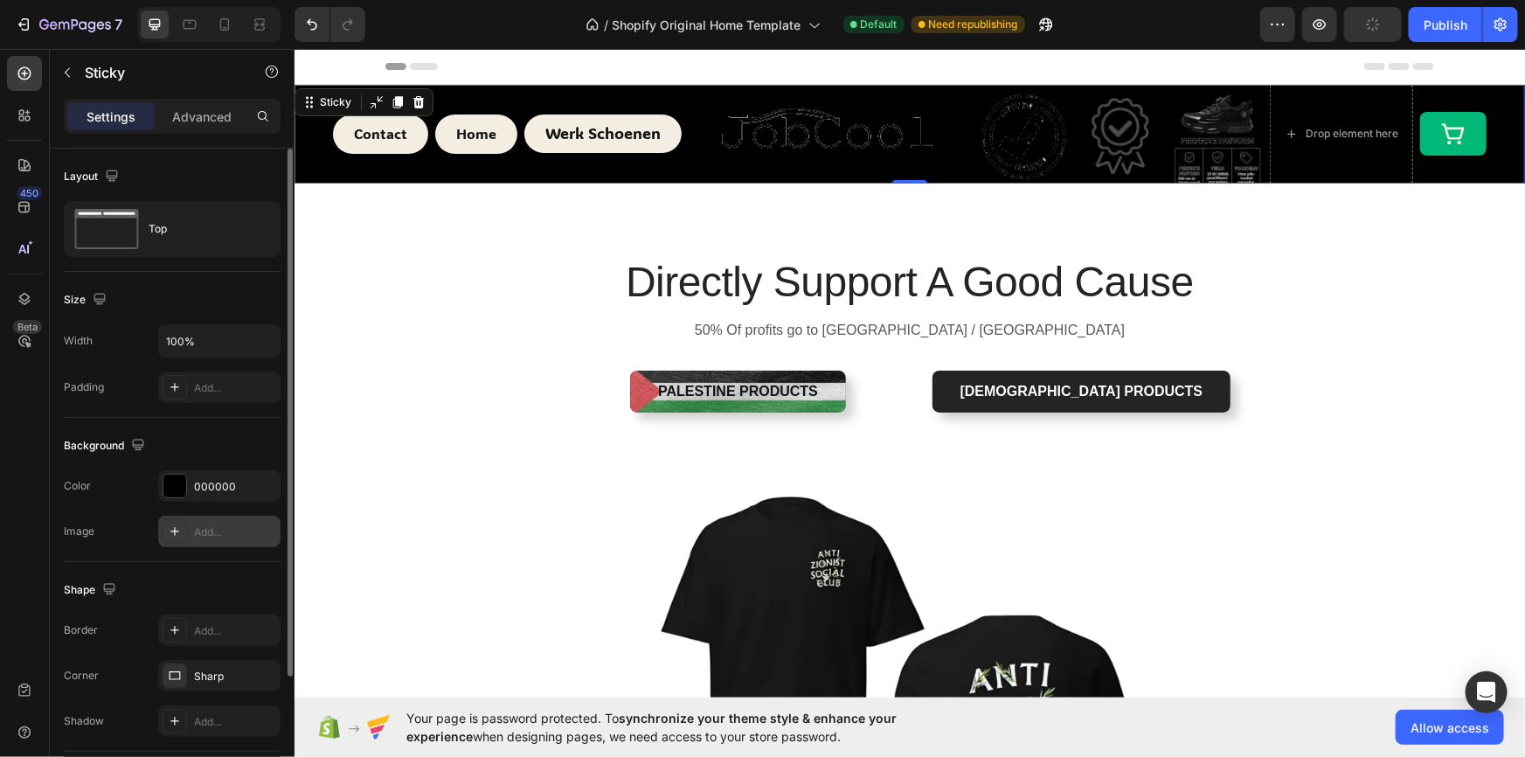
click at [217, 534] on div "Add..." at bounding box center [235, 532] width 82 height 16
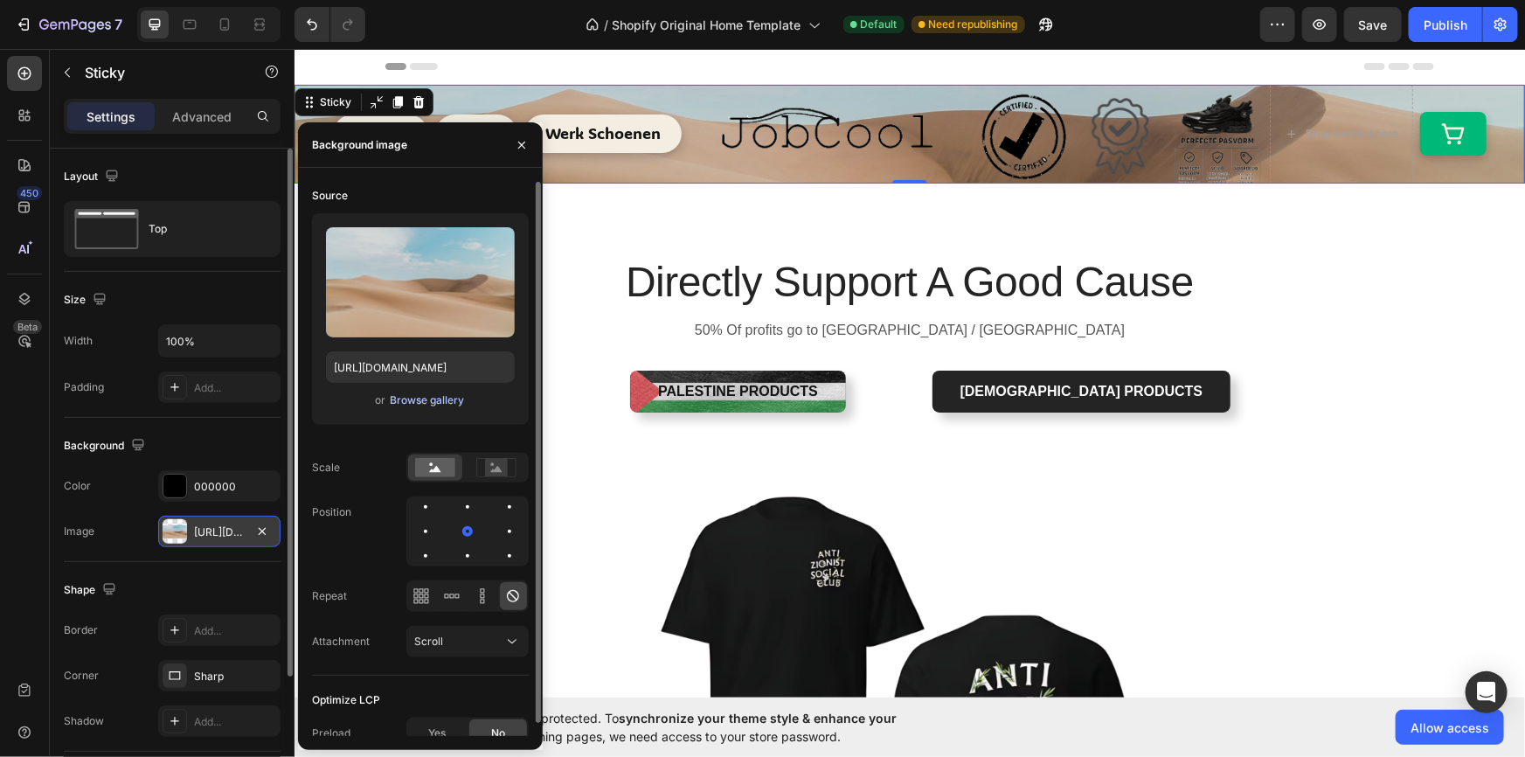
click at [410, 398] on div "Browse gallery" at bounding box center [427, 400] width 74 height 16
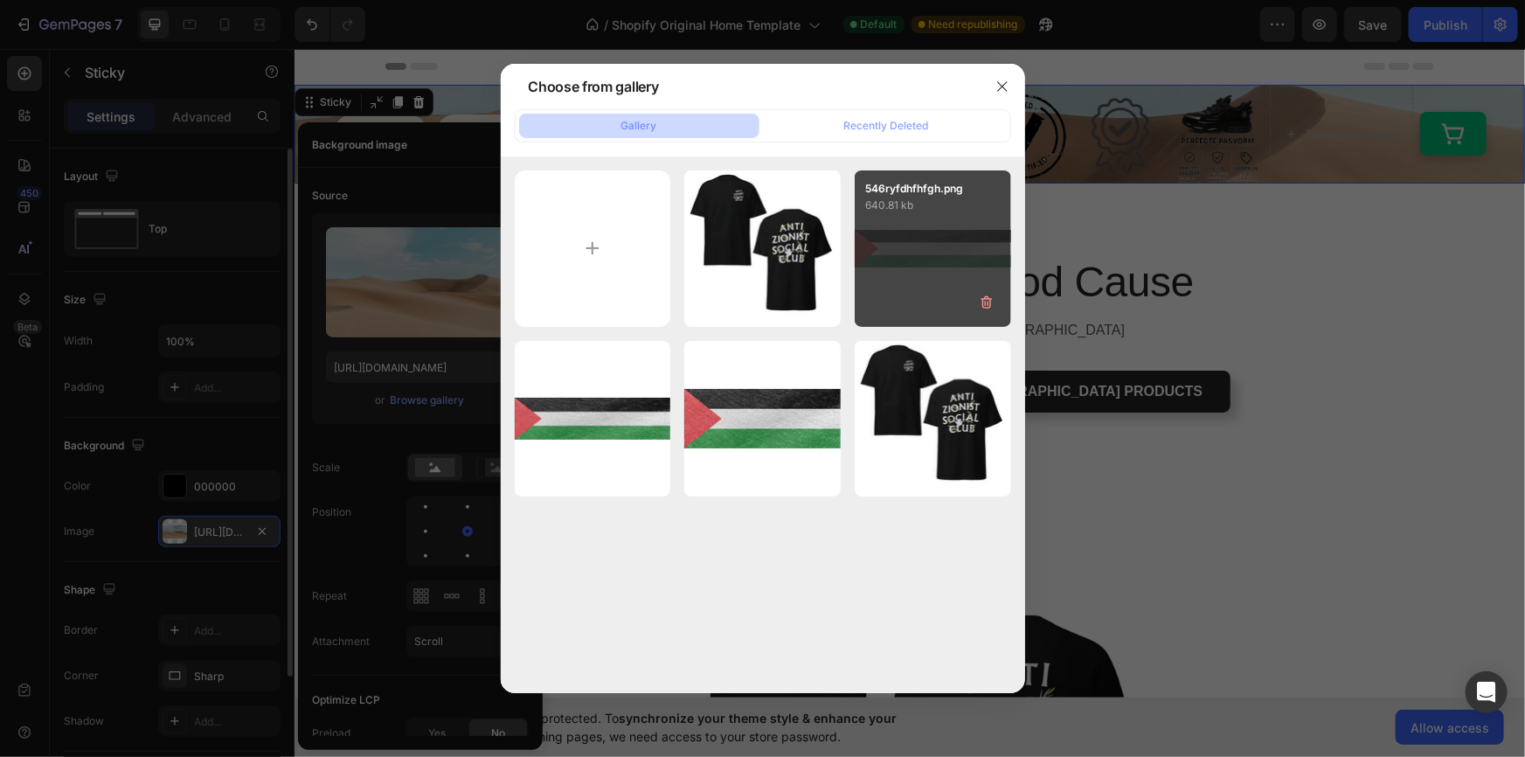
click at [900, 238] on div "546ryfdhfhfgh.png 640.81 kb" at bounding box center [933, 248] width 156 height 156
type input "[URL][DOMAIN_NAME]"
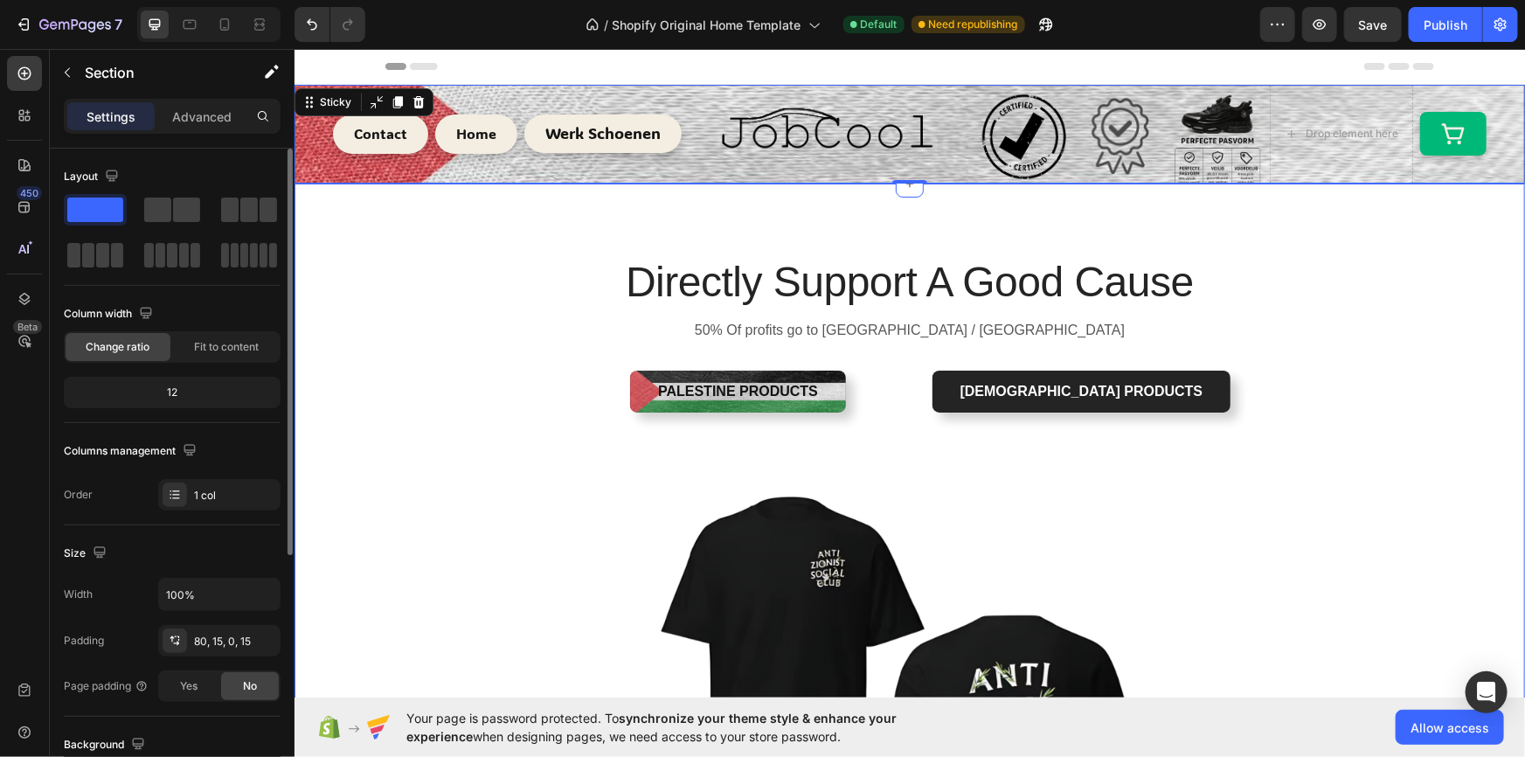
click at [1294, 309] on div "Directly Support A Good Cause Heading 50% Of profits go to [GEOGRAPHIC_DATA] / …" at bounding box center [909, 637] width 1205 height 768
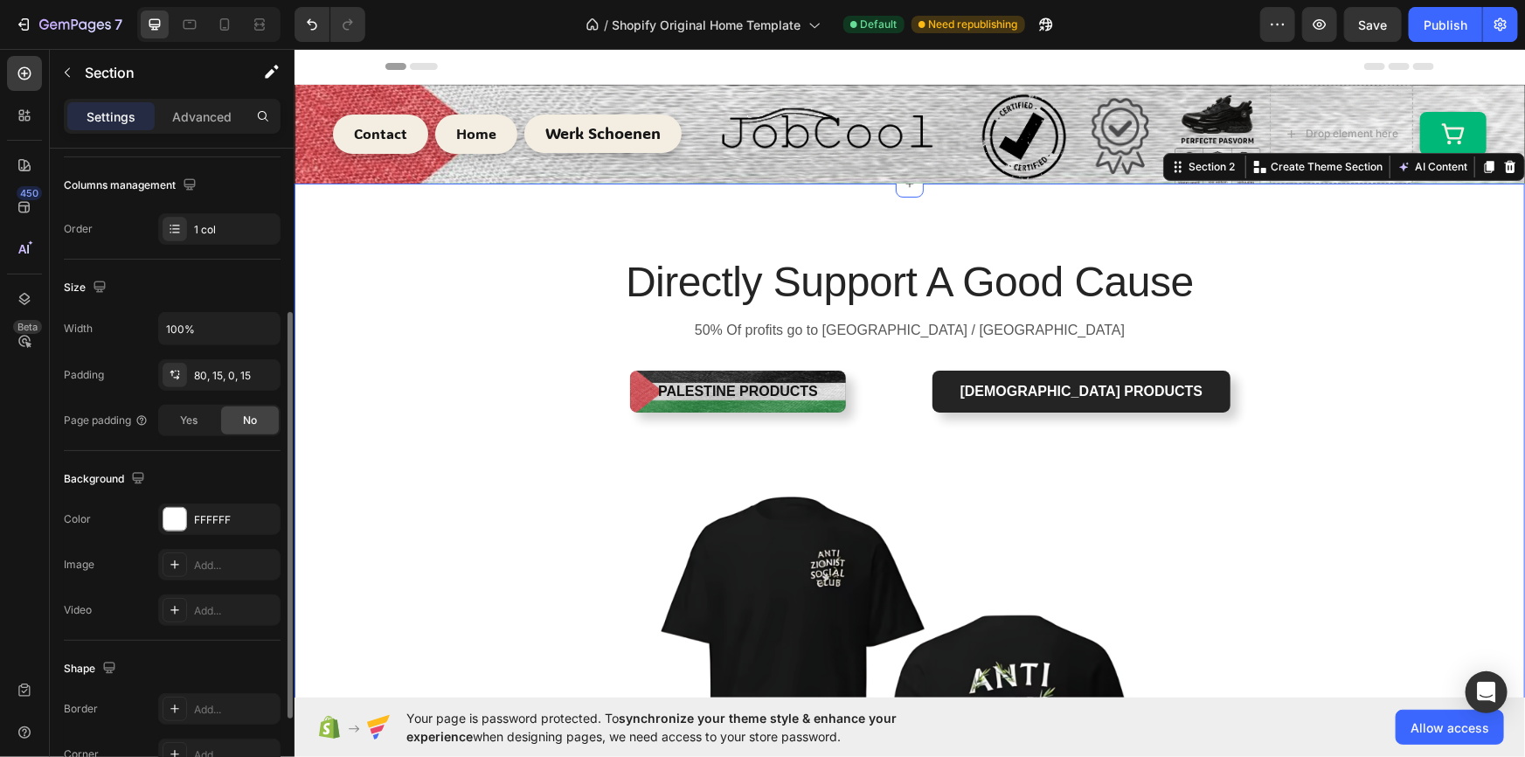
scroll to position [406, 0]
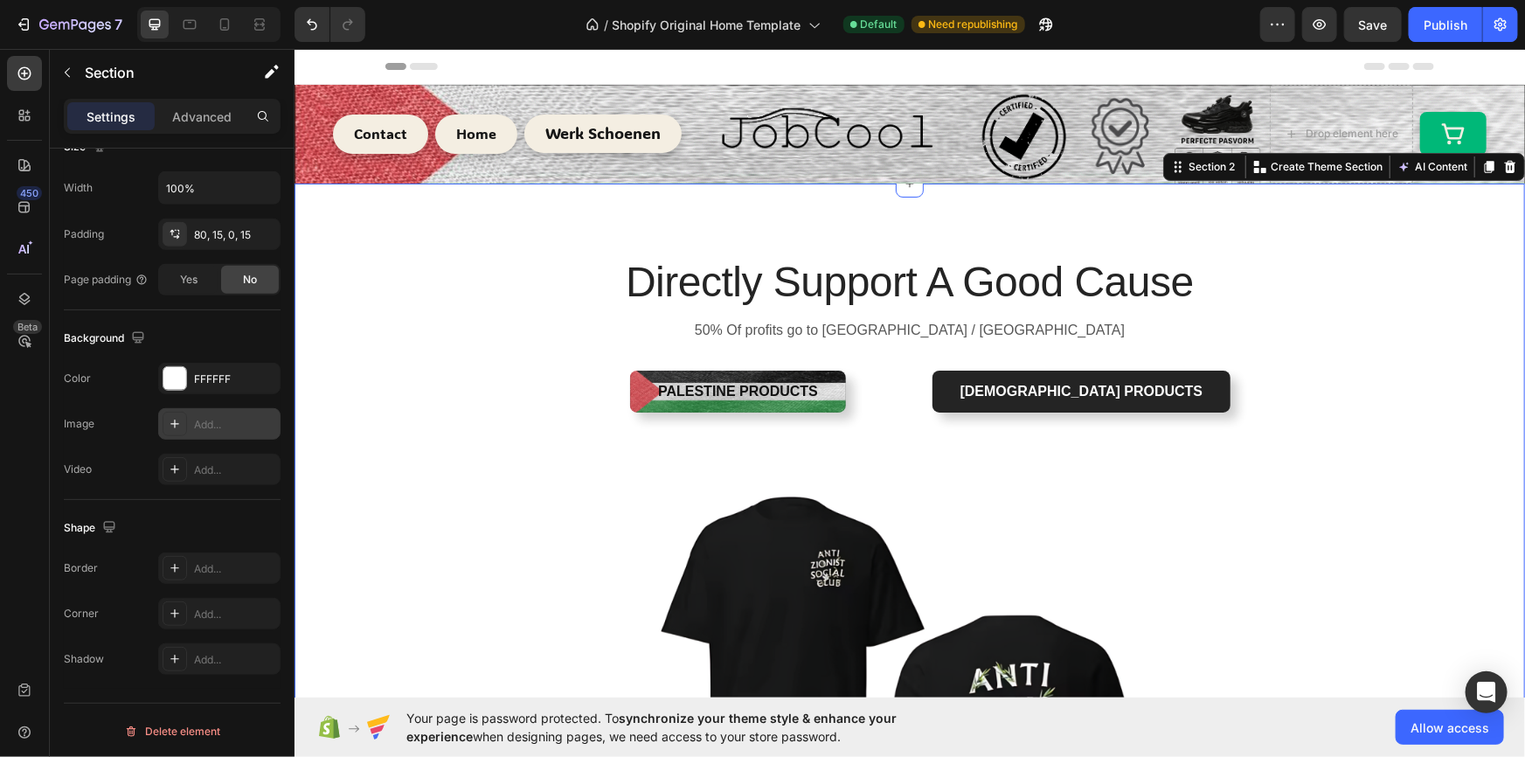
click at [196, 419] on div "Add..." at bounding box center [235, 425] width 82 height 16
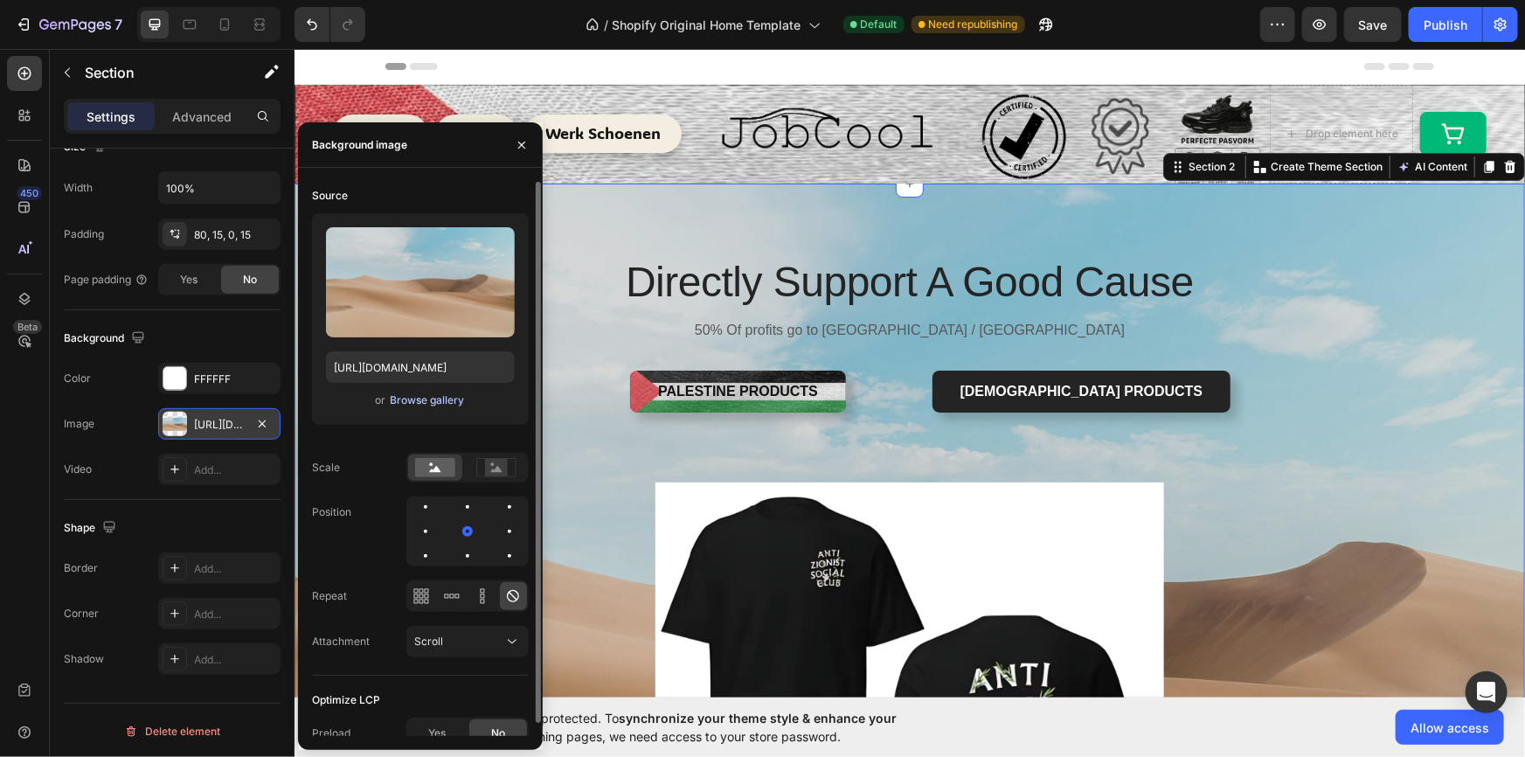
click at [438, 400] on div "Browse gallery" at bounding box center [427, 400] width 74 height 16
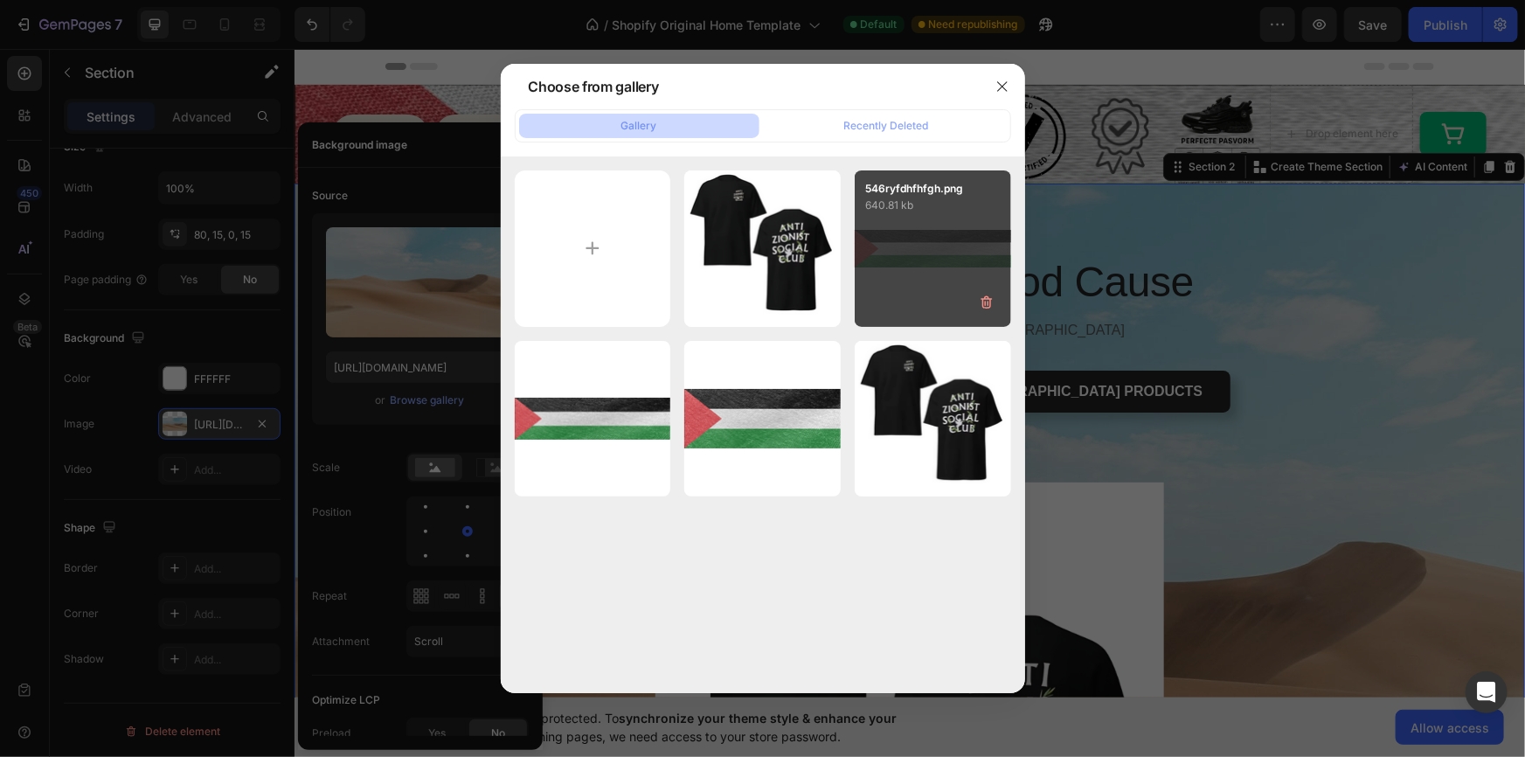
click at [902, 214] on div "546ryfdhfhfgh.png 640.81 kb" at bounding box center [933, 248] width 156 height 156
type input "[URL][DOMAIN_NAME]"
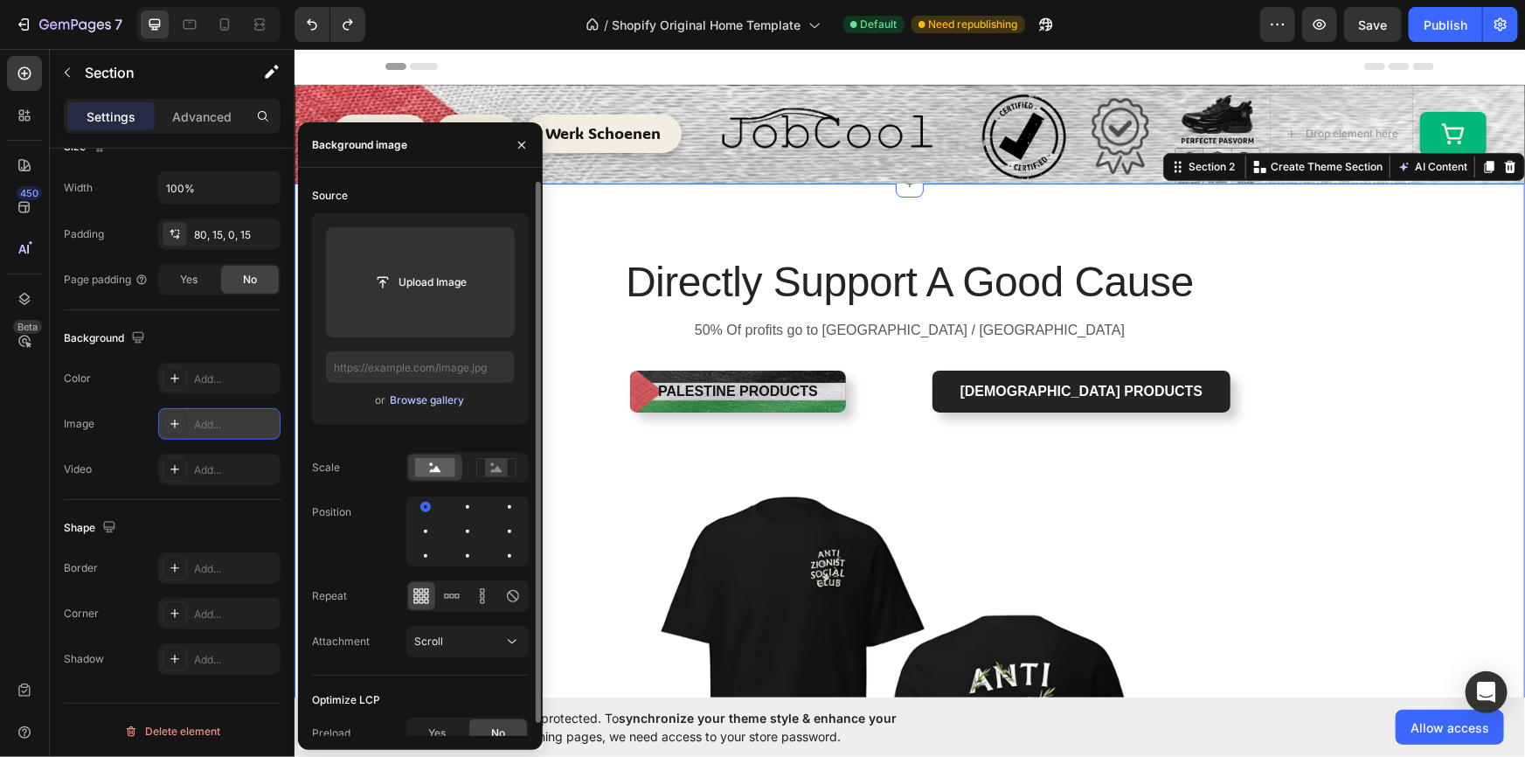
click at [432, 394] on div "Browse gallery" at bounding box center [427, 400] width 74 height 16
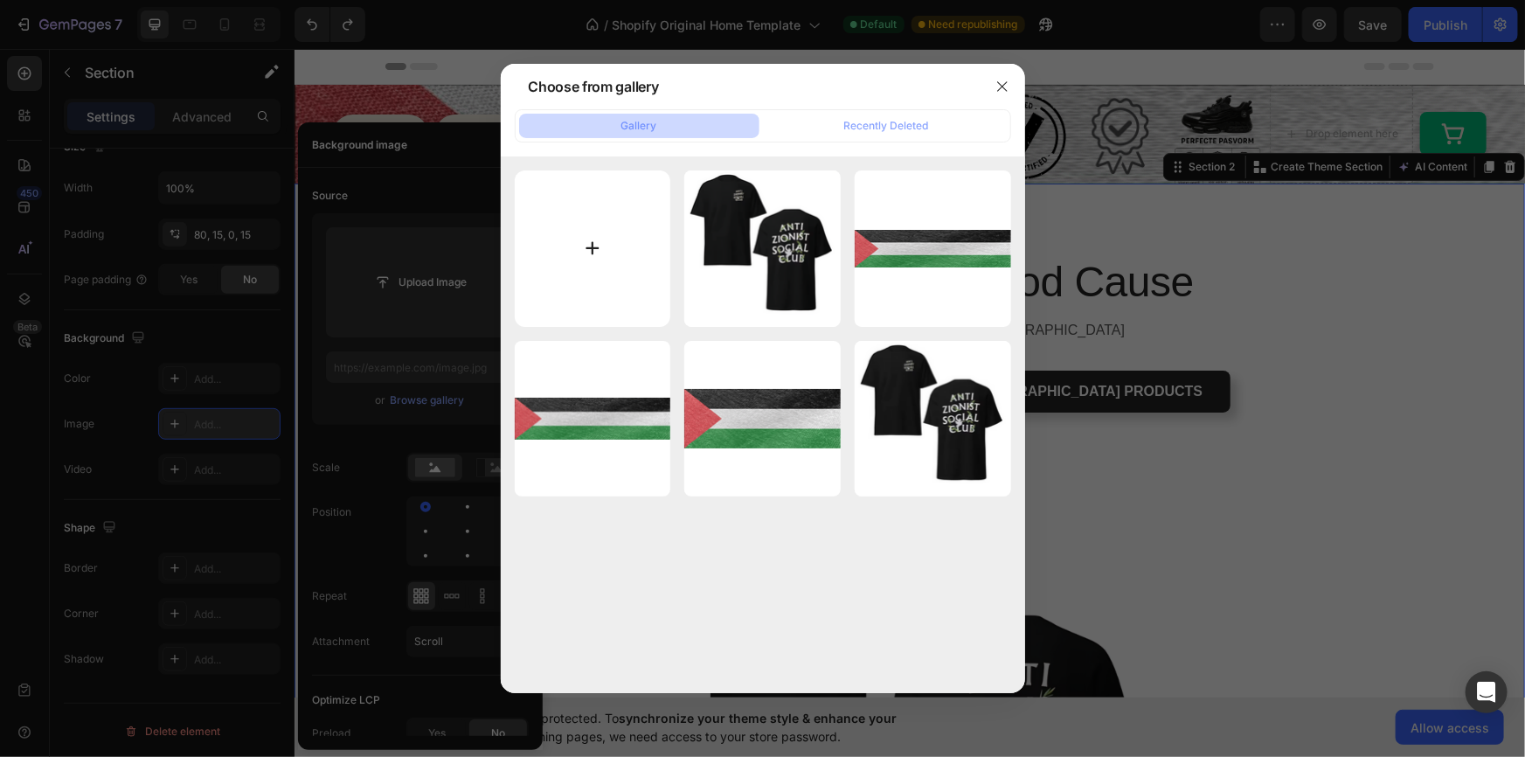
click at [572, 258] on input "file" at bounding box center [593, 248] width 156 height 156
click at [864, 115] on button "Recently Deleted" at bounding box center [887, 126] width 240 height 24
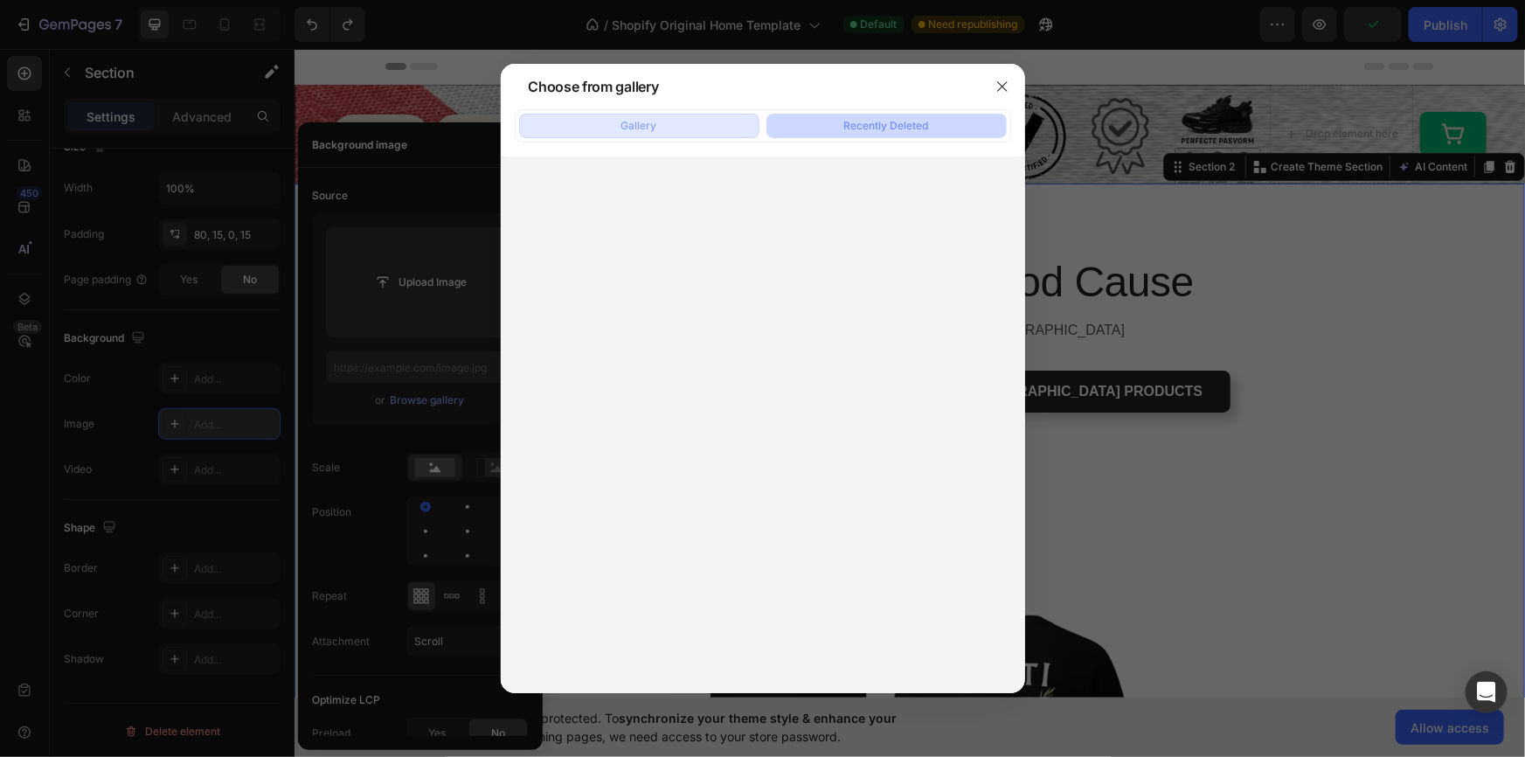
click at [642, 128] on div "Gallery" at bounding box center [640, 126] width 36 height 16
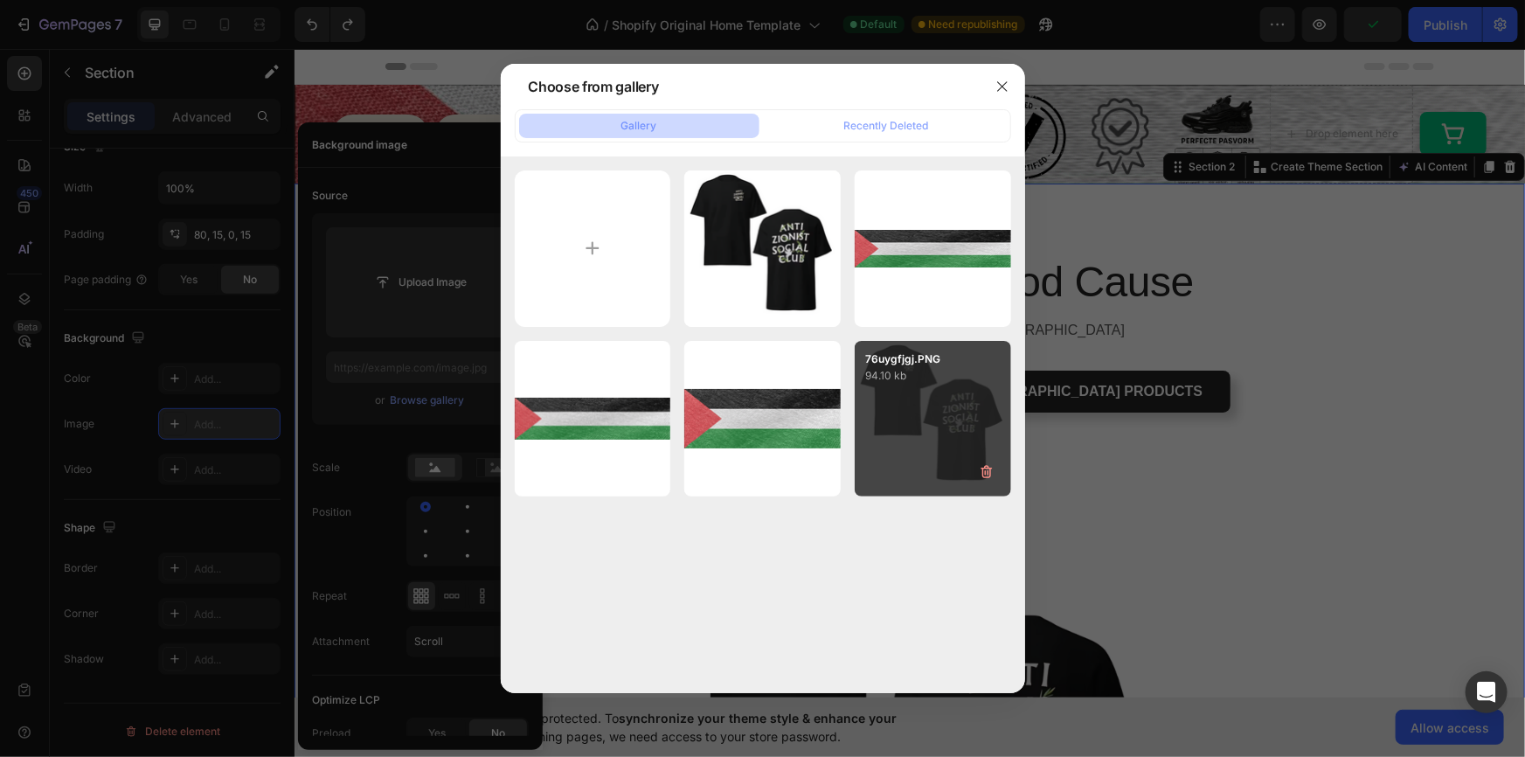
click at [917, 432] on div "76uygfjgj.PNG 94.10 kb" at bounding box center [933, 419] width 156 height 156
type input "[URL][DOMAIN_NAME]"
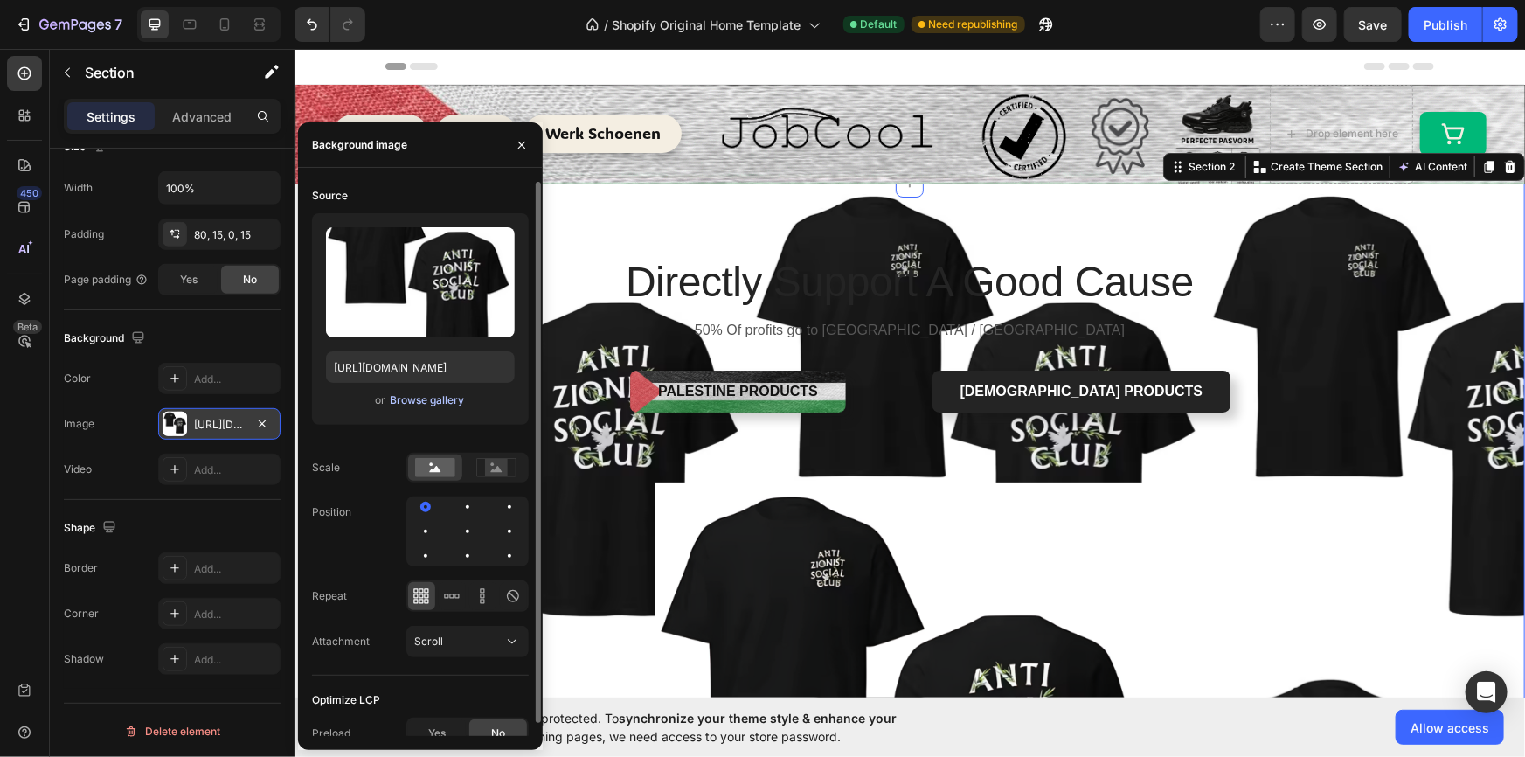
click at [414, 400] on div "Browse gallery" at bounding box center [427, 400] width 74 height 16
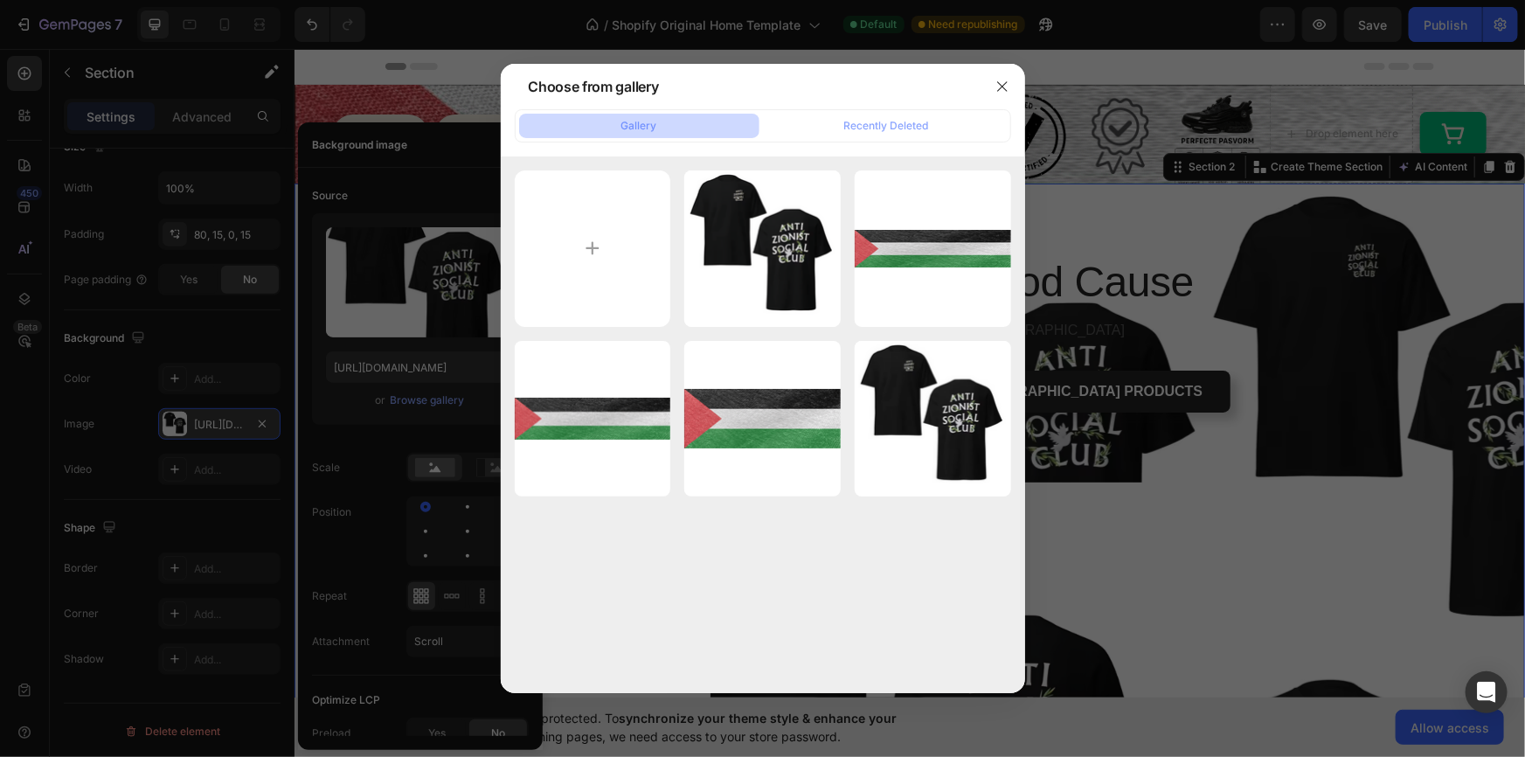
click at [212, 413] on div at bounding box center [762, 378] width 1525 height 757
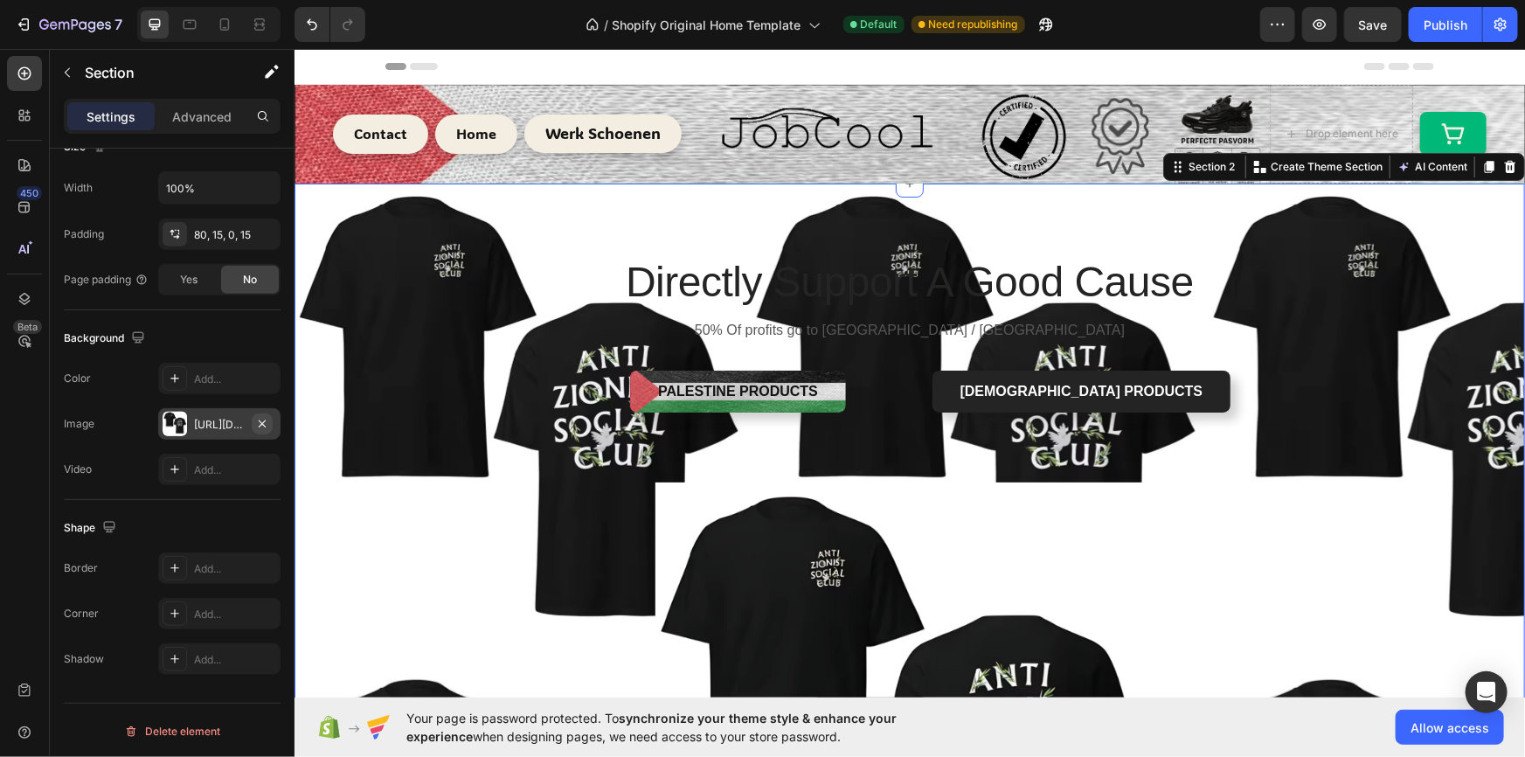
click at [264, 420] on icon "button" at bounding box center [262, 423] width 7 height 7
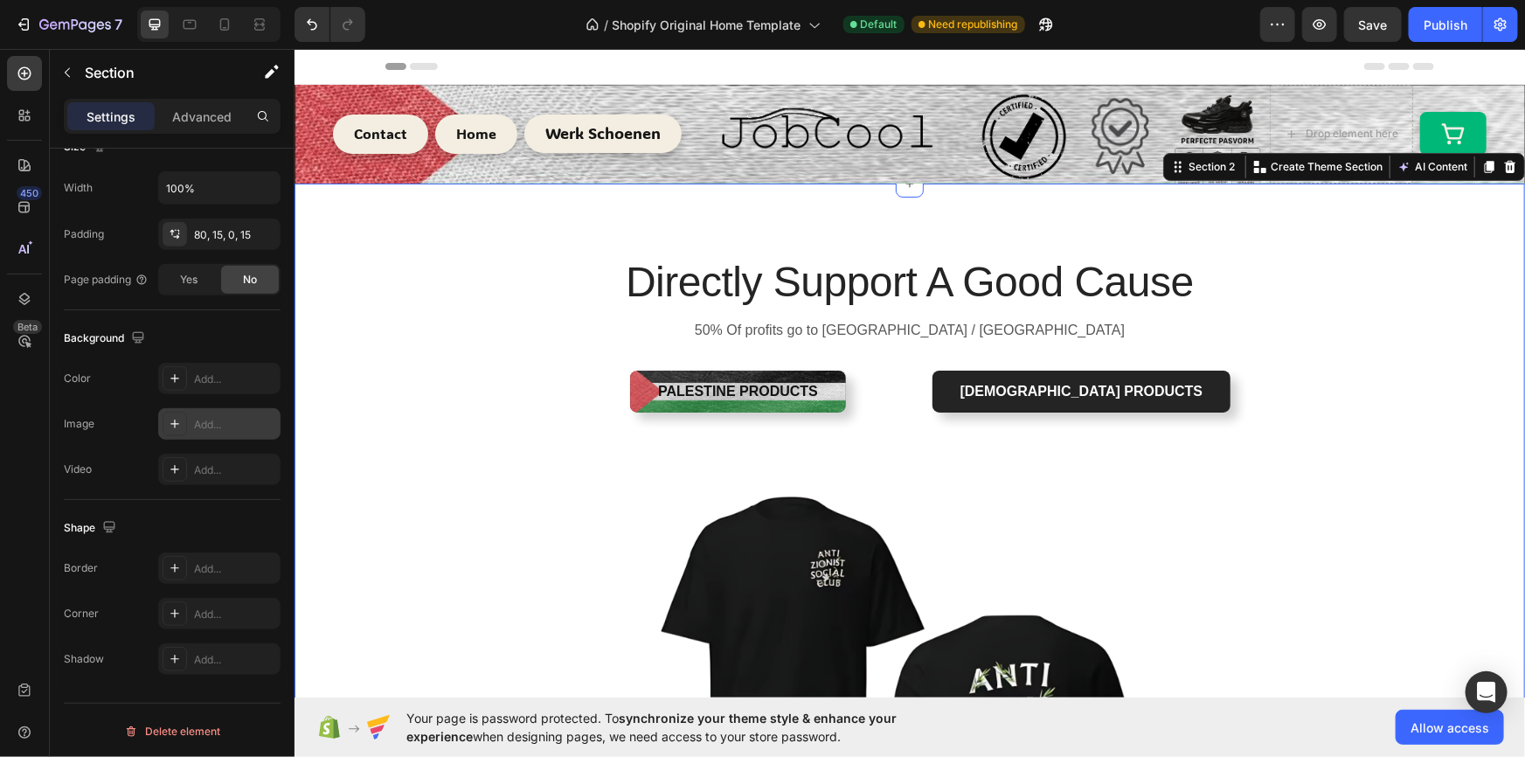
click at [194, 419] on div "Add..." at bounding box center [235, 425] width 82 height 16
type input "[URL][DOMAIN_NAME]"
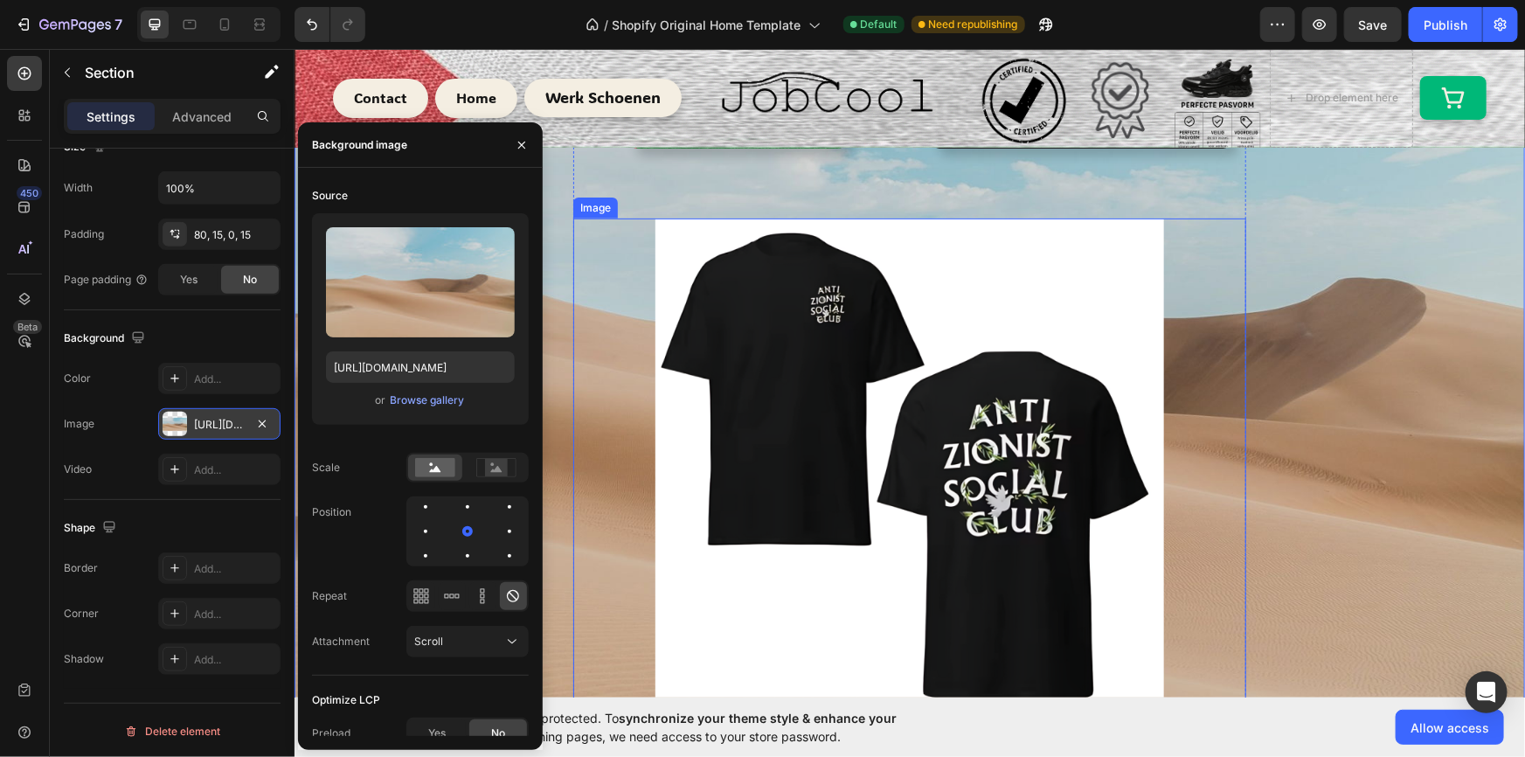
scroll to position [0, 0]
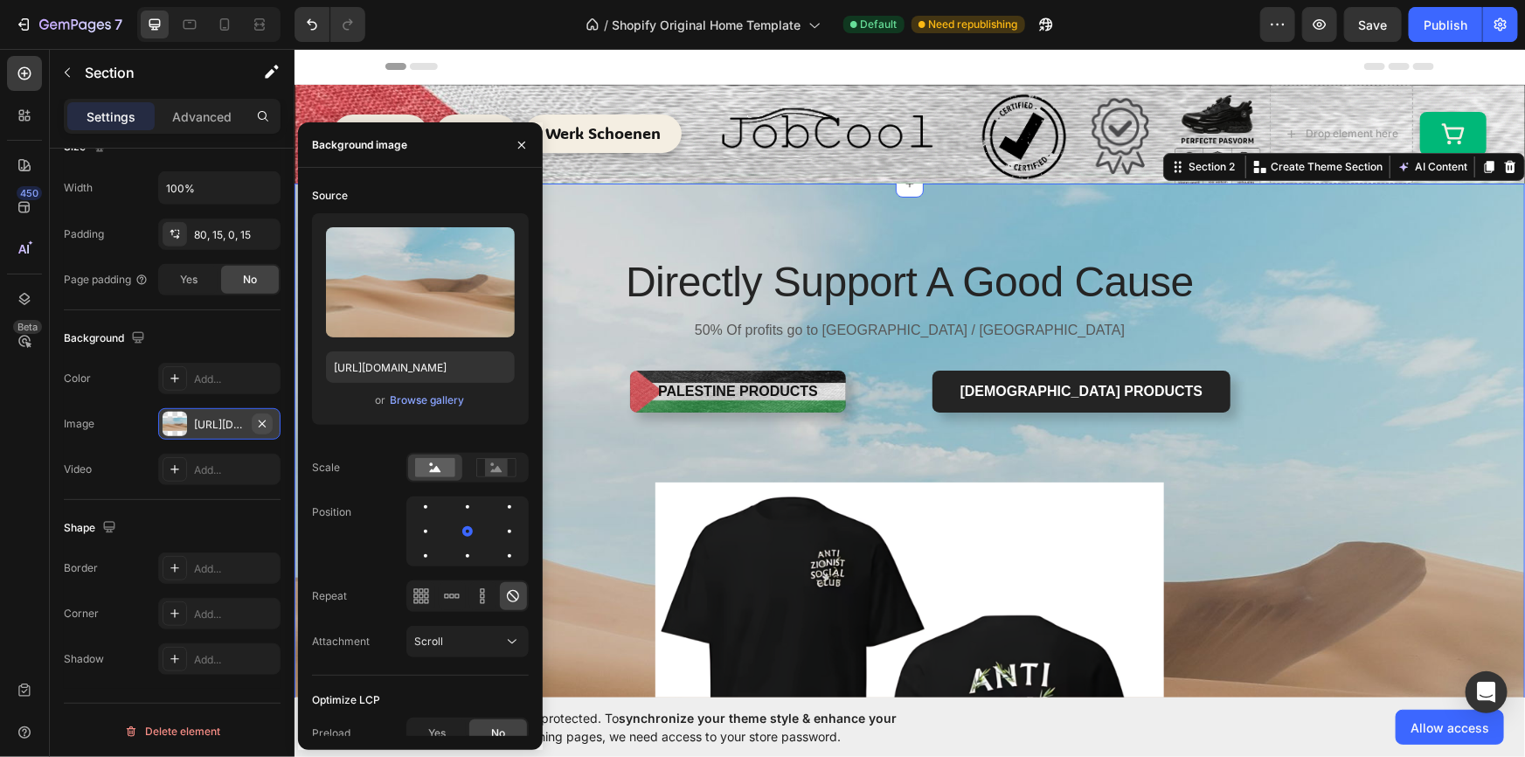
click at [269, 427] on button "button" at bounding box center [262, 423] width 21 height 21
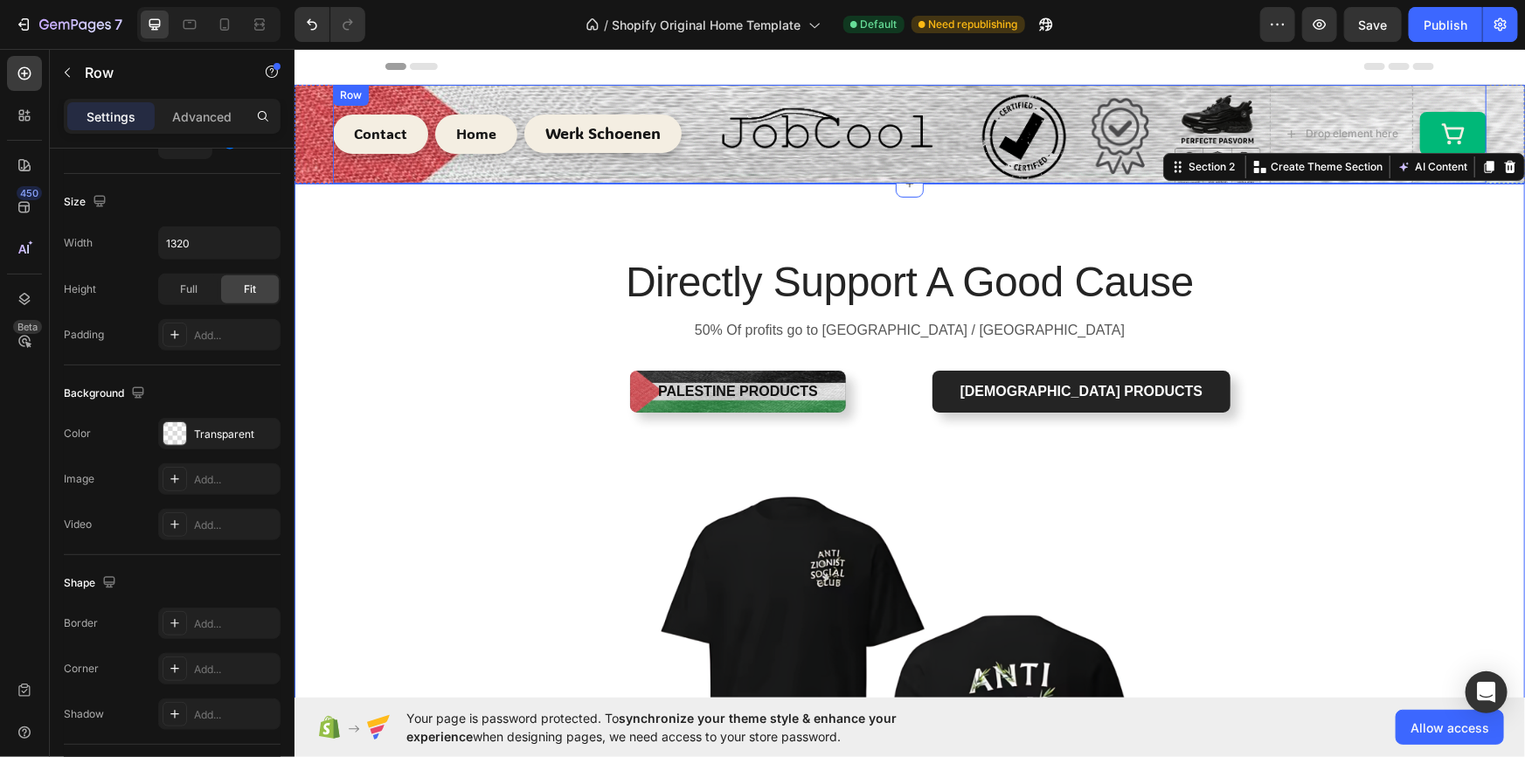
click at [545, 98] on div "Werk Schoenen Button" at bounding box center [602, 133] width 157 height 99
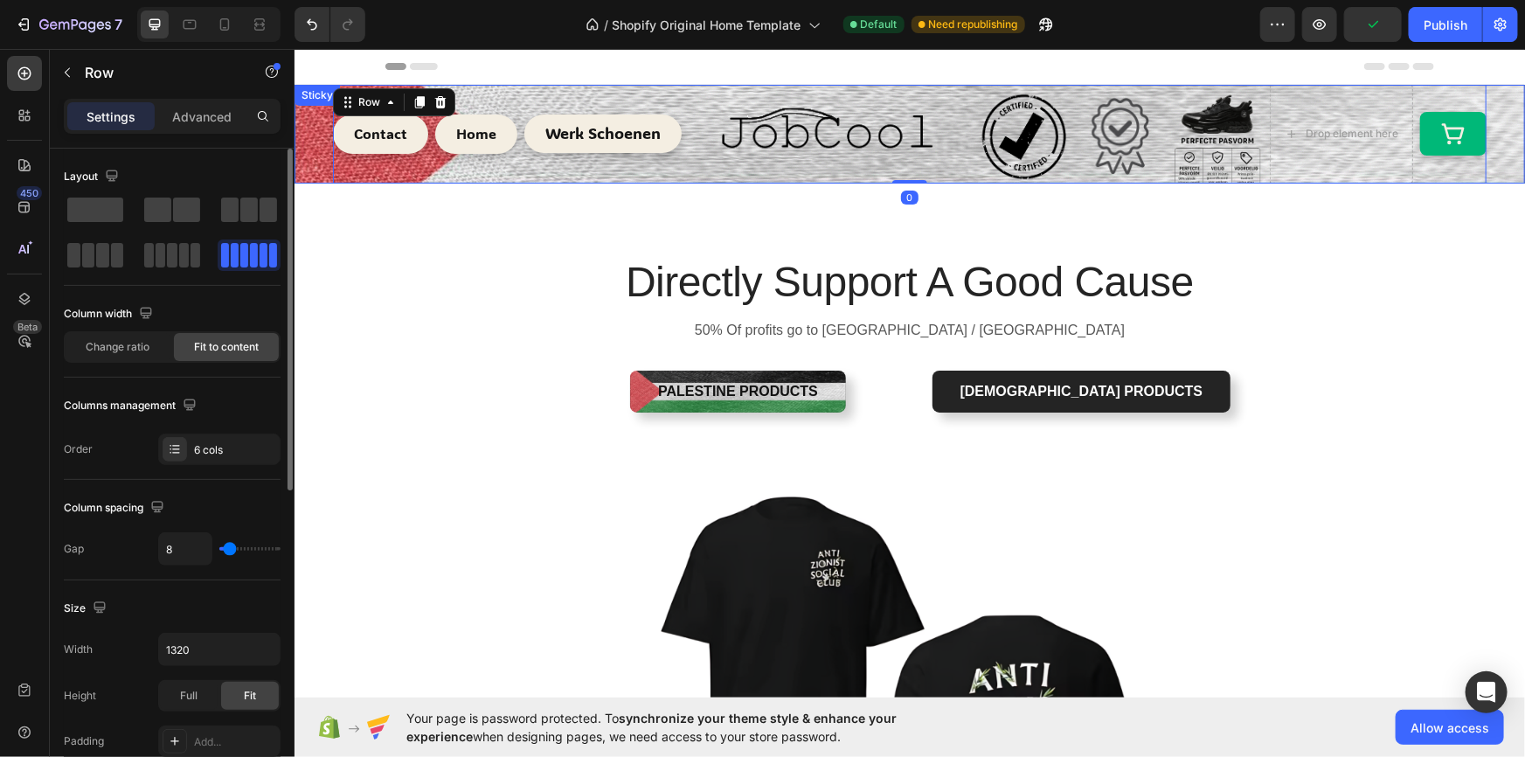
click at [306, 101] on div "Sticky" at bounding box center [316, 95] width 38 height 16
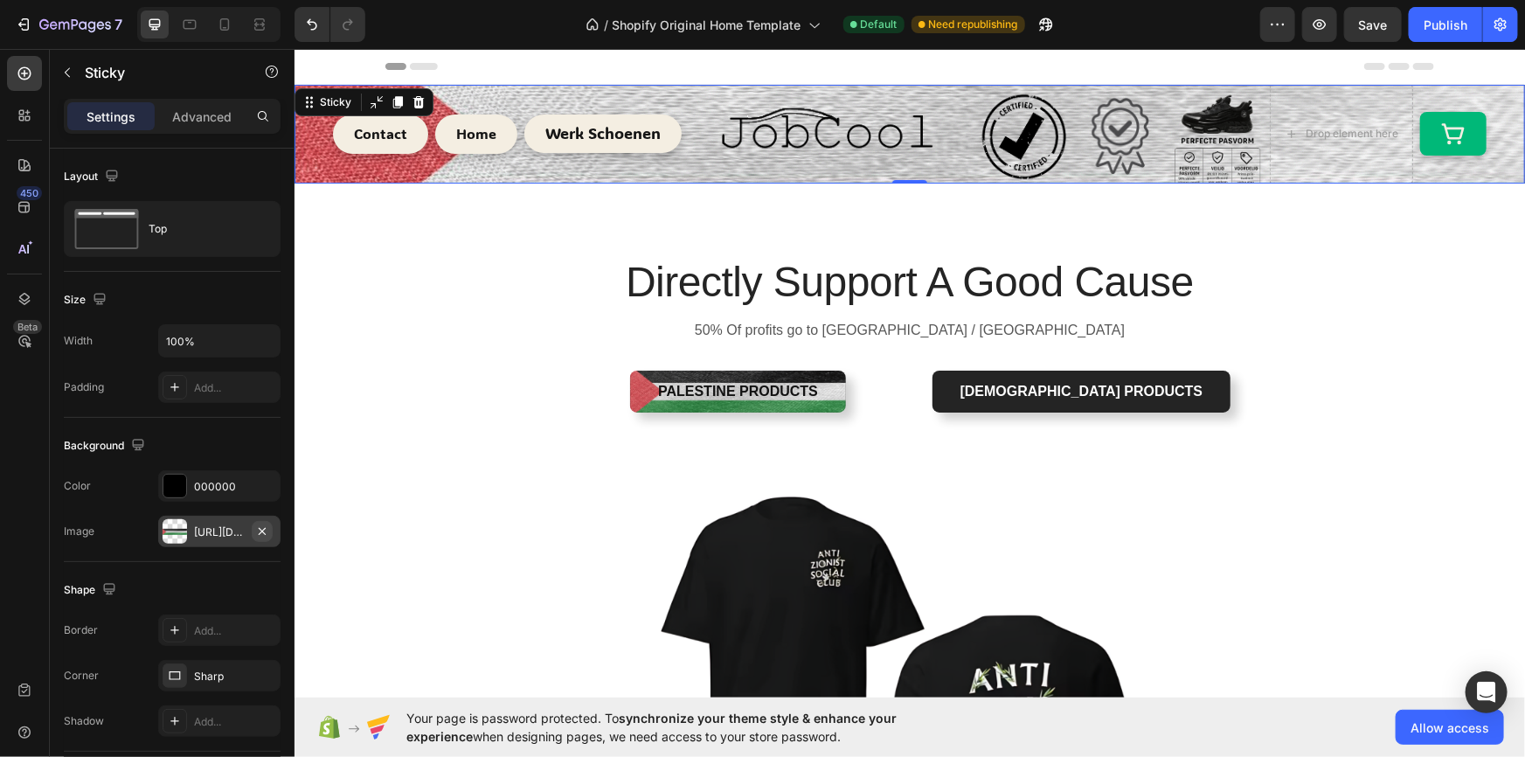
click at [260, 533] on icon "button" at bounding box center [262, 531] width 14 height 14
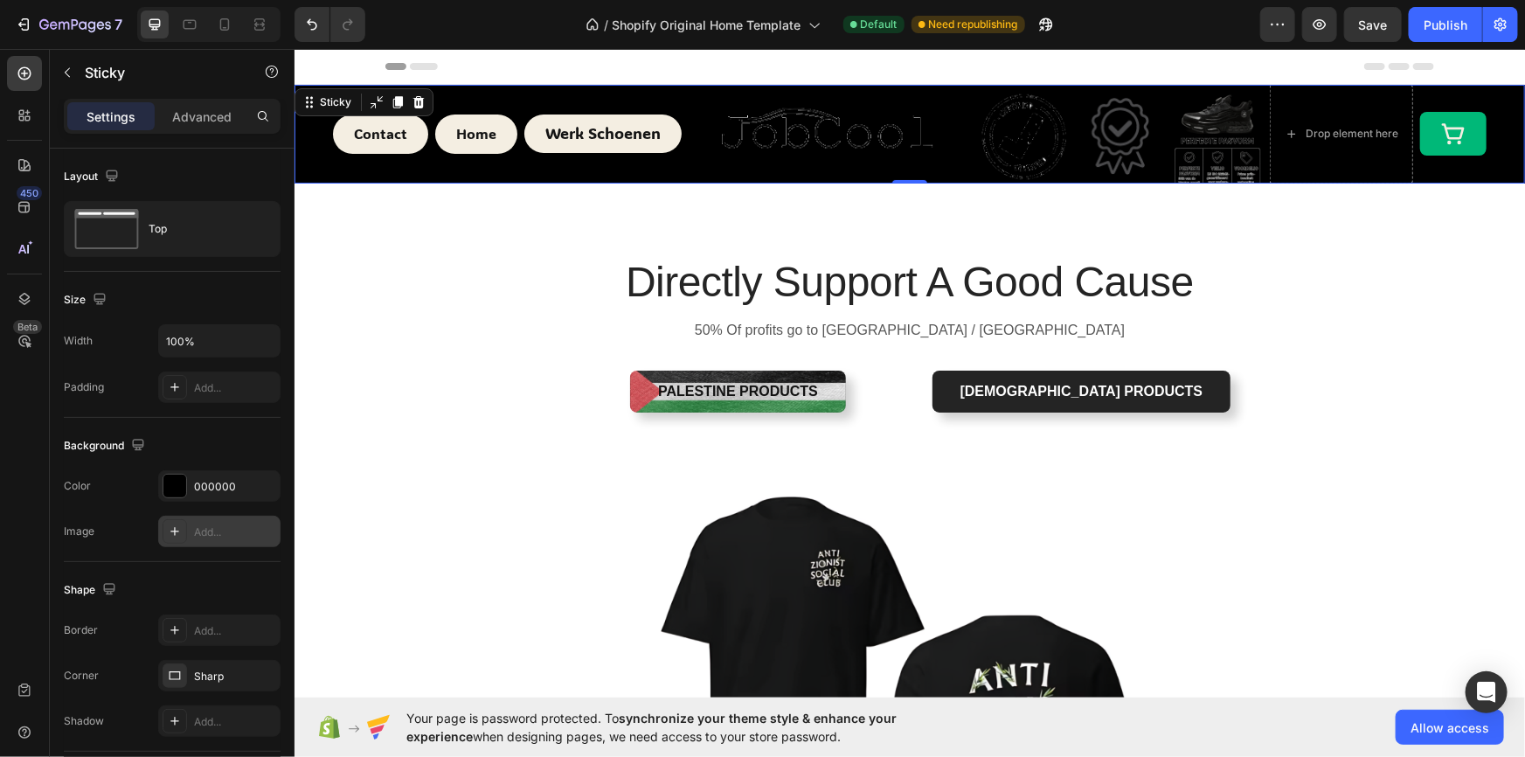
click at [224, 533] on div "Add..." at bounding box center [235, 532] width 82 height 16
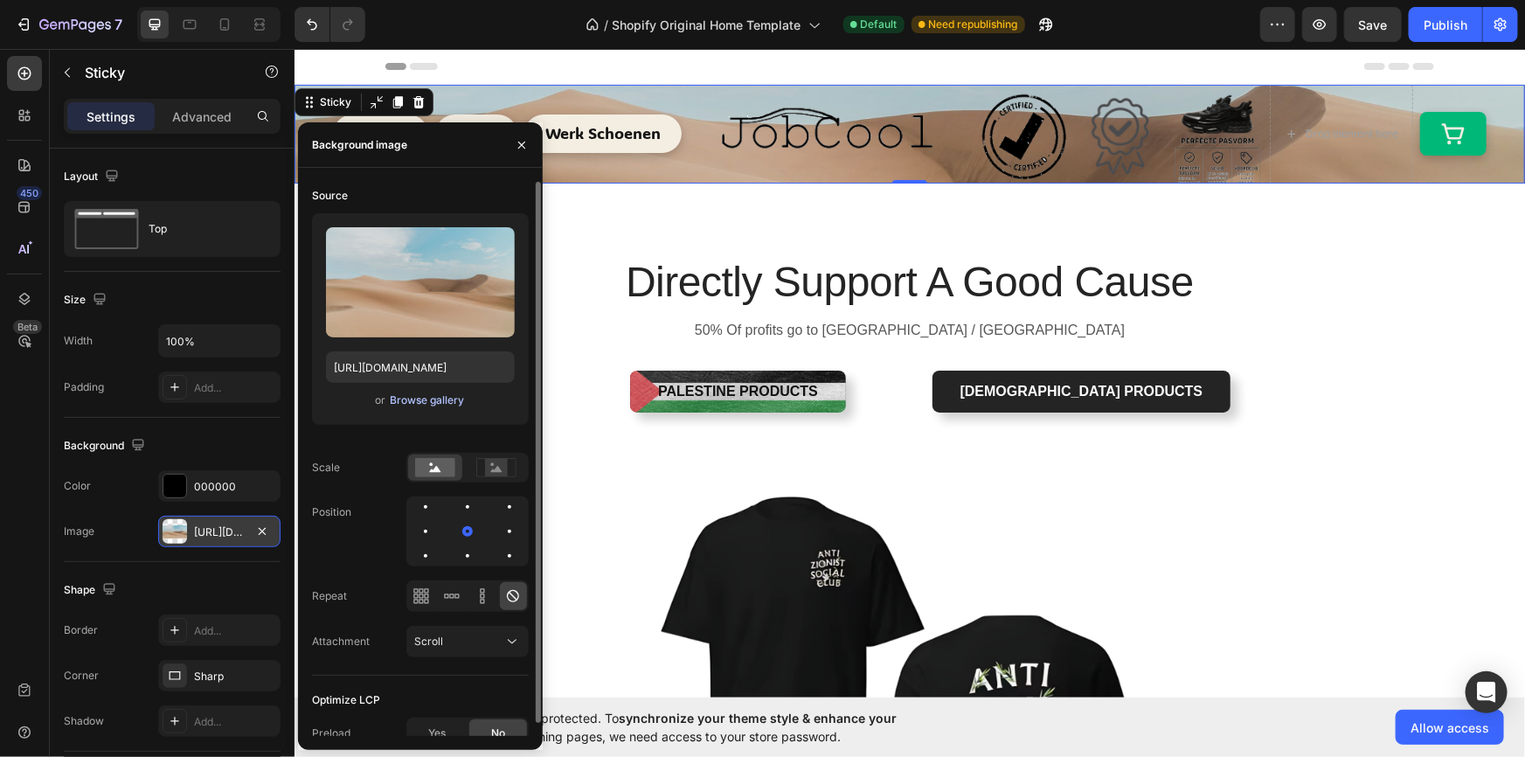
click at [406, 402] on div "Browse gallery" at bounding box center [427, 400] width 74 height 16
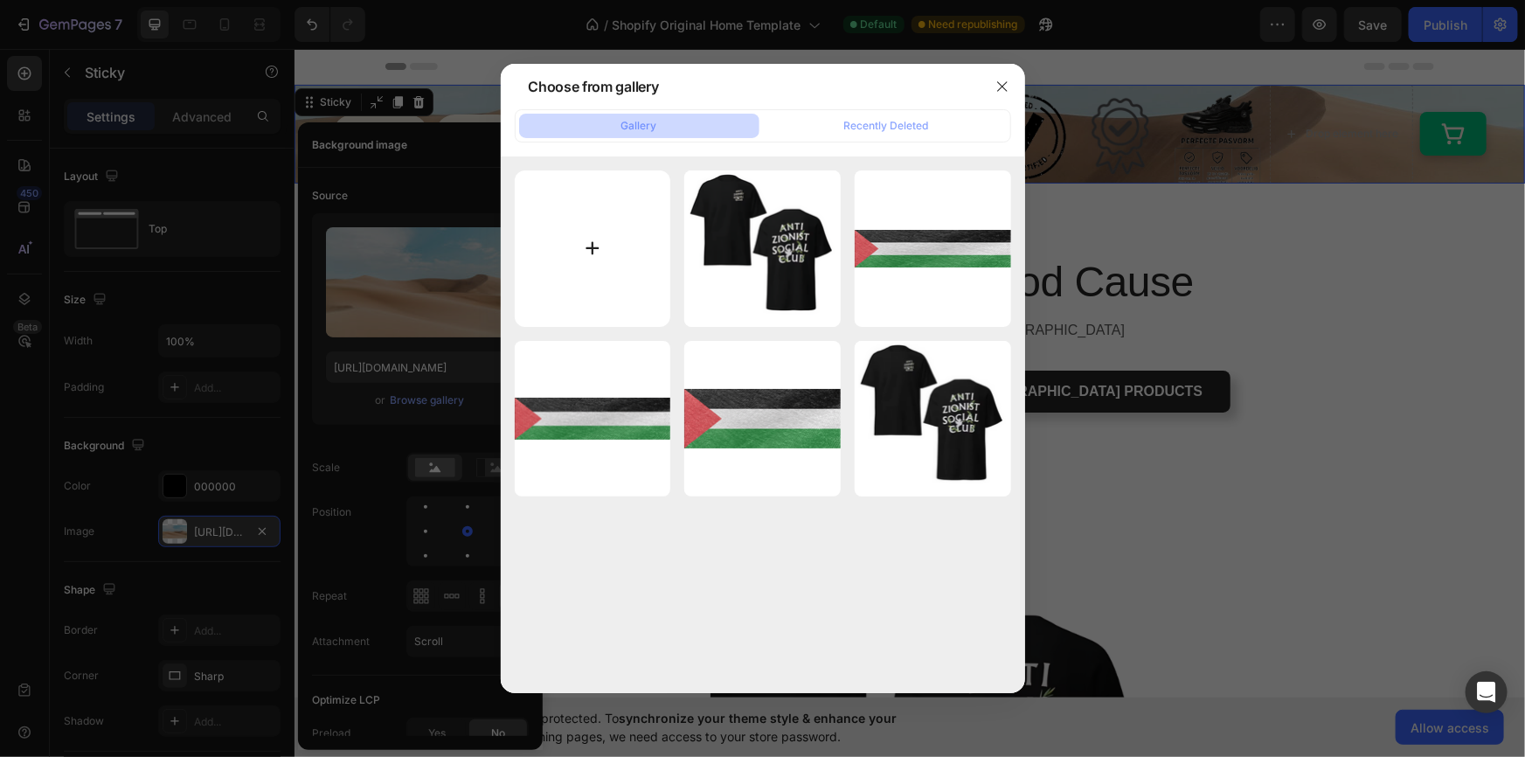
click at [582, 253] on input "file" at bounding box center [593, 248] width 156 height 156
type input "C:\fakepath\65ertyfghgfh.png"
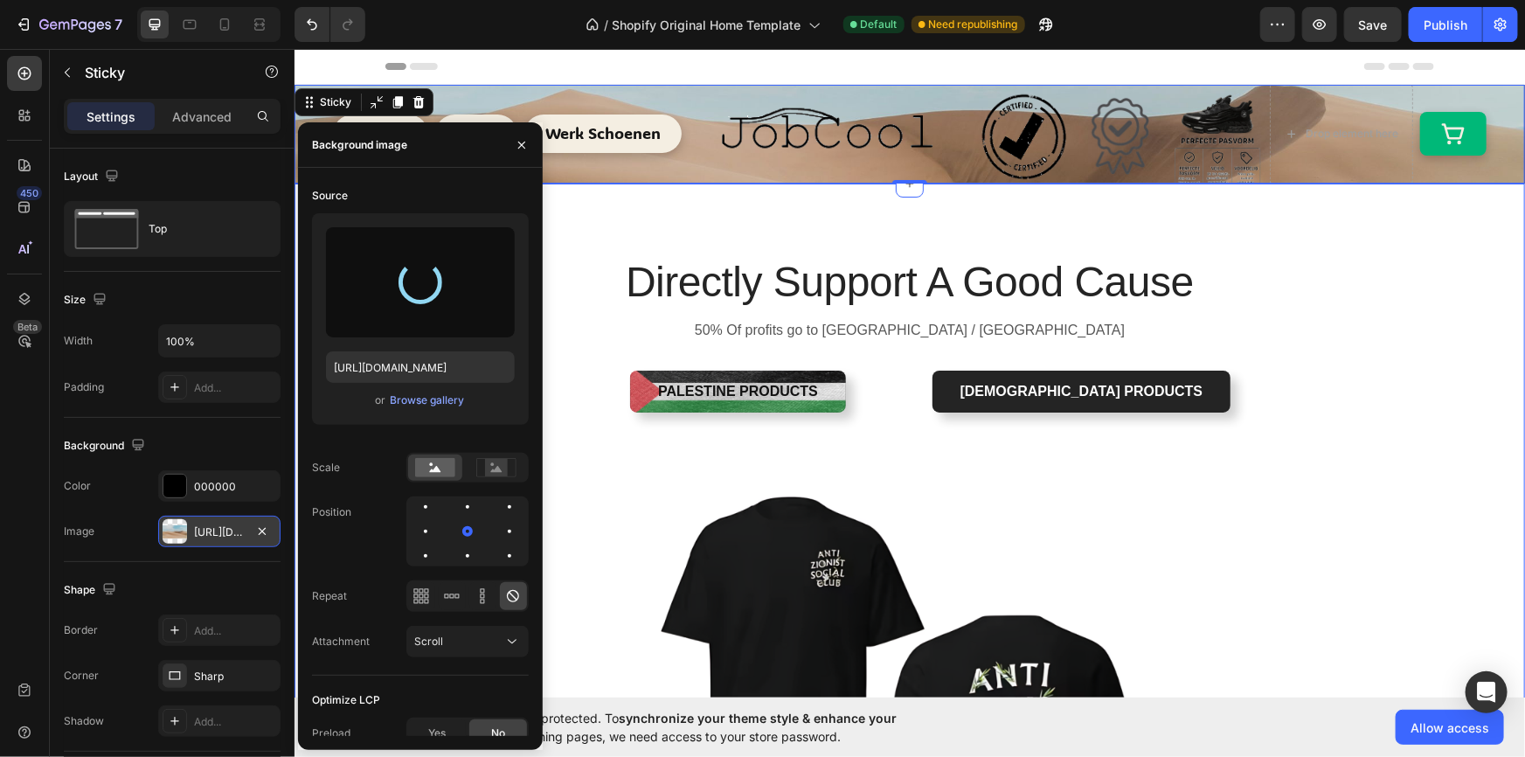
type input "[URL][DOMAIN_NAME]"
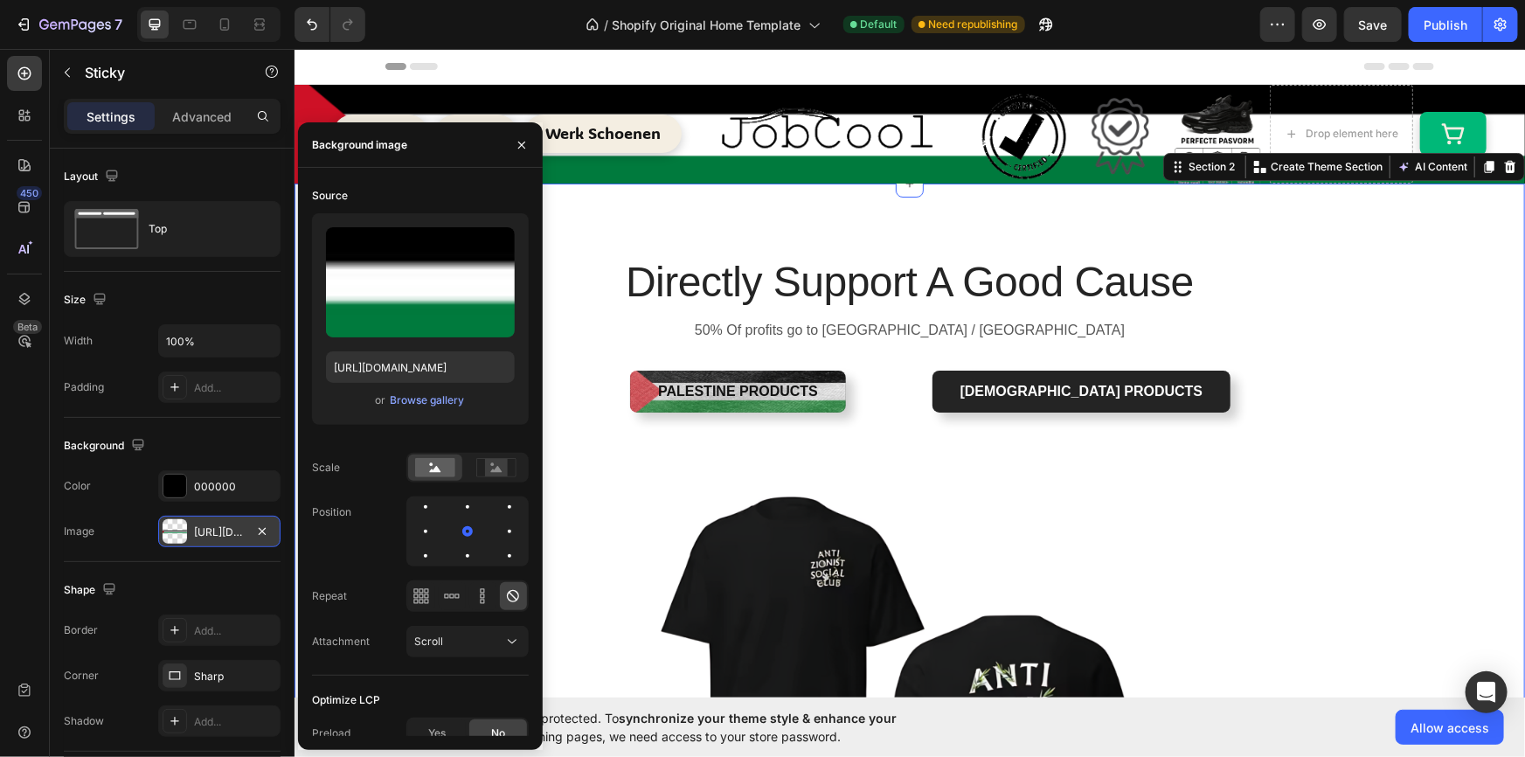
click at [1324, 314] on div "Directly Support A Good Cause Heading 50% Of profits go to [GEOGRAPHIC_DATA] / …" at bounding box center [909, 637] width 1205 height 768
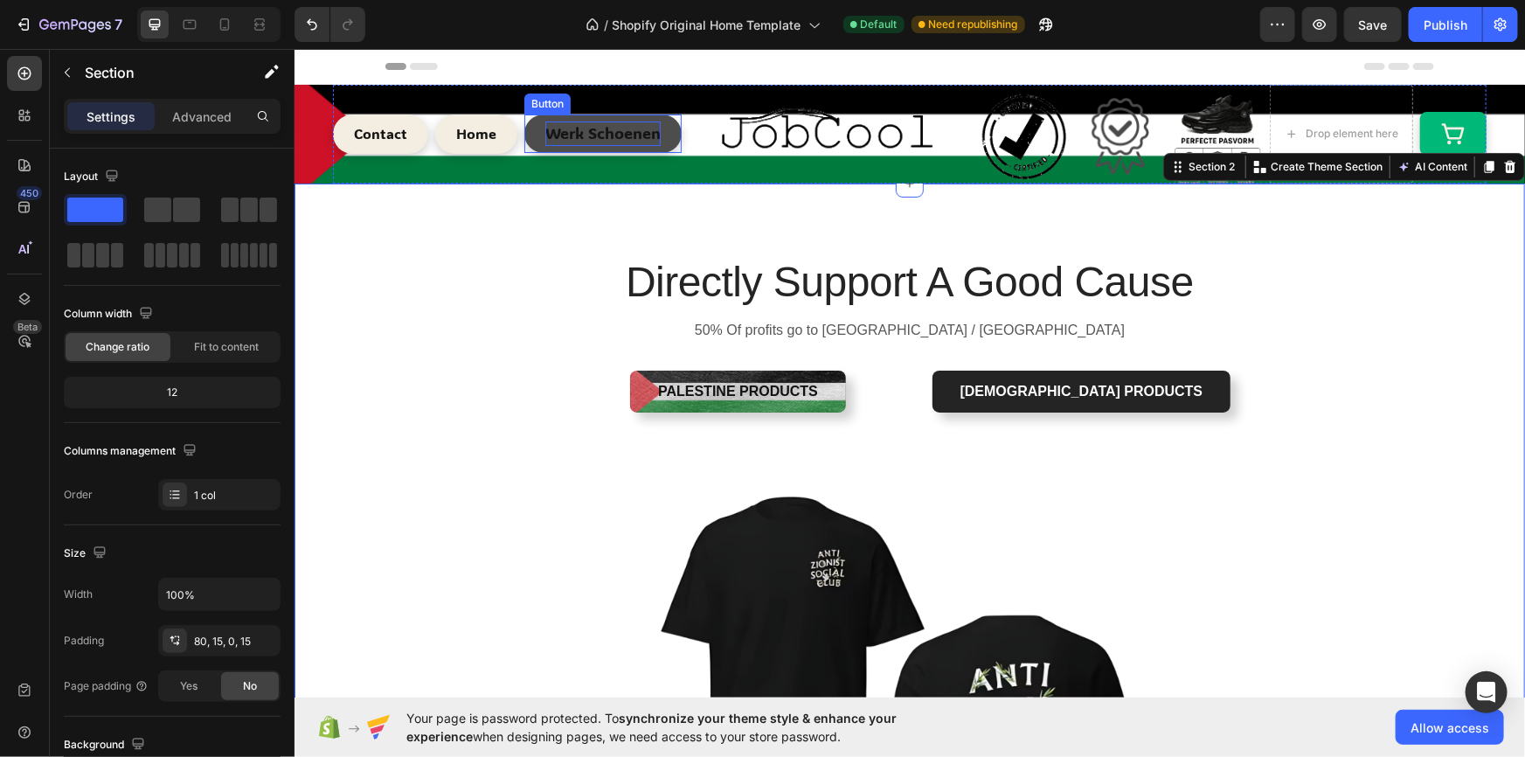
click at [569, 128] on span "Werk Schoenen" at bounding box center [602, 132] width 115 height 21
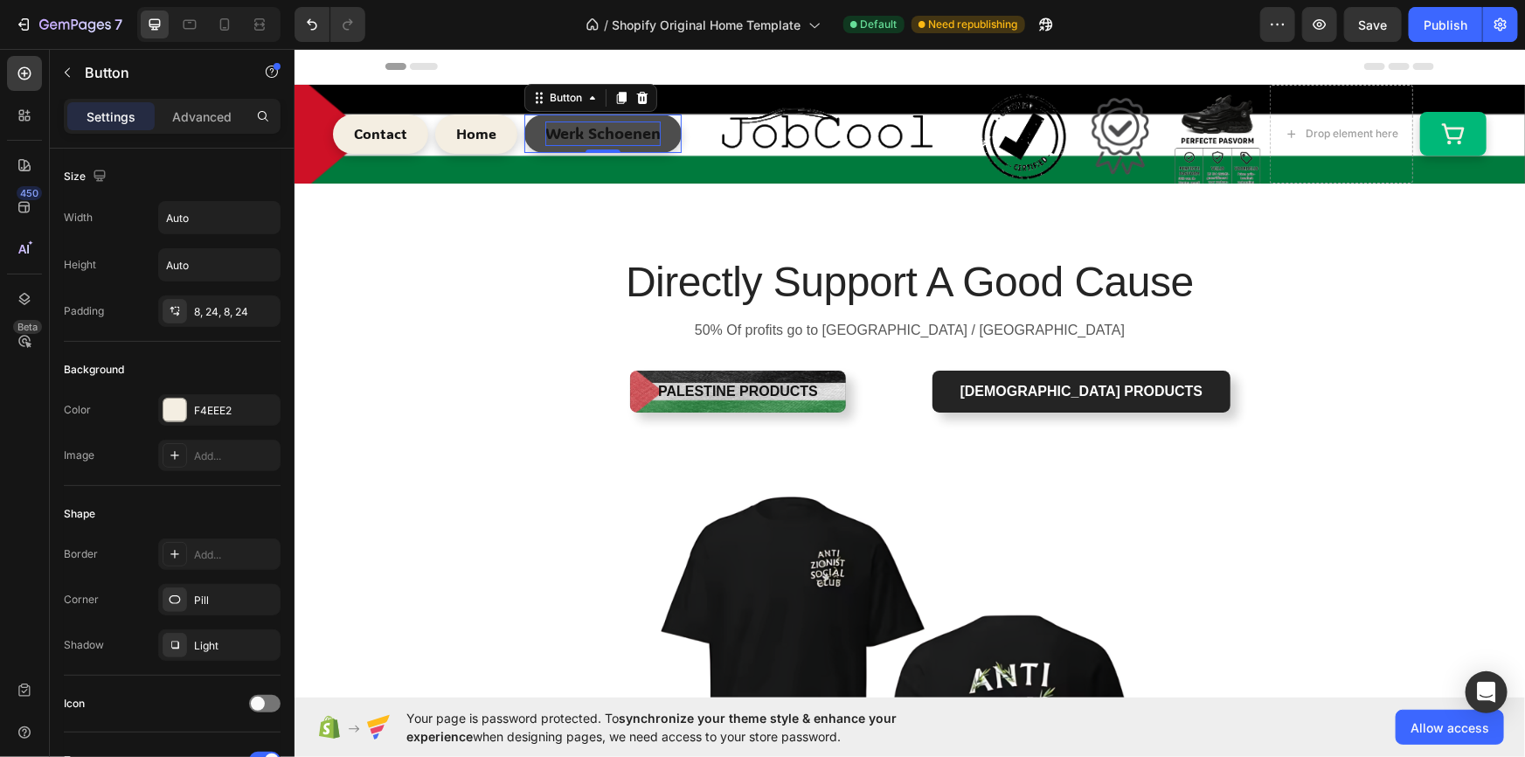
click at [569, 128] on span "Werk Schoenen" at bounding box center [602, 132] width 115 height 21
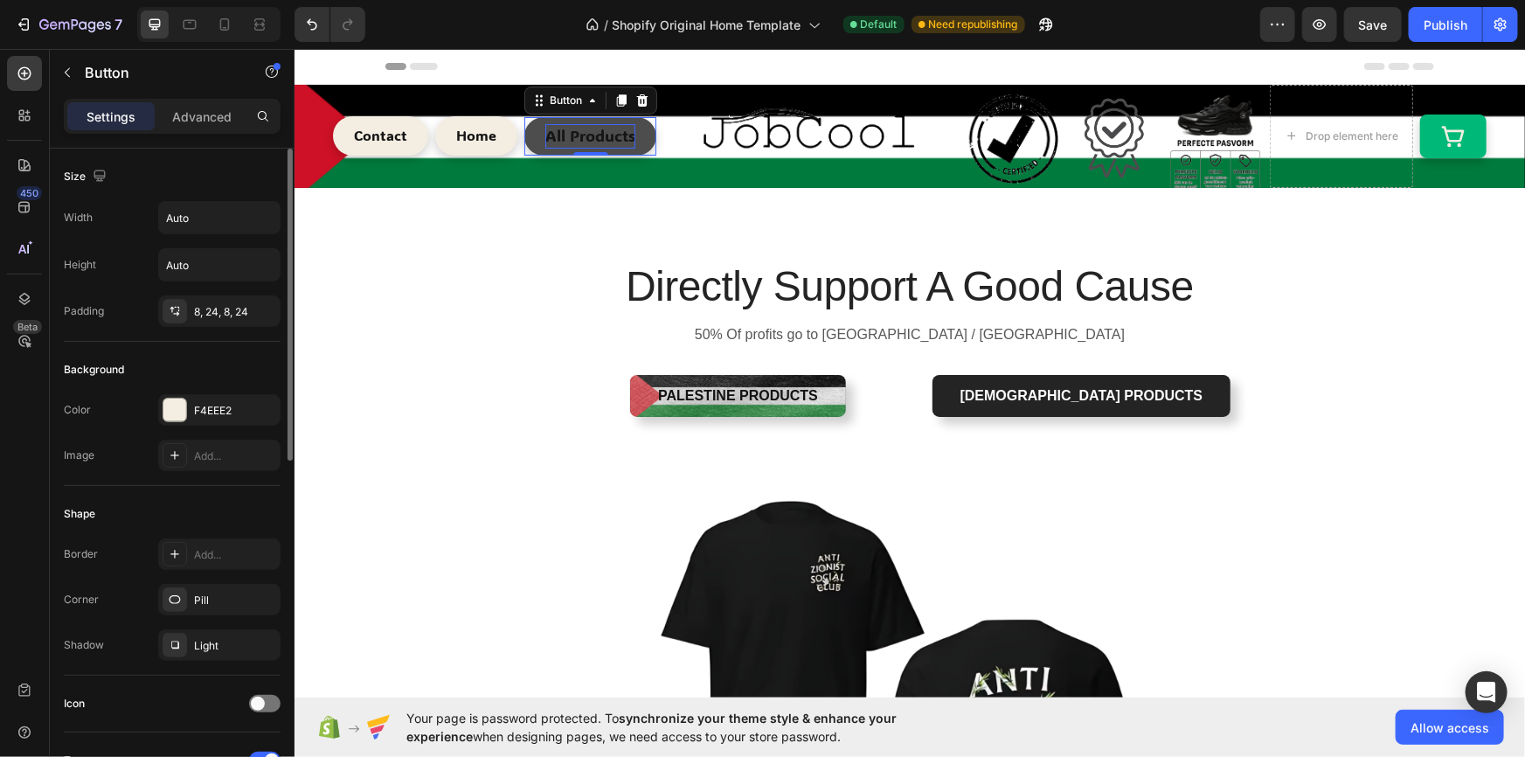
click at [233, 427] on div "Color F4EEE2 Image Add..." at bounding box center [172, 432] width 217 height 77
click at [209, 417] on div "F4EEE2" at bounding box center [219, 411] width 51 height 16
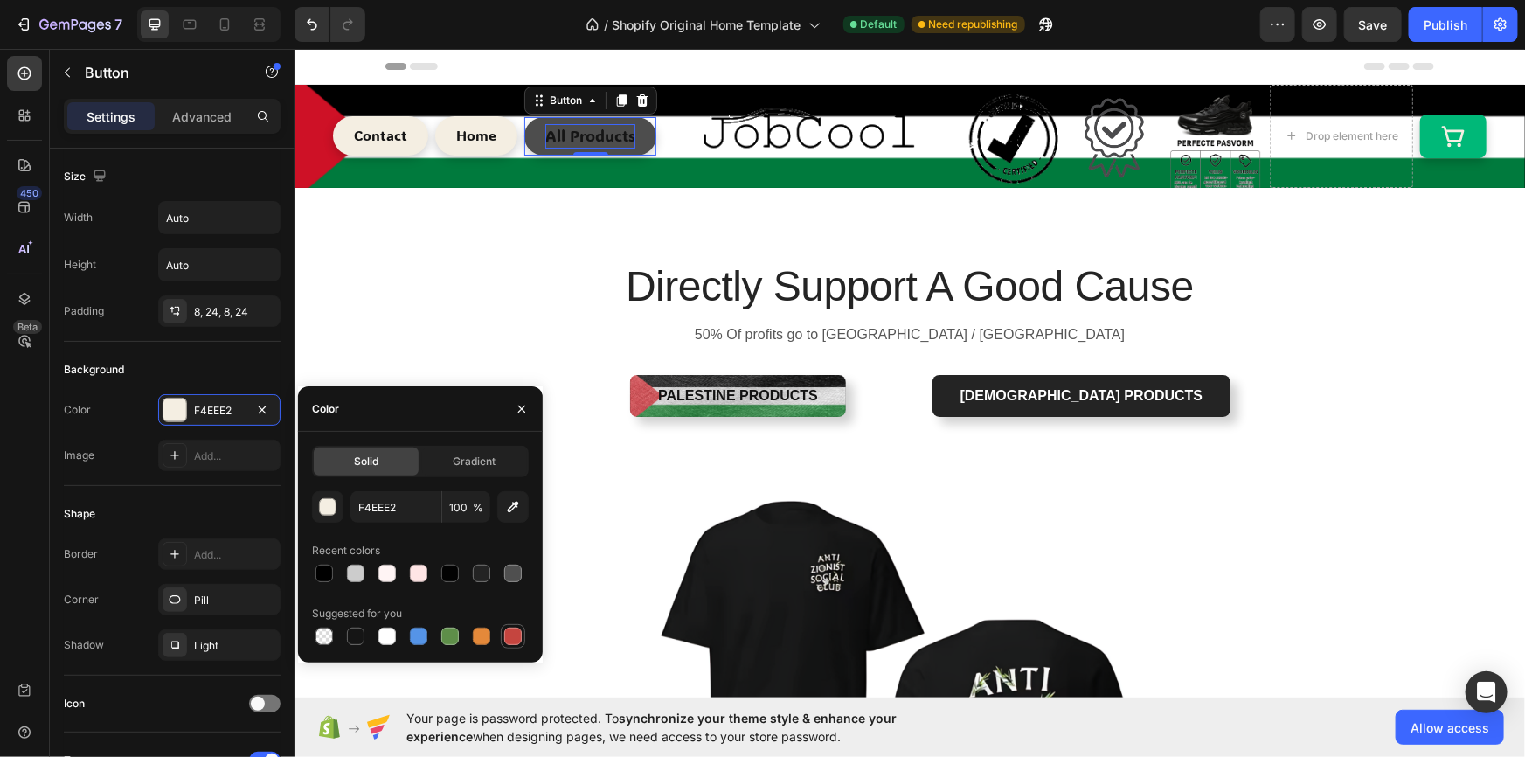
click at [511, 638] on div at bounding box center [512, 636] width 17 height 17
type input "C5453F"
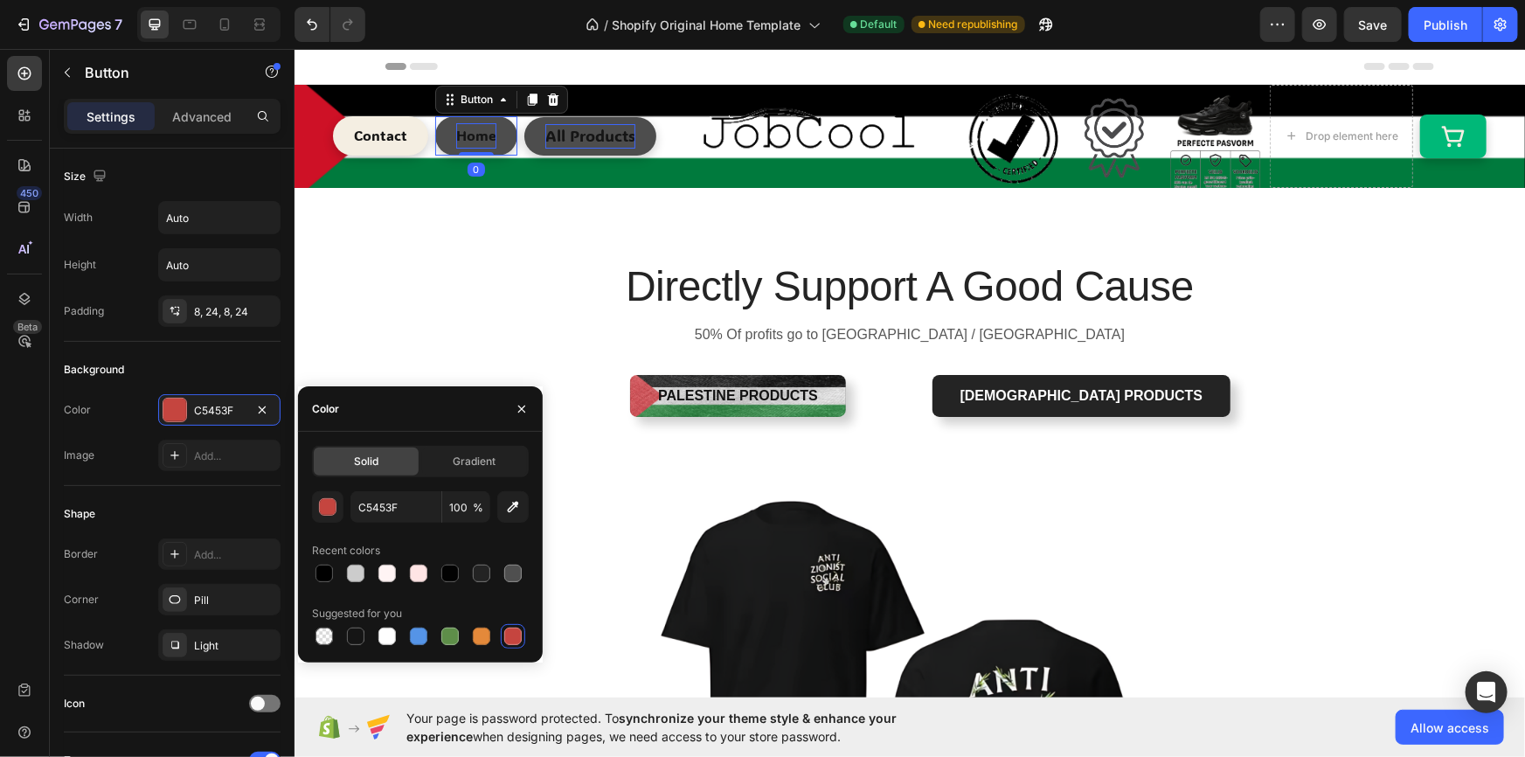
click at [465, 128] on p "Home" at bounding box center [475, 134] width 40 height 25
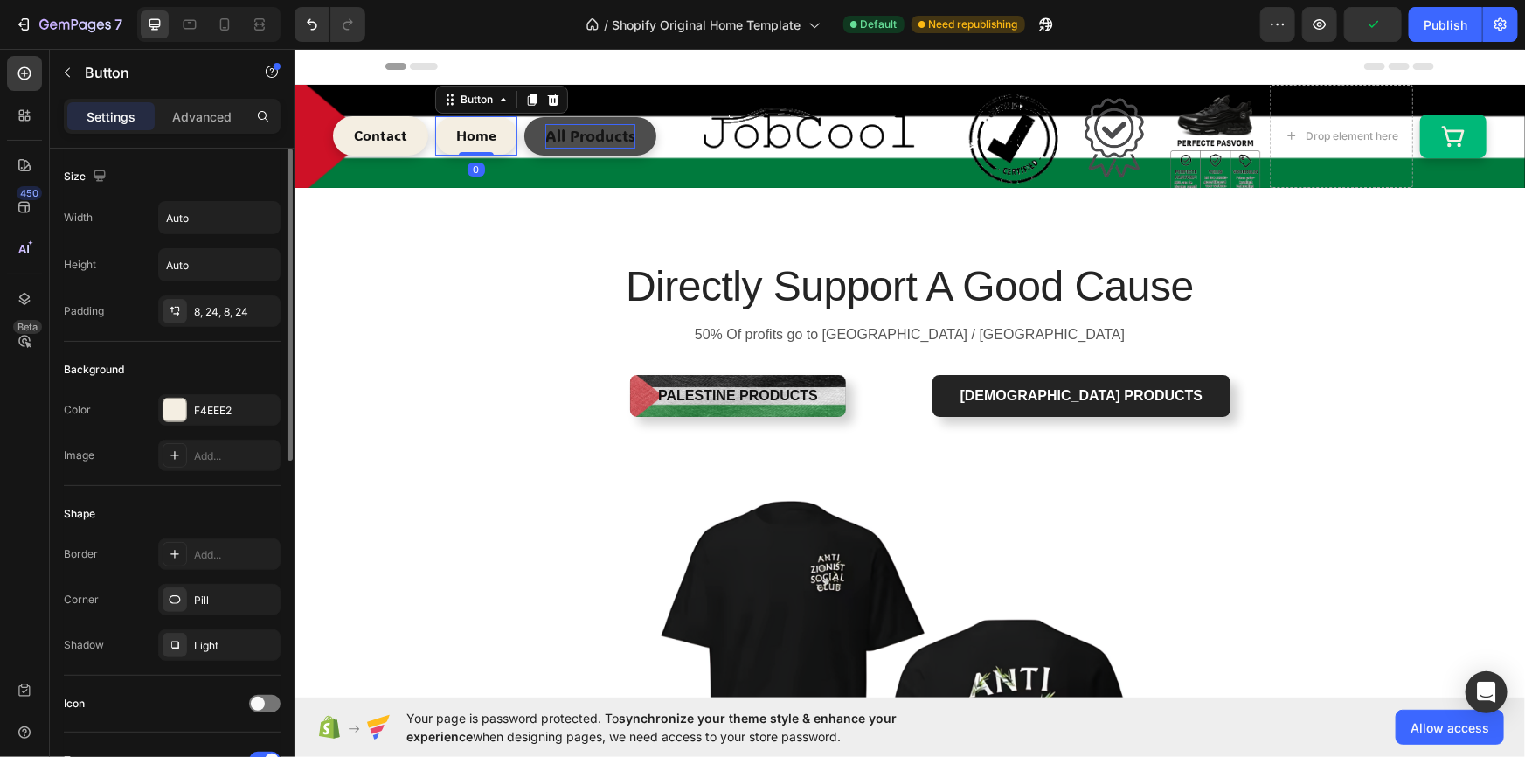
click at [195, 431] on div "Color F4EEE2 Image Add..." at bounding box center [172, 432] width 217 height 77
click at [183, 409] on div at bounding box center [174, 410] width 23 height 23
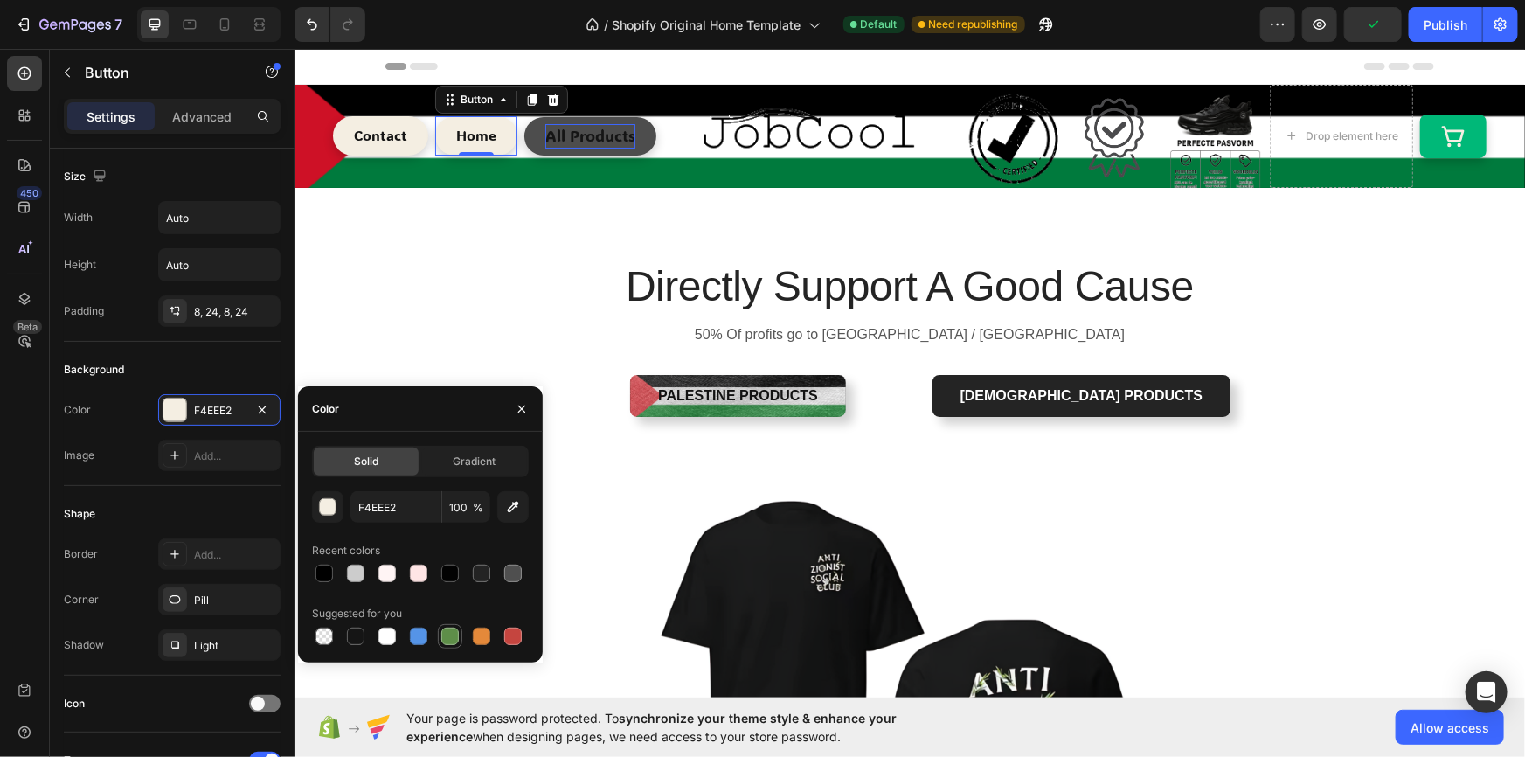
click at [455, 641] on div at bounding box center [449, 636] width 17 height 17
type input "5E8E49"
click at [375, 132] on p "Contact" at bounding box center [379, 134] width 53 height 25
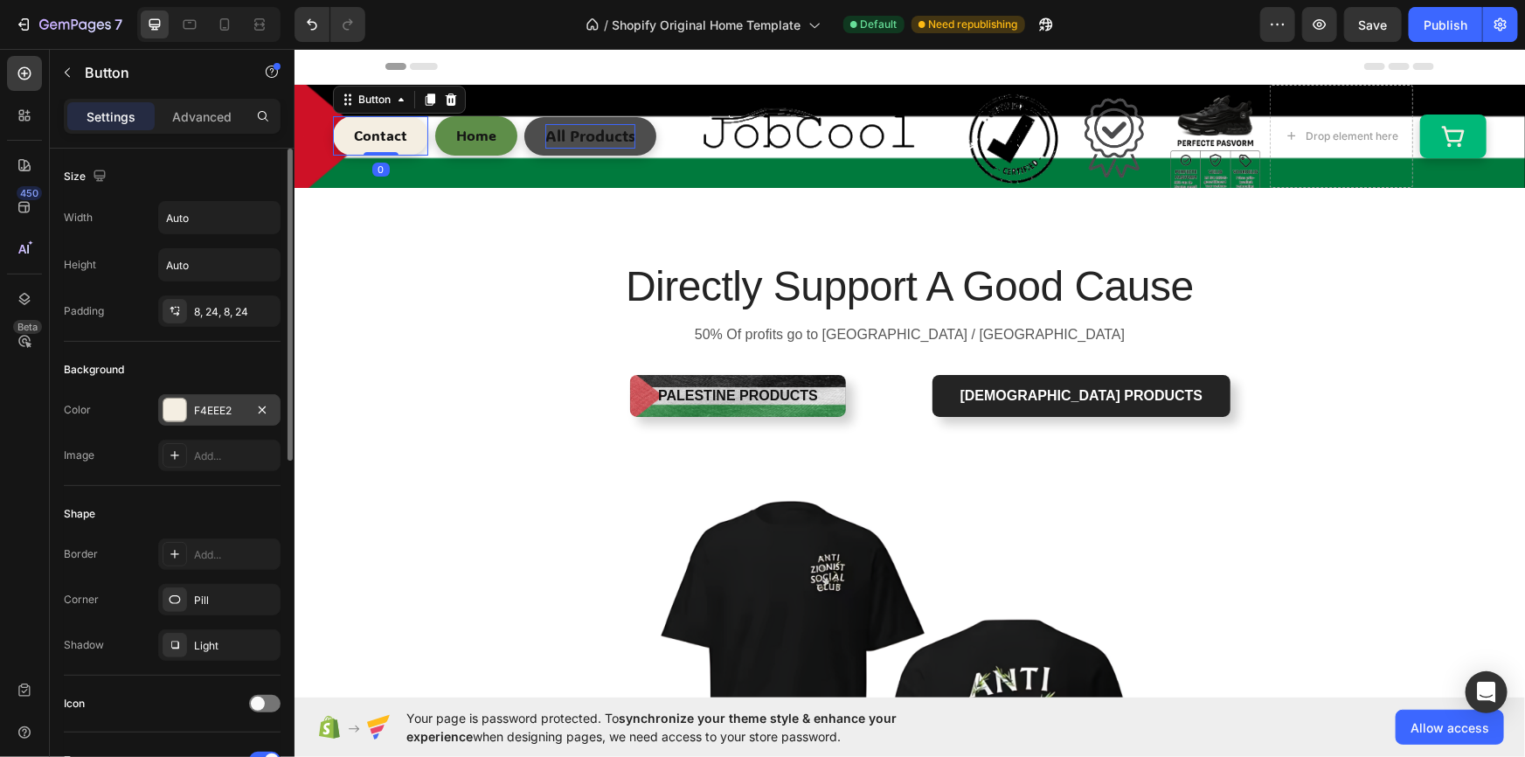
click at [191, 420] on div "F4EEE2" at bounding box center [219, 409] width 122 height 31
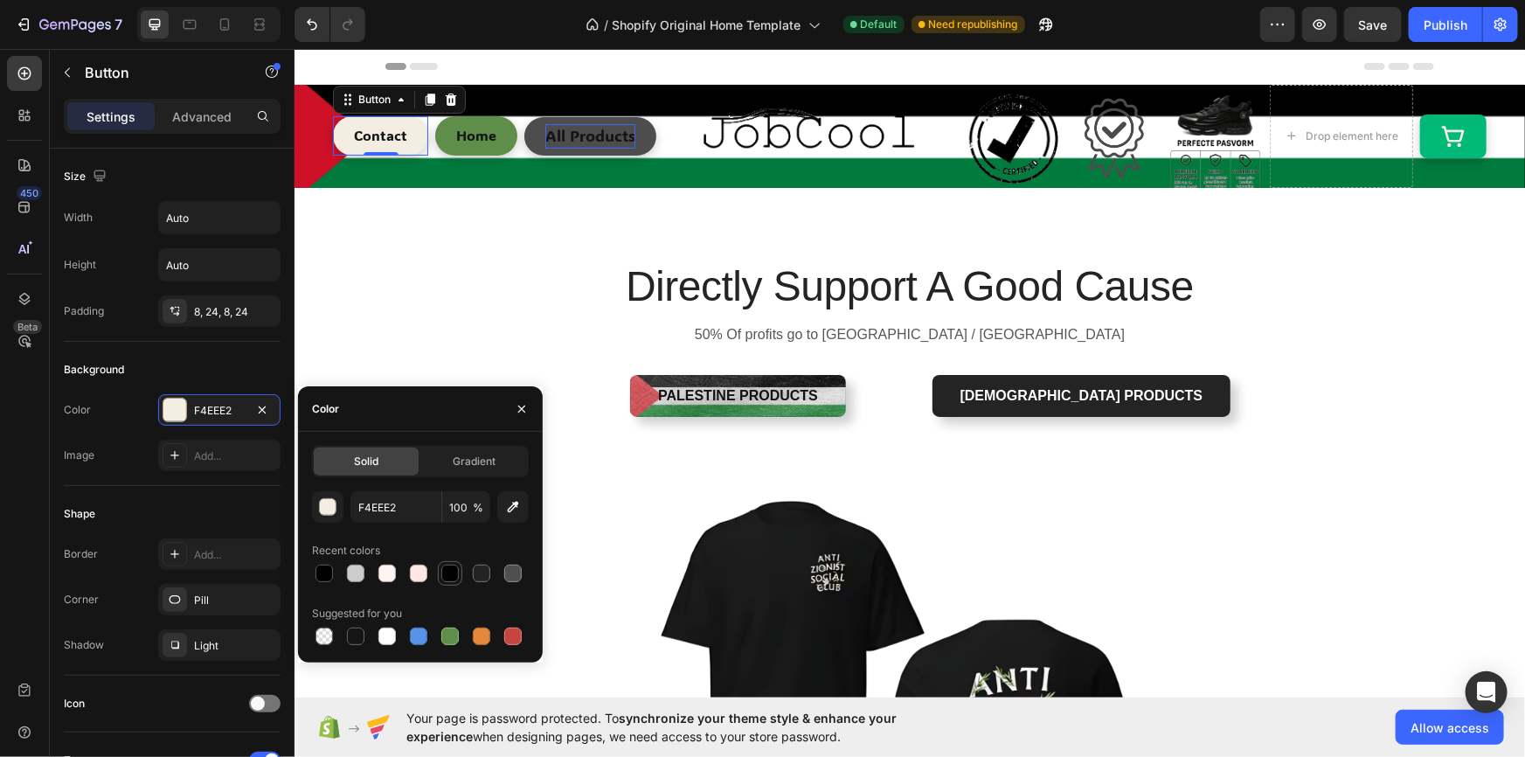
click at [446, 576] on div at bounding box center [449, 573] width 17 height 17
type input "020202"
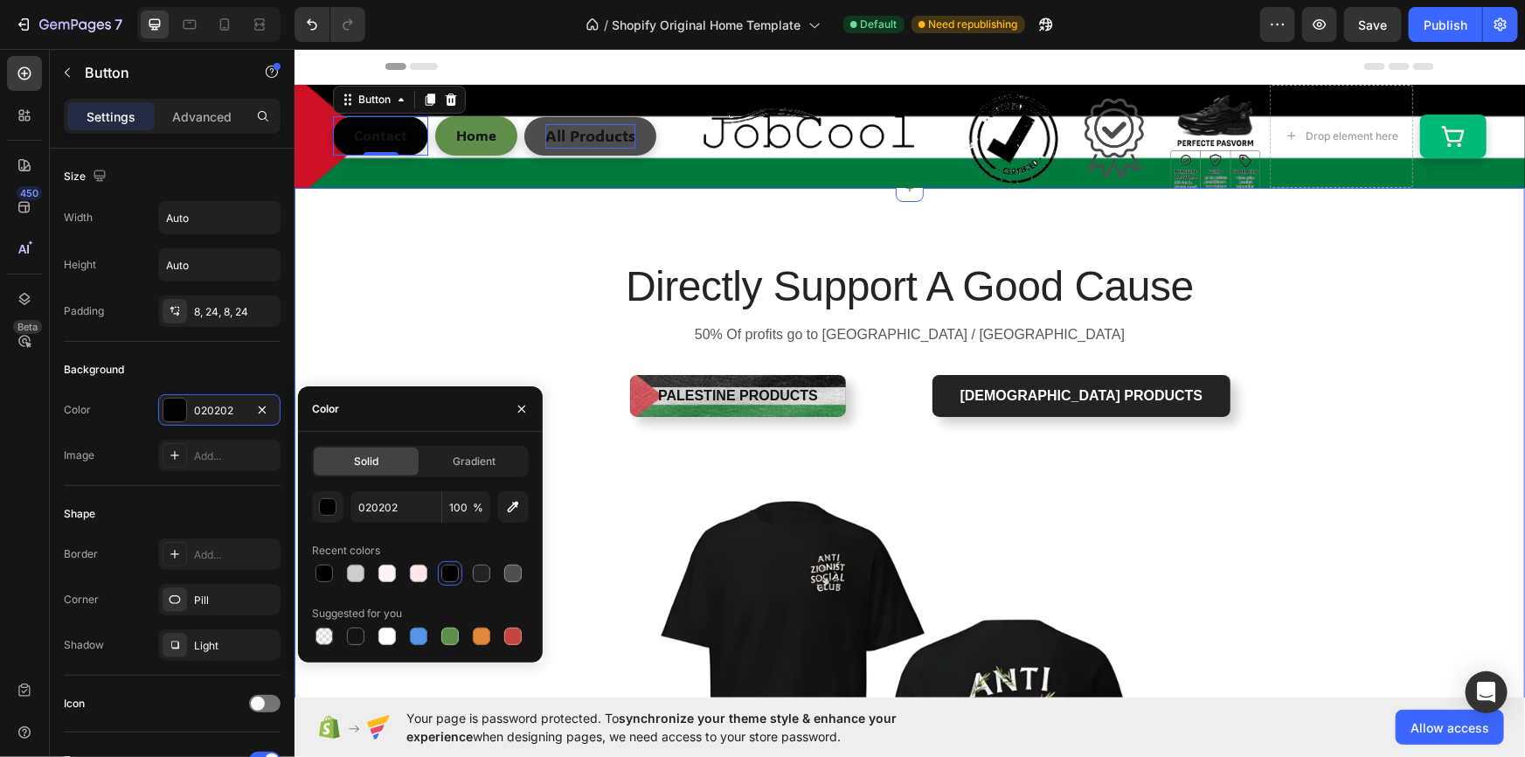
click at [439, 330] on div "Directly Support A Good Cause Heading 50% Of profits go to [GEOGRAPHIC_DATA] / …" at bounding box center [909, 641] width 1205 height 768
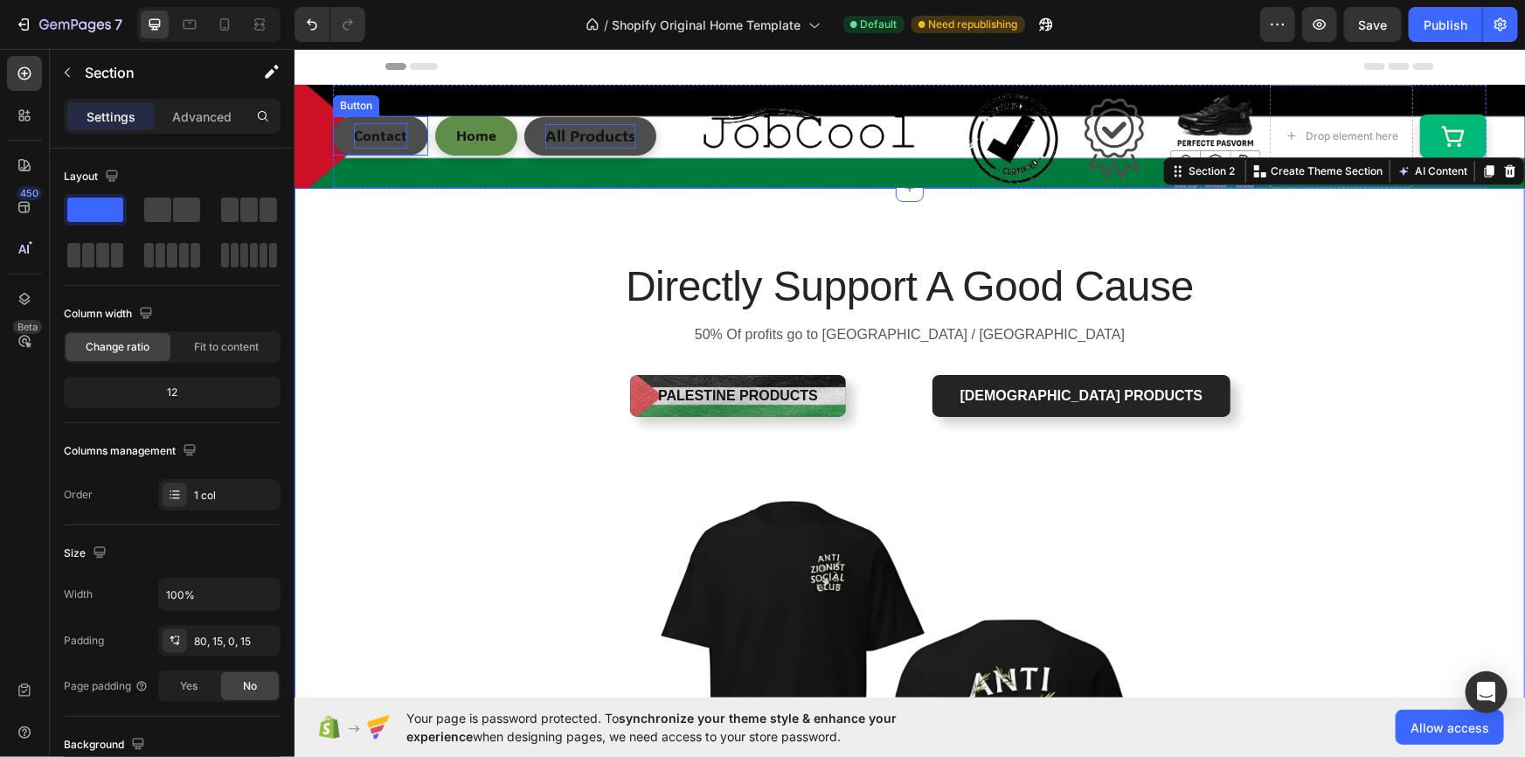
click at [374, 135] on p "Contact" at bounding box center [379, 134] width 53 height 25
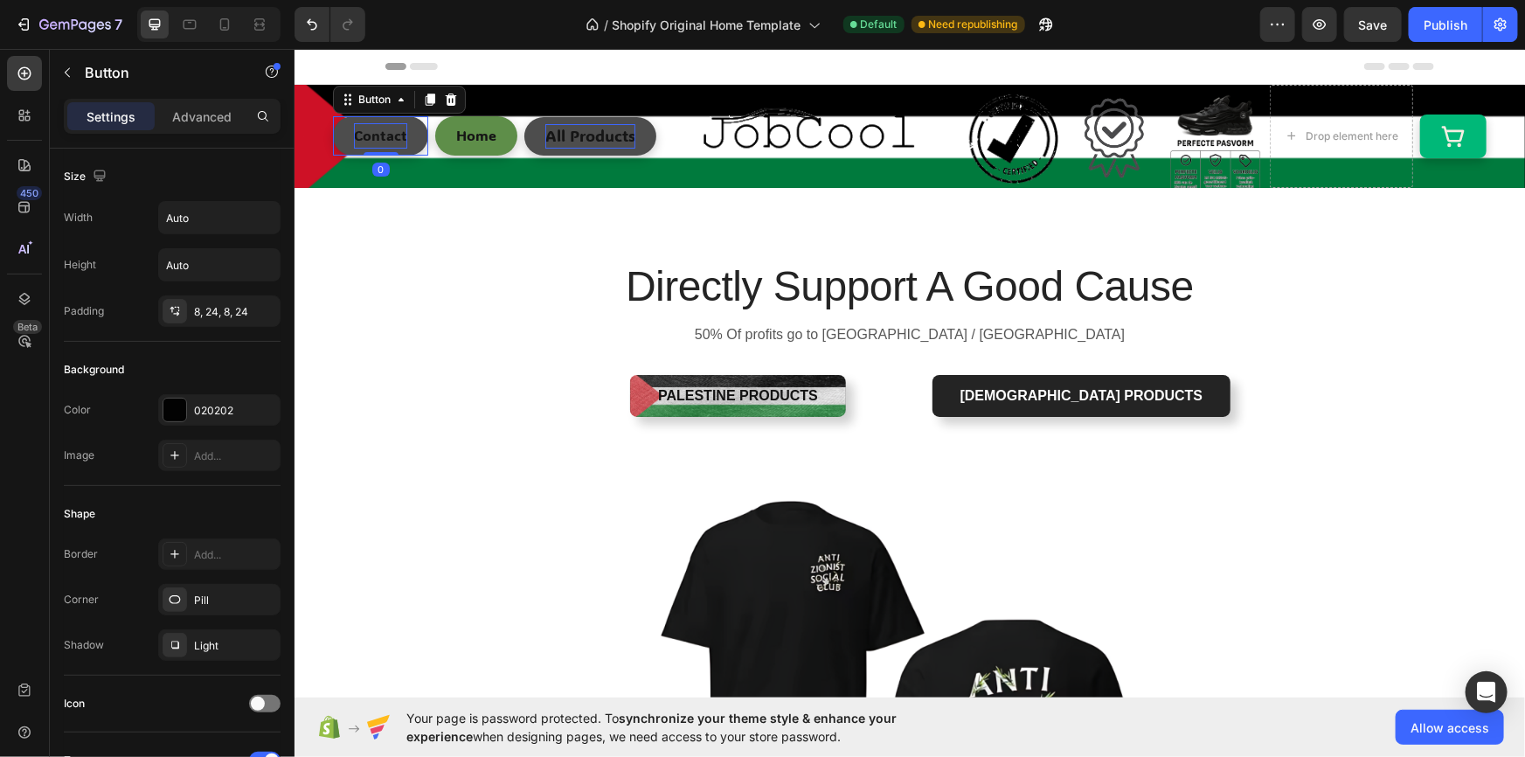
click at [374, 135] on p "Contact" at bounding box center [379, 134] width 53 height 25
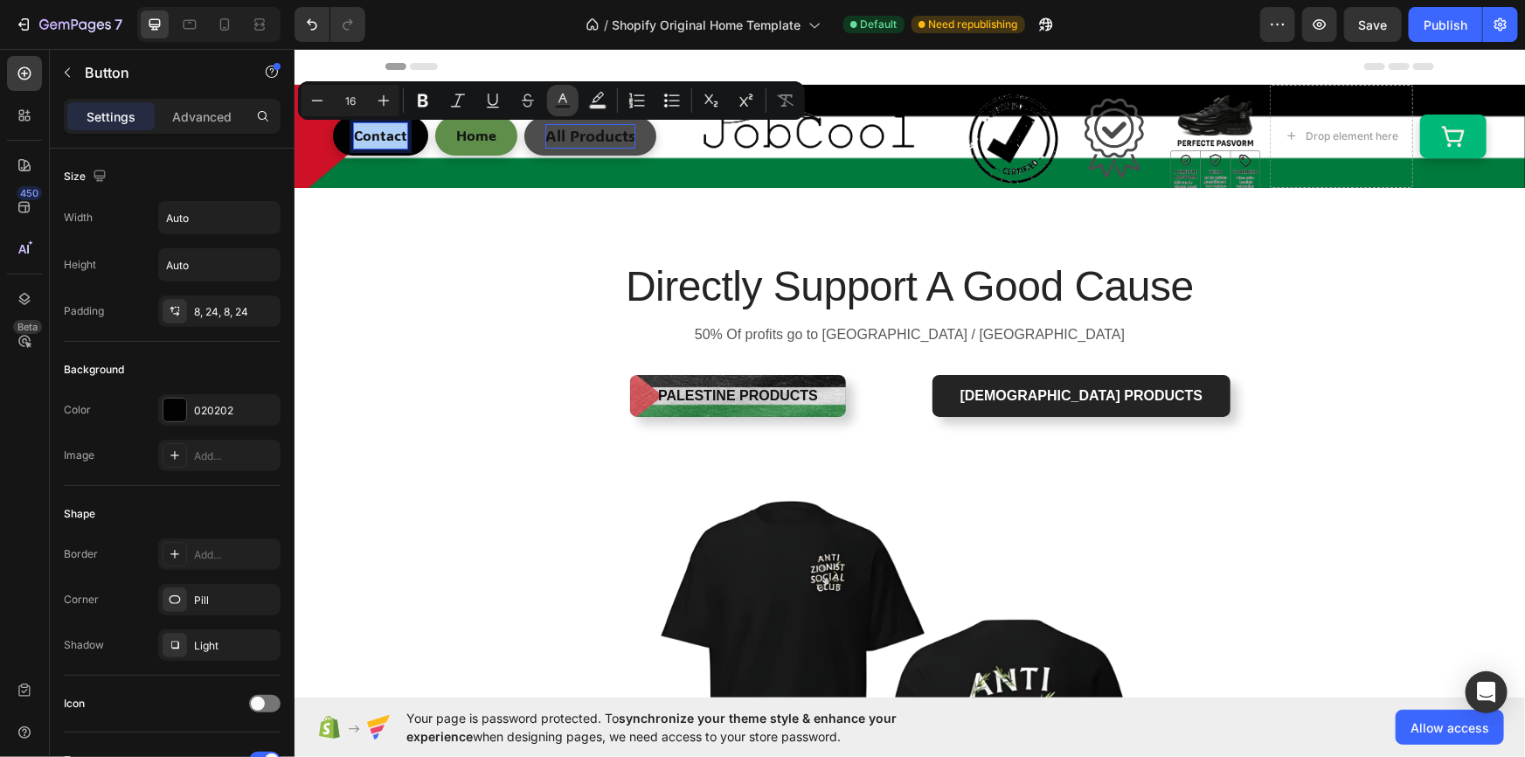
click at [567, 101] on icon "Editor contextual toolbar" at bounding box center [562, 100] width 17 height 17
type input "151515"
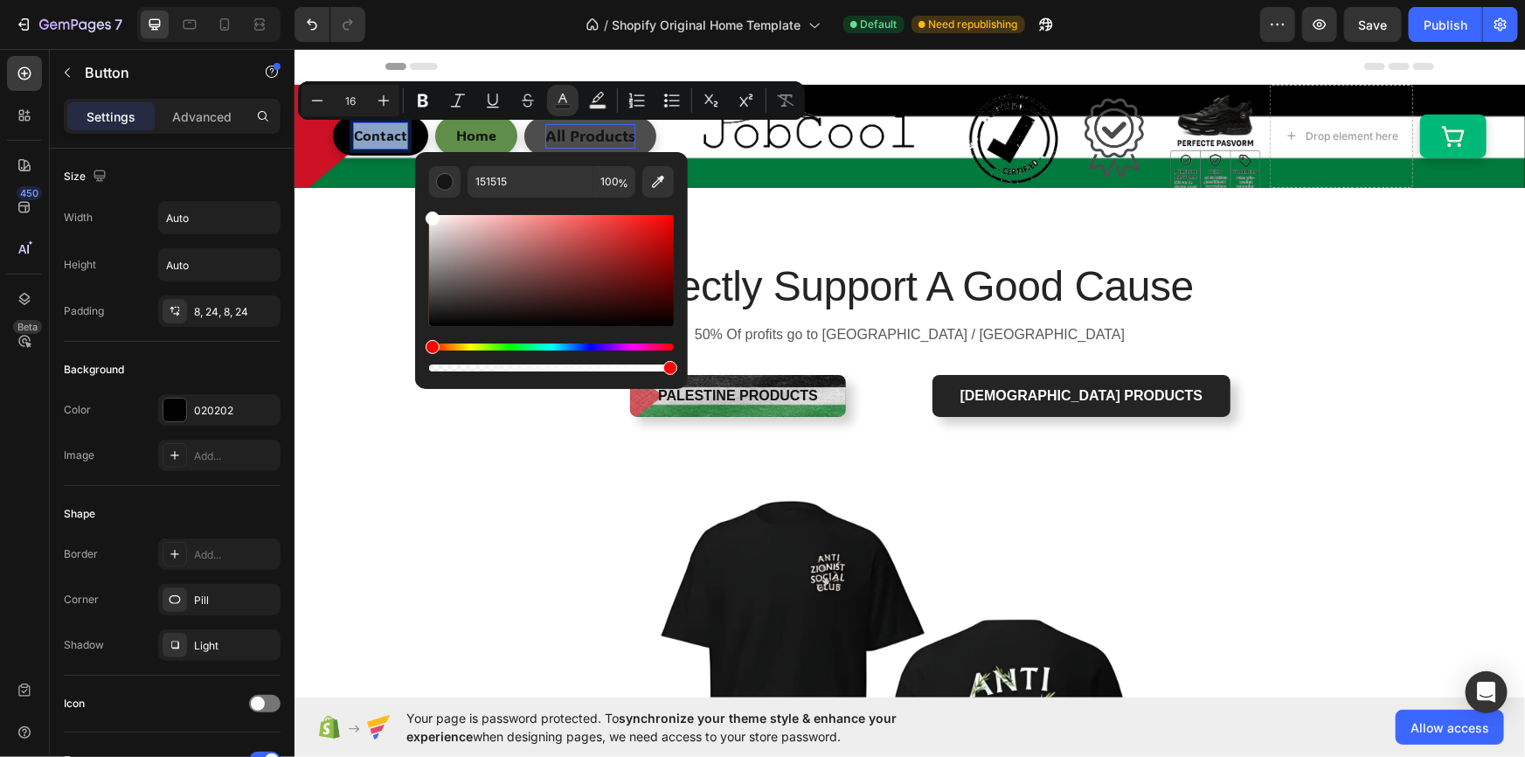
type input "FFFFFF"
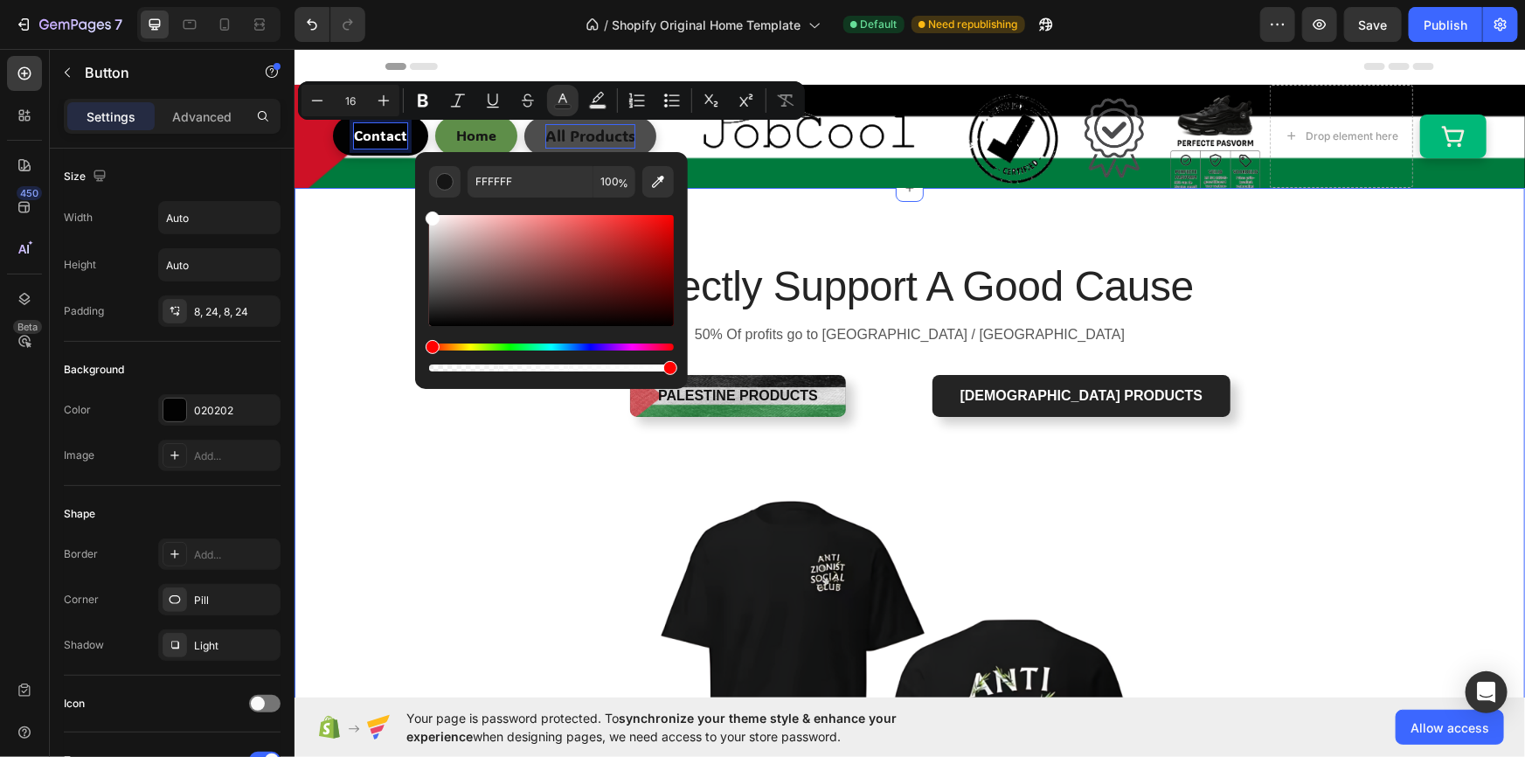
drag, startPoint x: 740, startPoint y: 328, endPoint x: 395, endPoint y: 195, distance: 370.0
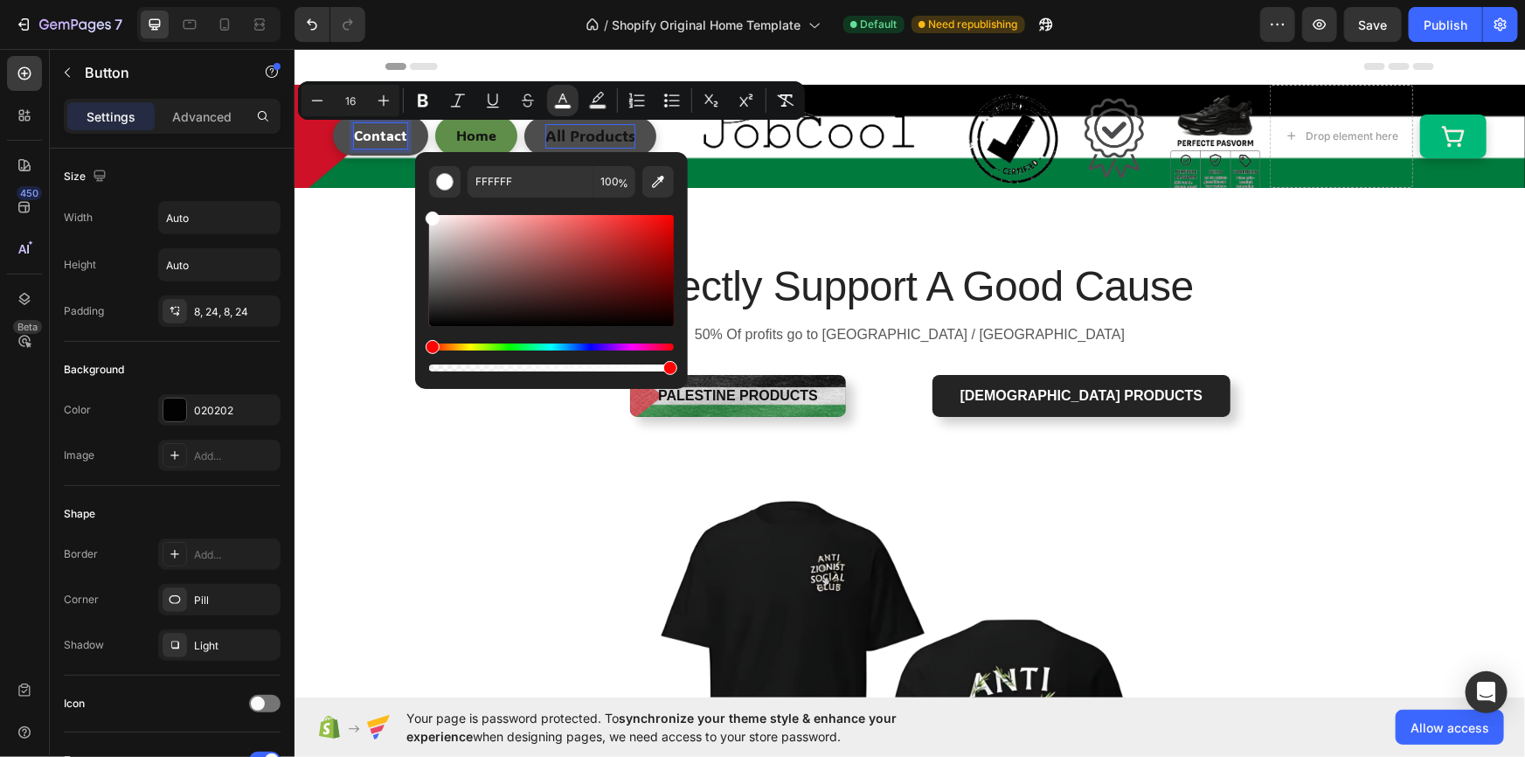
click at [374, 127] on span "Contact" at bounding box center [379, 134] width 53 height 18
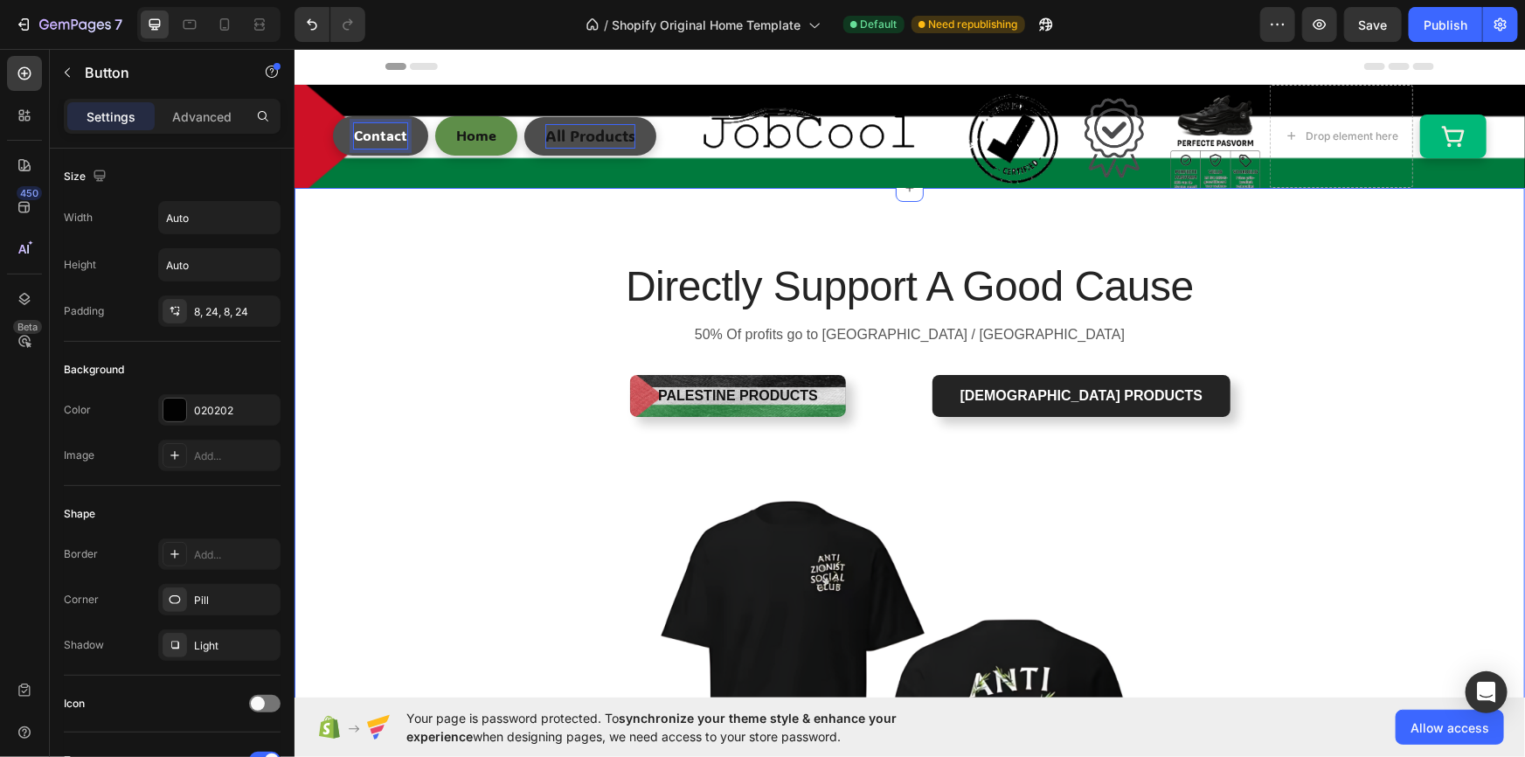
click at [425, 424] on div "Directly Support A Good Cause Heading 50% Of profits go to [GEOGRAPHIC_DATA] / …" at bounding box center [909, 641] width 1205 height 768
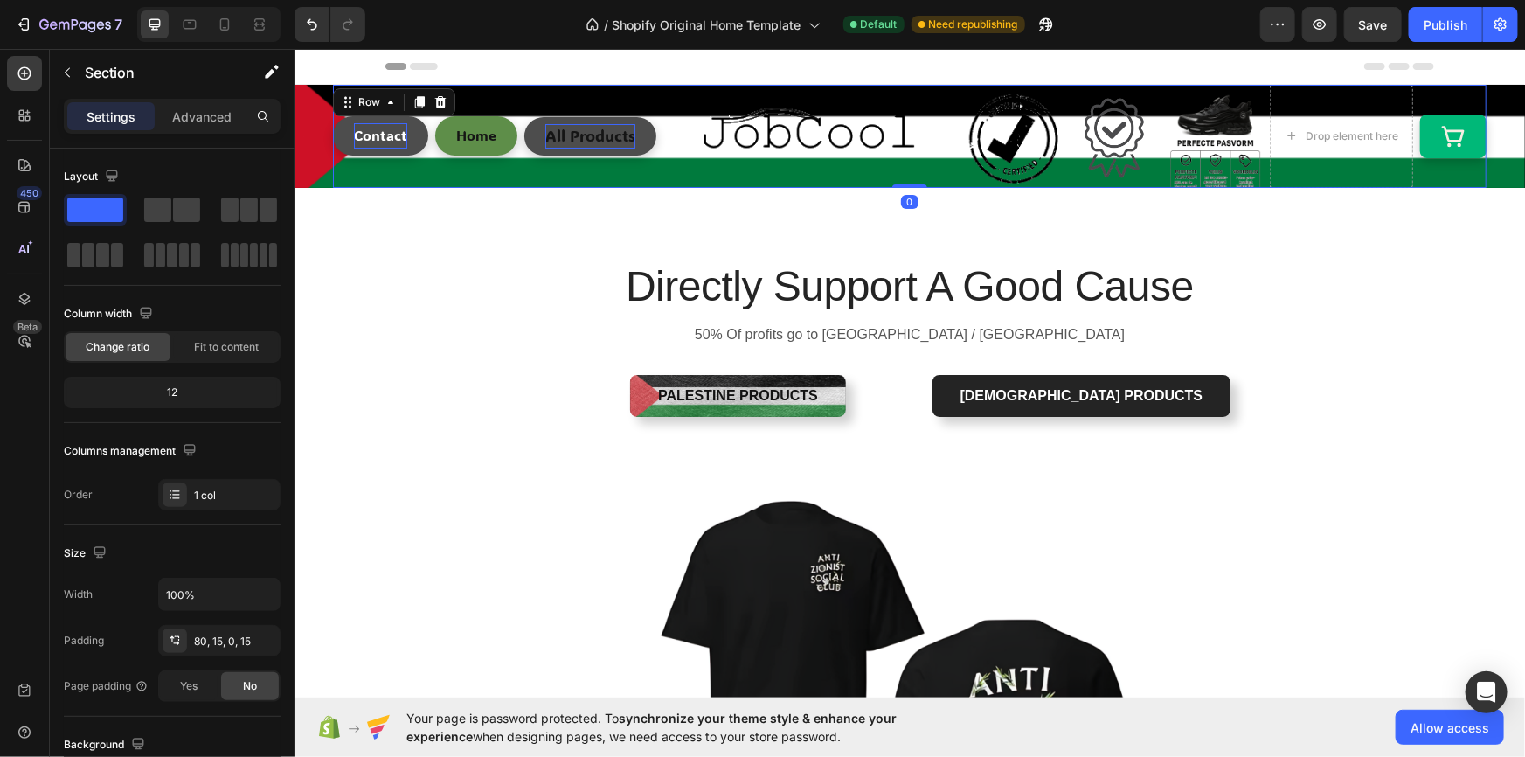
click at [541, 173] on div "All Products Button" at bounding box center [590, 135] width 132 height 103
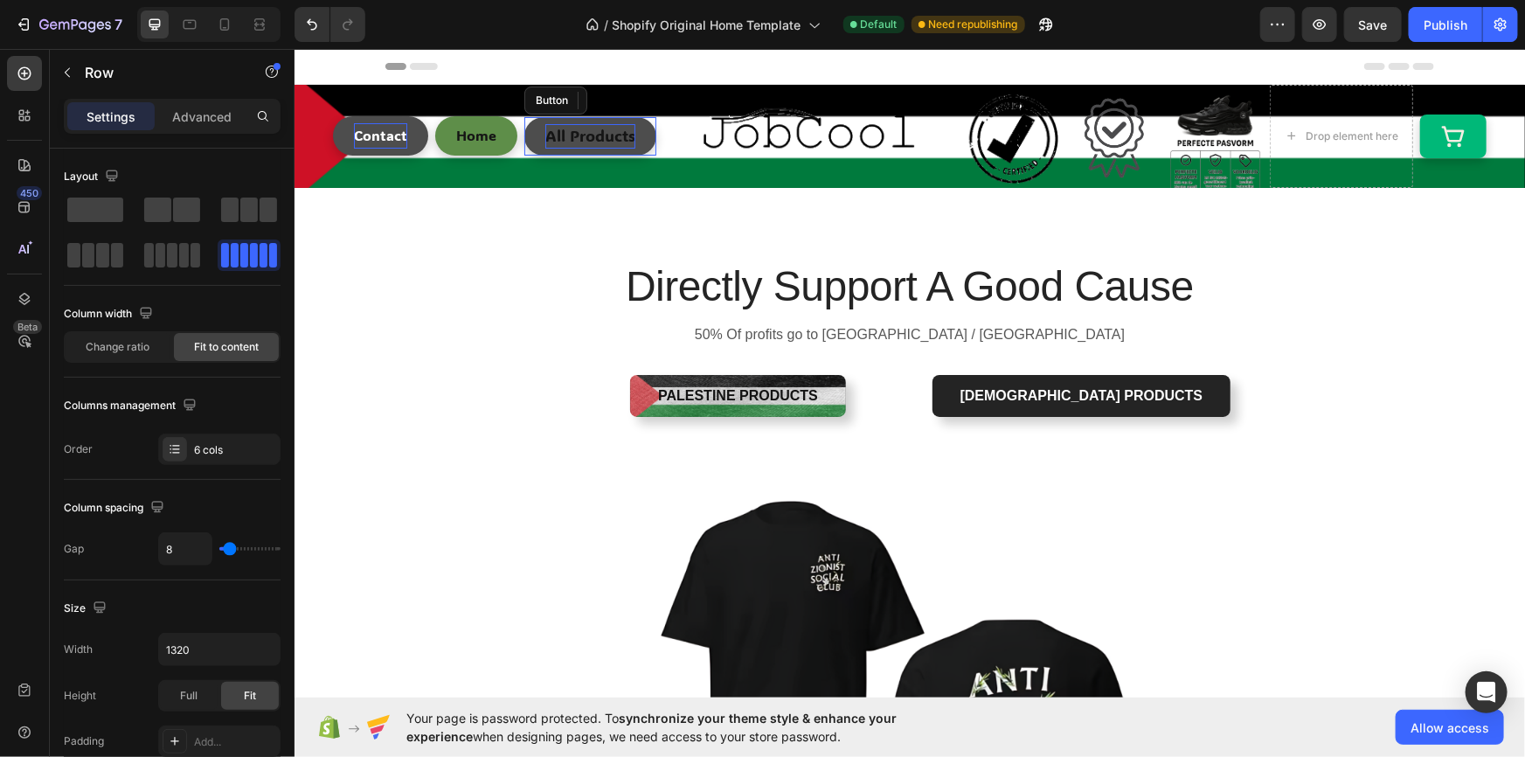
click at [530, 142] on link "All Products" at bounding box center [590, 135] width 132 height 38
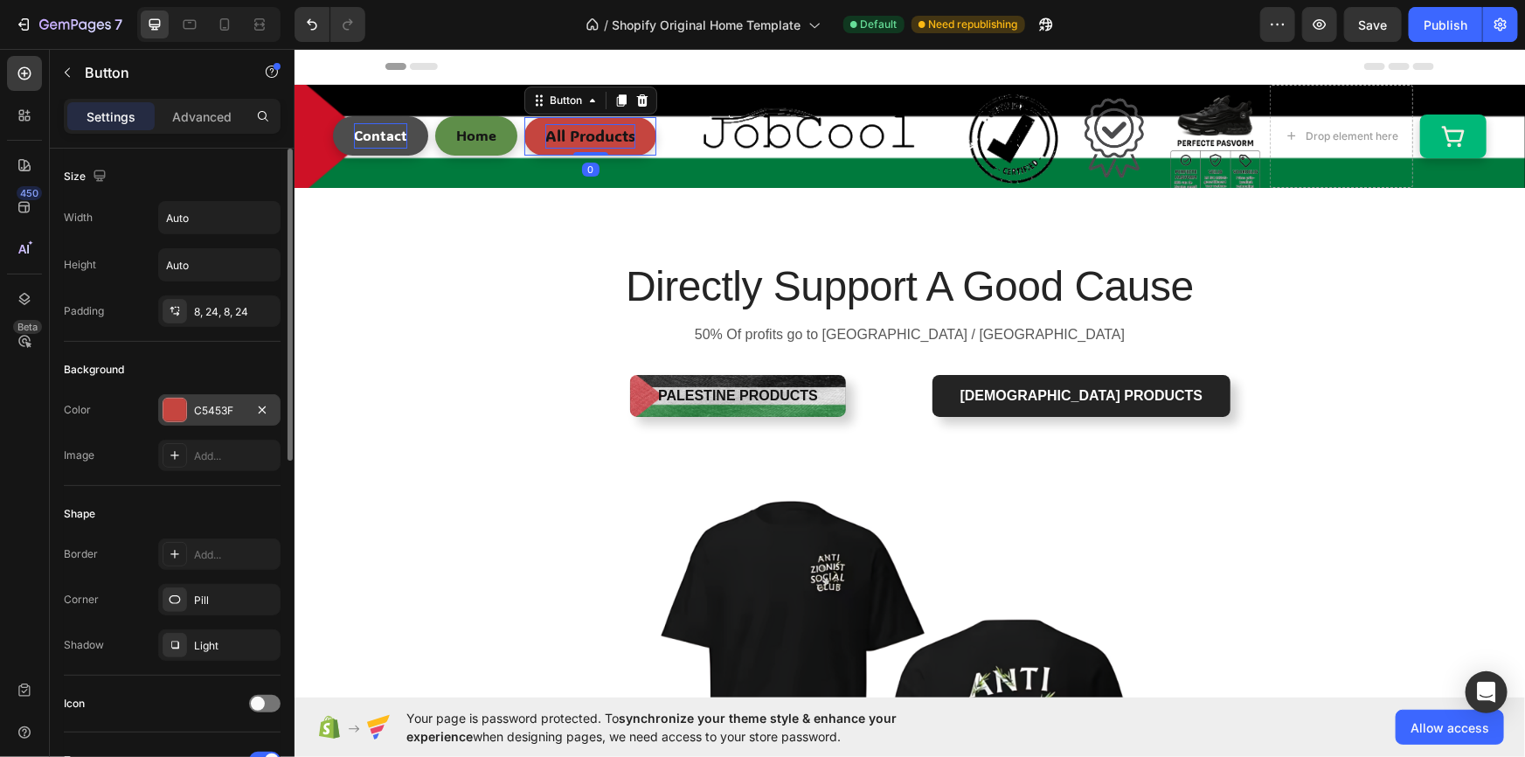
click at [216, 398] on div "C5453F" at bounding box center [219, 409] width 122 height 31
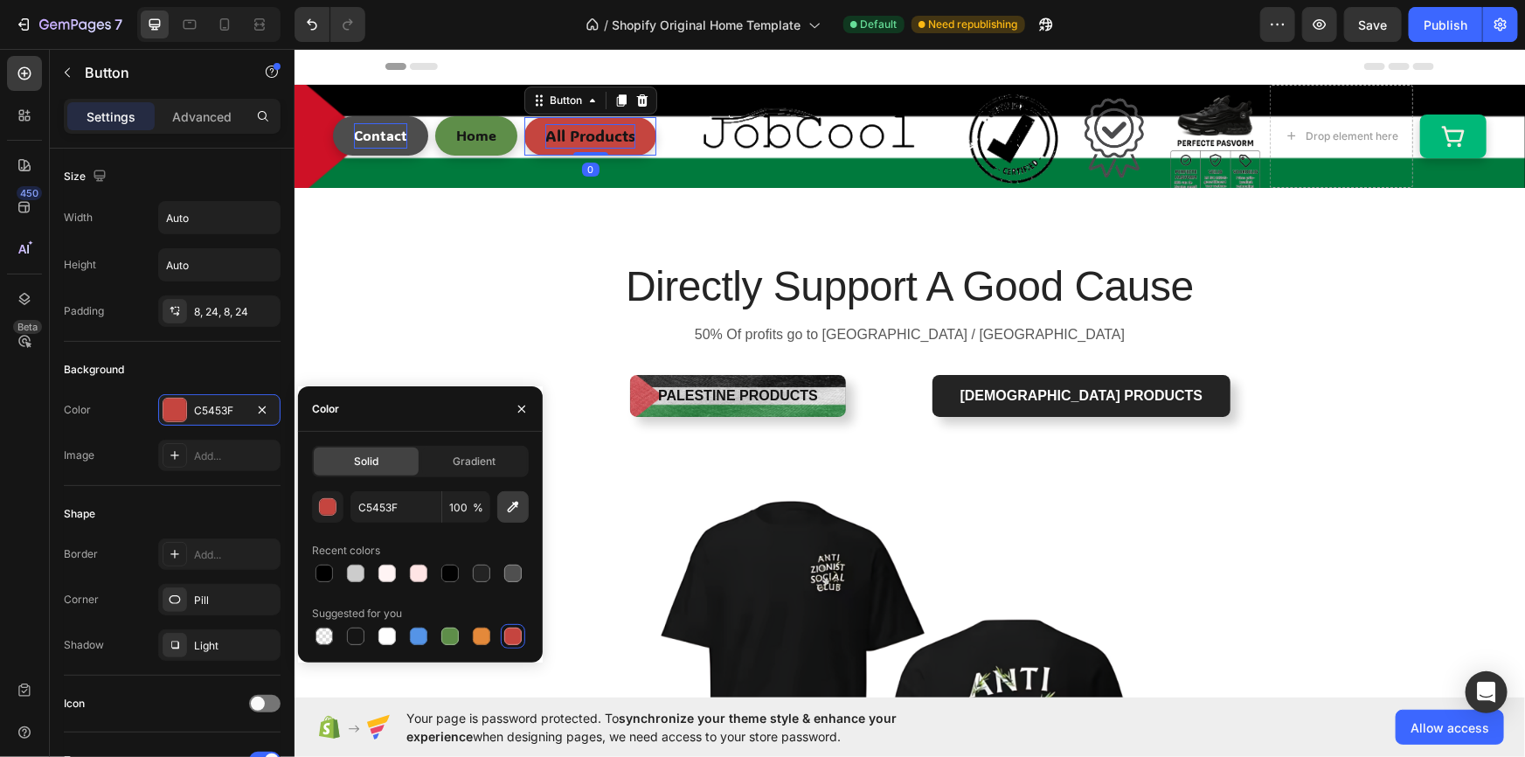
click at [510, 493] on button "button" at bounding box center [512, 506] width 31 height 31
type input "CD1125"
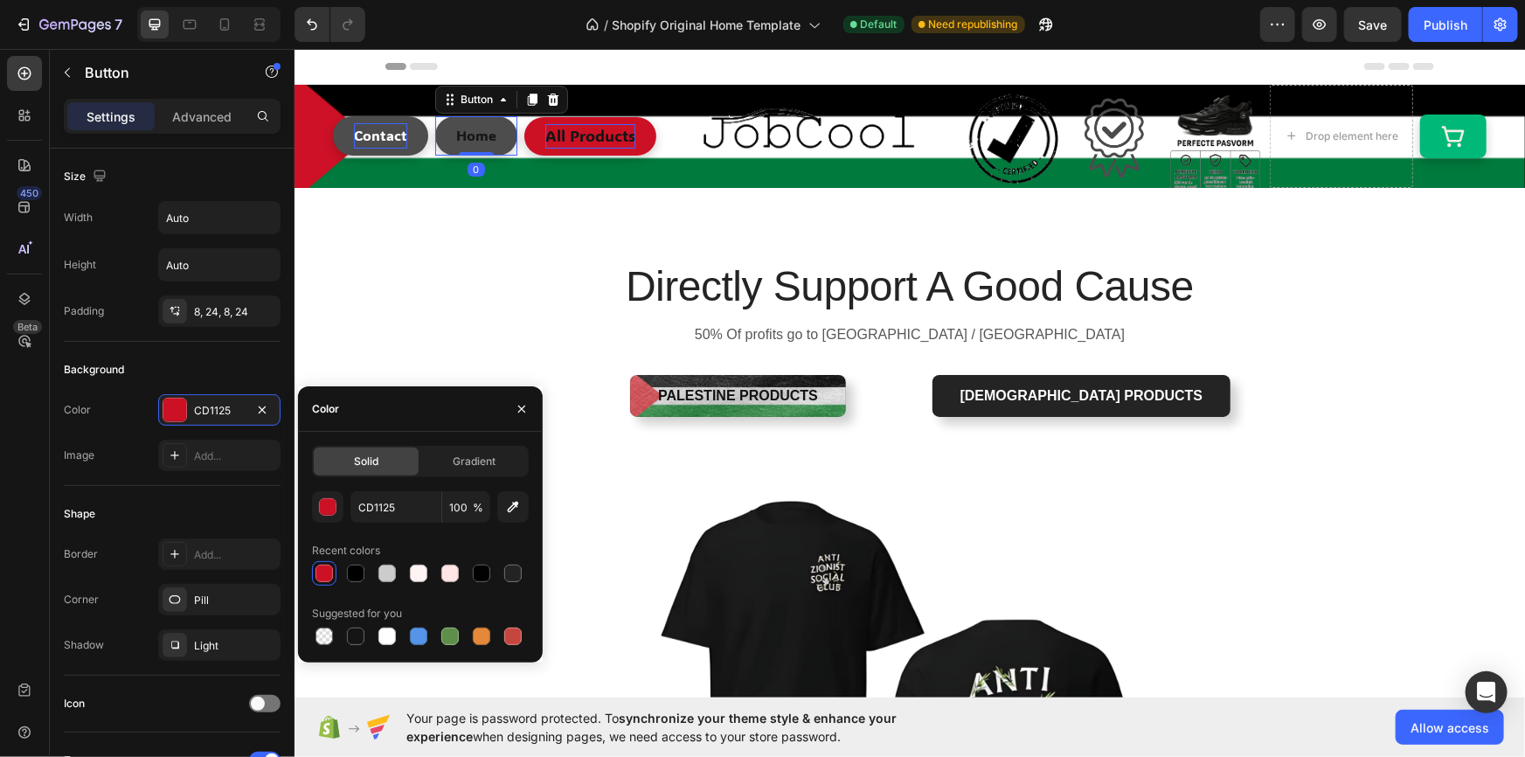
click at [496, 133] on button "Home" at bounding box center [475, 134] width 82 height 39
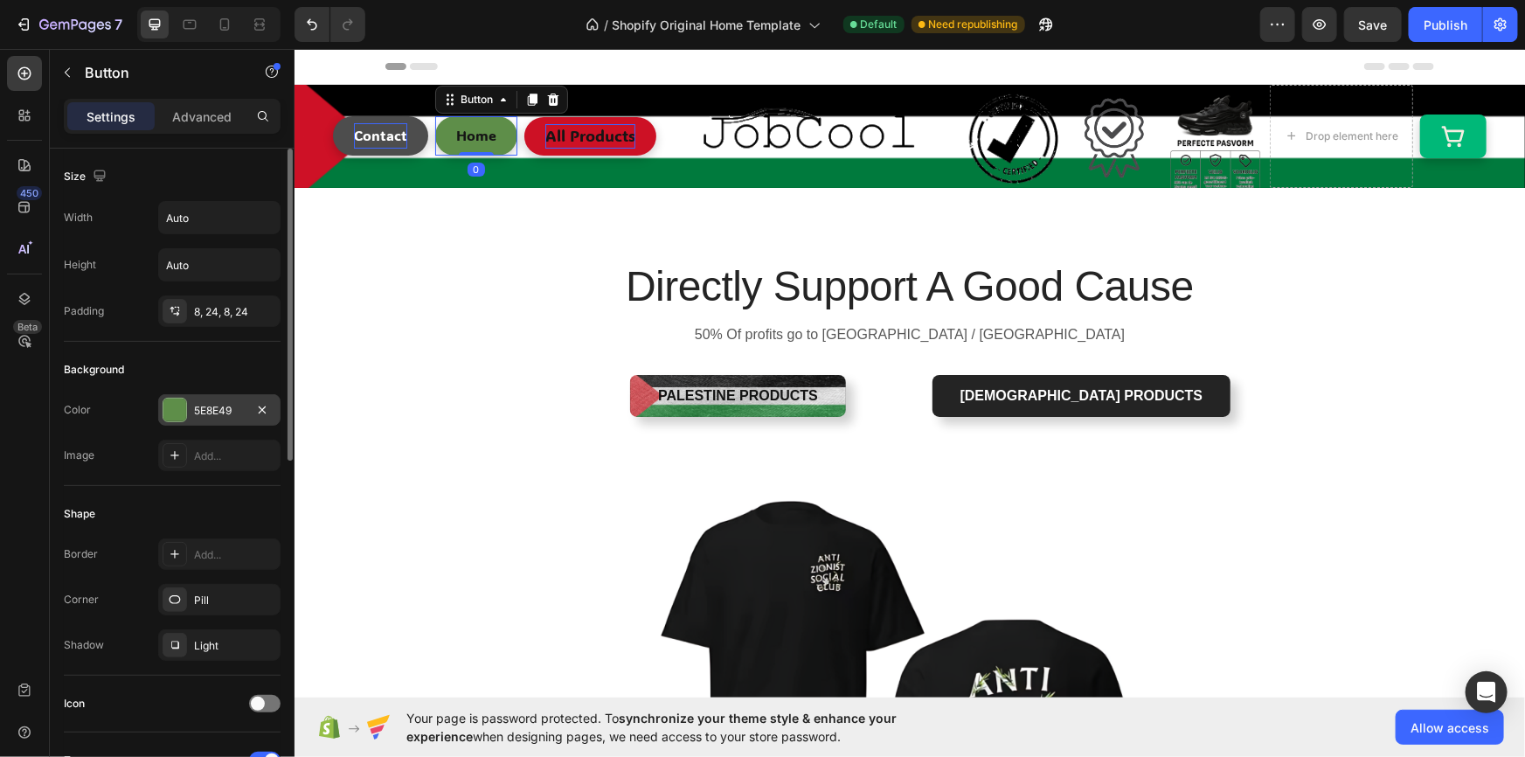
click at [217, 413] on div "5E8E49" at bounding box center [219, 411] width 51 height 16
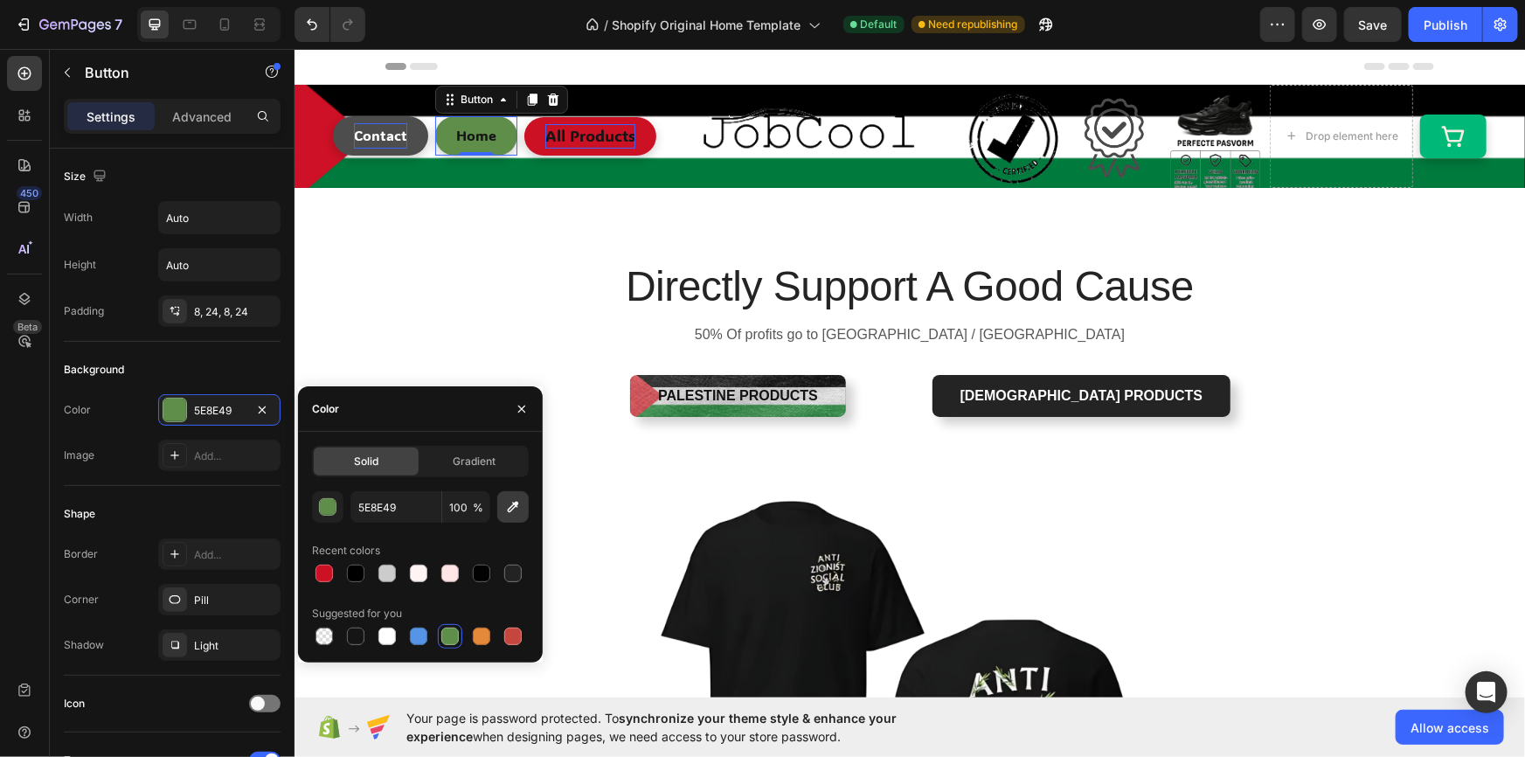
click at [524, 502] on button "button" at bounding box center [512, 506] width 31 height 31
type input "017B3D"
click at [406, 138] on link "Contact" at bounding box center [379, 134] width 95 height 39
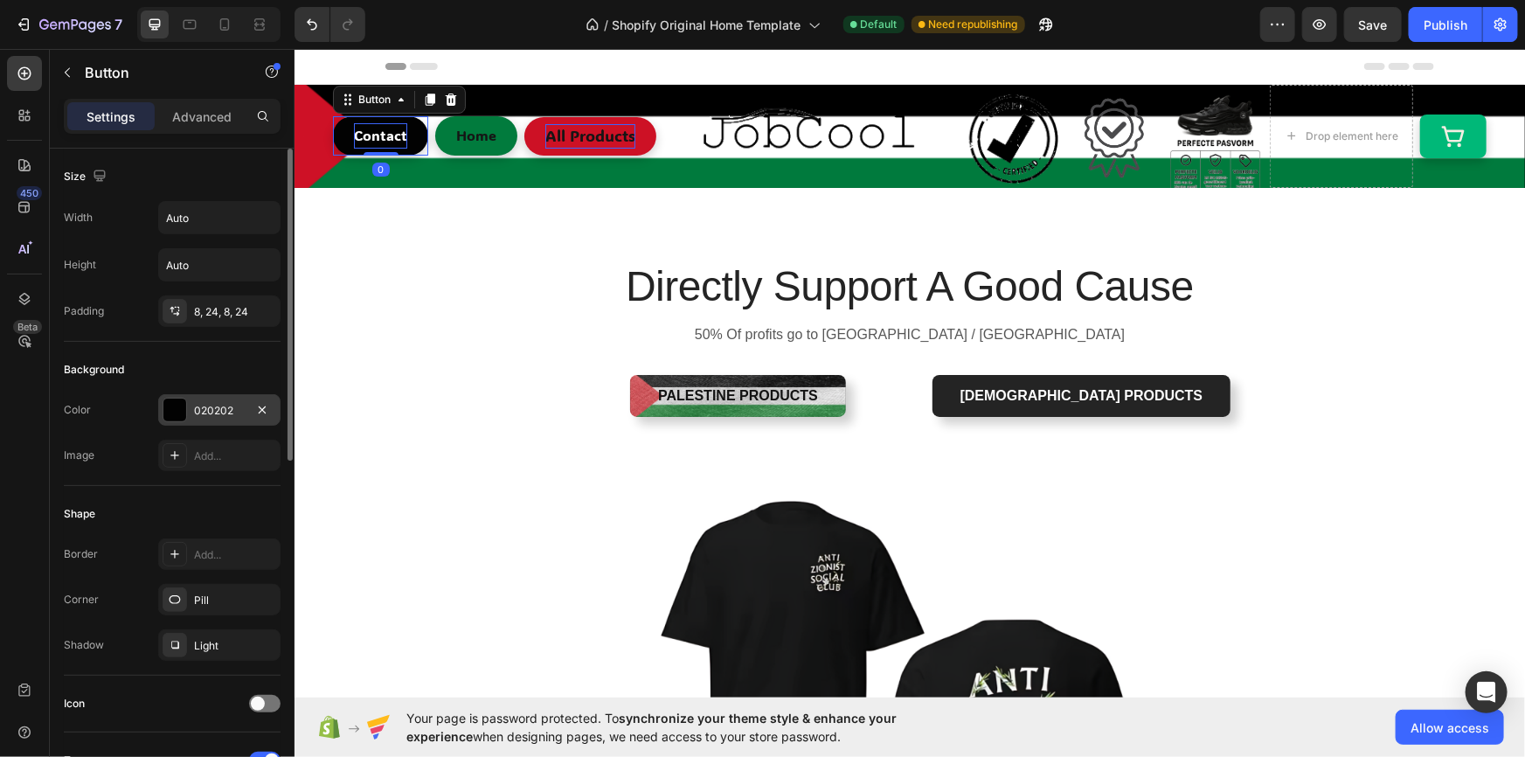
click at [215, 405] on div "020202" at bounding box center [219, 411] width 51 height 16
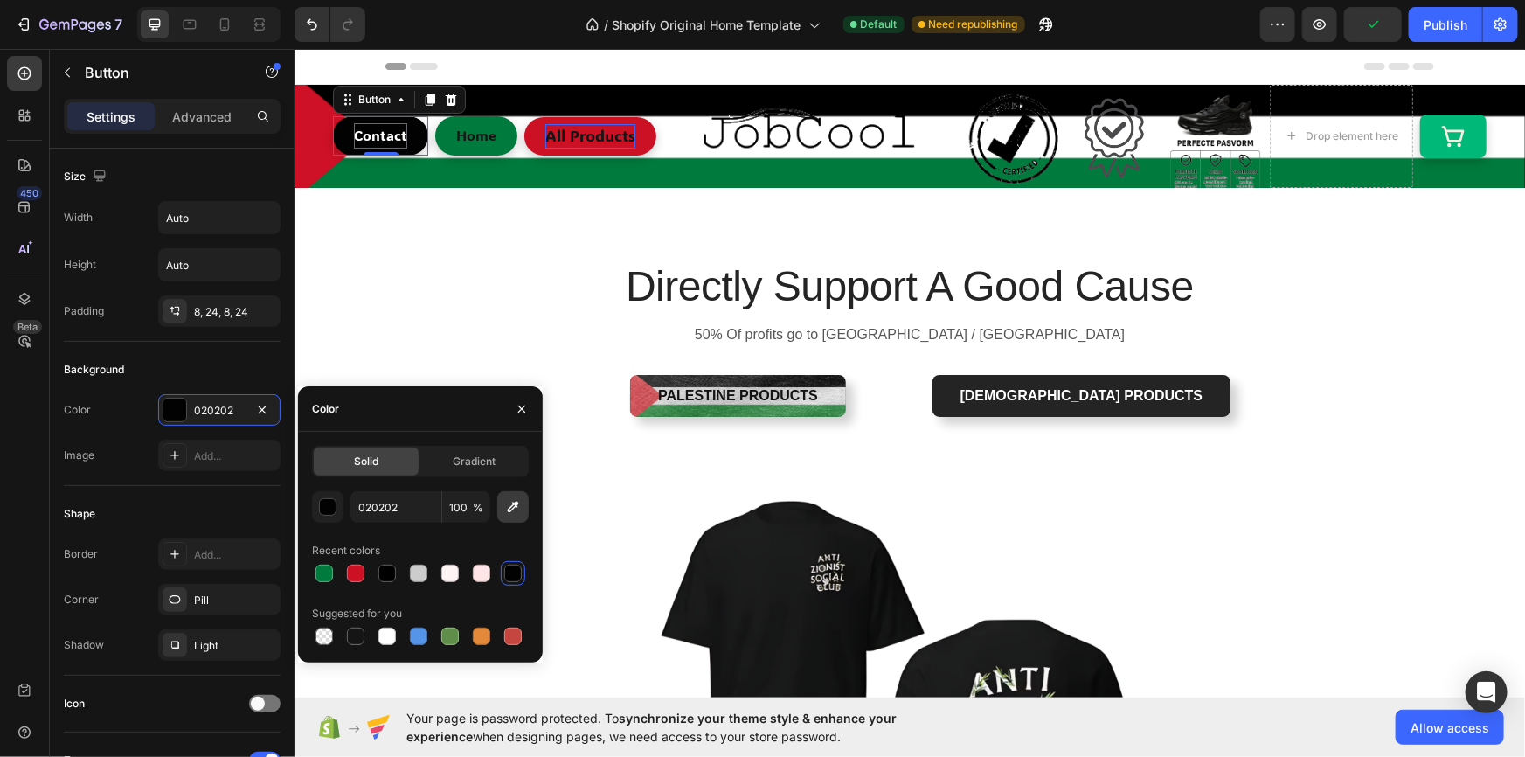
click at [522, 514] on button "button" at bounding box center [512, 506] width 31 height 31
type input "000000"
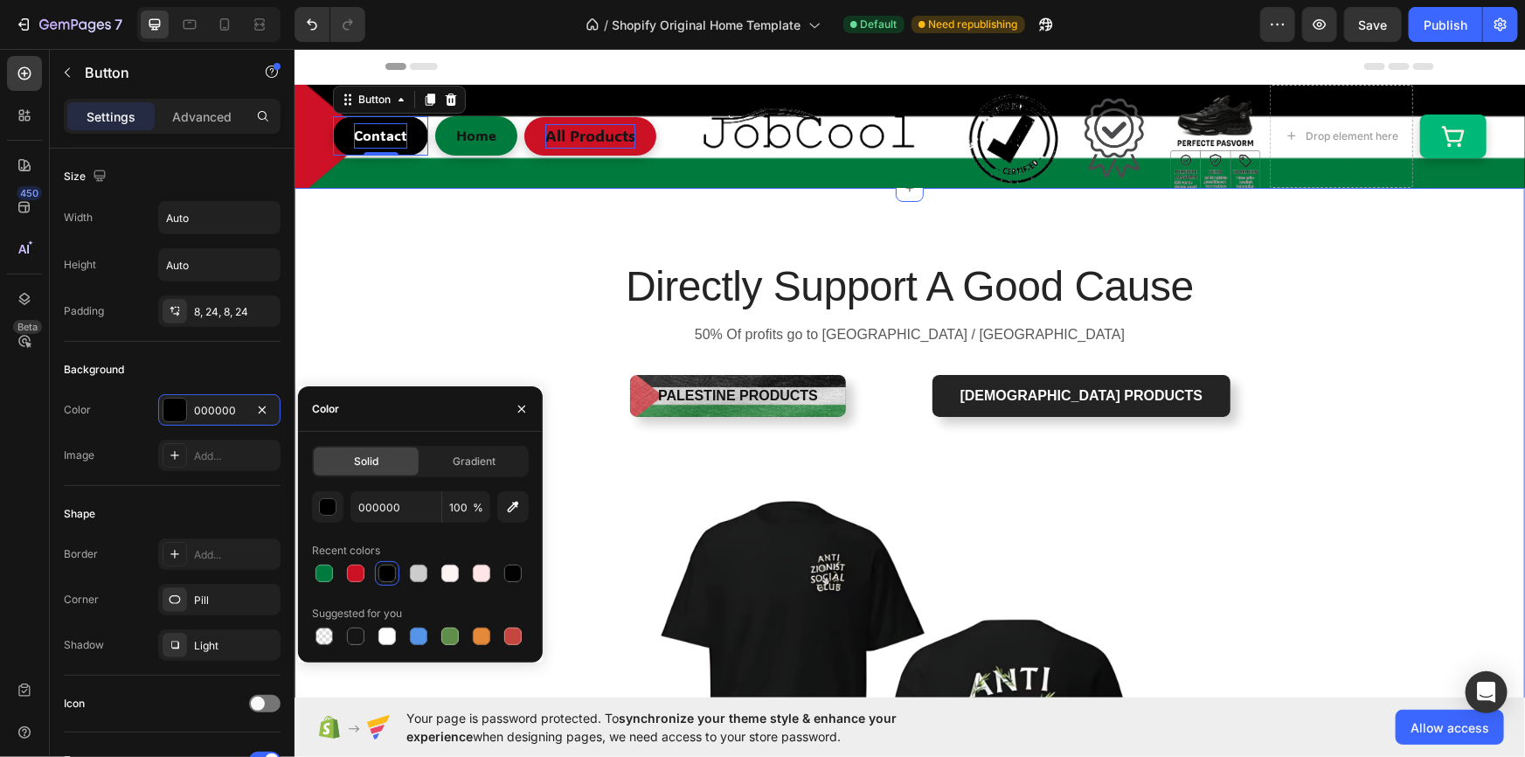
click at [517, 243] on div "Directly Support A Good Cause Heading 50% Of profits go to [GEOGRAPHIC_DATA] / …" at bounding box center [909, 605] width 1231 height 837
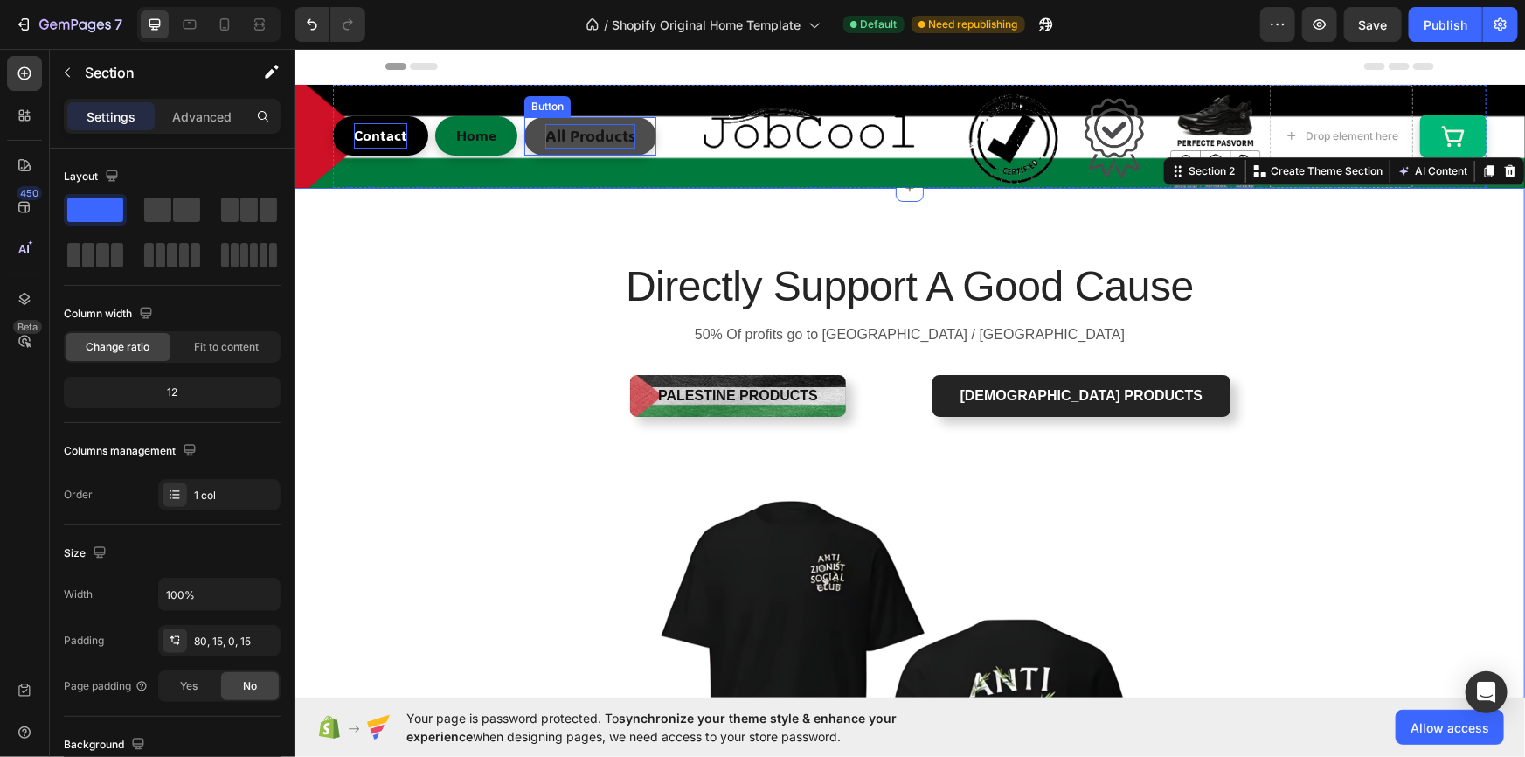
click at [642, 142] on link "All Products" at bounding box center [590, 135] width 132 height 38
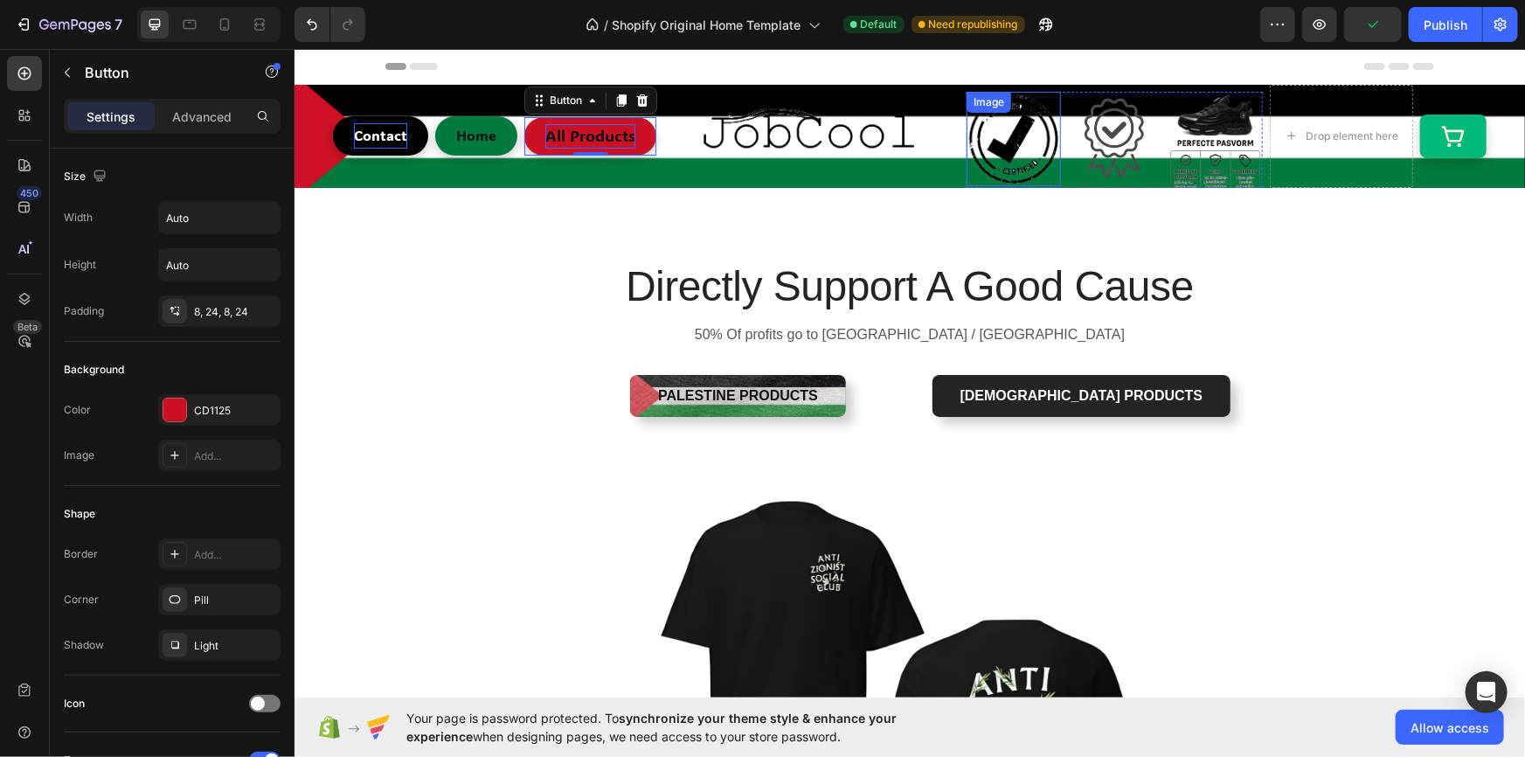
click at [996, 134] on img at bounding box center [1013, 138] width 94 height 94
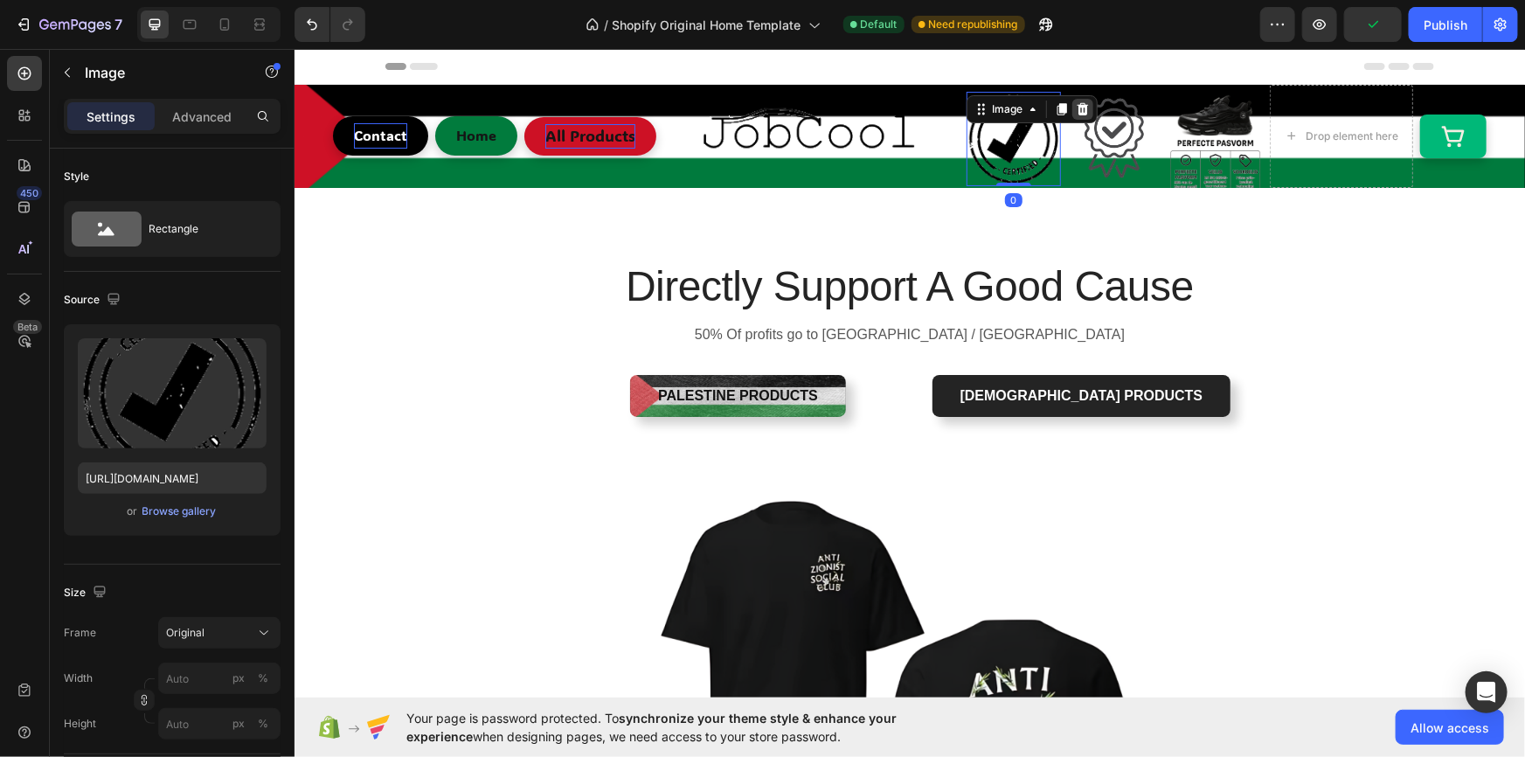
click at [1075, 104] on icon at bounding box center [1082, 108] width 14 height 14
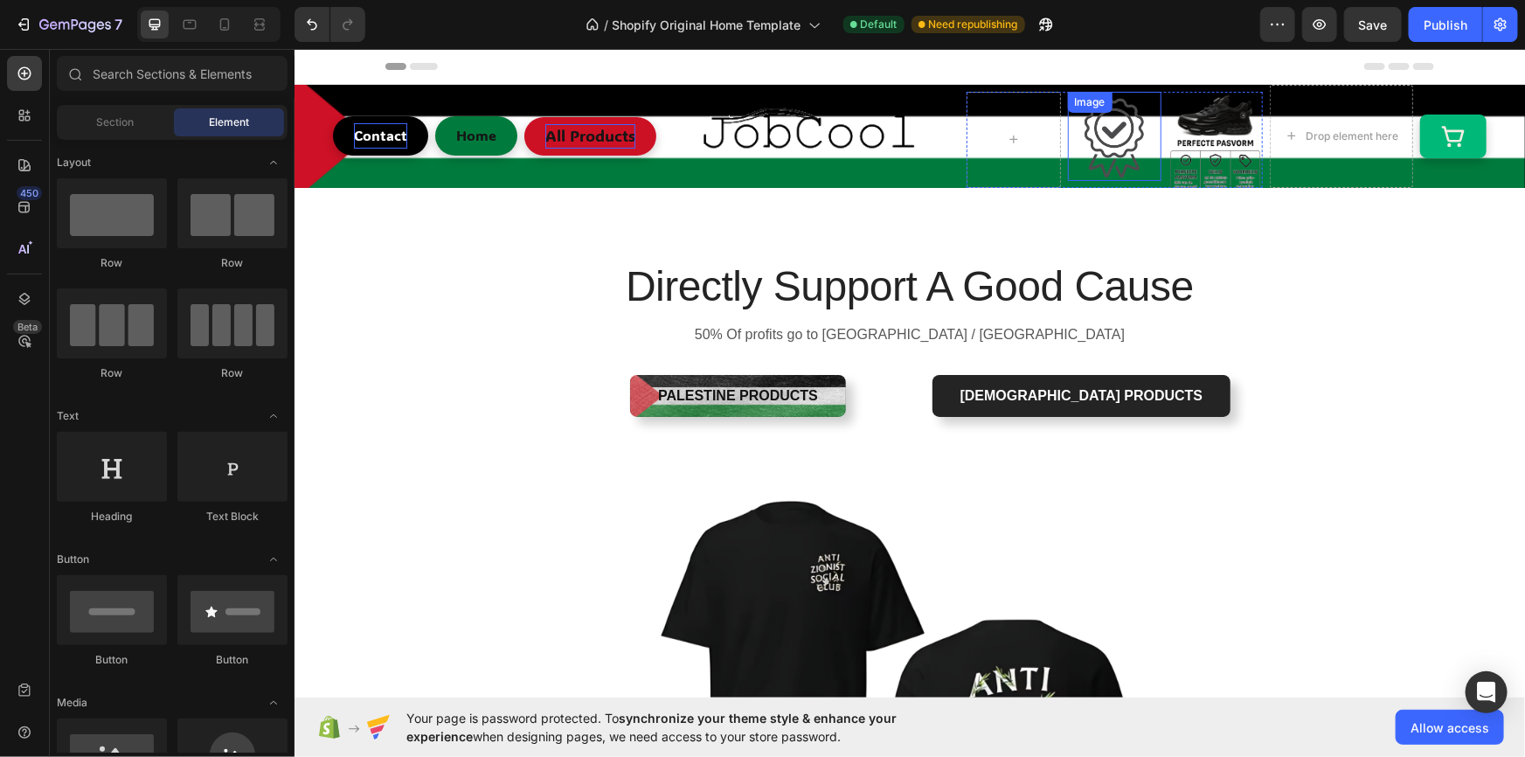
click at [1087, 116] on div "Image" at bounding box center [1114, 135] width 94 height 89
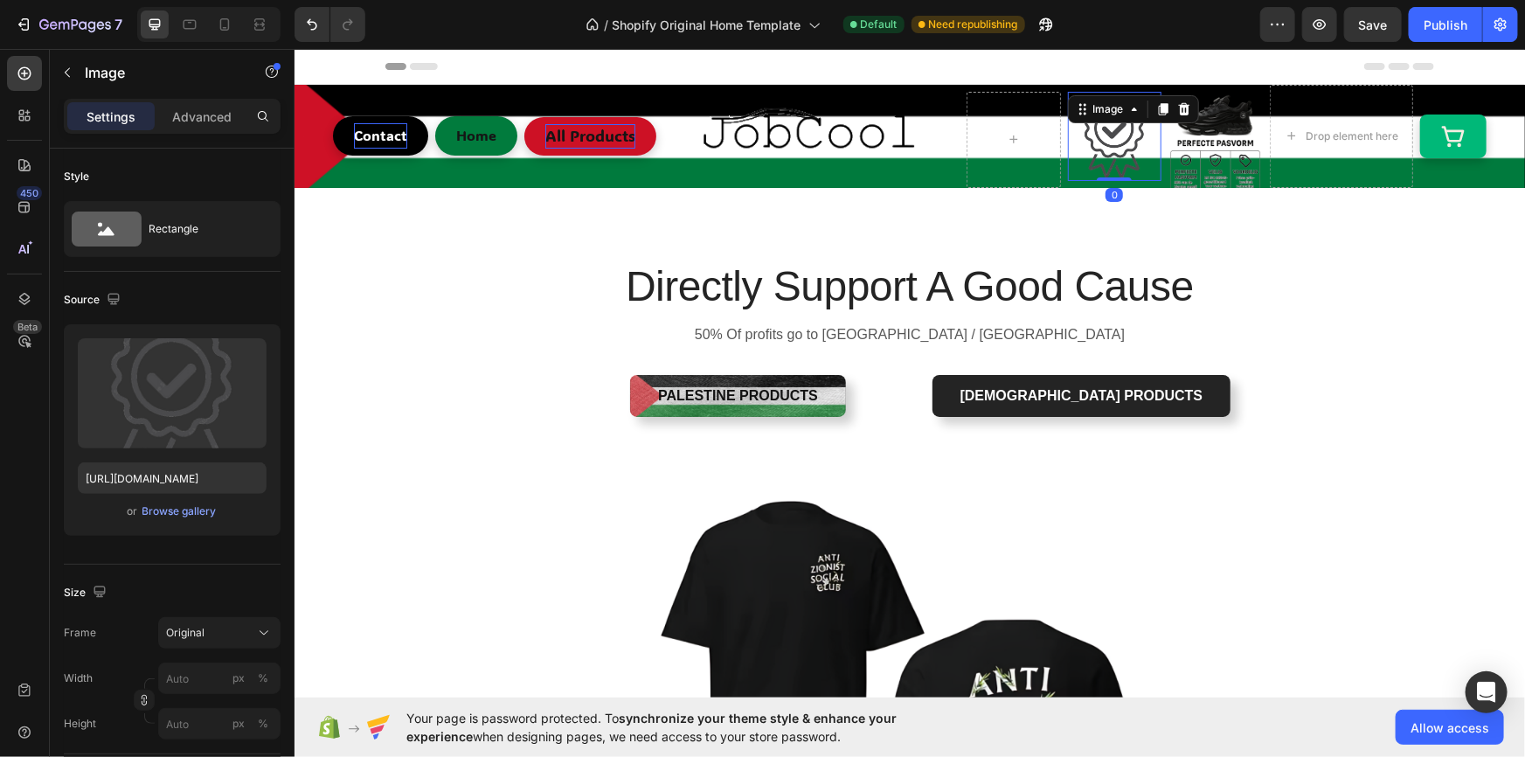
click at [1164, 115] on div at bounding box center [1162, 108] width 21 height 21
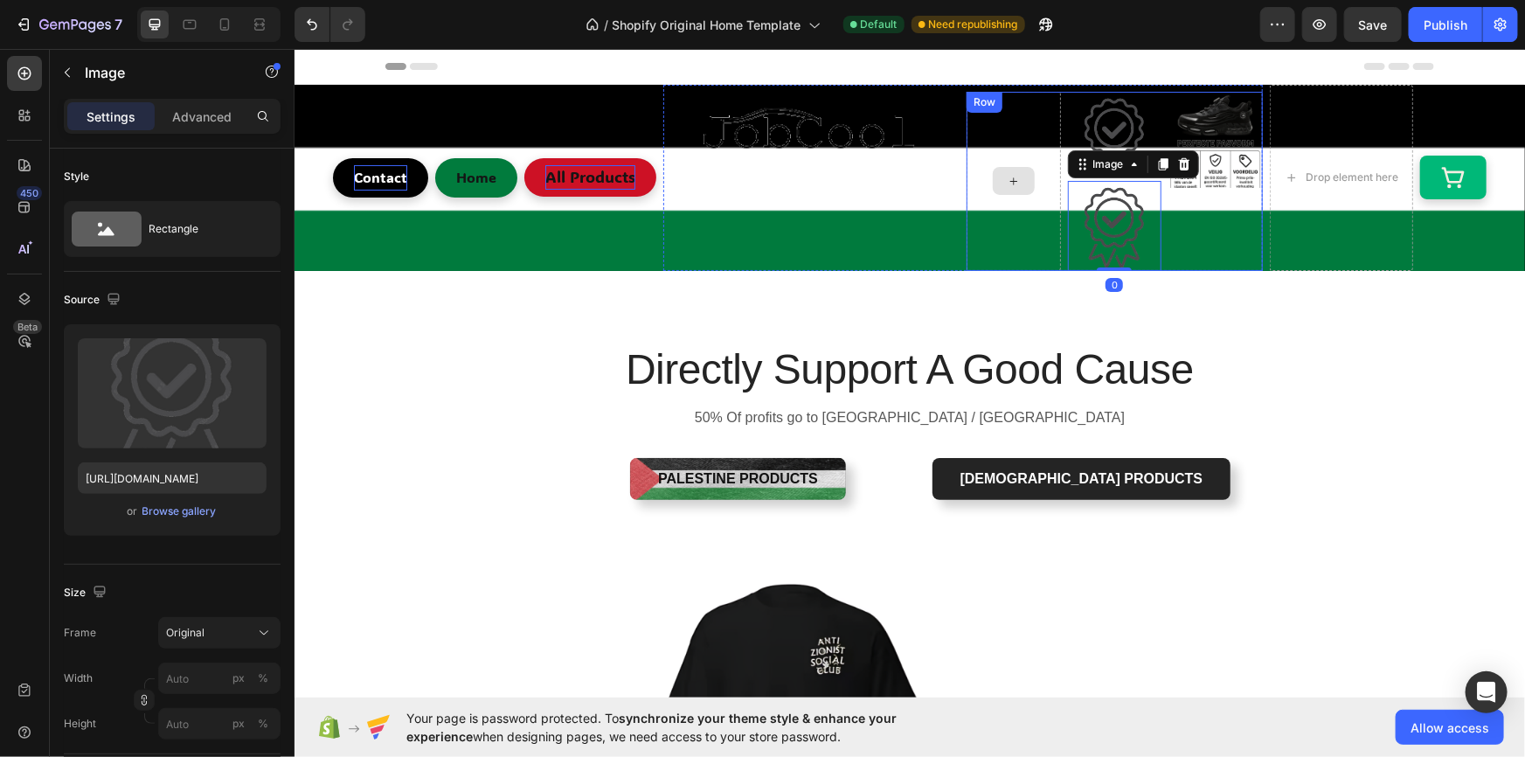
click at [1033, 102] on div "Image Image 0 Image Row" at bounding box center [1114, 180] width 296 height 179
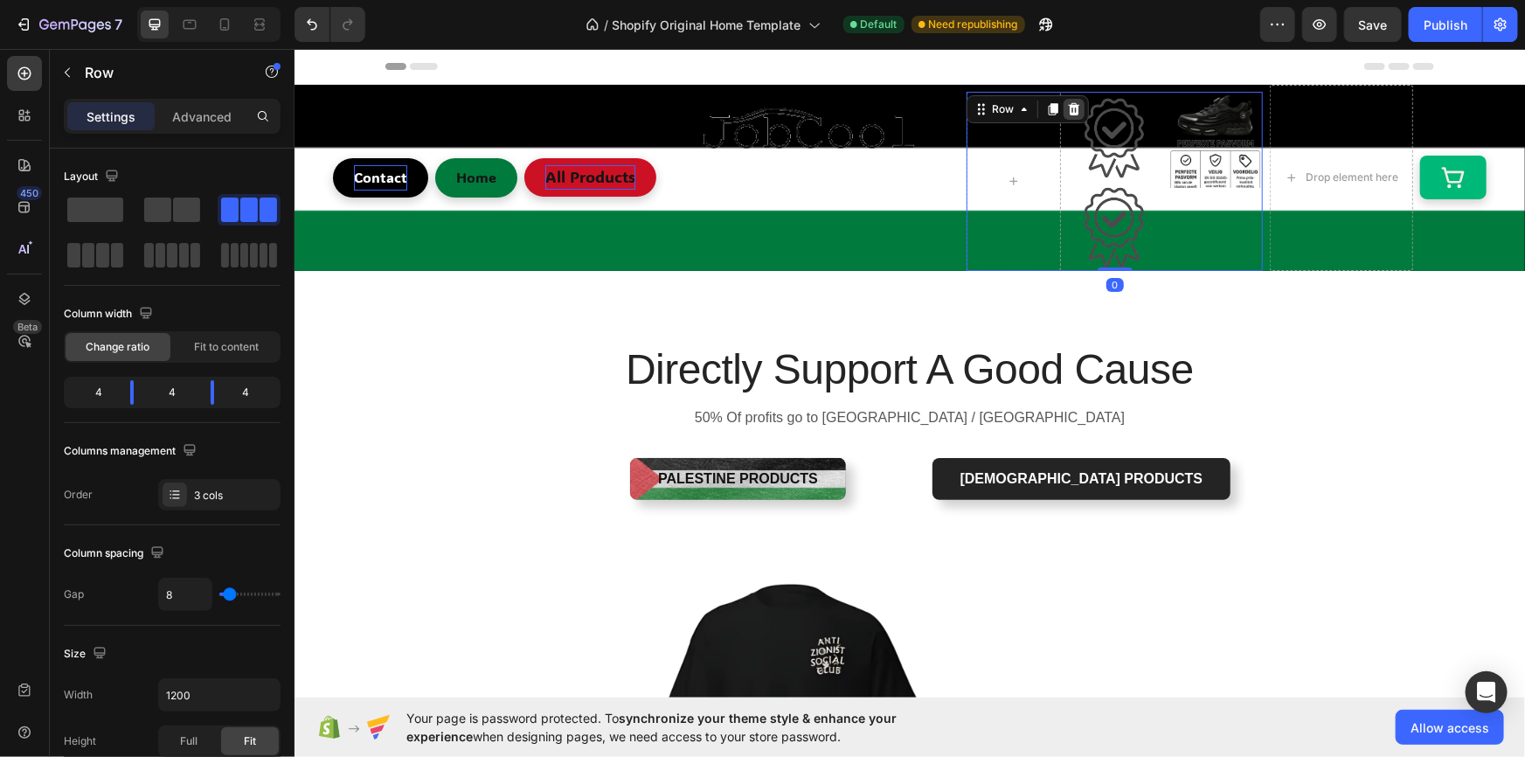
click at [1072, 105] on icon at bounding box center [1073, 108] width 14 height 14
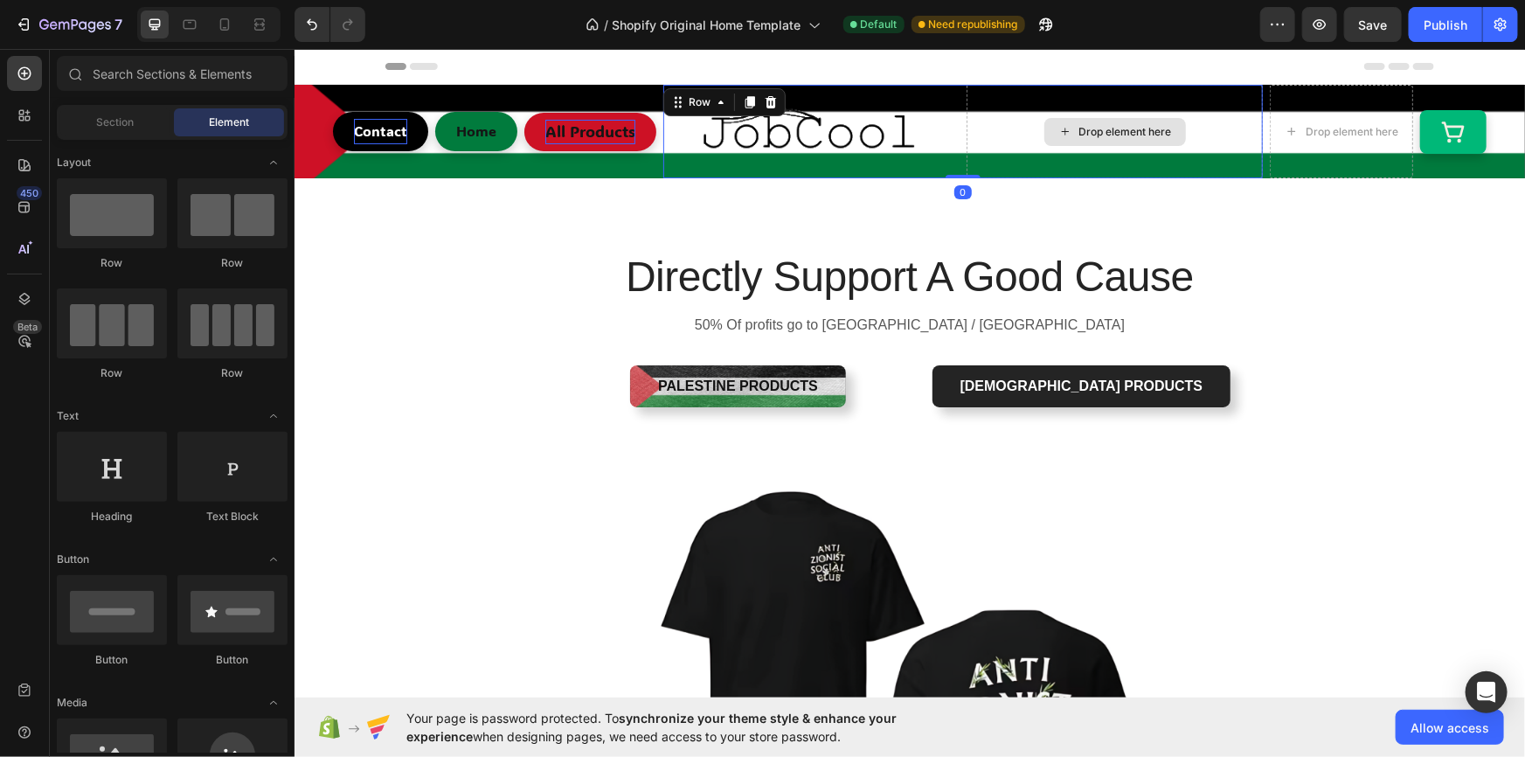
click at [1101, 98] on div "Drop element here" at bounding box center [1114, 131] width 296 height 94
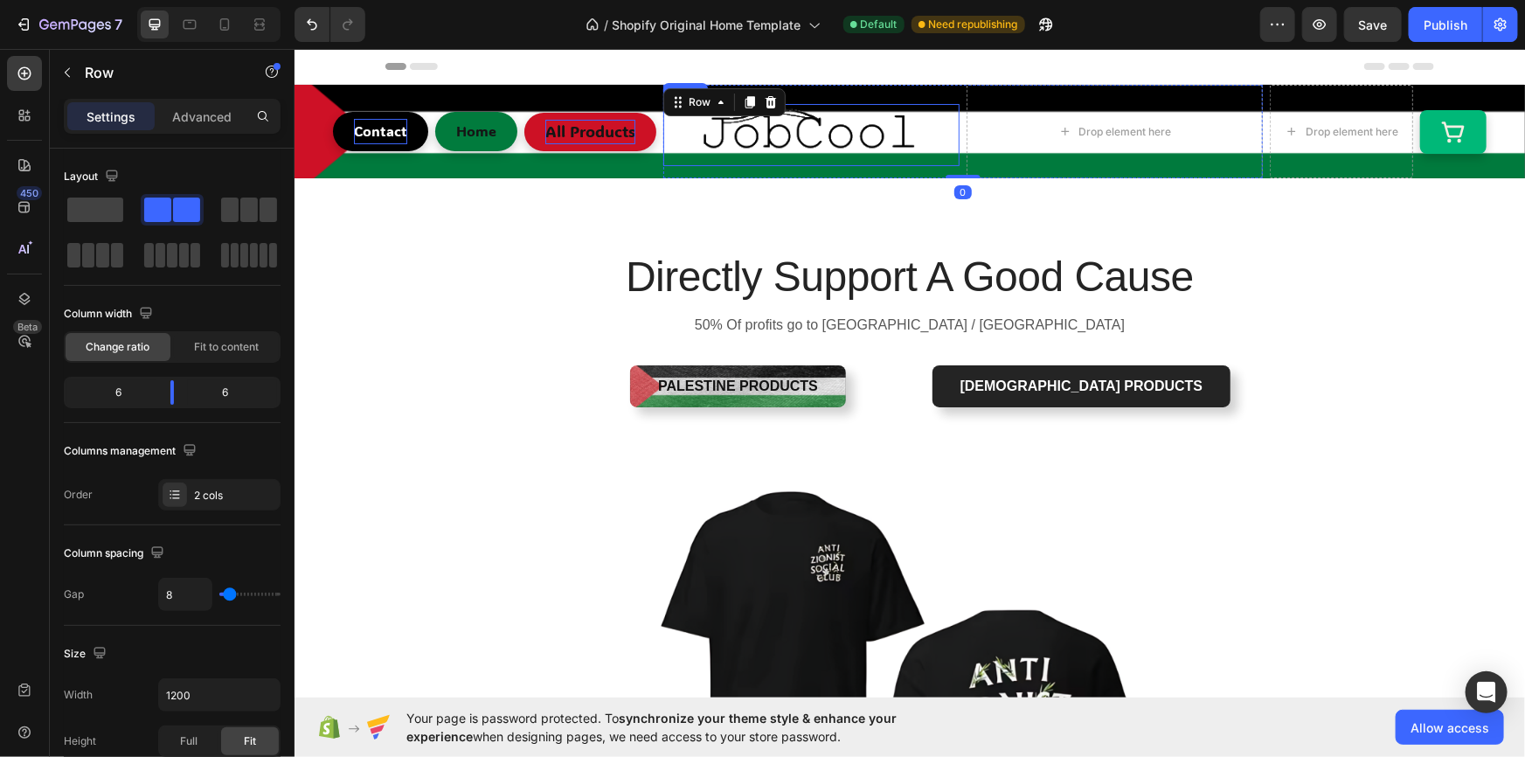
click at [781, 117] on div "Image" at bounding box center [811, 134] width 296 height 62
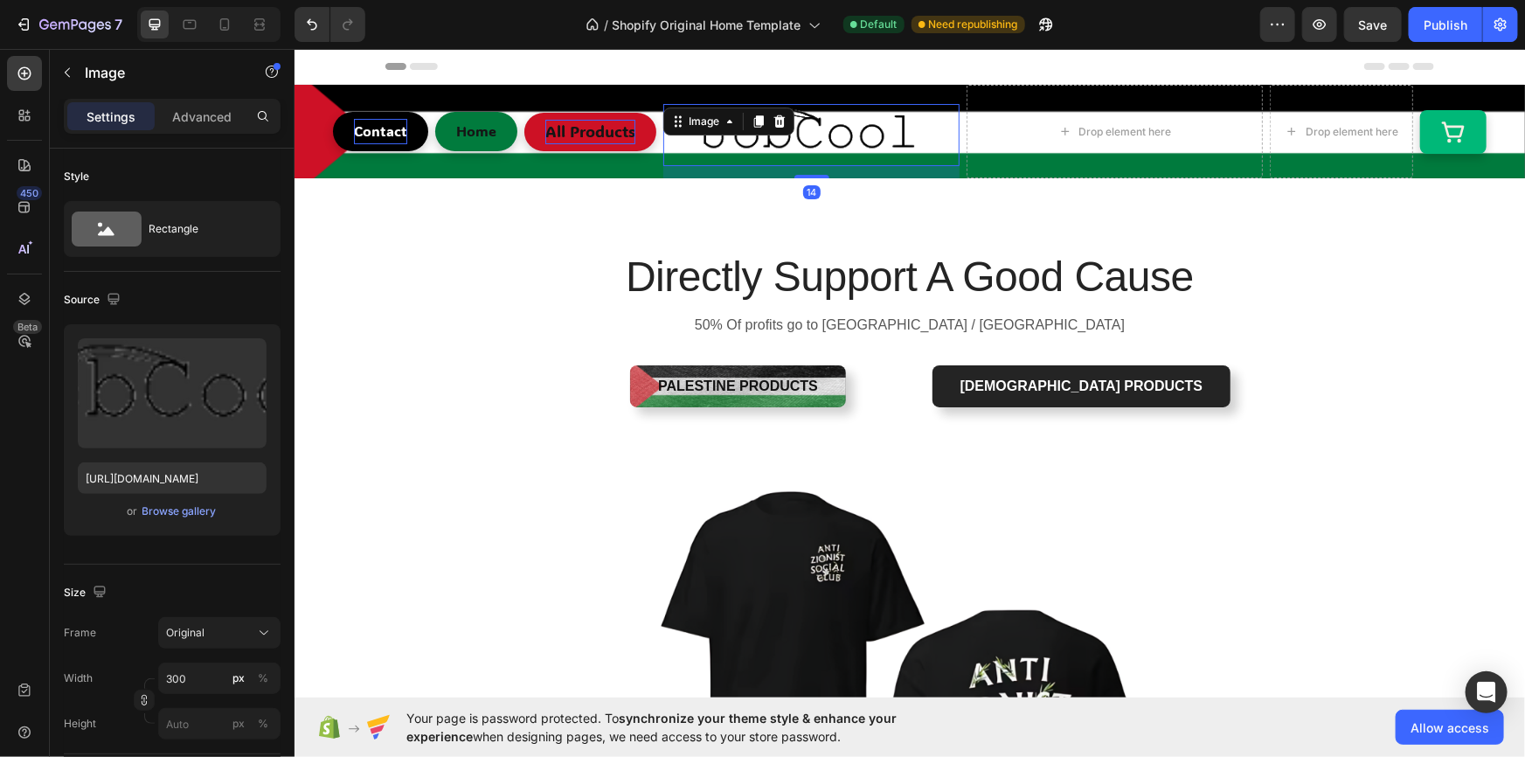
click at [827, 120] on img at bounding box center [811, 134] width 262 height 62
click at [1435, 11] on button "Publish" at bounding box center [1445, 24] width 73 height 35
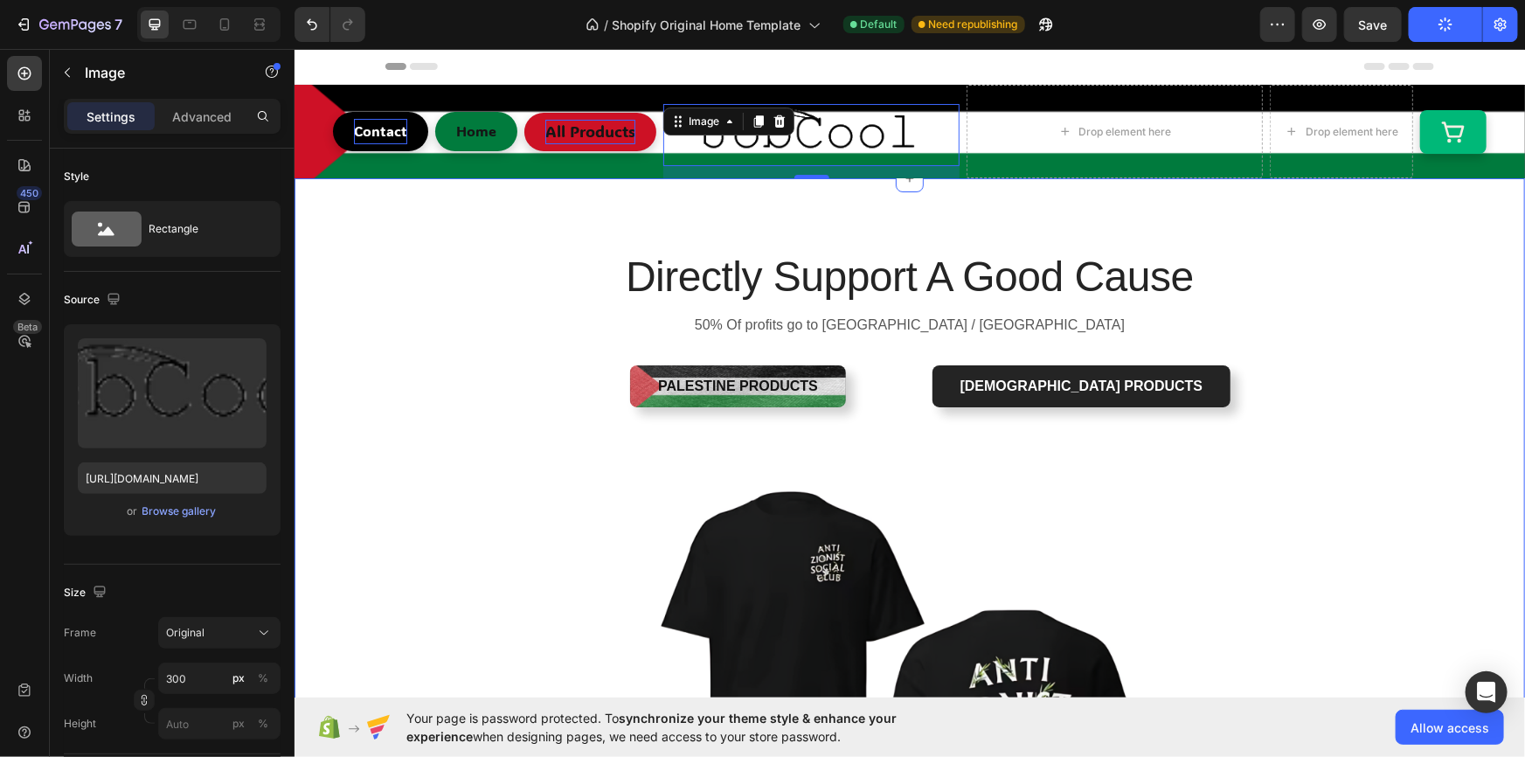
click at [1394, 265] on div "Directly Support A Good Cause Heading 50% Of profits go to [GEOGRAPHIC_DATA] / …" at bounding box center [909, 631] width 1205 height 768
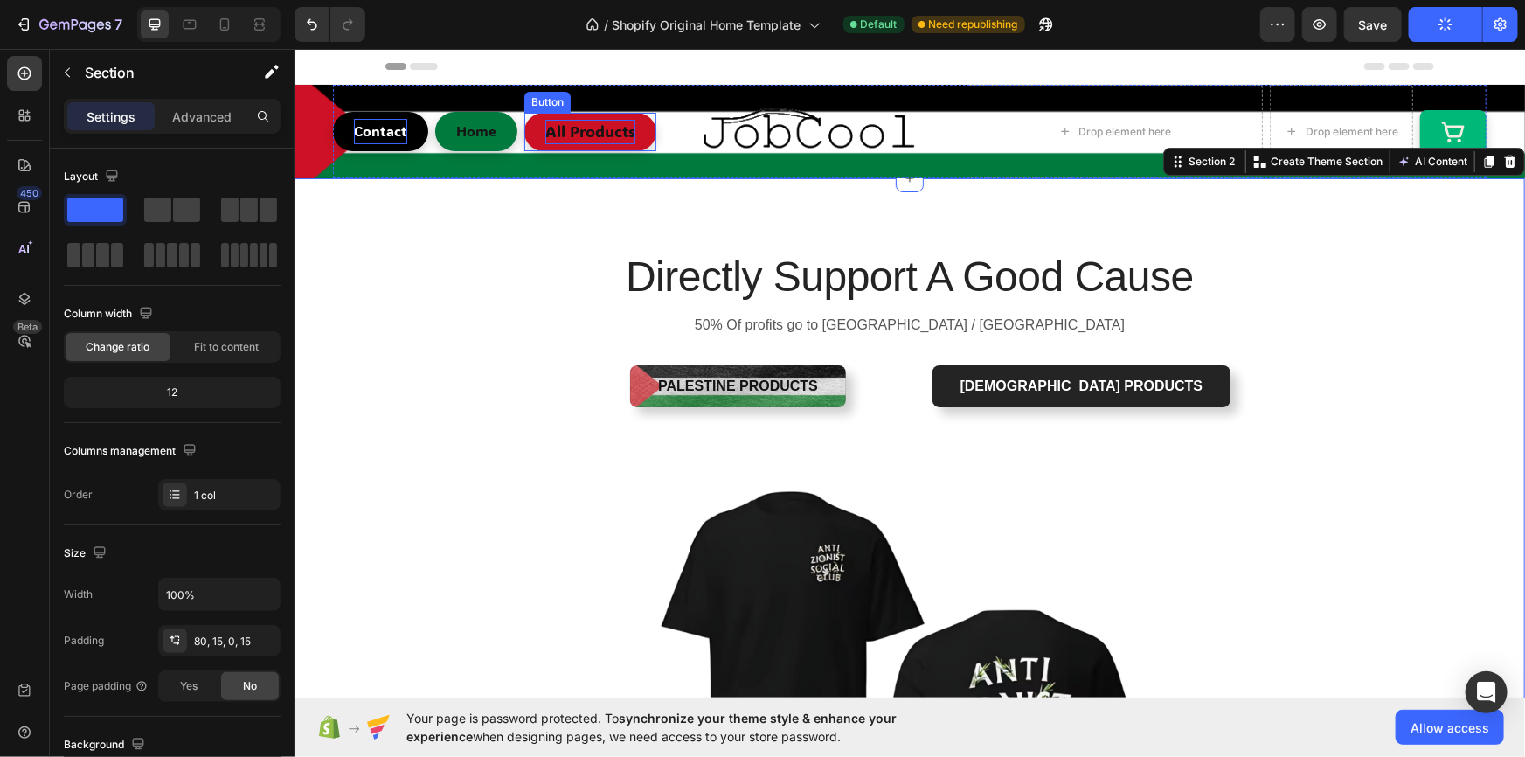
click at [591, 125] on span "All Products" at bounding box center [590, 130] width 90 height 21
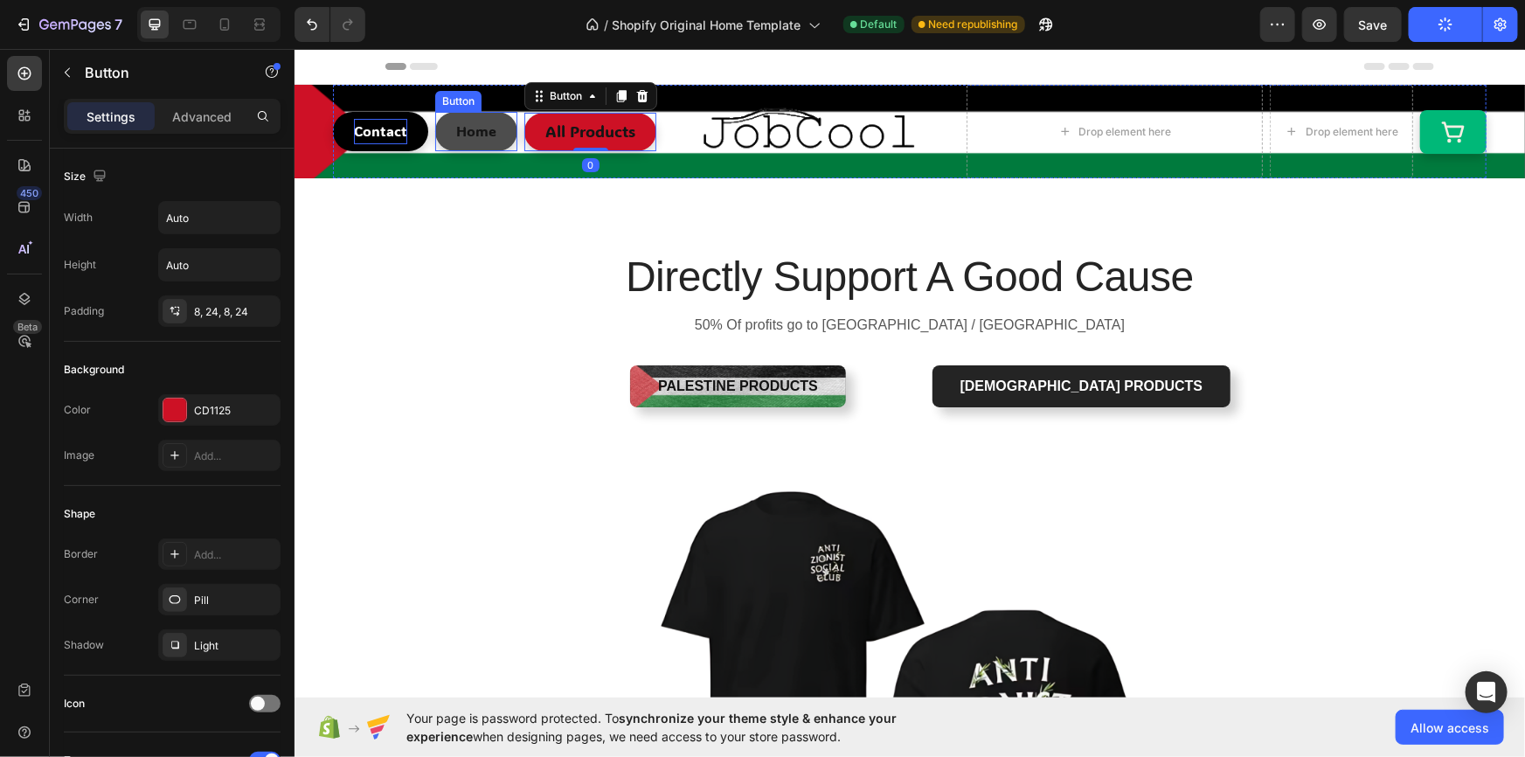
click at [490, 126] on button "Home" at bounding box center [475, 130] width 82 height 39
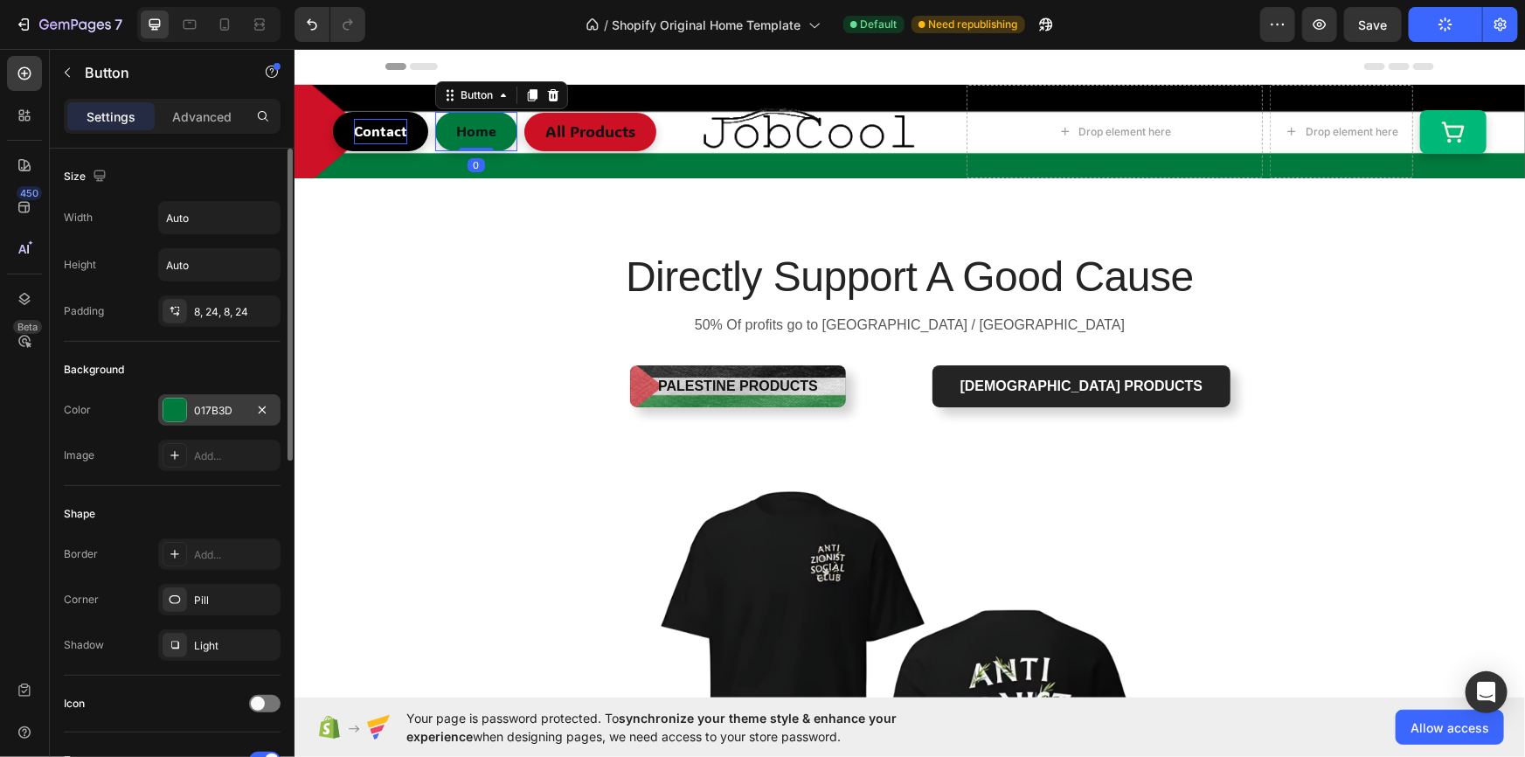
click at [203, 395] on div "017B3D" at bounding box center [219, 409] width 122 height 31
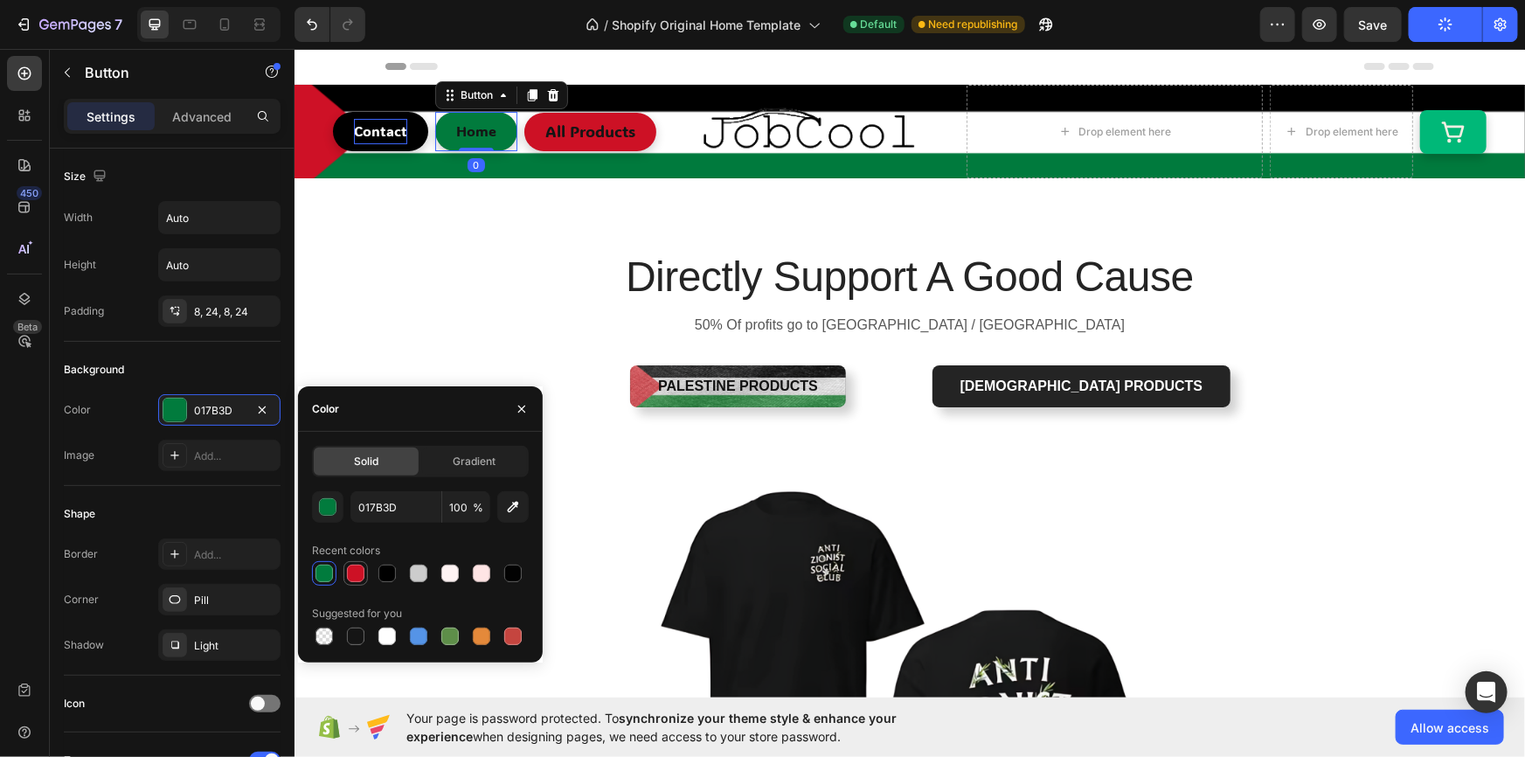
click at [352, 573] on div at bounding box center [355, 573] width 17 height 17
type input "CD1125"
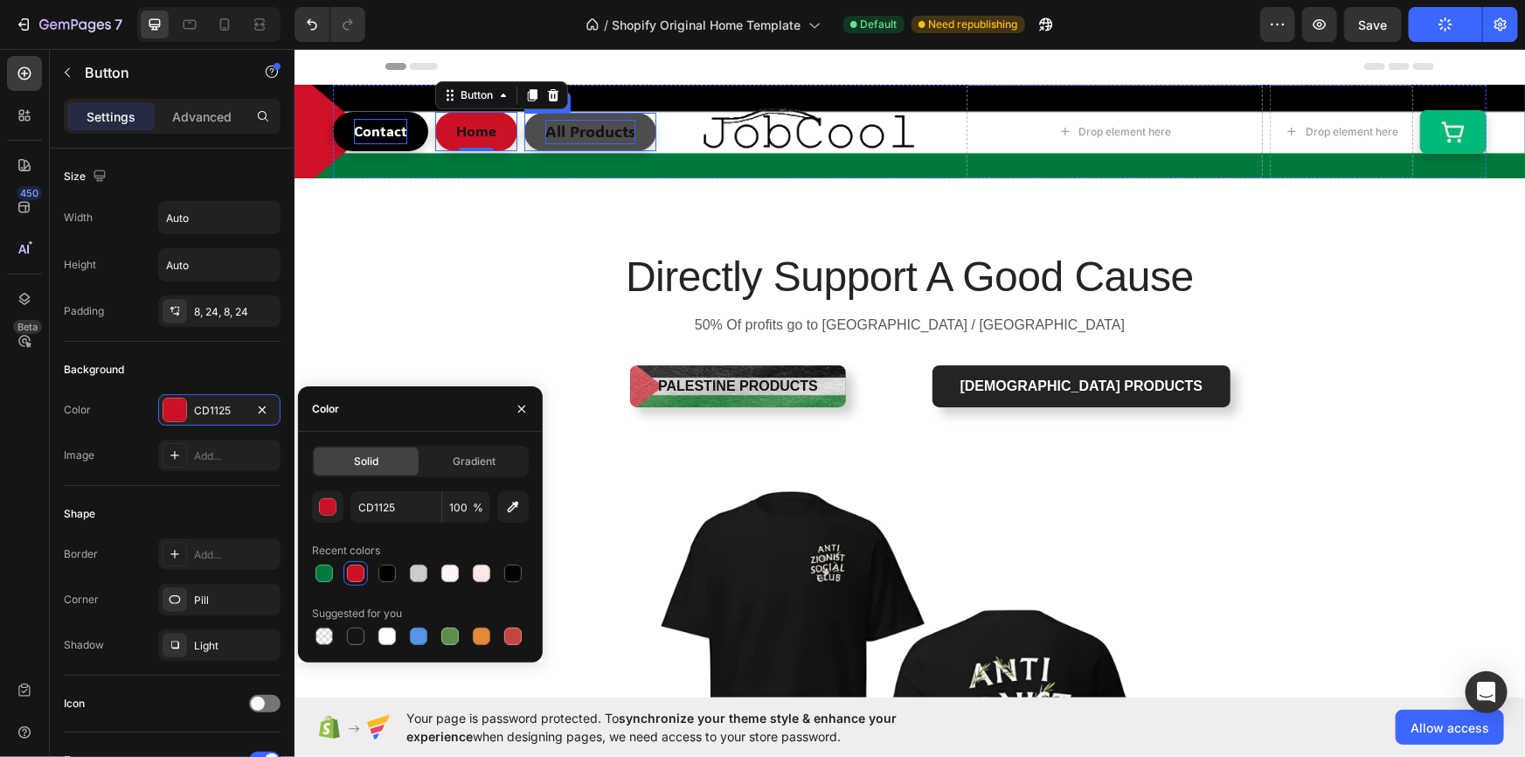
click at [601, 131] on span "All Products" at bounding box center [590, 130] width 90 height 21
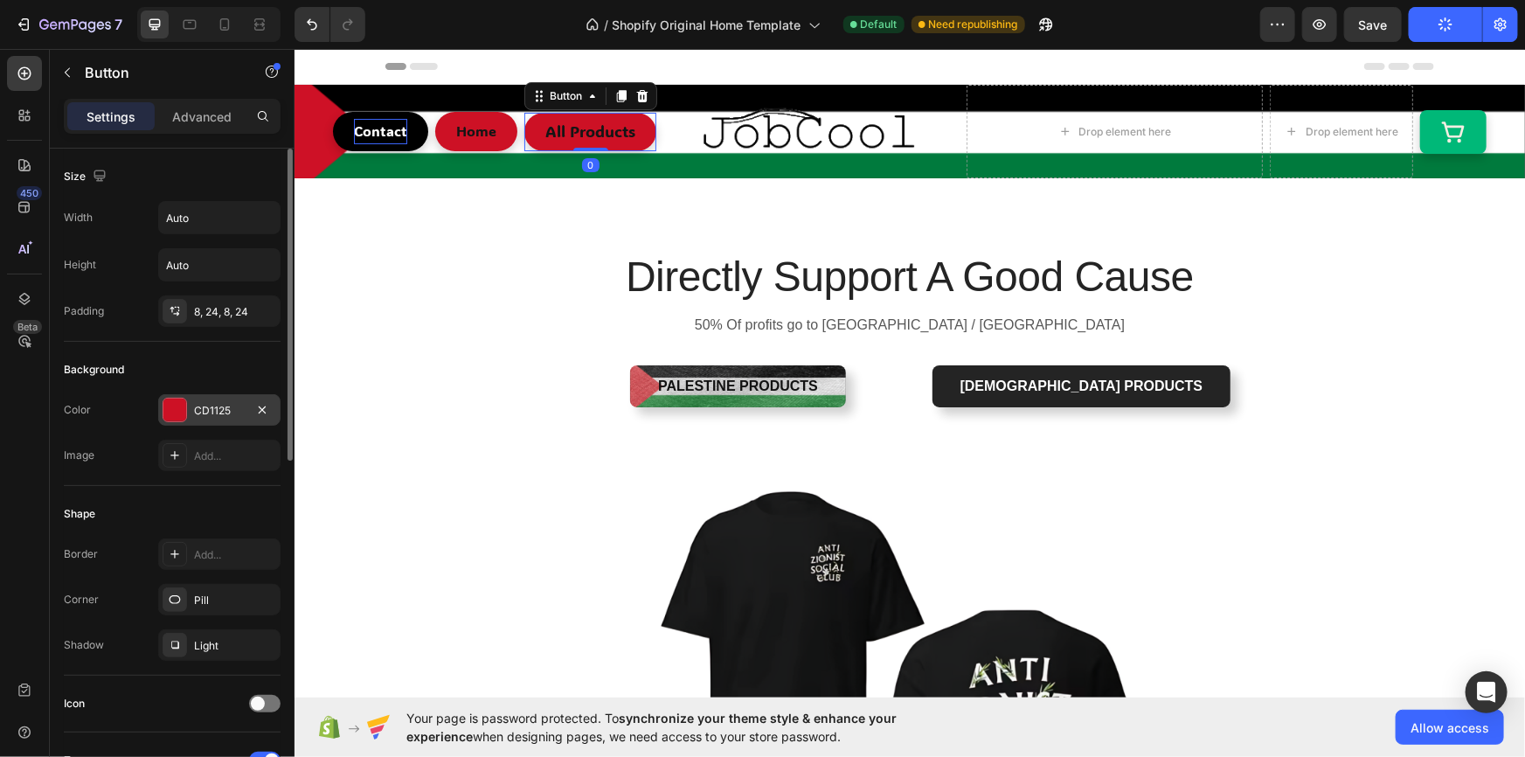
click at [181, 424] on div "Color CD1125 Image Add..." at bounding box center [172, 432] width 217 height 77
click at [209, 414] on div "CD1125" at bounding box center [219, 411] width 51 height 16
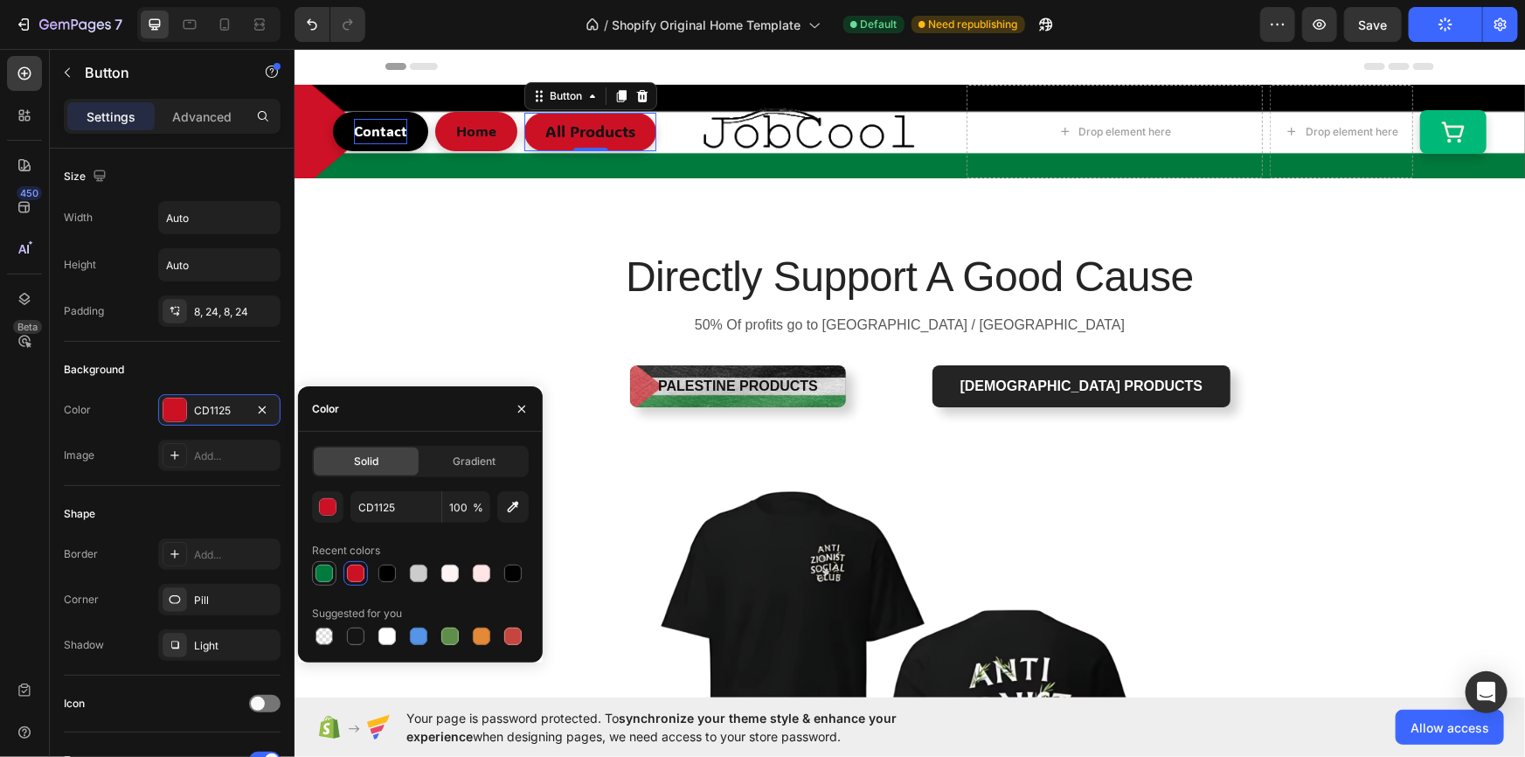
drag, startPoint x: 318, startPoint y: 586, endPoint x: 316, endPoint y: 566, distance: 20.3
click at [318, 586] on div "CD1125 100 % Recent colors Suggested for you" at bounding box center [420, 569] width 217 height 157
click at [316, 566] on div at bounding box center [324, 573] width 17 height 17
type input "017B3D"
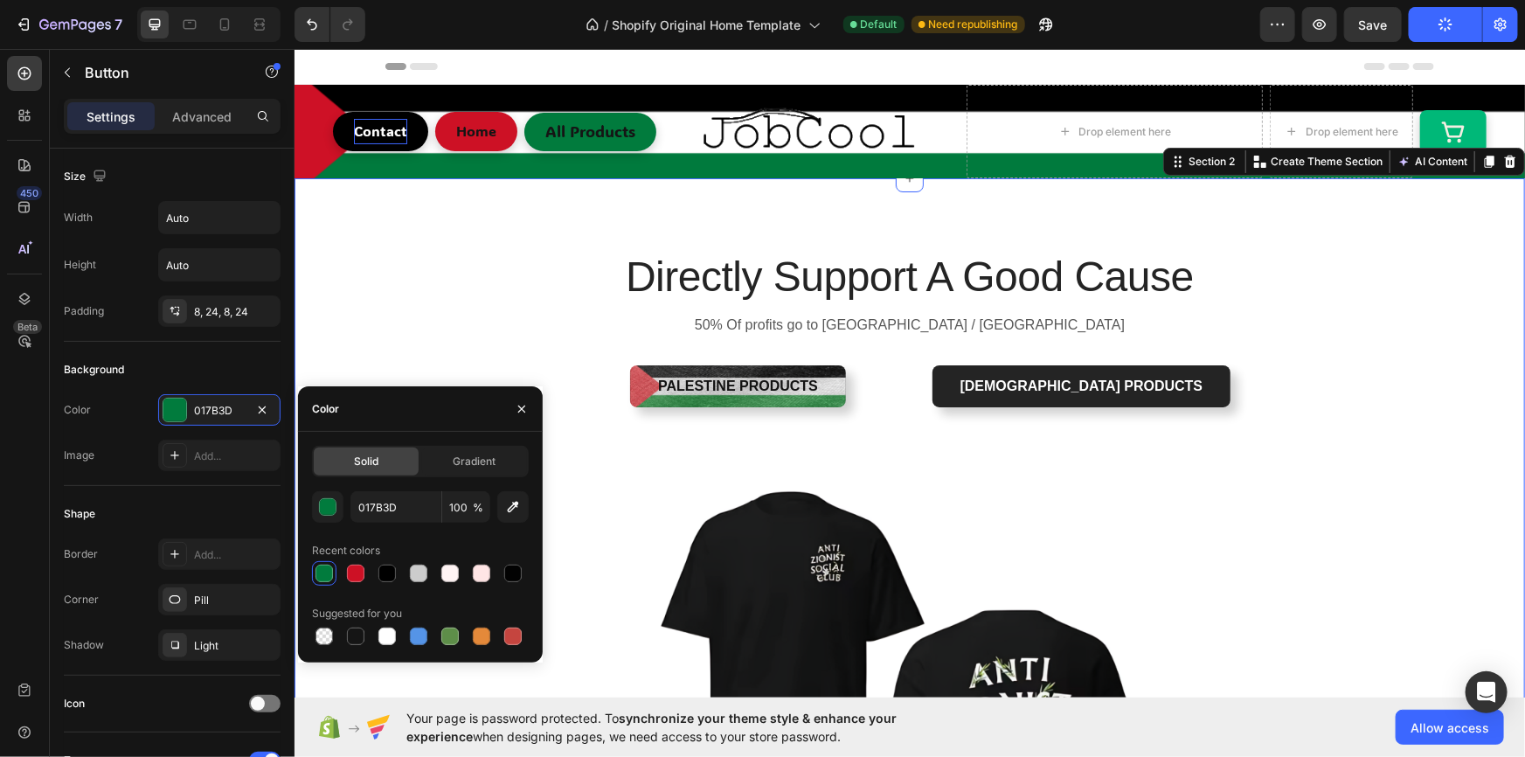
click at [538, 254] on div "Directly Support A Good Cause Heading 50% Of profits go to [GEOGRAPHIC_DATA] / …" at bounding box center [909, 631] width 1205 height 768
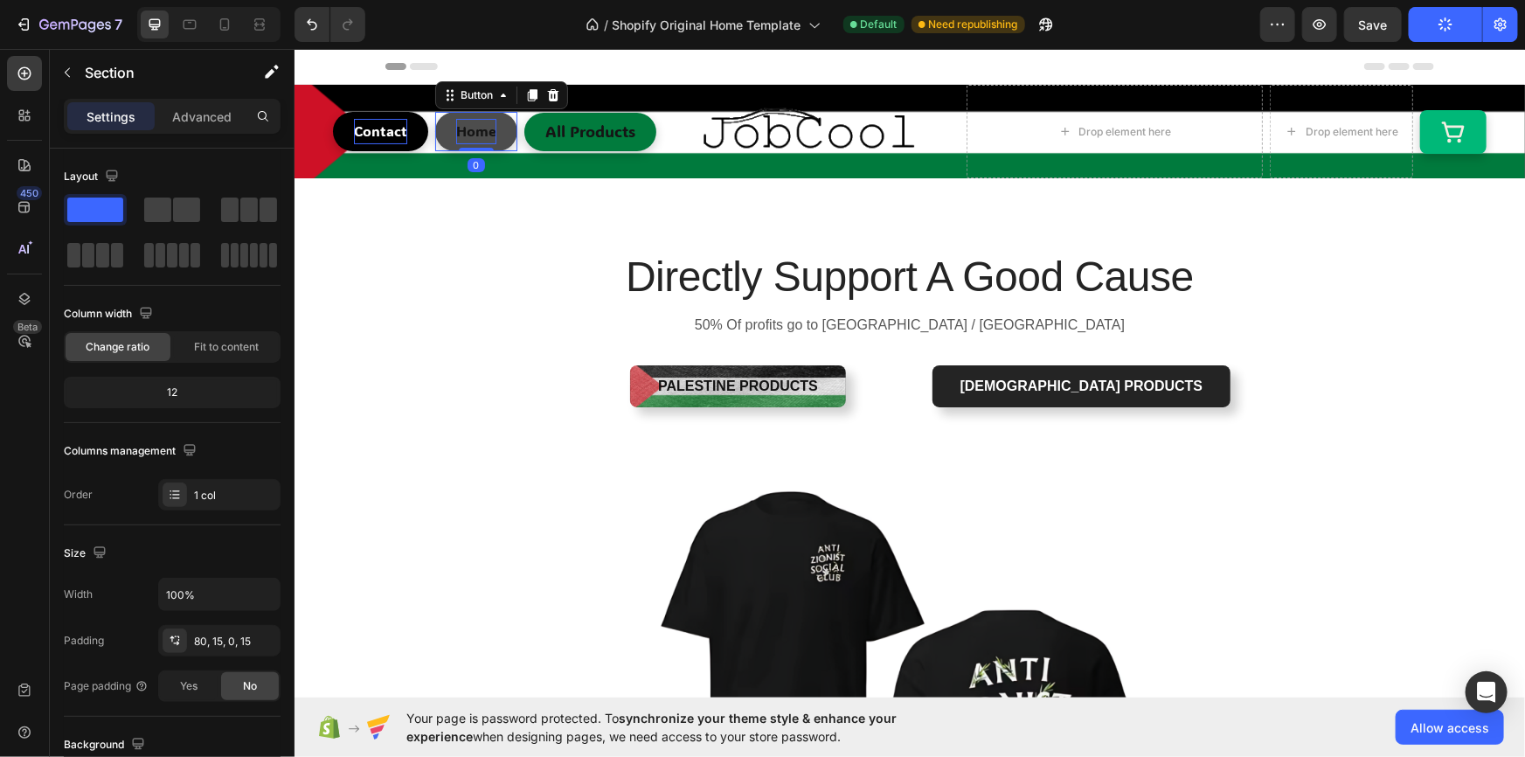
click at [459, 139] on p "Home" at bounding box center [475, 130] width 40 height 25
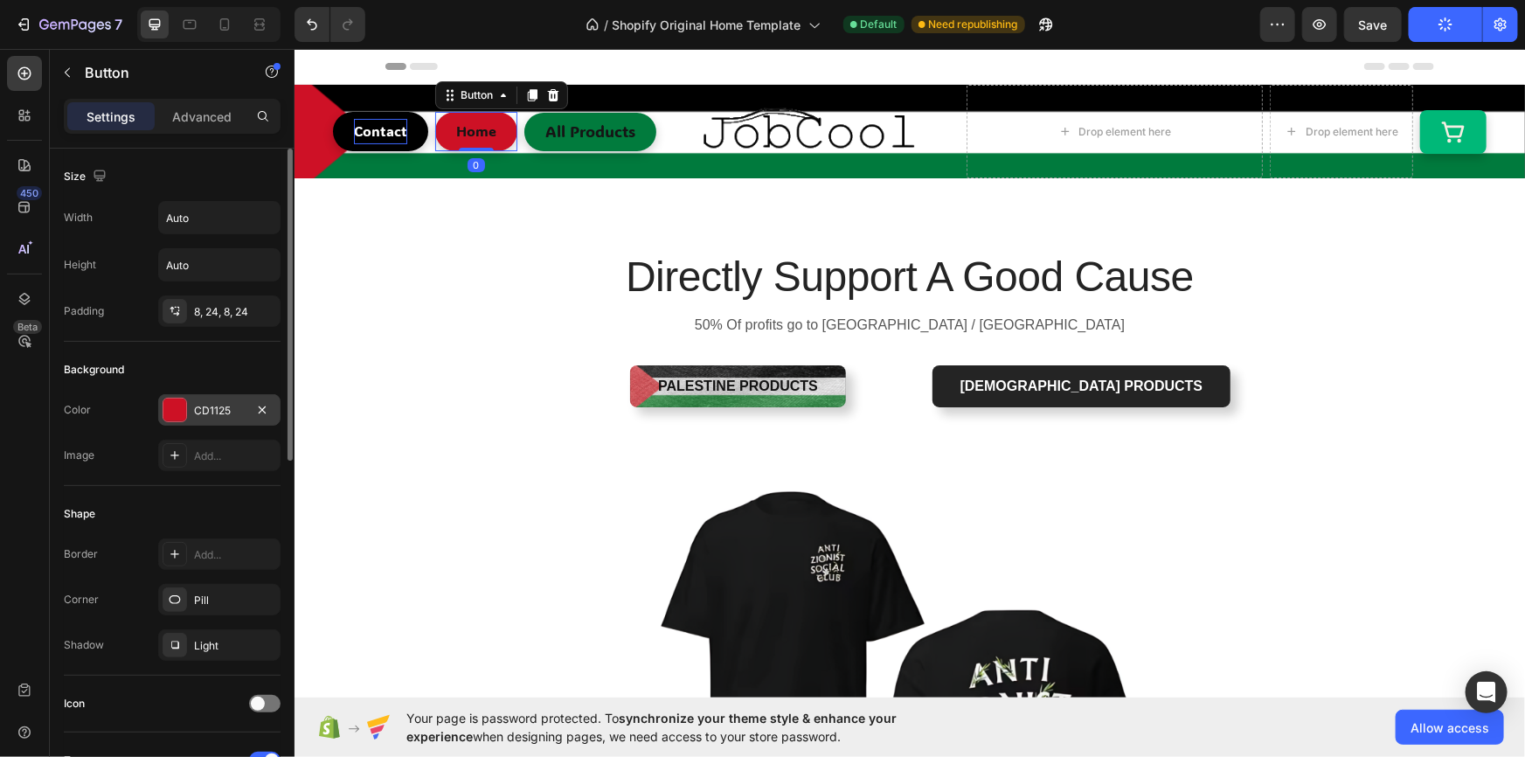
click at [205, 403] on div "CD1125" at bounding box center [219, 411] width 51 height 16
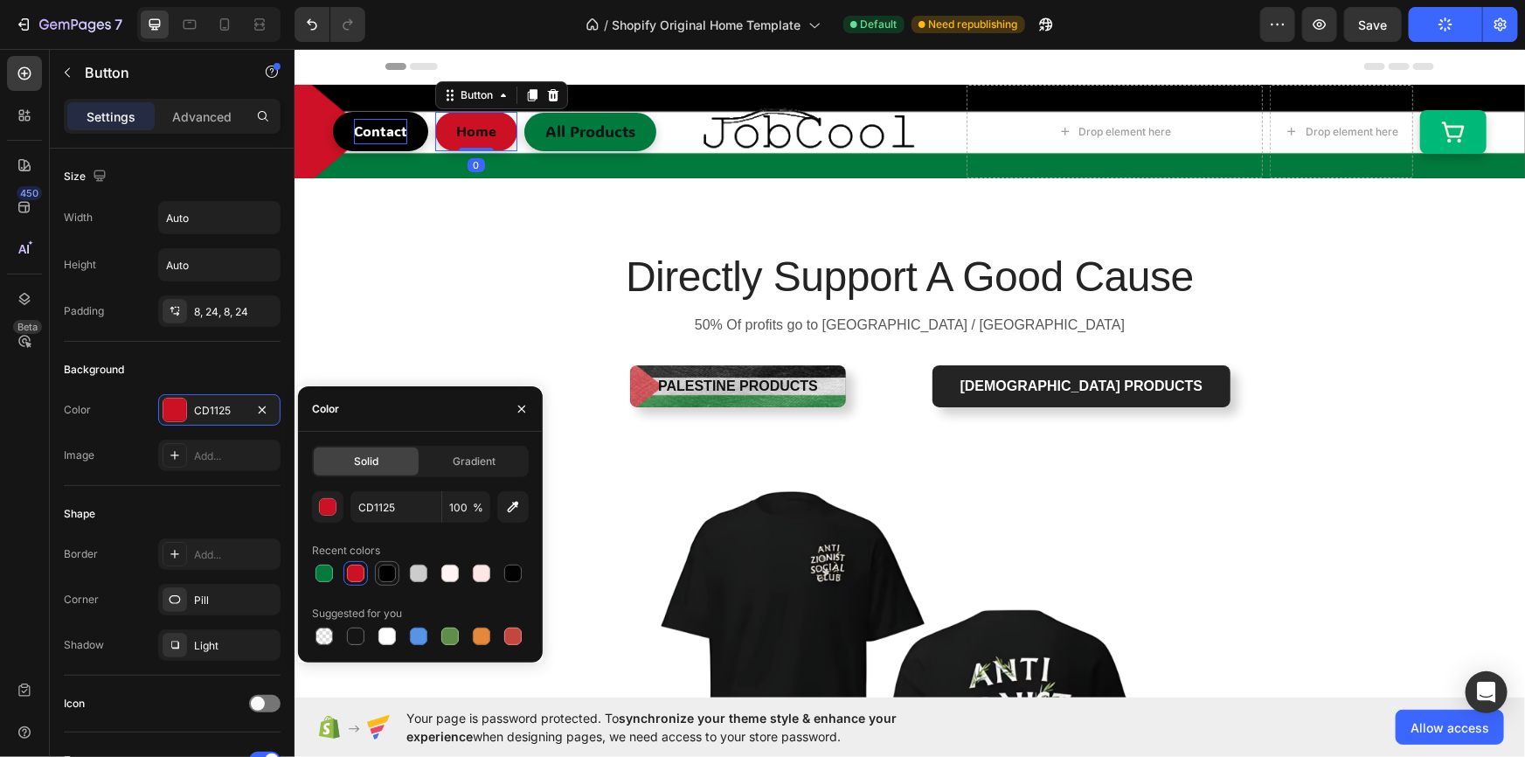
click at [388, 568] on div at bounding box center [387, 573] width 17 height 17
type input "000000"
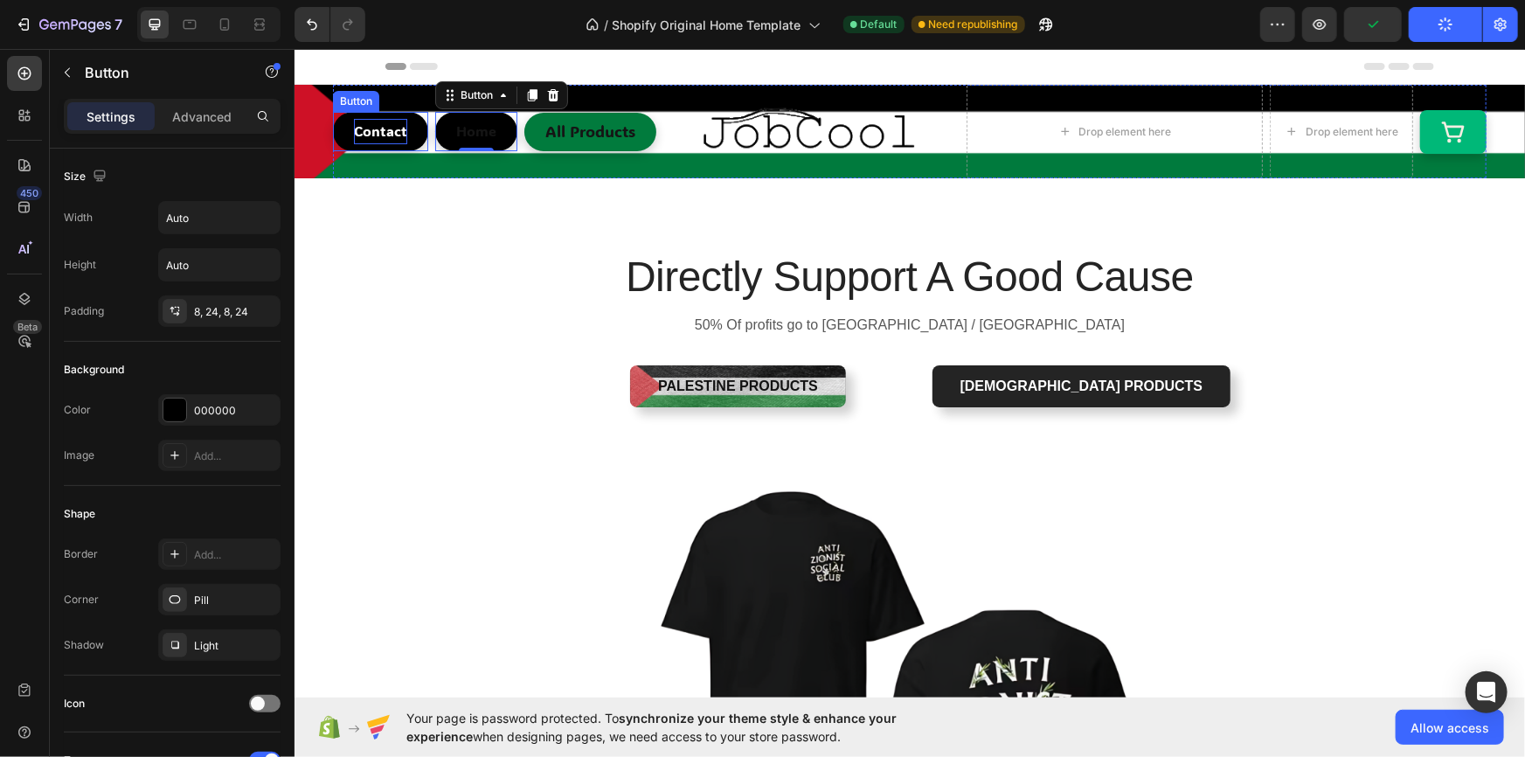
click at [385, 133] on span "Contact" at bounding box center [379, 130] width 53 height 18
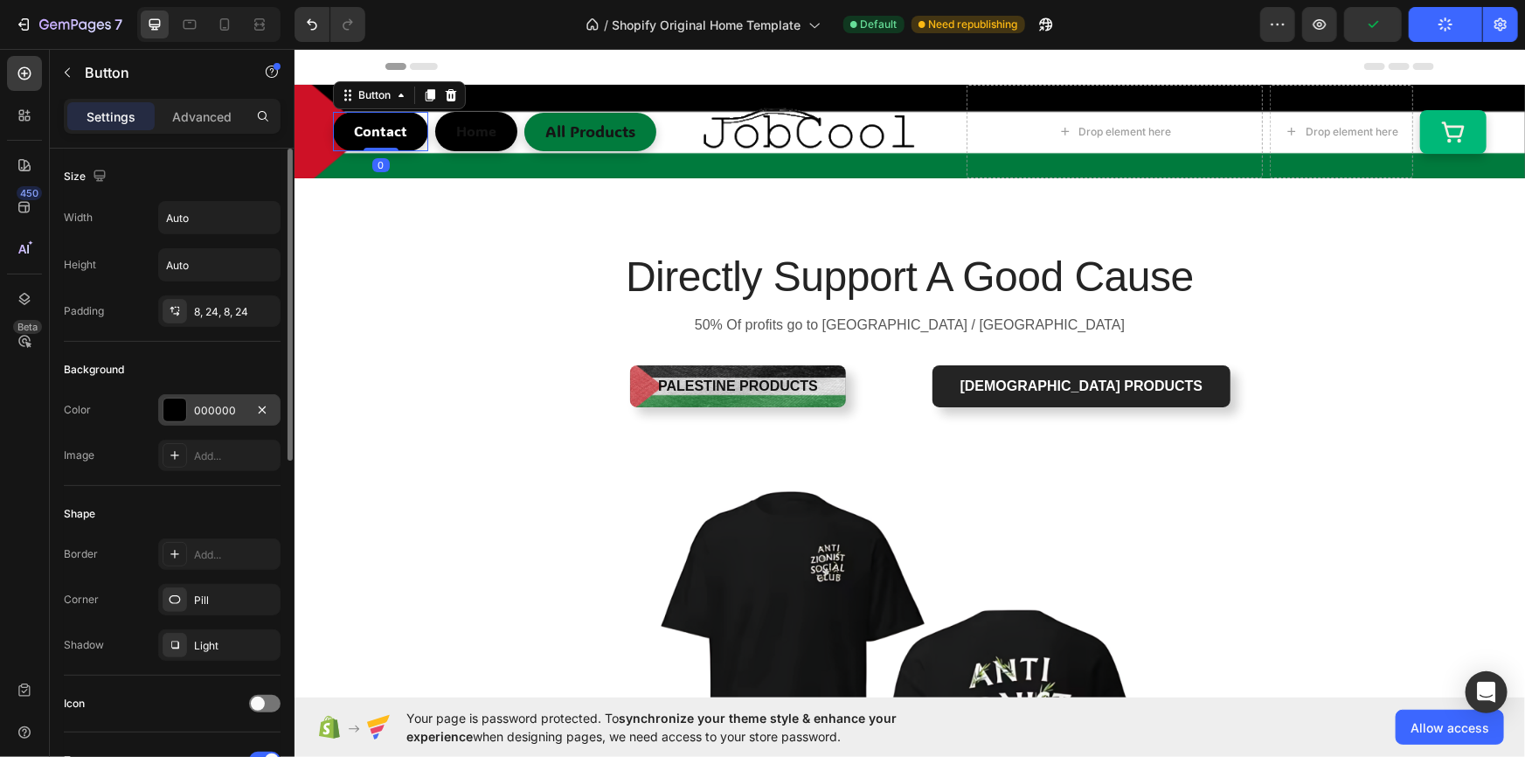
click at [211, 418] on div "000000" at bounding box center [219, 409] width 122 height 31
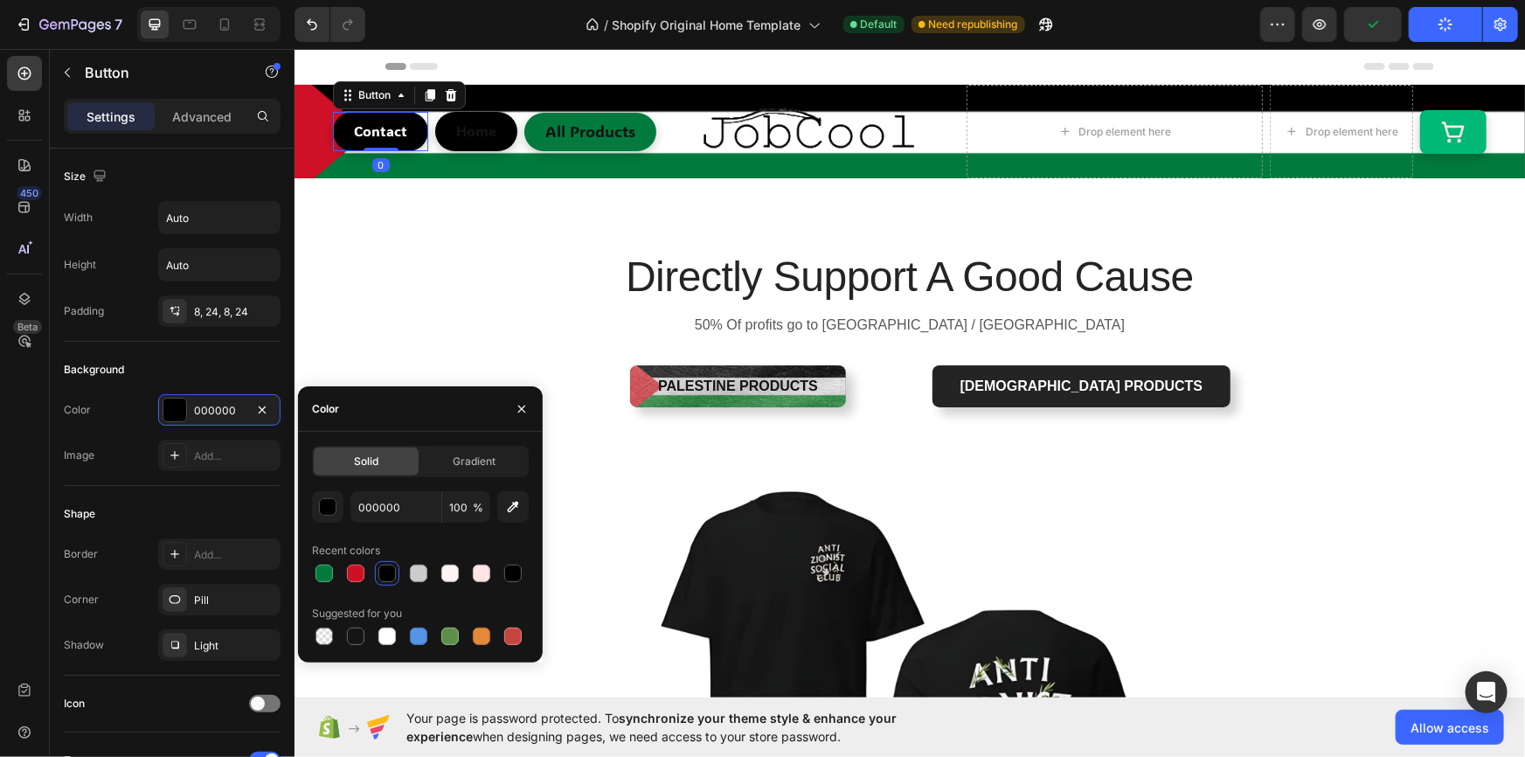
click at [352, 586] on div "000000 100 % Recent colors Suggested for you" at bounding box center [420, 569] width 217 height 157
click at [349, 569] on div at bounding box center [355, 573] width 17 height 17
type input "CD1125"
click at [461, 132] on p "Home" at bounding box center [475, 130] width 40 height 25
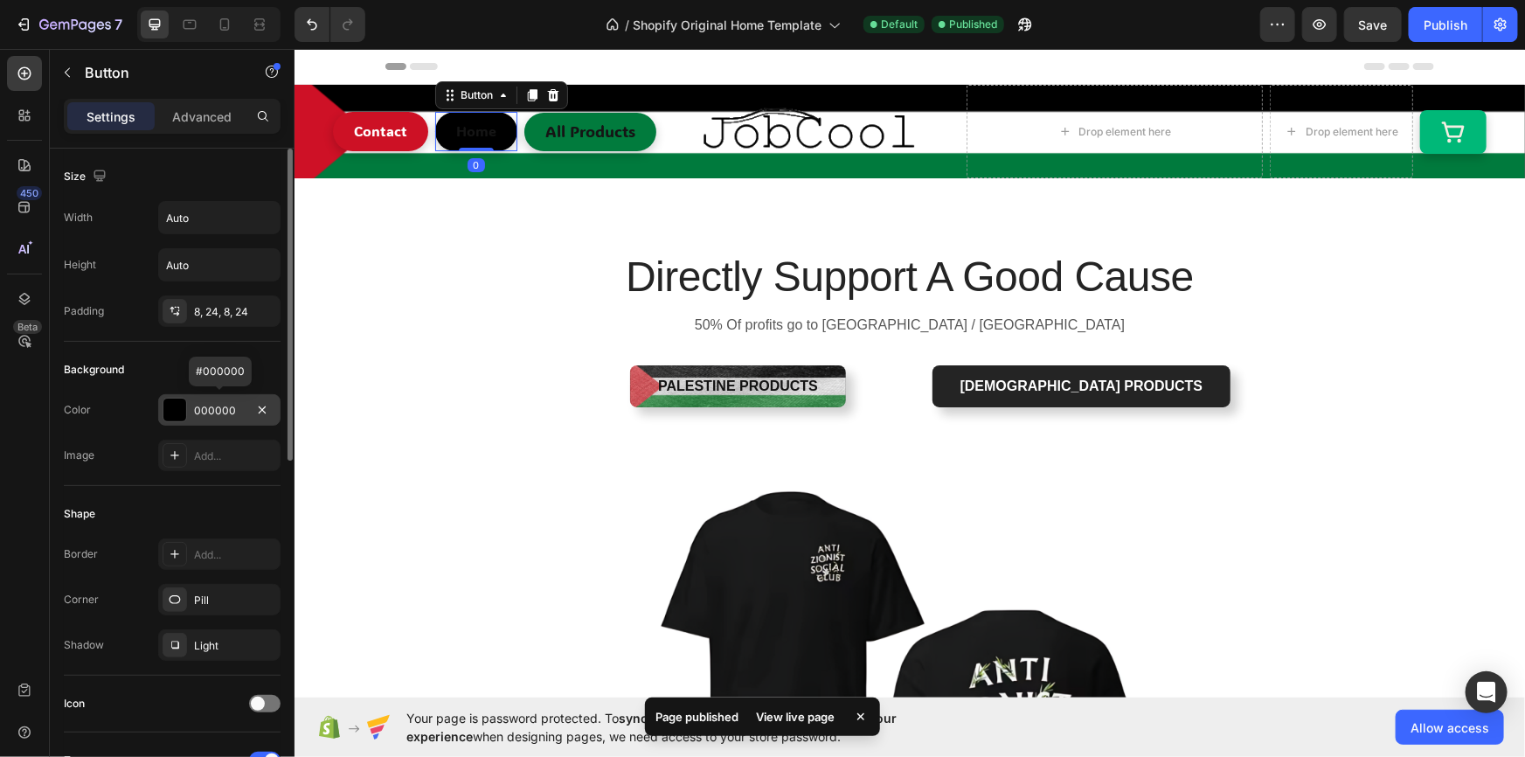
click at [204, 416] on div "000000" at bounding box center [219, 411] width 51 height 16
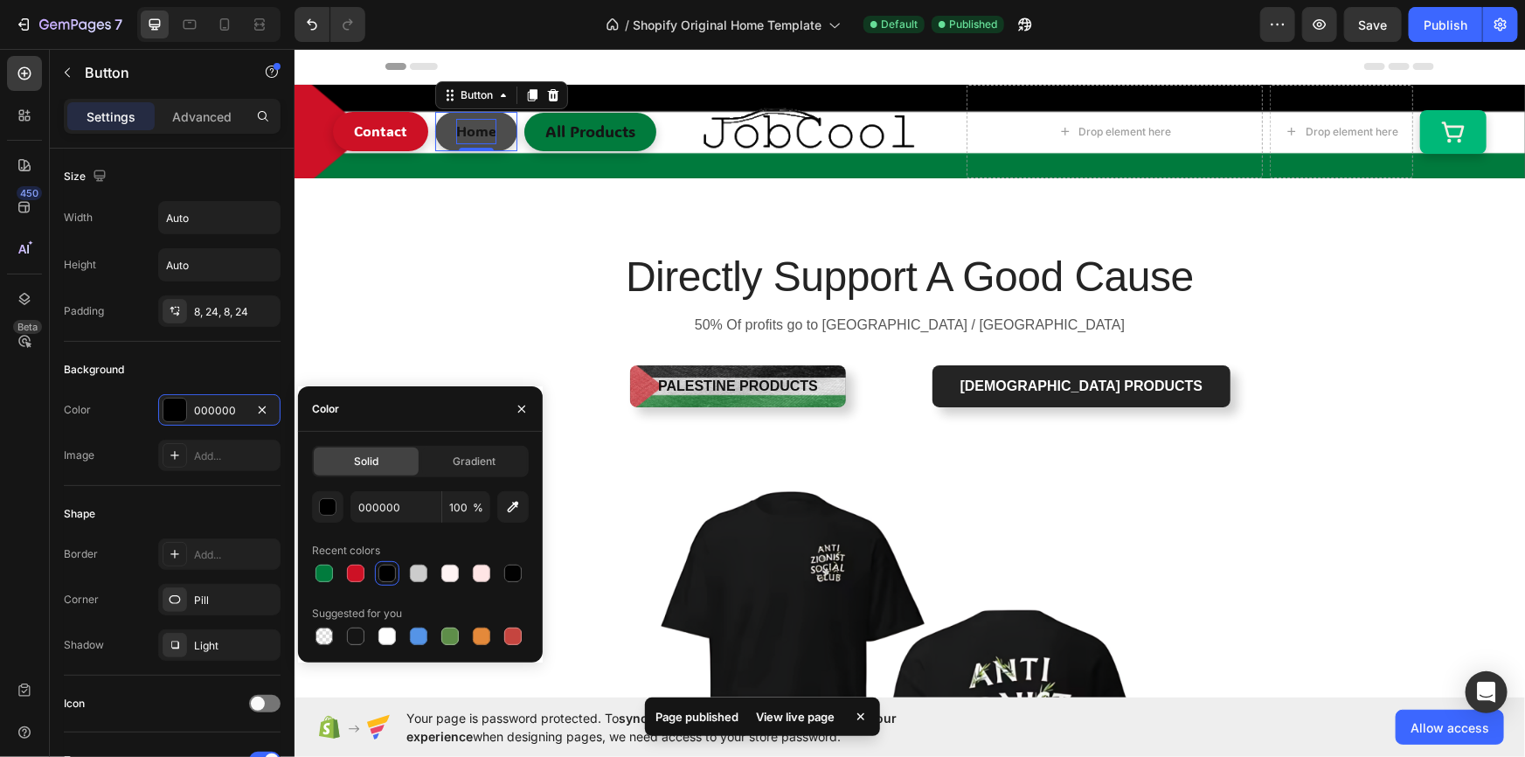
click at [472, 126] on p "Home" at bounding box center [475, 130] width 40 height 25
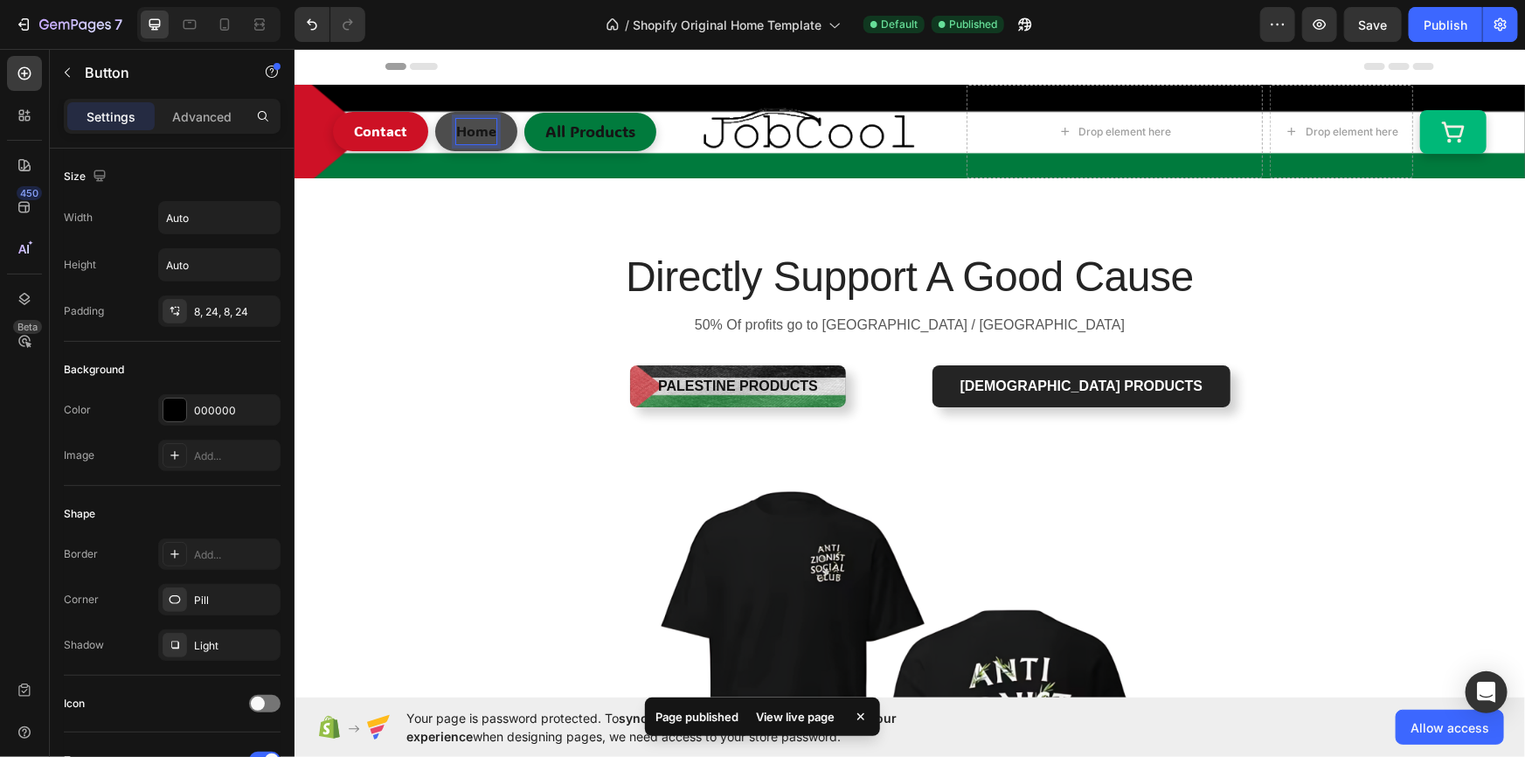
click at [472, 126] on p "Home" at bounding box center [475, 130] width 40 height 25
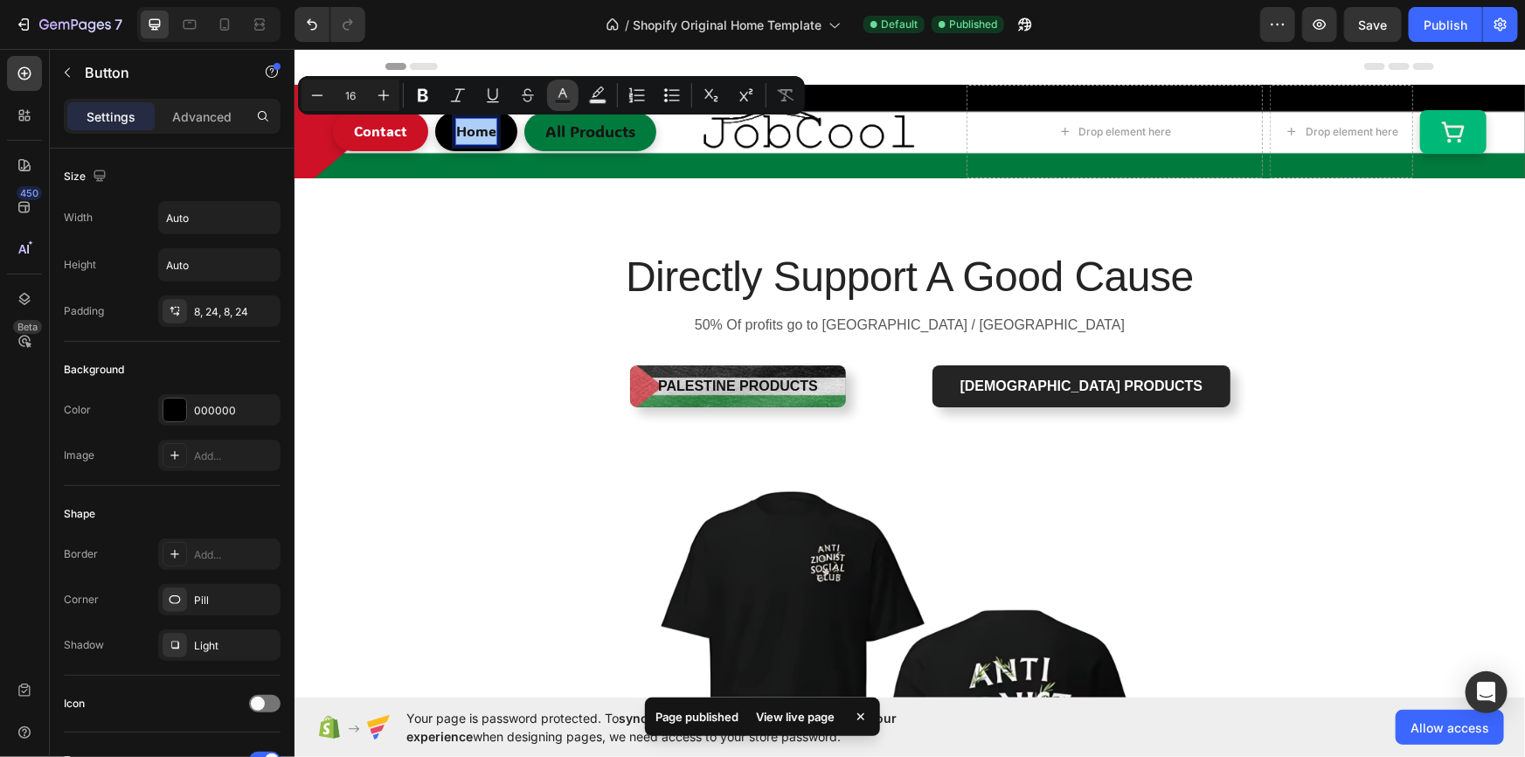
click at [556, 95] on icon "Editor contextual toolbar" at bounding box center [562, 95] width 17 height 17
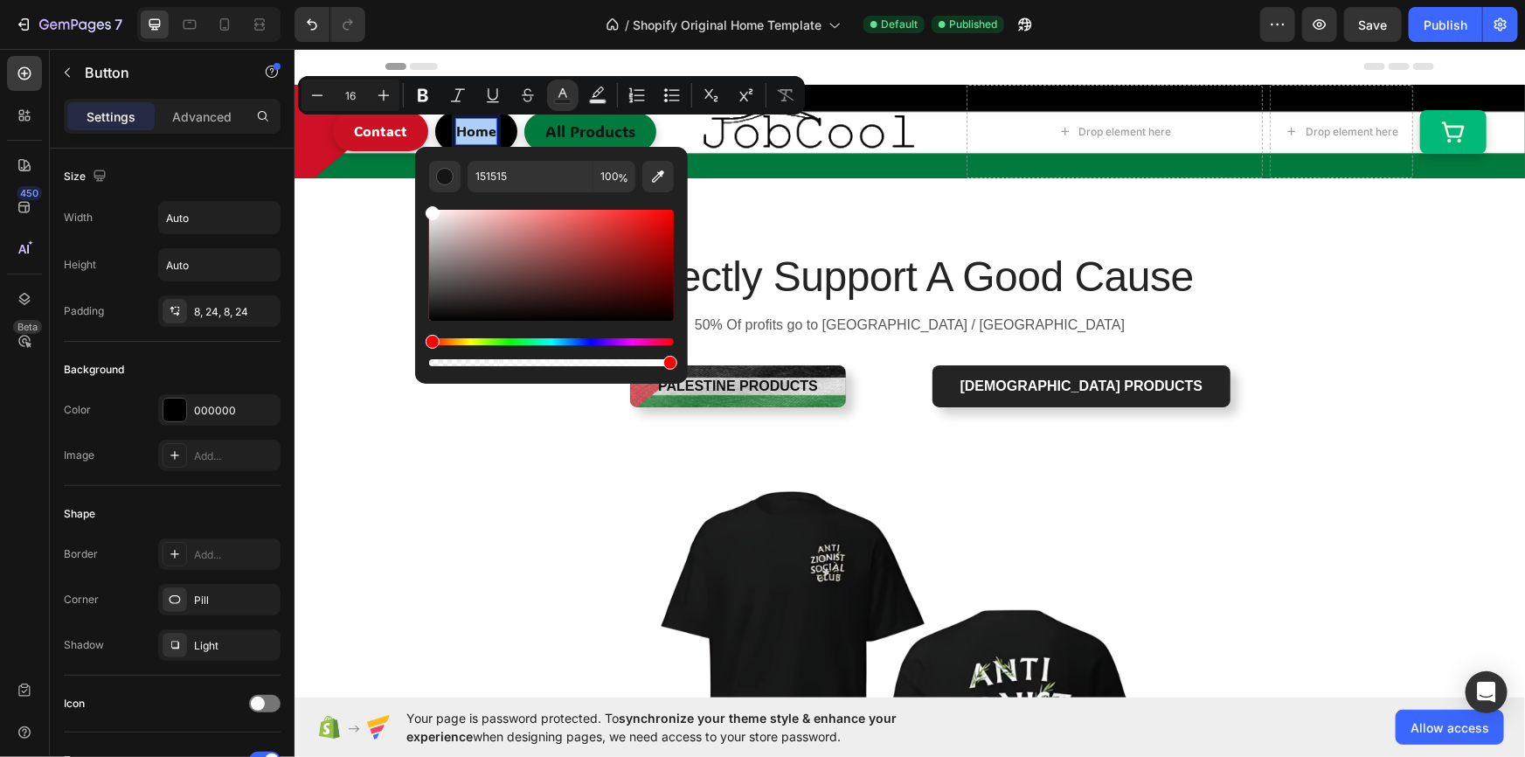
drag, startPoint x: 438, startPoint y: 297, endPoint x: 414, endPoint y: 188, distance: 111.8
click at [415, 188] on div "151515 100 %" at bounding box center [551, 258] width 273 height 223
type input "FFFFFF"
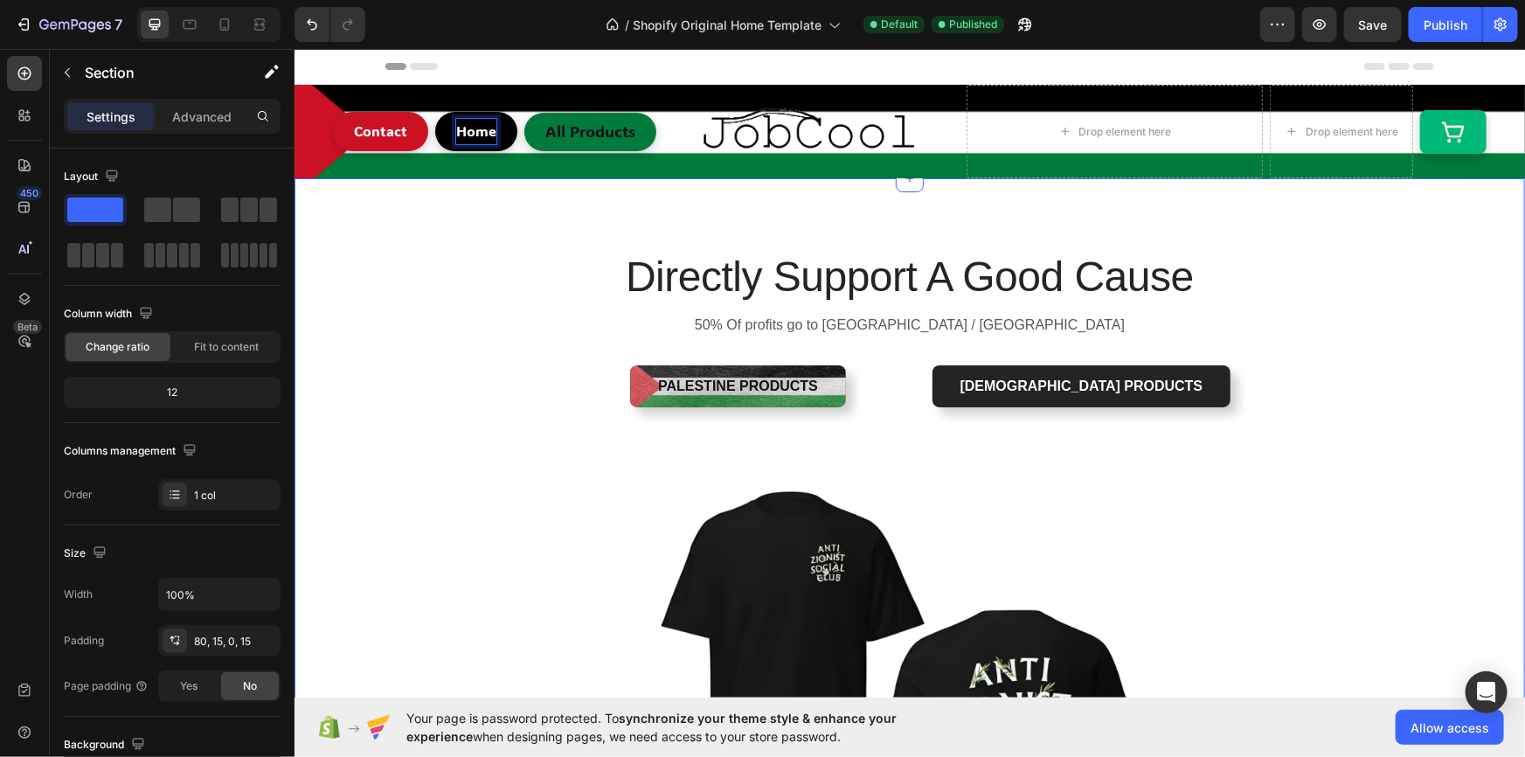
click at [381, 261] on div "Directly Support A Good Cause Heading 50% Of profits go to [GEOGRAPHIC_DATA] / …" at bounding box center [909, 631] width 1205 height 768
